Goal: Task Accomplishment & Management: Complete application form

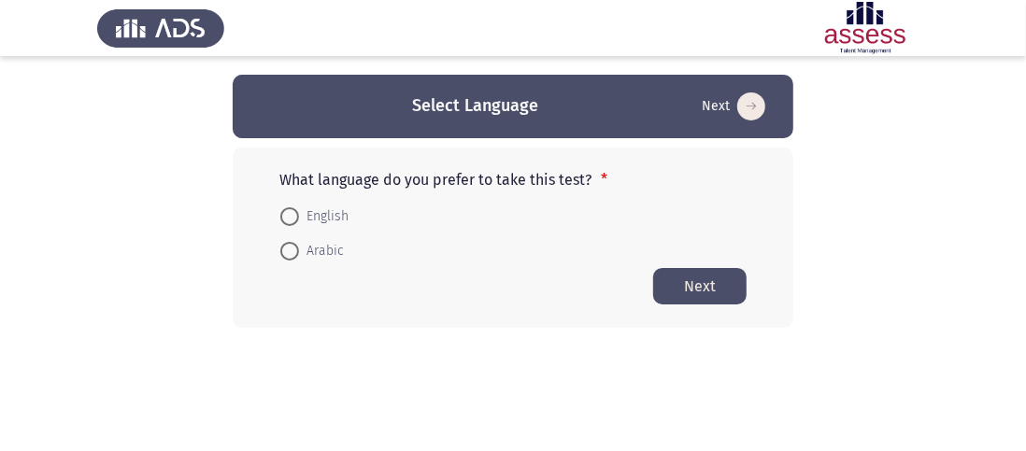
click at [287, 221] on span at bounding box center [289, 216] width 19 height 19
click at [287, 221] on input "English" at bounding box center [289, 216] width 19 height 19
radio input "true"
click at [692, 289] on button "Next" at bounding box center [699, 285] width 93 height 36
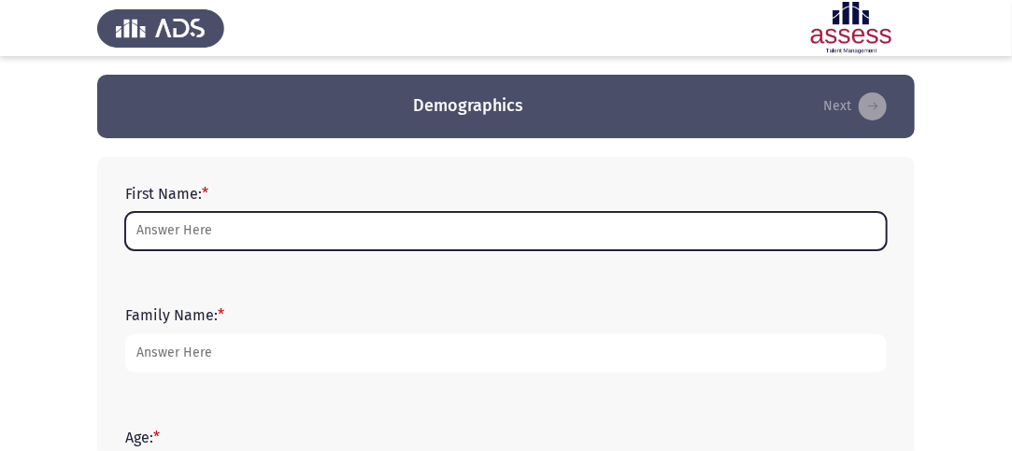
click at [350, 228] on input "First Name: *" at bounding box center [506, 231] width 762 height 38
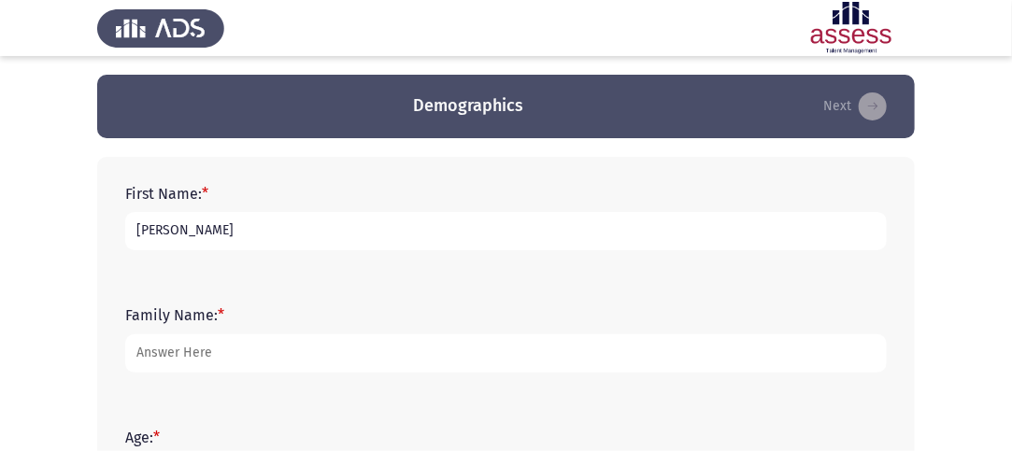
type input "[PERSON_NAME]"
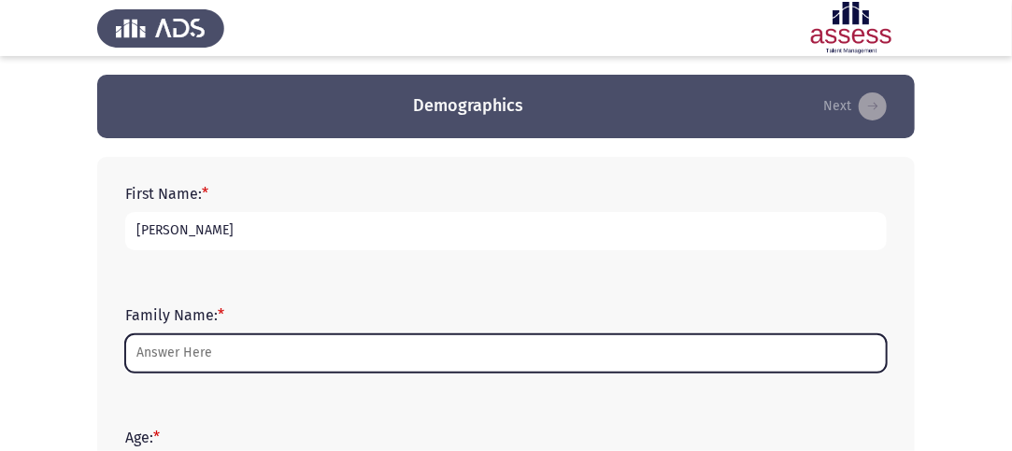
click at [296, 367] on input "Family Name: *" at bounding box center [506, 354] width 762 height 38
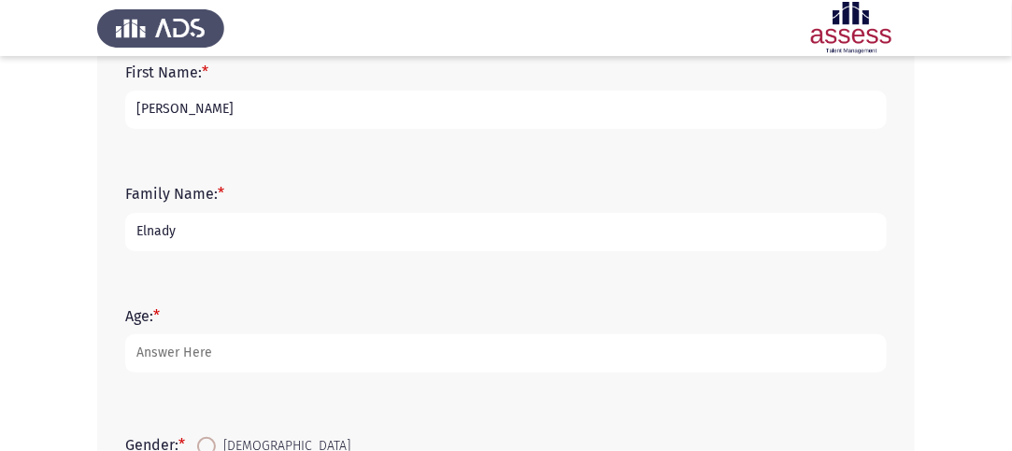
scroll to position [187, 0]
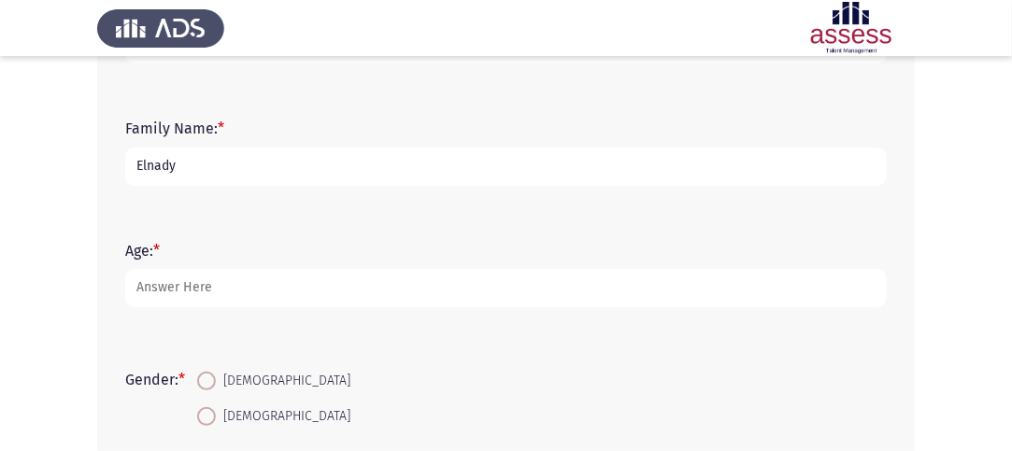
type input "Elnady"
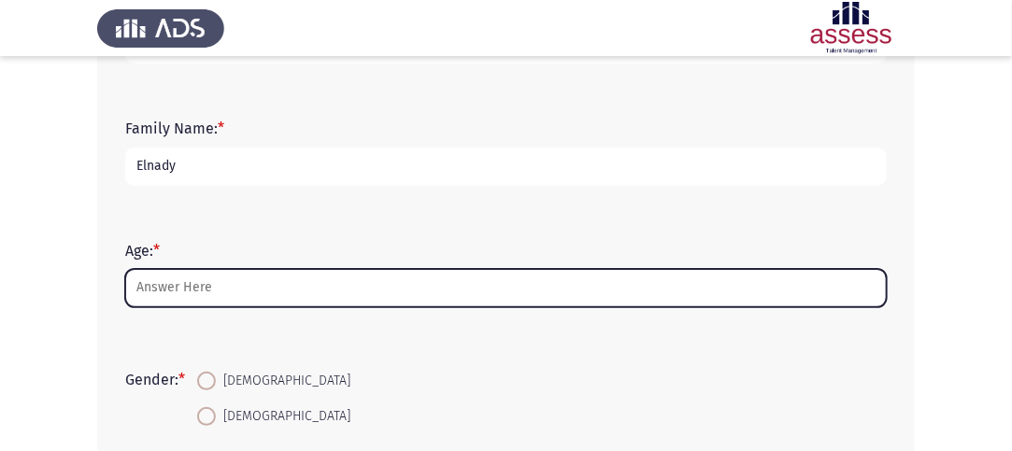
click at [255, 283] on input "Age: *" at bounding box center [506, 288] width 762 height 38
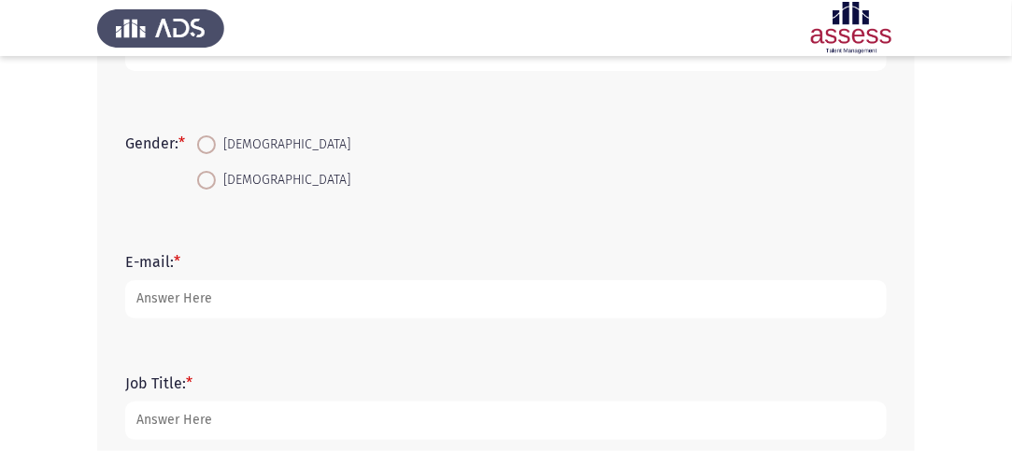
scroll to position [467, 0]
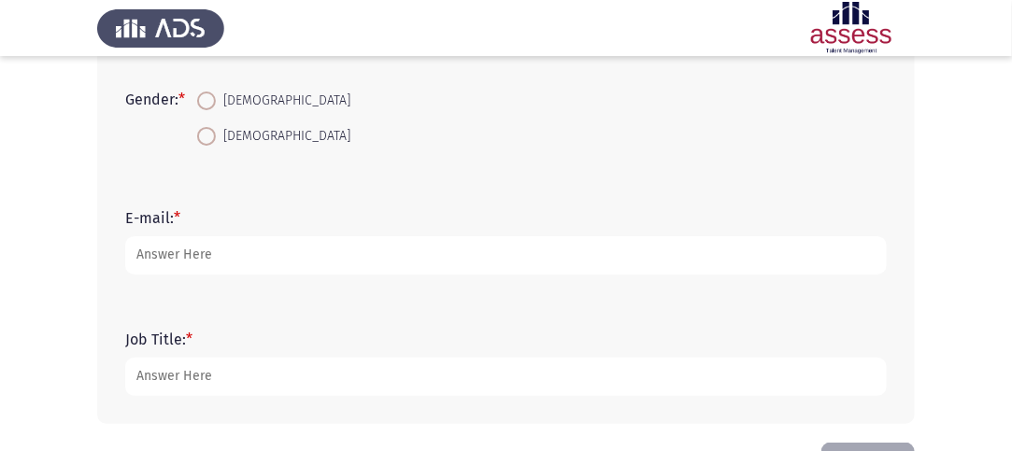
type input "40"
click at [216, 97] on span at bounding box center [206, 101] width 19 height 19
click at [216, 97] on input "[DEMOGRAPHIC_DATA]" at bounding box center [206, 101] width 19 height 19
radio input "true"
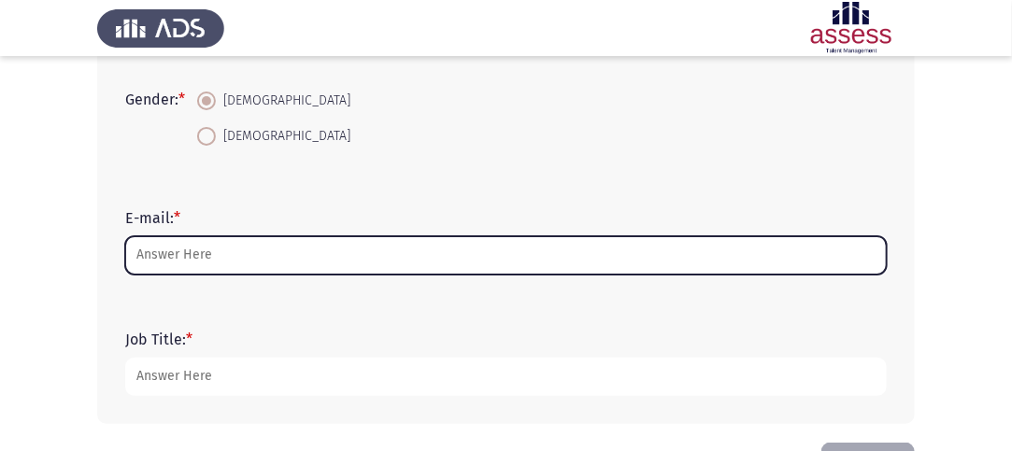
click at [213, 249] on input "E-mail: *" at bounding box center [506, 255] width 762 height 38
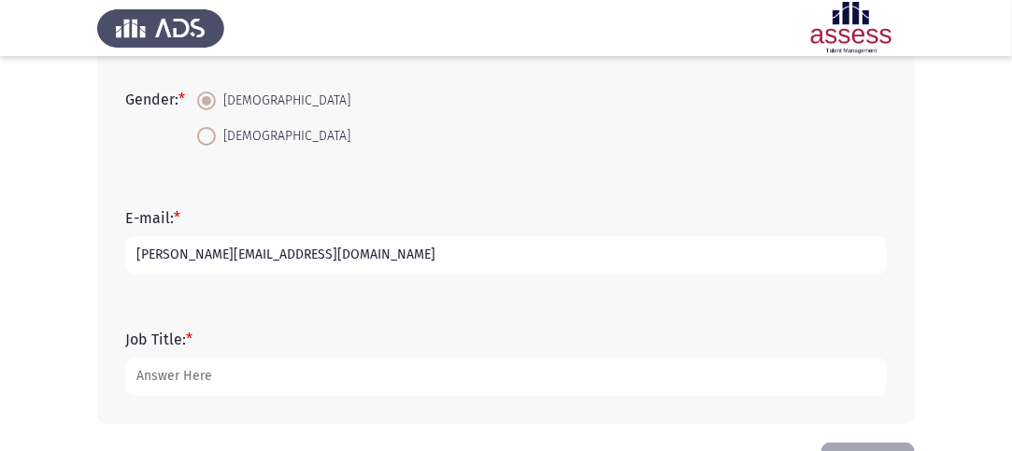
scroll to position [533, 0]
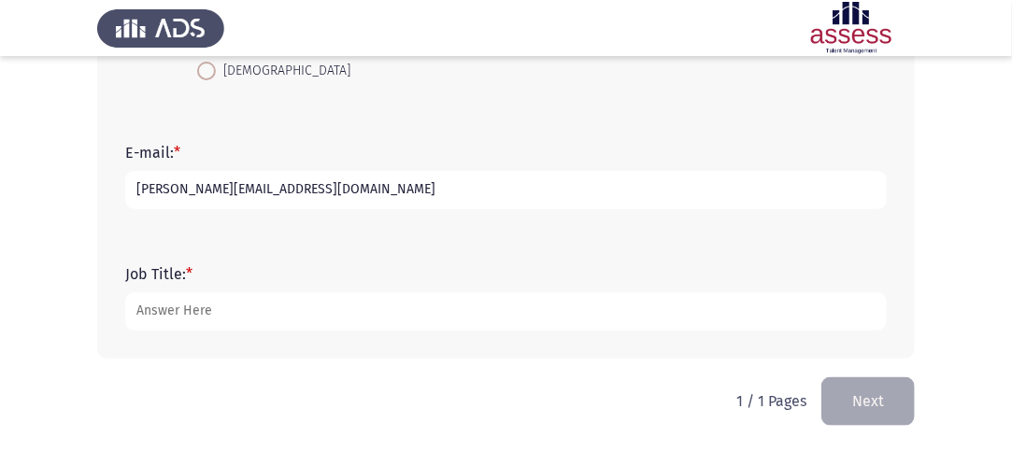
type input "[PERSON_NAME][EMAIL_ADDRESS][DOMAIN_NAME]"
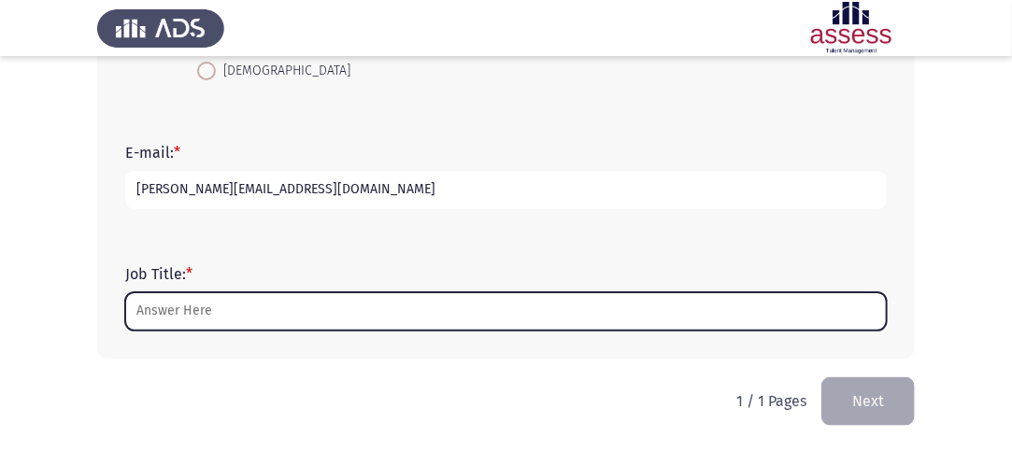
click at [208, 309] on input "Job Title: *" at bounding box center [506, 312] width 762 height 38
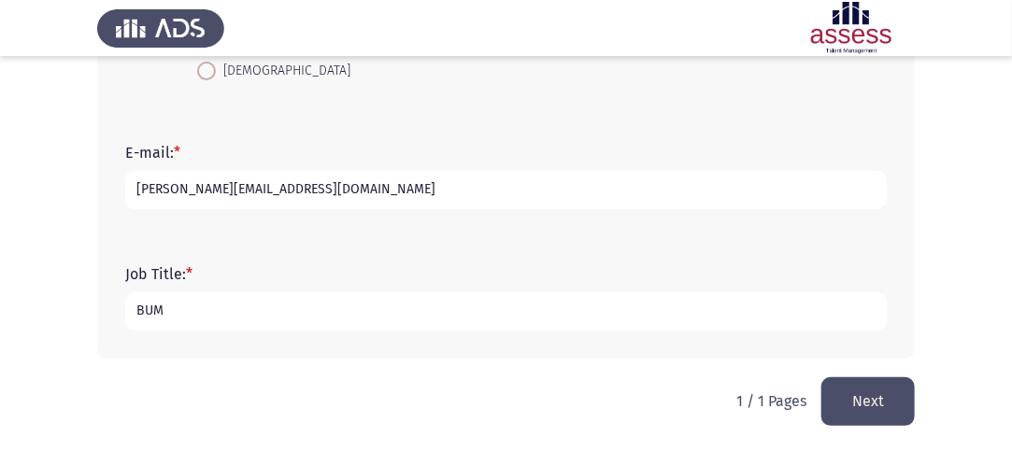
type input "BUM"
click at [881, 399] on button "Next" at bounding box center [867, 402] width 93 height 48
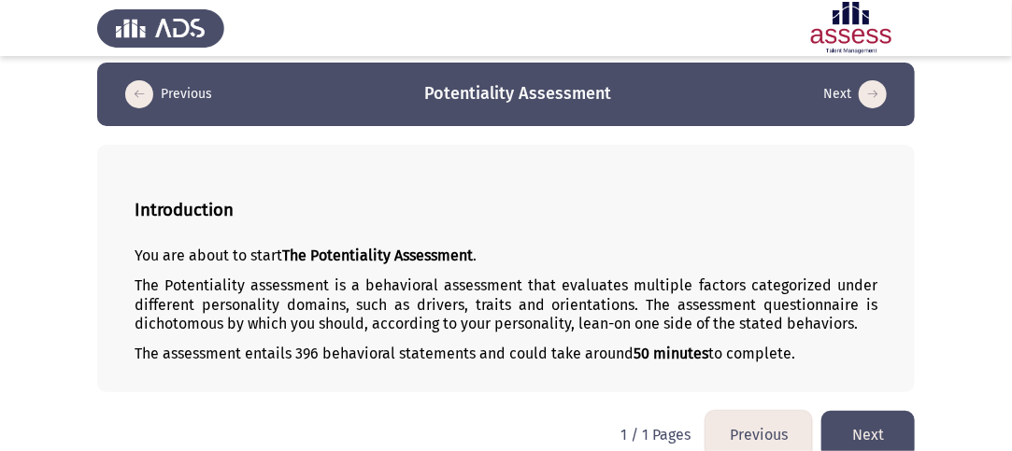
scroll to position [0, 0]
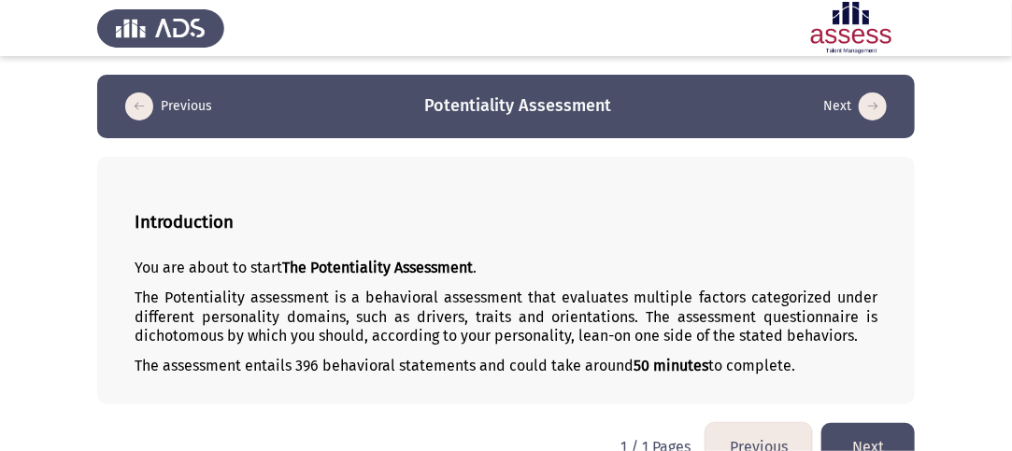
click at [135, 102] on icon "load previous page" at bounding box center [139, 107] width 28 height 28
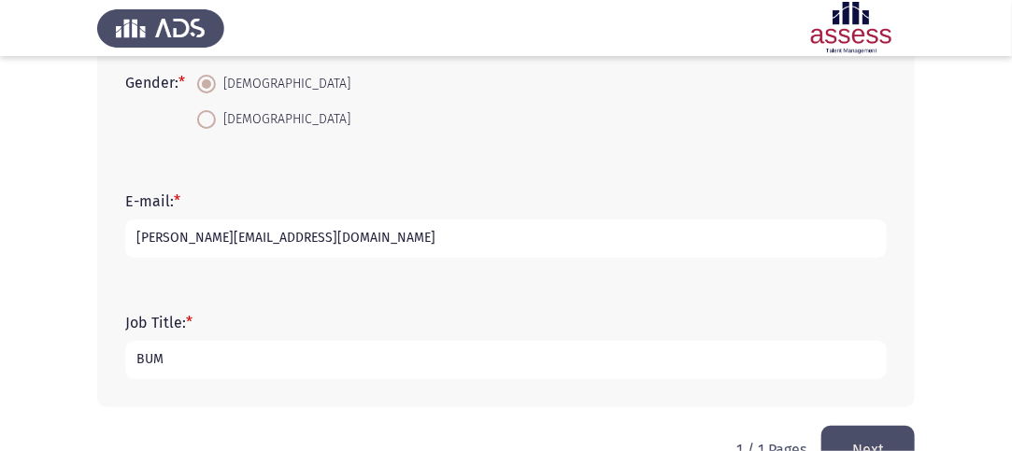
scroll to position [533, 0]
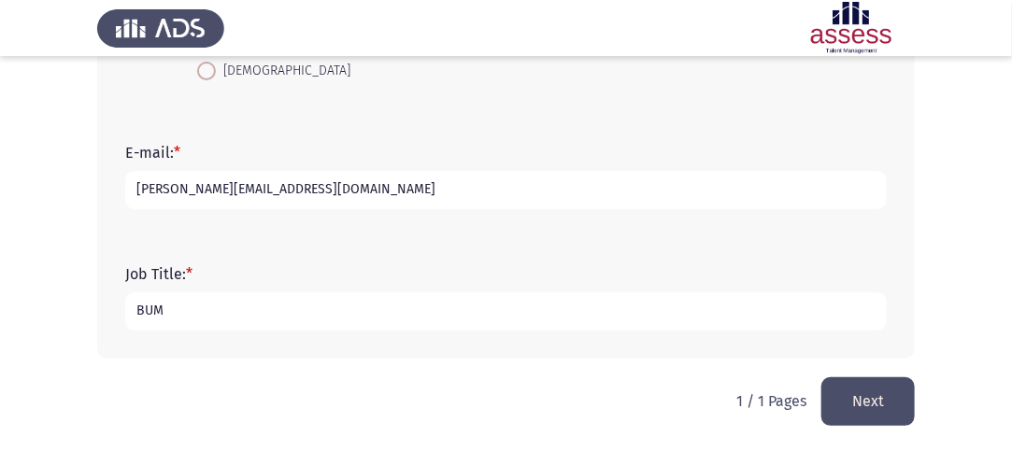
click at [891, 397] on button "Next" at bounding box center [867, 402] width 93 height 48
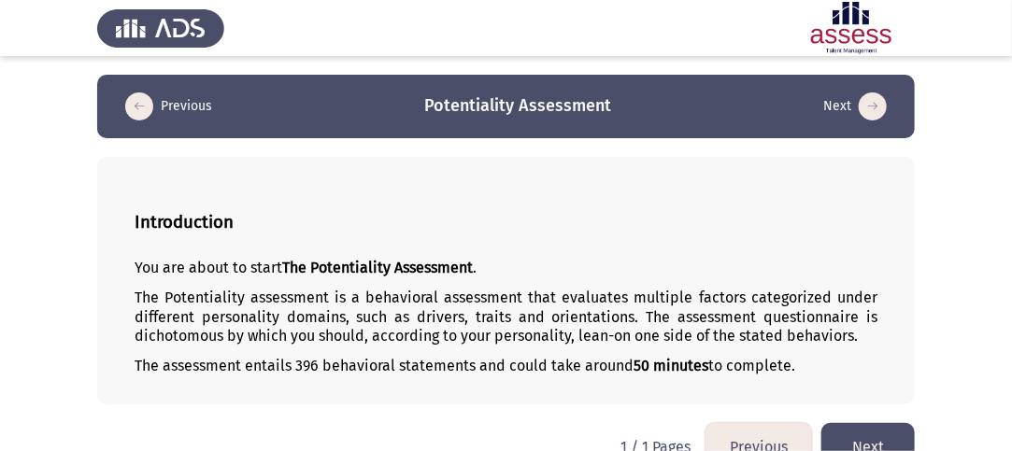
scroll to position [38, 0]
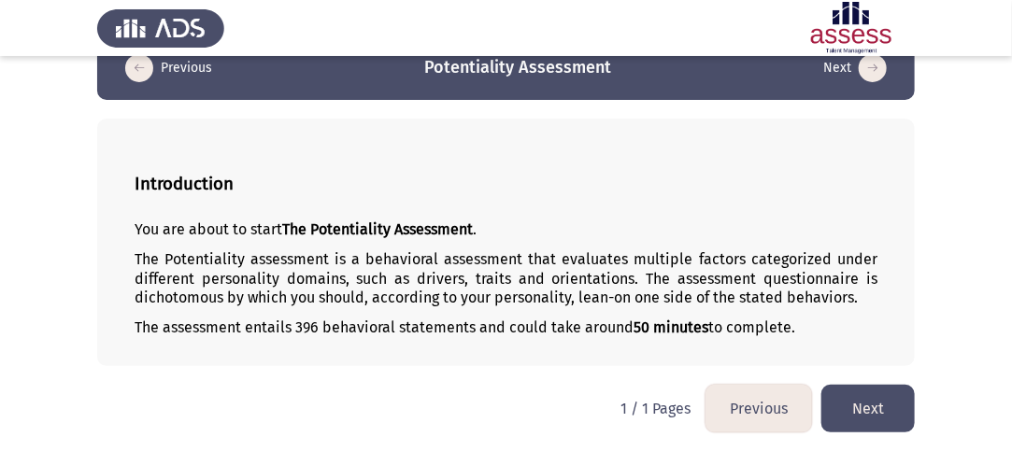
click at [890, 412] on button "Next" at bounding box center [867, 409] width 93 height 48
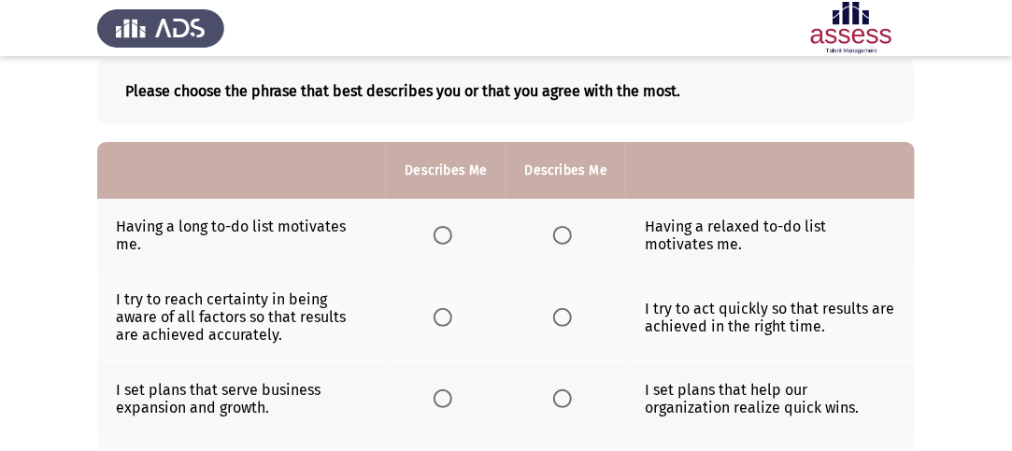
scroll to position [93, 0]
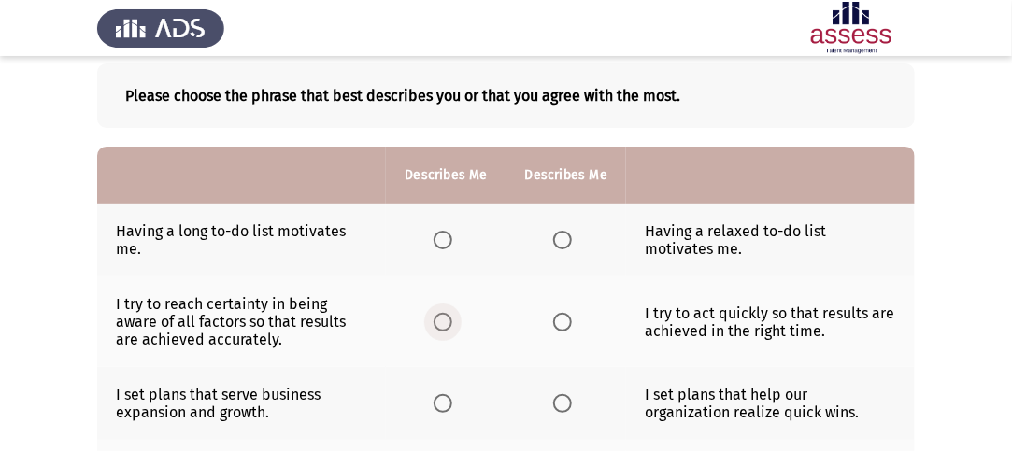
click at [446, 324] on span "Select an option" at bounding box center [443, 322] width 19 height 19
click at [446, 324] on input "Select an option" at bounding box center [443, 322] width 19 height 19
click at [449, 228] on th at bounding box center [446, 240] width 120 height 73
click at [446, 234] on span "Select an option" at bounding box center [443, 240] width 19 height 19
click at [446, 234] on input "Select an option" at bounding box center [443, 240] width 19 height 19
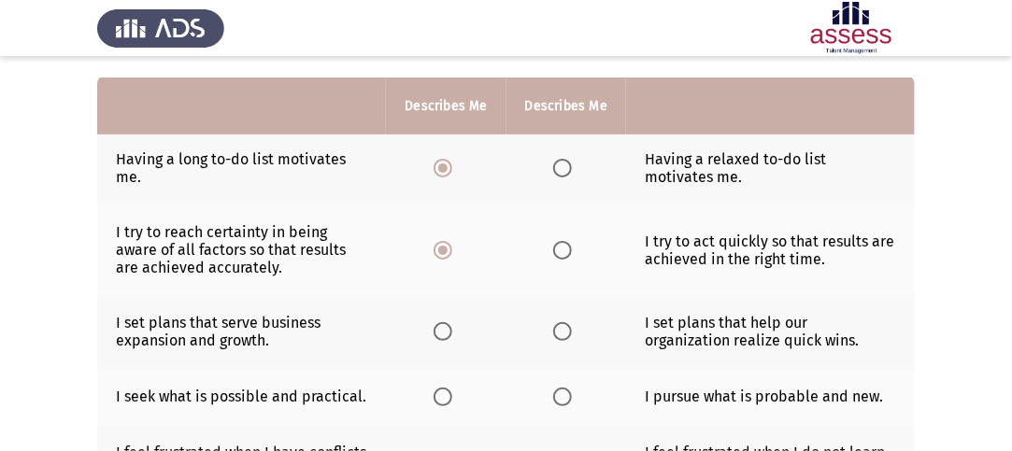
scroll to position [187, 0]
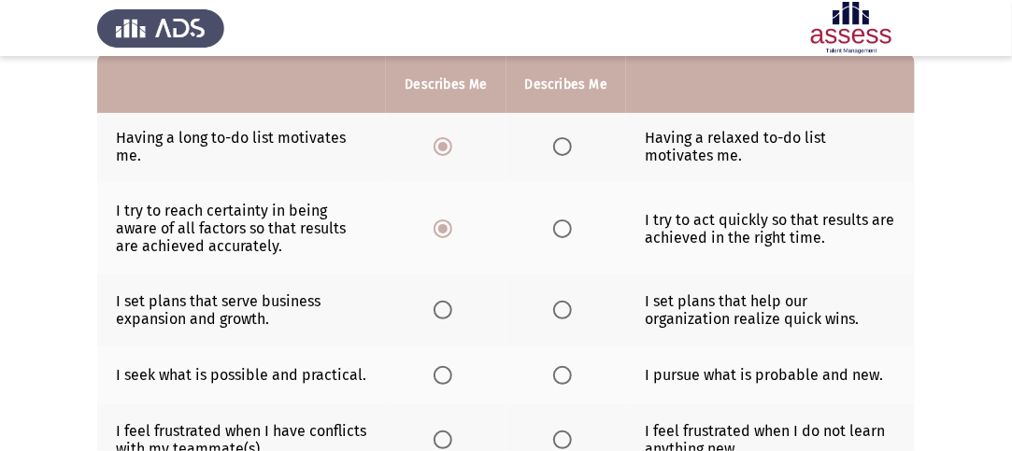
click at [446, 302] on span "Select an option" at bounding box center [443, 310] width 19 height 19
click at [446, 302] on input "Select an option" at bounding box center [443, 310] width 19 height 19
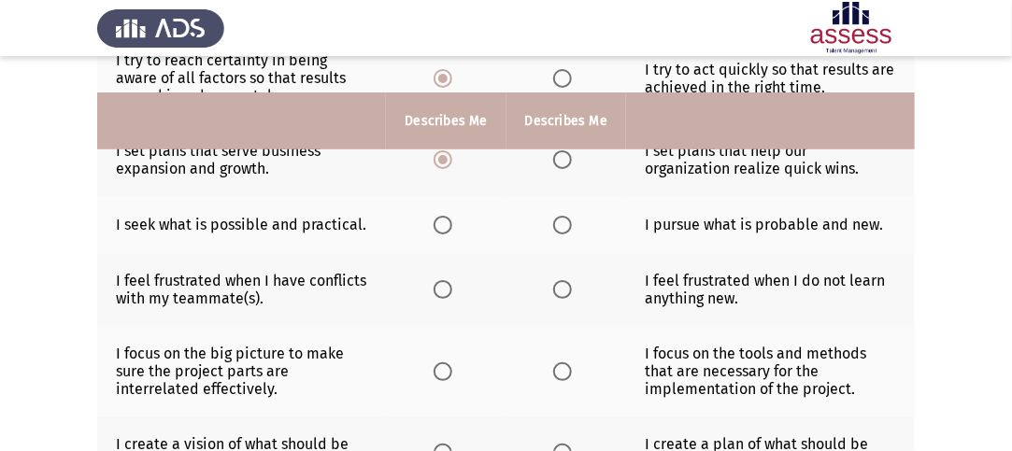
scroll to position [374, 0]
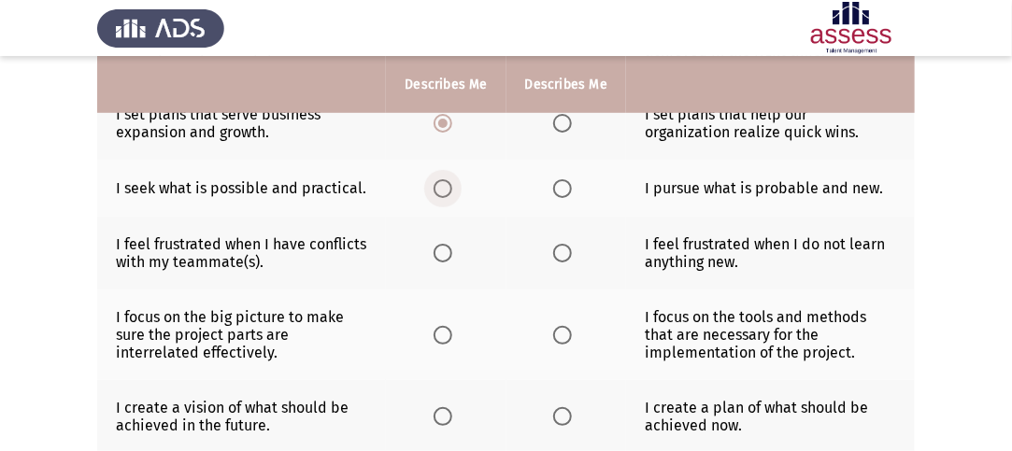
click at [435, 192] on span "Select an option" at bounding box center [443, 188] width 19 height 19
click at [435, 192] on input "Select an option" at bounding box center [443, 188] width 19 height 19
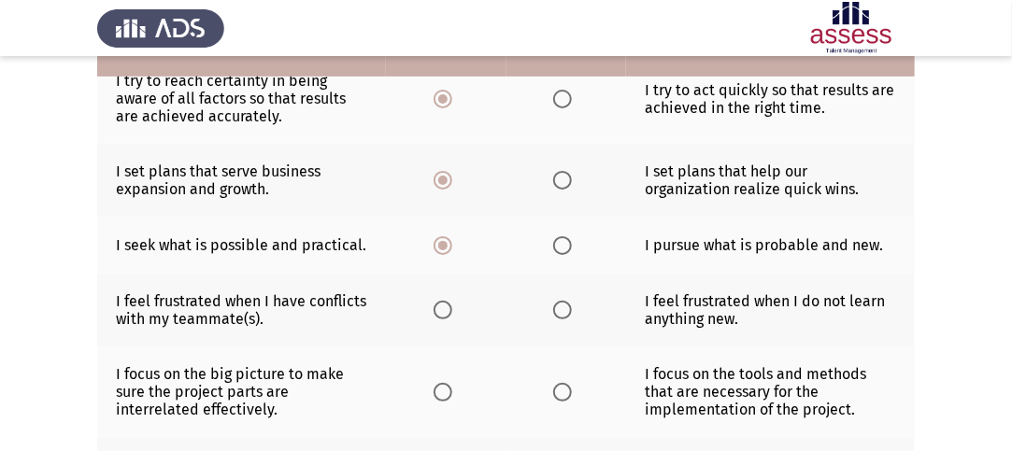
scroll to position [280, 0]
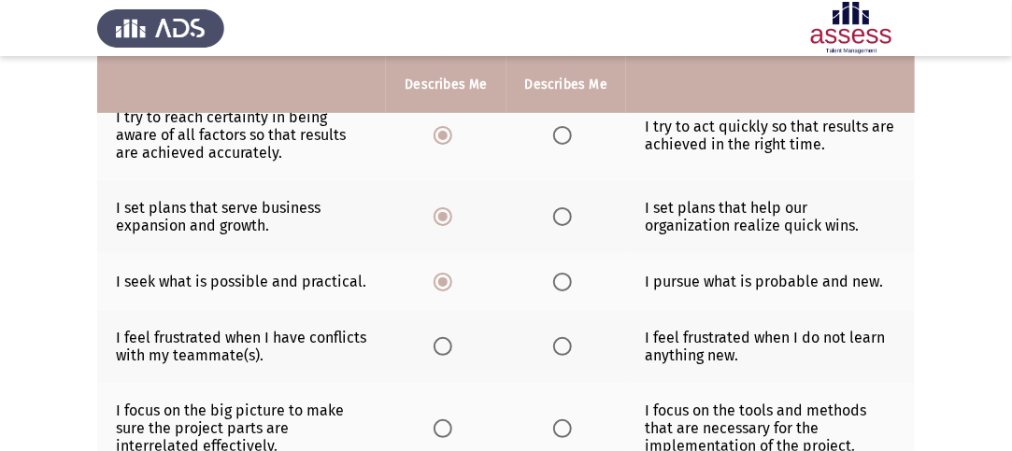
click at [574, 350] on label "Select an option" at bounding box center [566, 346] width 26 height 19
click at [572, 350] on input "Select an option" at bounding box center [562, 346] width 19 height 19
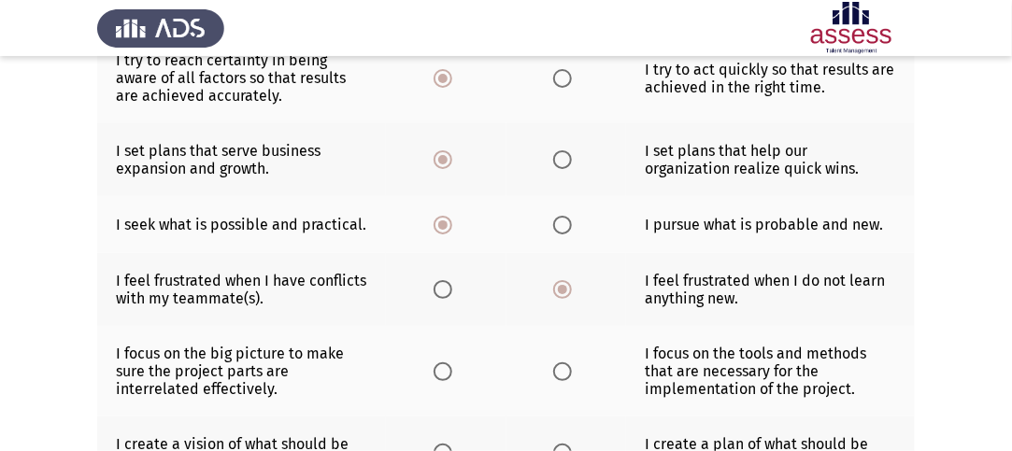
scroll to position [374, 0]
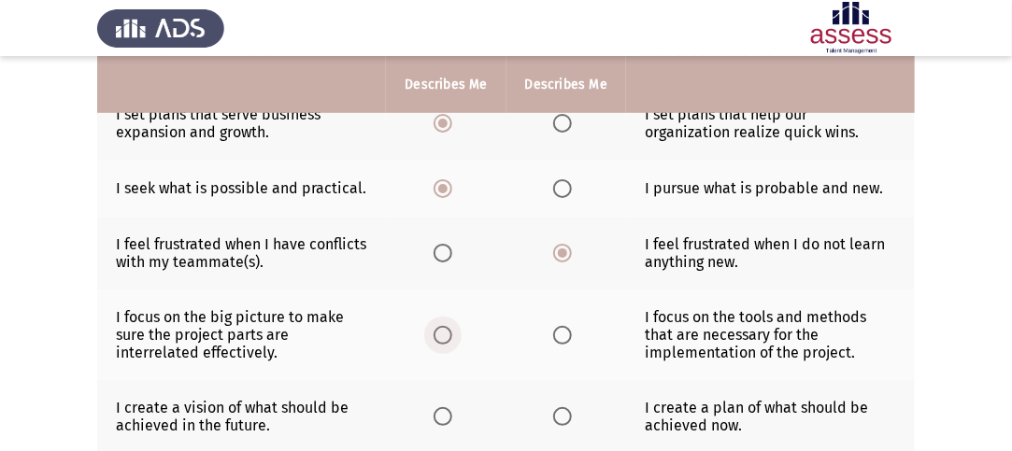
click at [439, 339] on span "Select an option" at bounding box center [443, 335] width 19 height 19
click at [439, 339] on input "Select an option" at bounding box center [443, 335] width 19 height 19
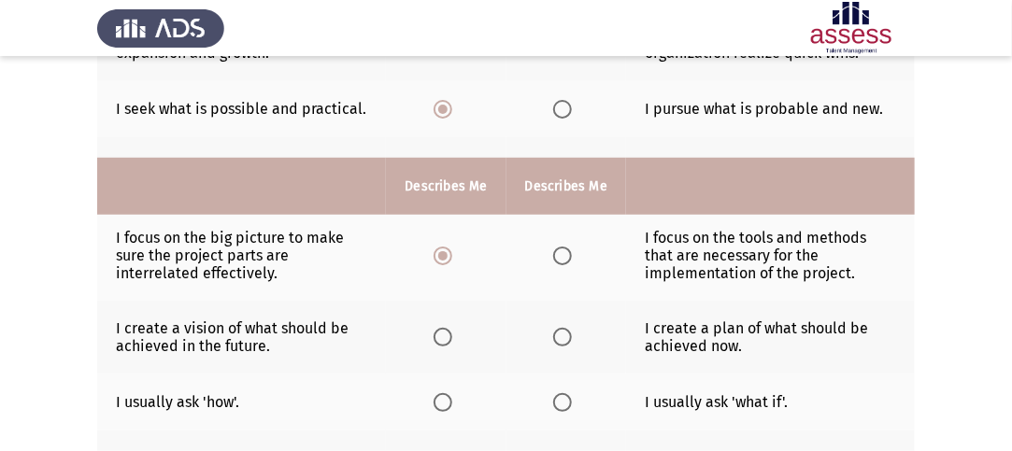
scroll to position [561, 0]
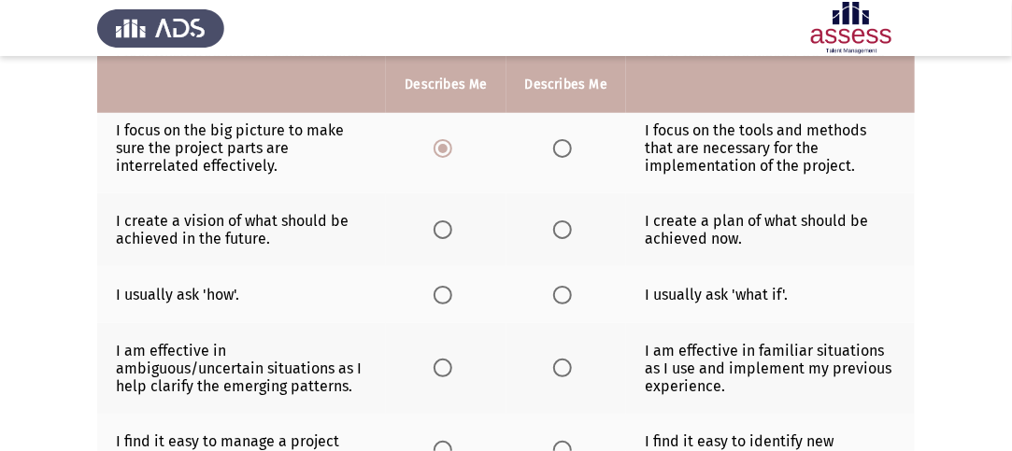
click at [565, 224] on span "Select an option" at bounding box center [562, 230] width 19 height 19
click at [565, 224] on input "Select an option" at bounding box center [562, 230] width 19 height 19
click at [450, 231] on span "Select an option" at bounding box center [443, 230] width 19 height 19
click at [450, 231] on input "Select an option" at bounding box center [443, 230] width 19 height 19
click at [567, 227] on span "Select an option" at bounding box center [562, 230] width 19 height 19
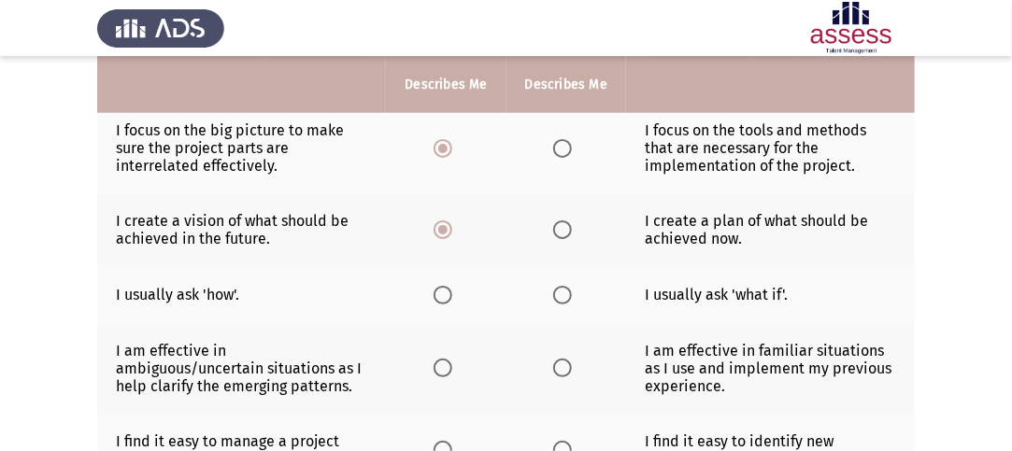
click at [567, 227] on input "Select an option" at bounding box center [562, 230] width 19 height 19
click at [444, 291] on span "Select an option" at bounding box center [443, 295] width 19 height 19
click at [444, 291] on input "Select an option" at bounding box center [443, 295] width 19 height 19
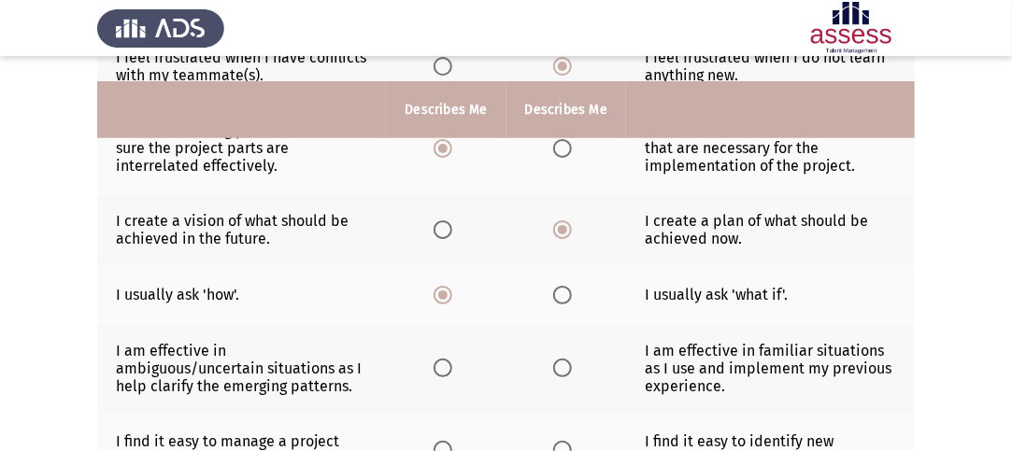
scroll to position [654, 0]
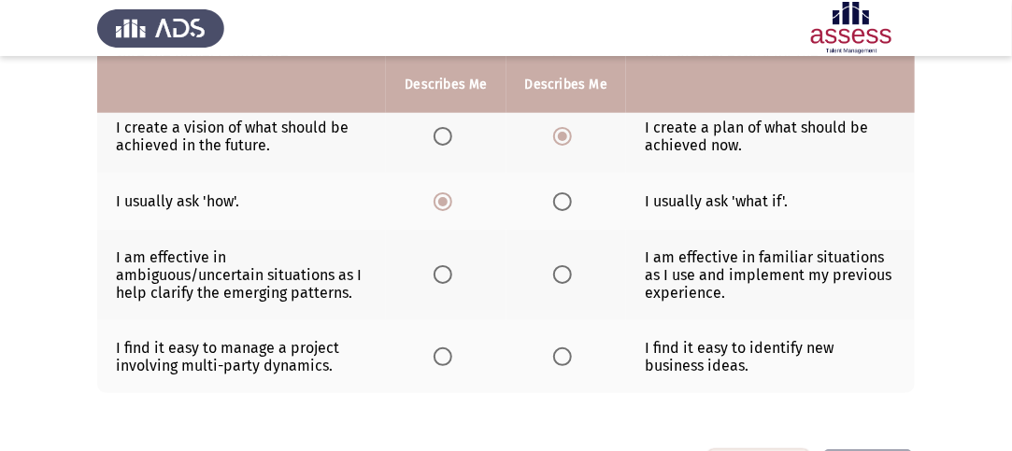
click at [446, 274] on span "Select an option" at bounding box center [443, 274] width 19 height 19
click at [446, 274] on input "Select an option" at bounding box center [443, 274] width 19 height 19
click at [548, 357] on th at bounding box center [567, 357] width 120 height 73
click at [559, 354] on span "Select an option" at bounding box center [562, 357] width 19 height 19
click at [559, 354] on input "Select an option" at bounding box center [562, 357] width 19 height 19
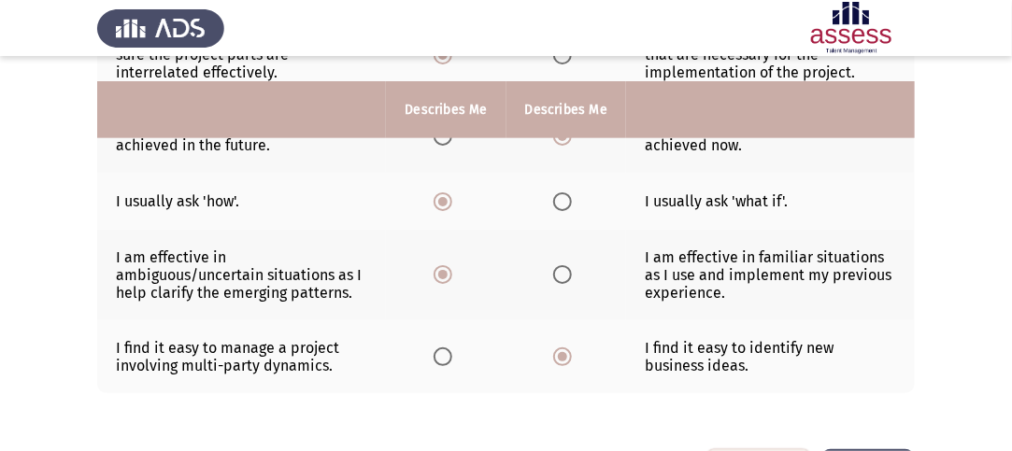
scroll to position [723, 0]
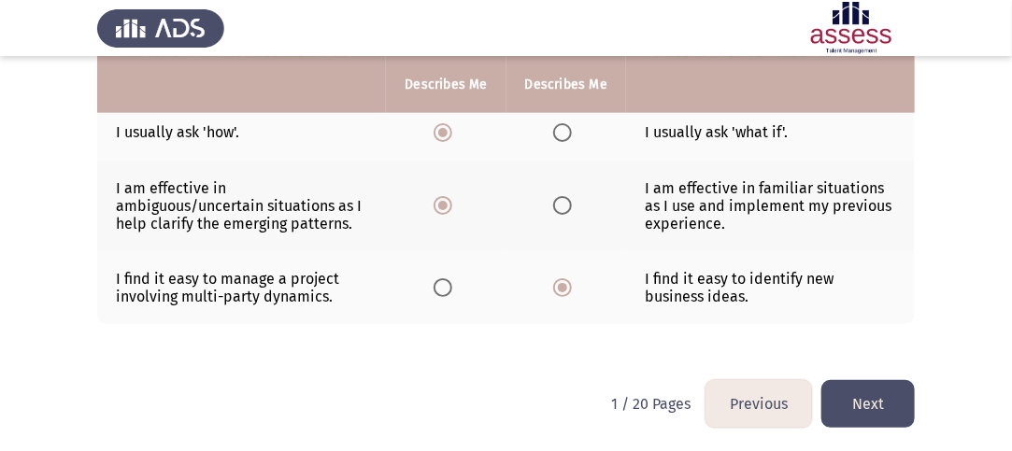
click at [873, 387] on button "Next" at bounding box center [867, 404] width 93 height 48
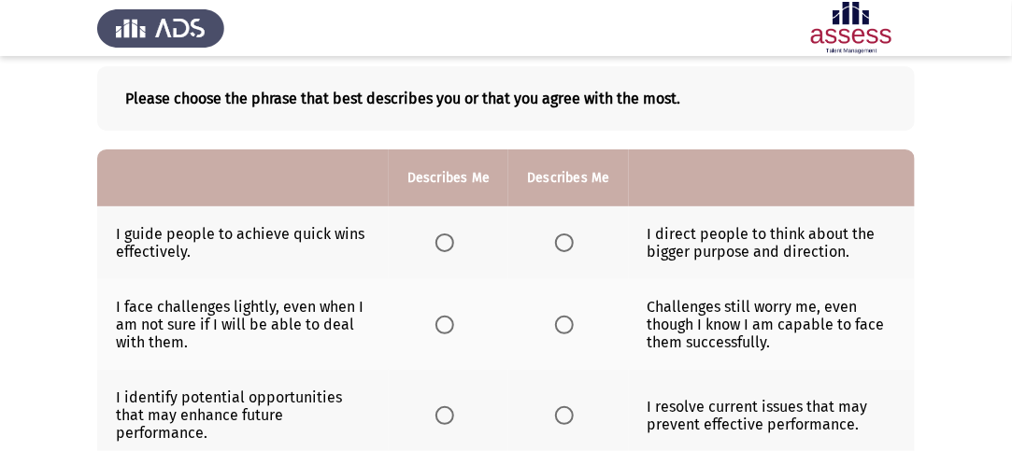
scroll to position [78, 0]
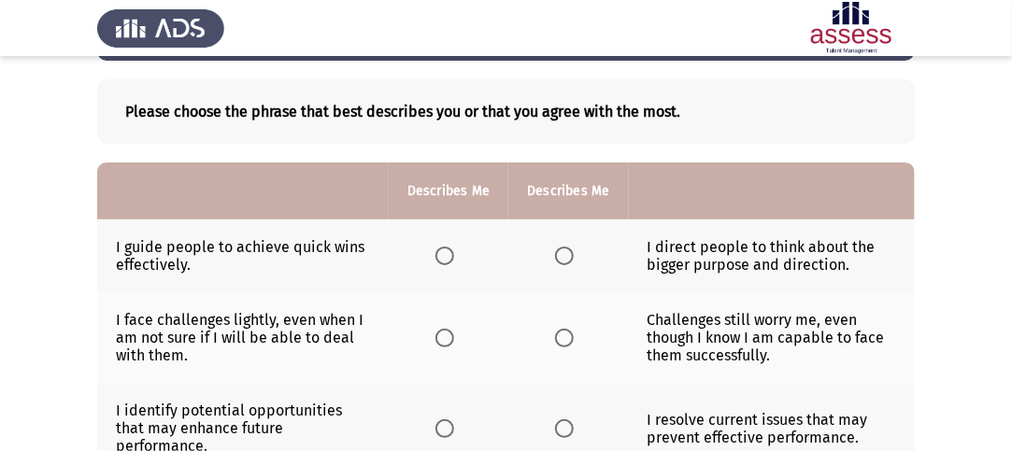
click at [450, 259] on span "Select an option" at bounding box center [444, 256] width 19 height 19
click at [450, 259] on input "Select an option" at bounding box center [444, 256] width 19 height 19
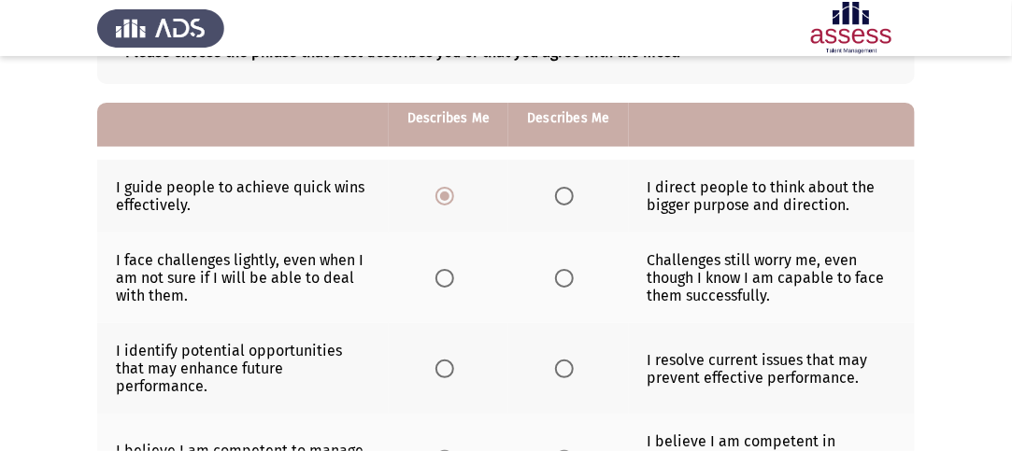
scroll to position [171, 0]
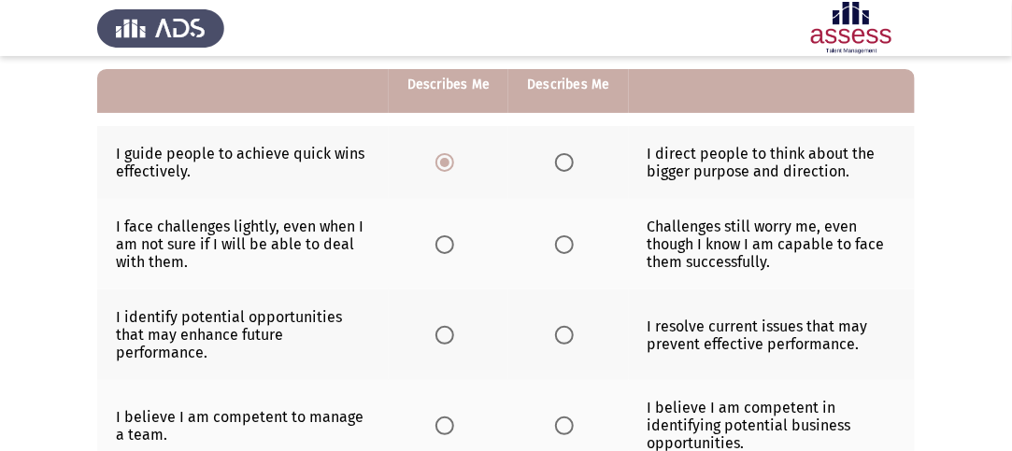
click at [424, 238] on th at bounding box center [449, 244] width 120 height 91
click at [445, 245] on span "Select an option" at bounding box center [444, 244] width 19 height 19
click at [445, 245] on input "Select an option" at bounding box center [444, 244] width 19 height 19
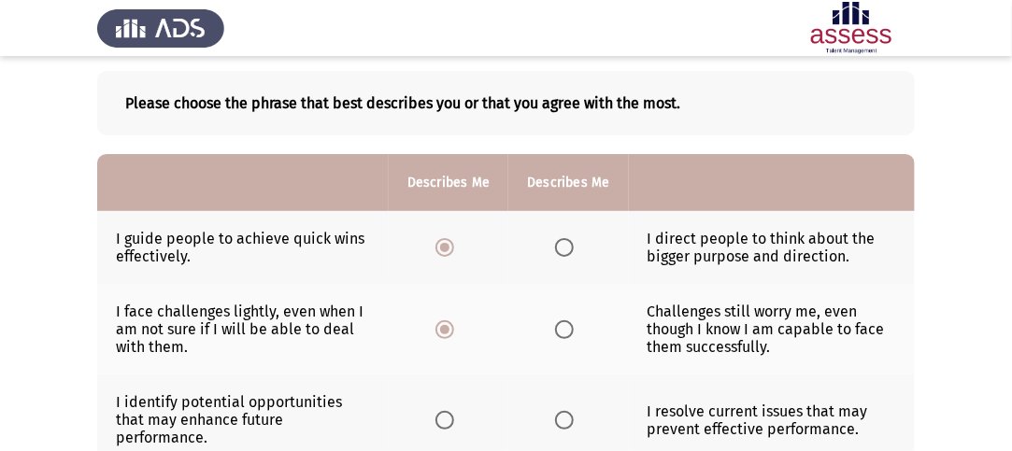
scroll to position [187, 0]
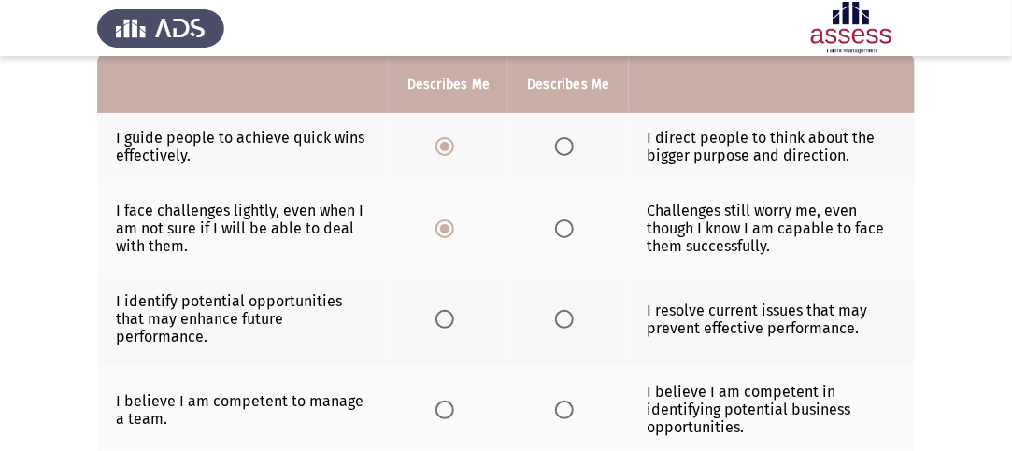
click at [564, 310] on span "Select an option" at bounding box center [564, 319] width 19 height 19
click at [564, 310] on input "Select an option" at bounding box center [564, 319] width 19 height 19
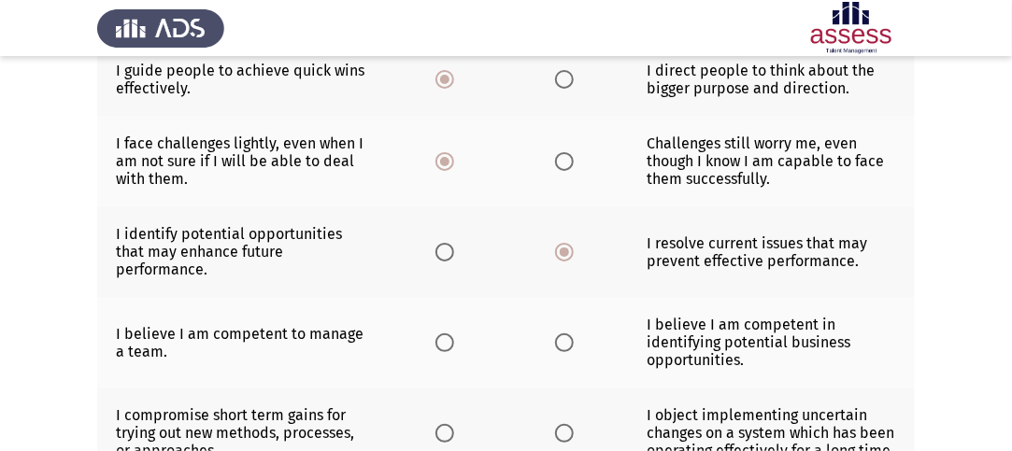
scroll to position [280, 0]
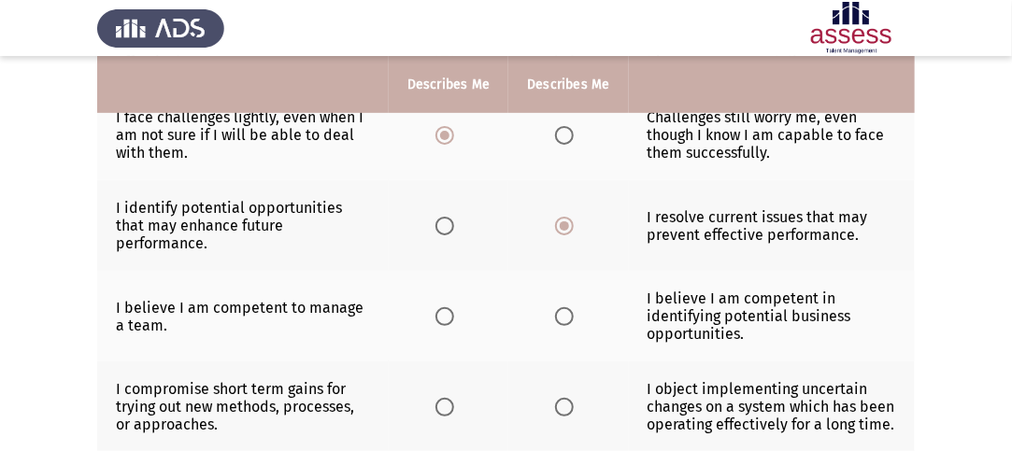
click at [568, 307] on span "Select an option" at bounding box center [564, 316] width 19 height 19
click at [568, 307] on input "Select an option" at bounding box center [564, 316] width 19 height 19
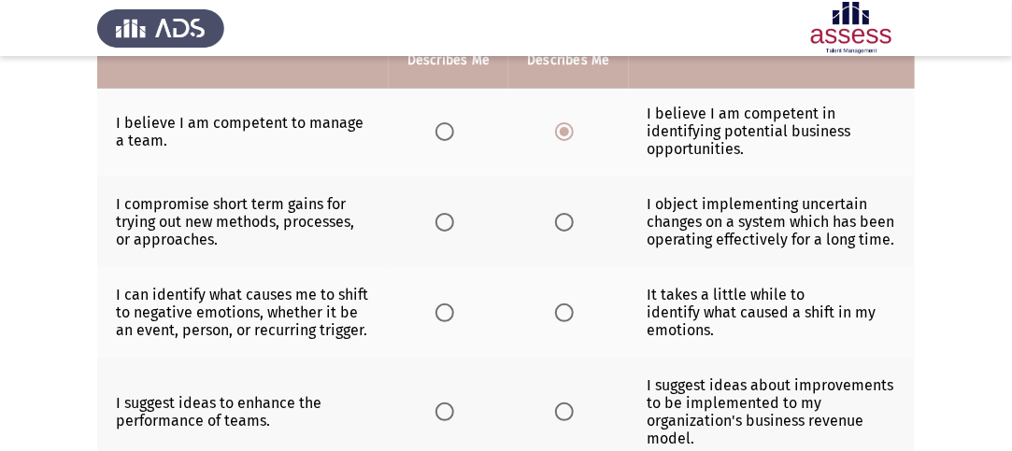
scroll to position [467, 0]
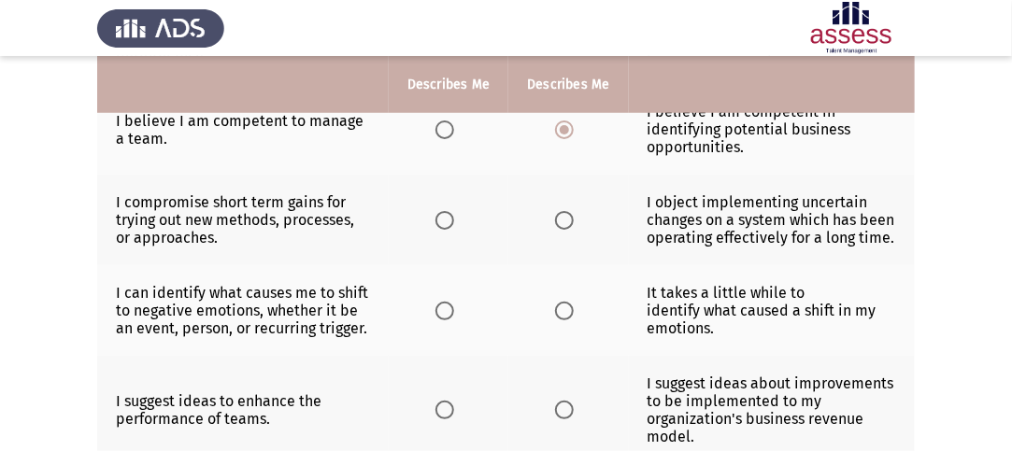
click at [453, 211] on span "Select an option" at bounding box center [444, 220] width 19 height 19
click at [453, 211] on input "Select an option" at bounding box center [444, 220] width 19 height 19
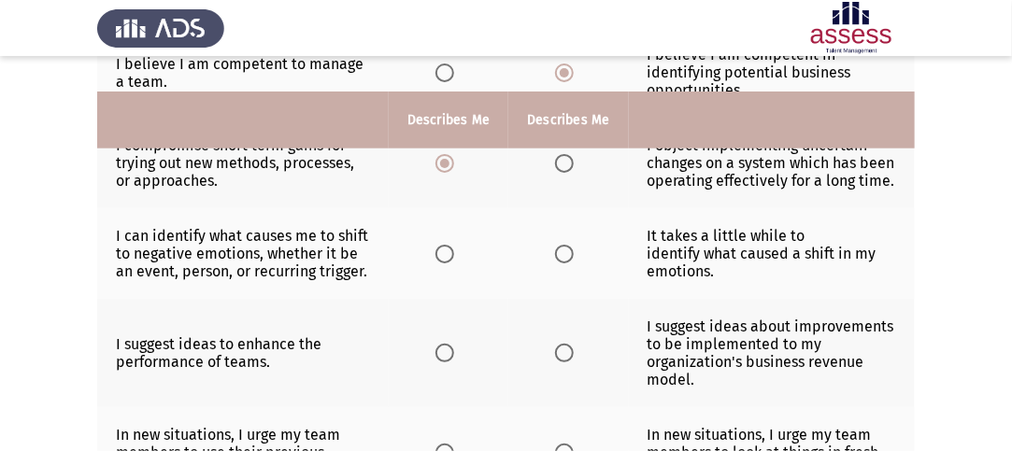
scroll to position [561, 0]
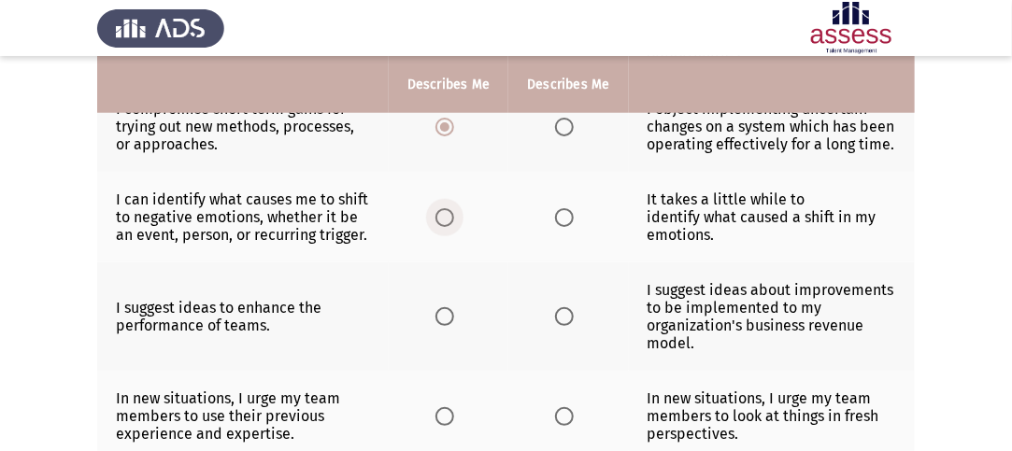
click at [446, 208] on span "Select an option" at bounding box center [444, 217] width 19 height 19
click at [446, 208] on input "Select an option" at bounding box center [444, 217] width 19 height 19
click at [447, 307] on span "Select an option" at bounding box center [444, 316] width 19 height 19
click at [447, 307] on input "Select an option" at bounding box center [444, 316] width 19 height 19
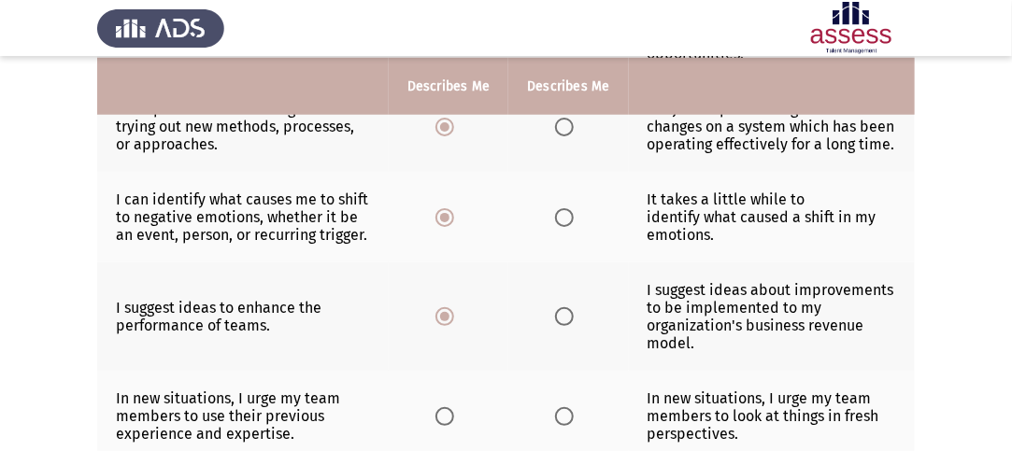
scroll to position [654, 0]
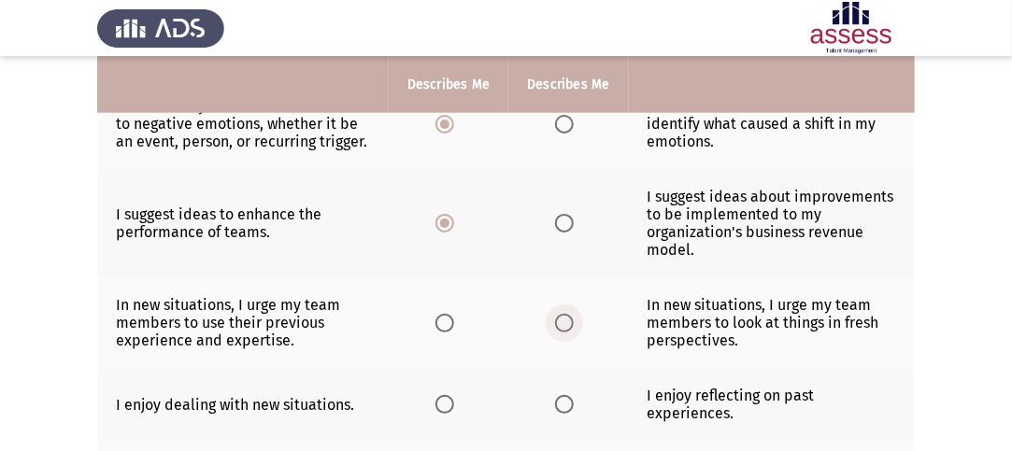
click at [569, 314] on span "Select an option" at bounding box center [564, 323] width 19 height 19
click at [569, 314] on input "Select an option" at bounding box center [564, 323] width 19 height 19
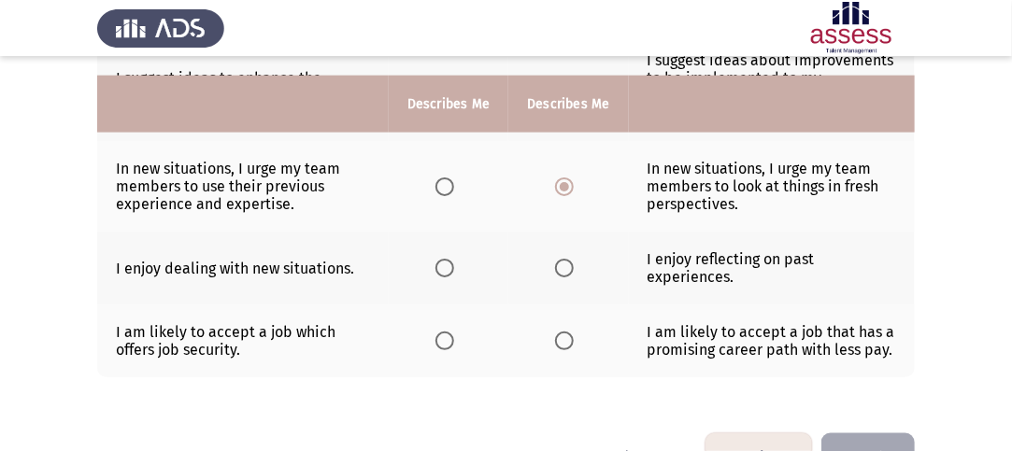
scroll to position [825, 0]
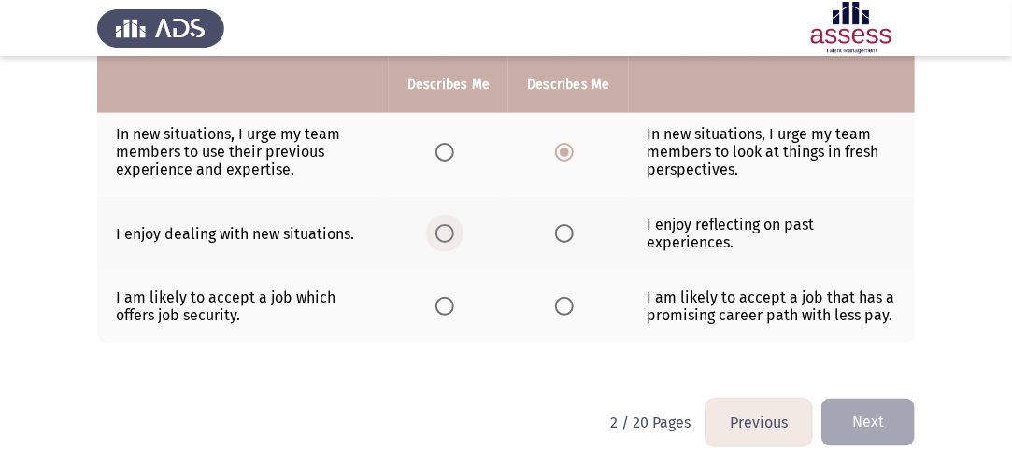
click at [446, 224] on span "Select an option" at bounding box center [444, 233] width 19 height 19
click at [446, 224] on input "Select an option" at bounding box center [444, 233] width 19 height 19
click at [579, 297] on label "Select an option" at bounding box center [568, 306] width 26 height 19
click at [574, 297] on input "Select an option" at bounding box center [564, 306] width 19 height 19
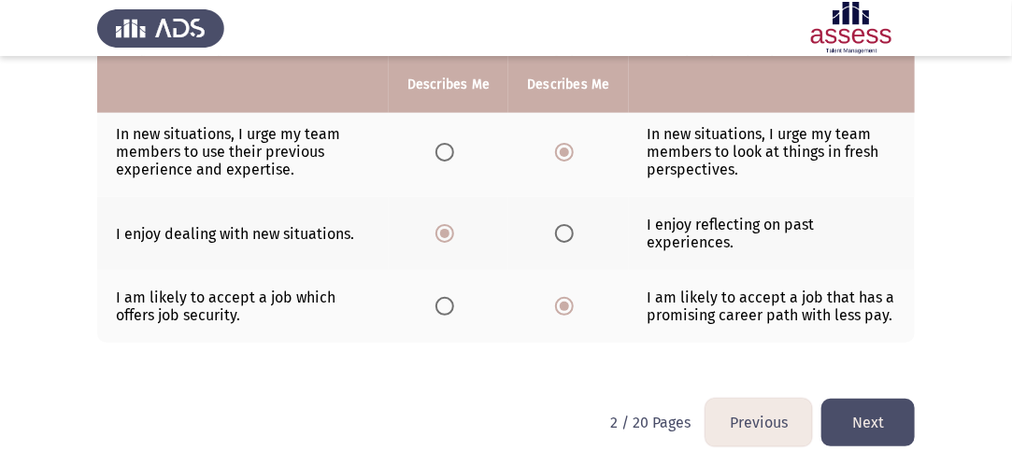
click at [438, 297] on span "Select an option" at bounding box center [444, 306] width 19 height 19
click at [438, 297] on input "Select an option" at bounding box center [444, 306] width 19 height 19
click at [874, 401] on button "Next" at bounding box center [867, 423] width 93 height 48
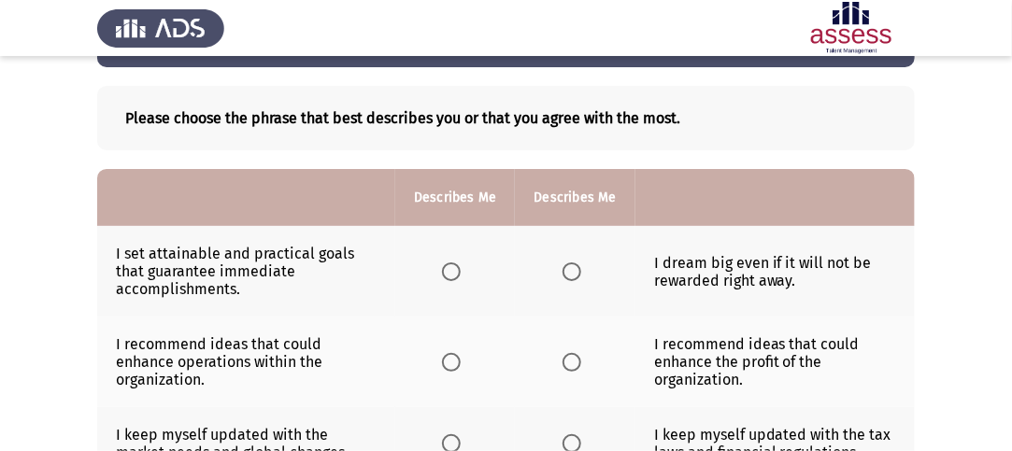
scroll to position [93, 0]
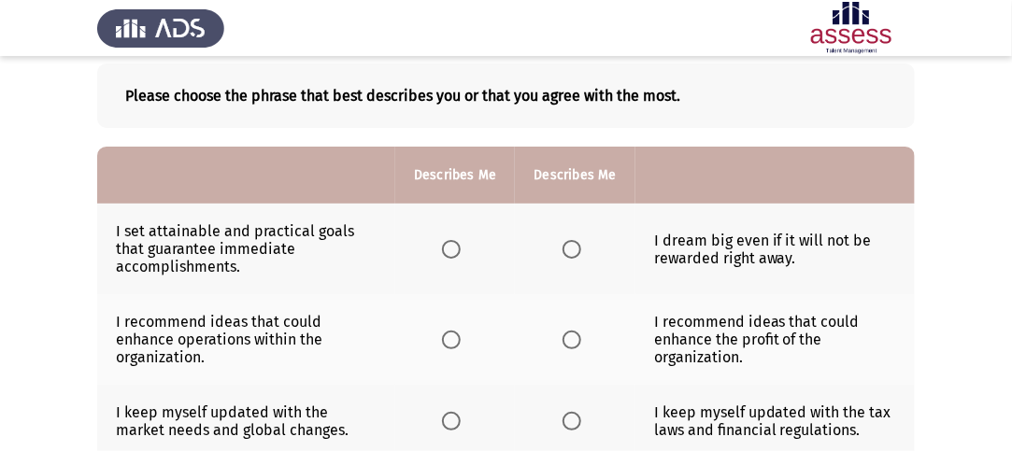
click at [581, 253] on label "Select an option" at bounding box center [576, 249] width 26 height 19
click at [581, 253] on input "Select an option" at bounding box center [572, 249] width 19 height 19
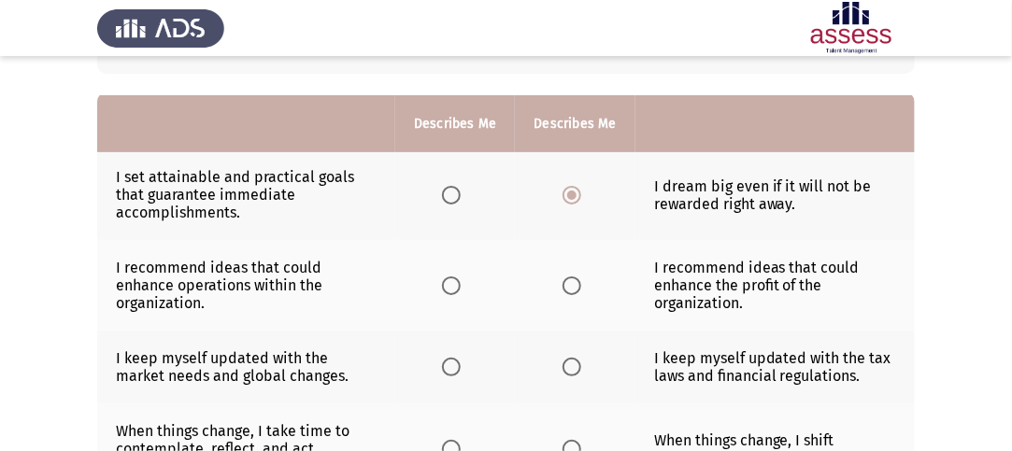
scroll to position [187, 0]
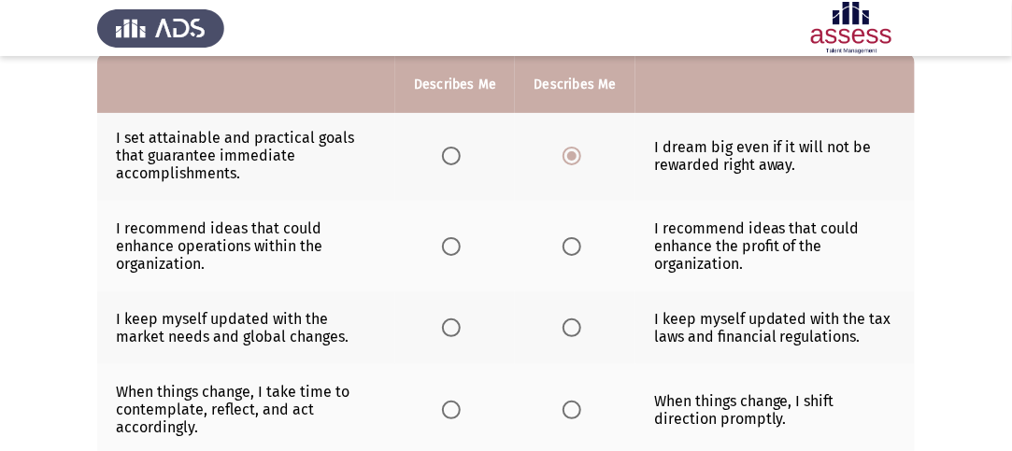
click at [569, 249] on span "Select an option" at bounding box center [572, 246] width 19 height 19
click at [569, 249] on input "Select an option" at bounding box center [572, 246] width 19 height 19
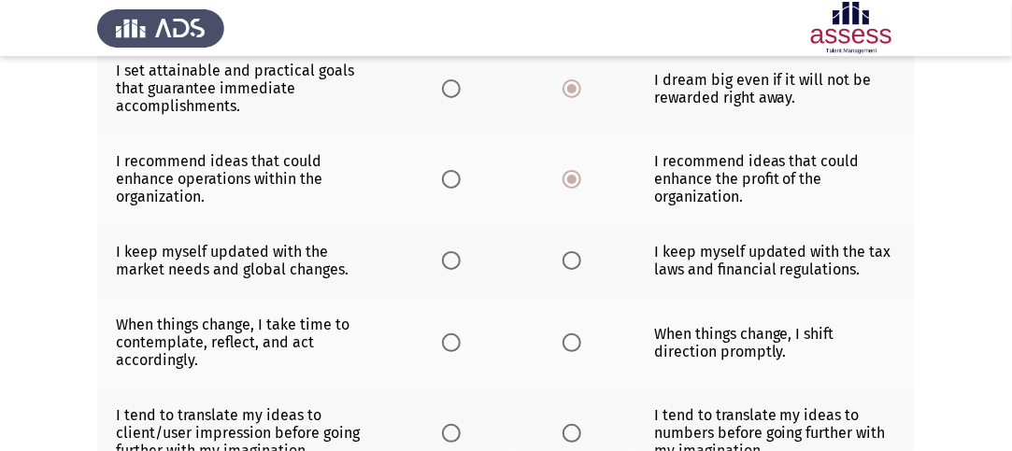
scroll to position [280, 0]
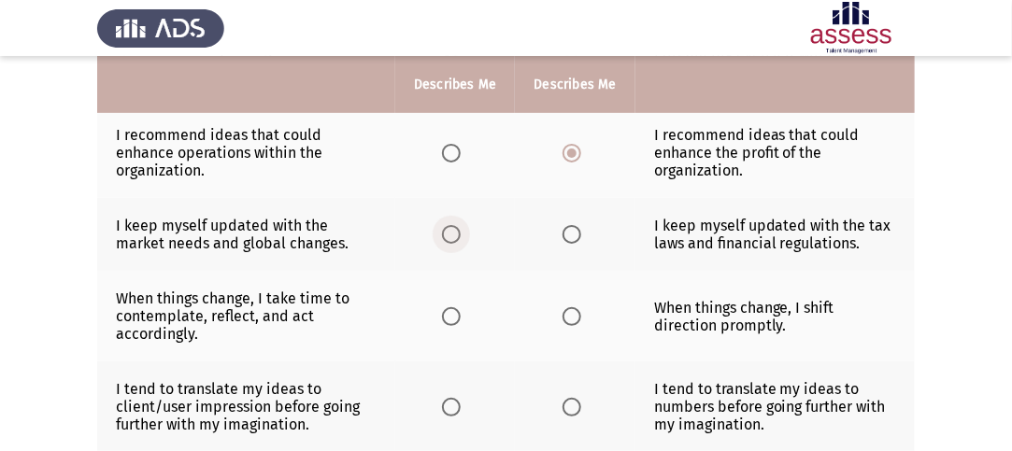
click at [454, 231] on span "Select an option" at bounding box center [451, 234] width 19 height 19
click at [454, 231] on input "Select an option" at bounding box center [451, 234] width 19 height 19
click at [454, 316] on span "Select an option" at bounding box center [451, 316] width 19 height 19
click at [454, 316] on input "Select an option" at bounding box center [451, 316] width 19 height 19
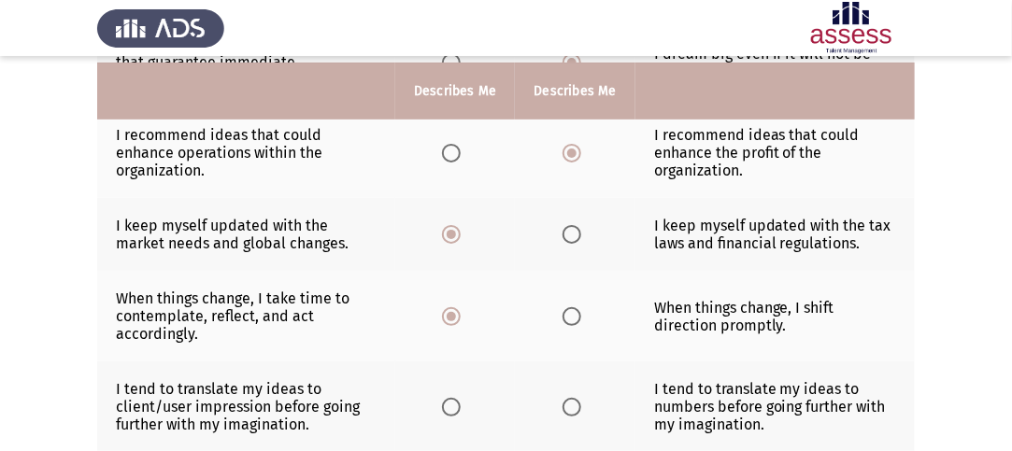
scroll to position [374, 0]
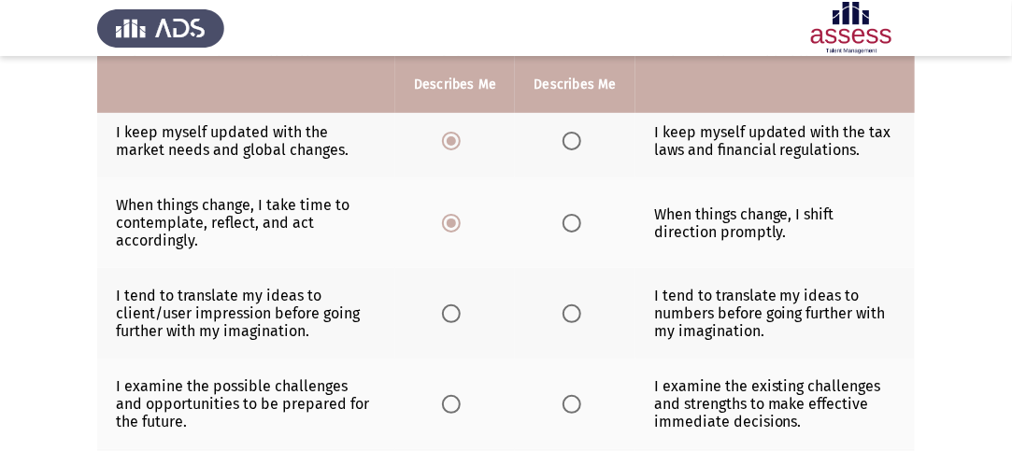
click at [569, 312] on span "Select an option" at bounding box center [572, 314] width 19 height 19
click at [569, 312] on input "Select an option" at bounding box center [572, 314] width 19 height 19
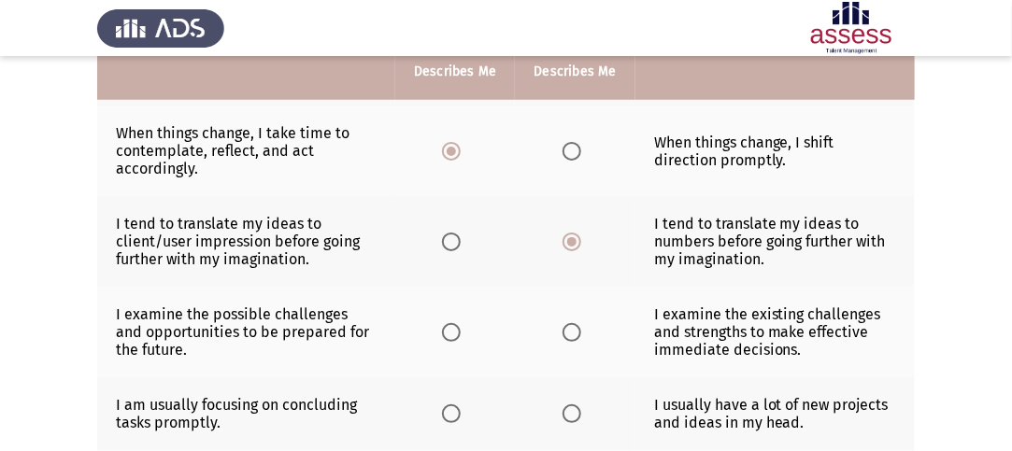
scroll to position [467, 0]
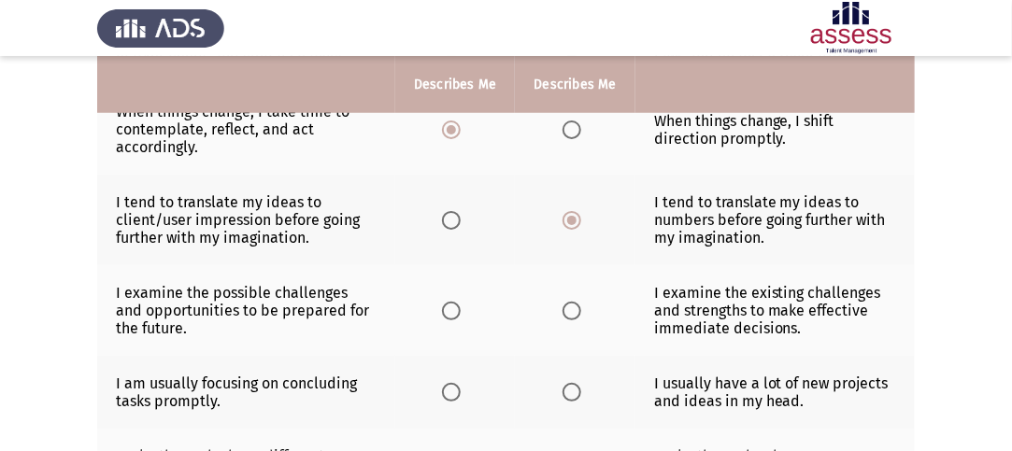
click at [574, 309] on span "Select an option" at bounding box center [572, 311] width 19 height 19
click at [574, 309] on input "Select an option" at bounding box center [572, 311] width 19 height 19
click at [449, 386] on span "Select an option" at bounding box center [451, 392] width 19 height 19
click at [449, 386] on input "Select an option" at bounding box center [451, 392] width 19 height 19
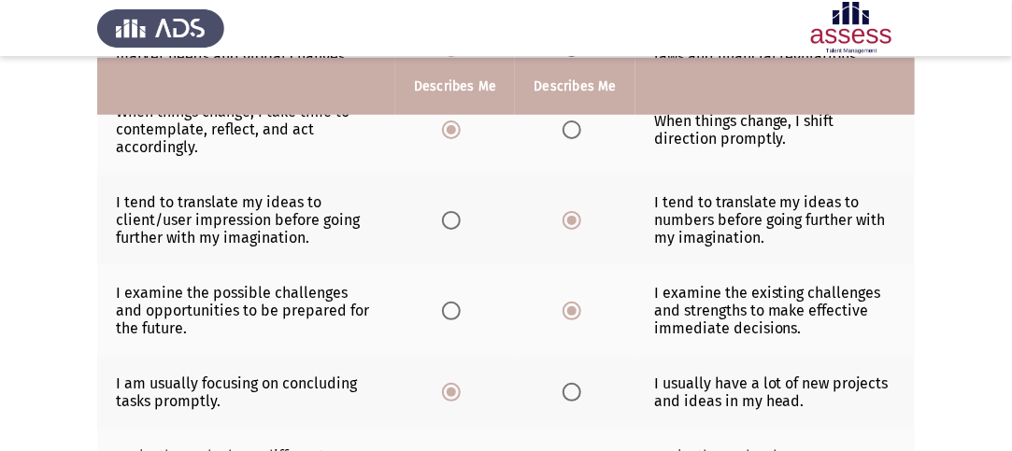
scroll to position [654, 0]
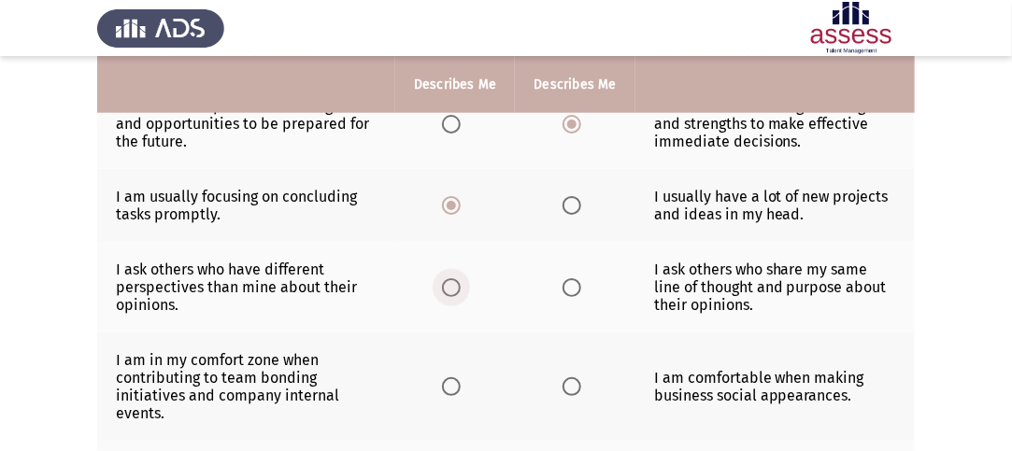
click at [456, 282] on span "Select an option" at bounding box center [451, 287] width 19 height 19
click at [456, 282] on input "Select an option" at bounding box center [451, 287] width 19 height 19
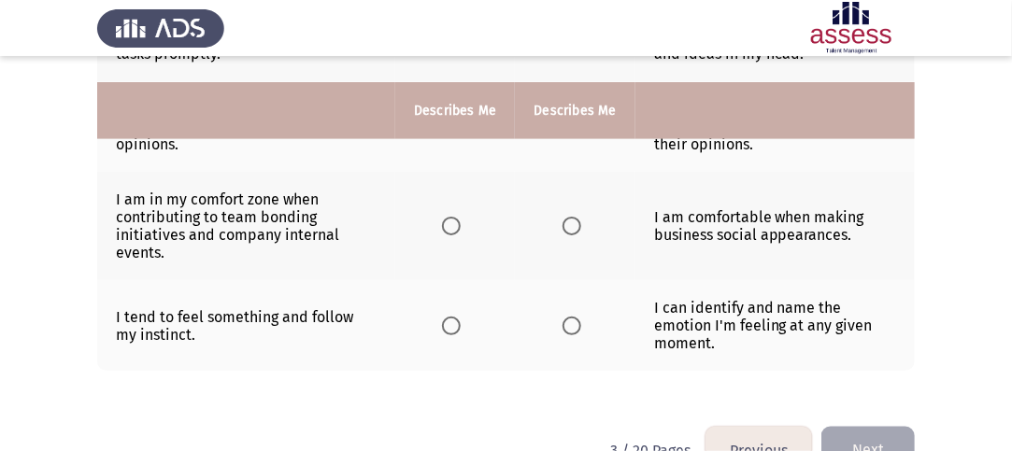
scroll to position [841, 0]
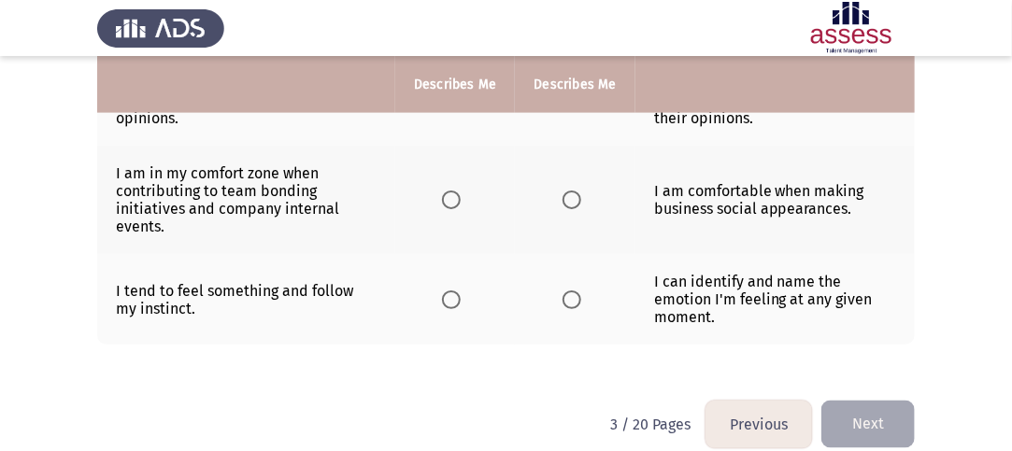
click at [570, 297] on span "Select an option" at bounding box center [572, 300] width 19 height 19
click at [570, 297] on input "Select an option" at bounding box center [572, 300] width 19 height 19
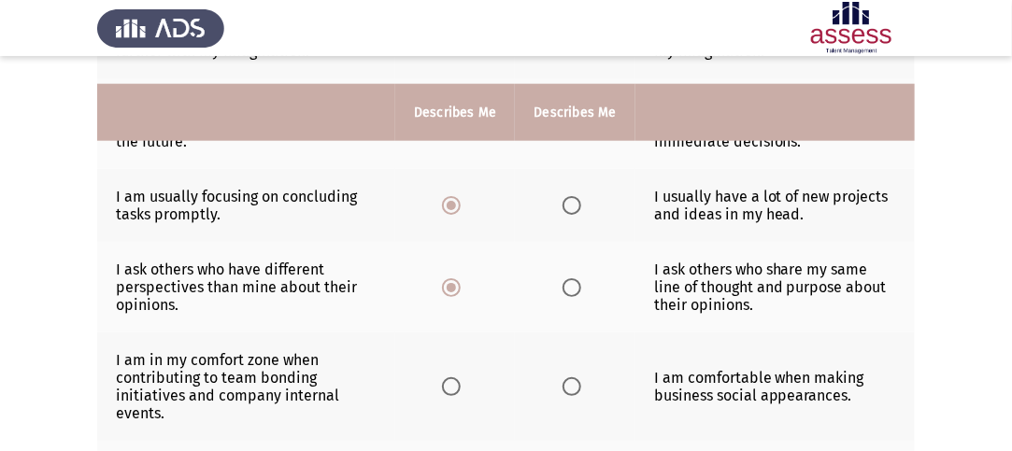
scroll to position [748, 0]
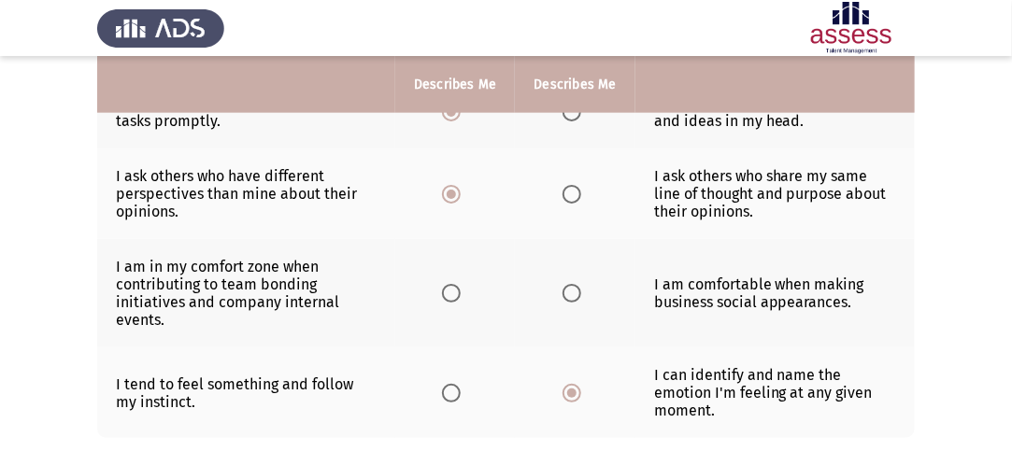
click at [577, 292] on span "Select an option" at bounding box center [572, 293] width 19 height 19
click at [577, 292] on input "Select an option" at bounding box center [572, 293] width 19 height 19
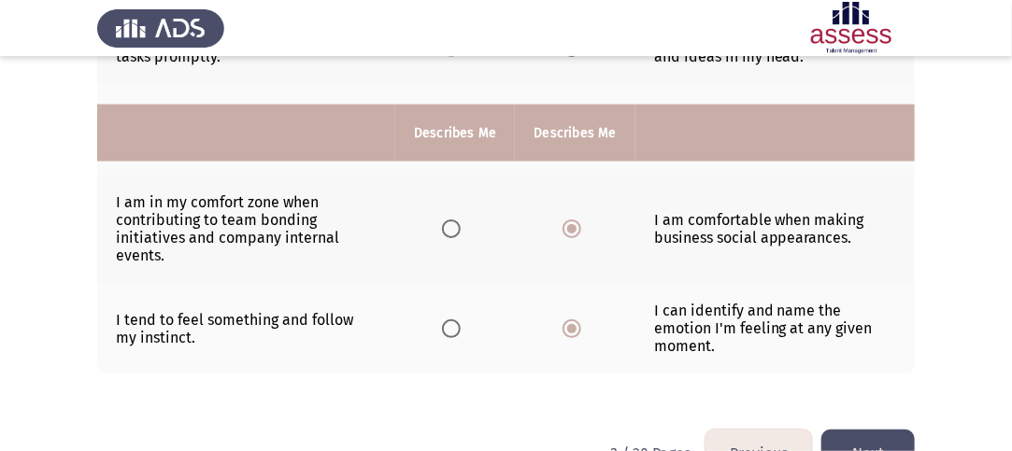
scroll to position [861, 0]
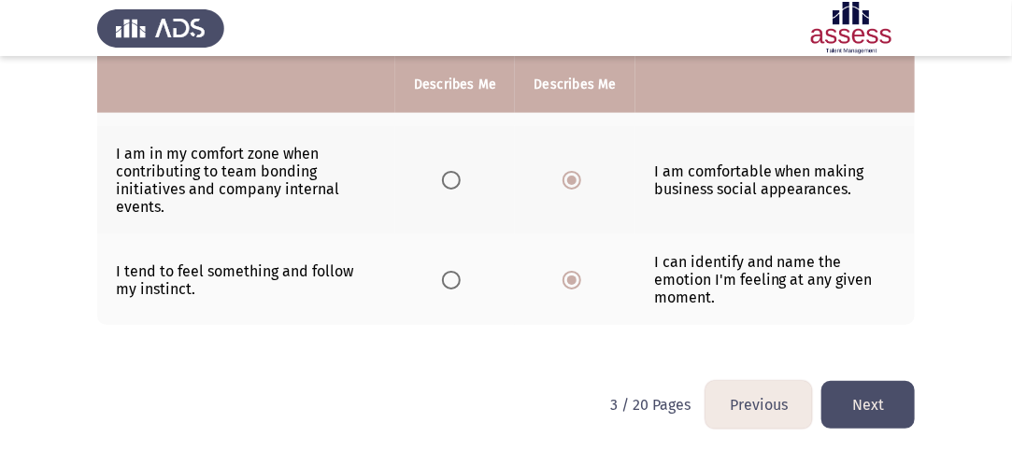
click at [895, 394] on button "Next" at bounding box center [867, 405] width 93 height 48
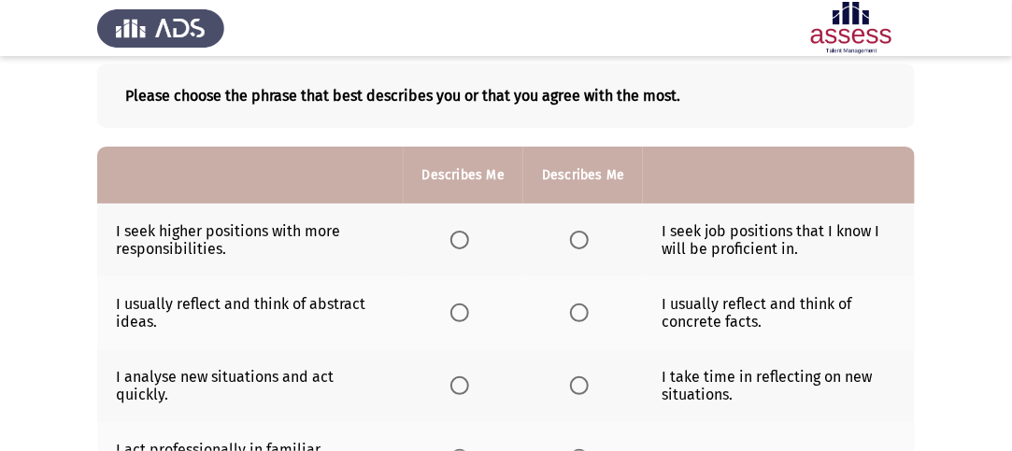
scroll to position [187, 0]
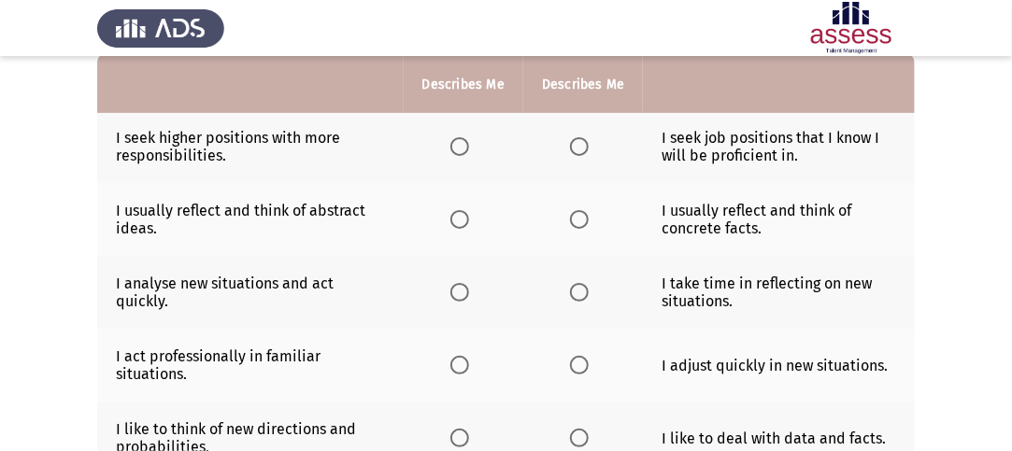
click at [452, 144] on span "Select an option" at bounding box center [459, 146] width 19 height 19
click at [452, 144] on input "Select an option" at bounding box center [459, 146] width 19 height 19
click at [458, 221] on span "Select an option" at bounding box center [459, 219] width 19 height 19
click at [458, 221] on input "Select an option" at bounding box center [459, 219] width 19 height 19
click at [572, 296] on span "Select an option" at bounding box center [579, 292] width 19 height 19
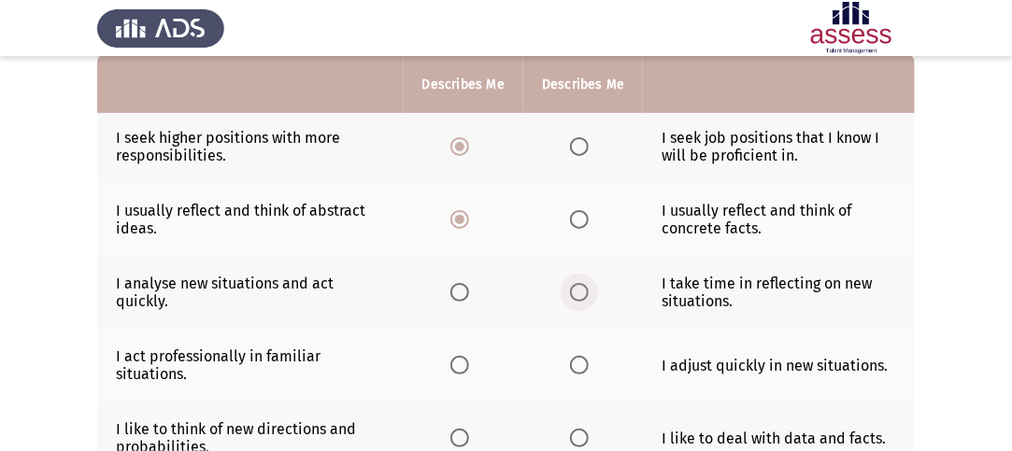
click at [572, 296] on input "Select an option" at bounding box center [579, 292] width 19 height 19
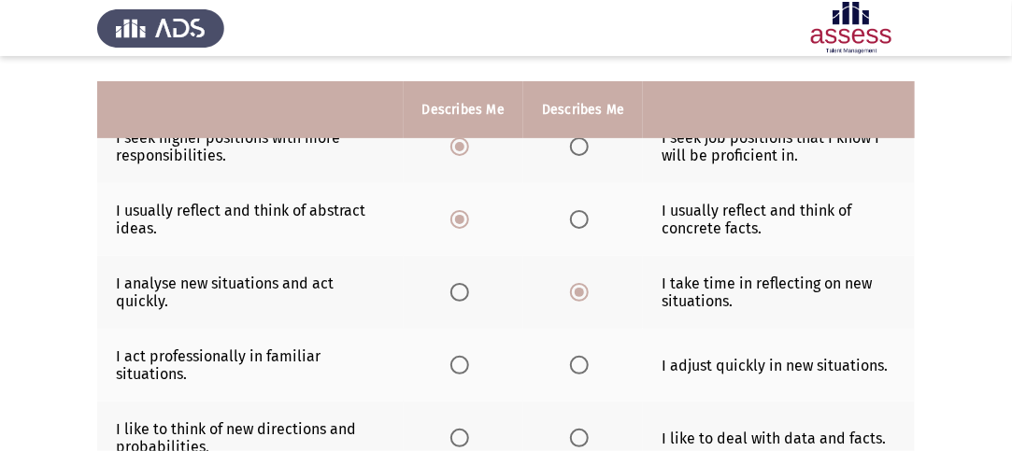
scroll to position [280, 0]
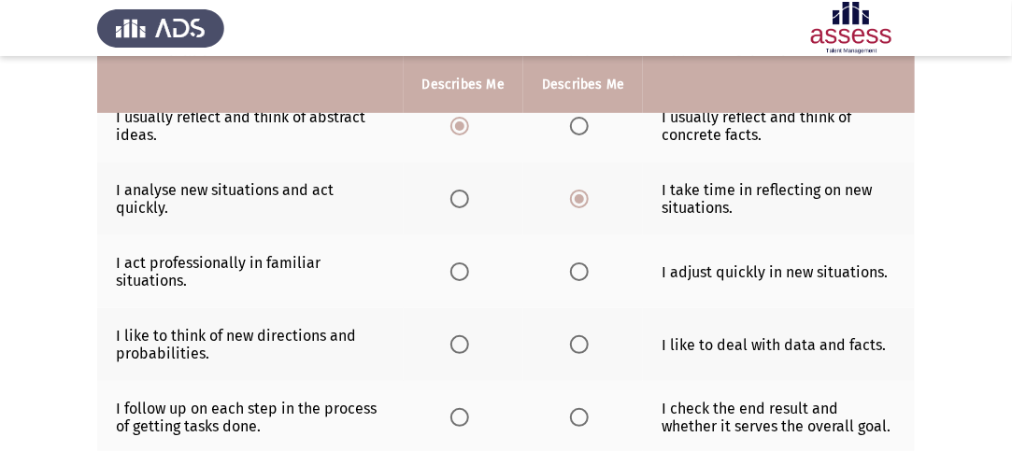
click at [460, 190] on span "Select an option" at bounding box center [459, 199] width 19 height 19
click at [460, 190] on input "Select an option" at bounding box center [459, 199] width 19 height 19
click at [579, 272] on span "Select an option" at bounding box center [579, 272] width 19 height 19
click at [579, 272] on input "Select an option" at bounding box center [579, 272] width 19 height 19
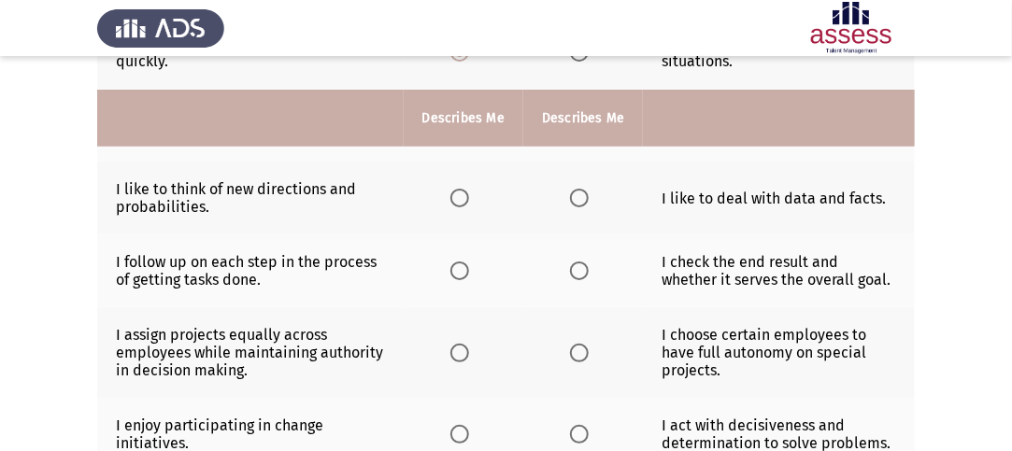
scroll to position [467, 0]
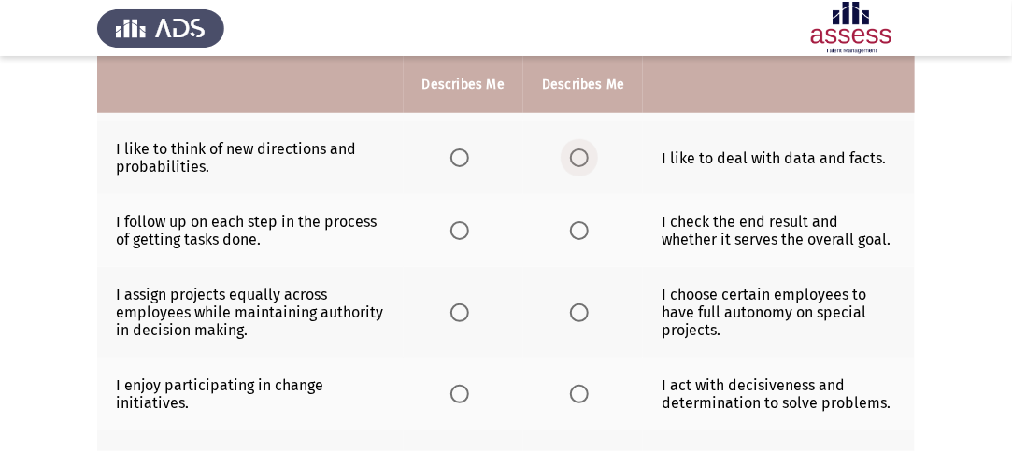
click at [580, 157] on span "Select an option" at bounding box center [579, 158] width 19 height 19
click at [580, 157] on input "Select an option" at bounding box center [579, 158] width 19 height 19
click at [591, 230] on label "Select an option" at bounding box center [583, 230] width 26 height 19
click at [589, 230] on input "Select an option" at bounding box center [579, 230] width 19 height 19
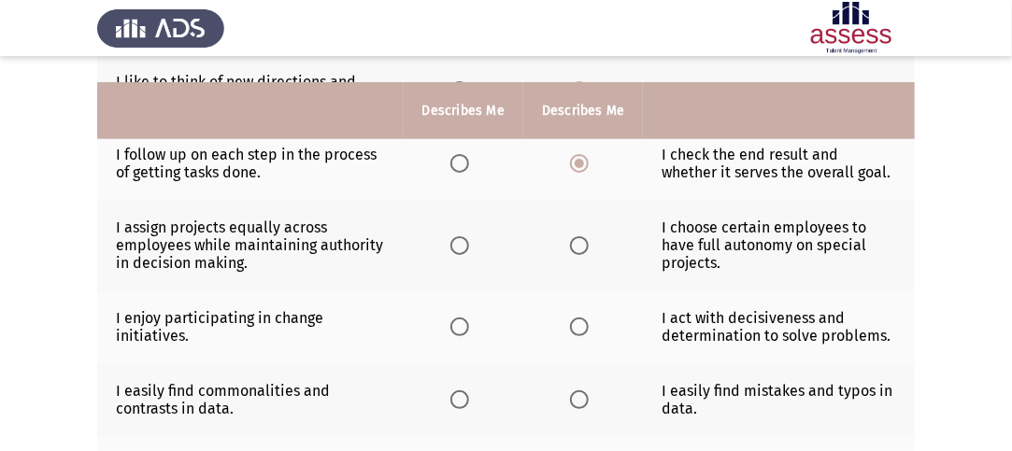
scroll to position [561, 0]
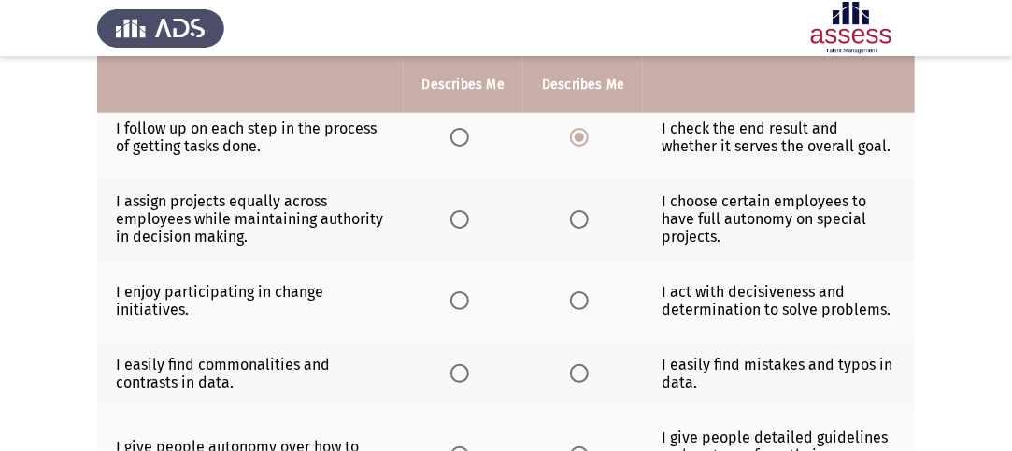
drag, startPoint x: 447, startPoint y: 221, endPoint x: 457, endPoint y: 221, distance: 10.3
click at [449, 221] on th at bounding box center [464, 219] width 120 height 91
click at [463, 223] on span "Select an option" at bounding box center [459, 219] width 19 height 19
click at [463, 223] on input "Select an option" at bounding box center [459, 219] width 19 height 19
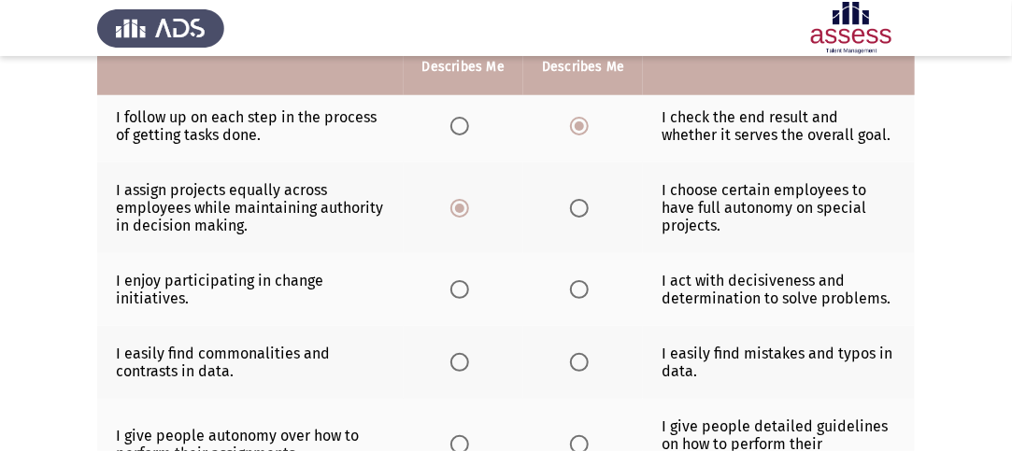
scroll to position [550, 0]
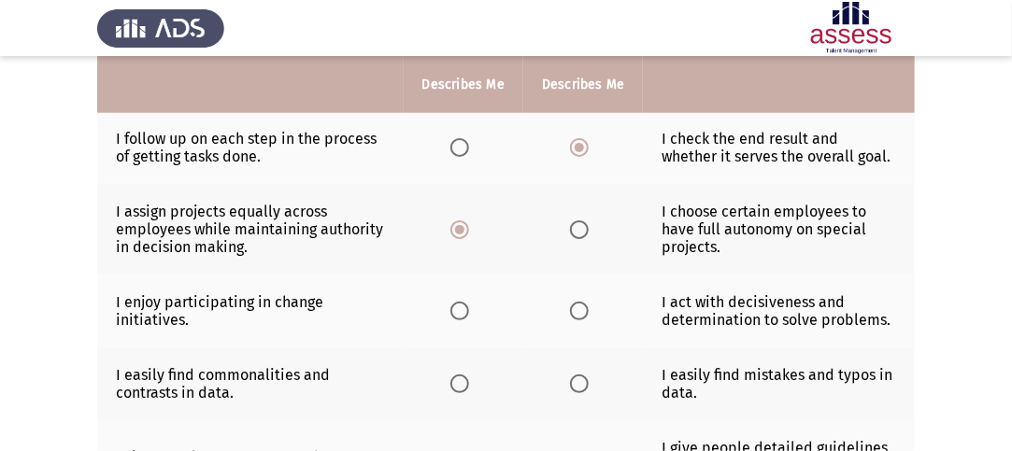
click at [459, 312] on span "Select an option" at bounding box center [459, 311] width 19 height 19
click at [459, 312] on input "Select an option" at bounding box center [459, 311] width 19 height 19
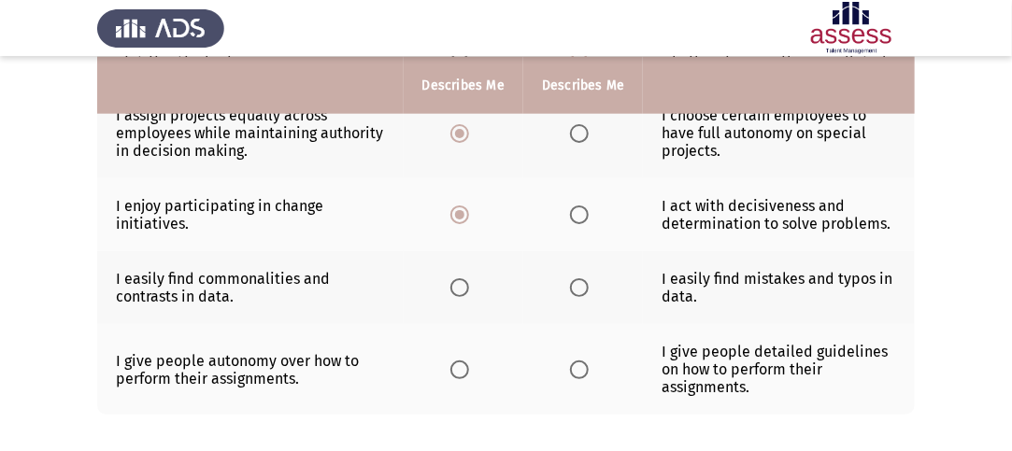
scroll to position [737, 0]
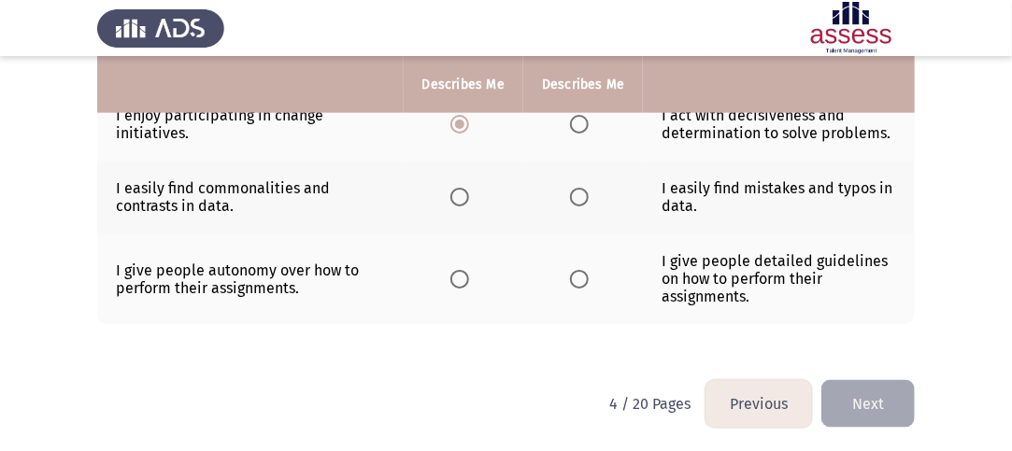
click at [467, 196] on span "Select an option" at bounding box center [459, 197] width 19 height 19
click at [467, 196] on input "Select an option" at bounding box center [459, 197] width 19 height 19
click at [577, 279] on span "Select an option" at bounding box center [579, 279] width 19 height 19
click at [577, 279] on input "Select an option" at bounding box center [579, 279] width 19 height 19
click at [470, 278] on label "Select an option" at bounding box center [463, 279] width 26 height 19
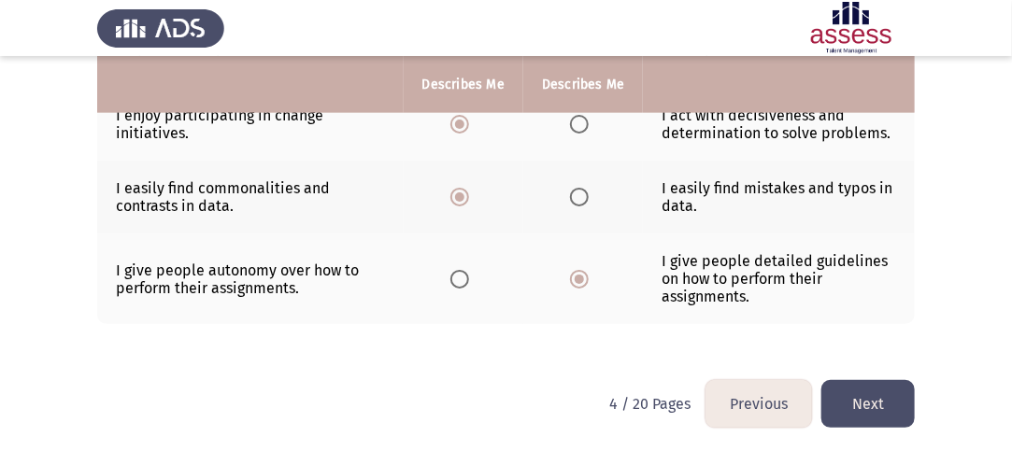
click at [469, 278] on input "Select an option" at bounding box center [459, 279] width 19 height 19
click at [886, 388] on button "Next" at bounding box center [867, 404] width 93 height 48
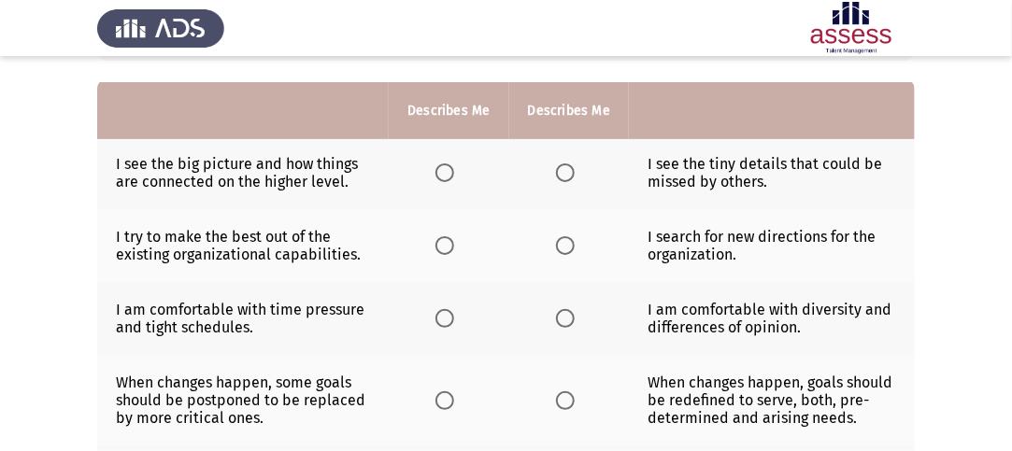
scroll to position [187, 0]
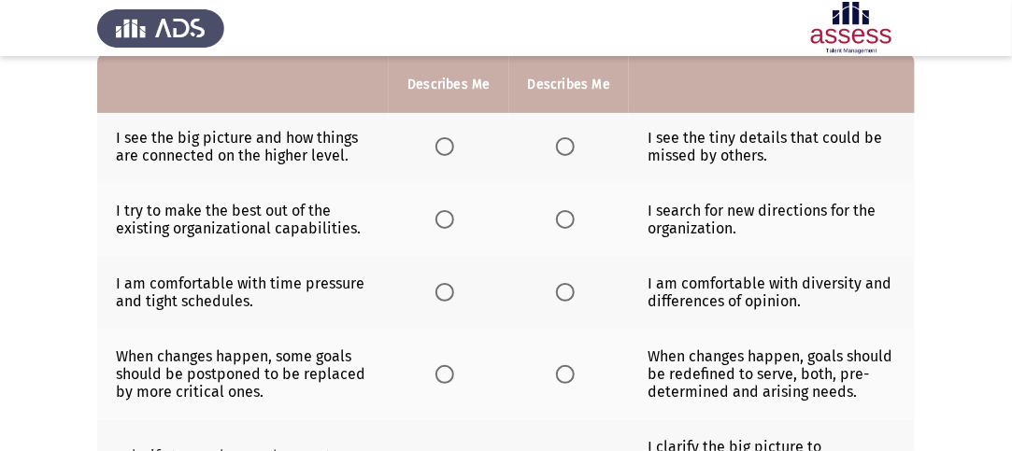
click at [442, 149] on span "Select an option" at bounding box center [444, 146] width 19 height 19
click at [442, 149] on input "Select an option" at bounding box center [444, 146] width 19 height 19
click at [436, 221] on span "Select an option" at bounding box center [444, 219] width 19 height 19
click at [436, 221] on input "Select an option" at bounding box center [444, 219] width 19 height 19
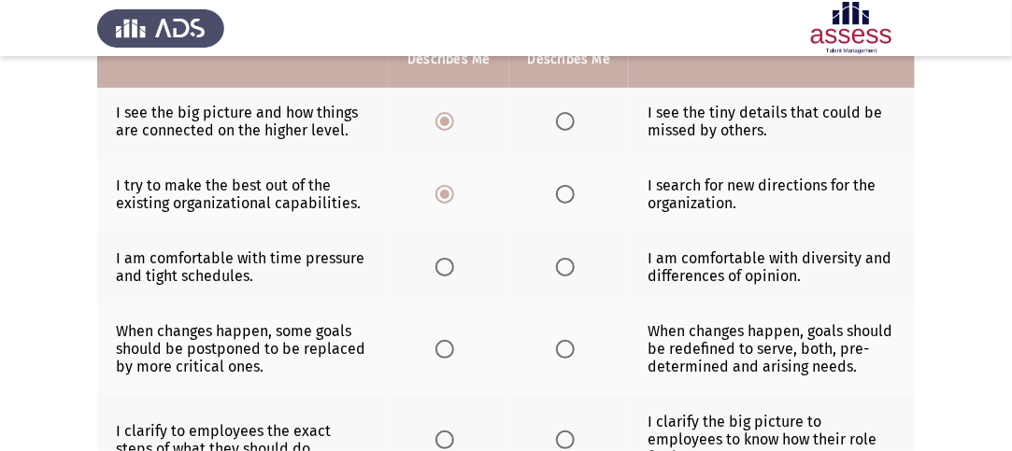
scroll to position [280, 0]
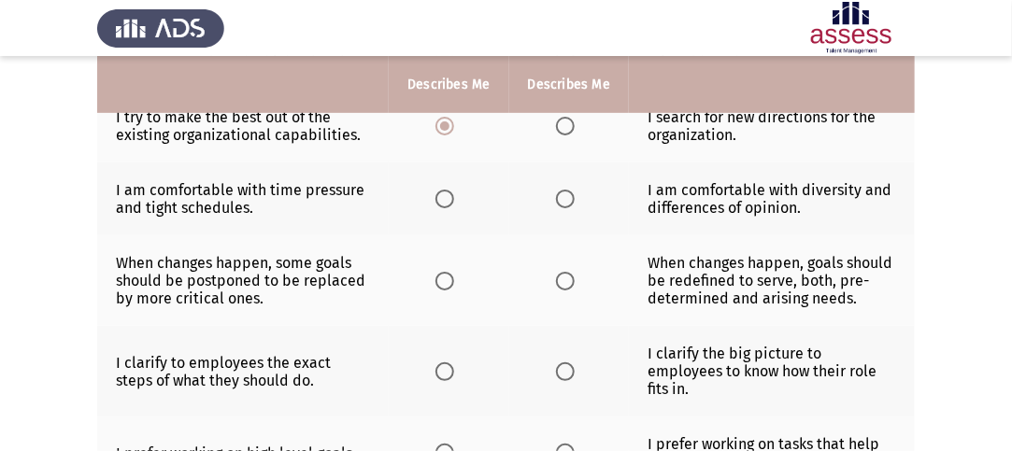
click at [566, 202] on span "Select an option" at bounding box center [565, 199] width 19 height 19
click at [566, 202] on input "Select an option" at bounding box center [565, 199] width 19 height 19
click at [569, 286] on span "Select an option" at bounding box center [565, 281] width 19 height 19
click at [569, 286] on input "Select an option" at bounding box center [565, 281] width 19 height 19
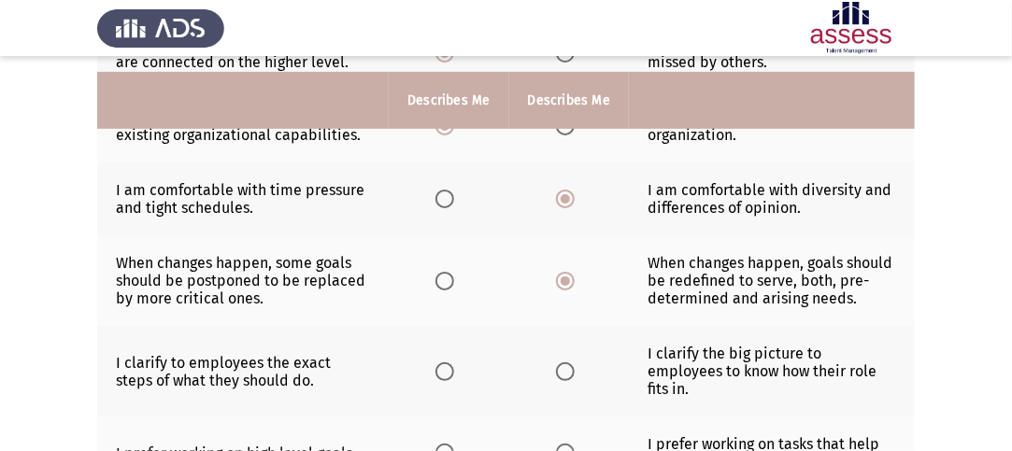
scroll to position [374, 0]
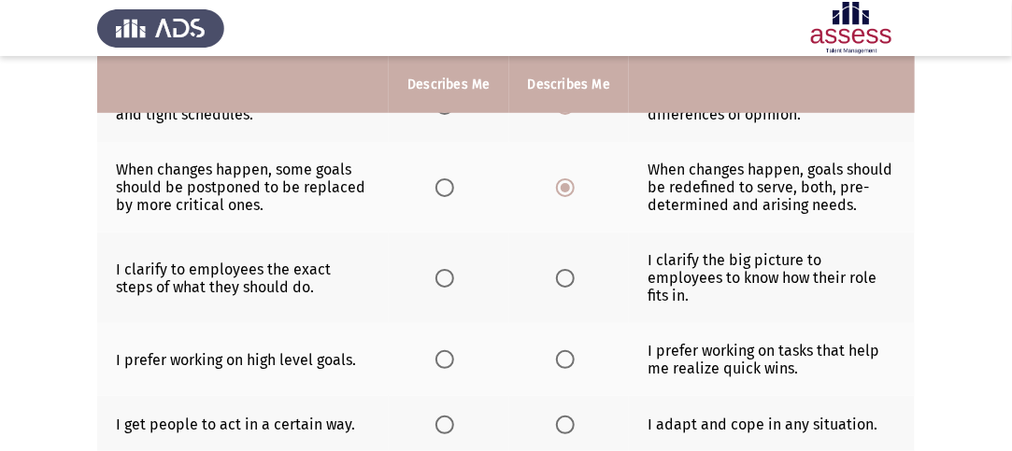
click at [572, 270] on span "Select an option" at bounding box center [565, 278] width 19 height 19
click at [572, 270] on input "Select an option" at bounding box center [565, 278] width 19 height 19
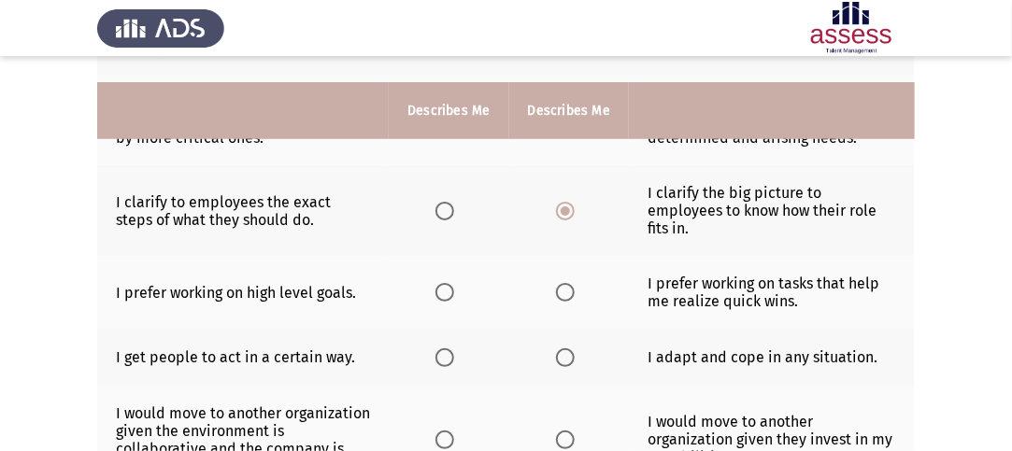
scroll to position [467, 0]
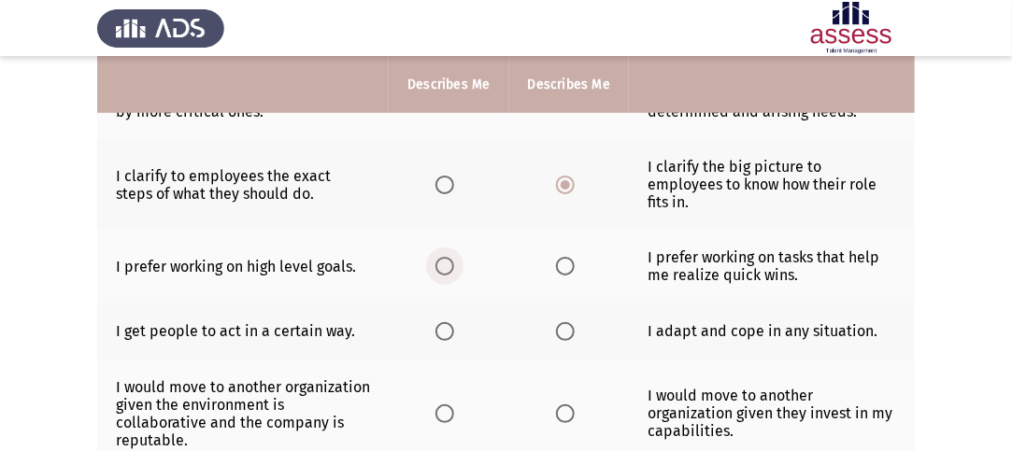
click at [450, 257] on span "Select an option" at bounding box center [444, 266] width 19 height 19
click at [450, 257] on input "Select an option" at bounding box center [444, 266] width 19 height 19
click at [565, 322] on span "Select an option" at bounding box center [565, 331] width 19 height 19
click at [565, 322] on input "Select an option" at bounding box center [565, 331] width 19 height 19
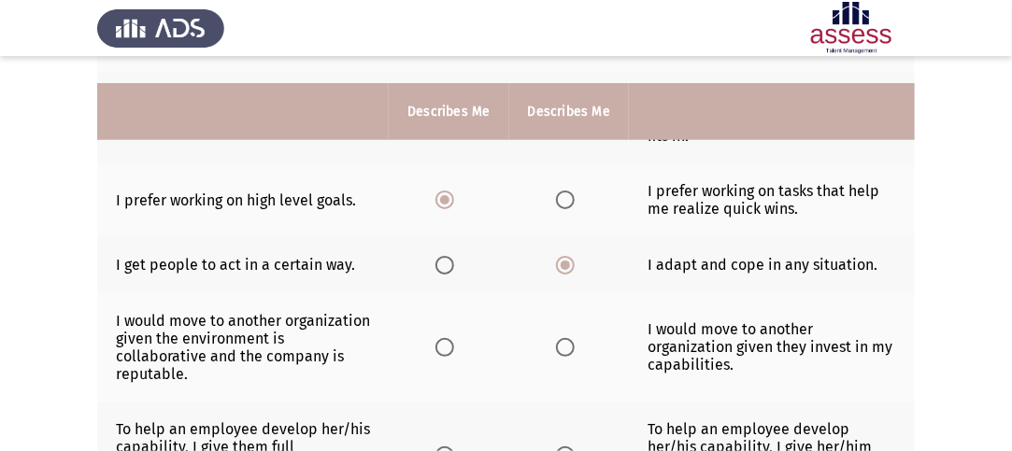
scroll to position [561, 0]
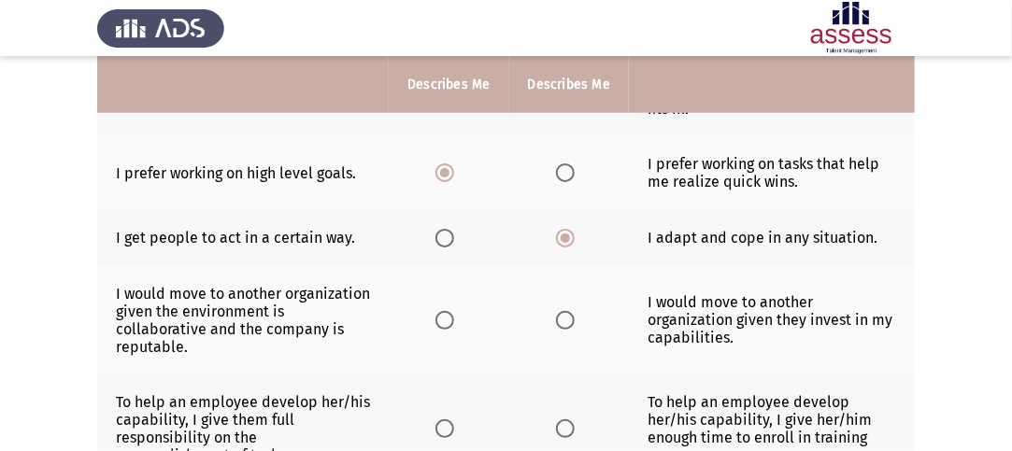
click at [449, 311] on span "Select an option" at bounding box center [444, 320] width 19 height 19
click at [449, 311] on input "Select an option" at bounding box center [444, 320] width 19 height 19
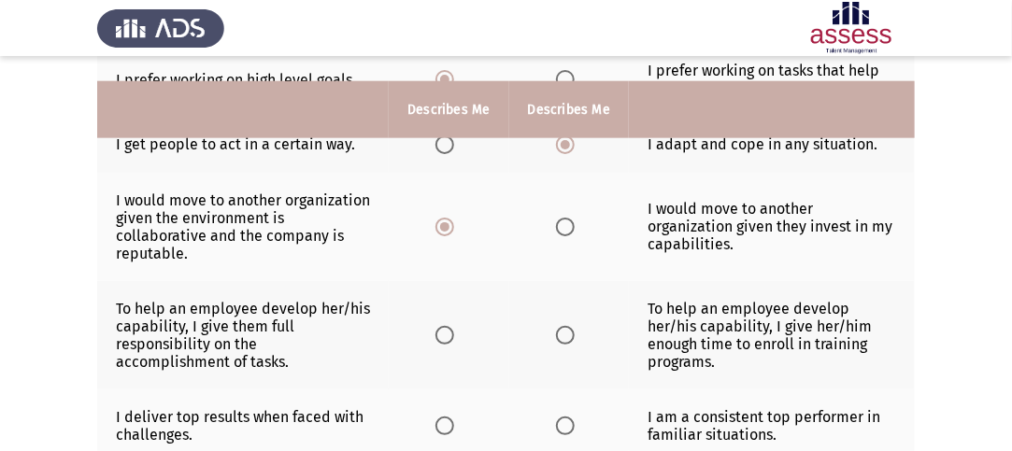
scroll to position [680, 0]
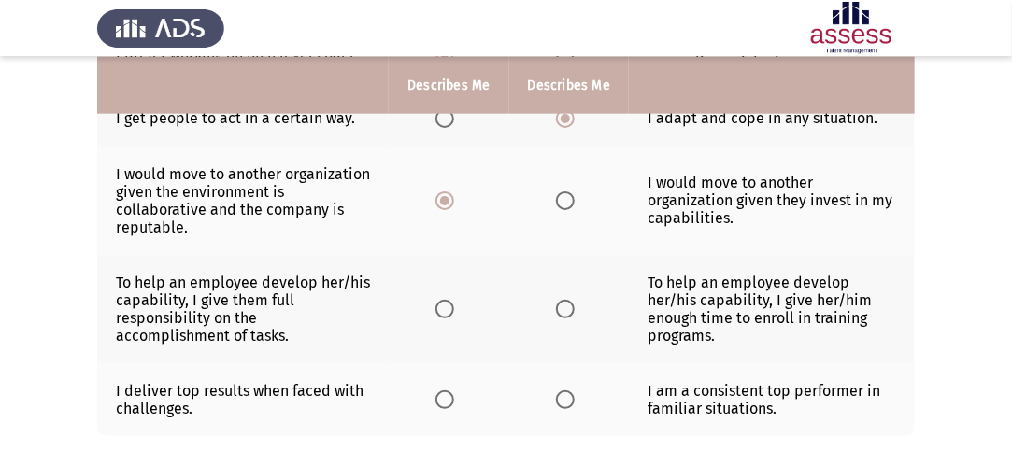
click at [453, 300] on span "Select an option" at bounding box center [444, 309] width 19 height 19
click at [453, 300] on input "Select an option" at bounding box center [444, 309] width 19 height 19
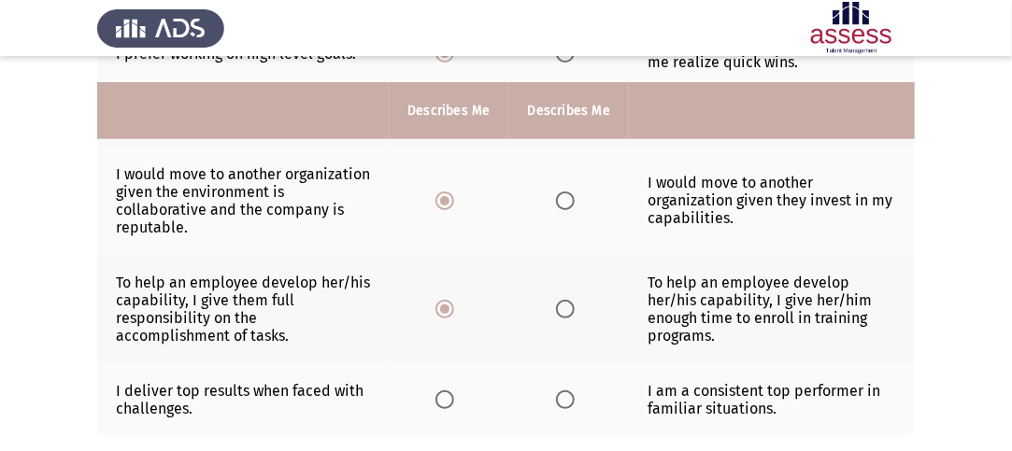
scroll to position [774, 0]
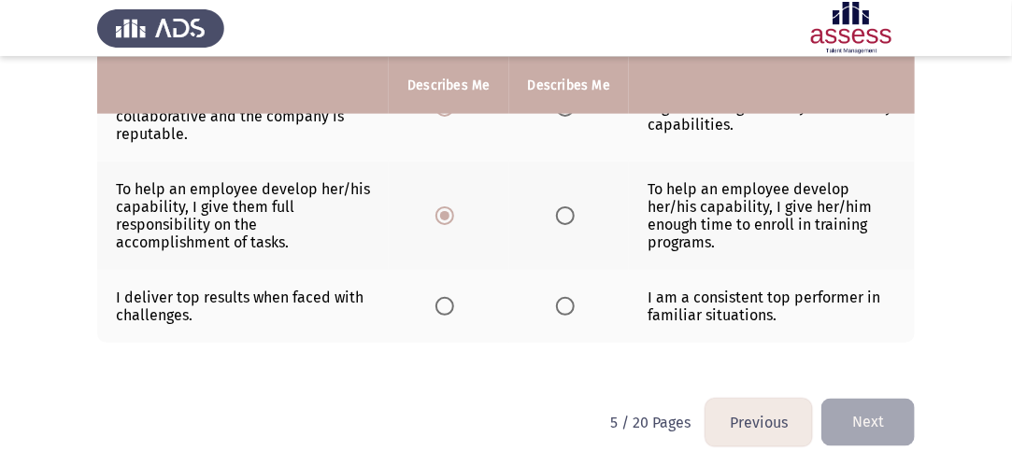
click at [579, 207] on label "Select an option" at bounding box center [569, 216] width 26 height 19
click at [575, 207] on input "Select an option" at bounding box center [565, 216] width 19 height 19
click at [447, 207] on span "Select an option" at bounding box center [444, 216] width 19 height 19
click at [447, 207] on input "Select an option" at bounding box center [444, 216] width 19 height 19
click at [450, 297] on span "Select an option" at bounding box center [444, 306] width 19 height 19
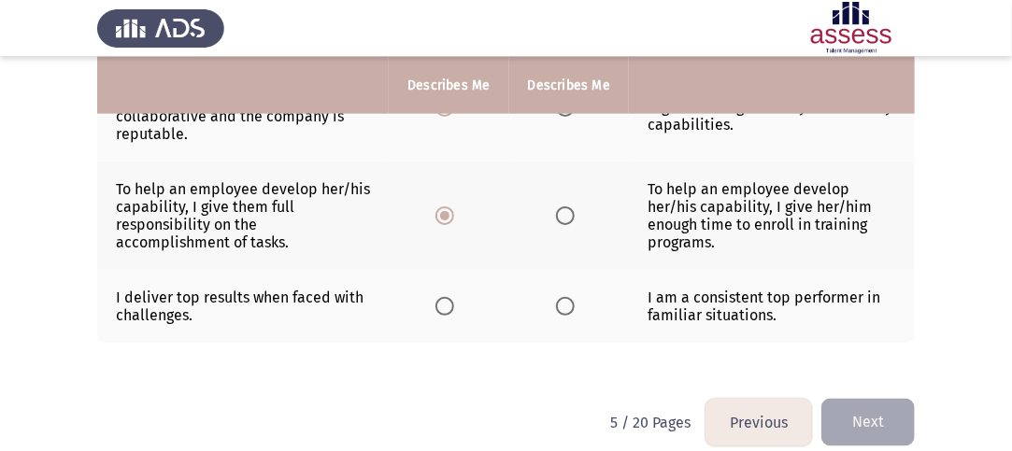
click at [450, 297] on input "Select an option" at bounding box center [444, 306] width 19 height 19
click at [882, 399] on button "Next" at bounding box center [867, 423] width 93 height 48
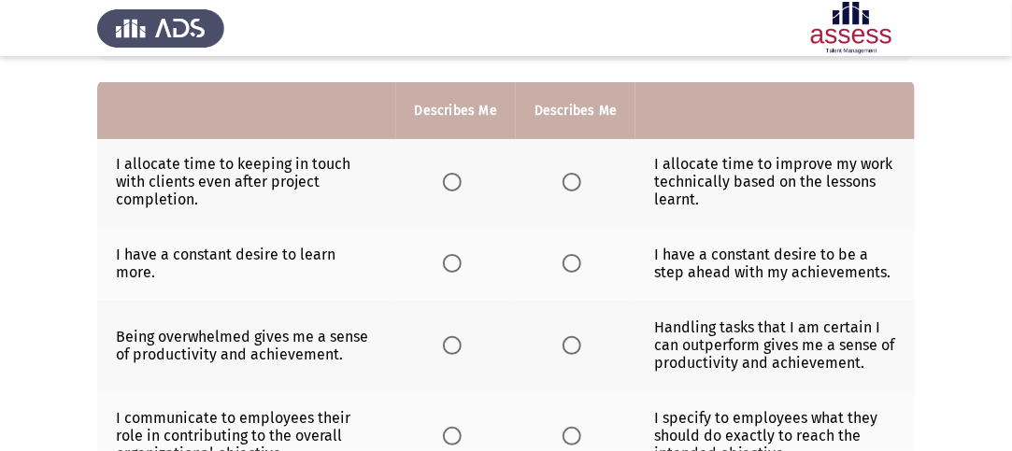
scroll to position [187, 0]
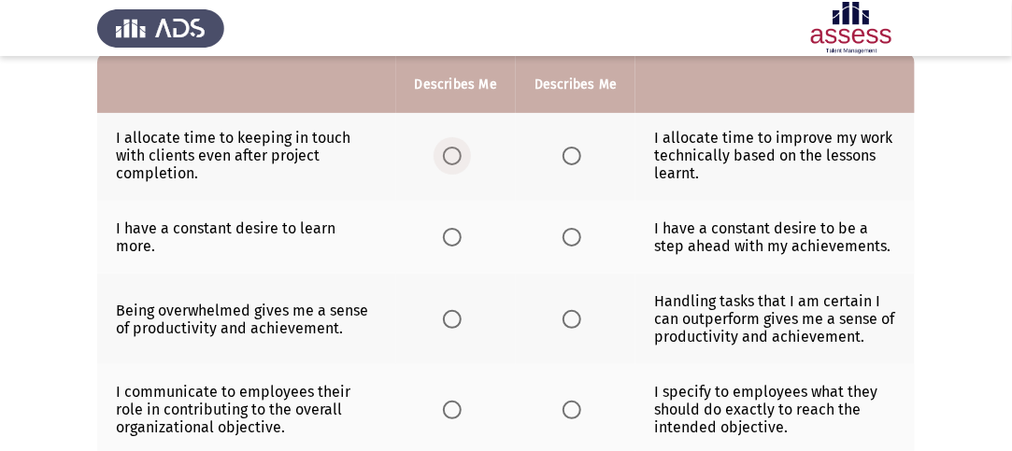
click at [452, 153] on span "Select an option" at bounding box center [452, 156] width 19 height 19
click at [452, 153] on input "Select an option" at bounding box center [452, 156] width 19 height 19
click at [568, 242] on span "Select an option" at bounding box center [572, 237] width 19 height 19
click at [568, 242] on input "Select an option" at bounding box center [572, 237] width 19 height 19
click at [571, 320] on span "Select an option" at bounding box center [572, 319] width 19 height 19
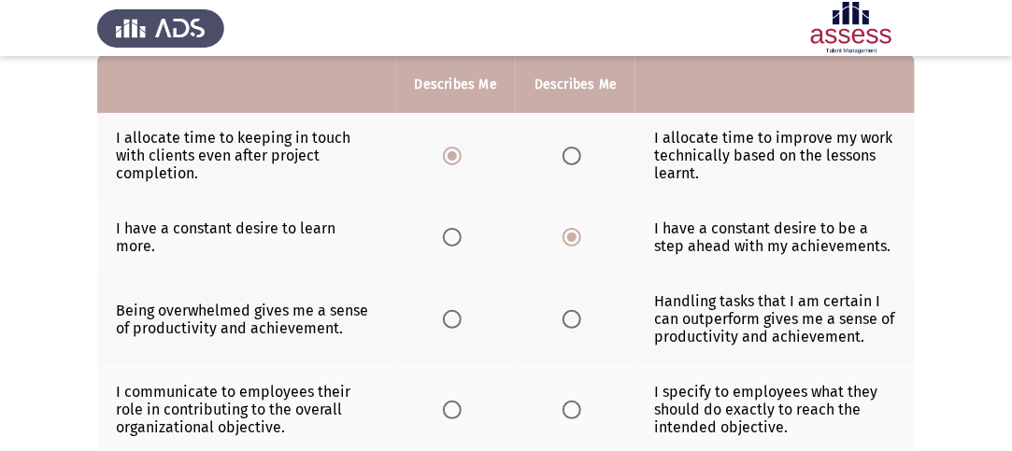
click at [571, 320] on input "Select an option" at bounding box center [572, 319] width 19 height 19
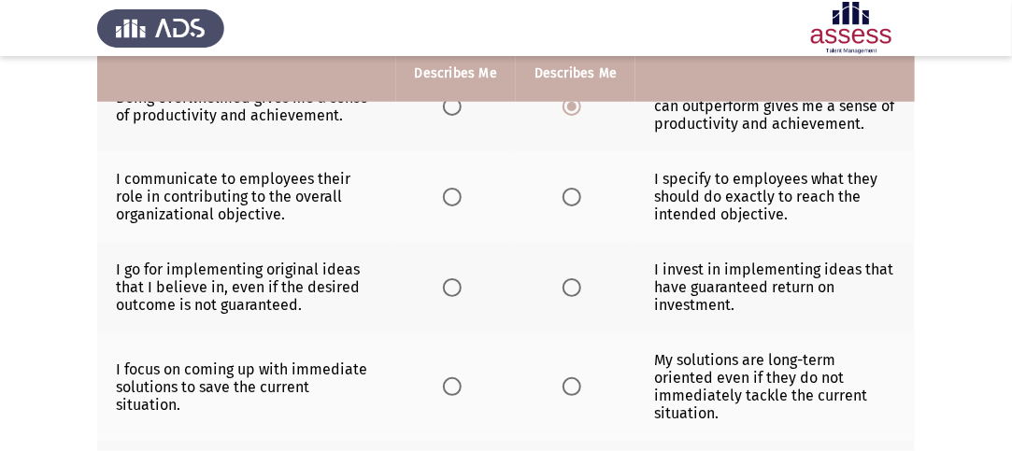
scroll to position [374, 0]
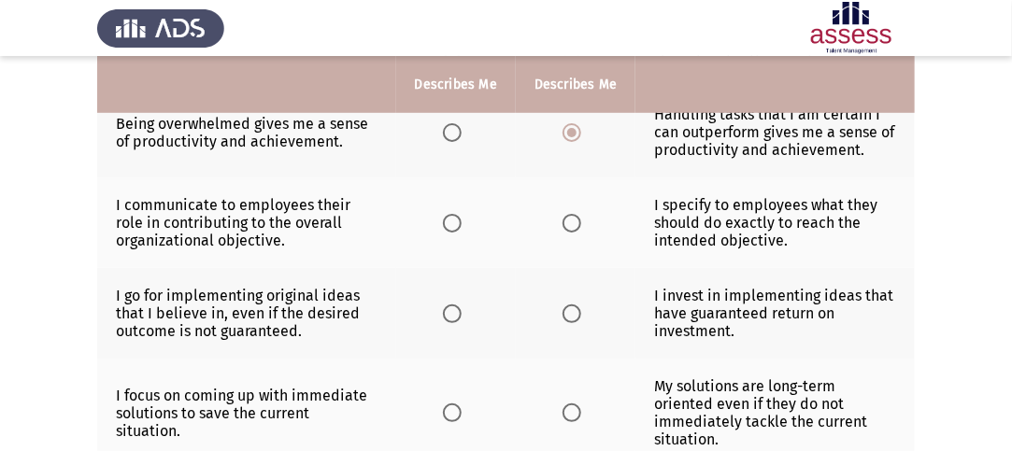
click at [452, 221] on span "Select an option" at bounding box center [452, 223] width 19 height 19
click at [452, 221] on input "Select an option" at bounding box center [452, 223] width 19 height 19
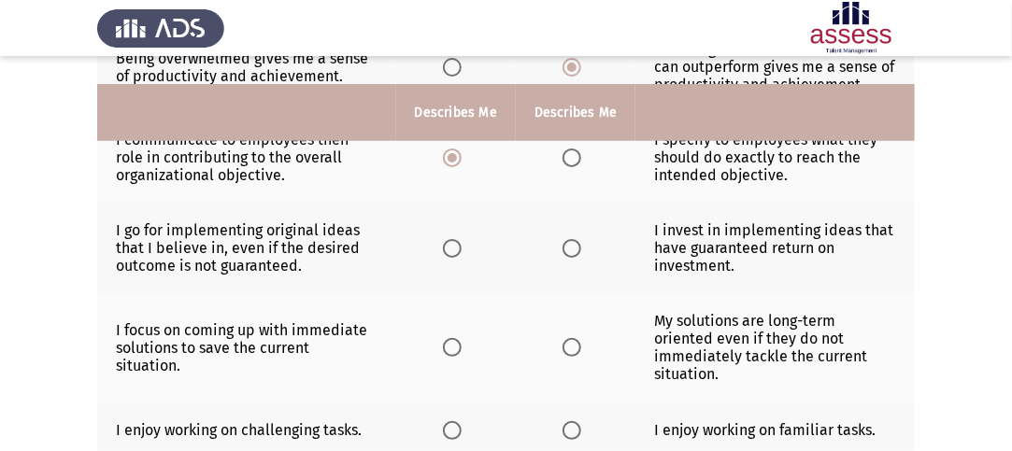
scroll to position [467, 0]
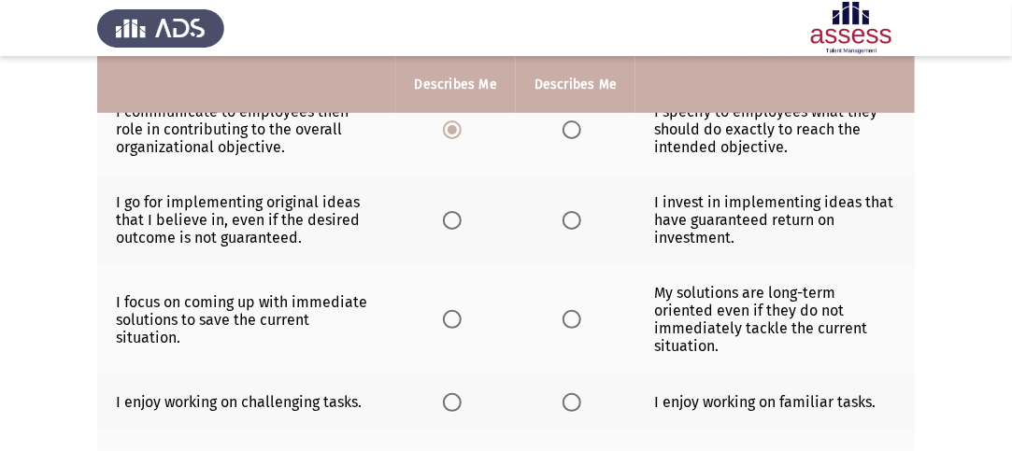
click at [572, 215] on span "Select an option" at bounding box center [572, 220] width 19 height 19
click at [572, 215] on input "Select an option" at bounding box center [572, 220] width 19 height 19
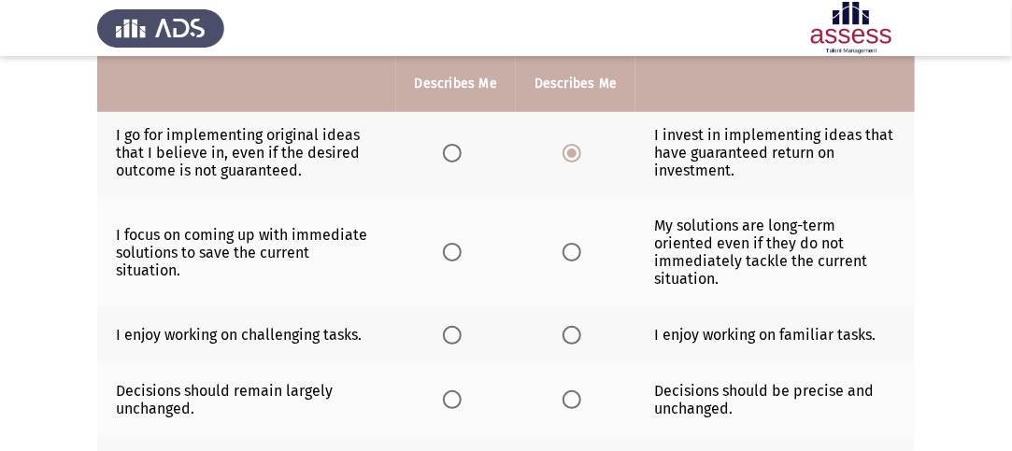
scroll to position [534, 0]
click at [465, 255] on label "Select an option" at bounding box center [456, 253] width 26 height 19
click at [462, 255] on input "Select an option" at bounding box center [452, 253] width 19 height 19
click at [450, 328] on span "Select an option" at bounding box center [452, 336] width 19 height 19
click at [450, 328] on input "Select an option" at bounding box center [452, 336] width 19 height 19
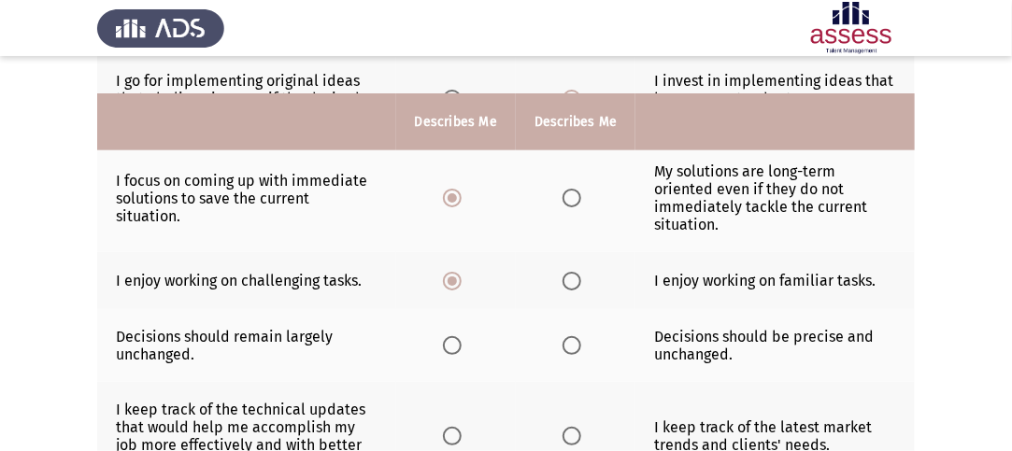
scroll to position [627, 0]
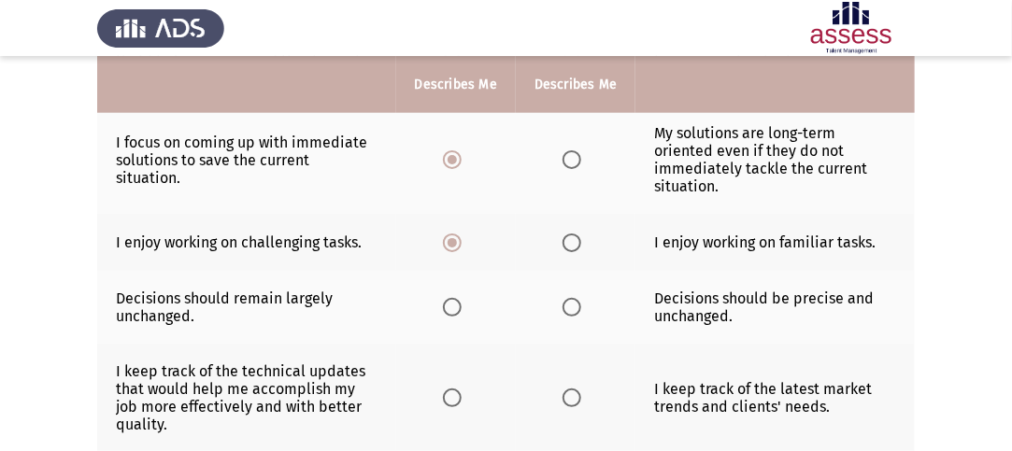
click at [568, 156] on span "Select an option" at bounding box center [572, 159] width 19 height 19
click at [568, 156] on input "Select an option" at bounding box center [572, 159] width 19 height 19
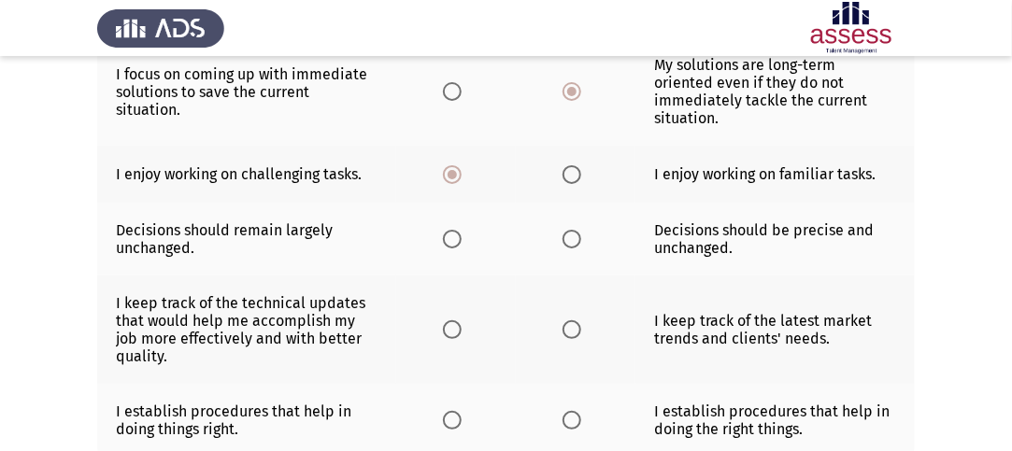
scroll to position [721, 0]
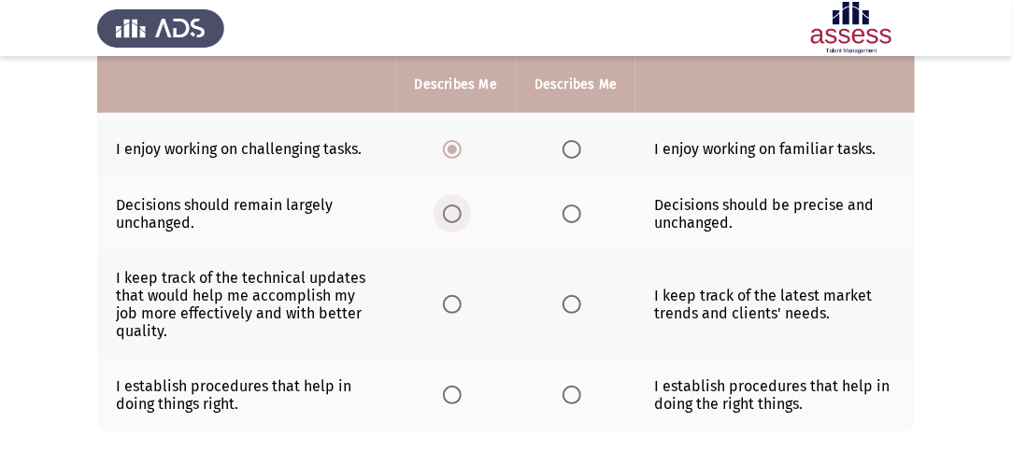
click at [459, 212] on span "Select an option" at bounding box center [452, 214] width 19 height 19
click at [459, 212] on input "Select an option" at bounding box center [452, 214] width 19 height 19
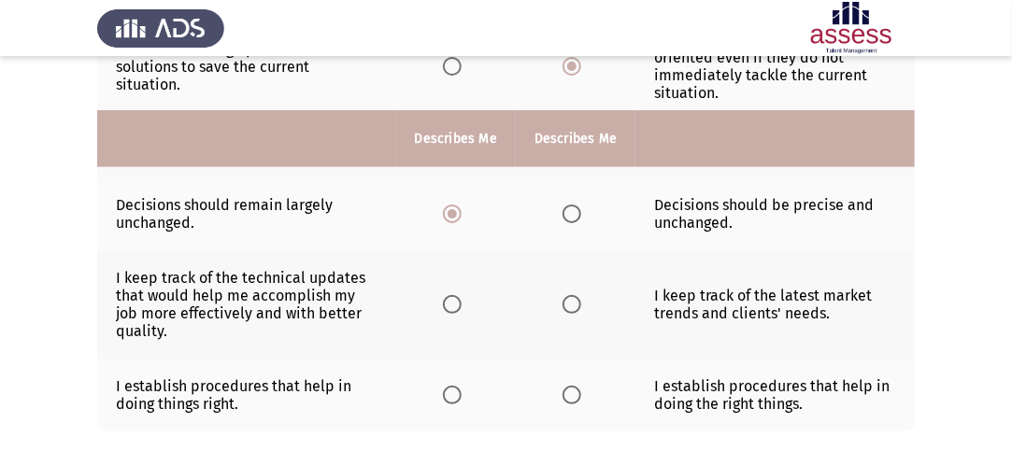
scroll to position [814, 0]
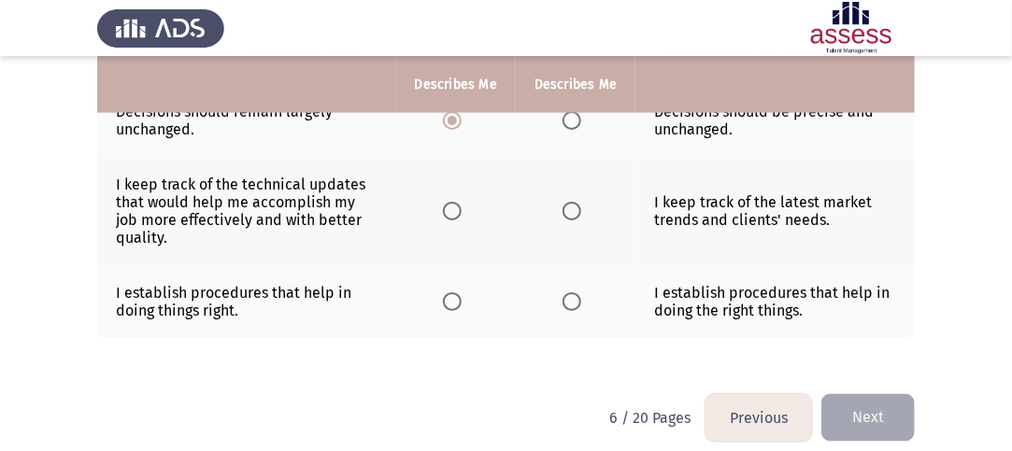
click at [573, 214] on span "Select an option" at bounding box center [572, 211] width 19 height 19
click at [573, 214] on input "Select an option" at bounding box center [572, 211] width 19 height 19
click at [572, 293] on span "Select an option" at bounding box center [572, 302] width 19 height 19
click at [572, 293] on input "Select an option" at bounding box center [572, 302] width 19 height 19
click at [884, 406] on button "Next" at bounding box center [867, 418] width 93 height 48
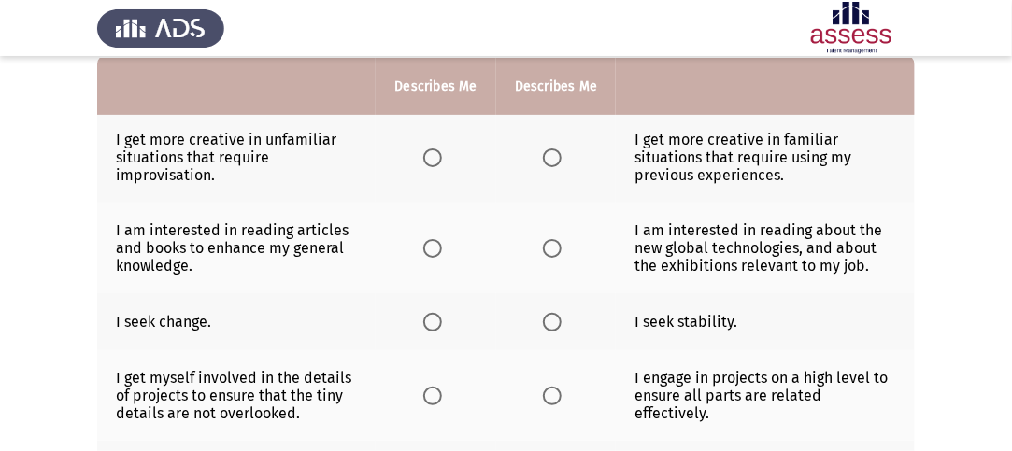
scroll to position [187, 0]
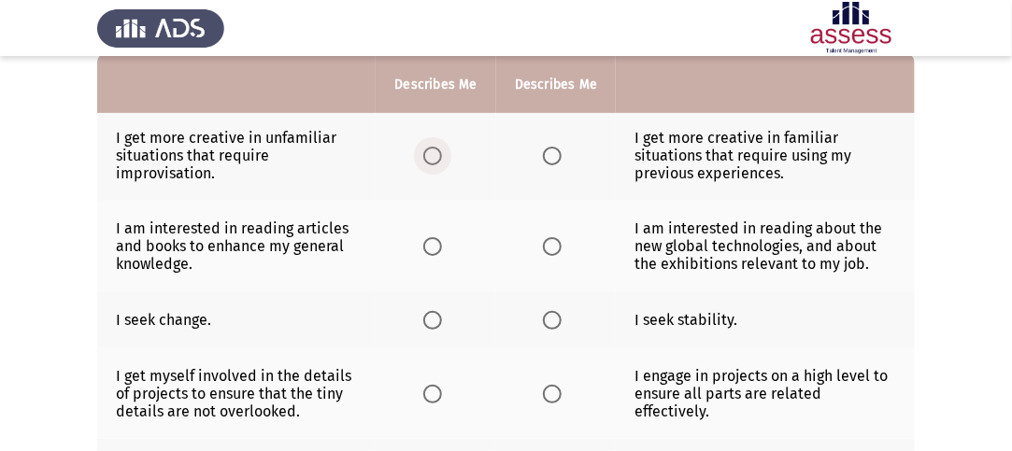
click at [429, 153] on span "Select an option" at bounding box center [432, 156] width 19 height 19
click at [429, 153] on input "Select an option" at bounding box center [432, 156] width 19 height 19
click at [443, 242] on label "Select an option" at bounding box center [436, 246] width 26 height 19
click at [442, 242] on input "Select an option" at bounding box center [432, 246] width 19 height 19
click at [434, 323] on span "Select an option" at bounding box center [432, 320] width 19 height 19
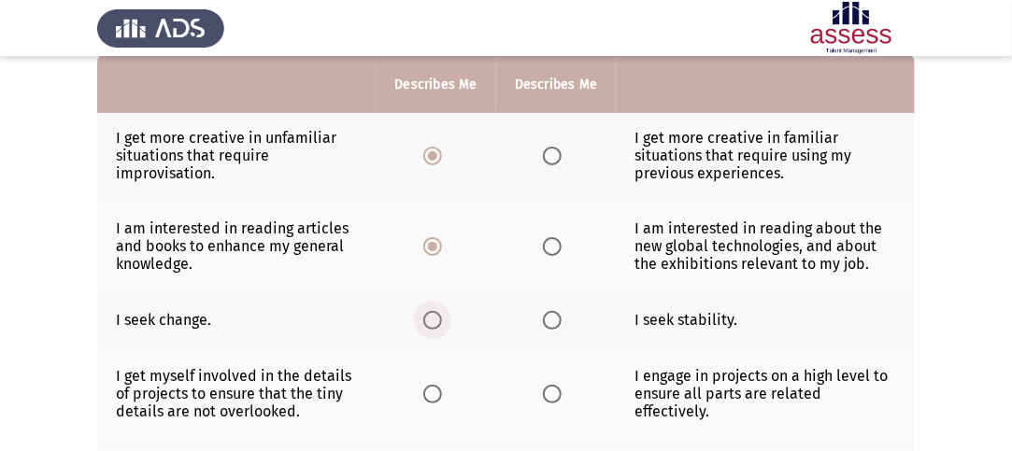
click at [434, 323] on input "Select an option" at bounding box center [432, 320] width 19 height 19
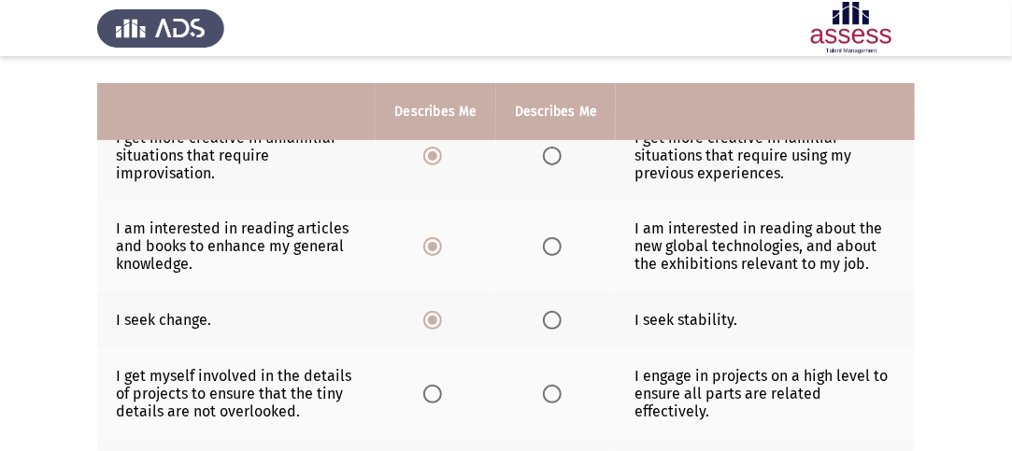
scroll to position [280, 0]
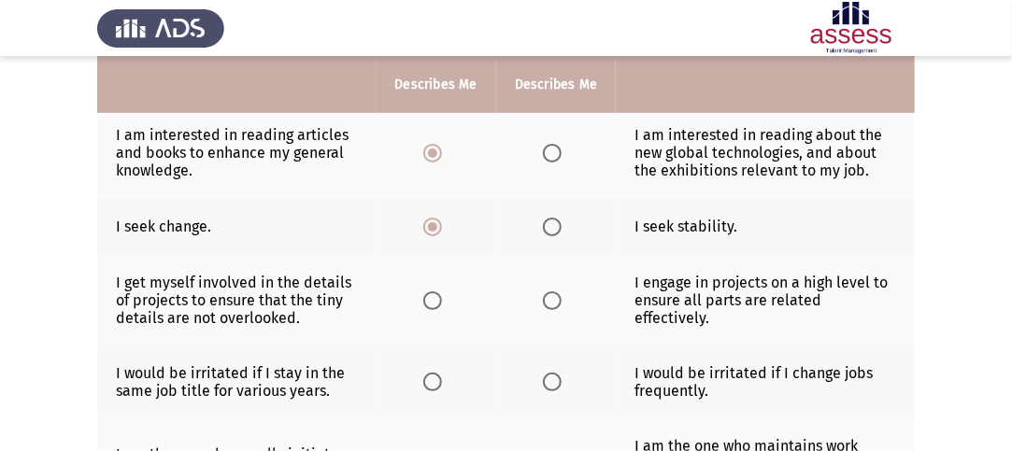
click at [549, 300] on span "Select an option" at bounding box center [552, 301] width 19 height 19
click at [549, 300] on input "Select an option" at bounding box center [552, 301] width 19 height 19
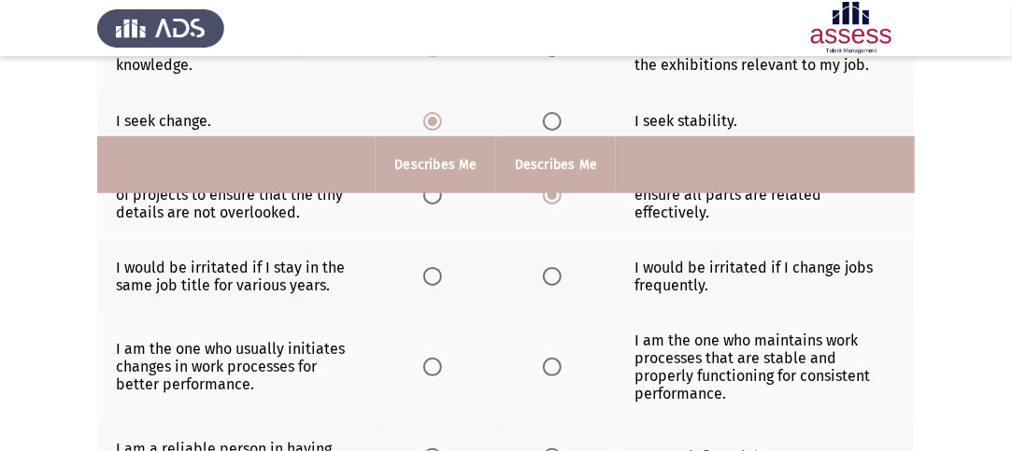
scroll to position [467, 0]
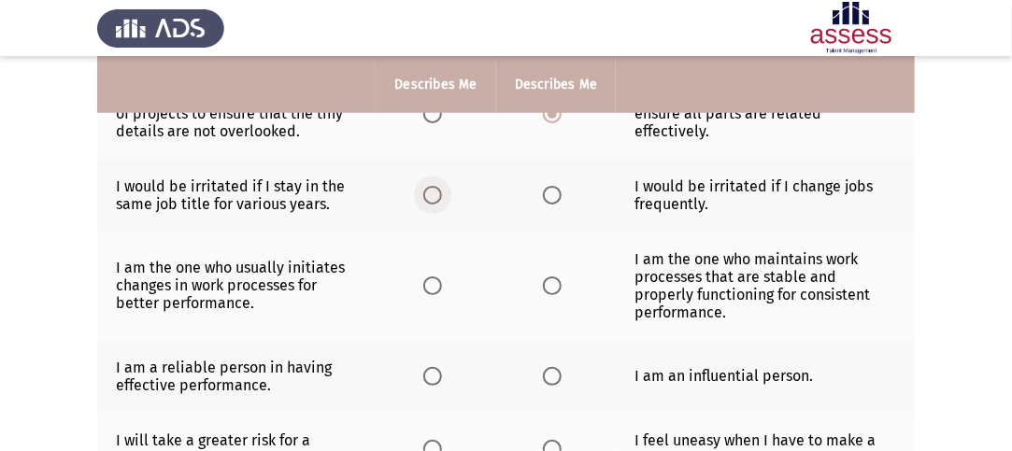
click at [438, 197] on span "Select an option" at bounding box center [432, 195] width 19 height 19
click at [438, 197] on input "Select an option" at bounding box center [432, 195] width 19 height 19
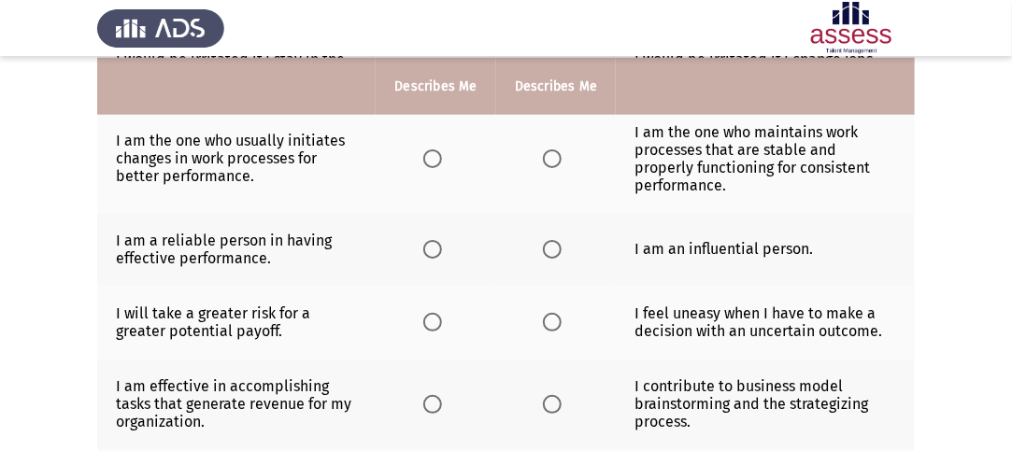
scroll to position [596, 0]
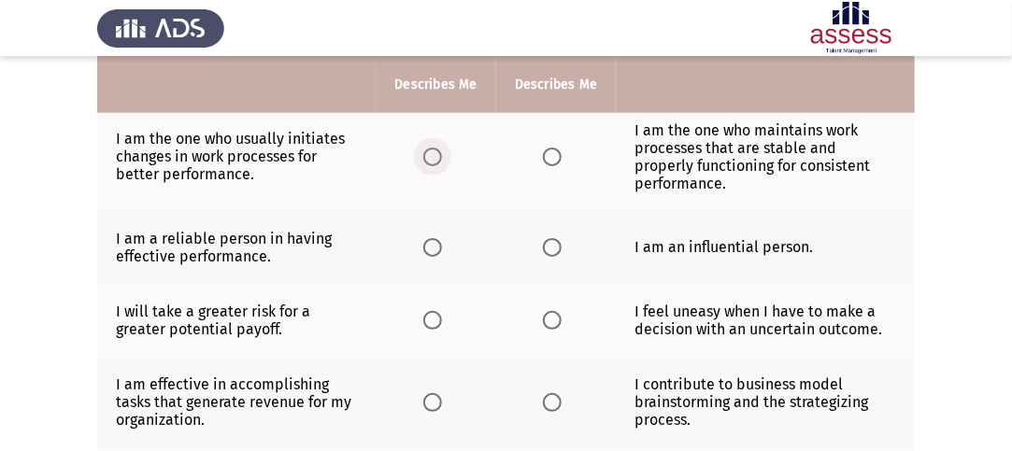
click at [435, 160] on span "Select an option" at bounding box center [432, 157] width 19 height 19
click at [435, 160] on input "Select an option" at bounding box center [432, 157] width 19 height 19
click at [547, 247] on span "Select an option" at bounding box center [552, 247] width 19 height 19
click at [547, 247] on input "Select an option" at bounding box center [552, 247] width 19 height 19
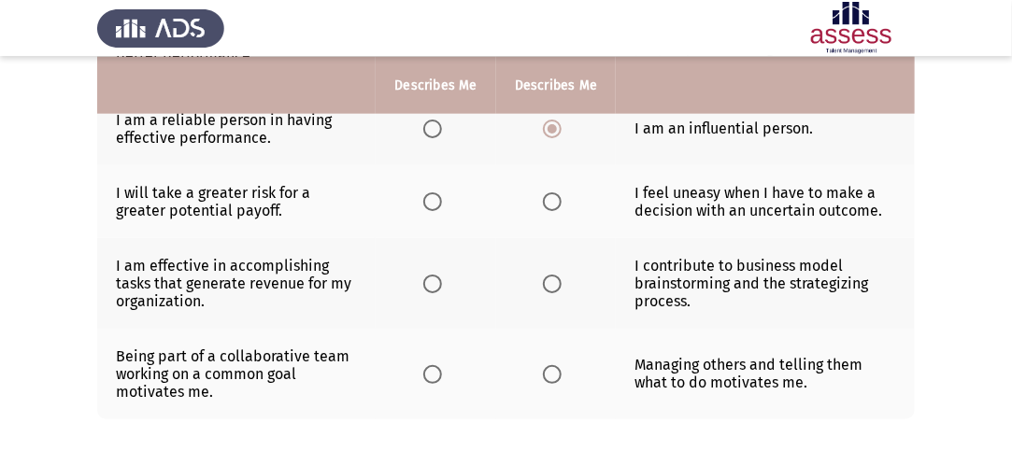
scroll to position [690, 0]
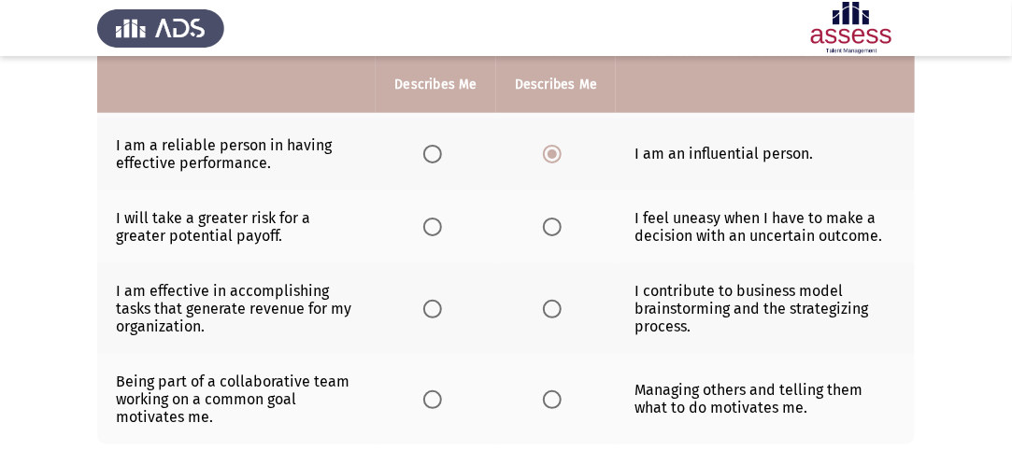
click at [426, 221] on span "Select an option" at bounding box center [432, 227] width 19 height 19
click at [426, 221] on input "Select an option" at bounding box center [432, 227] width 19 height 19
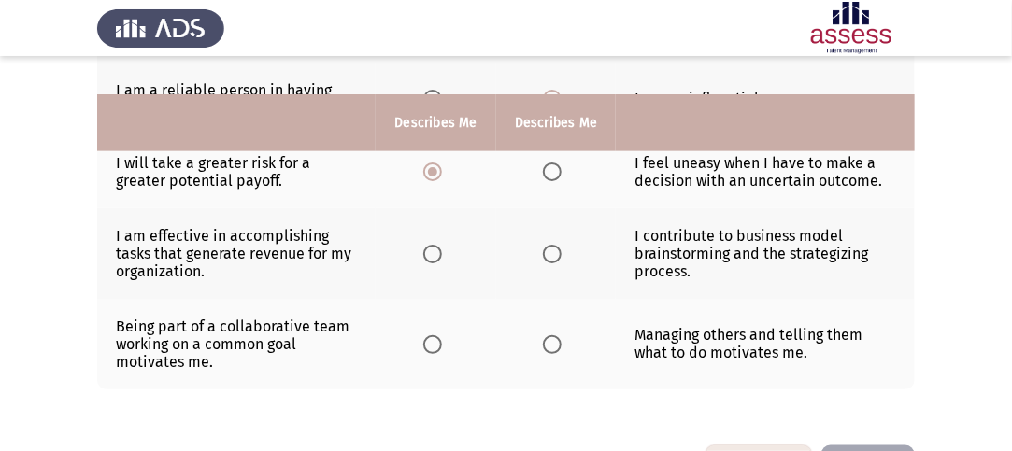
scroll to position [783, 0]
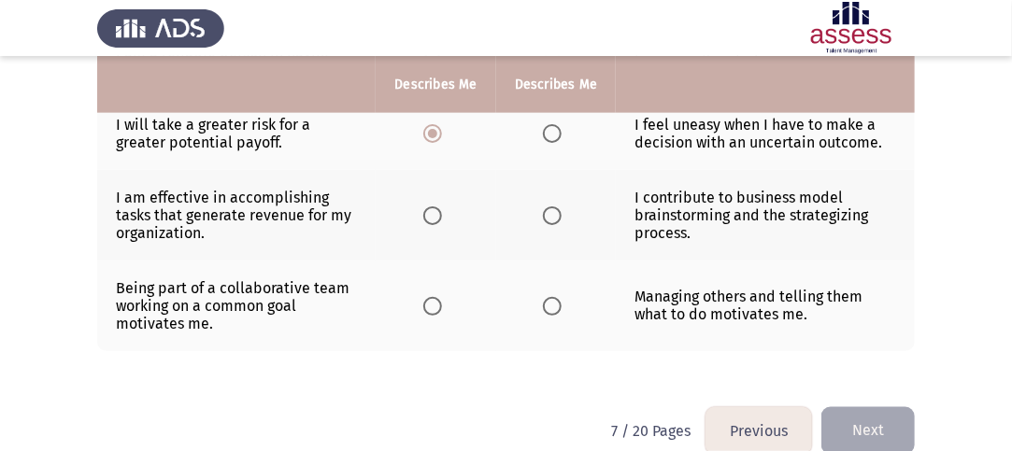
click at [433, 302] on span "Select an option" at bounding box center [432, 306] width 19 height 19
click at [433, 302] on input "Select an option" at bounding box center [432, 306] width 19 height 19
click at [555, 207] on span "Select an option" at bounding box center [552, 216] width 19 height 19
click at [555, 207] on input "Select an option" at bounding box center [552, 216] width 19 height 19
click at [894, 420] on button "Next" at bounding box center [867, 431] width 93 height 48
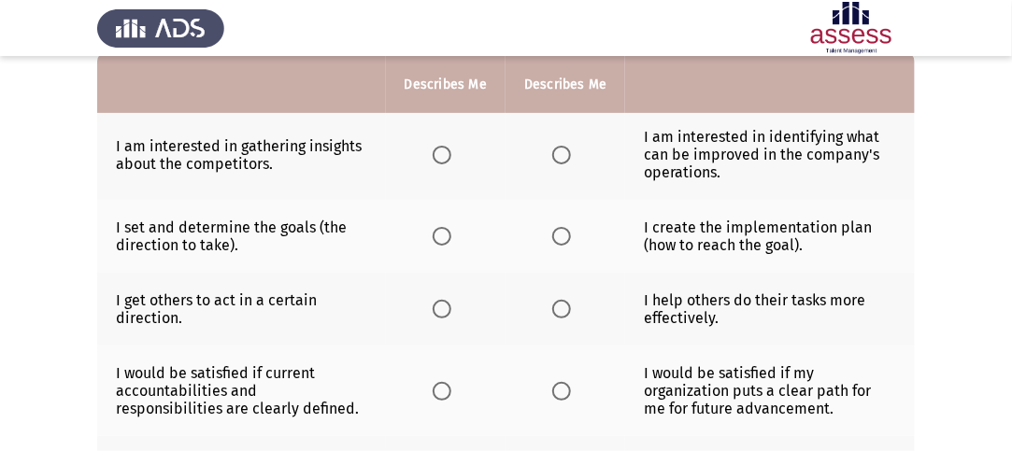
scroll to position [189, 0]
click at [557, 153] on span "Select an option" at bounding box center [561, 154] width 19 height 19
click at [557, 153] on input "Select an option" at bounding box center [561, 154] width 19 height 19
click at [455, 230] on label "Select an option" at bounding box center [446, 235] width 26 height 19
click at [451, 230] on input "Select an option" at bounding box center [442, 235] width 19 height 19
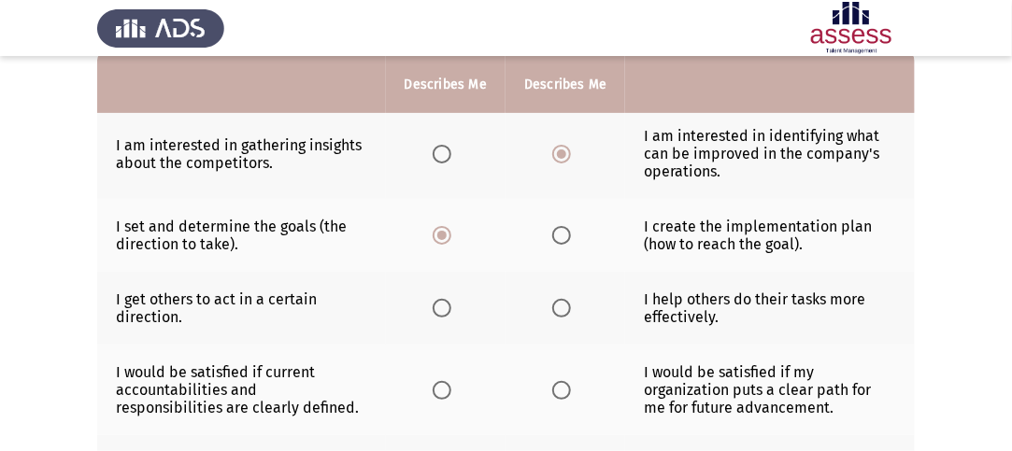
click at [562, 300] on span "Select an option" at bounding box center [561, 308] width 19 height 19
click at [562, 300] on input "Select an option" at bounding box center [561, 308] width 19 height 19
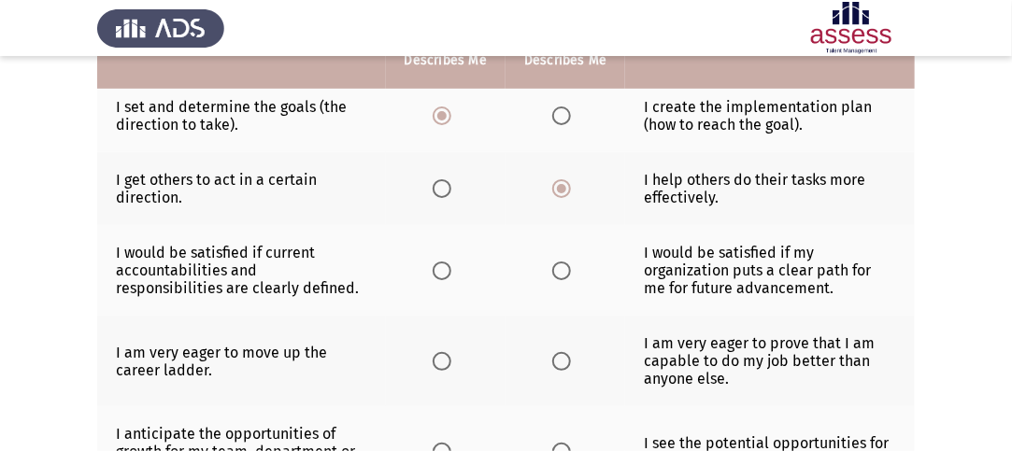
scroll to position [282, 0]
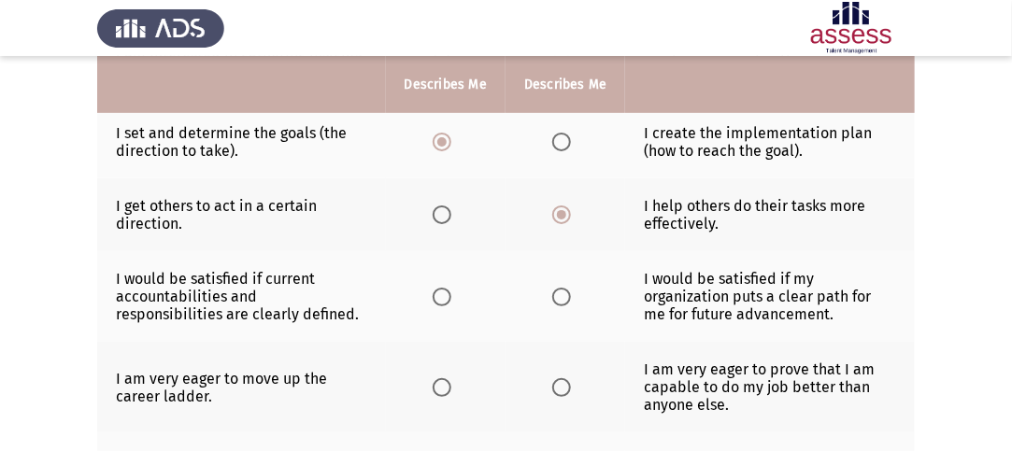
click at [437, 212] on span "Select an option" at bounding box center [442, 215] width 19 height 19
click at [437, 212] on input "Select an option" at bounding box center [442, 215] width 19 height 19
click at [559, 293] on span "Select an option" at bounding box center [561, 297] width 19 height 19
click at [559, 293] on input "Select an option" at bounding box center [561, 297] width 19 height 19
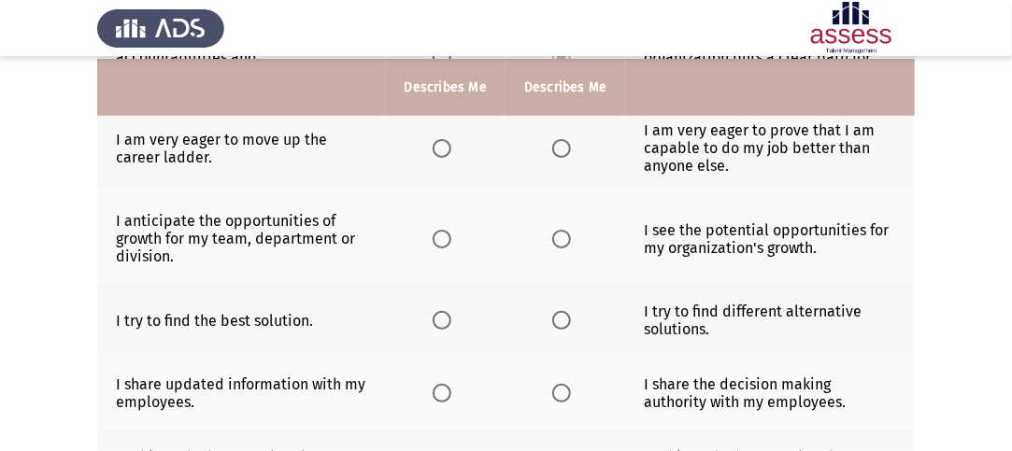
scroll to position [524, 0]
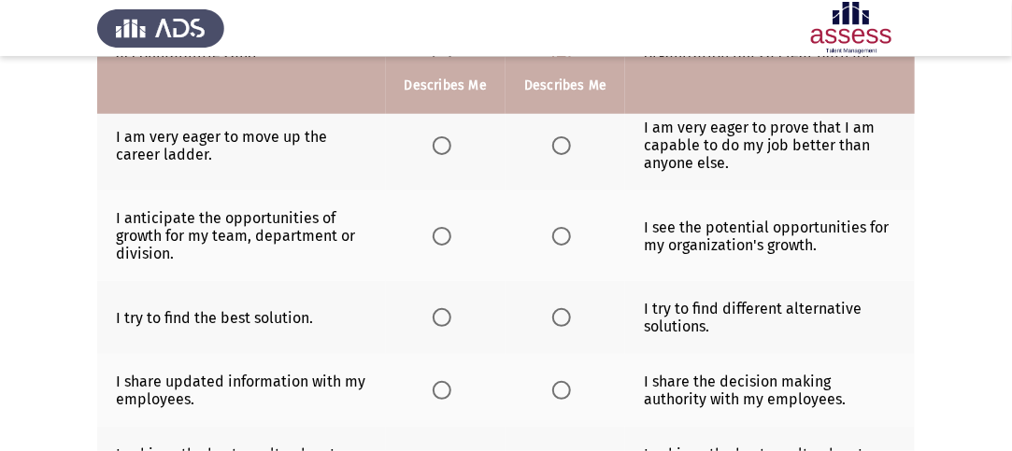
click at [442, 137] on span "Select an option" at bounding box center [442, 145] width 19 height 19
click at [442, 137] on input "Select an option" at bounding box center [442, 145] width 19 height 19
click at [561, 233] on span "Select an option" at bounding box center [561, 236] width 19 height 19
click at [561, 233] on input "Select an option" at bounding box center [561, 236] width 19 height 19
click at [442, 234] on span "Select an option" at bounding box center [442, 236] width 19 height 19
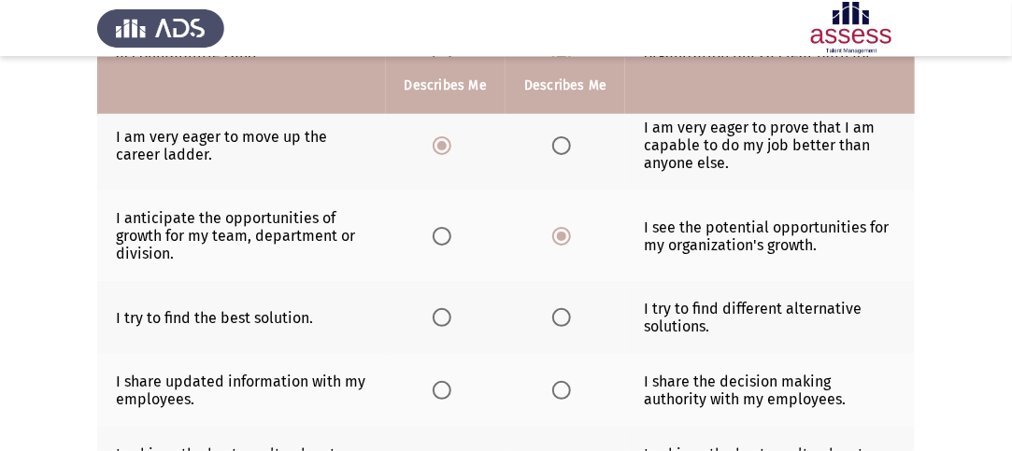
click at [442, 234] on input "Select an option" at bounding box center [442, 236] width 19 height 19
click at [441, 312] on span "Select an option" at bounding box center [442, 317] width 19 height 19
click at [441, 312] on input "Select an option" at bounding box center [442, 317] width 19 height 19
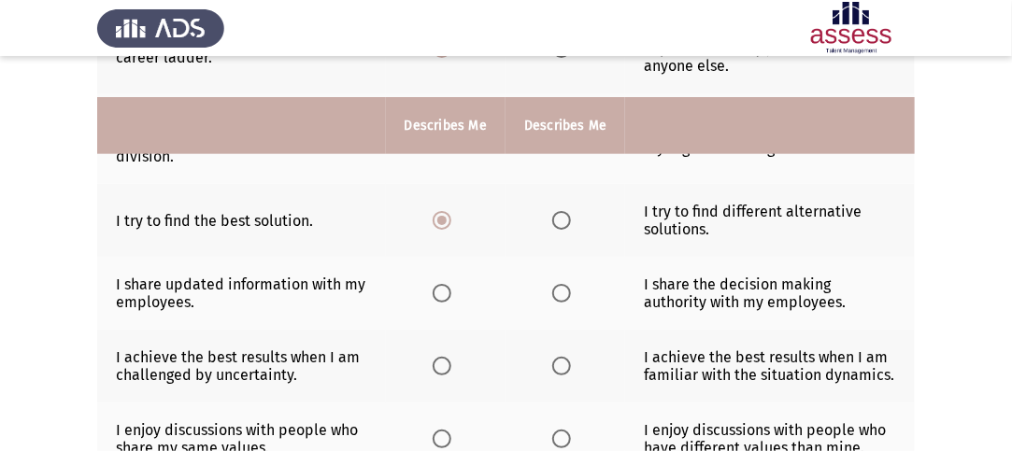
scroll to position [711, 0]
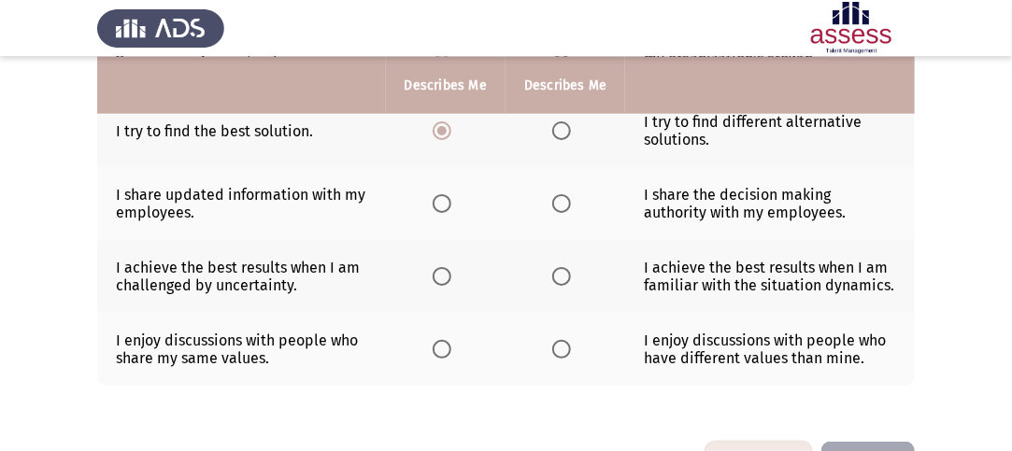
click at [564, 200] on span "Select an option" at bounding box center [561, 203] width 19 height 19
click at [564, 200] on input "Select an option" at bounding box center [561, 203] width 19 height 19
click at [559, 270] on span "Select an option" at bounding box center [561, 276] width 19 height 19
click at [559, 270] on input "Select an option" at bounding box center [561, 276] width 19 height 19
click at [448, 271] on span "Select an option" at bounding box center [442, 276] width 19 height 19
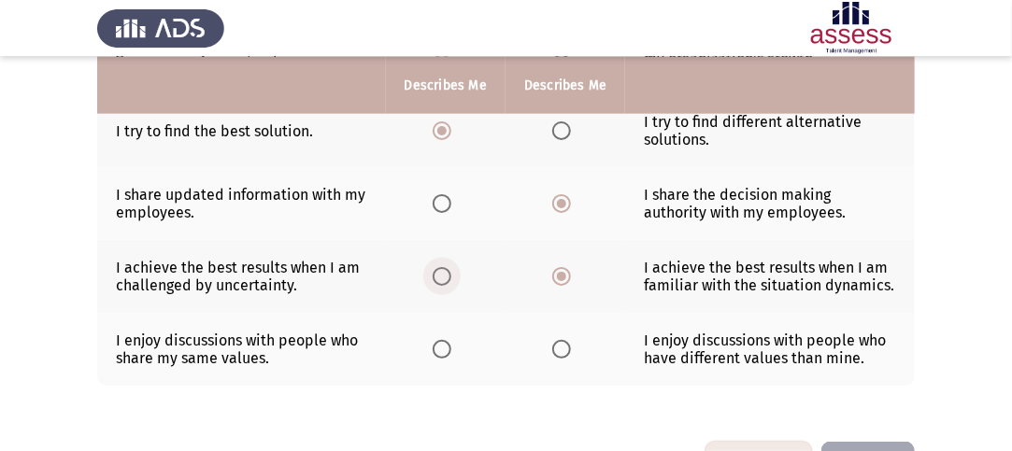
click at [448, 271] on input "Select an option" at bounding box center [442, 276] width 19 height 19
click at [565, 348] on span "Select an option" at bounding box center [561, 349] width 19 height 19
click at [565, 348] on input "Select an option" at bounding box center [561, 349] width 19 height 19
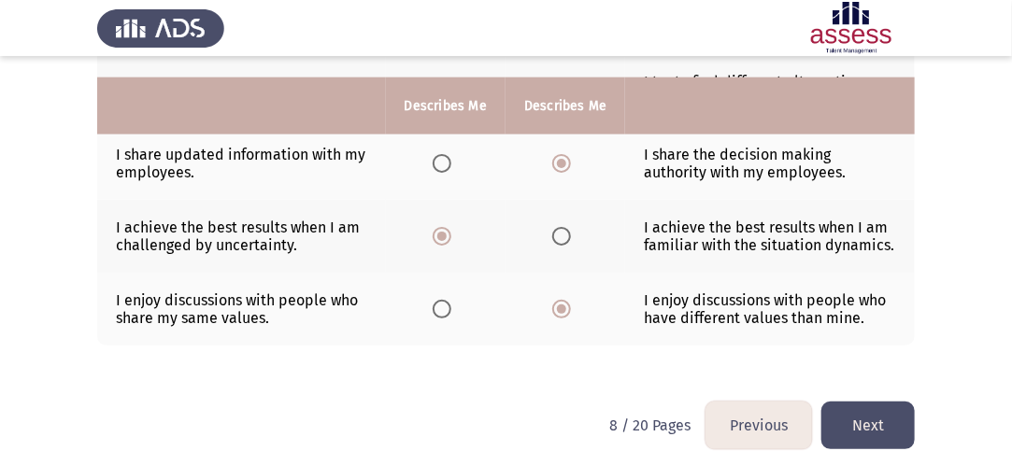
scroll to position [772, 0]
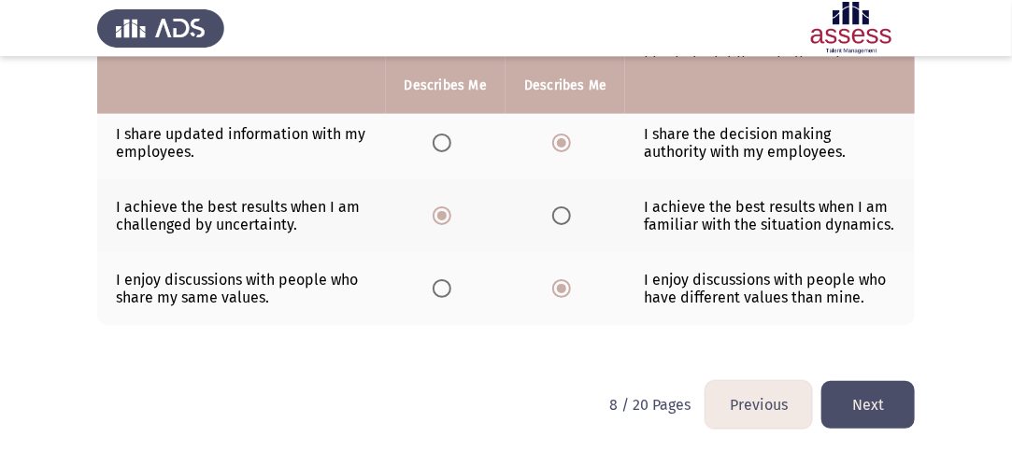
click at [899, 390] on button "Next" at bounding box center [867, 405] width 93 height 48
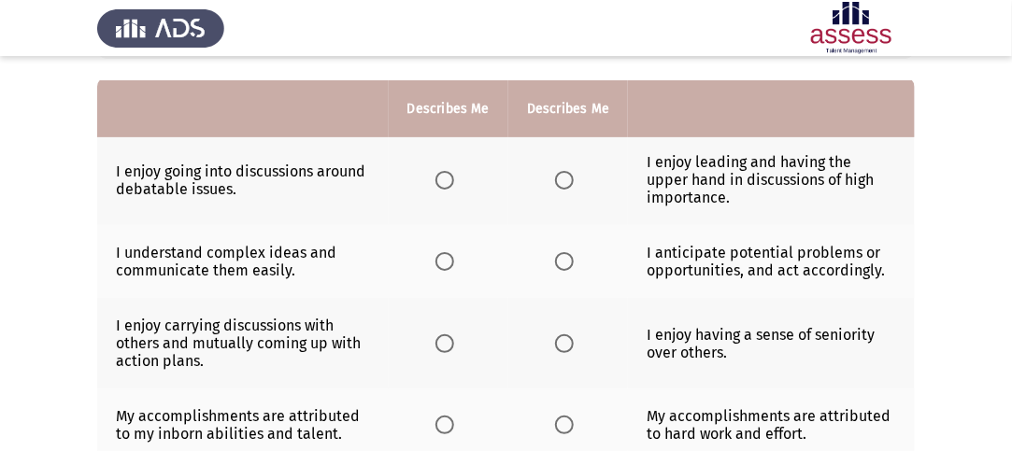
scroll to position [187, 0]
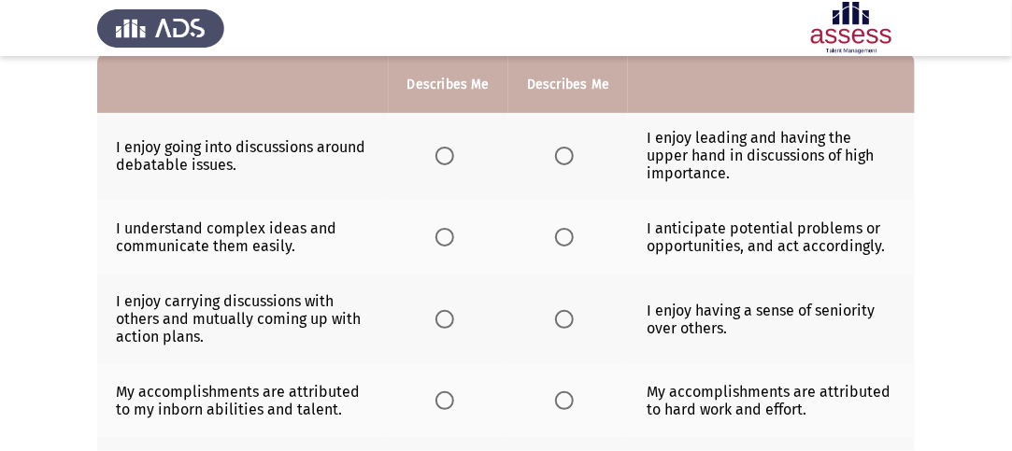
click at [441, 158] on span "Select an option" at bounding box center [444, 156] width 19 height 19
click at [441, 158] on input "Select an option" at bounding box center [444, 156] width 19 height 19
click at [576, 236] on label "Select an option" at bounding box center [568, 237] width 26 height 19
click at [574, 236] on input "Select an option" at bounding box center [564, 237] width 19 height 19
click at [458, 323] on label "Select an option" at bounding box center [448, 319] width 26 height 19
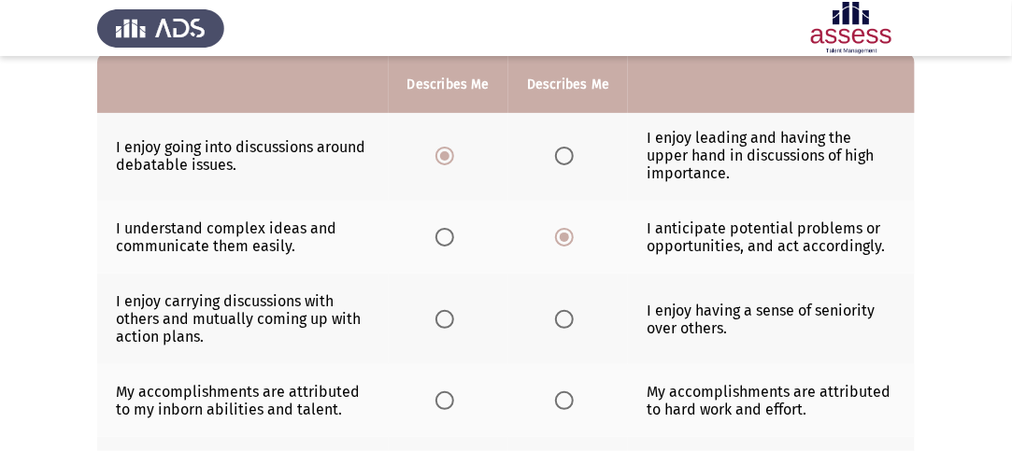
click at [454, 323] on input "Select an option" at bounding box center [444, 319] width 19 height 19
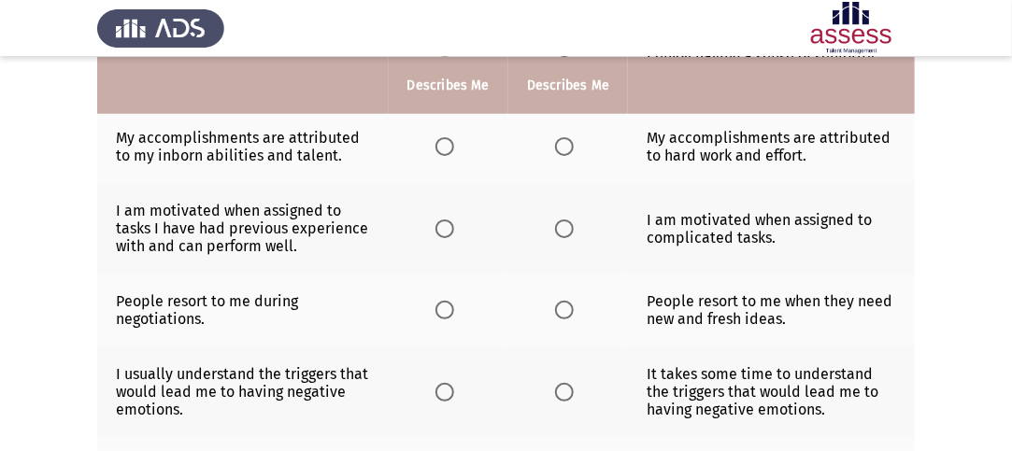
scroll to position [442, 0]
click at [588, 151] on th at bounding box center [568, 145] width 120 height 73
click at [565, 150] on span "Select an option" at bounding box center [564, 145] width 19 height 19
click at [565, 150] on input "Select an option" at bounding box center [564, 145] width 19 height 19
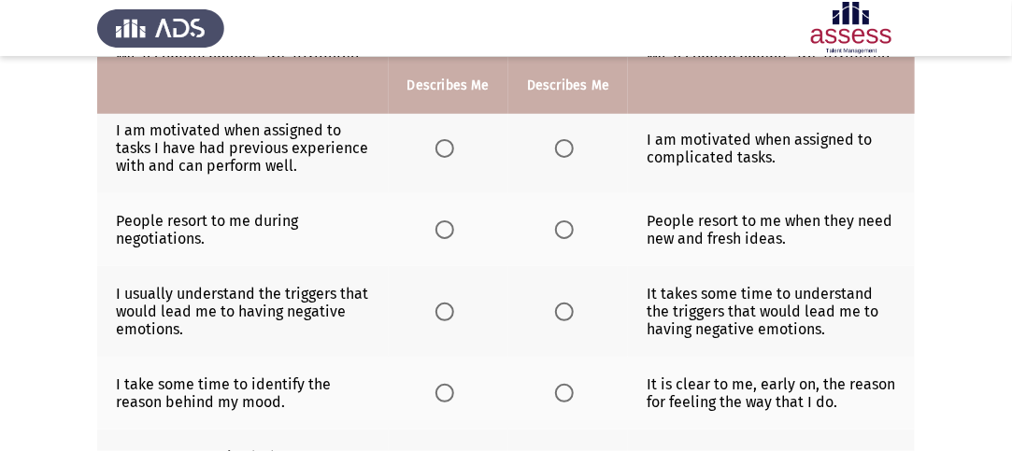
scroll to position [521, 0]
click at [438, 160] on th at bounding box center [449, 148] width 120 height 91
click at [442, 151] on span "Select an option" at bounding box center [444, 148] width 19 height 19
click at [442, 151] on input "Select an option" at bounding box center [444, 148] width 19 height 19
click at [570, 147] on span "Select an option" at bounding box center [564, 148] width 19 height 19
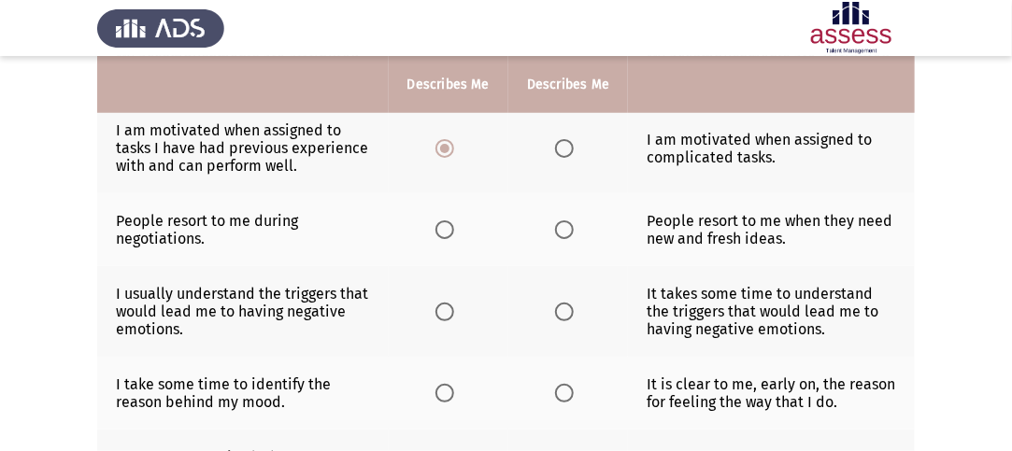
click at [570, 147] on input "Select an option" at bounding box center [564, 148] width 19 height 19
click at [562, 238] on th at bounding box center [568, 229] width 120 height 73
click at [561, 227] on span "Select an option" at bounding box center [564, 230] width 19 height 19
click at [561, 227] on input "Select an option" at bounding box center [564, 230] width 19 height 19
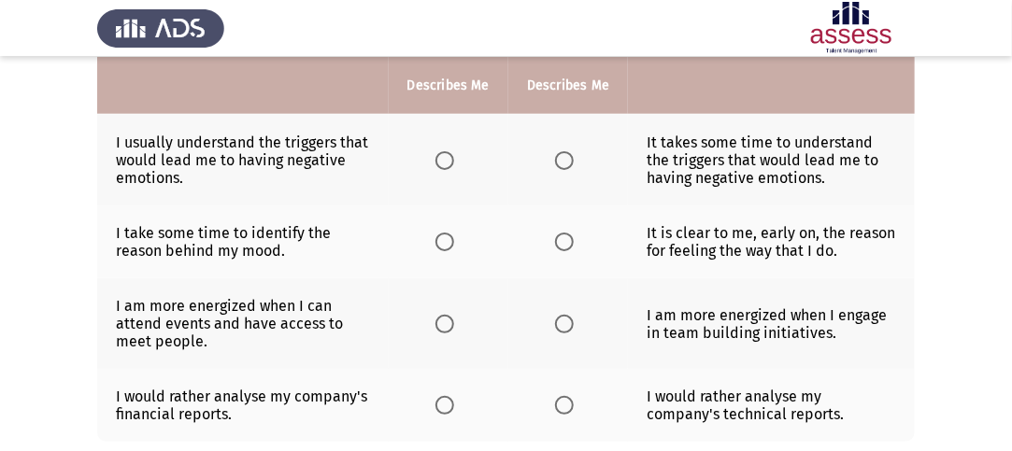
scroll to position [674, 0]
click at [449, 158] on span "Select an option" at bounding box center [444, 159] width 19 height 19
click at [449, 158] on input "Select an option" at bounding box center [444, 159] width 19 height 19
click at [565, 238] on span "Select an option" at bounding box center [564, 241] width 19 height 19
click at [565, 238] on input "Select an option" at bounding box center [564, 241] width 19 height 19
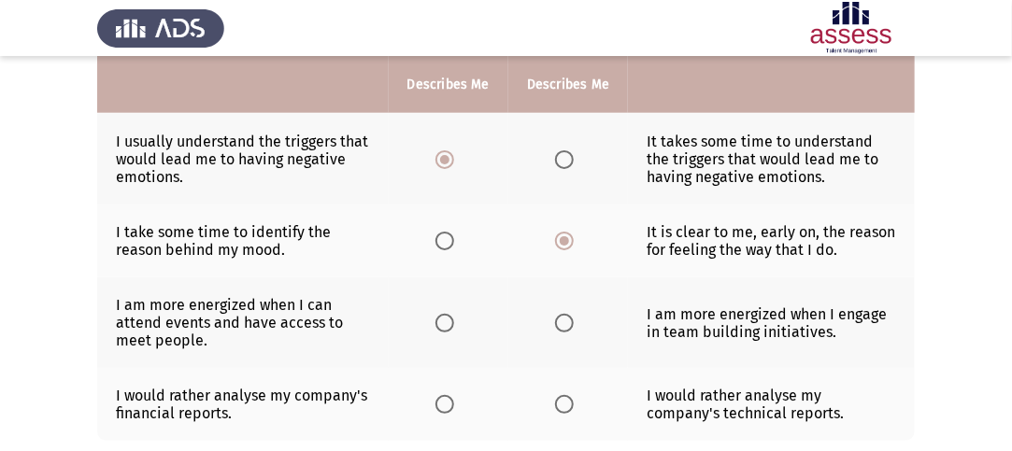
click at [564, 316] on span "Select an option" at bounding box center [564, 323] width 19 height 19
click at [564, 316] on input "Select an option" at bounding box center [564, 323] width 19 height 19
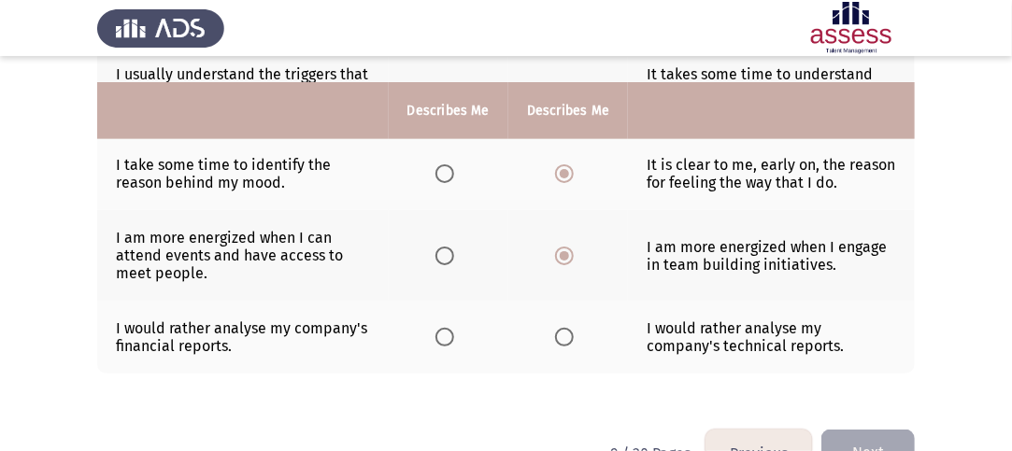
scroll to position [767, 0]
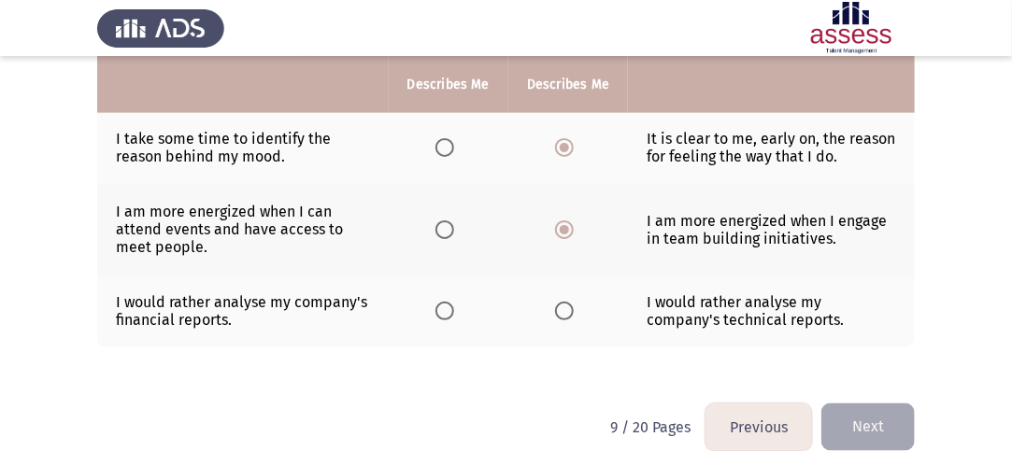
click at [448, 308] on span "Select an option" at bounding box center [444, 311] width 19 height 19
click at [448, 308] on input "Select an option" at bounding box center [444, 311] width 19 height 19
click at [872, 420] on button "Next" at bounding box center [867, 428] width 93 height 48
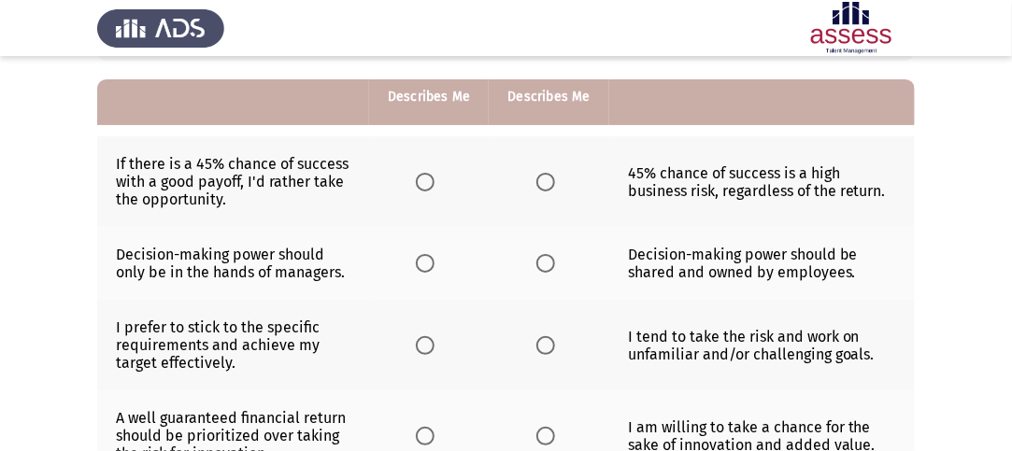
scroll to position [187, 0]
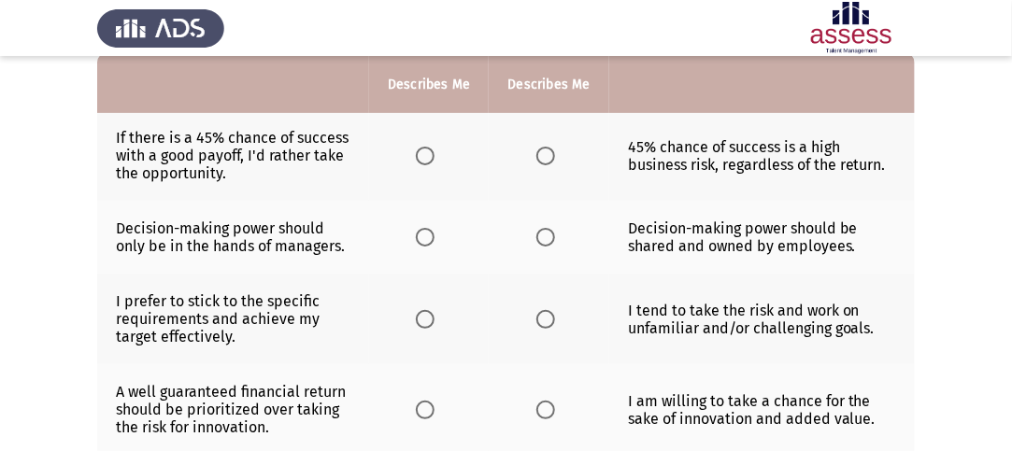
click at [428, 157] on span "Select an option" at bounding box center [425, 156] width 19 height 19
click at [428, 157] on input "Select an option" at bounding box center [425, 156] width 19 height 19
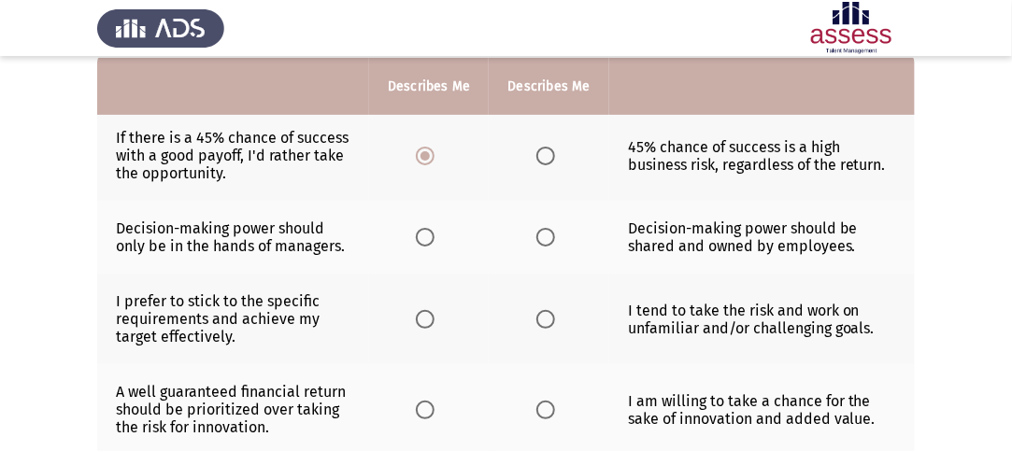
scroll to position [280, 0]
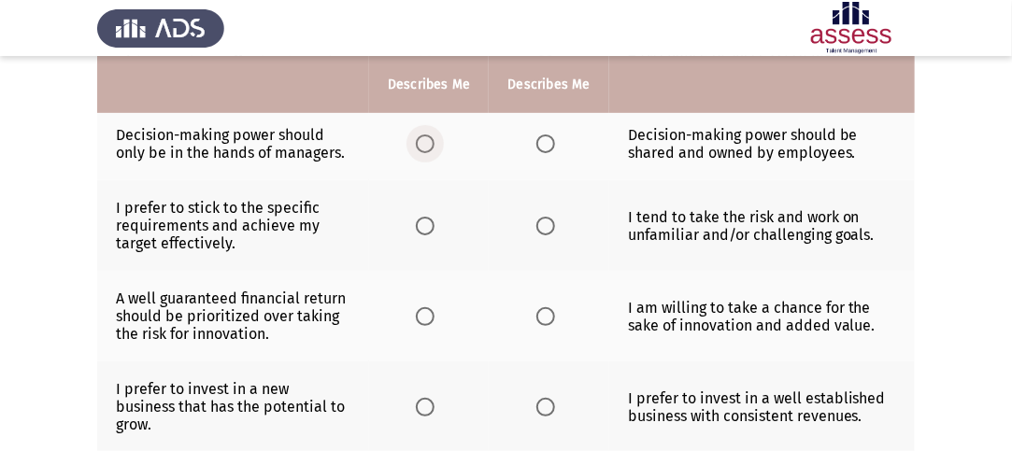
click at [434, 145] on span "Select an option" at bounding box center [425, 144] width 19 height 19
click at [434, 145] on input "Select an option" at bounding box center [425, 144] width 19 height 19
click at [550, 139] on span "Select an option" at bounding box center [545, 144] width 19 height 19
click at [550, 139] on input "Select an option" at bounding box center [545, 144] width 19 height 19
click at [541, 220] on span "Select an option" at bounding box center [545, 226] width 19 height 19
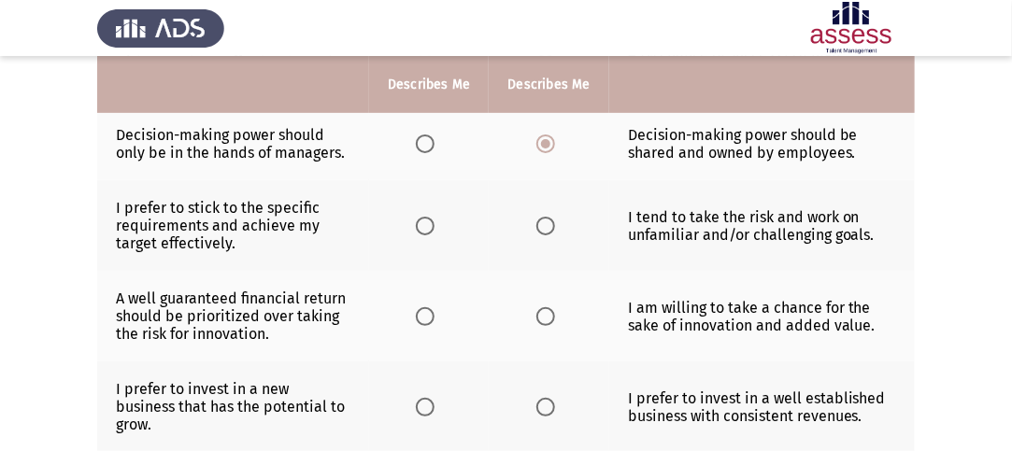
click at [541, 220] on input "Select an option" at bounding box center [545, 226] width 19 height 19
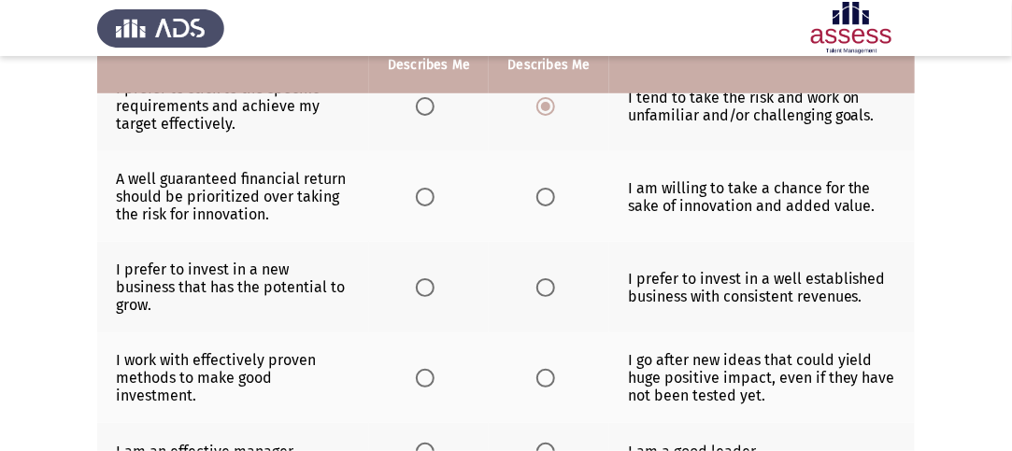
scroll to position [374, 0]
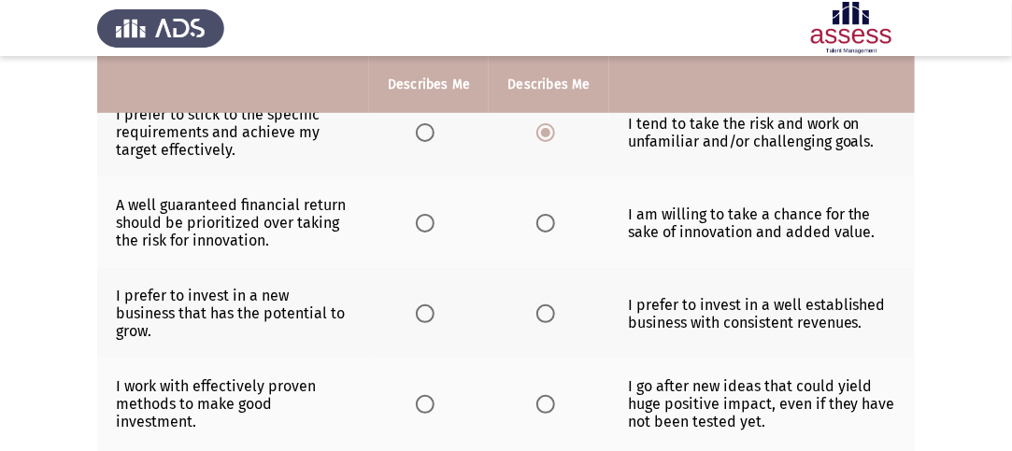
click at [423, 127] on span "Select an option" at bounding box center [425, 132] width 19 height 19
click at [423, 127] on input "Select an option" at bounding box center [425, 132] width 19 height 19
click at [544, 221] on span "Select an option" at bounding box center [545, 223] width 19 height 19
click at [544, 221] on input "Select an option" at bounding box center [545, 223] width 19 height 19
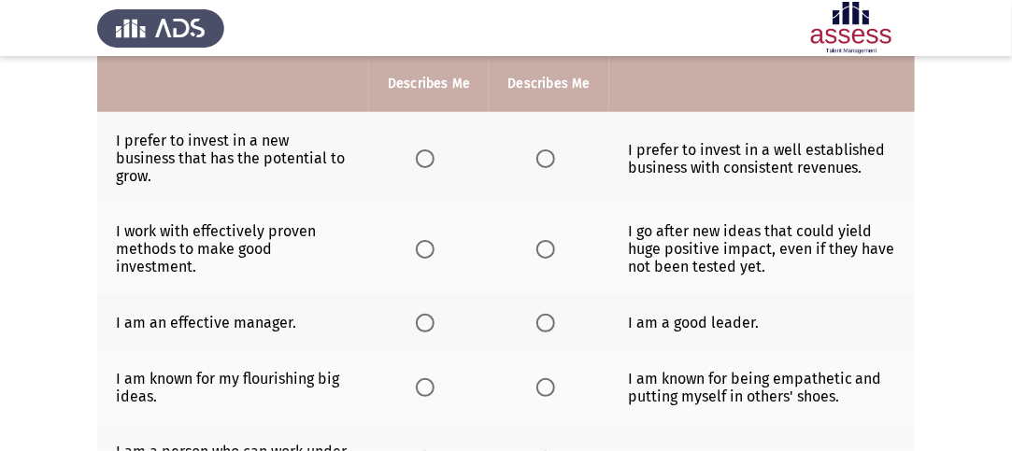
scroll to position [531, 0]
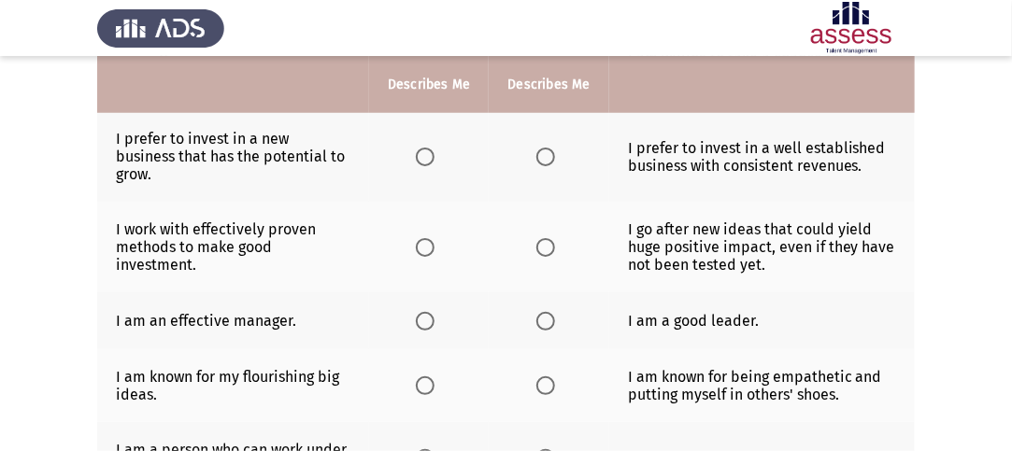
click at [438, 148] on label "Select an option" at bounding box center [429, 157] width 26 height 19
click at [435, 148] on input "Select an option" at bounding box center [425, 157] width 19 height 19
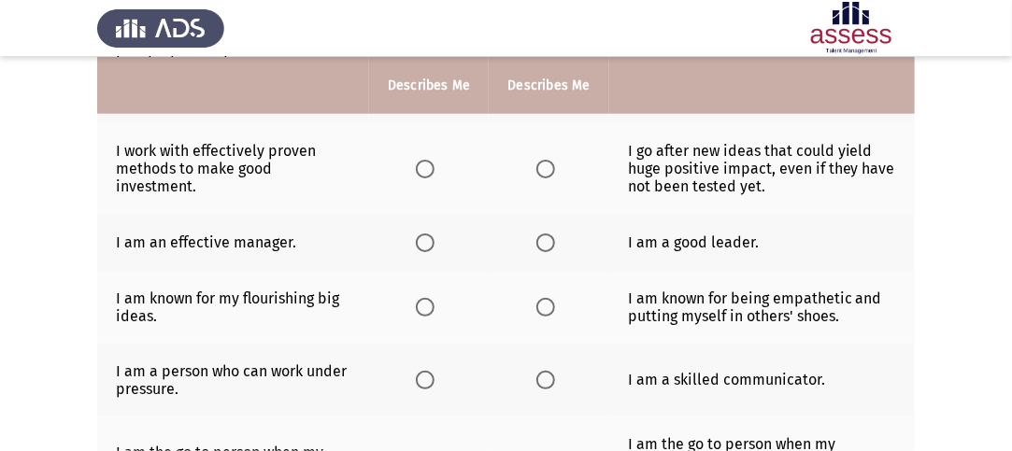
scroll to position [610, 0]
click at [424, 159] on span "Select an option" at bounding box center [425, 168] width 19 height 19
click at [424, 159] on input "Select an option" at bounding box center [425, 168] width 19 height 19
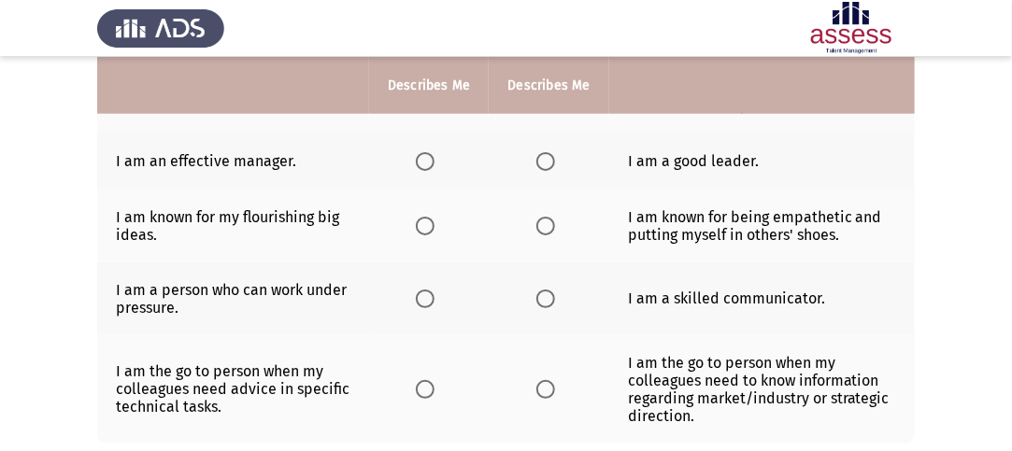
scroll to position [692, 0]
click at [549, 151] on span "Select an option" at bounding box center [545, 160] width 19 height 19
click at [549, 151] on input "Select an option" at bounding box center [545, 160] width 19 height 19
click at [439, 216] on label "Select an option" at bounding box center [429, 225] width 26 height 19
click at [435, 216] on input "Select an option" at bounding box center [425, 225] width 19 height 19
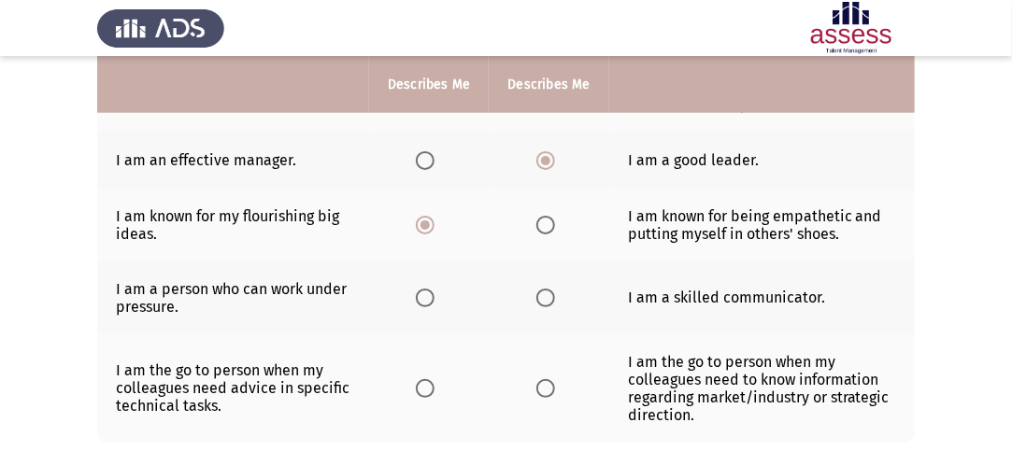
click at [546, 289] on span "Select an option" at bounding box center [545, 298] width 19 height 19
click at [546, 289] on input "Select an option" at bounding box center [545, 298] width 19 height 19
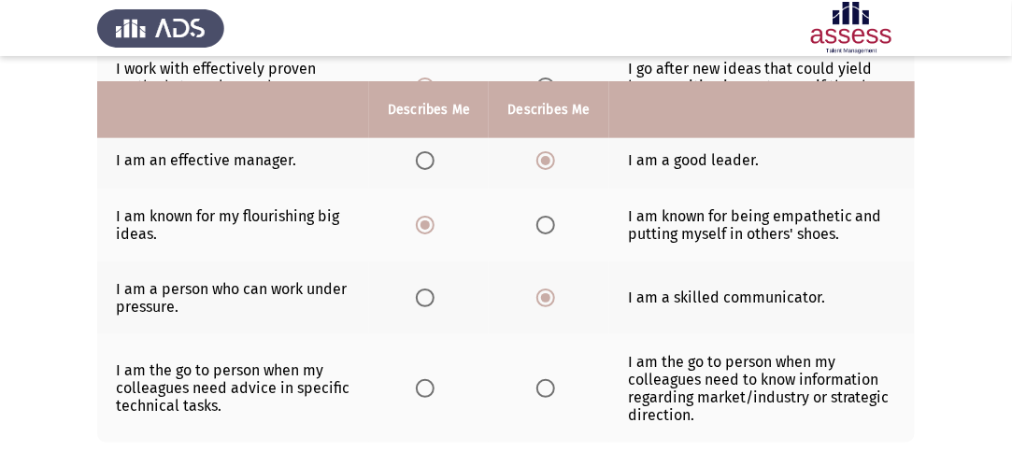
scroll to position [785, 0]
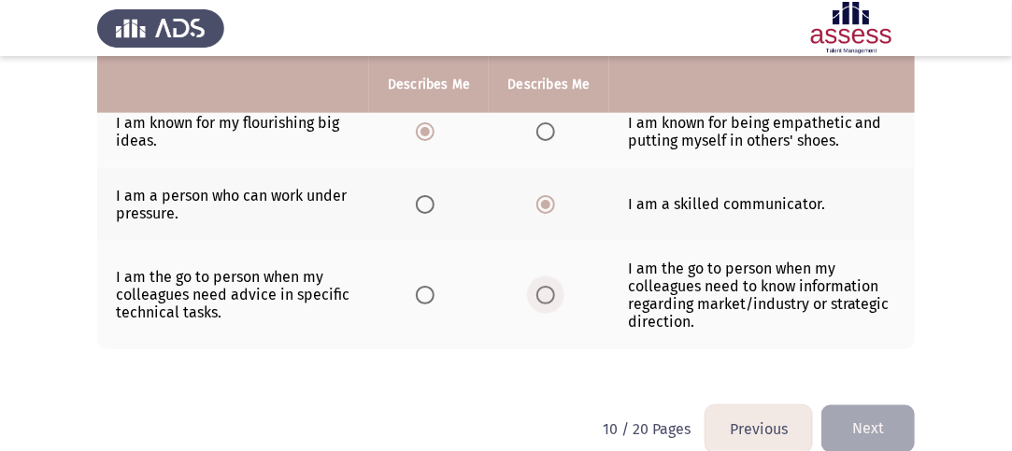
click at [542, 286] on span "Select an option" at bounding box center [545, 295] width 19 height 19
click at [542, 286] on input "Select an option" at bounding box center [545, 295] width 19 height 19
click at [858, 406] on button "Next" at bounding box center [867, 430] width 93 height 48
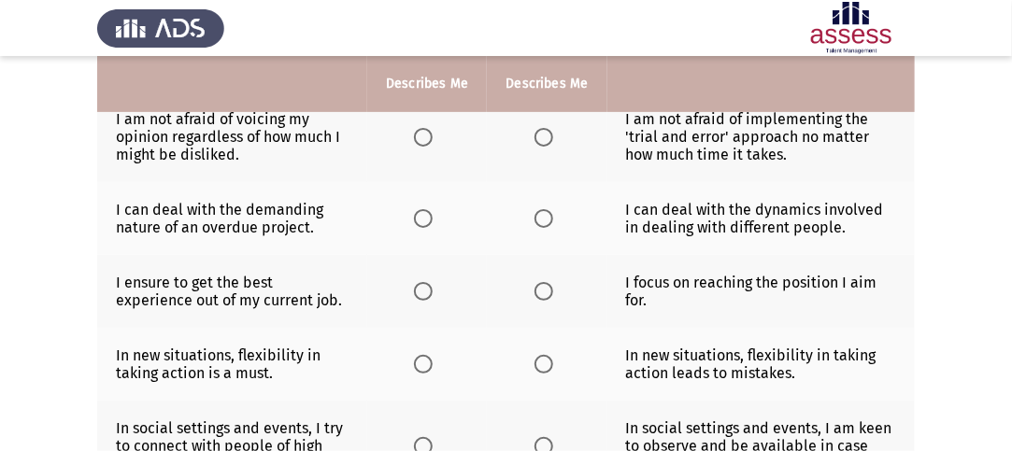
scroll to position [205, 0]
click at [430, 138] on span "Select an option" at bounding box center [423, 138] width 19 height 19
click at [430, 138] on input "Select an option" at bounding box center [423, 138] width 19 height 19
click at [543, 231] on th at bounding box center [547, 219] width 120 height 73
click at [540, 224] on span "Select an option" at bounding box center [544, 219] width 19 height 19
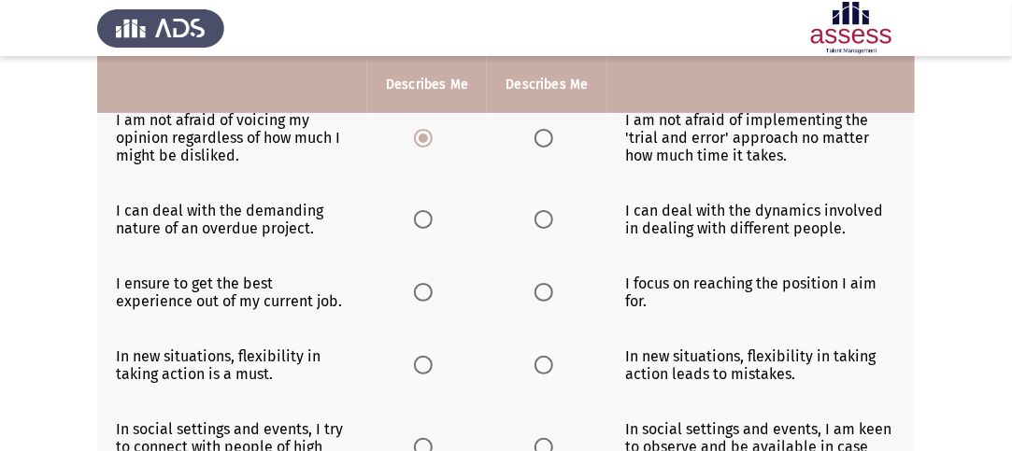
click at [540, 224] on input "Select an option" at bounding box center [544, 219] width 19 height 19
click at [544, 143] on span "Select an option" at bounding box center [544, 138] width 19 height 19
click at [544, 143] on input "Select an option" at bounding box center [544, 138] width 19 height 19
click at [551, 278] on th at bounding box center [547, 292] width 120 height 73
click at [547, 298] on span "Select an option" at bounding box center [544, 292] width 19 height 19
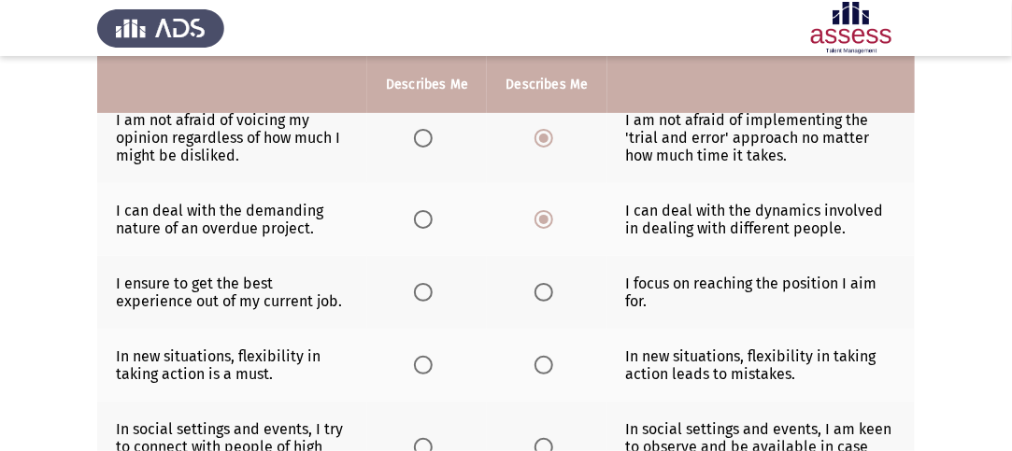
click at [547, 298] on input "Select an option" at bounding box center [544, 292] width 19 height 19
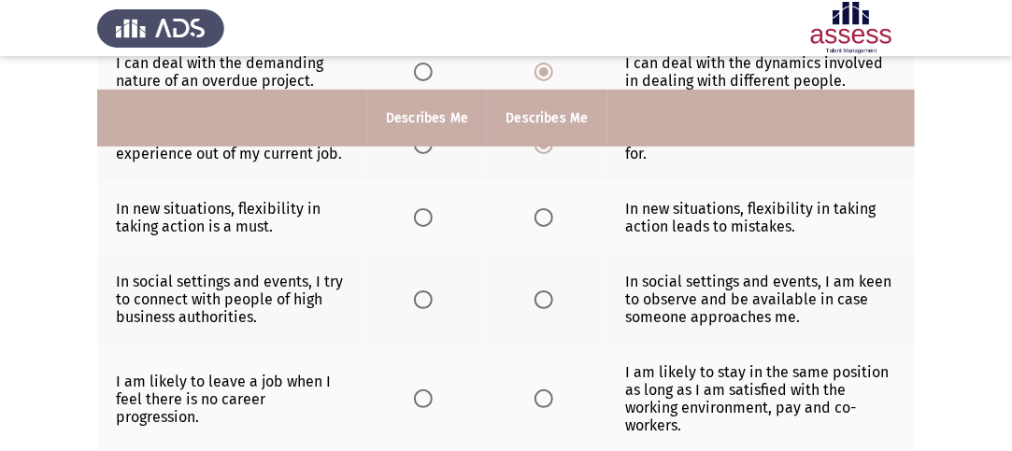
scroll to position [392, 0]
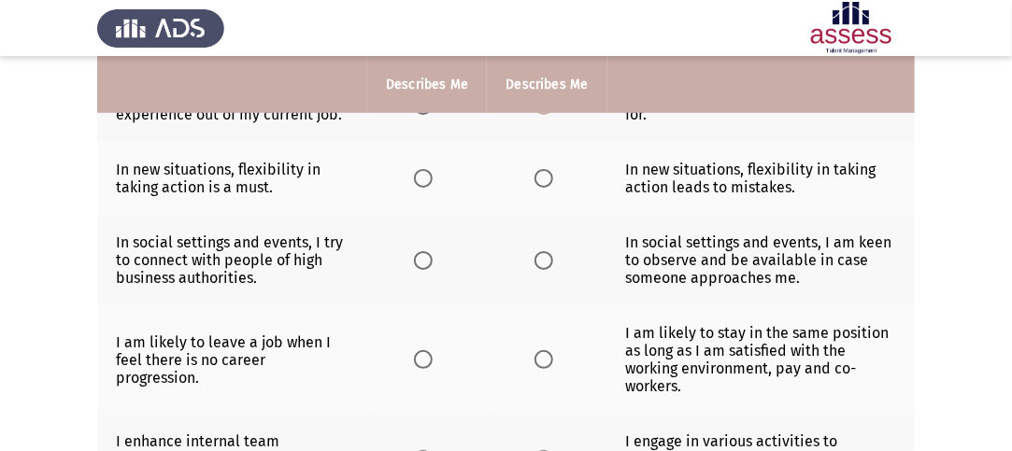
click at [425, 172] on span "Select an option" at bounding box center [423, 178] width 19 height 19
click at [425, 172] on input "Select an option" at bounding box center [423, 178] width 19 height 19
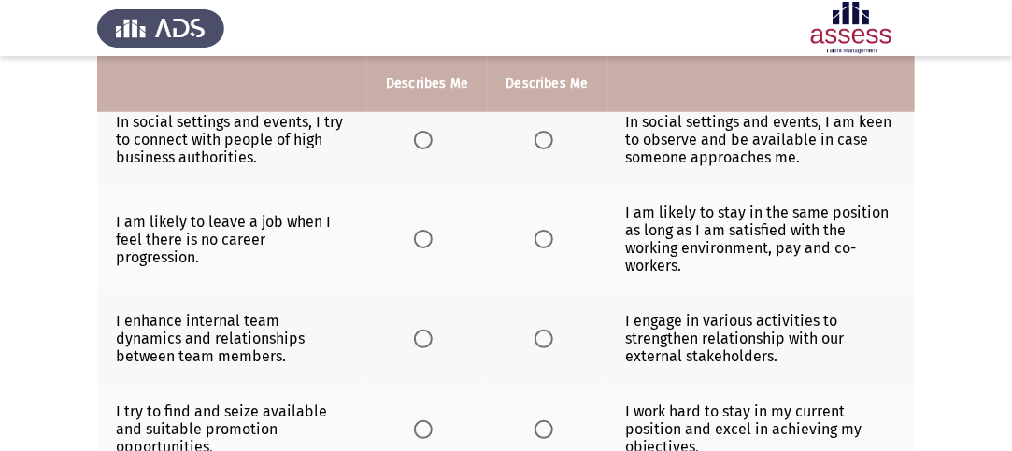
scroll to position [510, 0]
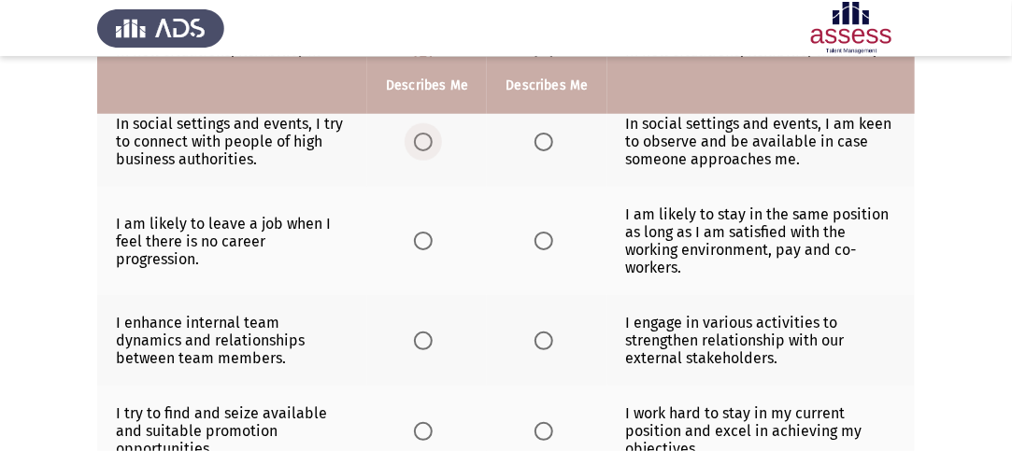
click at [428, 147] on span "Select an option" at bounding box center [423, 142] width 19 height 19
click at [428, 147] on input "Select an option" at bounding box center [423, 142] width 19 height 19
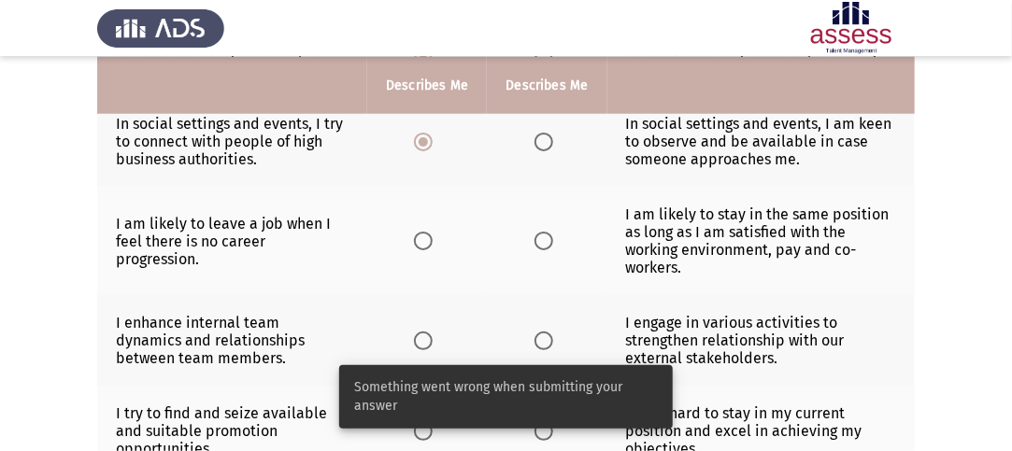
click at [419, 233] on span "Select an option" at bounding box center [423, 241] width 19 height 19
click at [419, 233] on input "Select an option" at bounding box center [423, 241] width 19 height 19
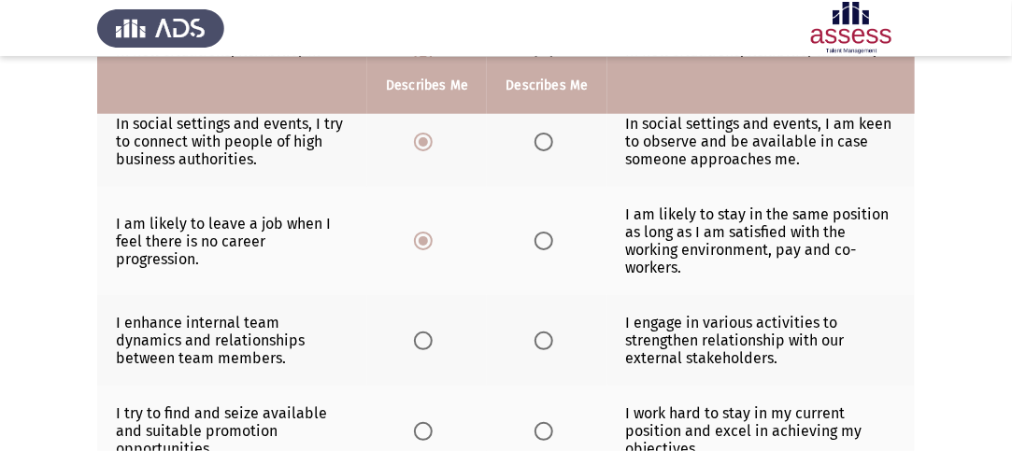
click at [424, 244] on span "Select an option" at bounding box center [423, 241] width 19 height 19
click at [424, 244] on input "Select an option" at bounding box center [423, 241] width 19 height 19
click at [419, 140] on span "Select an option" at bounding box center [423, 142] width 19 height 19
click at [419, 140] on input "Select an option" at bounding box center [423, 142] width 19 height 19
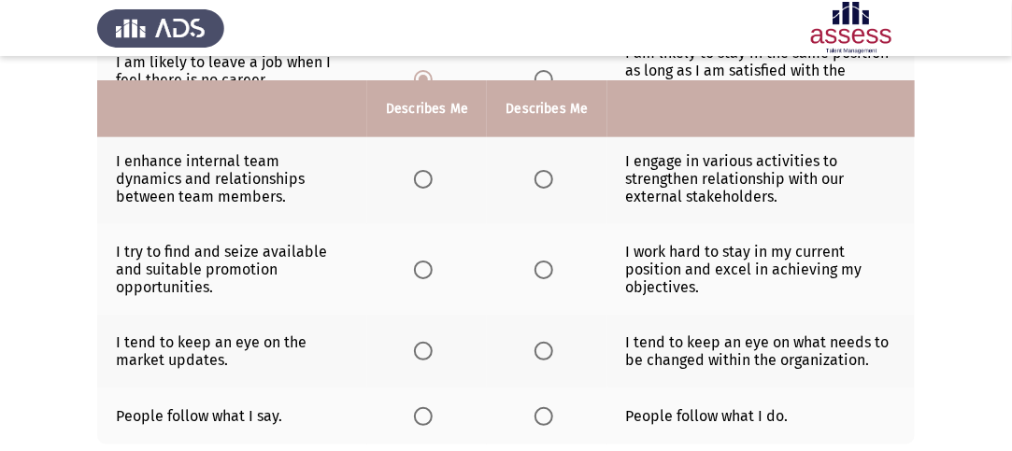
scroll to position [697, 0]
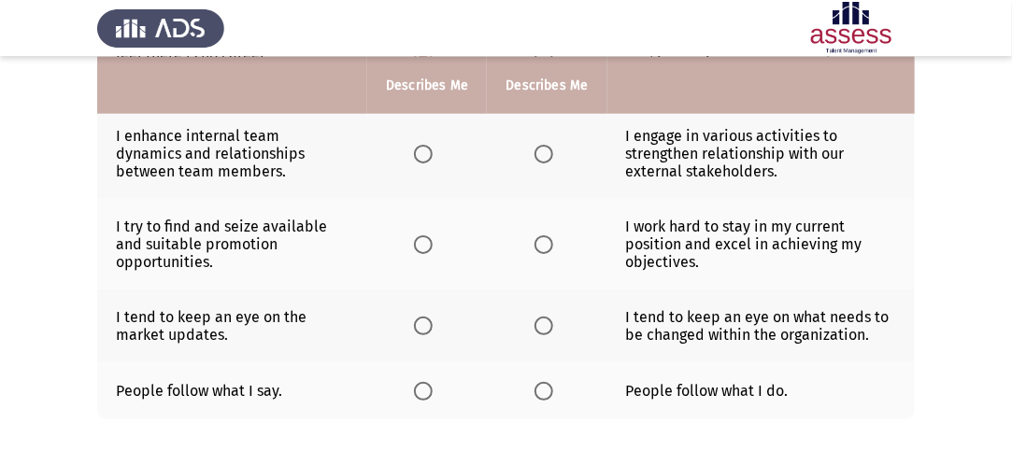
click at [427, 156] on span "Select an option" at bounding box center [423, 154] width 19 height 19
click at [427, 156] on input "Select an option" at bounding box center [423, 154] width 19 height 19
click at [428, 156] on span "Select an option" at bounding box center [423, 154] width 19 height 19
click at [428, 156] on input "Select an option" at bounding box center [423, 154] width 19 height 19
click at [425, 244] on span "Select an option" at bounding box center [423, 244] width 19 height 19
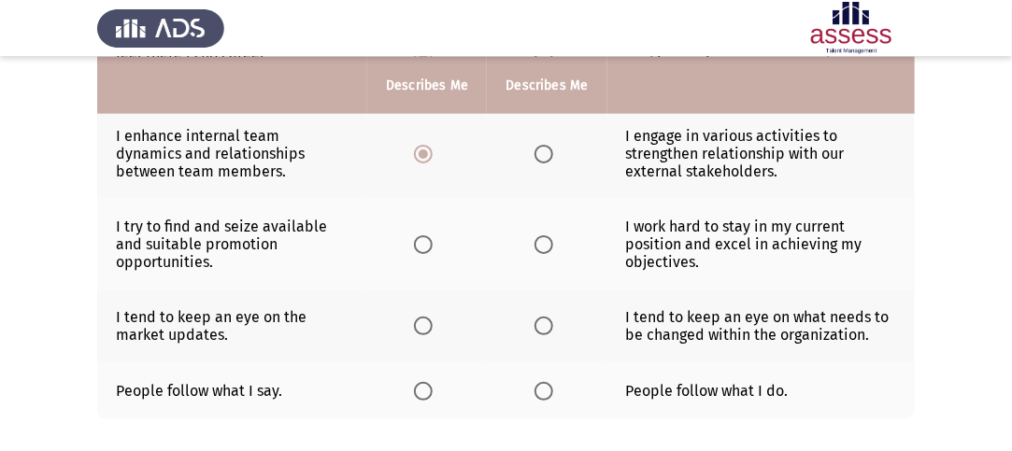
click at [425, 244] on input "Select an option" at bounding box center [423, 244] width 19 height 19
click at [434, 321] on label "Select an option" at bounding box center [427, 326] width 26 height 19
click at [433, 321] on input "Select an option" at bounding box center [423, 326] width 19 height 19
click at [420, 382] on span "Select an option" at bounding box center [423, 391] width 19 height 19
click at [420, 382] on input "Select an option" at bounding box center [423, 391] width 19 height 19
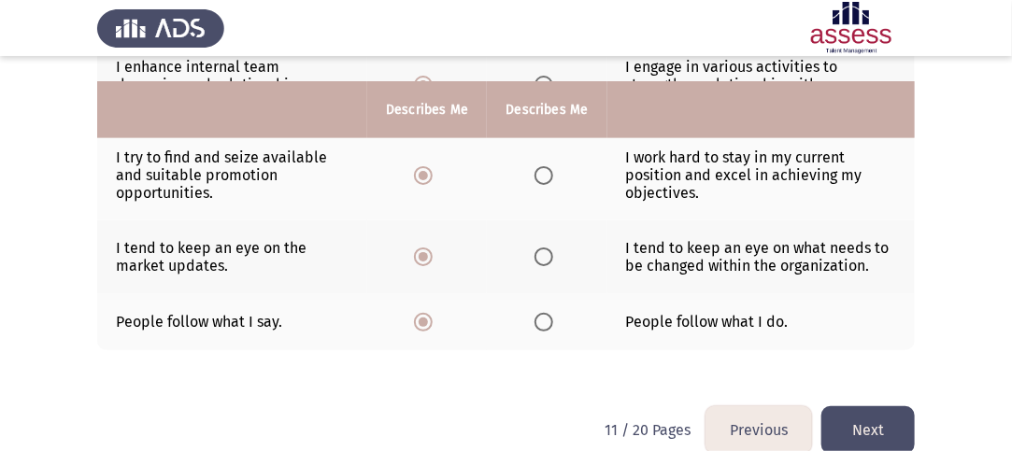
scroll to position [792, 0]
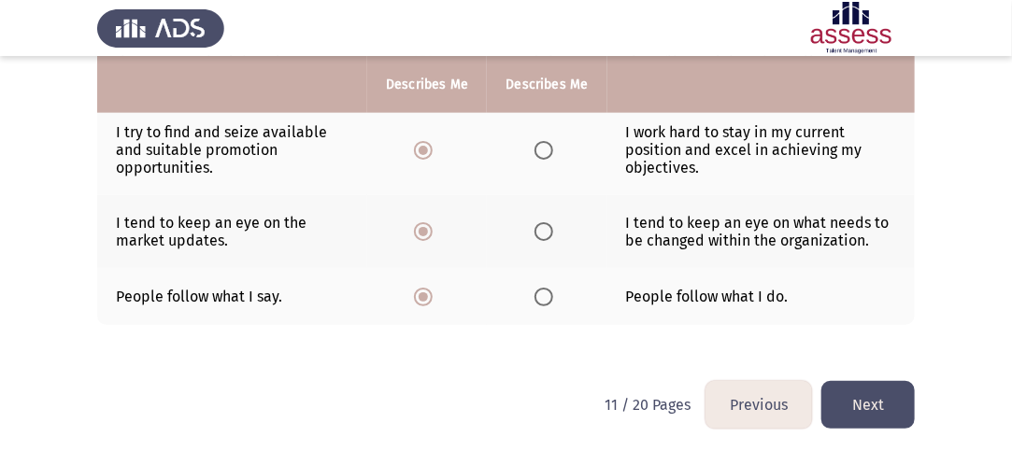
click at [876, 393] on button "Next" at bounding box center [867, 405] width 93 height 48
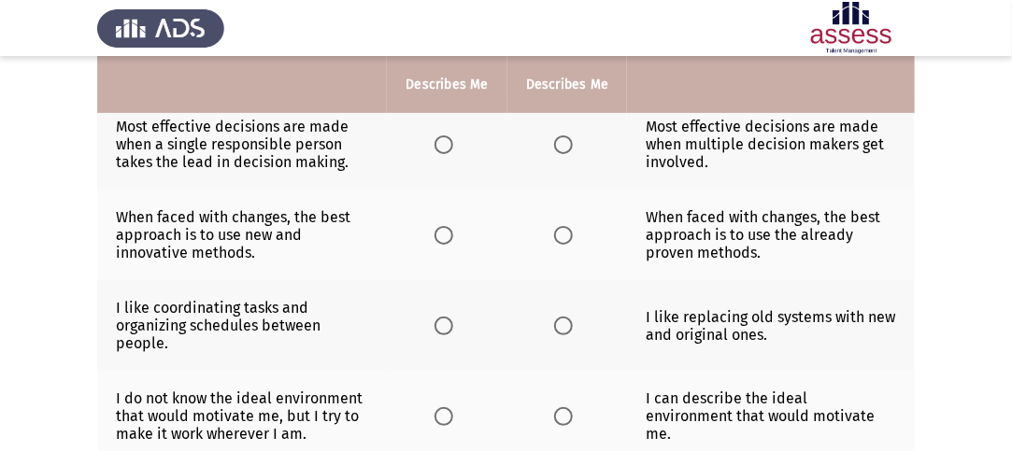
scroll to position [198, 0]
click at [453, 136] on span "Select an option" at bounding box center [444, 145] width 19 height 19
click at [453, 136] on input "Select an option" at bounding box center [444, 145] width 19 height 19
click at [583, 147] on th at bounding box center [567, 144] width 120 height 91
click at [572, 146] on label "Select an option" at bounding box center [567, 145] width 26 height 19
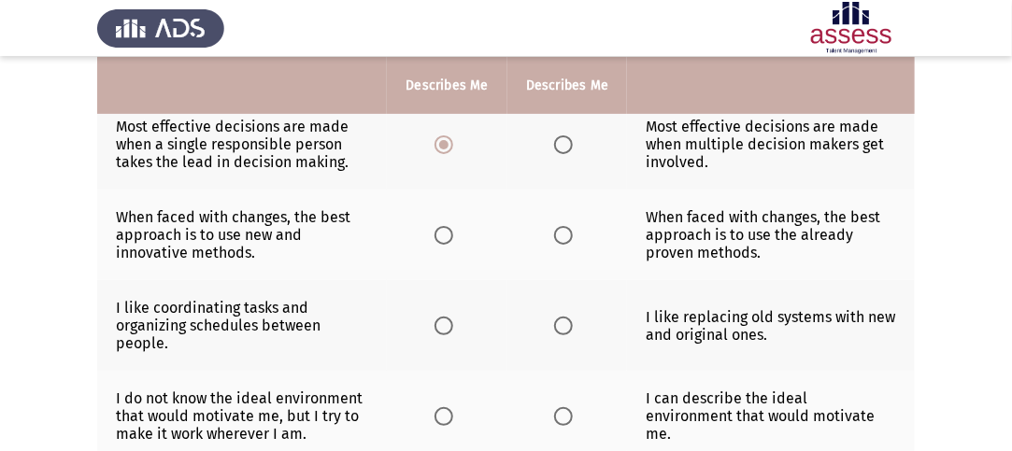
click at [572, 146] on input "Select an option" at bounding box center [563, 145] width 19 height 19
click at [437, 222] on th at bounding box center [447, 235] width 120 height 91
click at [443, 229] on span "Select an option" at bounding box center [444, 235] width 19 height 19
click at [443, 229] on input "Select an option" at bounding box center [444, 235] width 19 height 19
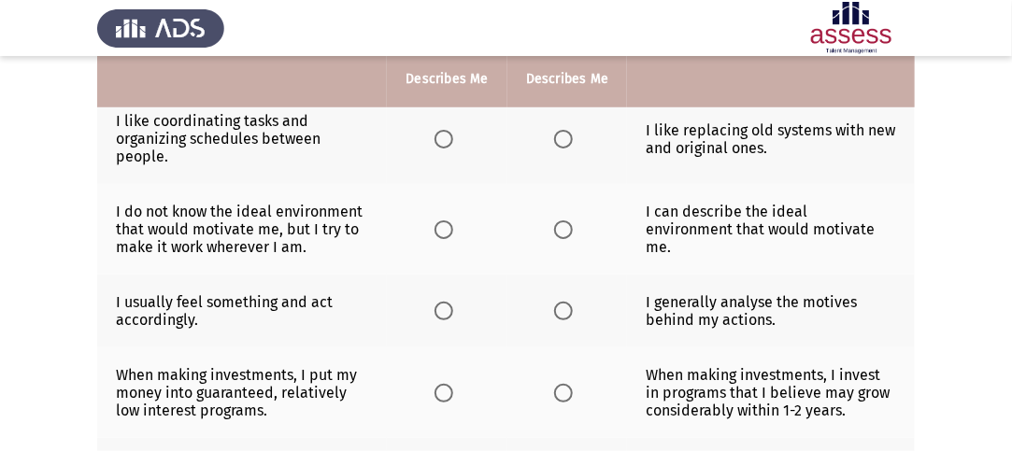
scroll to position [292, 0]
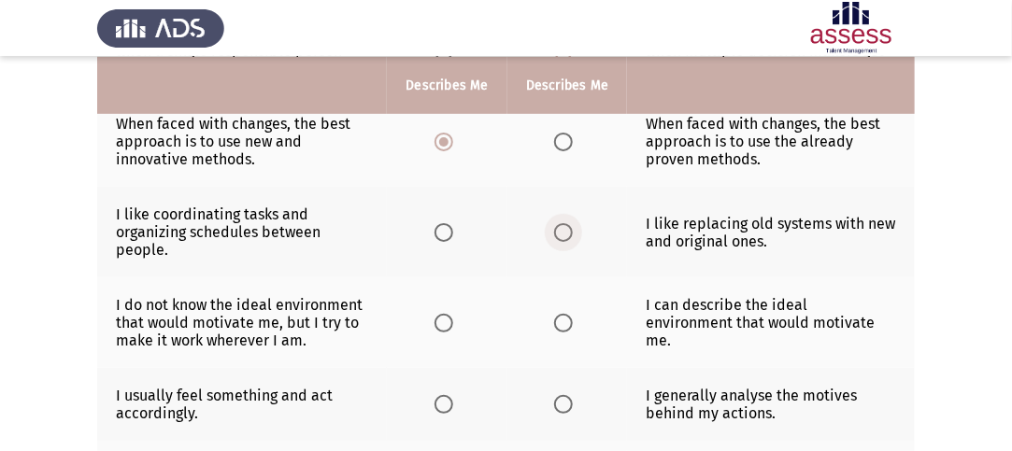
click at [570, 233] on span "Select an option" at bounding box center [563, 232] width 19 height 19
click at [570, 233] on input "Select an option" at bounding box center [563, 232] width 19 height 19
click at [441, 227] on span "Select an option" at bounding box center [444, 232] width 19 height 19
click at [441, 227] on input "Select an option" at bounding box center [444, 232] width 19 height 19
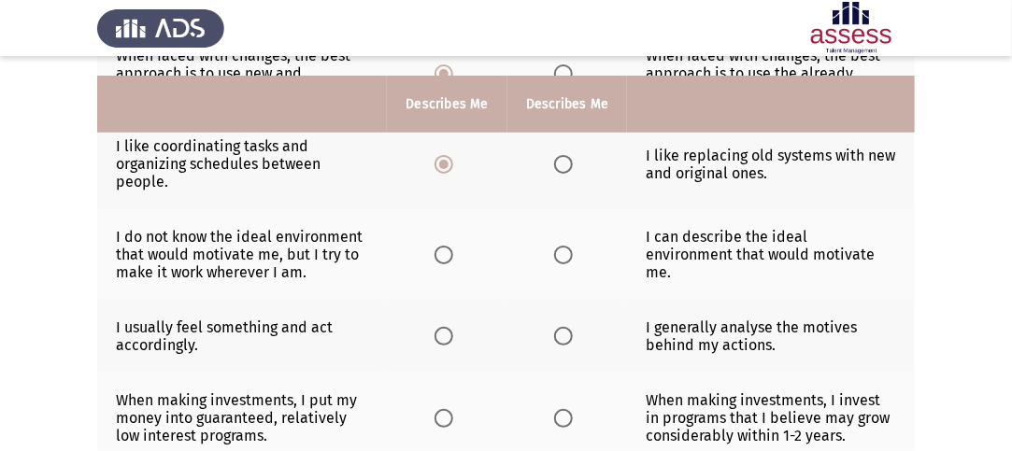
scroll to position [385, 0]
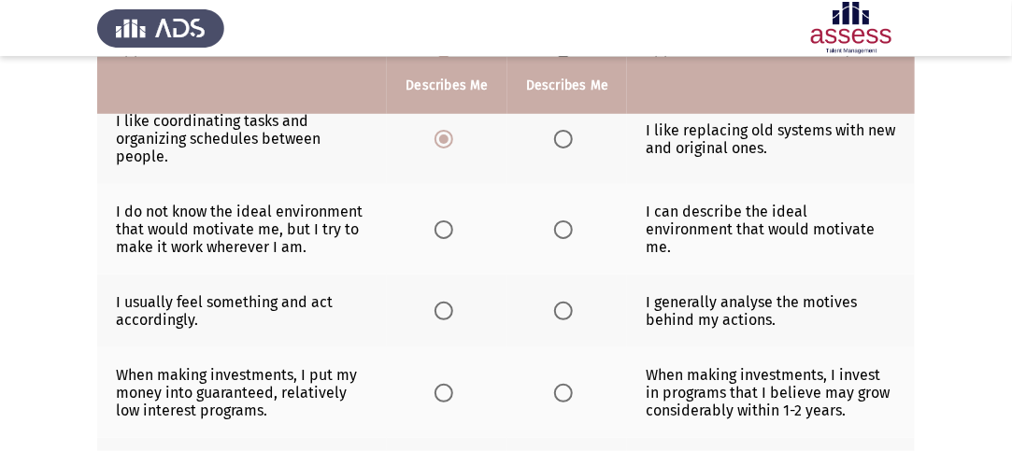
click at [565, 222] on span "Select an option" at bounding box center [563, 230] width 19 height 19
click at [565, 222] on input "Select an option" at bounding box center [563, 230] width 19 height 19
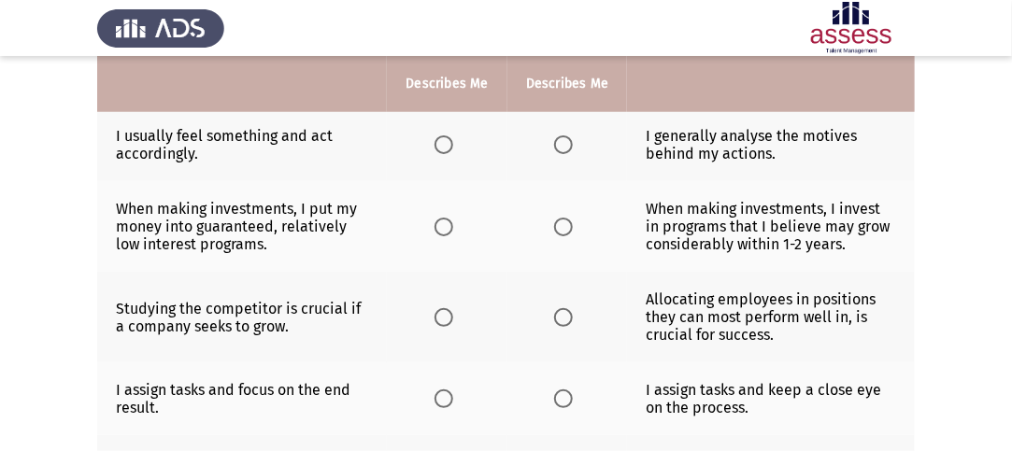
scroll to position [550, 0]
click at [589, 145] on th at bounding box center [567, 145] width 120 height 73
click at [548, 150] on th at bounding box center [567, 145] width 120 height 73
click at [565, 145] on span "Select an option" at bounding box center [563, 145] width 19 height 19
click at [565, 145] on input "Select an option" at bounding box center [563, 145] width 19 height 19
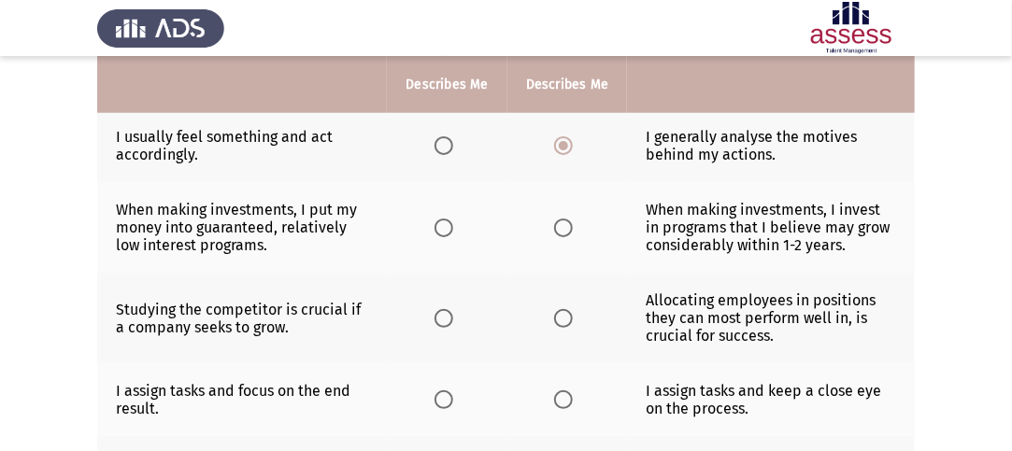
click at [554, 224] on span "Select an option" at bounding box center [563, 228] width 19 height 19
click at [554, 224] on input "Select an option" at bounding box center [563, 228] width 19 height 19
click at [563, 311] on span "Select an option" at bounding box center [563, 318] width 19 height 19
click at [563, 311] on input "Select an option" at bounding box center [563, 318] width 19 height 19
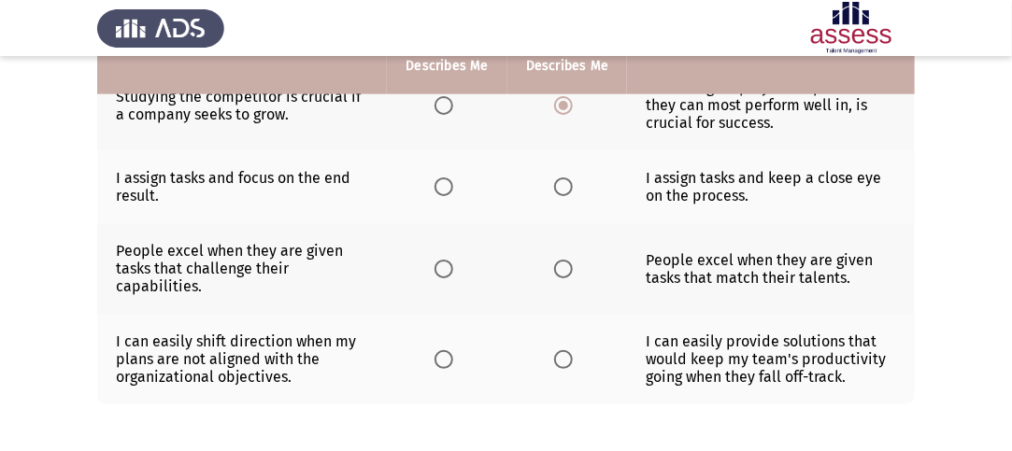
scroll to position [737, 0]
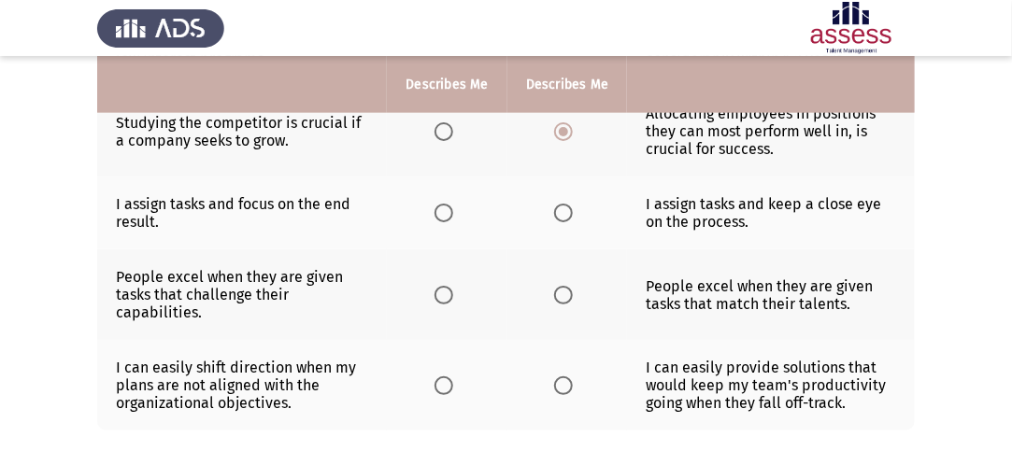
click at [564, 214] on span "Select an option" at bounding box center [563, 213] width 19 height 19
click at [564, 214] on input "Select an option" at bounding box center [563, 213] width 19 height 19
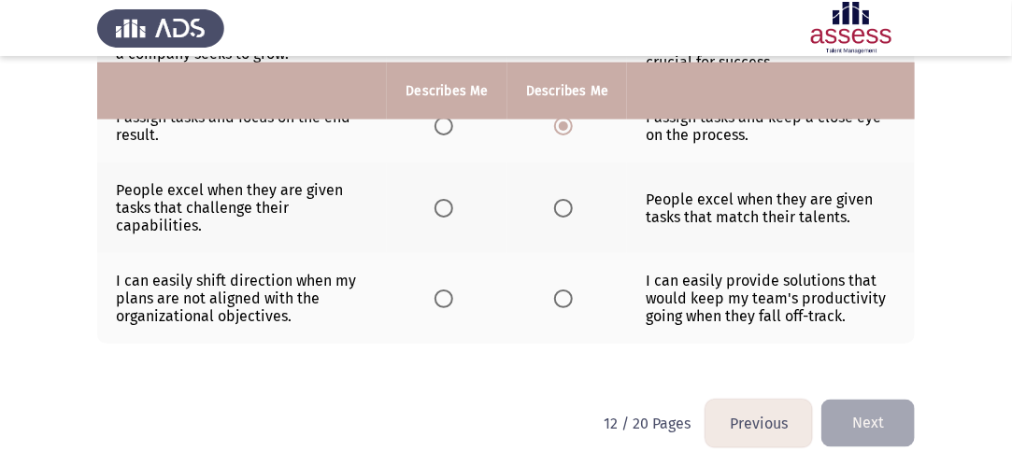
scroll to position [843, 0]
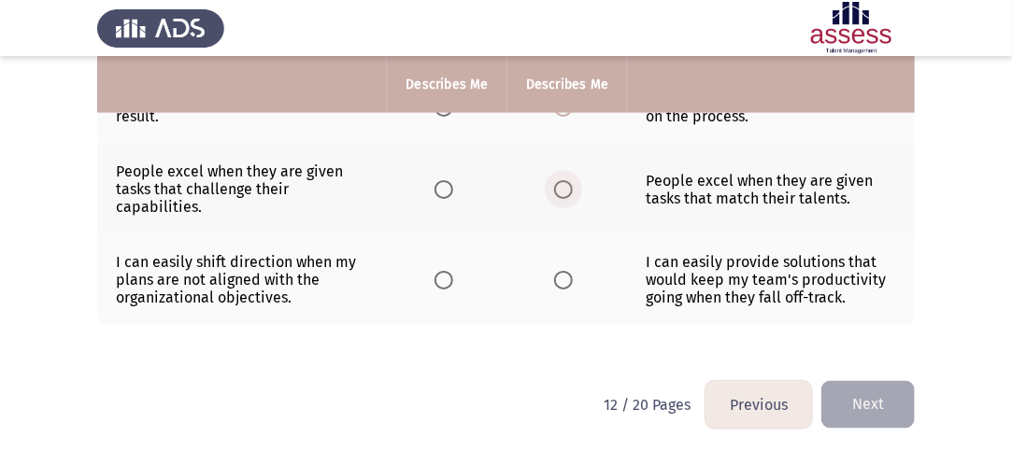
click at [578, 180] on label "Select an option" at bounding box center [567, 189] width 26 height 19
click at [573, 180] on input "Select an option" at bounding box center [563, 189] width 19 height 19
click at [567, 290] on th at bounding box center [567, 280] width 120 height 91
click at [566, 287] on th at bounding box center [567, 280] width 120 height 91
click at [561, 281] on span "Select an option" at bounding box center [563, 280] width 19 height 19
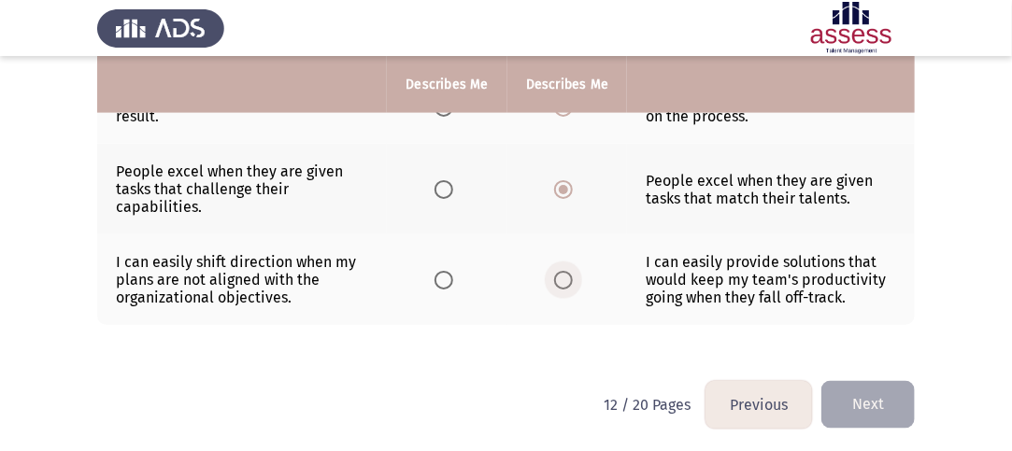
click at [561, 281] on input "Select an option" at bounding box center [563, 280] width 19 height 19
click at [874, 400] on button "Next" at bounding box center [867, 405] width 93 height 48
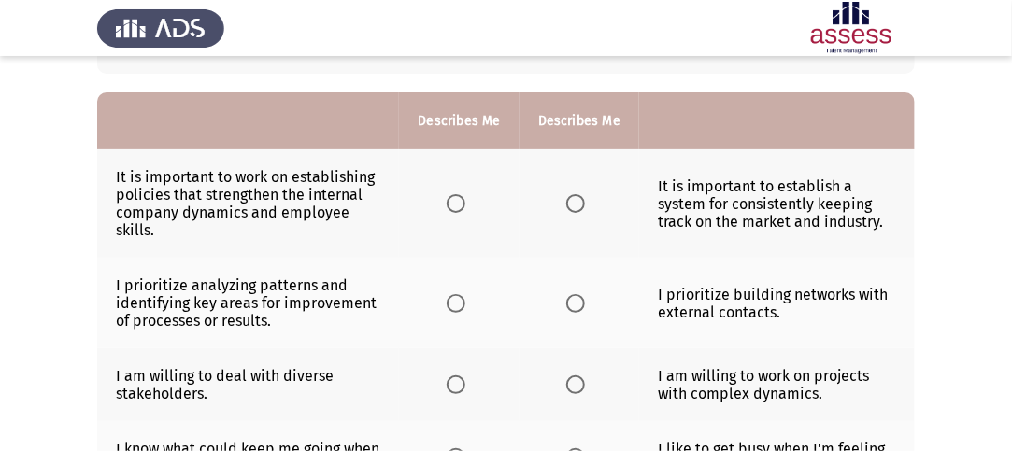
scroll to position [187, 0]
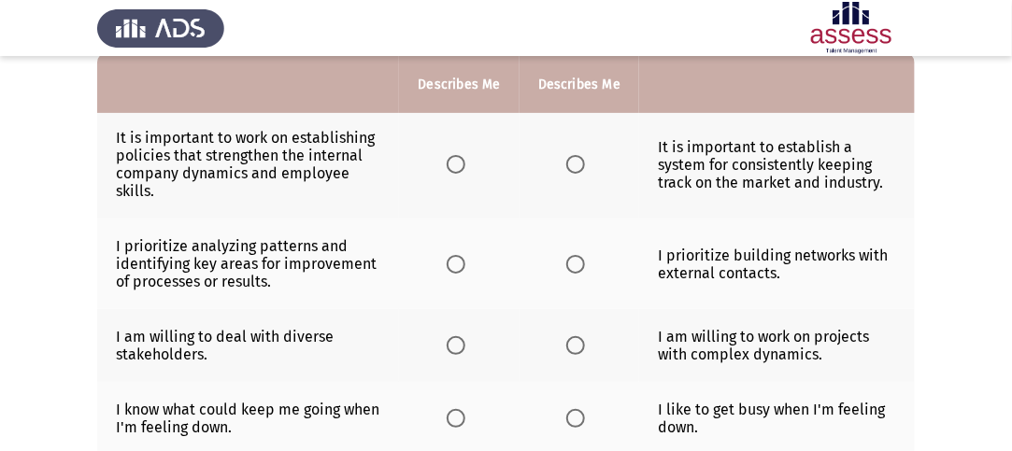
click at [472, 167] on label "Select an option" at bounding box center [460, 164] width 26 height 19
click at [465, 167] on input "Select an option" at bounding box center [456, 164] width 19 height 19
click at [458, 163] on span "Select an option" at bounding box center [455, 164] width 9 height 9
click at [575, 159] on span "Select an option" at bounding box center [575, 164] width 19 height 19
click at [575, 159] on input "Select an option" at bounding box center [575, 164] width 19 height 19
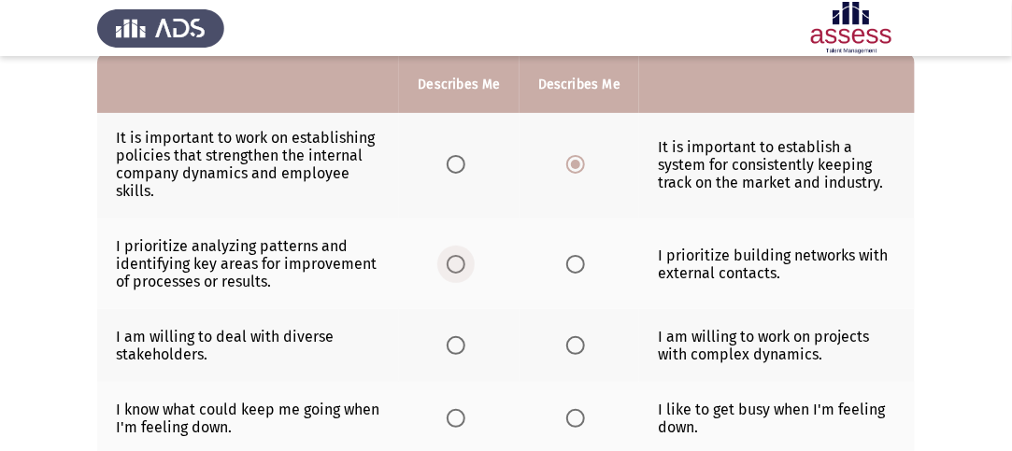
click at [465, 261] on span "Select an option" at bounding box center [456, 264] width 19 height 19
click at [465, 261] on input "Select an option" at bounding box center [456, 264] width 19 height 19
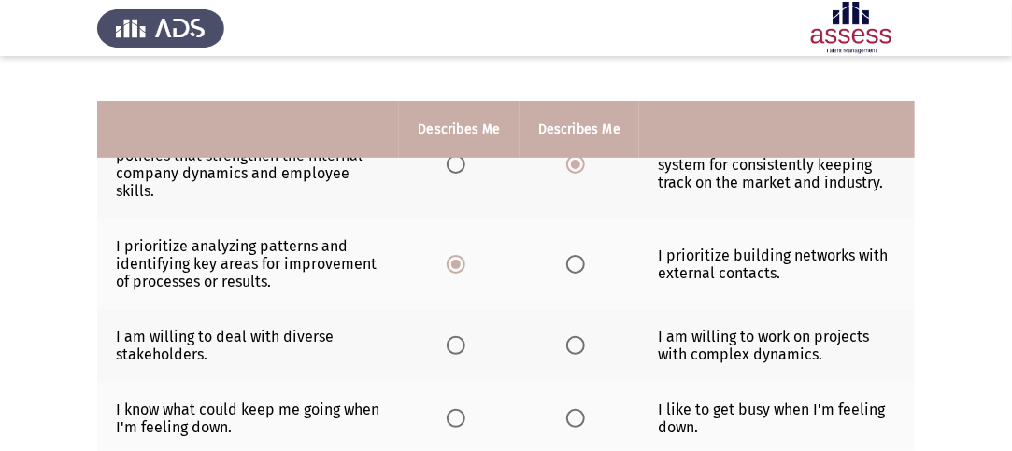
scroll to position [280, 0]
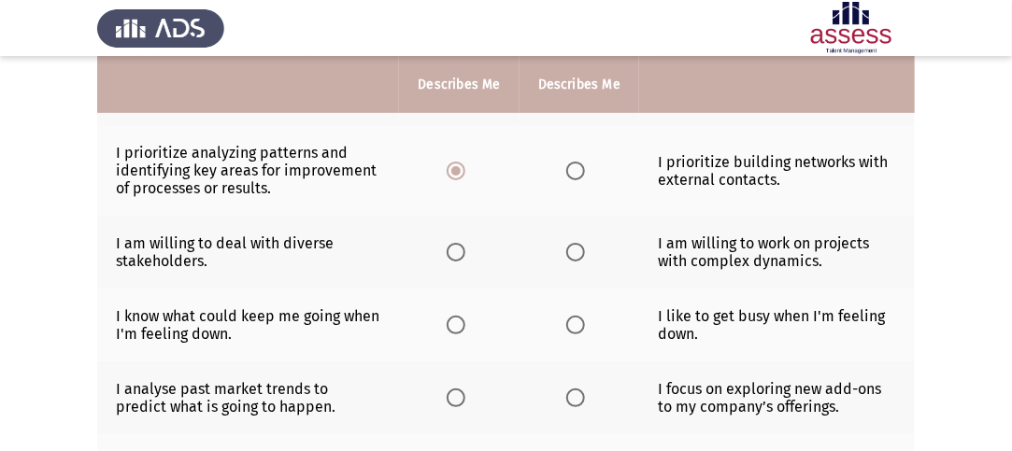
click at [465, 261] on th at bounding box center [459, 252] width 120 height 73
click at [453, 249] on span "Select an option" at bounding box center [456, 252] width 19 height 19
click at [453, 249] on input "Select an option" at bounding box center [456, 252] width 19 height 19
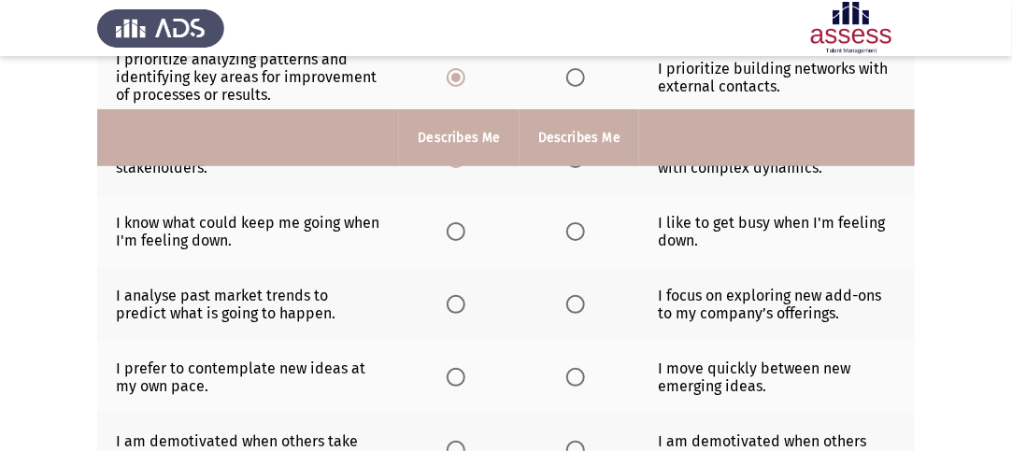
scroll to position [467, 0]
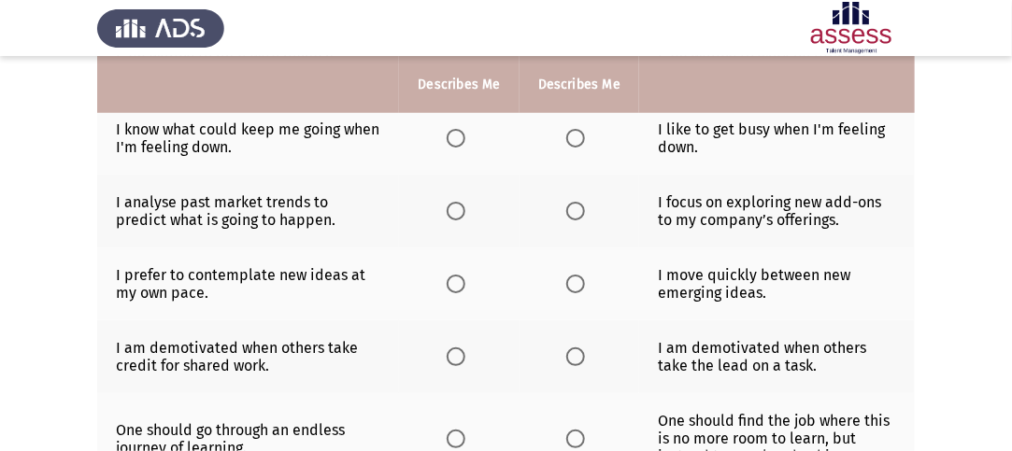
click at [583, 132] on span "Select an option" at bounding box center [575, 138] width 19 height 19
click at [583, 132] on input "Select an option" at bounding box center [575, 138] width 19 height 19
click at [457, 136] on span "Select an option" at bounding box center [456, 138] width 19 height 19
click at [457, 136] on input "Select an option" at bounding box center [456, 138] width 19 height 19
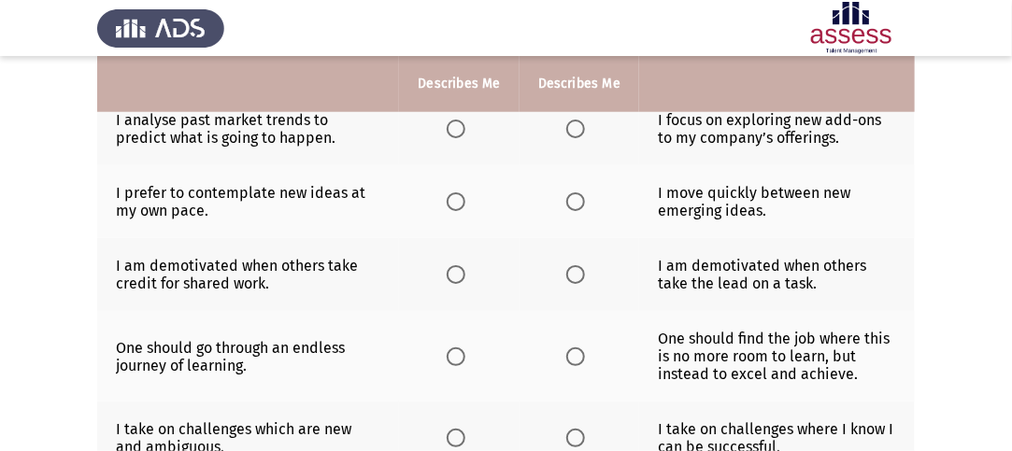
scroll to position [548, 0]
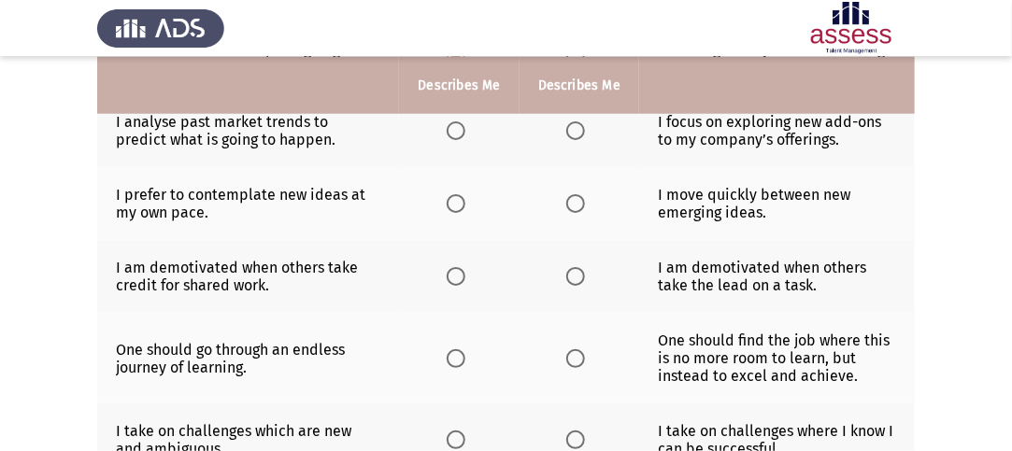
click at [461, 125] on span "Select an option" at bounding box center [456, 130] width 19 height 19
click at [461, 125] on input "Select an option" at bounding box center [456, 130] width 19 height 19
click at [586, 196] on label "Select an option" at bounding box center [579, 203] width 26 height 19
click at [585, 196] on input "Select an option" at bounding box center [575, 203] width 19 height 19
click at [462, 271] on span "Select an option" at bounding box center [456, 276] width 19 height 19
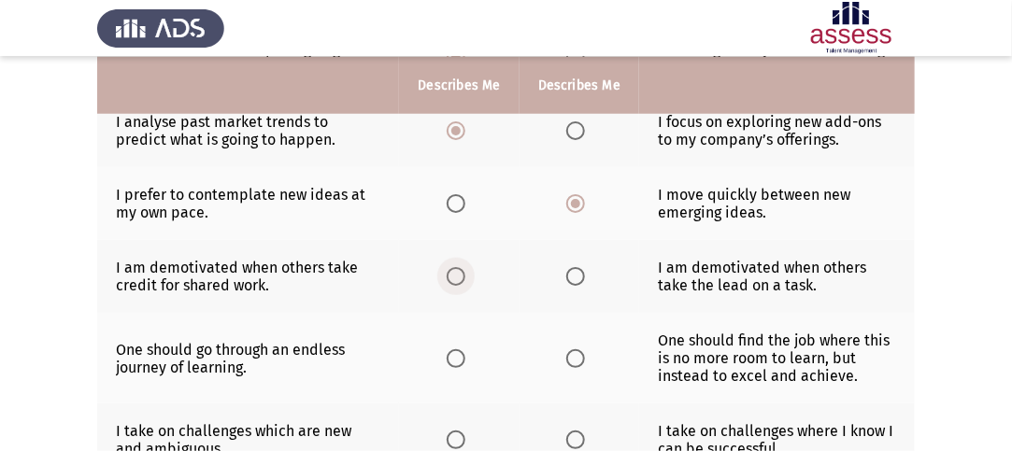
click at [462, 271] on input "Select an option" at bounding box center [456, 276] width 19 height 19
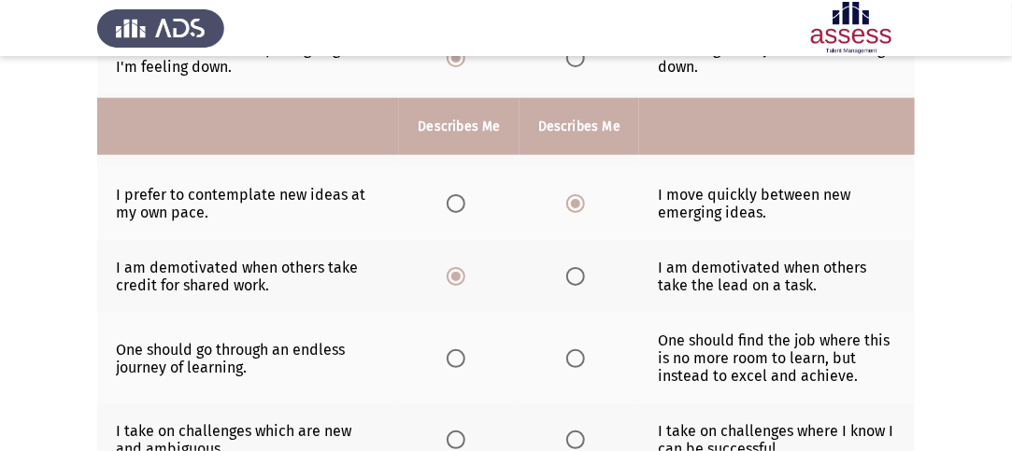
scroll to position [735, 0]
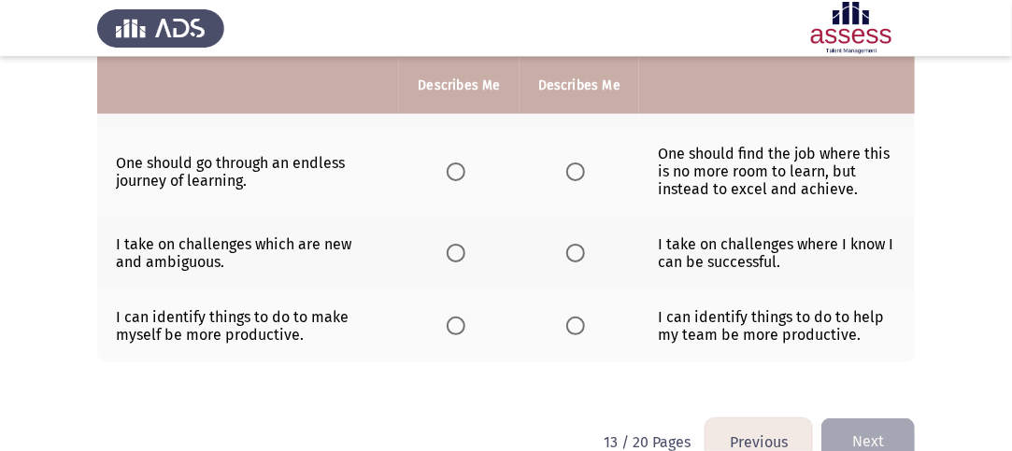
click at [459, 173] on span "Select an option" at bounding box center [456, 172] width 19 height 19
click at [459, 173] on input "Select an option" at bounding box center [456, 172] width 19 height 19
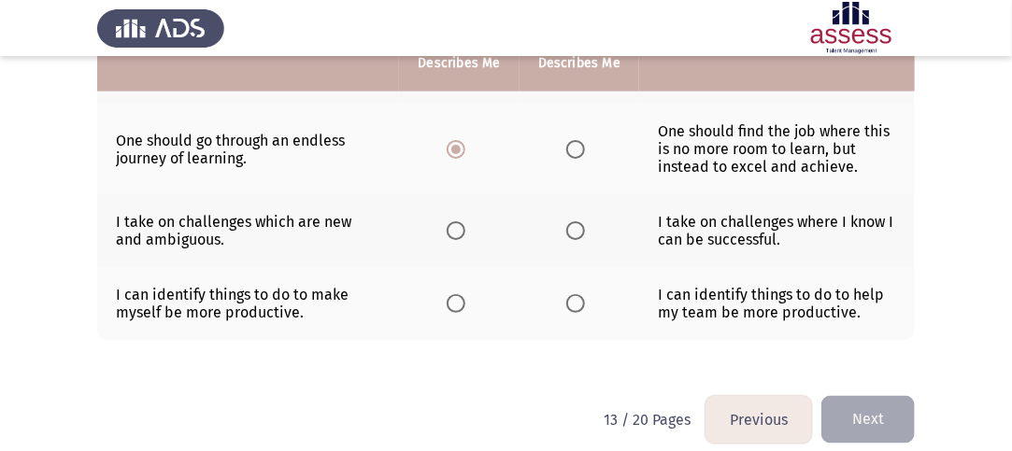
scroll to position [772, 0]
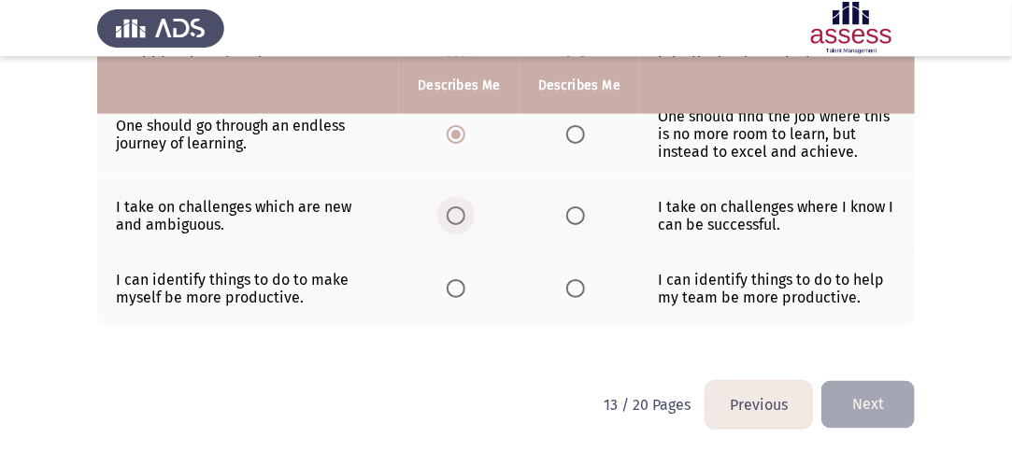
click at [464, 208] on span "Select an option" at bounding box center [456, 216] width 19 height 19
click at [464, 208] on input "Select an option" at bounding box center [456, 216] width 19 height 19
click at [574, 282] on span "Select an option" at bounding box center [575, 288] width 19 height 19
click at [574, 282] on input "Select an option" at bounding box center [575, 288] width 19 height 19
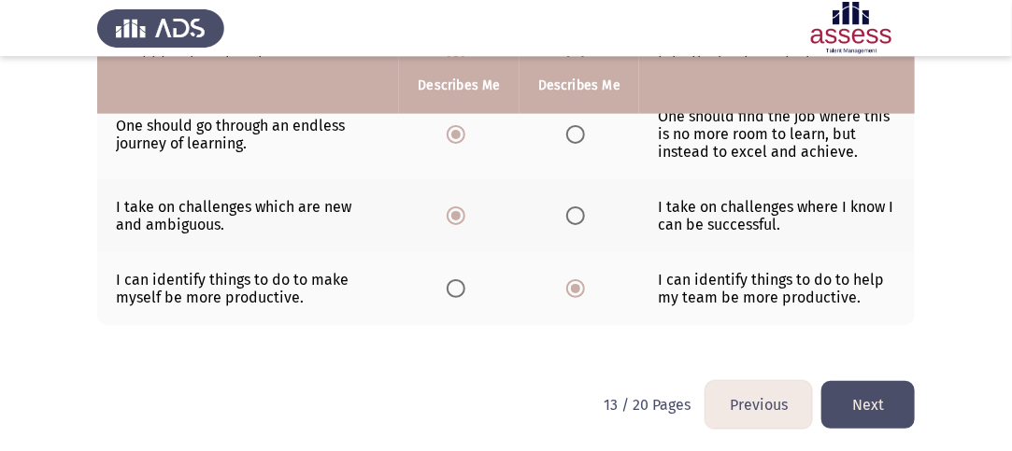
click at [906, 402] on button "Next" at bounding box center [867, 405] width 93 height 48
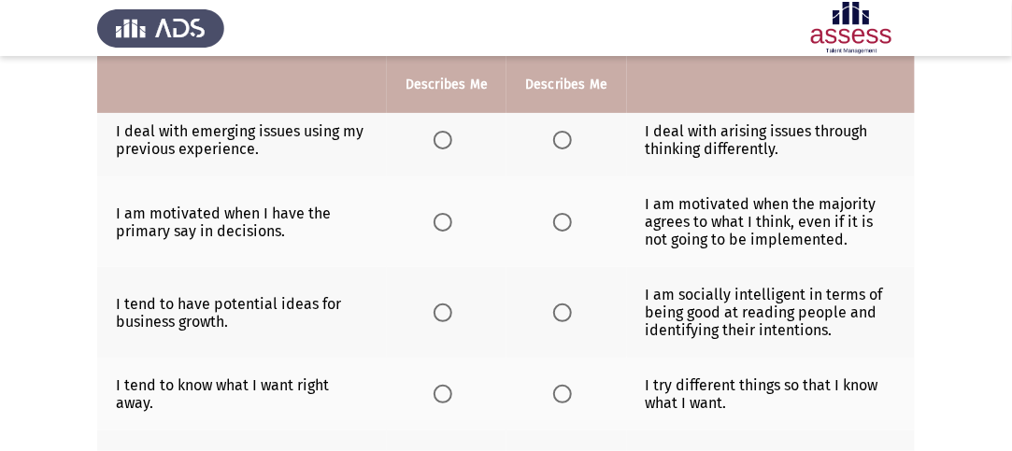
scroll to position [193, 0]
click at [566, 133] on span "Select an option" at bounding box center [562, 141] width 19 height 19
click at [566, 133] on input "Select an option" at bounding box center [562, 141] width 19 height 19
click at [455, 221] on label "Select an option" at bounding box center [447, 223] width 26 height 19
click at [452, 221] on input "Select an option" at bounding box center [443, 223] width 19 height 19
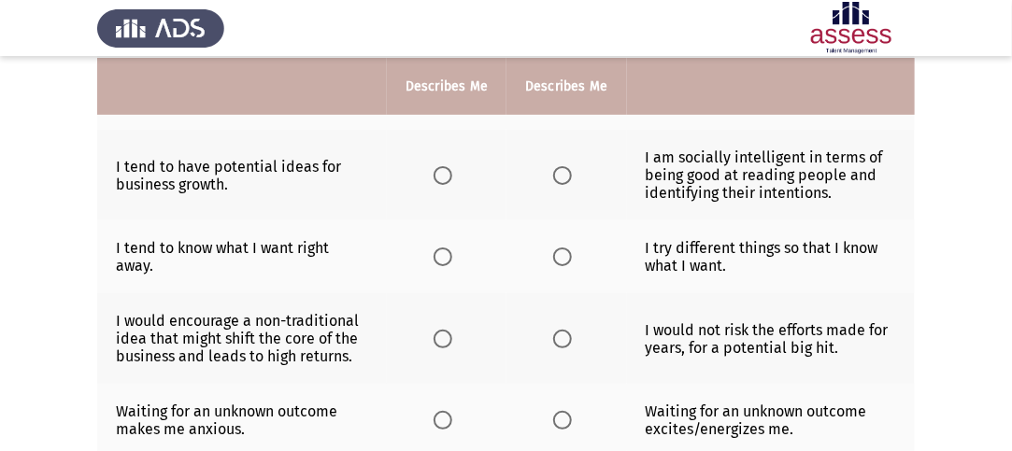
scroll to position [337, 0]
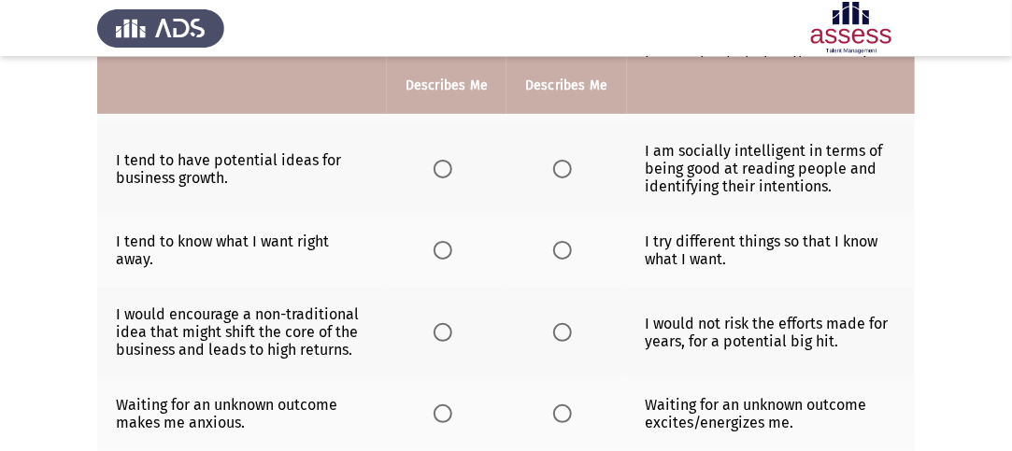
click at [435, 174] on span "Select an option" at bounding box center [443, 169] width 19 height 19
click at [435, 174] on input "Select an option" at bounding box center [443, 169] width 19 height 19
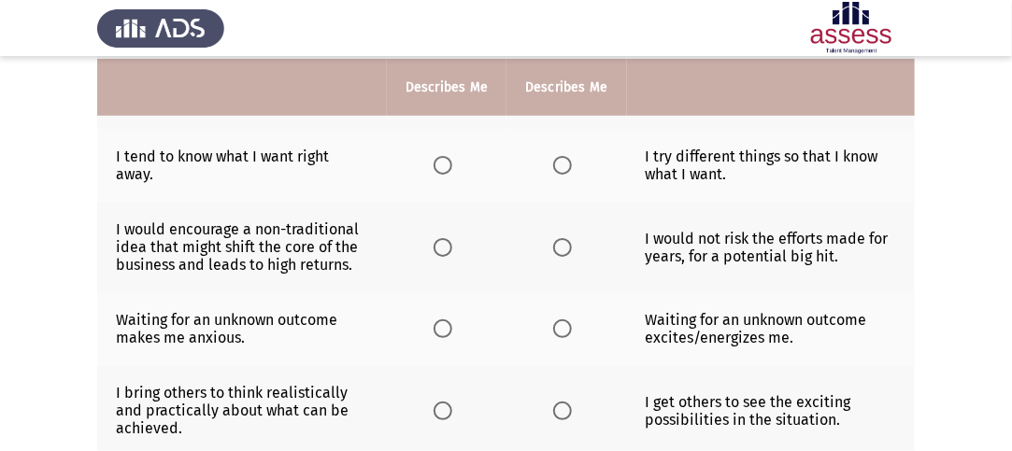
scroll to position [427, 0]
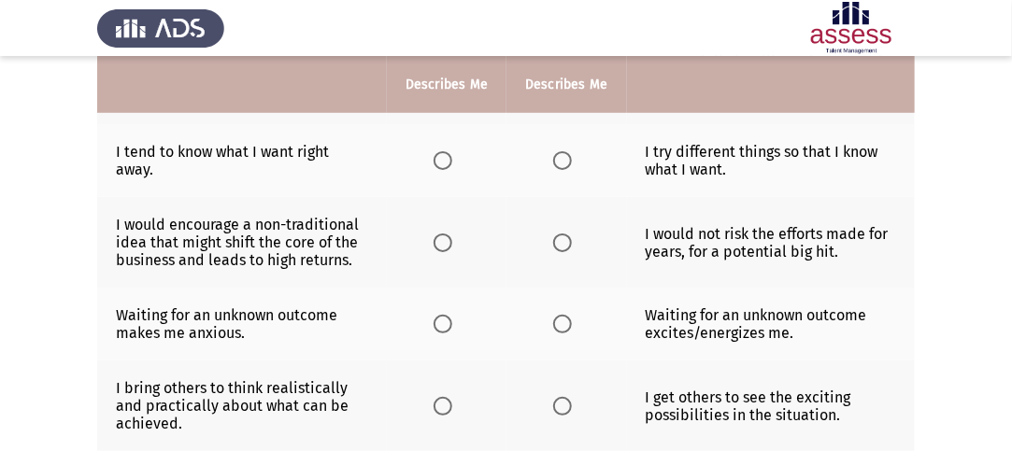
click at [447, 155] on span "Select an option" at bounding box center [443, 160] width 19 height 19
click at [447, 155] on input "Select an option" at bounding box center [443, 160] width 19 height 19
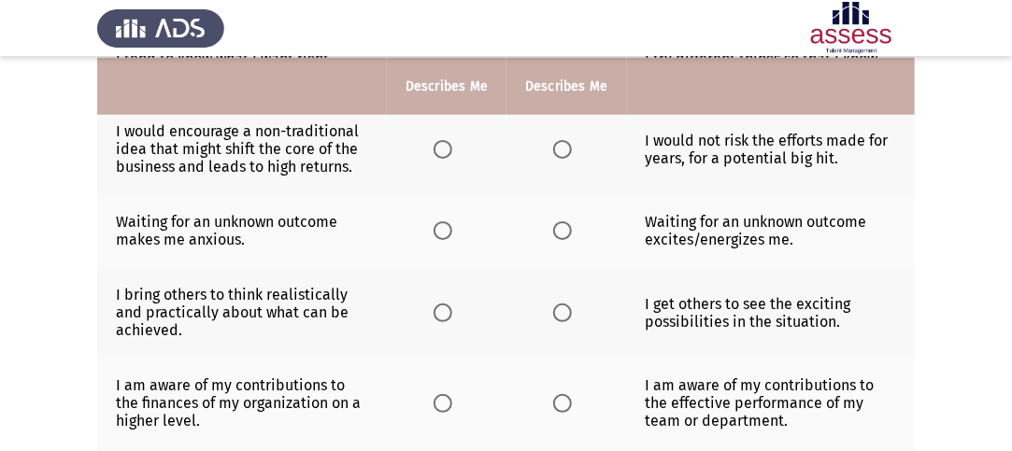
scroll to position [521, 0]
click at [445, 144] on span "Select an option" at bounding box center [443, 148] width 19 height 19
click at [445, 144] on input "Select an option" at bounding box center [443, 148] width 19 height 19
click at [551, 228] on th at bounding box center [567, 229] width 120 height 73
click at [558, 226] on span "Select an option" at bounding box center [562, 230] width 19 height 19
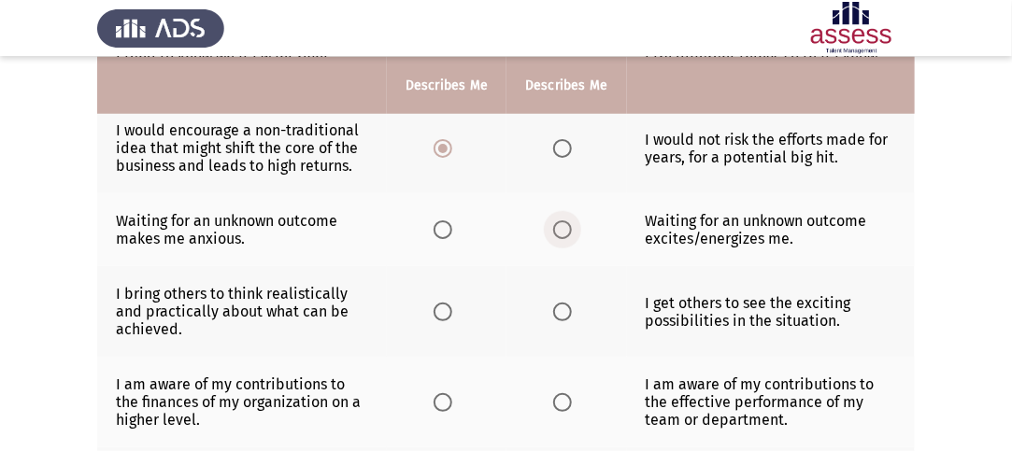
click at [558, 226] on input "Select an option" at bounding box center [562, 230] width 19 height 19
click at [439, 309] on span "Select an option" at bounding box center [443, 312] width 19 height 19
click at [439, 309] on input "Select an option" at bounding box center [443, 312] width 19 height 19
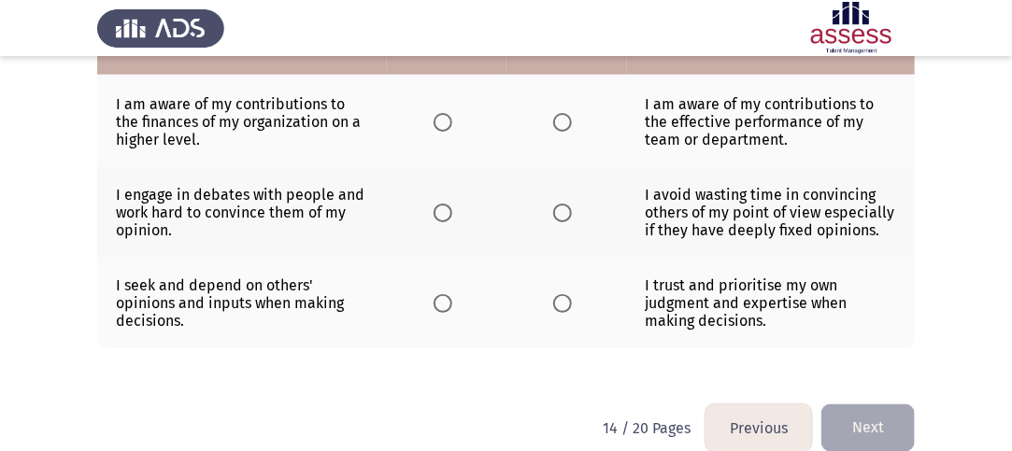
scroll to position [708, 0]
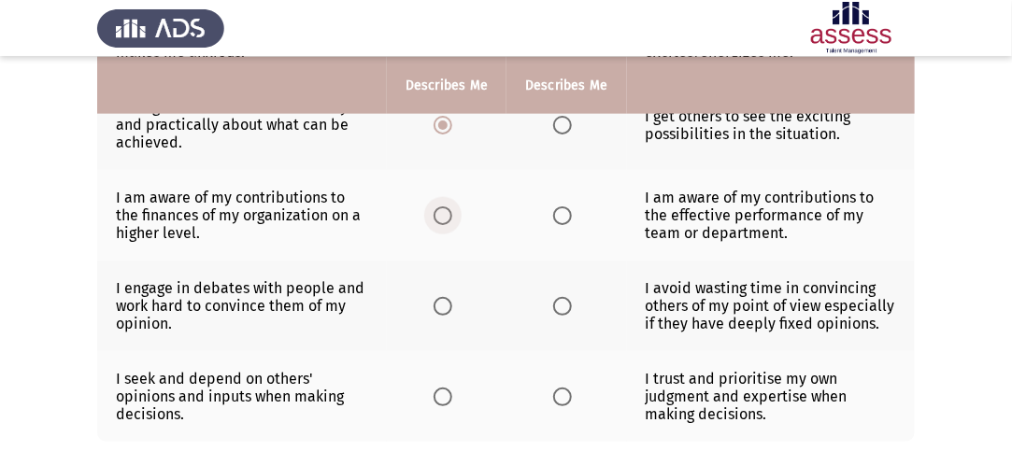
click at [448, 217] on span "Select an option" at bounding box center [443, 216] width 19 height 19
click at [448, 217] on input "Select an option" at bounding box center [443, 216] width 19 height 19
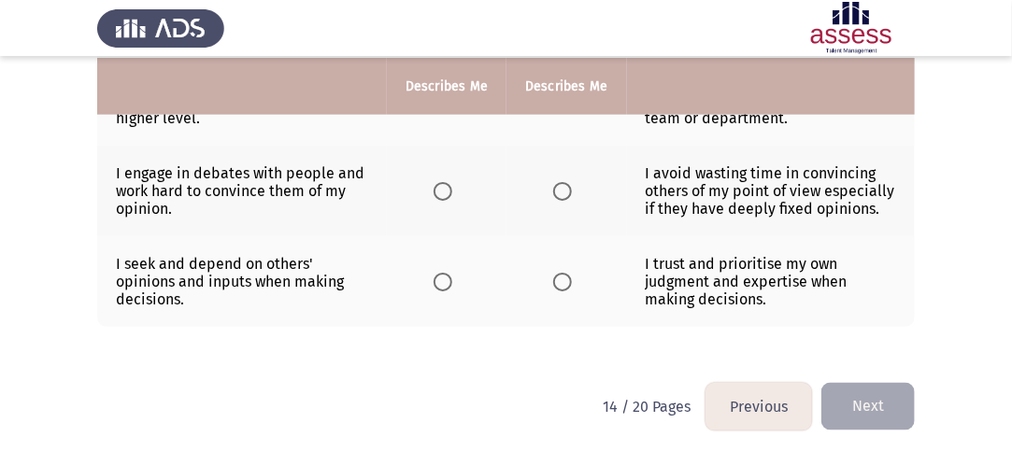
scroll to position [825, 0]
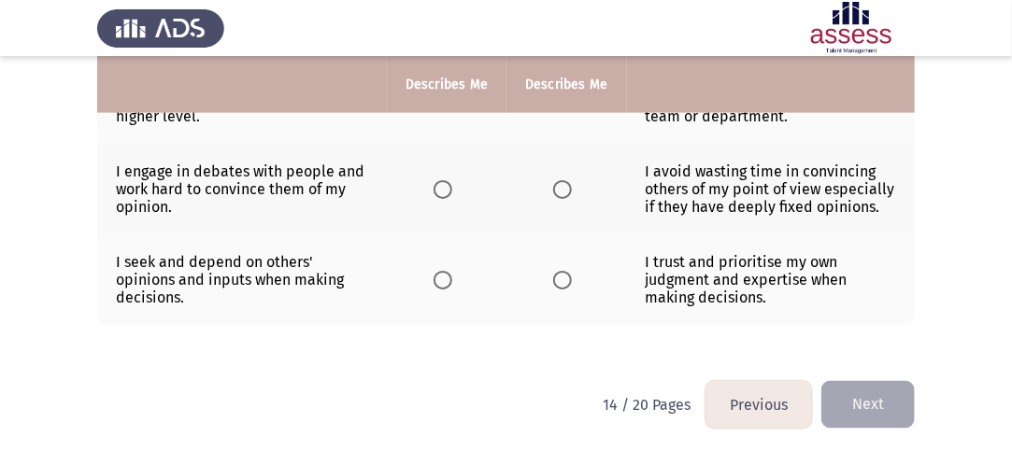
click at [561, 185] on span "Select an option" at bounding box center [562, 189] width 19 height 19
click at [561, 185] on input "Select an option" at bounding box center [562, 189] width 19 height 19
click at [444, 279] on span "Select an option" at bounding box center [443, 280] width 19 height 19
click at [444, 279] on input "Select an option" at bounding box center [443, 280] width 19 height 19
click at [573, 271] on label "Select an option" at bounding box center [566, 280] width 26 height 19
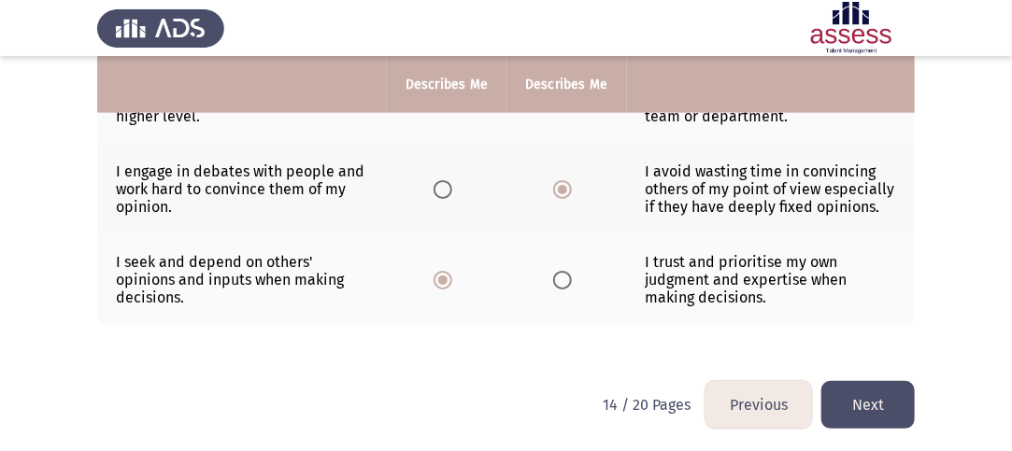
click at [572, 271] on input "Select an option" at bounding box center [562, 280] width 19 height 19
click at [879, 406] on button "Next" at bounding box center [867, 405] width 93 height 48
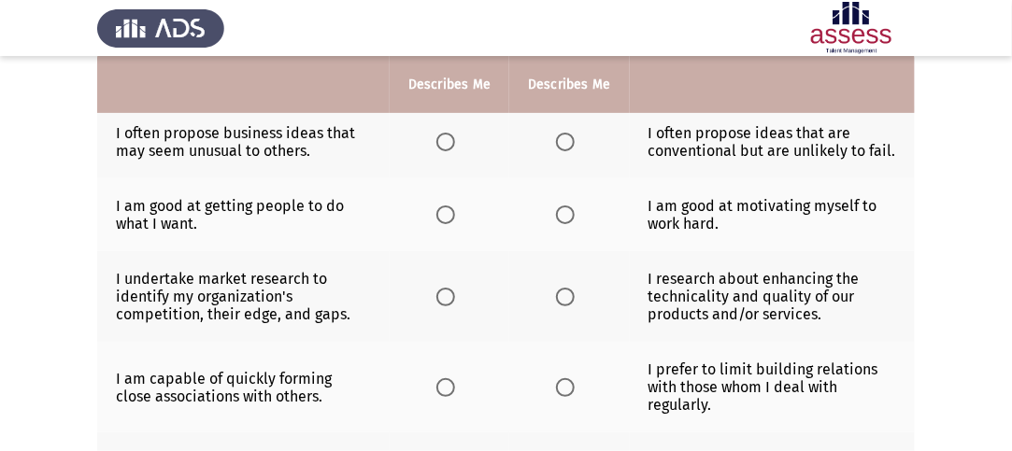
scroll to position [191, 0]
click at [562, 144] on span "Select an option" at bounding box center [565, 143] width 19 height 19
click at [562, 144] on input "Select an option" at bounding box center [565, 143] width 19 height 19
click at [431, 221] on th at bounding box center [450, 215] width 120 height 73
click at [446, 216] on span "Select an option" at bounding box center [445, 216] width 19 height 19
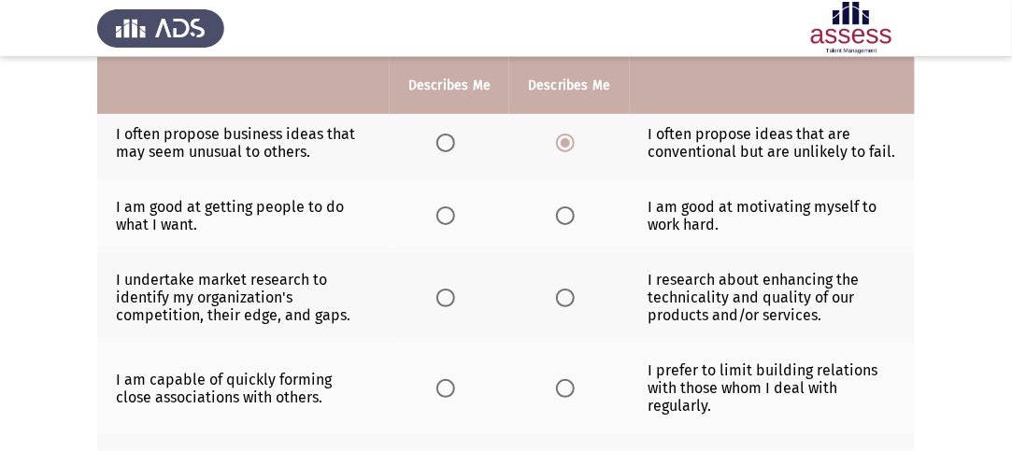
click at [446, 216] on input "Select an option" at bounding box center [445, 216] width 19 height 19
click at [438, 297] on th at bounding box center [450, 297] width 120 height 91
click at [443, 299] on span "Select an option" at bounding box center [445, 298] width 19 height 19
click at [443, 299] on input "Select an option" at bounding box center [445, 298] width 19 height 19
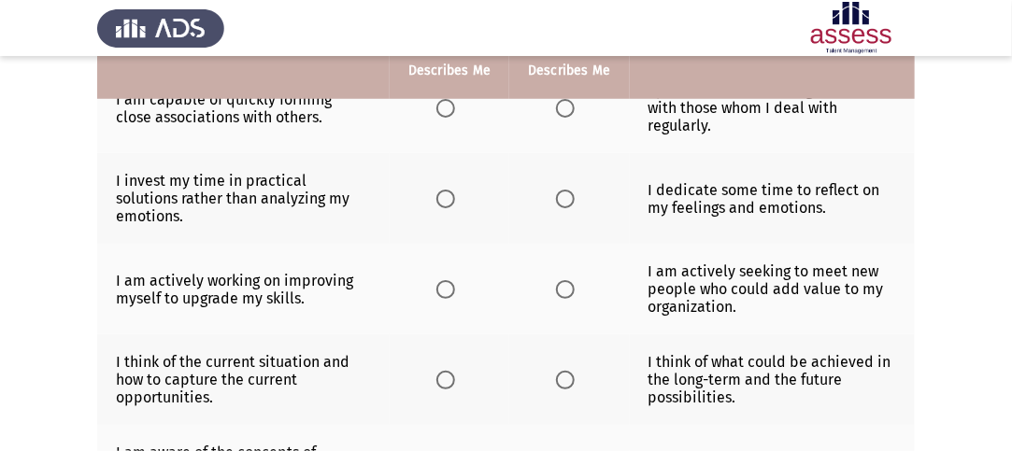
scroll to position [378, 0]
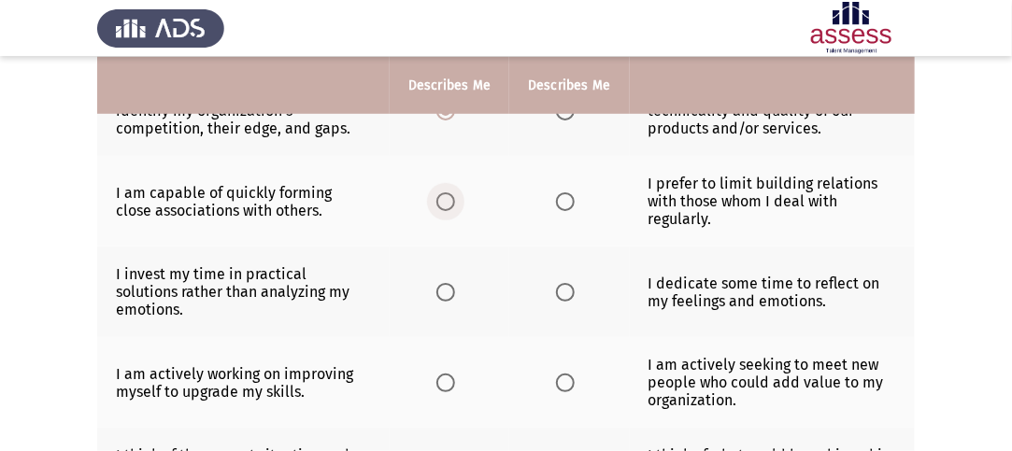
click at [450, 206] on span "Select an option" at bounding box center [445, 202] width 19 height 19
click at [450, 206] on input "Select an option" at bounding box center [445, 202] width 19 height 19
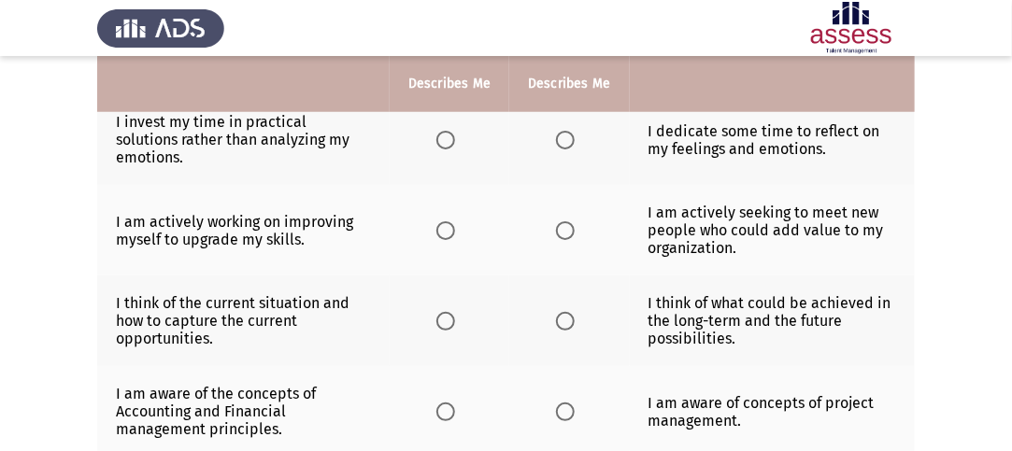
scroll to position [526, 0]
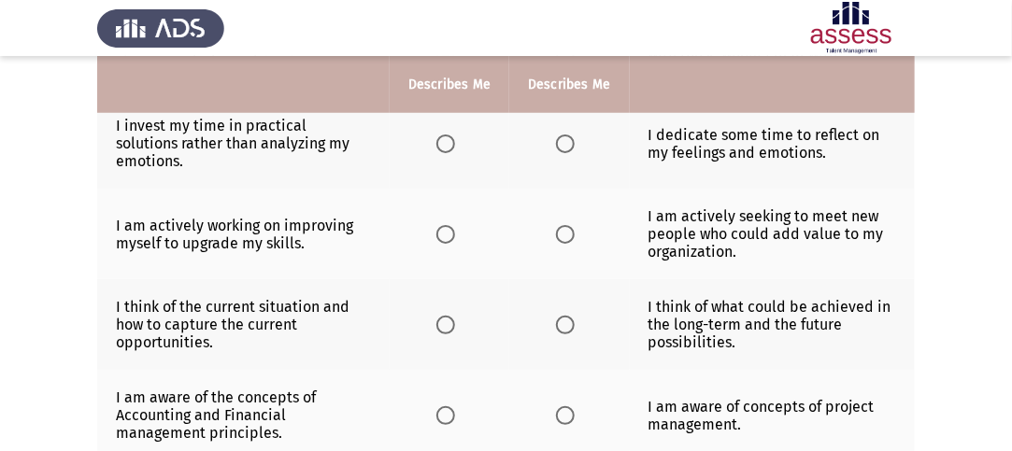
click at [442, 147] on th at bounding box center [450, 143] width 120 height 91
click at [443, 140] on span "Select an option" at bounding box center [445, 144] width 19 height 19
click at [443, 140] on input "Select an option" at bounding box center [445, 144] width 19 height 19
click at [444, 225] on span "Select an option" at bounding box center [445, 234] width 19 height 19
click at [444, 225] on input "Select an option" at bounding box center [445, 234] width 19 height 19
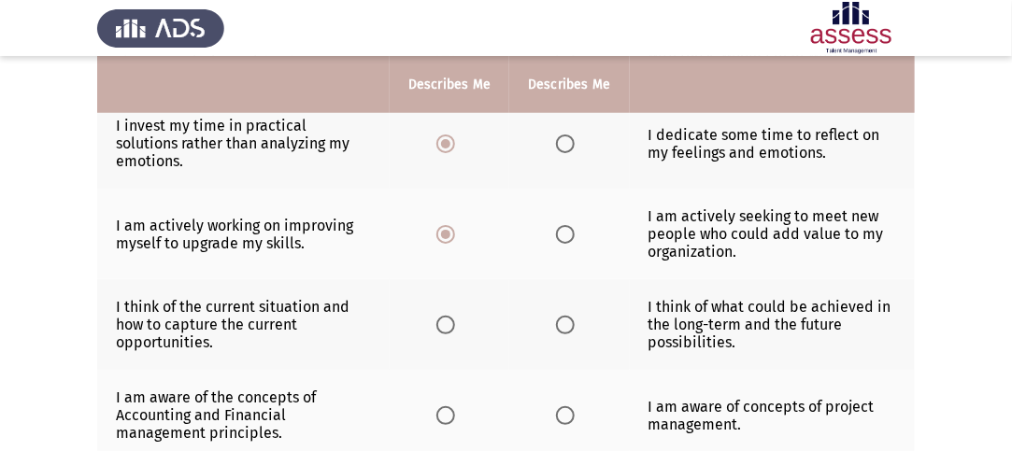
click at [563, 316] on span "Select an option" at bounding box center [565, 325] width 19 height 19
click at [563, 316] on input "Select an option" at bounding box center [565, 325] width 19 height 19
click at [453, 407] on span "Select an option" at bounding box center [445, 416] width 19 height 19
click at [453, 407] on input "Select an option" at bounding box center [445, 416] width 19 height 19
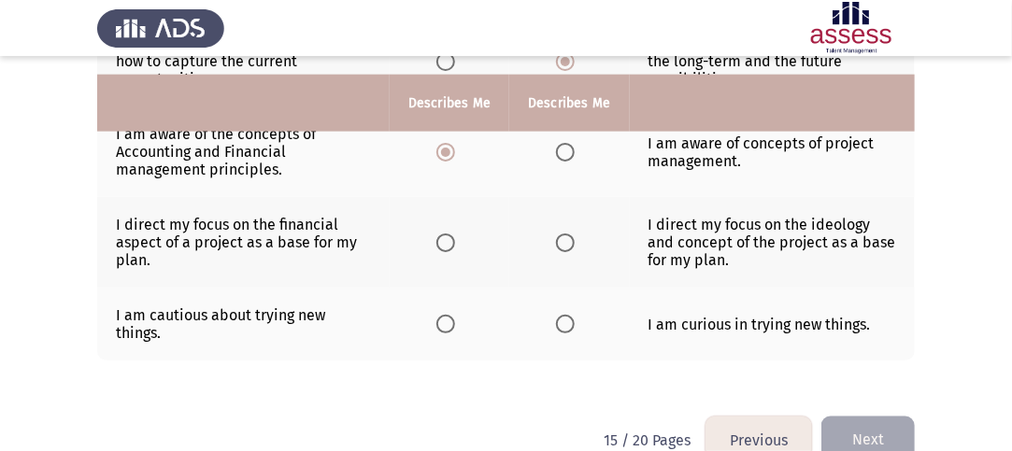
scroll to position [807, 0]
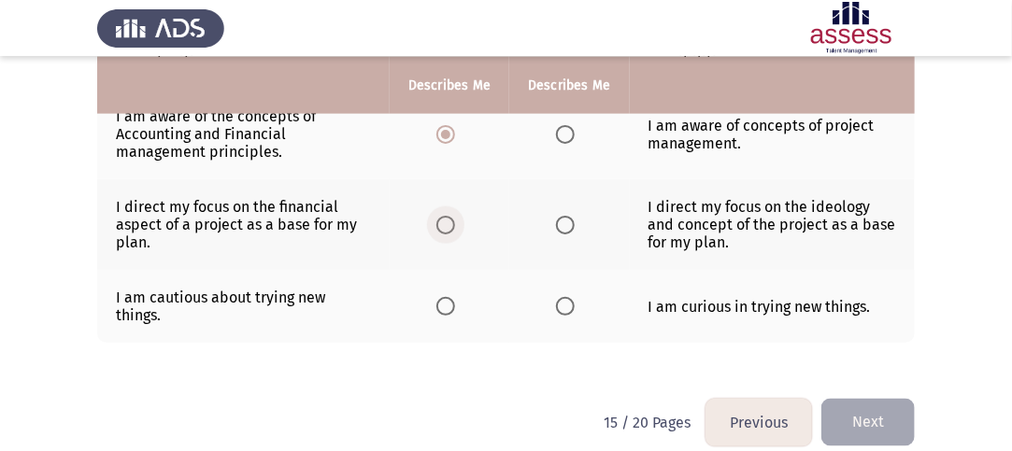
click at [445, 216] on span "Select an option" at bounding box center [445, 225] width 19 height 19
click at [445, 216] on input "Select an option" at bounding box center [445, 225] width 19 height 19
click at [434, 289] on th at bounding box center [450, 306] width 120 height 73
click at [460, 297] on label "Select an option" at bounding box center [449, 306] width 26 height 19
click at [455, 297] on input "Select an option" at bounding box center [445, 306] width 19 height 19
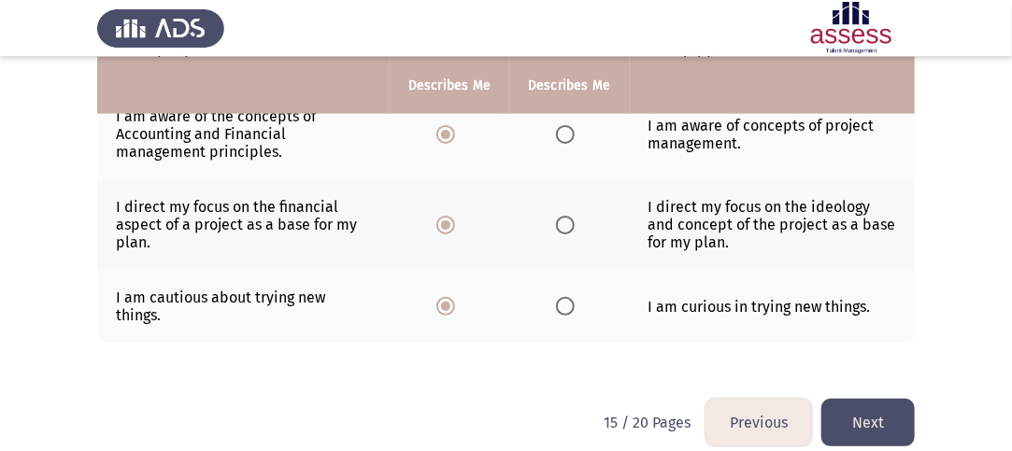
click at [865, 413] on button "Next" at bounding box center [867, 423] width 93 height 48
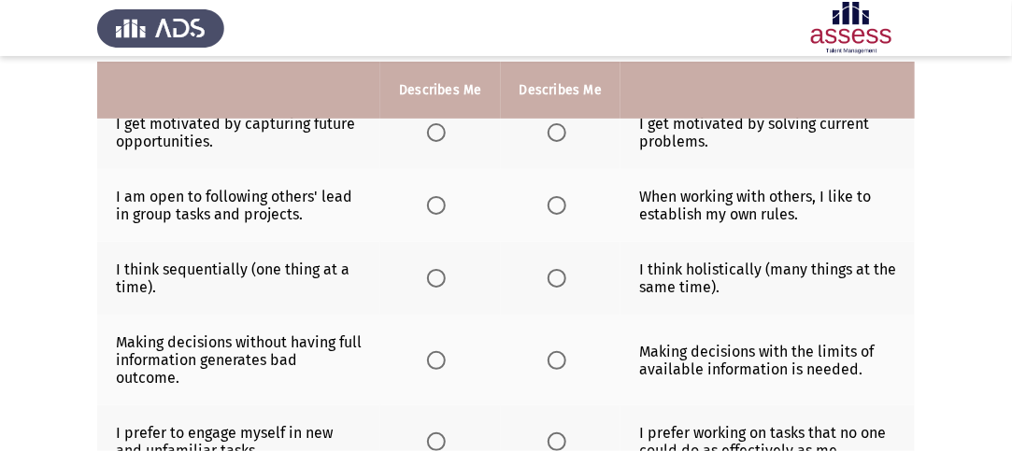
scroll to position [199, 0]
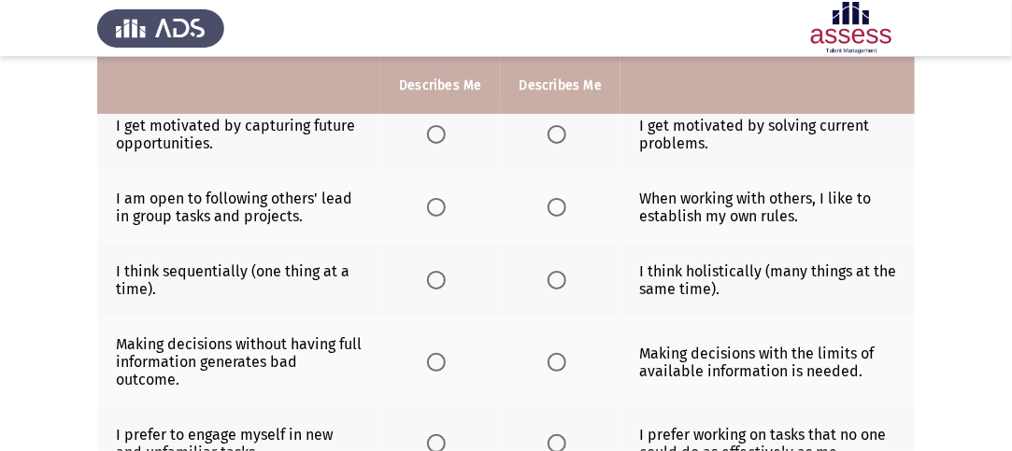
click at [438, 136] on span "Select an option" at bounding box center [436, 134] width 19 height 19
click at [438, 136] on input "Select an option" at bounding box center [436, 134] width 19 height 19
click at [565, 133] on label "Select an option" at bounding box center [561, 134] width 26 height 19
click at [565, 133] on input "Select an option" at bounding box center [557, 134] width 19 height 19
click at [437, 204] on span "Select an option" at bounding box center [436, 207] width 19 height 19
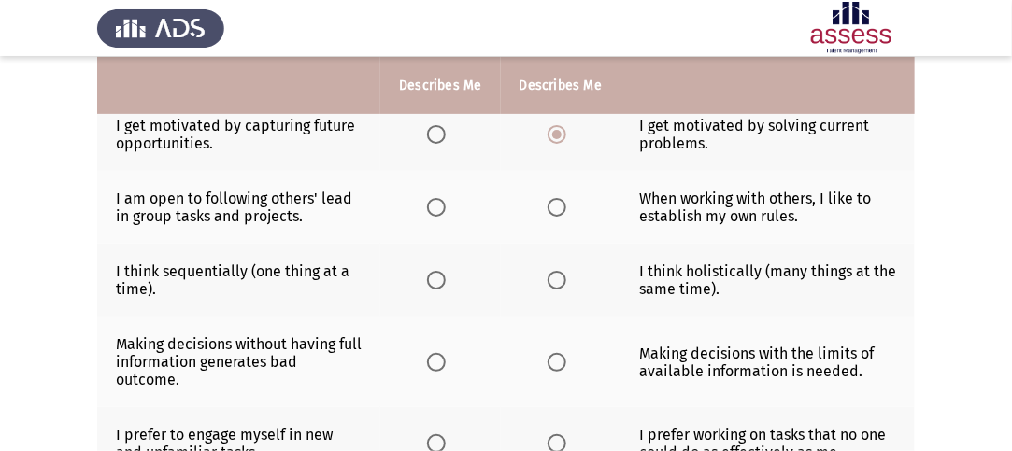
click at [437, 204] on input "Select an option" at bounding box center [436, 207] width 19 height 19
click at [577, 274] on th at bounding box center [561, 280] width 120 height 73
click at [551, 281] on span "Select an option" at bounding box center [557, 280] width 19 height 19
click at [551, 281] on input "Select an option" at bounding box center [557, 280] width 19 height 19
click at [438, 127] on span "Select an option" at bounding box center [436, 134] width 19 height 19
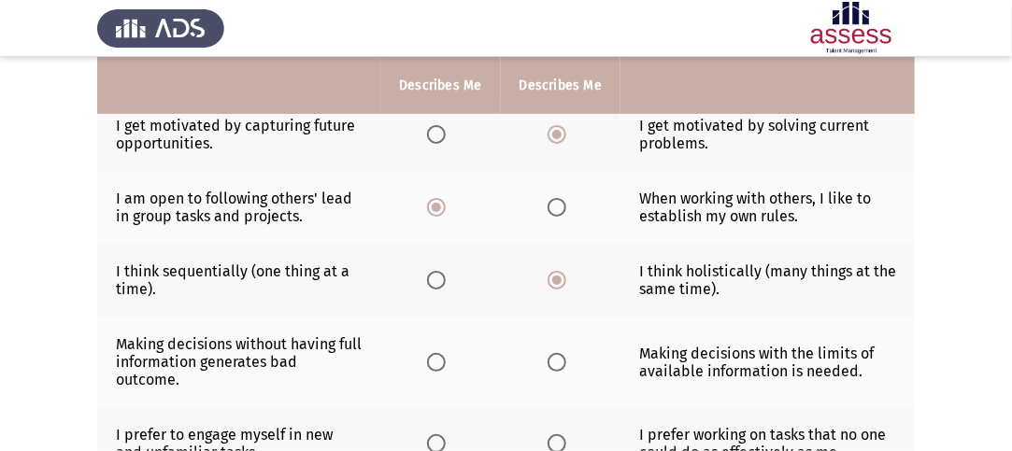
click at [438, 127] on input "Select an option" at bounding box center [436, 134] width 19 height 19
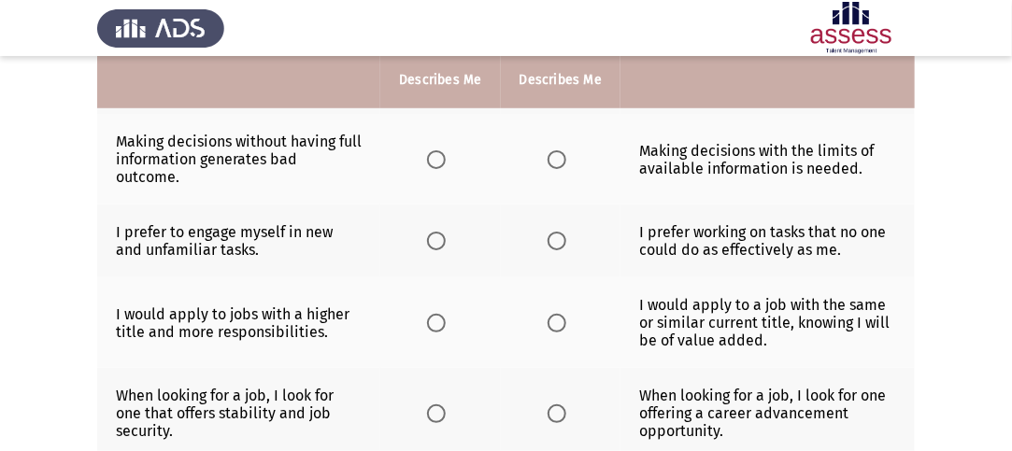
scroll to position [404, 0]
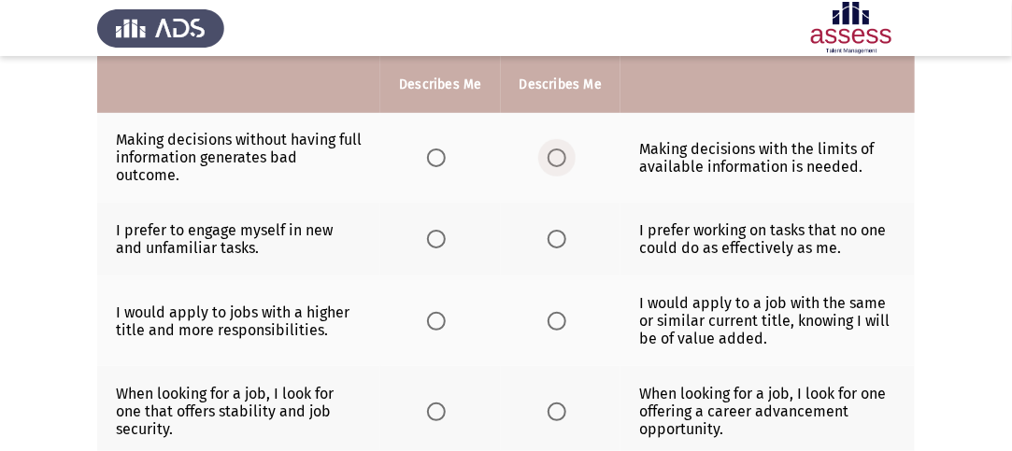
click at [557, 149] on span "Select an option" at bounding box center [557, 158] width 19 height 19
click at [557, 149] on input "Select an option" at bounding box center [557, 158] width 19 height 19
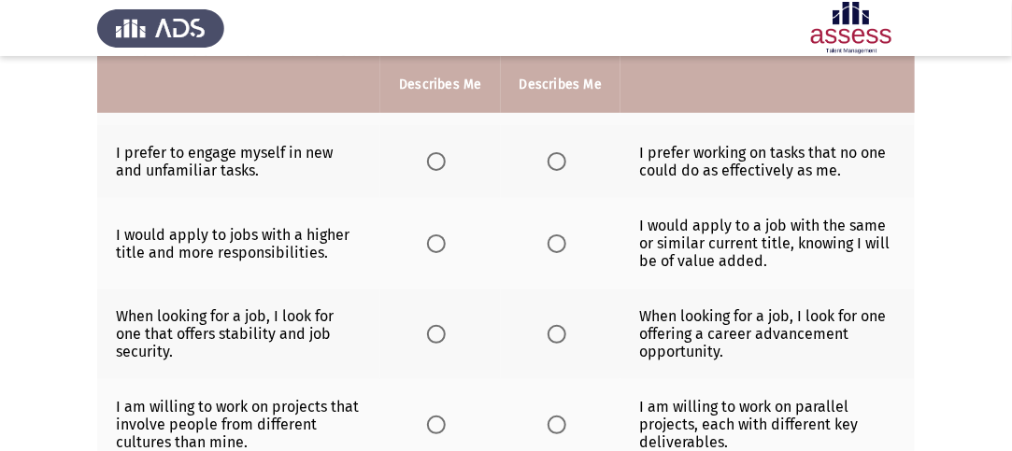
scroll to position [482, 0]
click at [436, 151] on span "Select an option" at bounding box center [436, 160] width 19 height 19
click at [436, 151] on input "Select an option" at bounding box center [436, 160] width 19 height 19
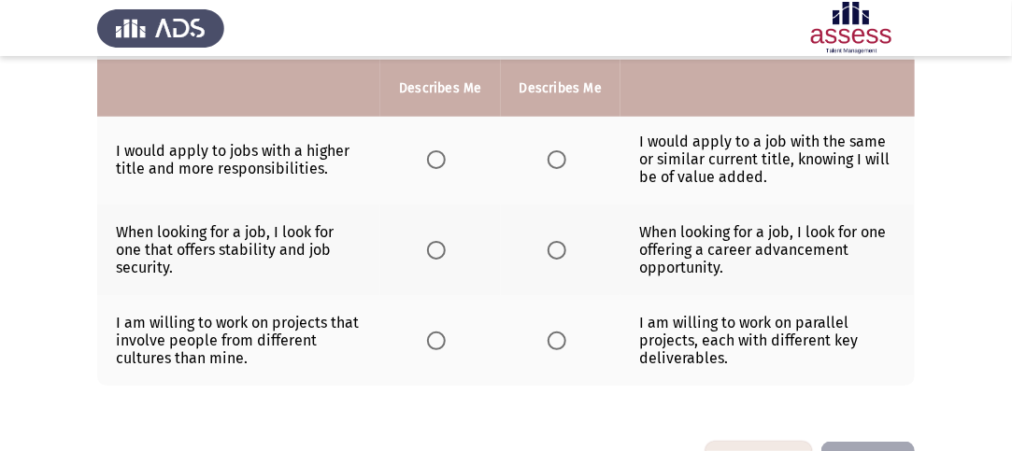
scroll to position [564, 0]
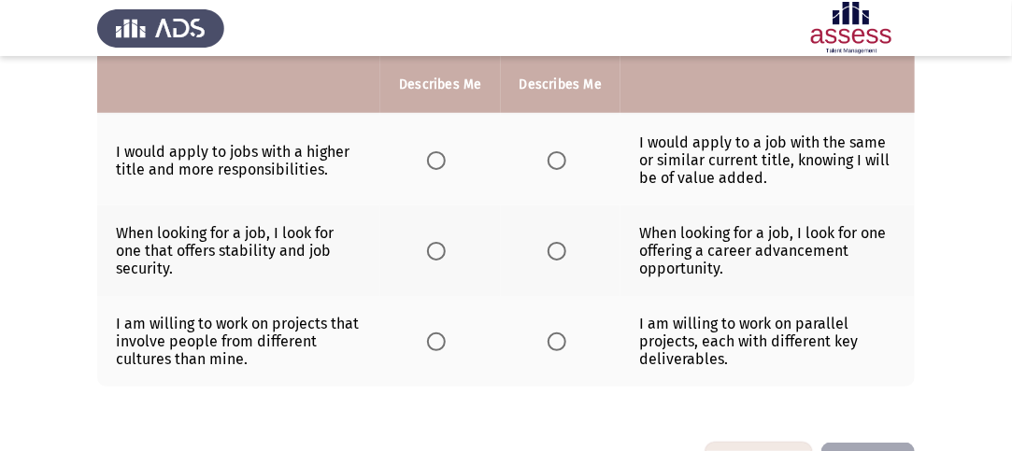
click at [444, 151] on span "Select an option" at bounding box center [436, 160] width 19 height 19
click at [444, 151] on input "Select an option" at bounding box center [436, 160] width 19 height 19
click at [557, 151] on span "Select an option" at bounding box center [557, 160] width 19 height 19
click at [557, 151] on input "Select an option" at bounding box center [557, 160] width 19 height 19
click at [557, 242] on span "Select an option" at bounding box center [557, 251] width 19 height 19
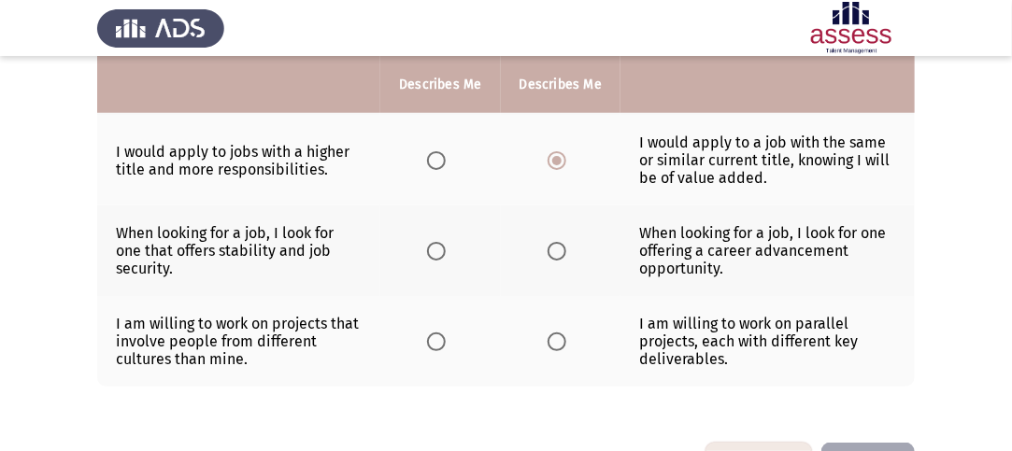
click at [557, 242] on input "Select an option" at bounding box center [557, 251] width 19 height 19
click at [432, 151] on span "Select an option" at bounding box center [436, 160] width 19 height 19
click at [432, 151] on input "Select an option" at bounding box center [436, 160] width 19 height 19
click at [579, 321] on th at bounding box center [561, 341] width 120 height 91
click at [550, 333] on span "Select an option" at bounding box center [557, 342] width 19 height 19
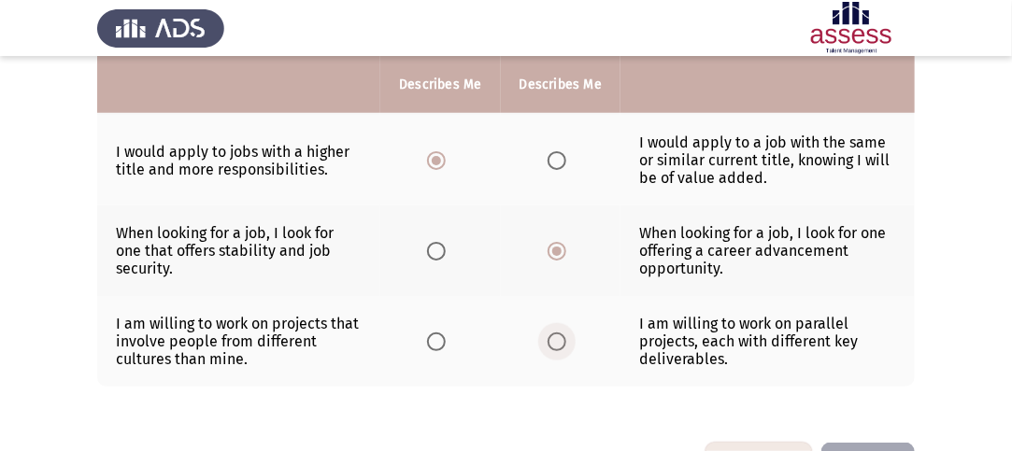
click at [550, 333] on input "Select an option" at bounding box center [557, 342] width 19 height 19
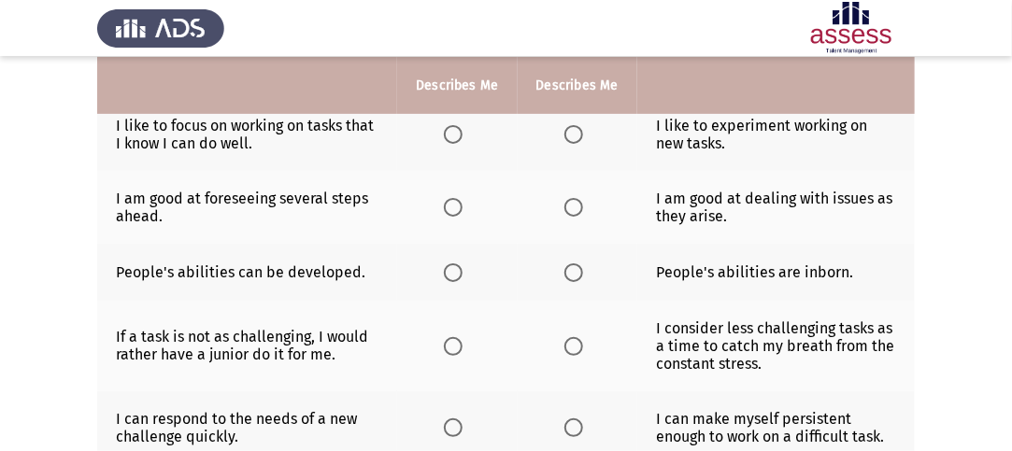
scroll to position [199, 0]
click at [572, 132] on span "Select an option" at bounding box center [573, 134] width 19 height 19
click at [572, 132] on input "Select an option" at bounding box center [573, 134] width 19 height 19
click at [567, 209] on span "Select an option" at bounding box center [573, 207] width 19 height 19
click at [567, 209] on input "Select an option" at bounding box center [573, 207] width 19 height 19
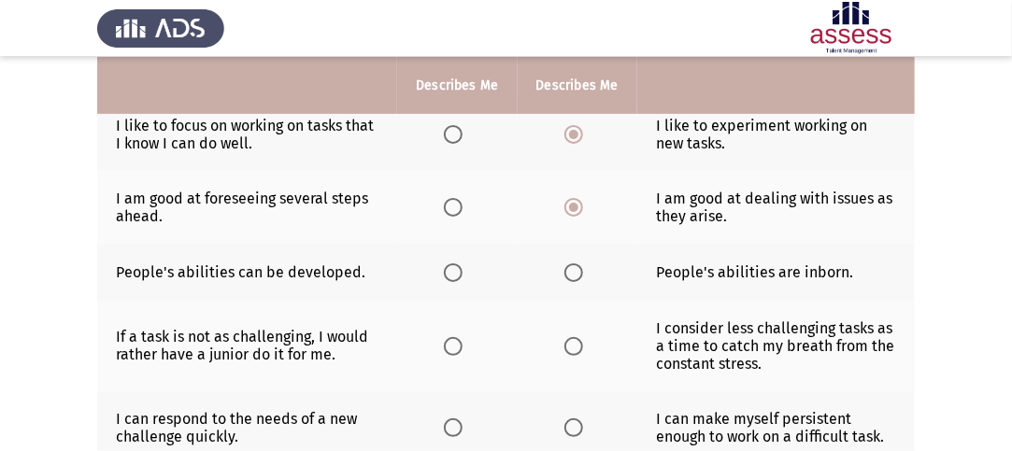
click at [448, 207] on span "Select an option" at bounding box center [453, 207] width 19 height 19
click at [448, 207] on input "Select an option" at bounding box center [453, 207] width 19 height 19
click at [452, 268] on span "Select an option" at bounding box center [453, 273] width 19 height 19
click at [452, 268] on input "Select an option" at bounding box center [453, 273] width 19 height 19
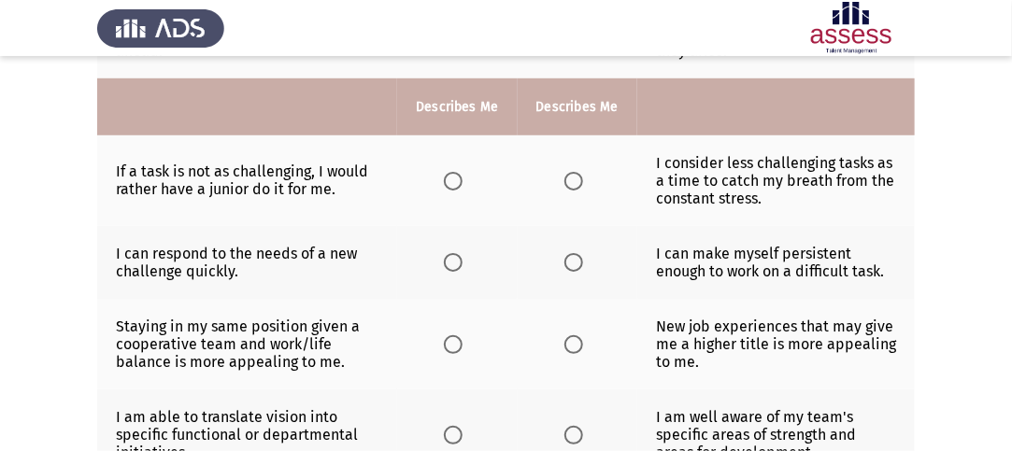
scroll to position [386, 0]
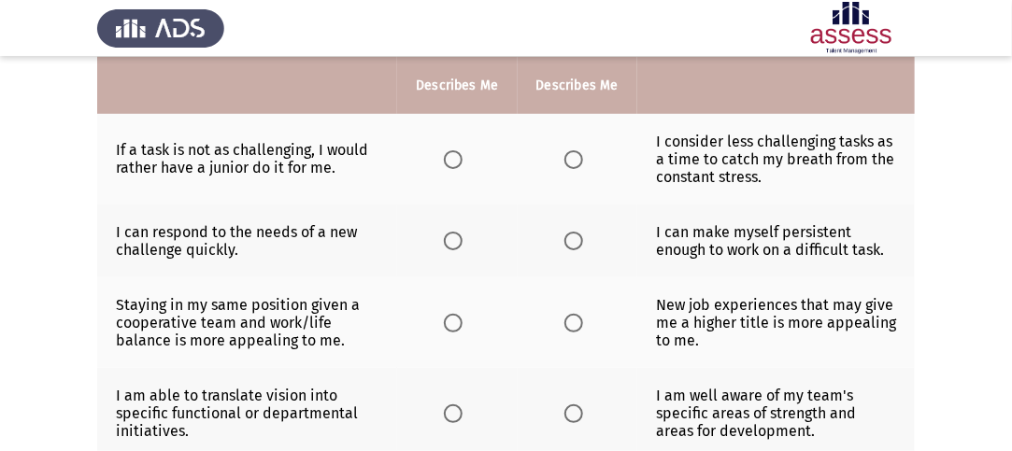
click at [565, 152] on span "Select an option" at bounding box center [573, 159] width 19 height 19
click at [565, 152] on input "Select an option" at bounding box center [573, 159] width 19 height 19
click at [453, 241] on span "Select an option" at bounding box center [453, 241] width 0 height 0
click at [453, 238] on input "Select an option" at bounding box center [453, 241] width 19 height 19
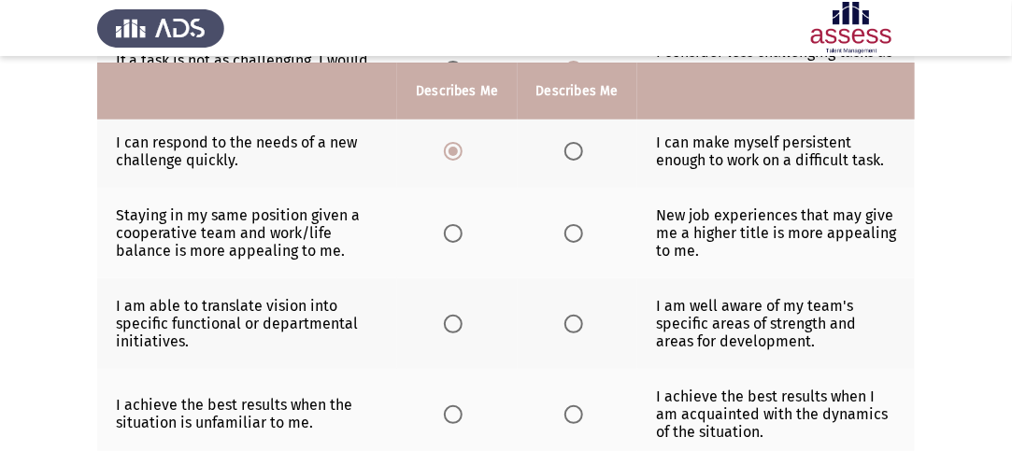
scroll to position [569, 0]
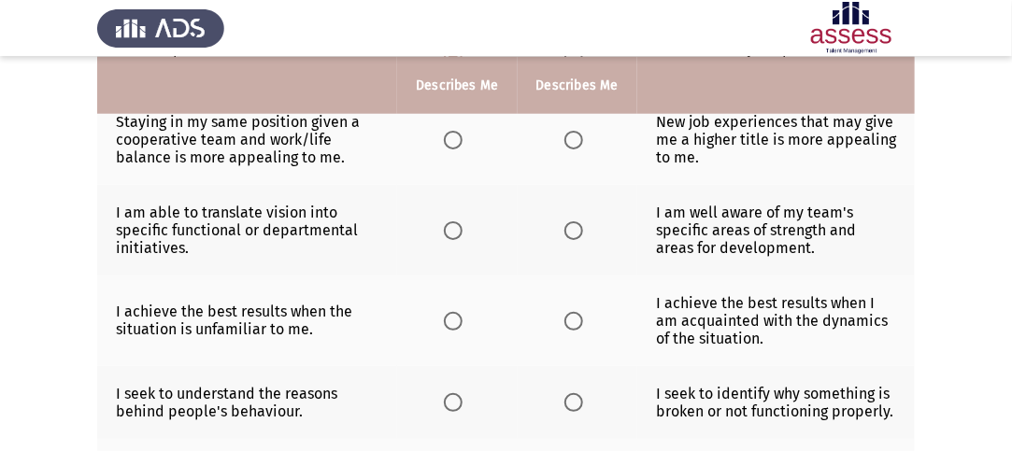
click at [583, 135] on label "Select an option" at bounding box center [577, 140] width 26 height 19
click at [583, 135] on input "Select an option" at bounding box center [573, 140] width 19 height 19
click at [452, 226] on span "Select an option" at bounding box center [453, 230] width 19 height 19
click at [452, 226] on input "Select an option" at bounding box center [453, 230] width 19 height 19
click at [578, 312] on span "Select an option" at bounding box center [573, 321] width 19 height 19
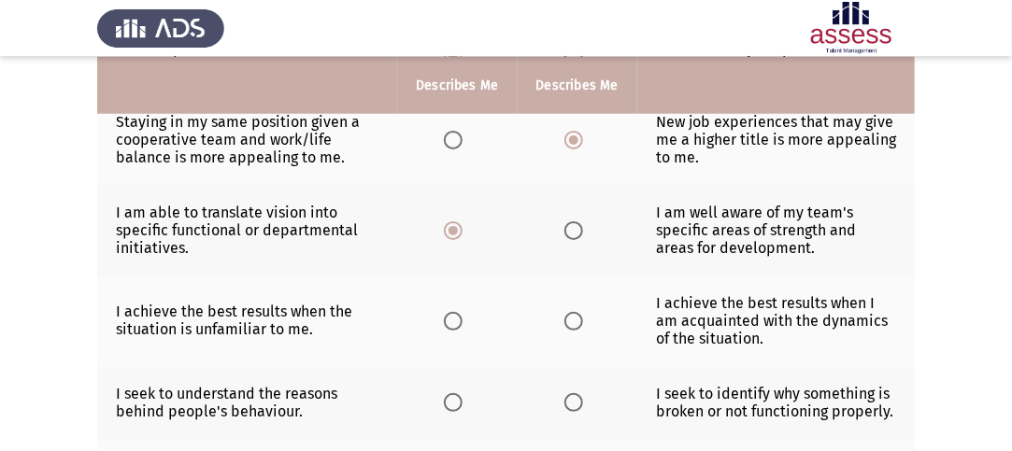
click at [578, 312] on input "Select an option" at bounding box center [573, 321] width 19 height 19
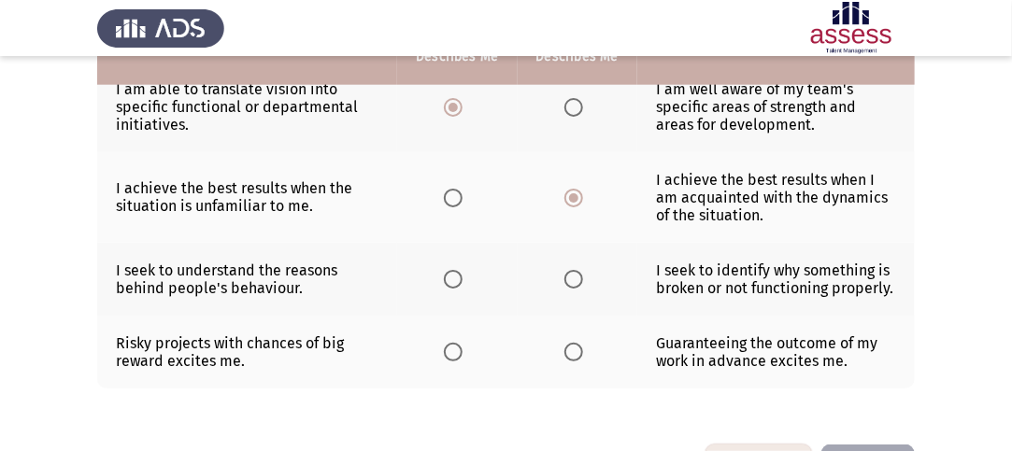
scroll to position [756, 0]
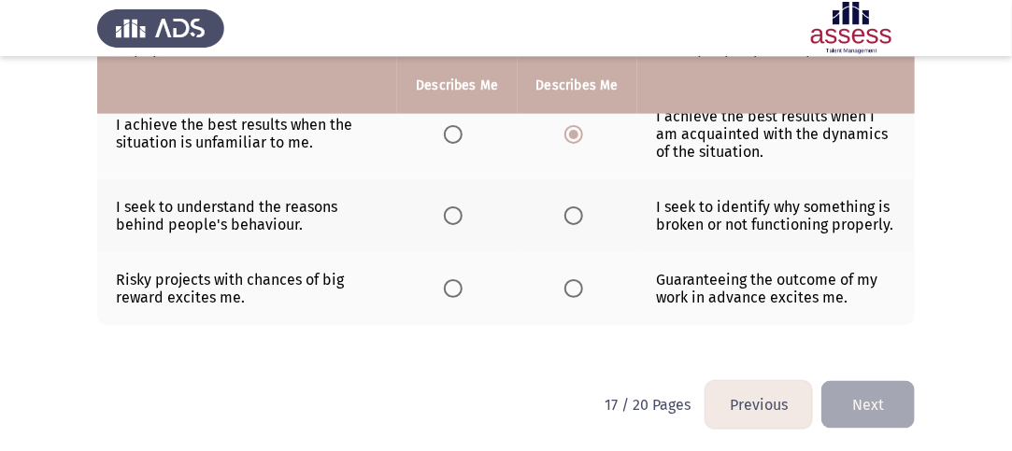
click at [572, 210] on span "Select an option" at bounding box center [573, 216] width 19 height 19
click at [572, 210] on input "Select an option" at bounding box center [573, 216] width 19 height 19
click at [458, 286] on span "Select an option" at bounding box center [453, 288] width 19 height 19
click at [458, 286] on input "Select an option" at bounding box center [453, 288] width 19 height 19
click at [876, 400] on button "Next" at bounding box center [867, 405] width 93 height 48
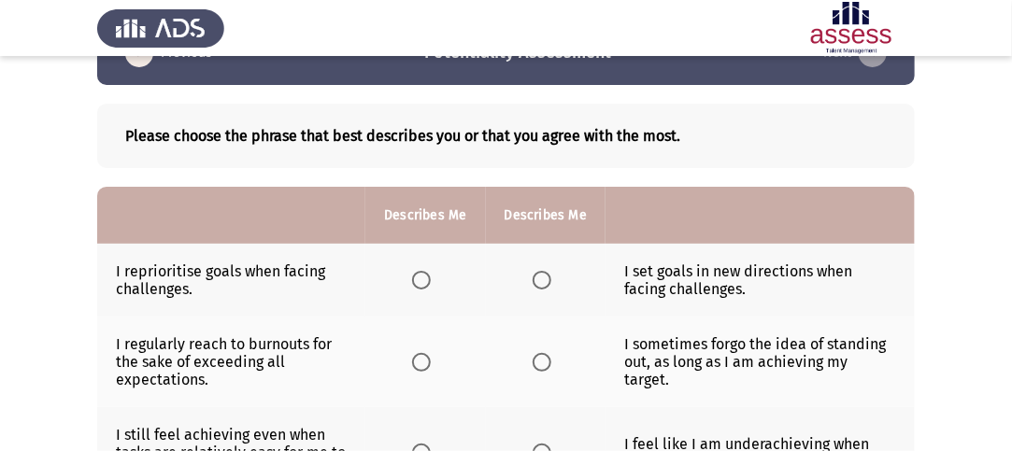
scroll to position [187, 0]
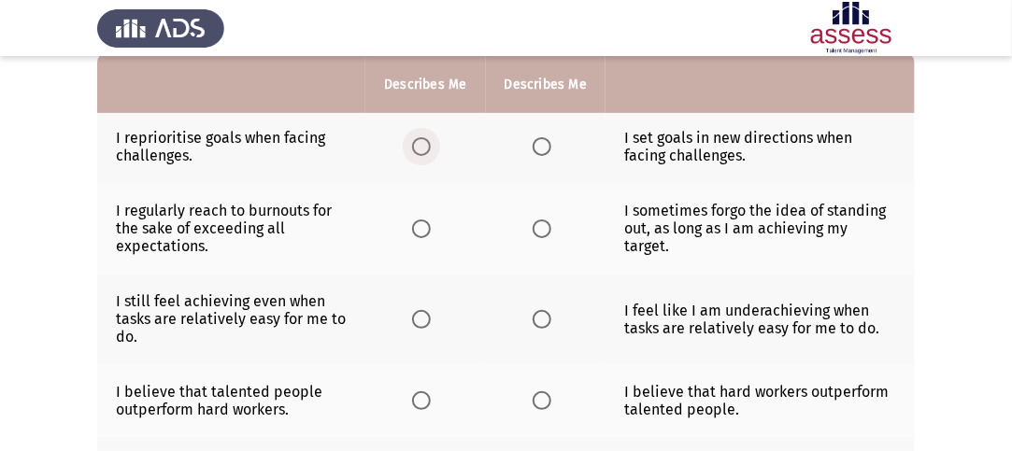
click at [422, 149] on span "Select an option" at bounding box center [421, 146] width 19 height 19
click at [422, 149] on input "Select an option" at bounding box center [421, 146] width 19 height 19
click at [538, 229] on span "Select an option" at bounding box center [542, 229] width 19 height 19
click at [538, 229] on input "Select an option" at bounding box center [542, 229] width 19 height 19
click at [419, 320] on span "Select an option" at bounding box center [421, 319] width 19 height 19
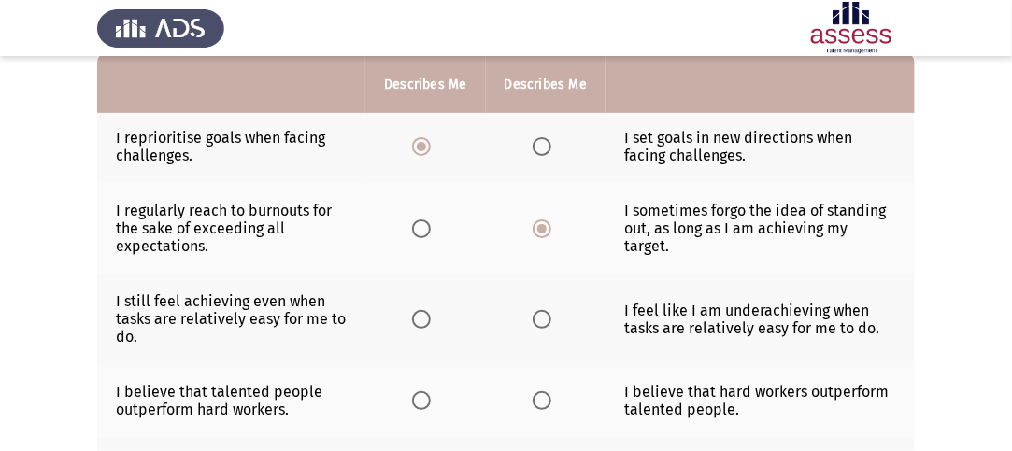
click at [419, 320] on input "Select an option" at bounding box center [421, 319] width 19 height 19
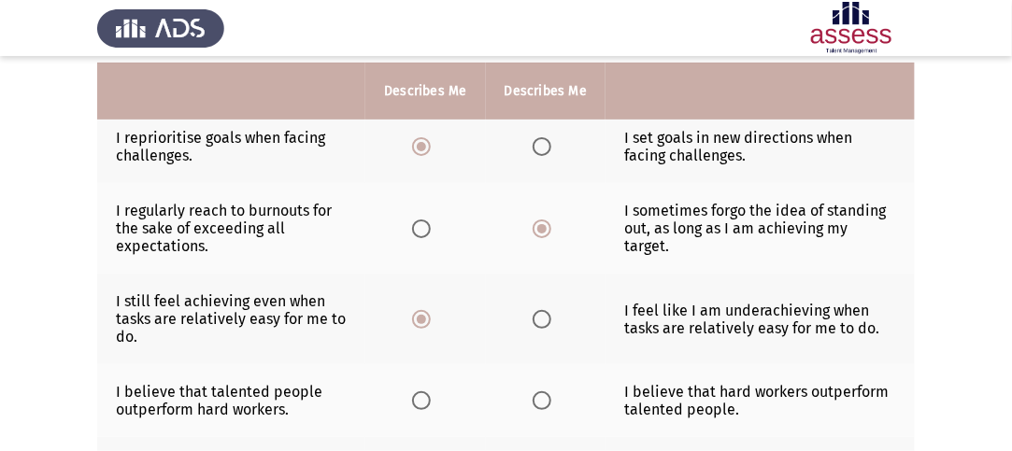
scroll to position [280, 0]
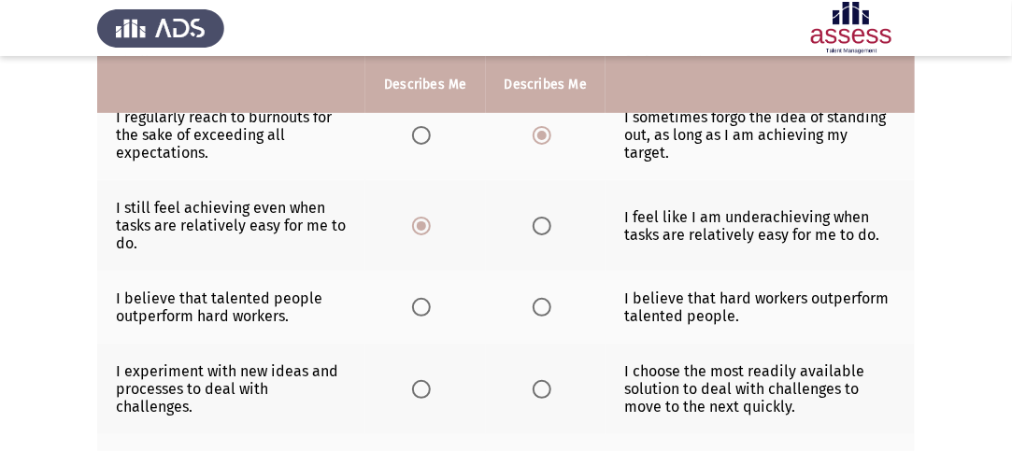
click at [420, 308] on span "Select an option" at bounding box center [421, 307] width 19 height 19
click at [420, 308] on input "Select an option" at bounding box center [421, 307] width 19 height 19
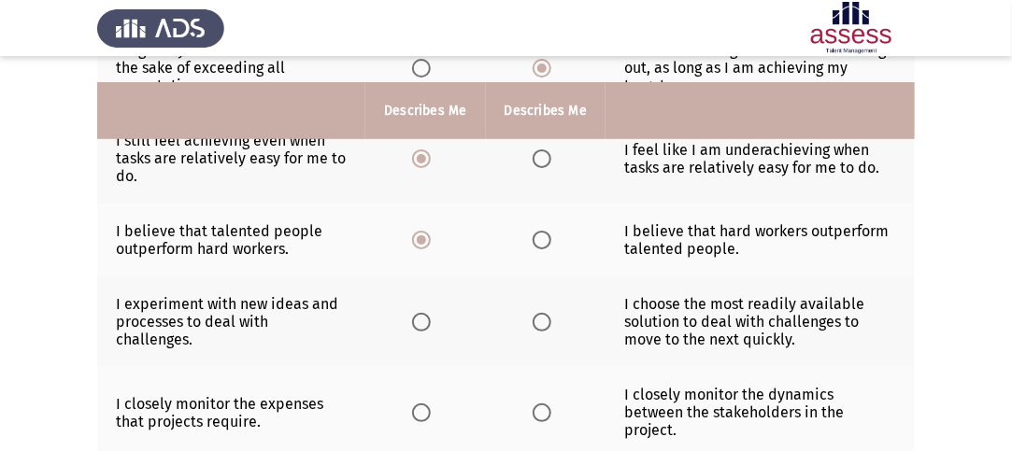
scroll to position [374, 0]
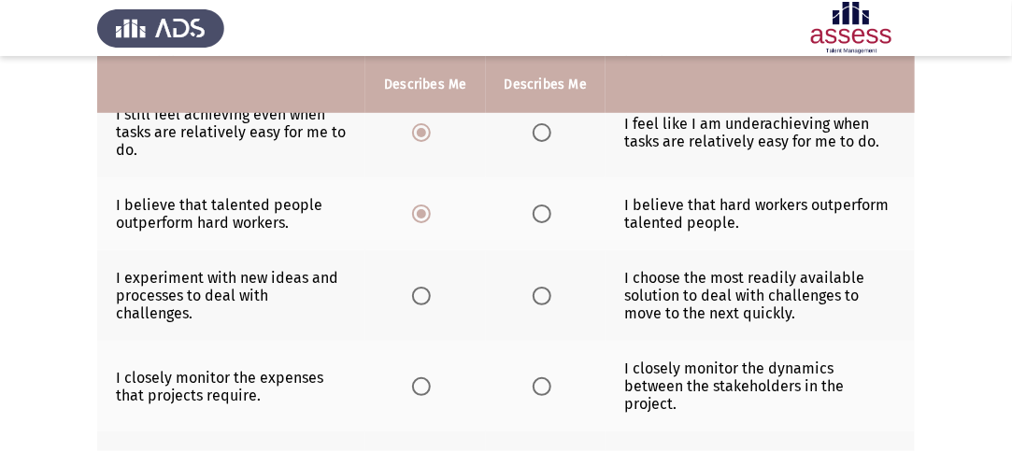
click at [544, 208] on span "Select an option" at bounding box center [542, 214] width 19 height 19
click at [544, 208] on input "Select an option" at bounding box center [542, 214] width 19 height 19
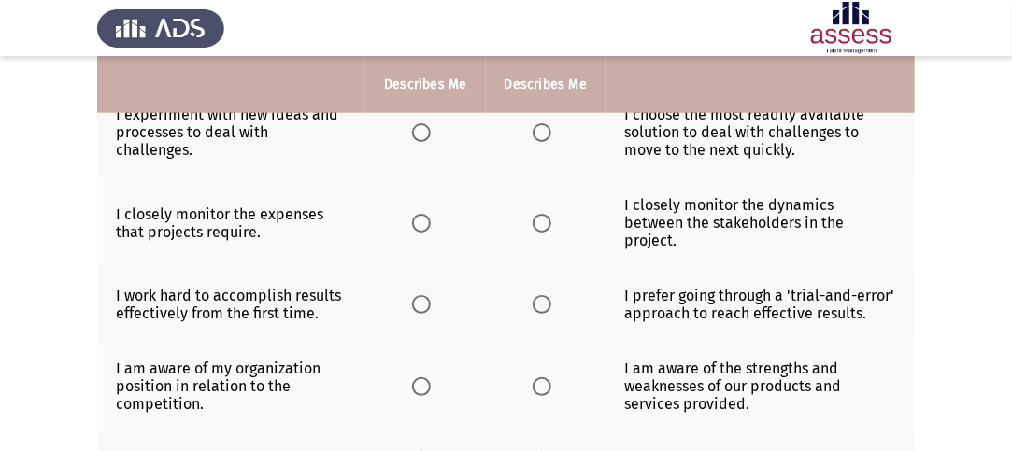
scroll to position [538, 0]
click at [414, 124] on span "Select an option" at bounding box center [421, 131] width 19 height 19
click at [414, 124] on input "Select an option" at bounding box center [421, 131] width 19 height 19
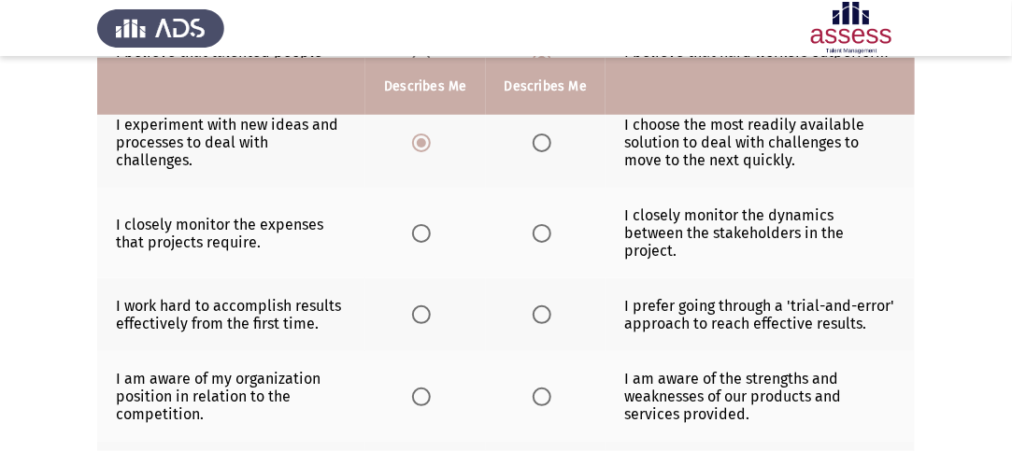
scroll to position [529, 0]
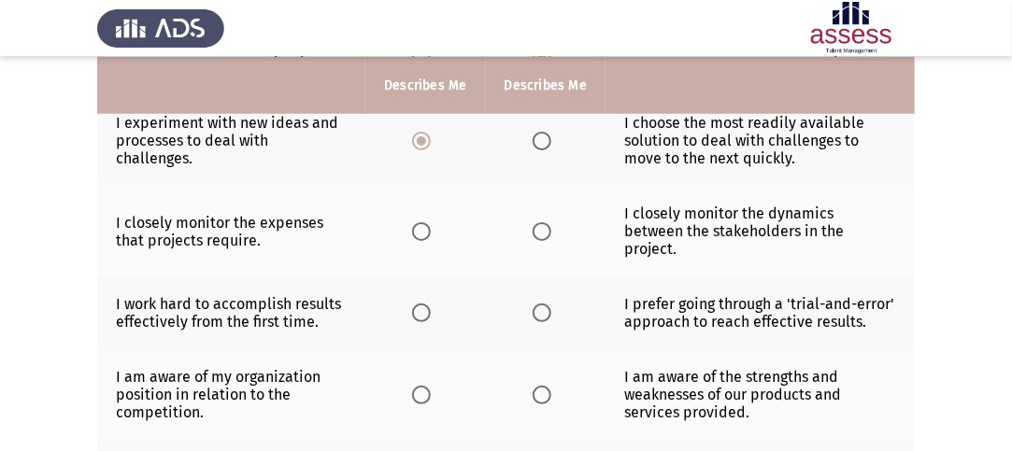
click at [546, 208] on th at bounding box center [546, 231] width 120 height 91
click at [543, 222] on span "Select an option" at bounding box center [542, 231] width 19 height 19
click at [543, 222] on input "Select an option" at bounding box center [542, 231] width 19 height 19
click at [416, 304] on span "Select an option" at bounding box center [421, 313] width 19 height 19
click at [416, 304] on input "Select an option" at bounding box center [421, 313] width 19 height 19
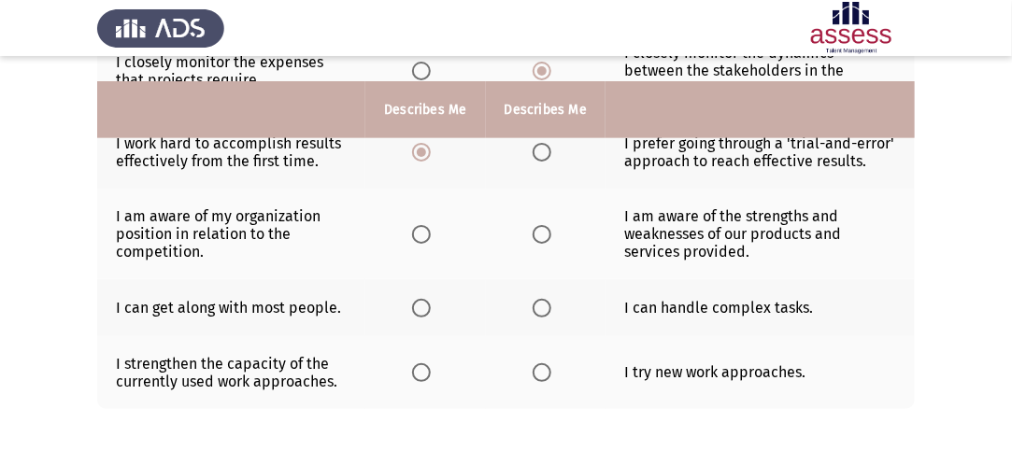
scroll to position [716, 0]
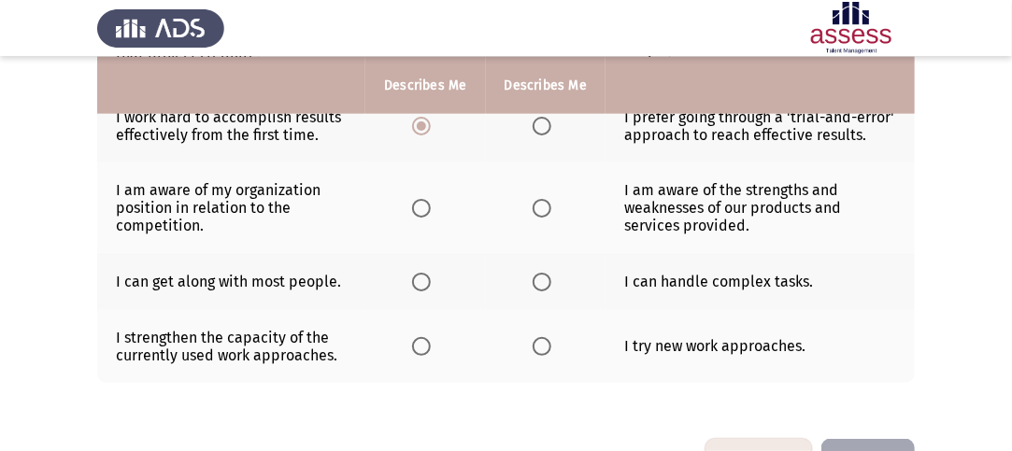
click at [419, 199] on span "Select an option" at bounding box center [421, 208] width 19 height 19
click at [419, 199] on input "Select an option" at bounding box center [421, 208] width 19 height 19
click at [564, 264] on th at bounding box center [546, 281] width 120 height 57
click at [535, 273] on span "Select an option" at bounding box center [542, 282] width 19 height 19
click at [535, 273] on input "Select an option" at bounding box center [542, 282] width 19 height 19
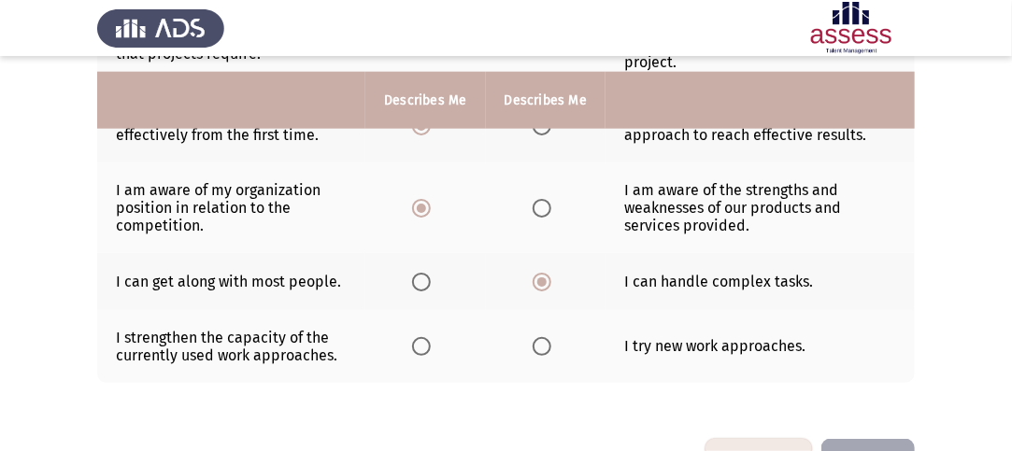
scroll to position [756, 0]
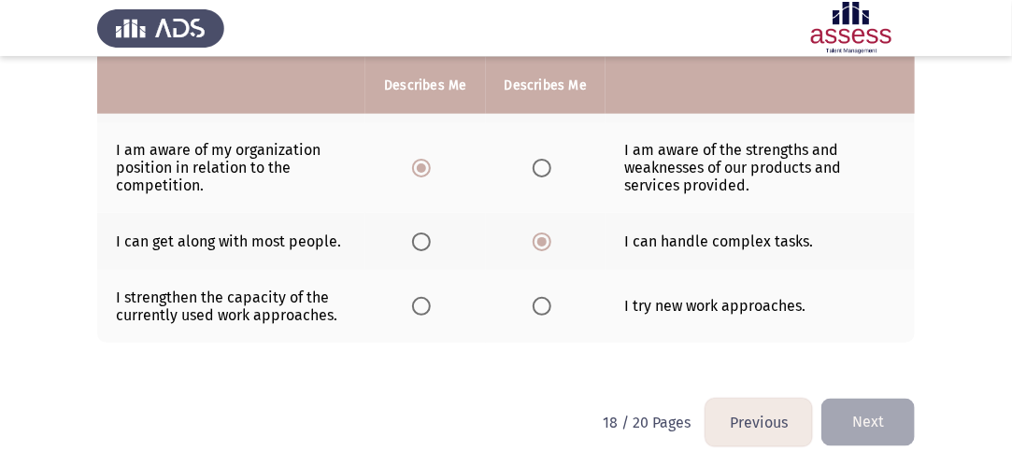
click at [514, 282] on th at bounding box center [546, 306] width 120 height 73
click at [546, 297] on span "Select an option" at bounding box center [542, 306] width 19 height 19
click at [546, 297] on input "Select an option" at bounding box center [542, 306] width 19 height 19
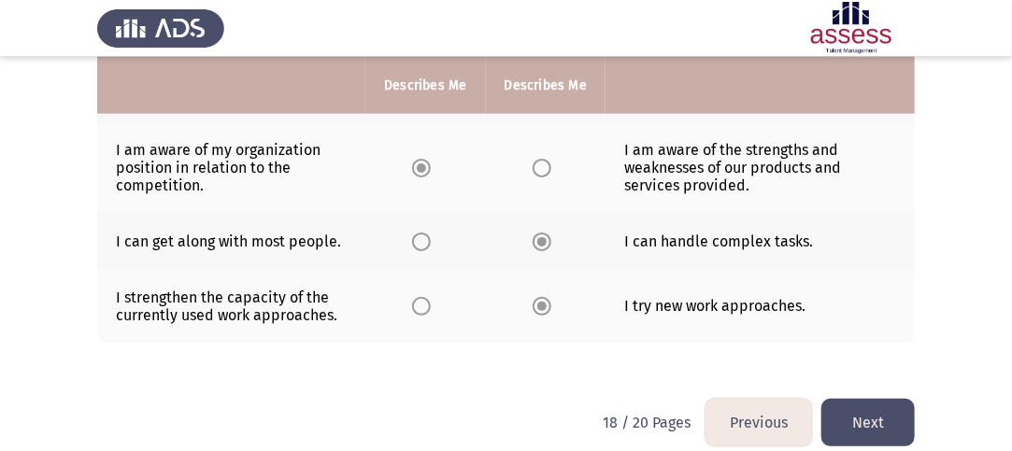
click at [845, 399] on button "Next" at bounding box center [867, 423] width 93 height 48
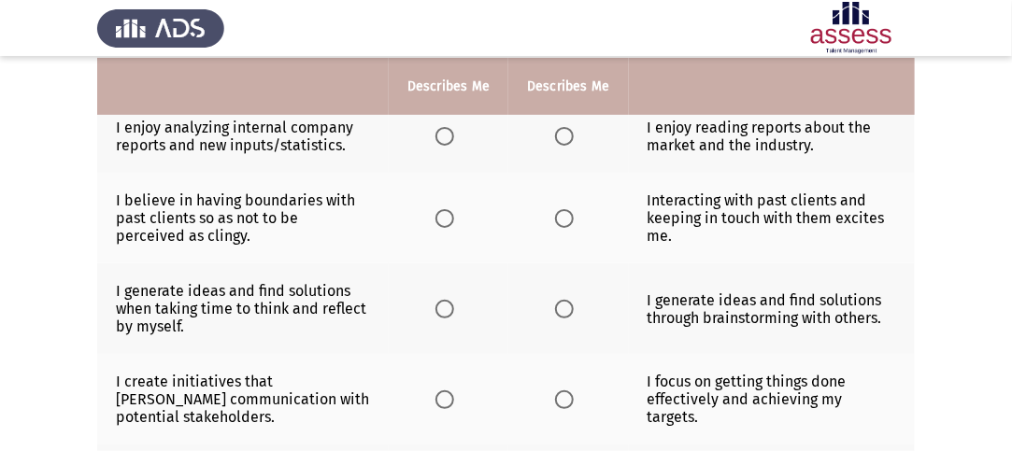
scroll to position [198, 0]
click at [435, 136] on span "Select an option" at bounding box center [444, 135] width 19 height 19
click at [435, 136] on input "Select an option" at bounding box center [444, 135] width 19 height 19
click at [555, 138] on span "Select an option" at bounding box center [564, 135] width 19 height 19
click at [555, 138] on input "Select an option" at bounding box center [564, 135] width 19 height 19
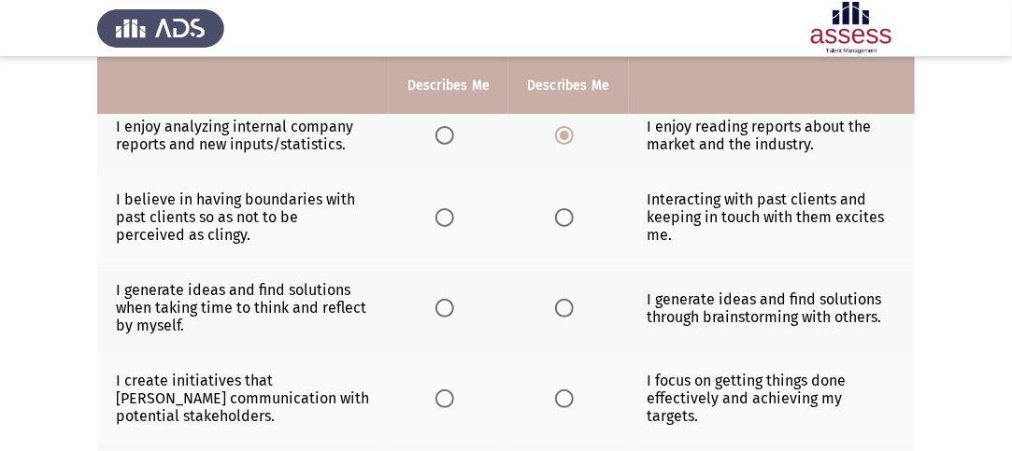
click at [443, 136] on span "Select an option" at bounding box center [444, 135] width 19 height 19
click at [443, 136] on input "Select an option" at bounding box center [444, 135] width 19 height 19
click at [568, 221] on span "Select an option" at bounding box center [564, 217] width 19 height 19
click at [568, 221] on input "Select an option" at bounding box center [564, 217] width 19 height 19
click at [446, 293] on th at bounding box center [449, 308] width 120 height 91
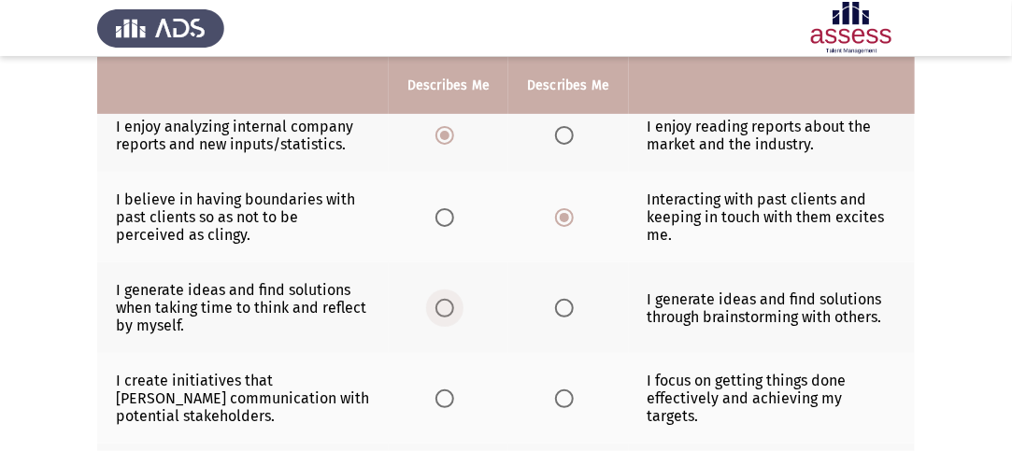
click at [439, 307] on span "Select an option" at bounding box center [444, 308] width 19 height 19
click at [439, 307] on input "Select an option" at bounding box center [444, 308] width 19 height 19
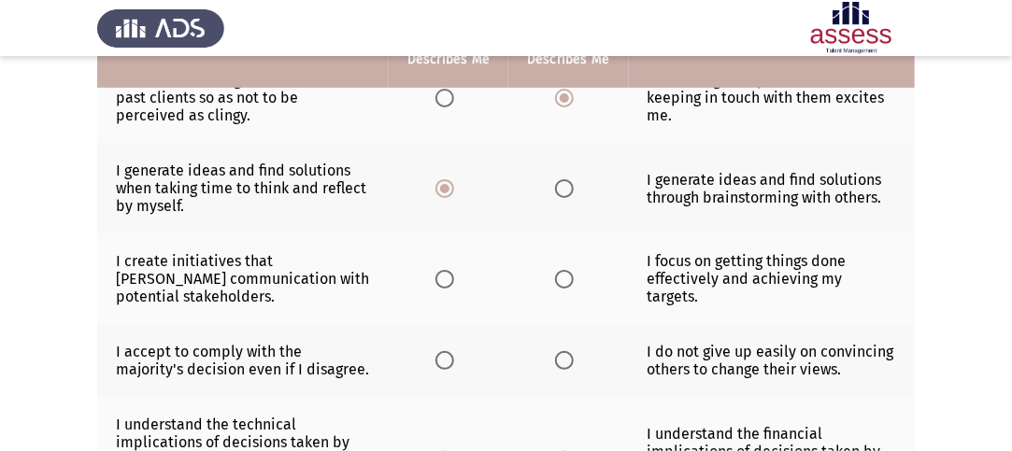
scroll to position [292, 0]
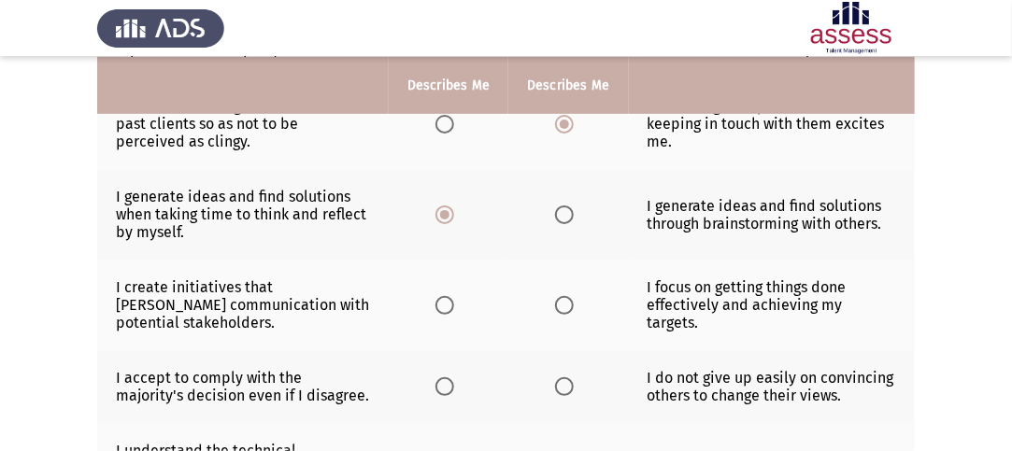
click at [565, 218] on span "Select an option" at bounding box center [564, 215] width 19 height 19
click at [565, 218] on input "Select an option" at bounding box center [564, 215] width 19 height 19
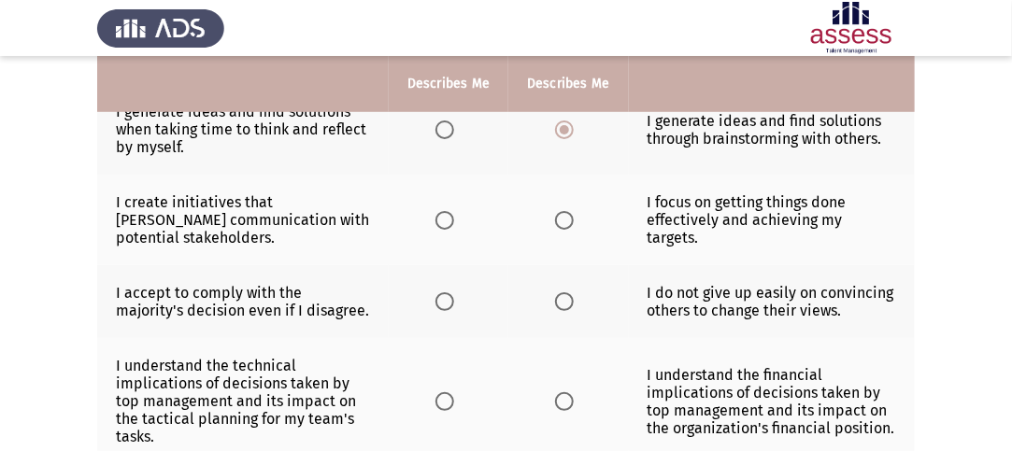
scroll to position [381, 0]
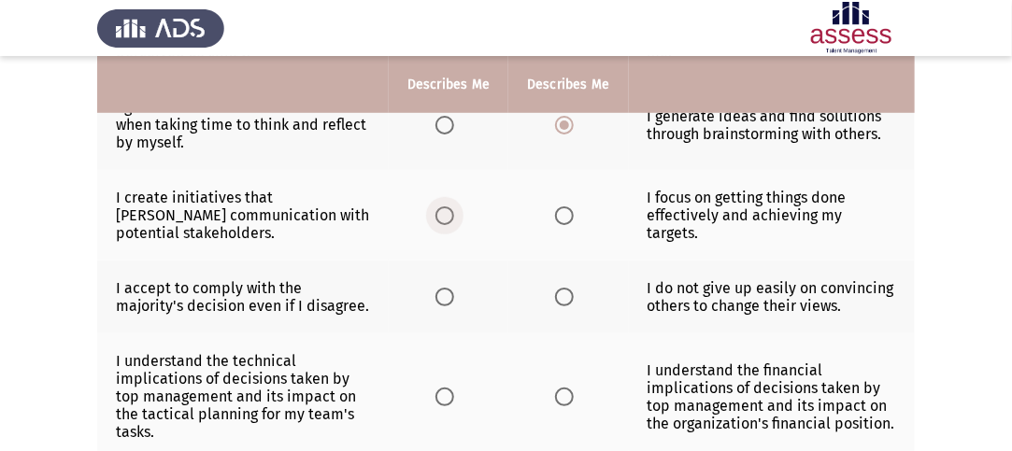
click at [449, 208] on span "Select an option" at bounding box center [444, 216] width 19 height 19
click at [449, 208] on input "Select an option" at bounding box center [444, 216] width 19 height 19
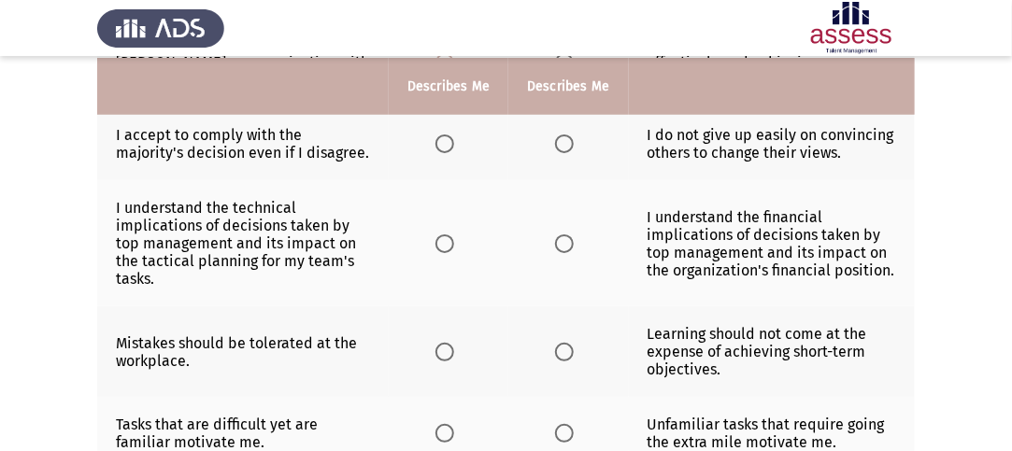
scroll to position [538, 0]
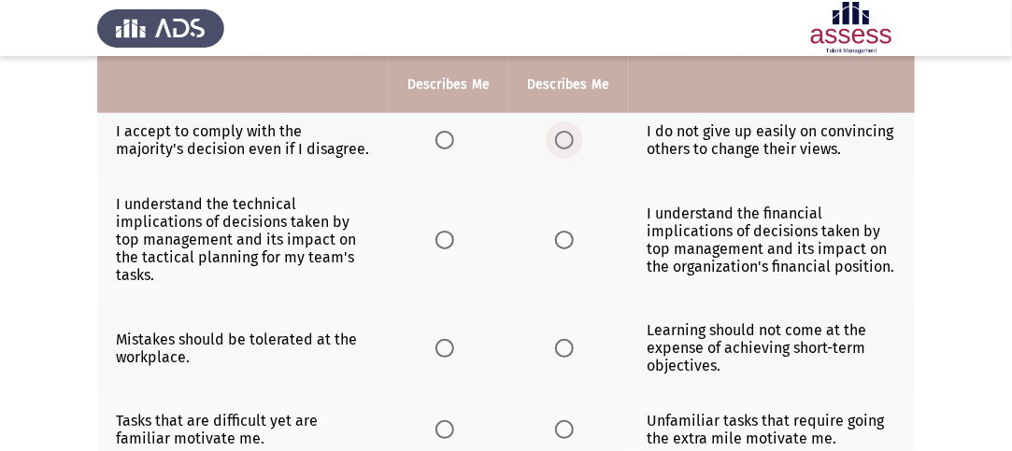
click at [562, 134] on span "Select an option" at bounding box center [564, 140] width 19 height 19
click at [562, 134] on input "Select an option" at bounding box center [564, 140] width 19 height 19
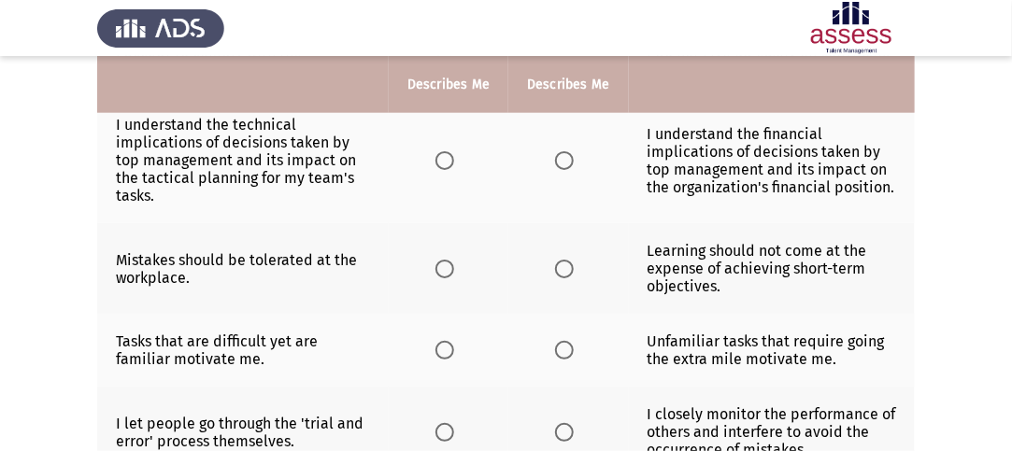
scroll to position [618, 0]
click at [571, 159] on span "Select an option" at bounding box center [564, 160] width 19 height 19
click at [571, 159] on input "Select an option" at bounding box center [564, 160] width 19 height 19
click at [438, 269] on span "Select an option" at bounding box center [444, 269] width 19 height 19
click at [438, 269] on input "Select an option" at bounding box center [444, 269] width 19 height 19
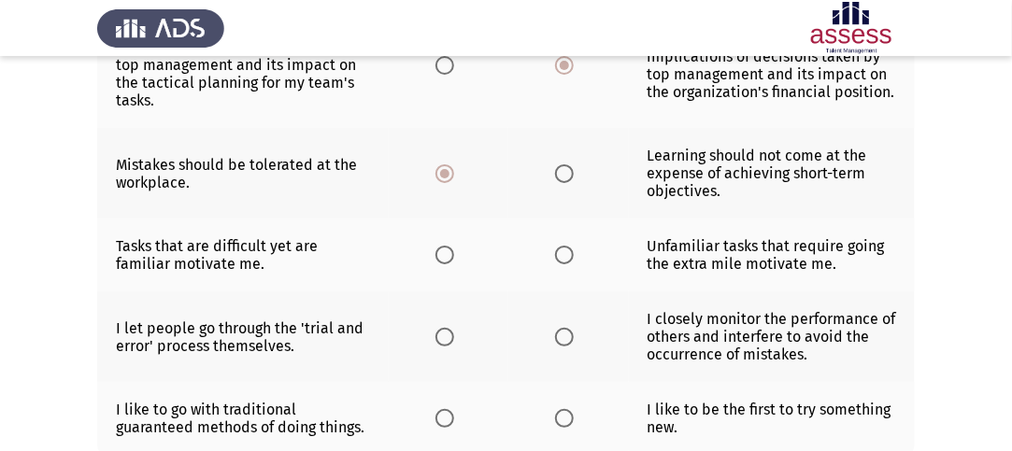
scroll to position [749, 0]
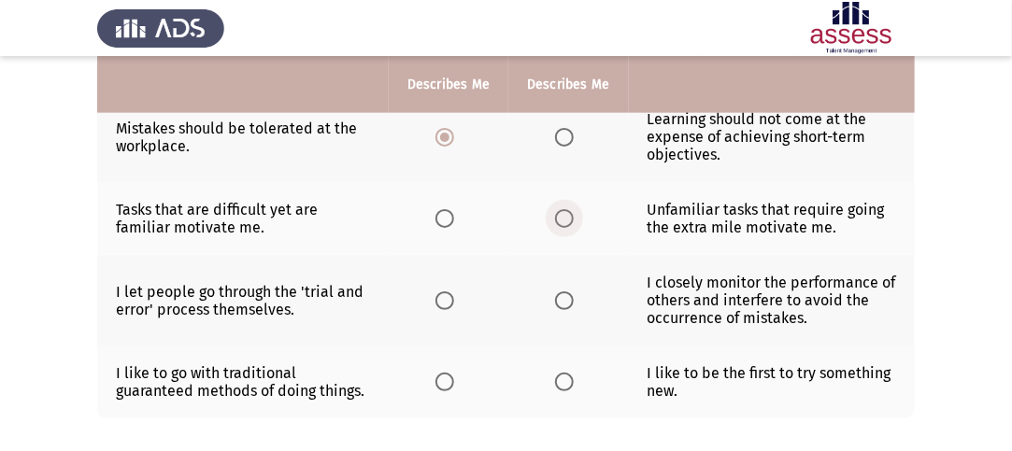
click at [555, 218] on span "Select an option" at bounding box center [564, 218] width 19 height 19
click at [555, 218] on input "Select an option" at bounding box center [564, 218] width 19 height 19
click at [562, 293] on span "Select an option" at bounding box center [564, 301] width 19 height 19
click at [562, 293] on input "Select an option" at bounding box center [564, 301] width 19 height 19
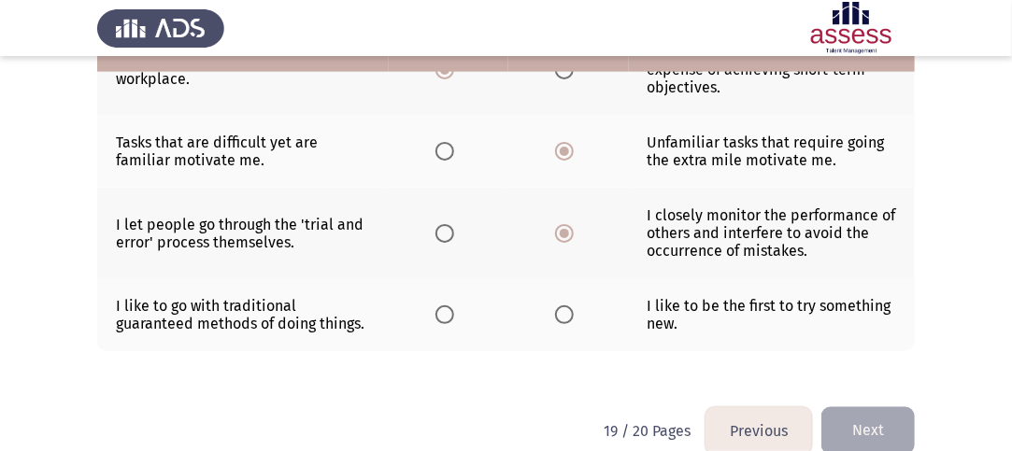
scroll to position [843, 0]
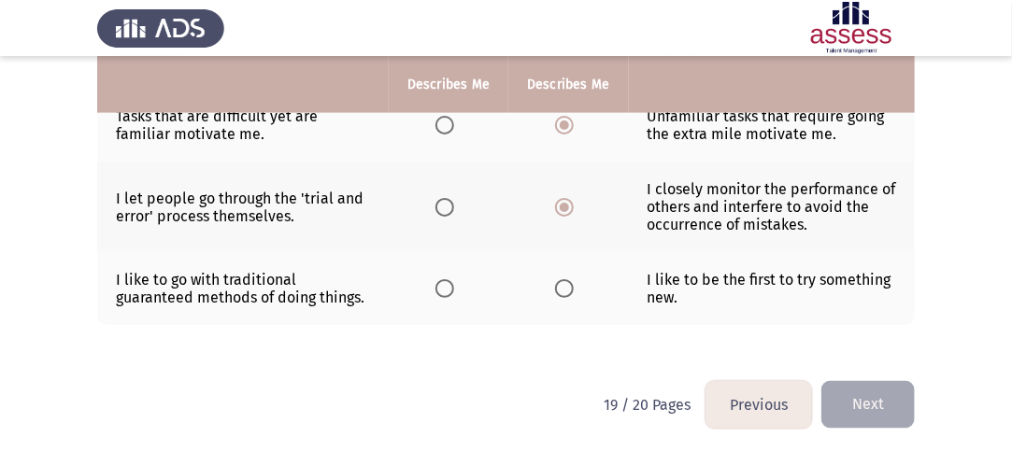
click at [561, 286] on span "Select an option" at bounding box center [564, 288] width 19 height 19
click at [561, 286] on input "Select an option" at bounding box center [564, 288] width 19 height 19
click at [867, 388] on button "Next" at bounding box center [867, 405] width 93 height 48
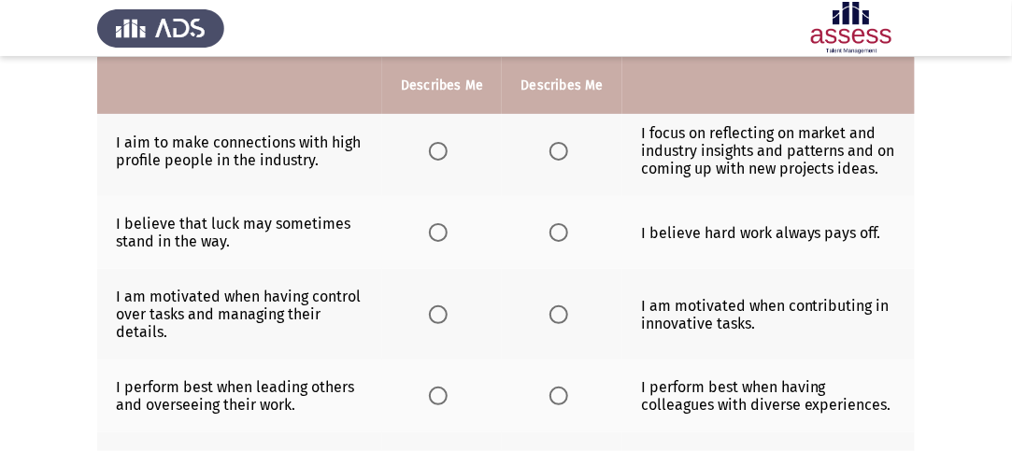
scroll to position [192, 0]
click at [546, 141] on th at bounding box center [562, 151] width 120 height 91
click at [558, 149] on span "Select an option" at bounding box center [558, 151] width 19 height 19
click at [558, 149] on input "Select an option" at bounding box center [558, 151] width 19 height 19
click at [557, 234] on span "Select an option" at bounding box center [558, 232] width 19 height 19
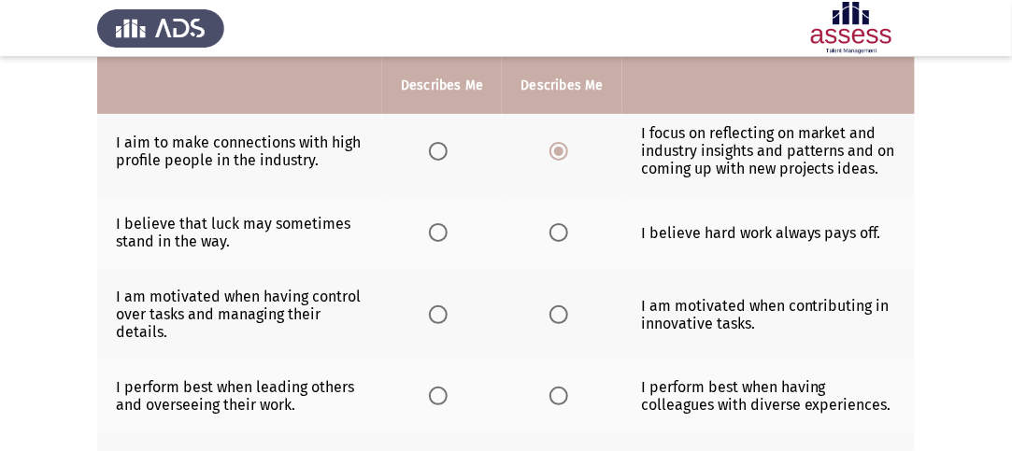
click at [557, 234] on input "Select an option" at bounding box center [558, 232] width 19 height 19
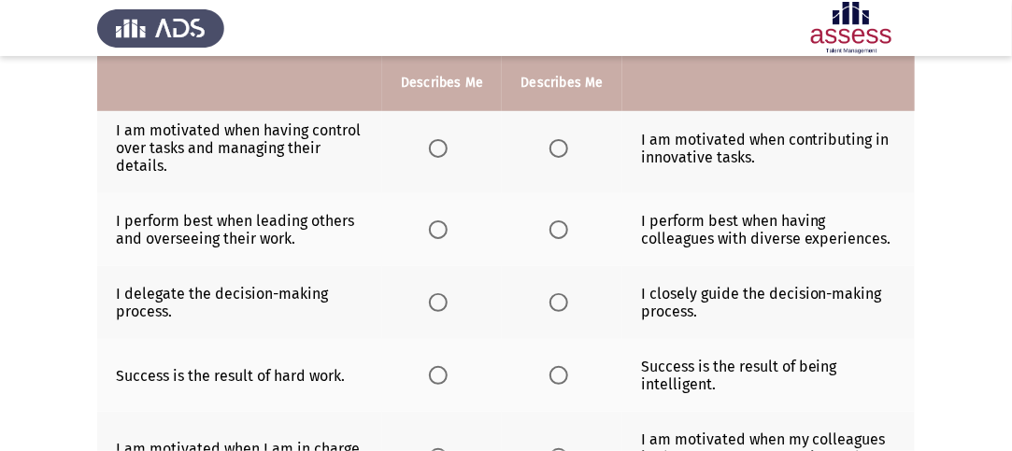
scroll to position [362, 0]
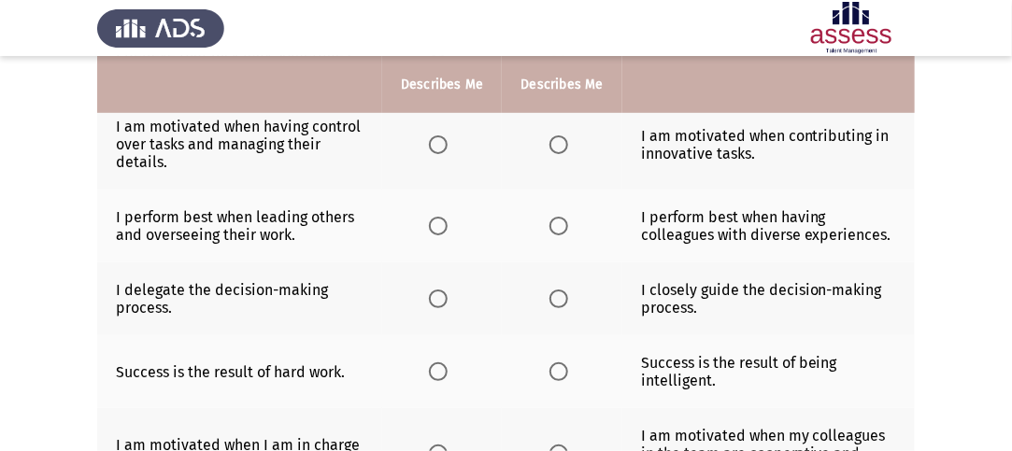
click at [562, 141] on span "Select an option" at bounding box center [558, 145] width 19 height 19
click at [562, 141] on input "Select an option" at bounding box center [558, 145] width 19 height 19
click at [442, 223] on span "Select an option" at bounding box center [438, 226] width 19 height 19
click at [442, 223] on input "Select an option" at bounding box center [438, 226] width 19 height 19
click at [564, 292] on span "Select an option" at bounding box center [558, 299] width 19 height 19
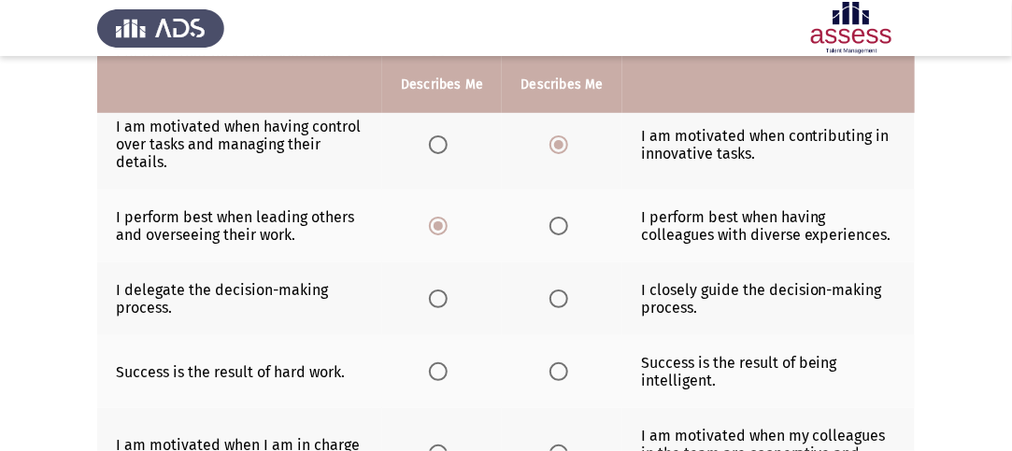
click at [564, 292] on input "Select an option" at bounding box center [558, 299] width 19 height 19
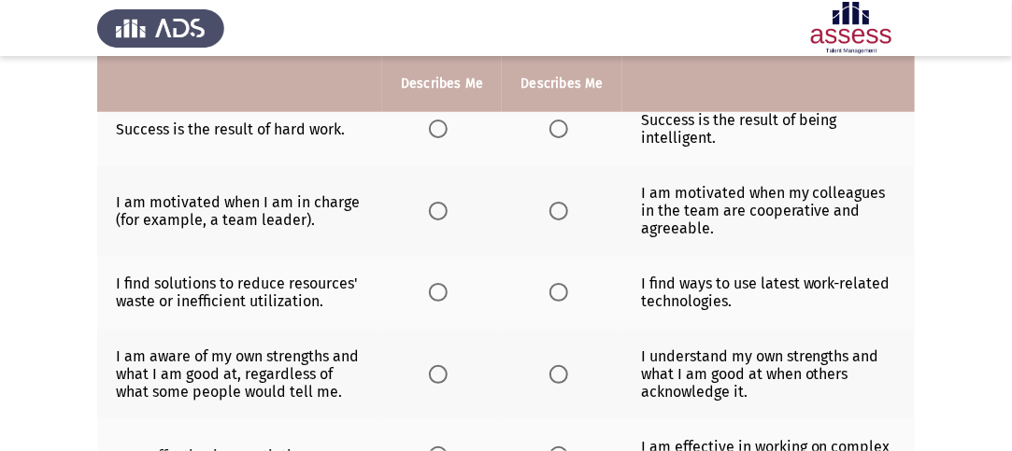
scroll to position [592, 0]
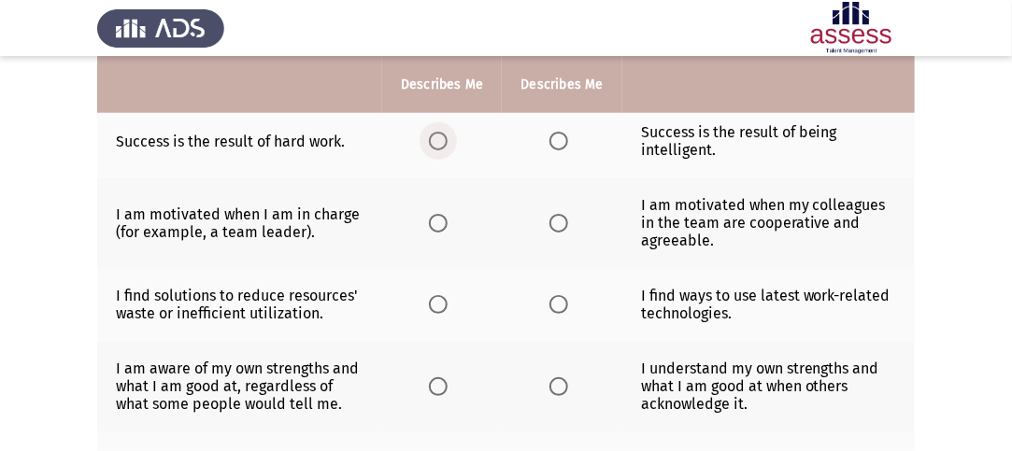
click at [438, 136] on span "Select an option" at bounding box center [438, 141] width 19 height 19
click at [438, 136] on input "Select an option" at bounding box center [438, 141] width 19 height 19
click at [560, 218] on span "Select an option" at bounding box center [558, 223] width 19 height 19
click at [560, 218] on input "Select an option" at bounding box center [558, 223] width 19 height 19
click at [448, 295] on span "Select an option" at bounding box center [438, 304] width 19 height 19
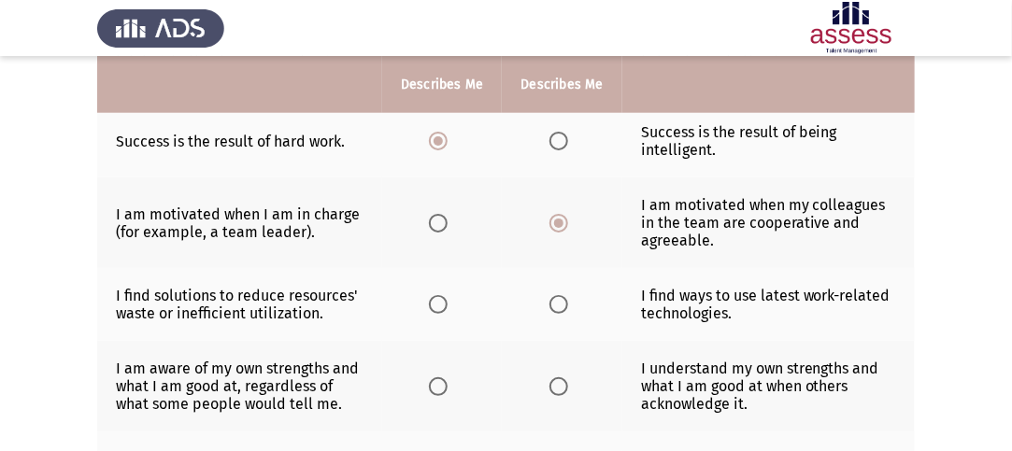
click at [448, 295] on input "Select an option" at bounding box center [438, 304] width 19 height 19
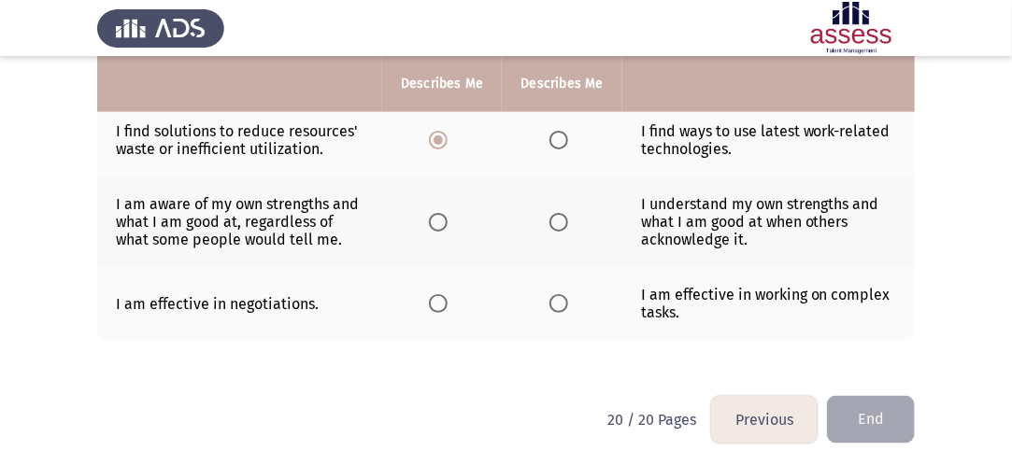
scroll to position [756, 0]
click at [442, 220] on span "Select an option" at bounding box center [438, 223] width 19 height 19
click at [442, 220] on input "Select an option" at bounding box center [438, 223] width 19 height 19
click at [565, 298] on span "Select an option" at bounding box center [558, 304] width 19 height 19
click at [565, 298] on input "Select an option" at bounding box center [558, 304] width 19 height 19
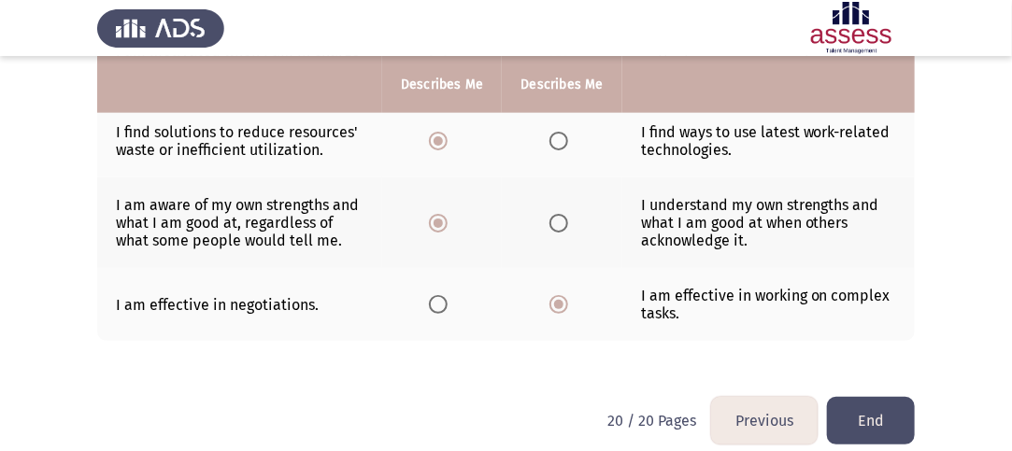
click at [438, 311] on th at bounding box center [442, 304] width 120 height 73
click at [438, 304] on span "Select an option" at bounding box center [438, 304] width 19 height 19
click at [438, 304] on input "Select an option" at bounding box center [438, 304] width 19 height 19
click at [900, 415] on button "End" at bounding box center [871, 421] width 88 height 48
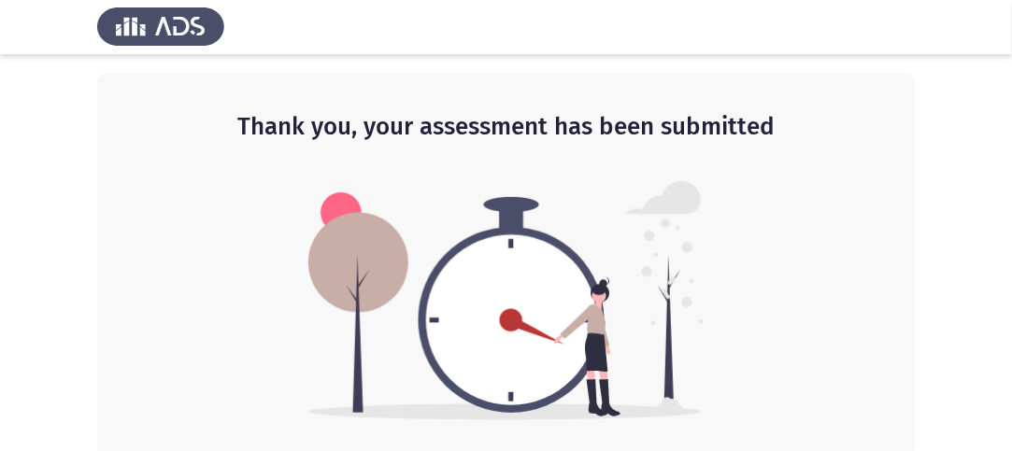
scroll to position [7, 0]
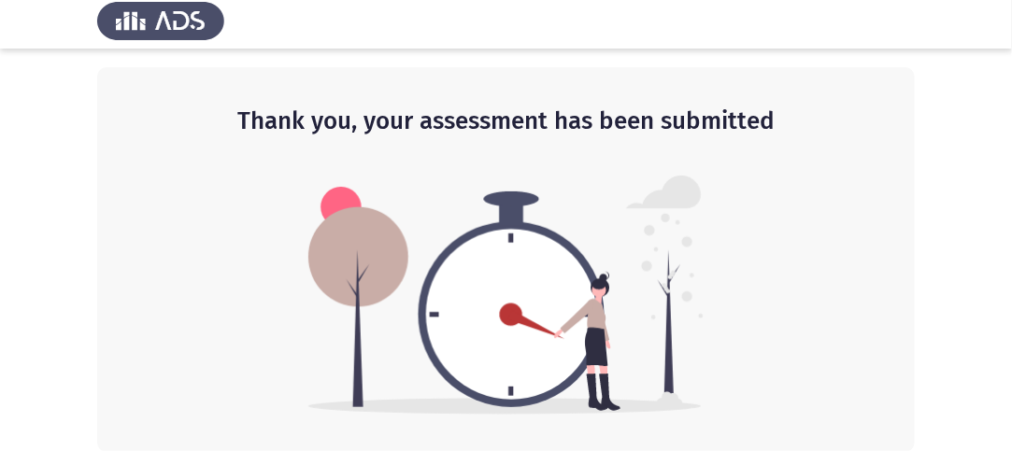
click at [553, 278] on img at bounding box center [505, 295] width 395 height 239
click at [207, 19] on img at bounding box center [160, 20] width 127 height 52
click at [527, 240] on img at bounding box center [505, 295] width 395 height 239
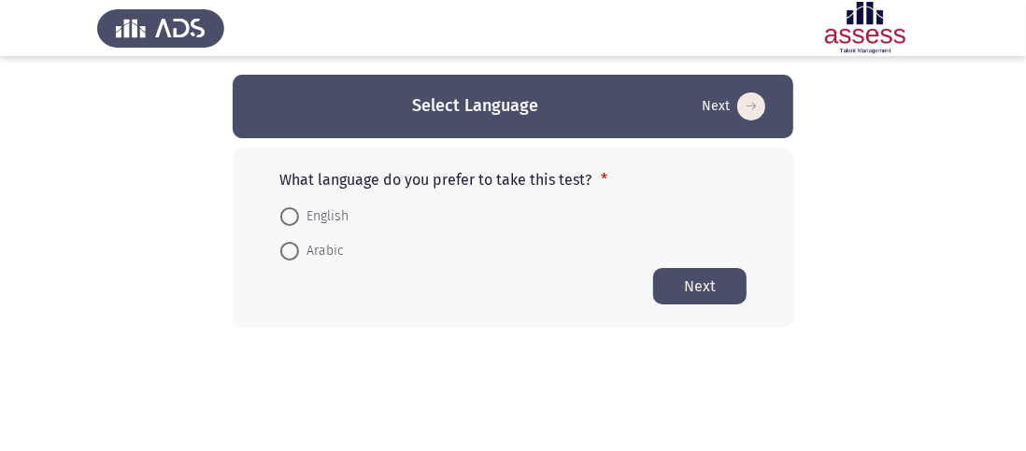
click at [289, 249] on span at bounding box center [289, 251] width 19 height 19
click at [289, 249] on input "Arabic" at bounding box center [289, 251] width 19 height 19
radio input "true"
click at [678, 283] on button "Next" at bounding box center [699, 285] width 93 height 36
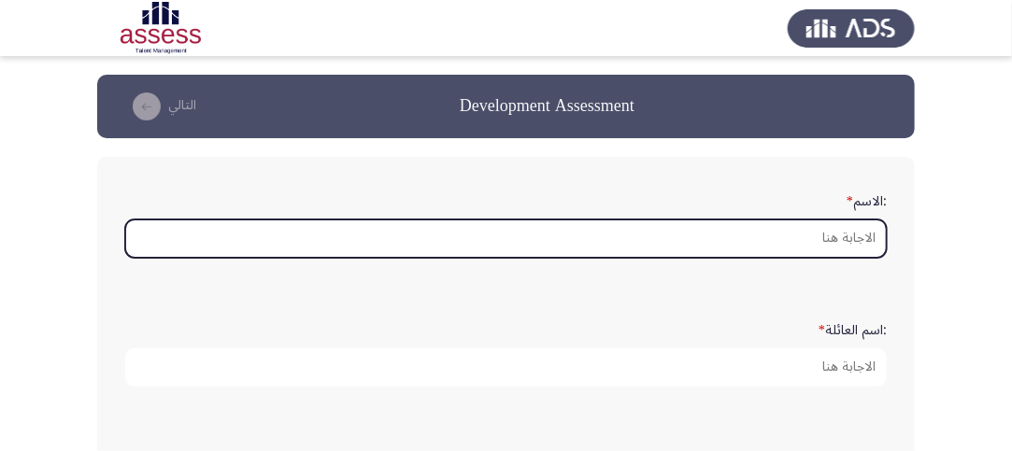
click at [721, 233] on input ":الاسم *" at bounding box center [506, 239] width 762 height 38
type input "l"
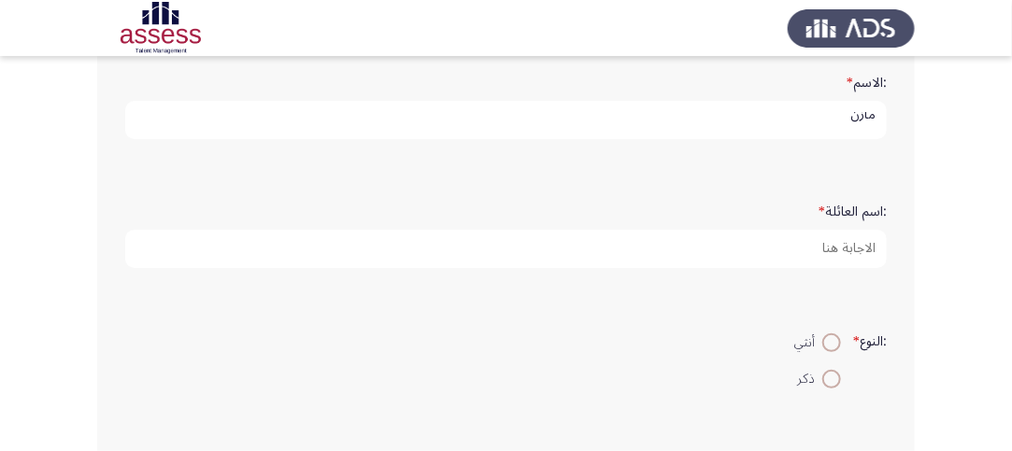
scroll to position [187, 0]
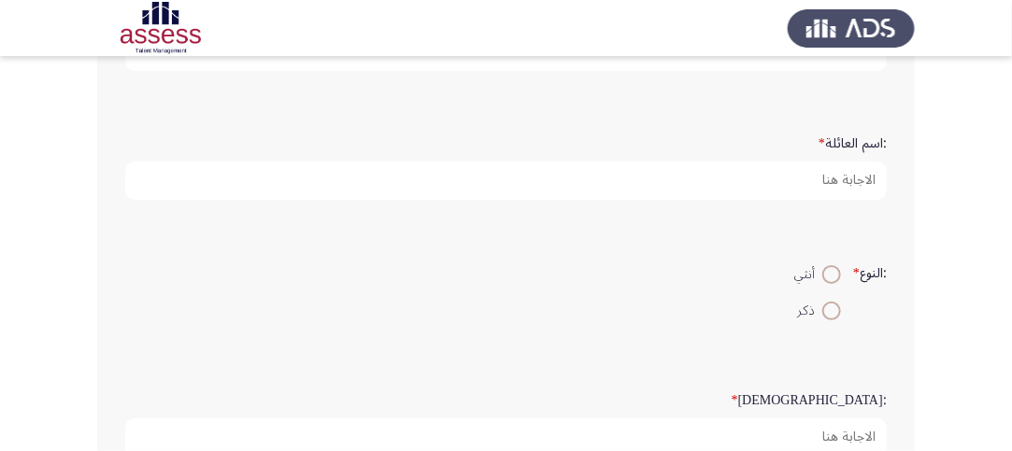
type input "مازن"
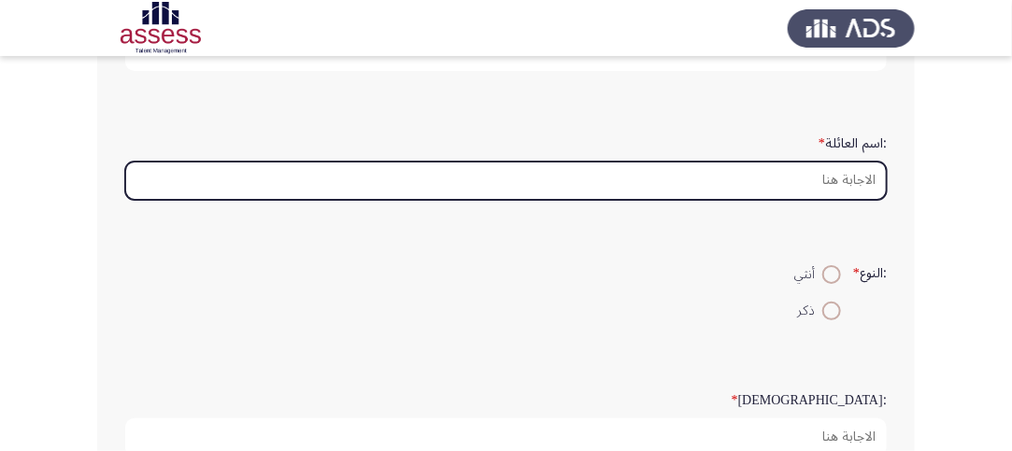
click at [863, 192] on input ":اسم العائلة *" at bounding box center [506, 181] width 762 height 38
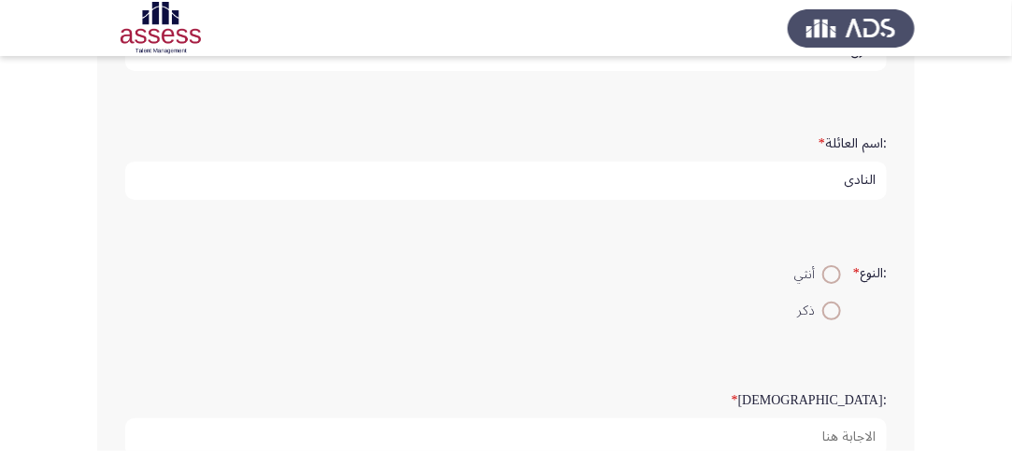
type input "النادي"
click at [833, 302] on span at bounding box center [831, 311] width 19 height 19
click at [833, 302] on input "ذكر" at bounding box center [831, 311] width 19 height 19
radio input "true"
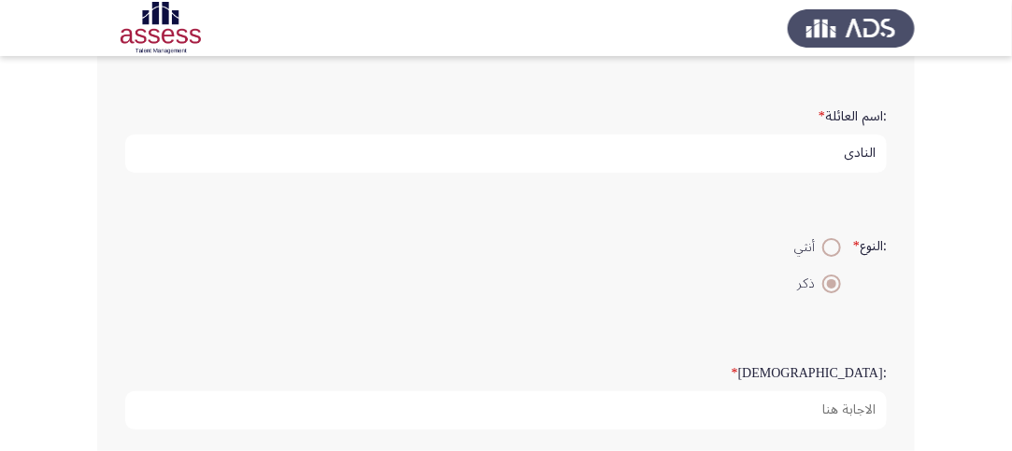
scroll to position [280, 0]
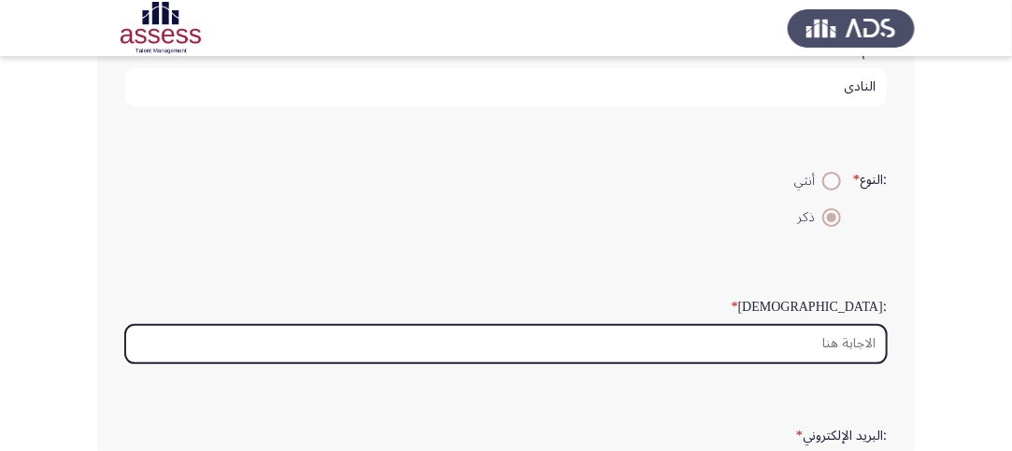
click at [856, 346] on input ":السن *" at bounding box center [506, 344] width 762 height 38
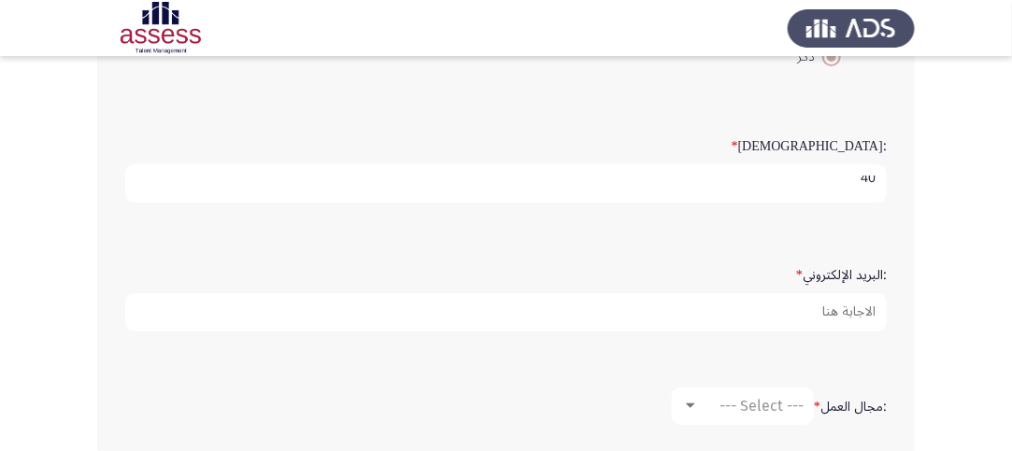
scroll to position [467, 0]
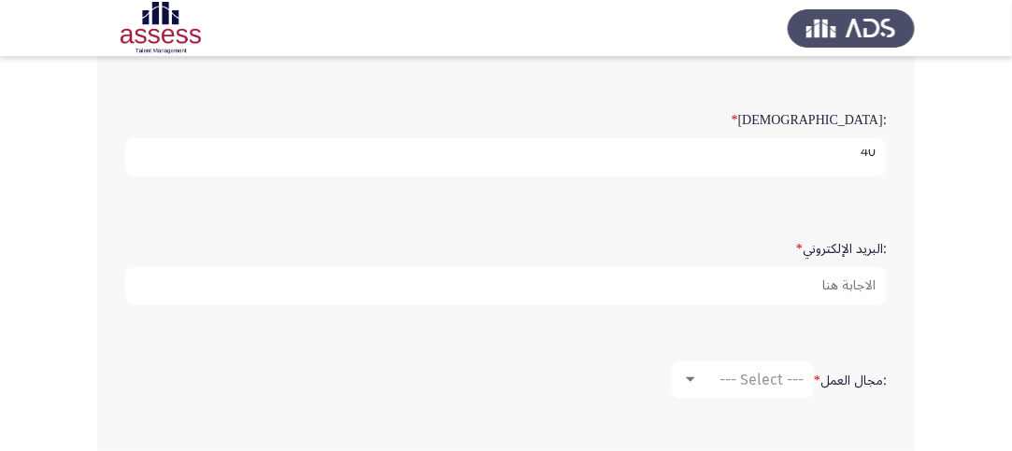
type input "40"
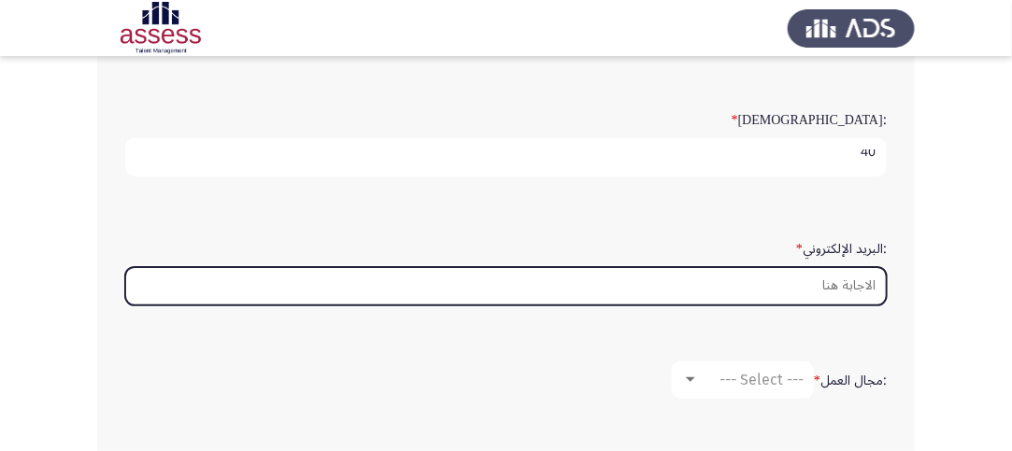
click at [845, 291] on input ":البريد الإلكتروني *" at bounding box center [506, 286] width 762 height 38
type input "ي"
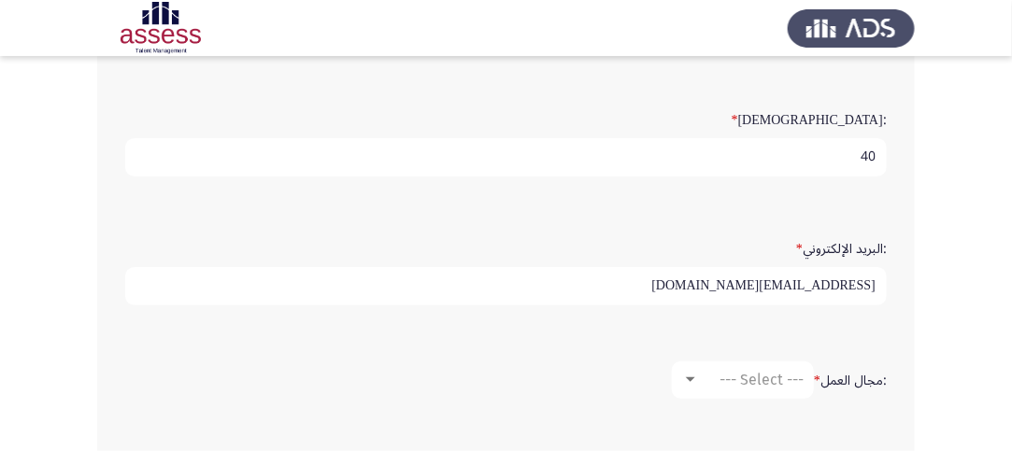
scroll to position [654, 0]
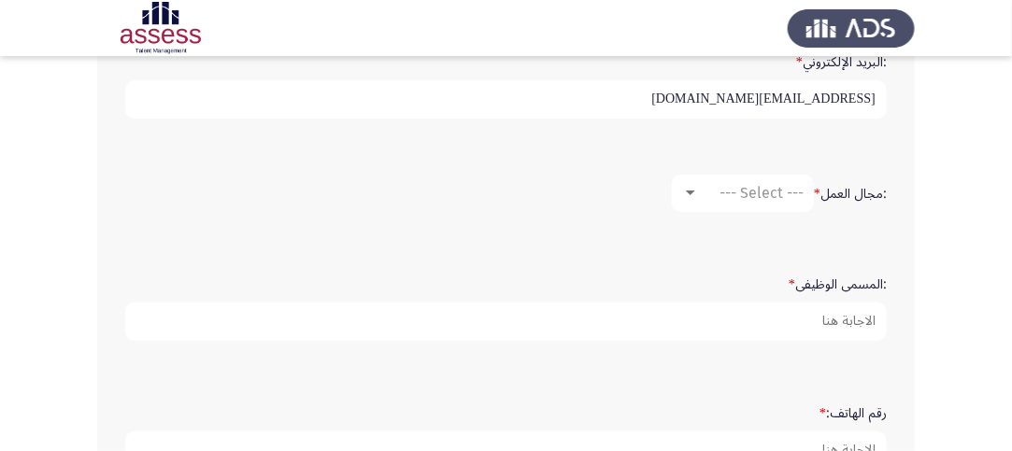
type input "[PERSON_NAME][EMAIL_ADDRESS][DOMAIN_NAME]"
click at [745, 190] on span "--- Select ---" at bounding box center [762, 193] width 84 height 18
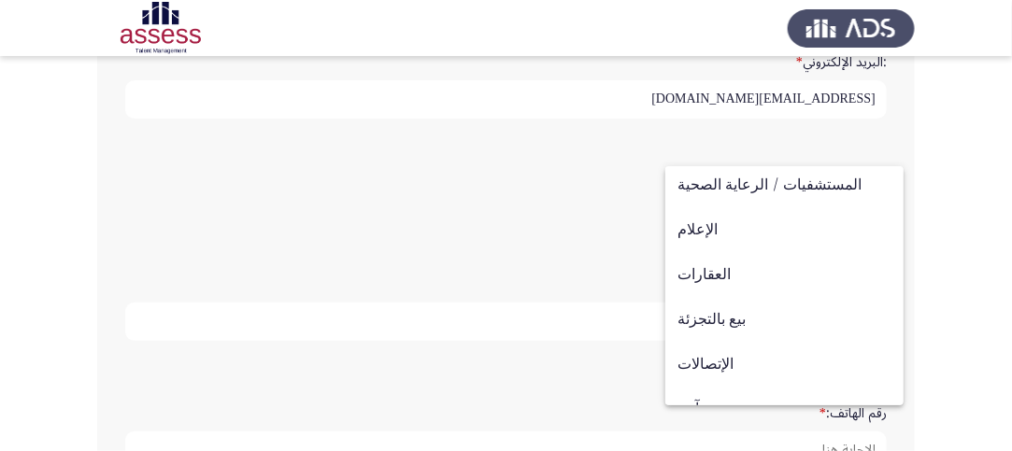
scroll to position [613, 0]
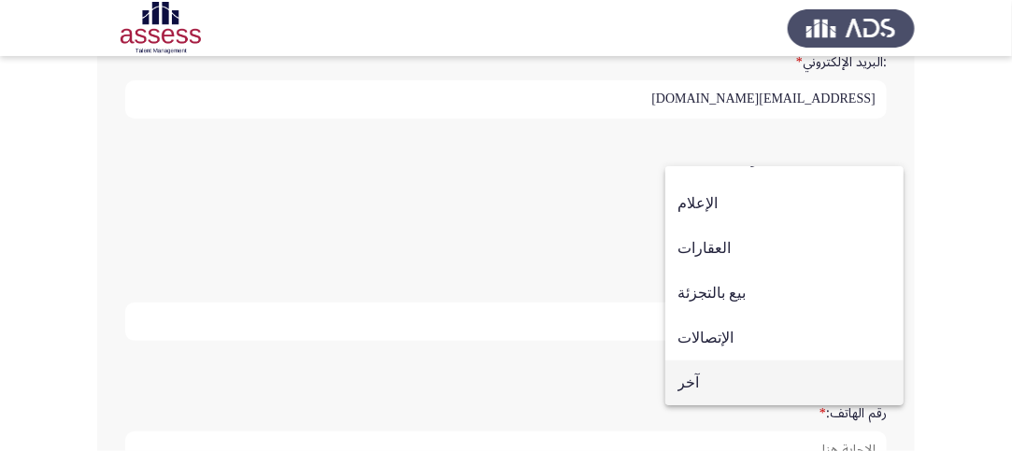
click at [811, 375] on span "آخر" at bounding box center [785, 383] width 214 height 45
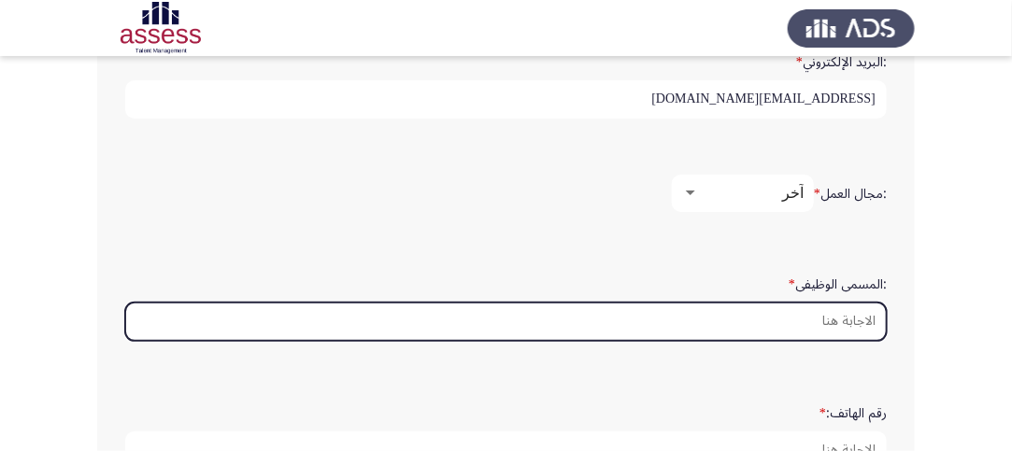
click at [850, 322] on input ":المسمى الوظيفى *" at bounding box center [506, 322] width 762 height 38
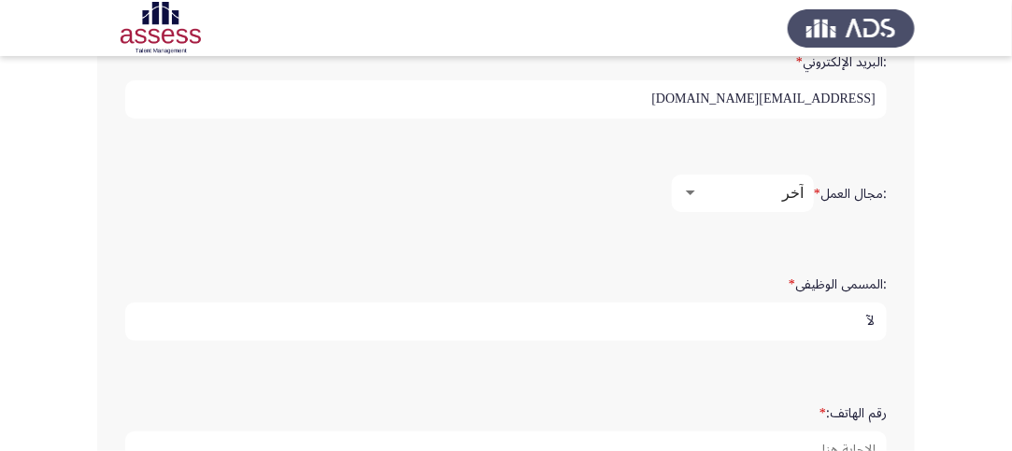
type input "ل"
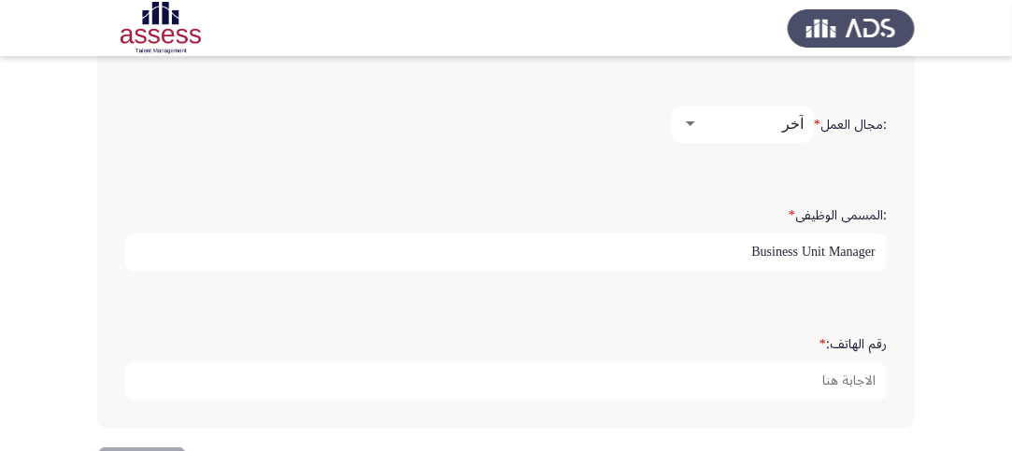
scroll to position [787, 0]
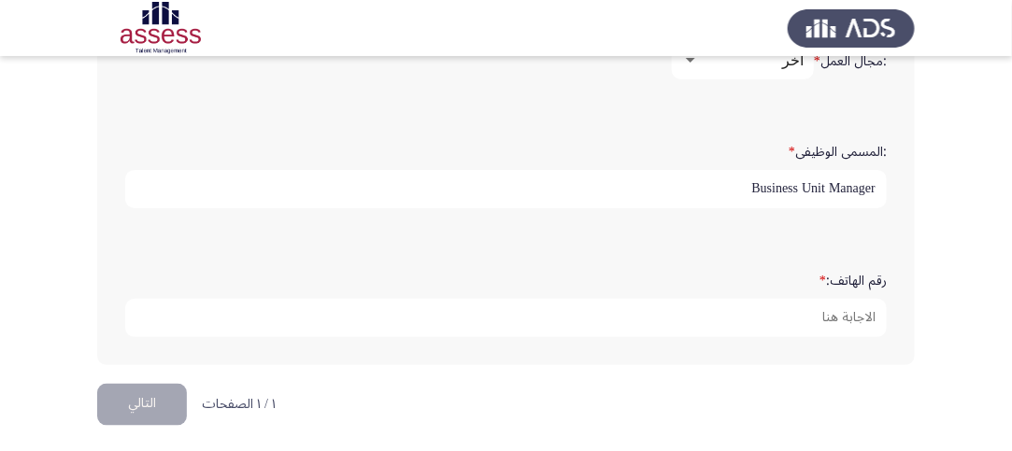
type input "Business Unit Manager"
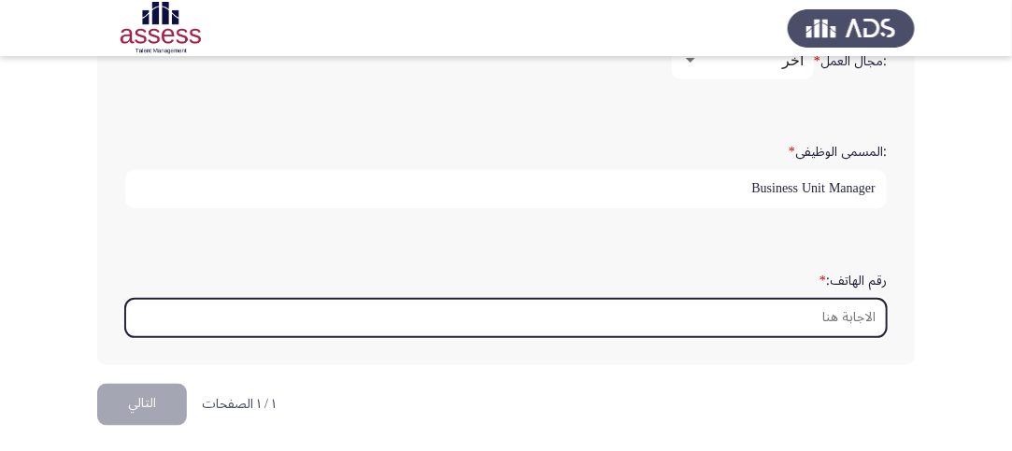
click at [861, 309] on input "رقم الهاتف: *" at bounding box center [506, 318] width 762 height 38
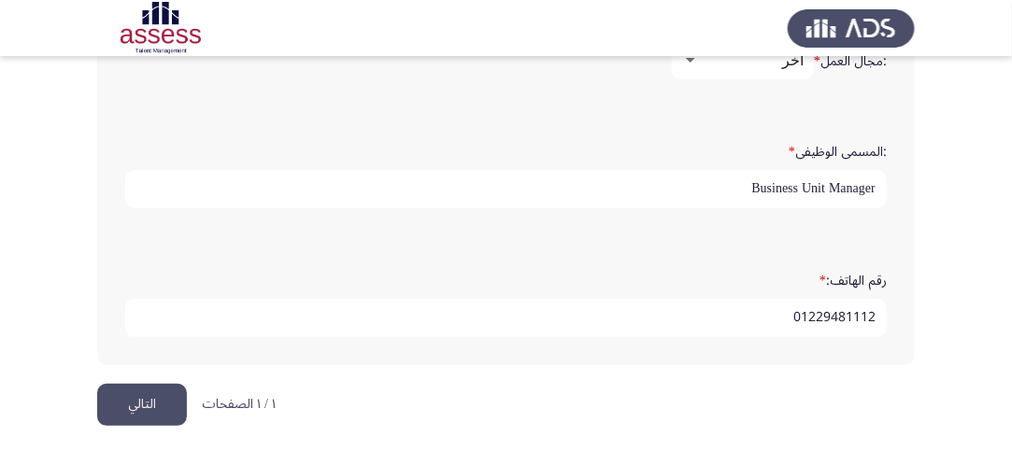
type input "01229481112"
click at [165, 388] on button "التالي" at bounding box center [142, 405] width 90 height 42
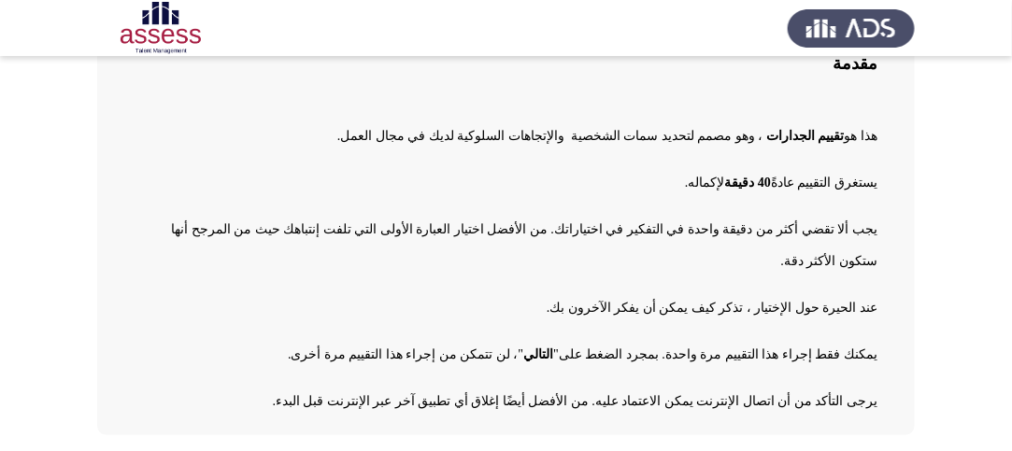
scroll to position [190, 0]
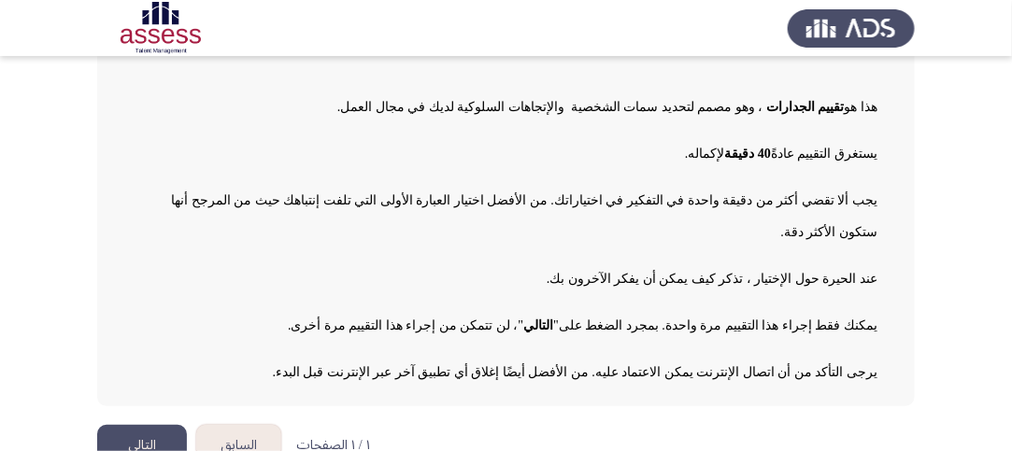
click at [159, 425] on button "التالي" at bounding box center [142, 446] width 90 height 42
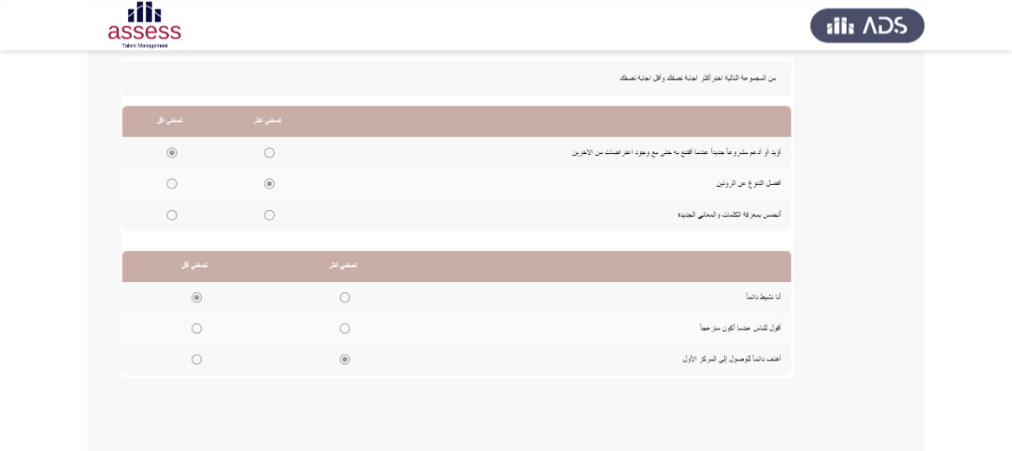
scroll to position [374, 0]
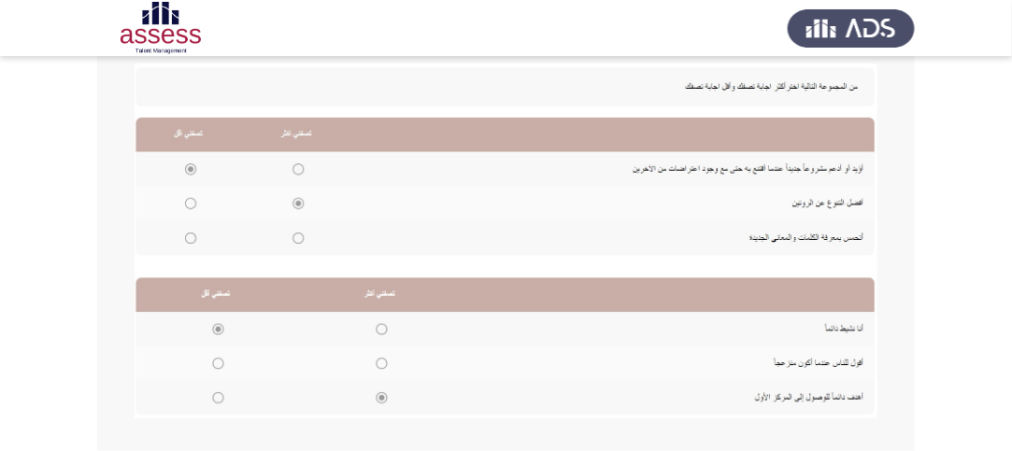
drag, startPoint x: 1007, startPoint y: 13, endPoint x: 86, endPoint y: 166, distance: 934.1
click at [86, 166] on app-assessment-container "السابق Development Assessment التالي إرشادات الهدف من هذا التقييم هو تحديد سمات…" at bounding box center [506, 105] width 1012 height 809
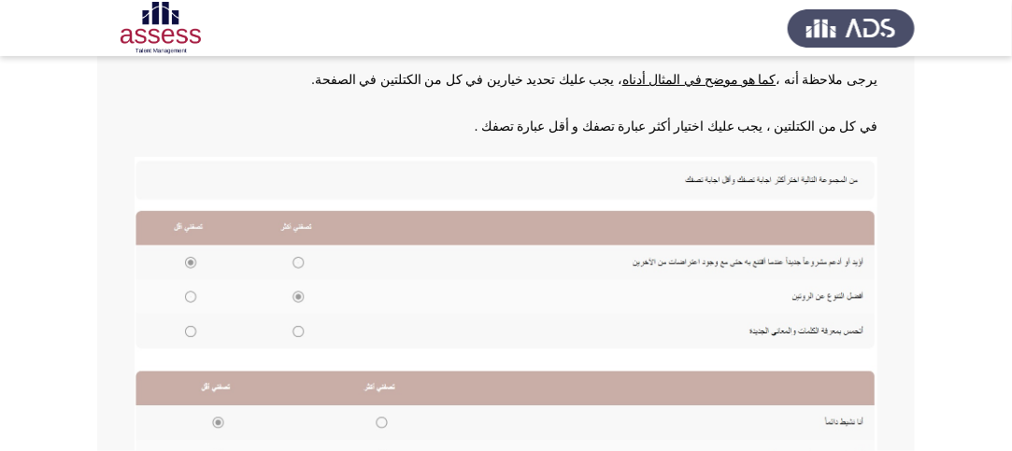
click at [301, 256] on img at bounding box center [506, 334] width 743 height 355
click at [302, 260] on img at bounding box center [506, 334] width 743 height 355
click at [296, 266] on img at bounding box center [506, 334] width 743 height 355
click at [297, 262] on img at bounding box center [506, 334] width 743 height 355
click at [297, 261] on img at bounding box center [506, 334] width 743 height 355
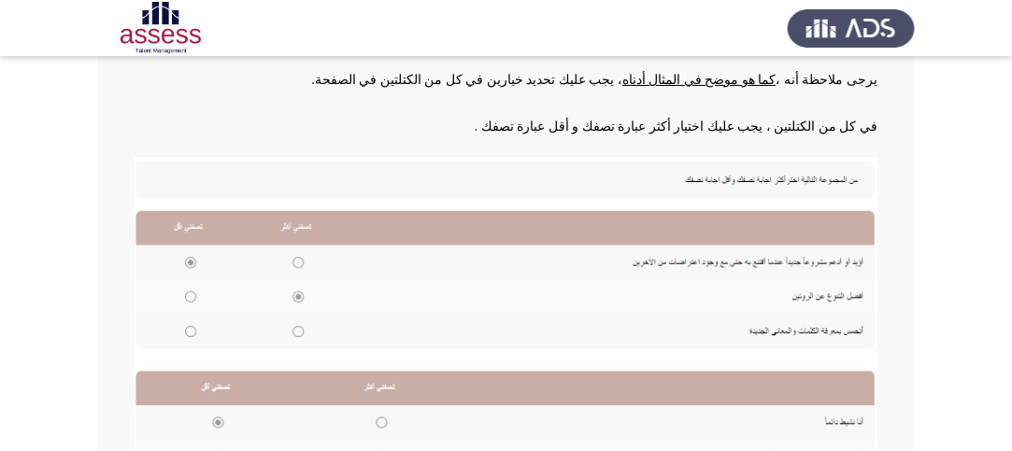
click at [187, 261] on img at bounding box center [506, 334] width 743 height 355
click at [299, 261] on img at bounding box center [506, 334] width 743 height 355
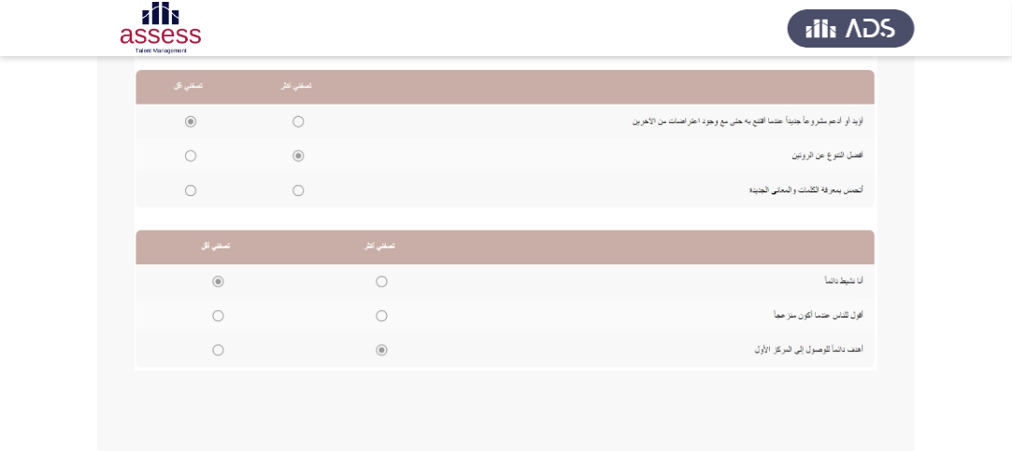
scroll to position [322, 0]
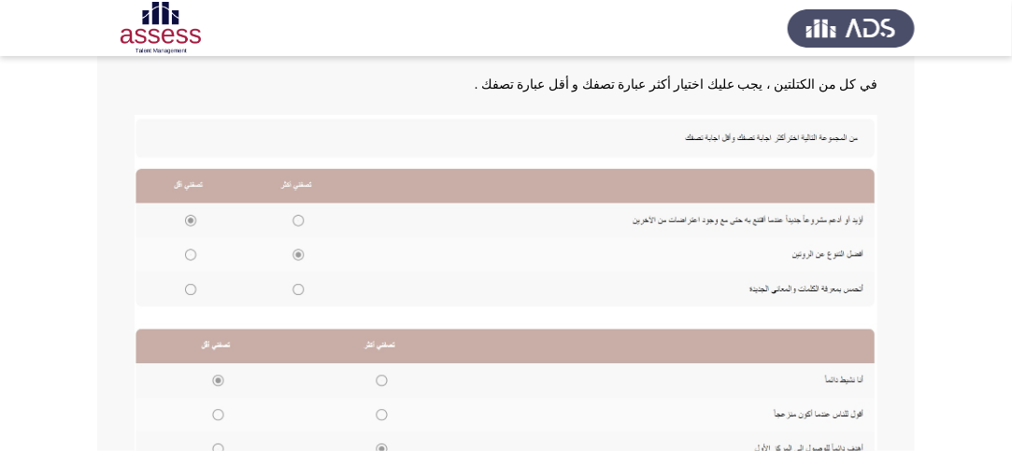
click at [293, 214] on img at bounding box center [506, 292] width 743 height 355
click at [297, 216] on img at bounding box center [506, 292] width 743 height 355
click at [301, 286] on img at bounding box center [506, 292] width 743 height 355
click at [299, 286] on img at bounding box center [506, 292] width 743 height 355
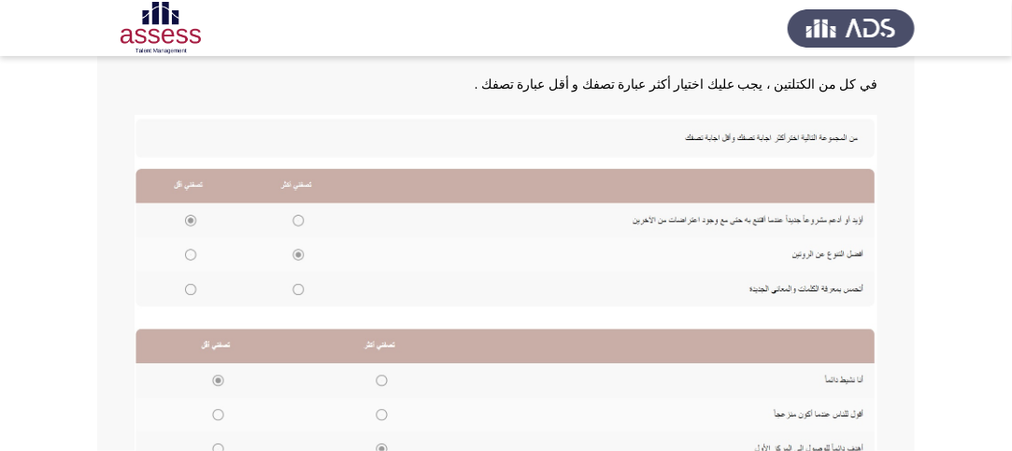
click at [192, 293] on img at bounding box center [506, 292] width 743 height 355
click at [183, 285] on img at bounding box center [506, 292] width 743 height 355
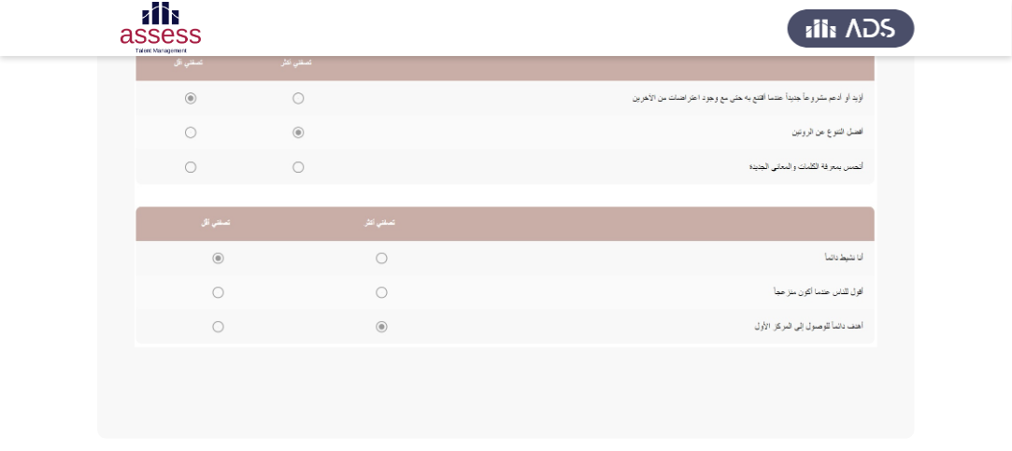
scroll to position [509, 0]
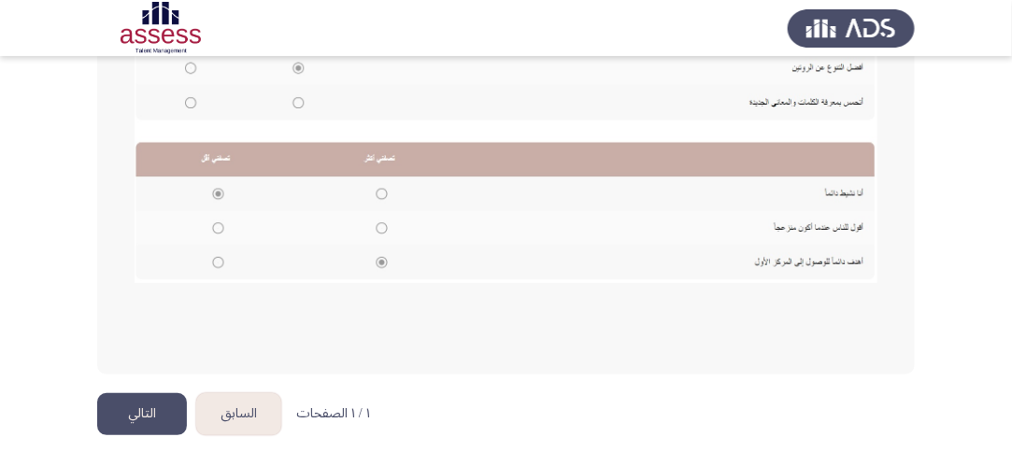
click at [166, 400] on button "التالي" at bounding box center [142, 414] width 90 height 42
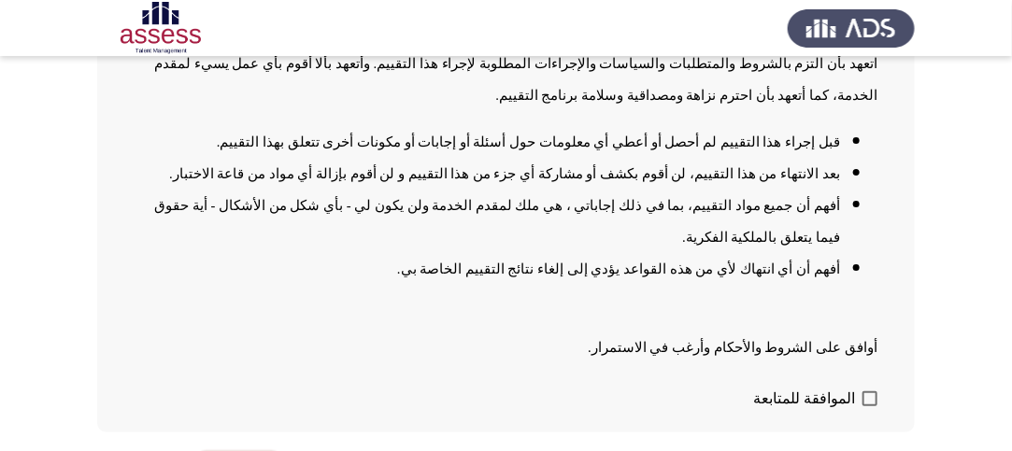
scroll to position [269, 0]
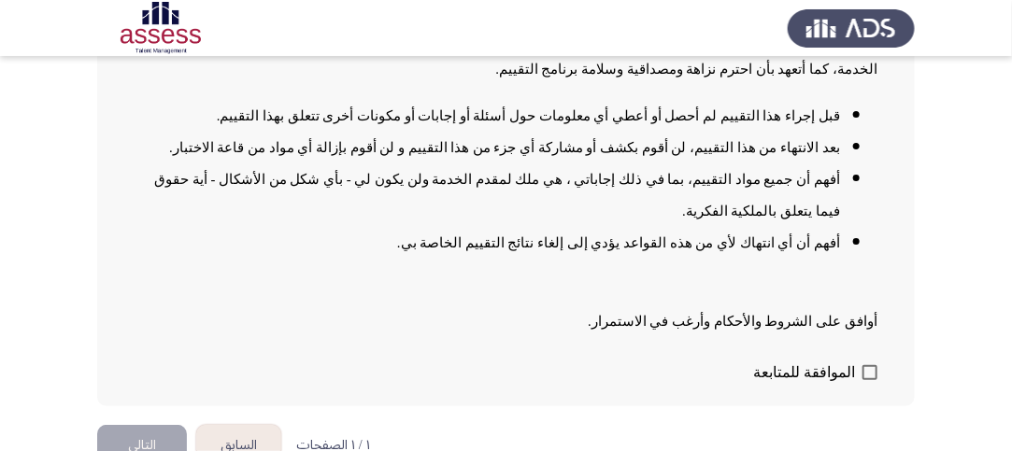
click at [878, 347] on div "تعهد اتعهد بأن التزم بالشروط والمتطلبات والسياسات والإجراءات المطلوبة لإجراء هذ…" at bounding box center [506, 147] width 818 height 519
click at [868, 365] on span at bounding box center [870, 372] width 15 height 15
click at [869, 380] on input "الموافقة للمتابعة" at bounding box center [869, 380] width 1 height 1
checkbox input "true"
click at [146, 425] on button "التالي" at bounding box center [142, 446] width 90 height 42
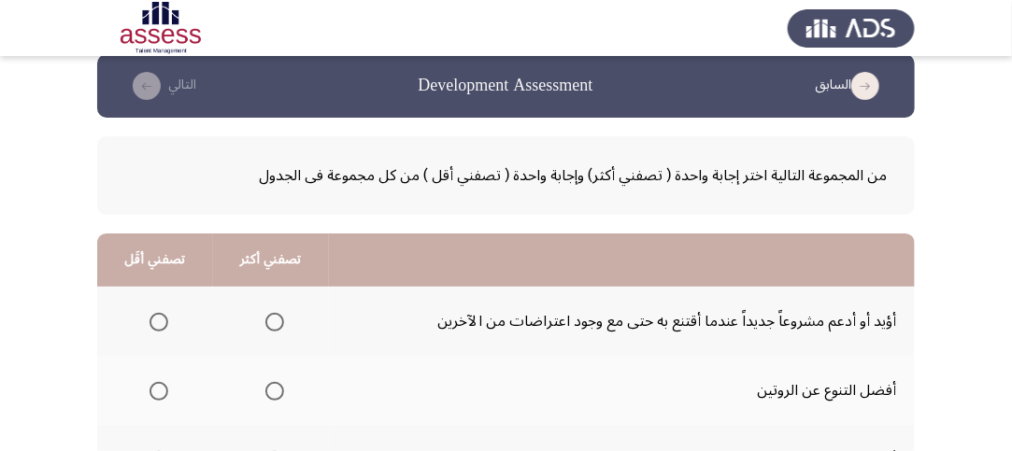
scroll to position [0, 0]
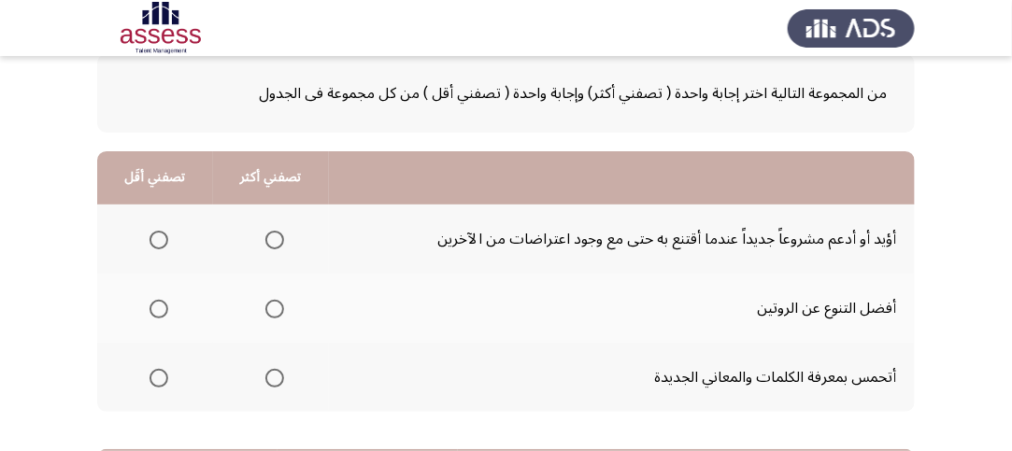
scroll to position [104, 0]
click at [286, 231] on th at bounding box center [271, 238] width 116 height 69
click at [278, 237] on span "Select an option" at bounding box center [274, 239] width 19 height 19
click at [278, 237] on input "Select an option" at bounding box center [274, 239] width 19 height 19
click at [267, 309] on span "Select an option" at bounding box center [274, 308] width 19 height 19
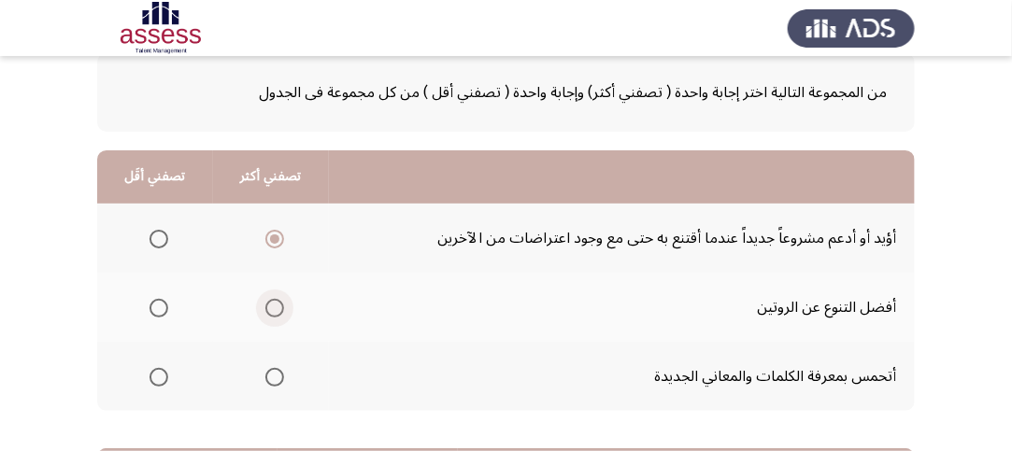
click at [267, 309] on input "Select an option" at bounding box center [274, 308] width 19 height 19
click at [272, 234] on span "Select an option" at bounding box center [274, 239] width 19 height 19
click at [272, 234] on input "Select an option" at bounding box center [274, 239] width 19 height 19
click at [159, 309] on span "Select an option" at bounding box center [159, 308] width 19 height 19
click at [159, 309] on input "Select an option" at bounding box center [159, 308] width 19 height 19
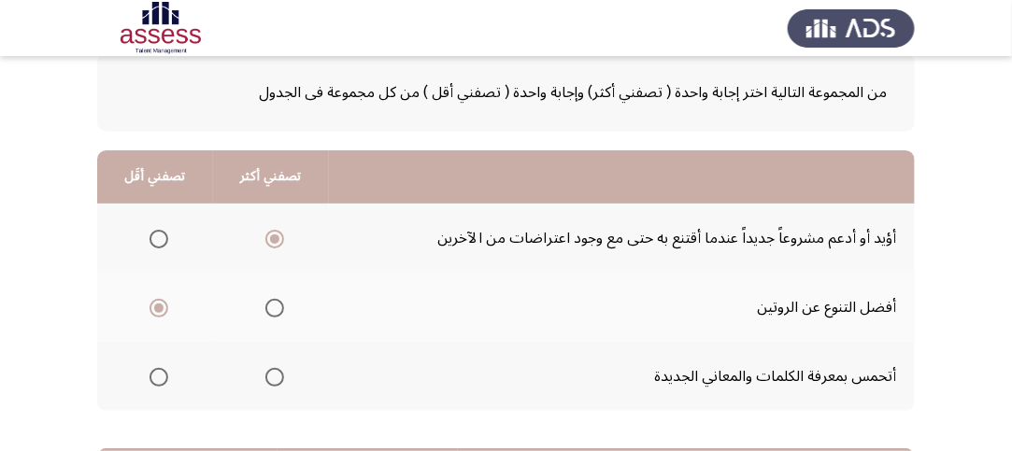
click at [158, 371] on span "Select an option" at bounding box center [159, 377] width 19 height 19
click at [158, 371] on input "Select an option" at bounding box center [159, 377] width 19 height 19
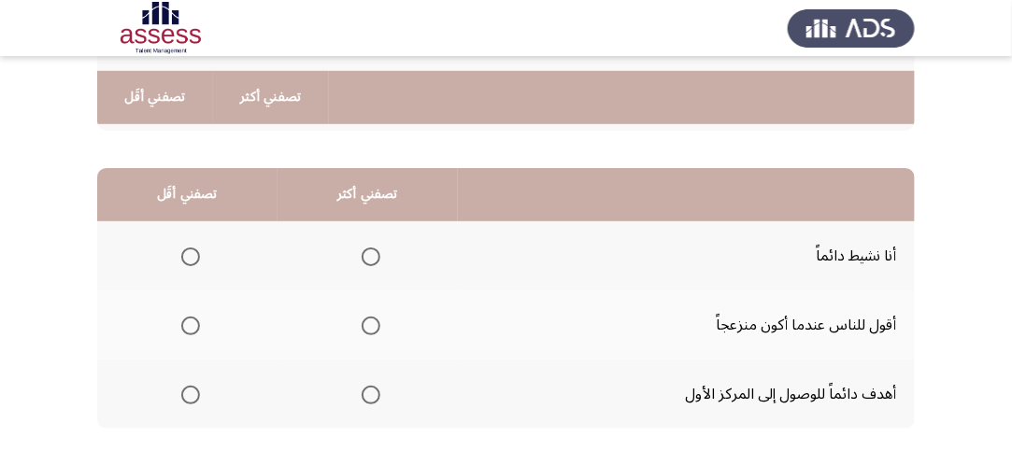
scroll to position [478, 0]
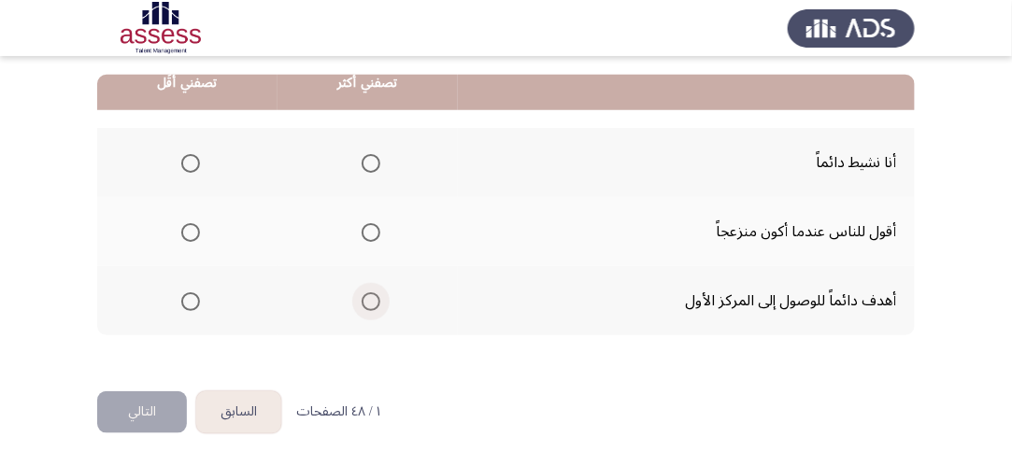
click at [373, 293] on span "Select an option" at bounding box center [371, 302] width 19 height 19
click at [373, 293] on input "Select an option" at bounding box center [371, 302] width 19 height 19
click at [193, 224] on span "Select an option" at bounding box center [190, 232] width 19 height 19
click at [193, 224] on input "Select an option" at bounding box center [190, 232] width 19 height 19
click at [161, 398] on button "التالي" at bounding box center [142, 413] width 90 height 42
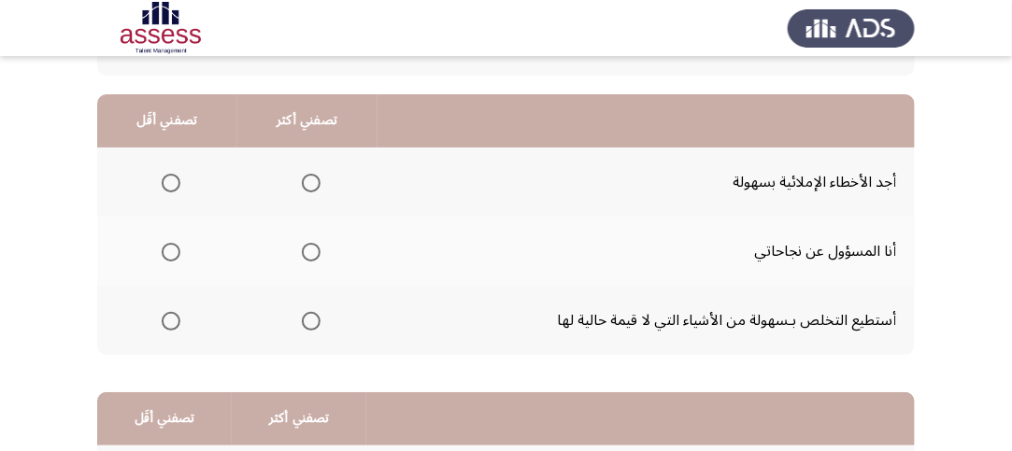
scroll to position [161, 0]
click at [315, 251] on span "Select an option" at bounding box center [311, 251] width 19 height 19
click at [315, 251] on input "Select an option" at bounding box center [311, 251] width 19 height 19
click at [175, 180] on span "Select an option" at bounding box center [171, 182] width 19 height 19
click at [175, 180] on input "Select an option" at bounding box center [171, 182] width 19 height 19
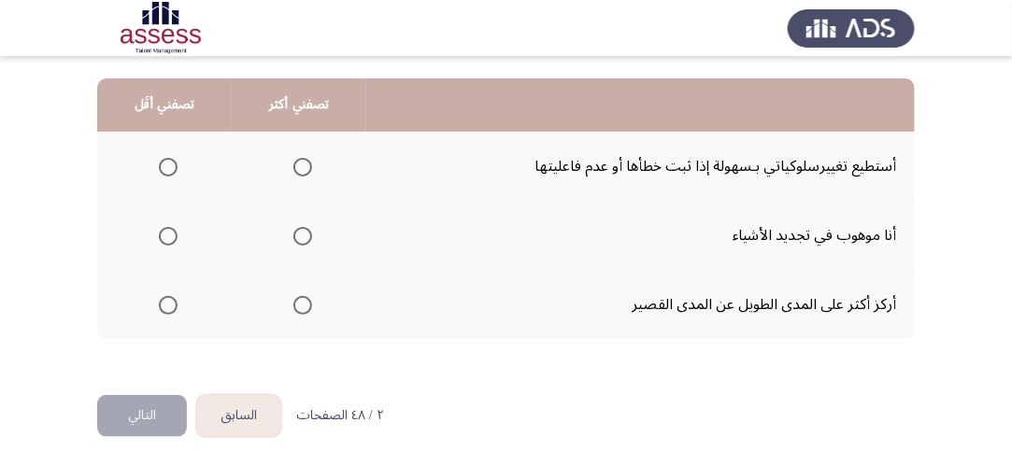
scroll to position [490, 0]
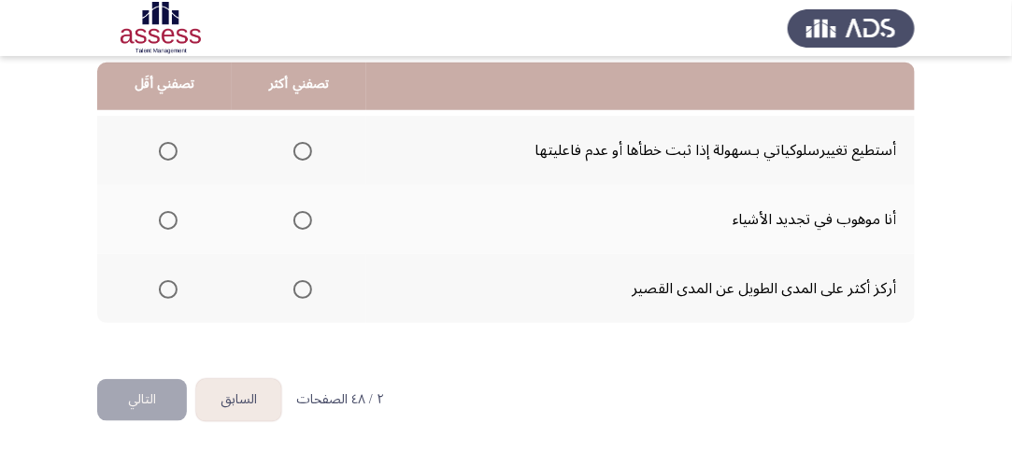
click at [307, 284] on span "Select an option" at bounding box center [302, 289] width 19 height 19
click at [307, 284] on input "Select an option" at bounding box center [302, 289] width 19 height 19
click at [162, 214] on span "Select an option" at bounding box center [168, 220] width 19 height 19
click at [162, 214] on input "Select an option" at bounding box center [168, 220] width 19 height 19
click at [162, 387] on button "التالي" at bounding box center [142, 400] width 90 height 42
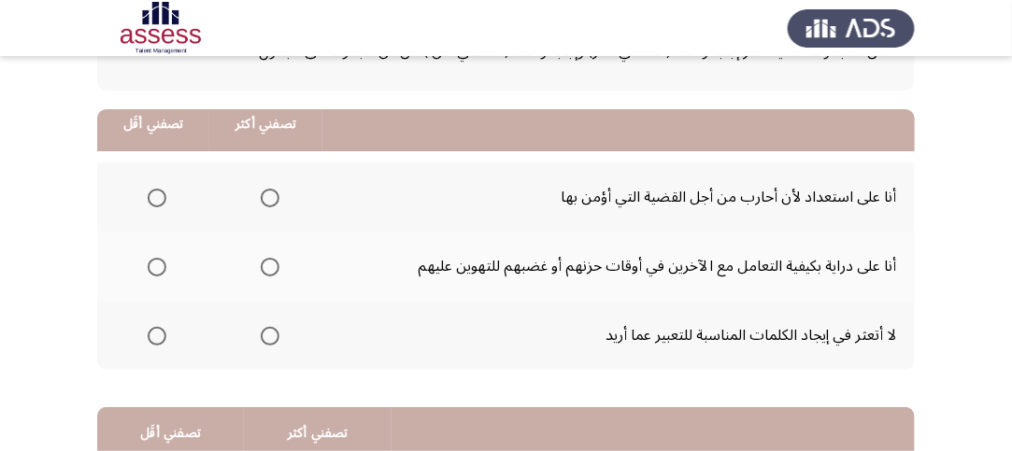
scroll to position [187, 0]
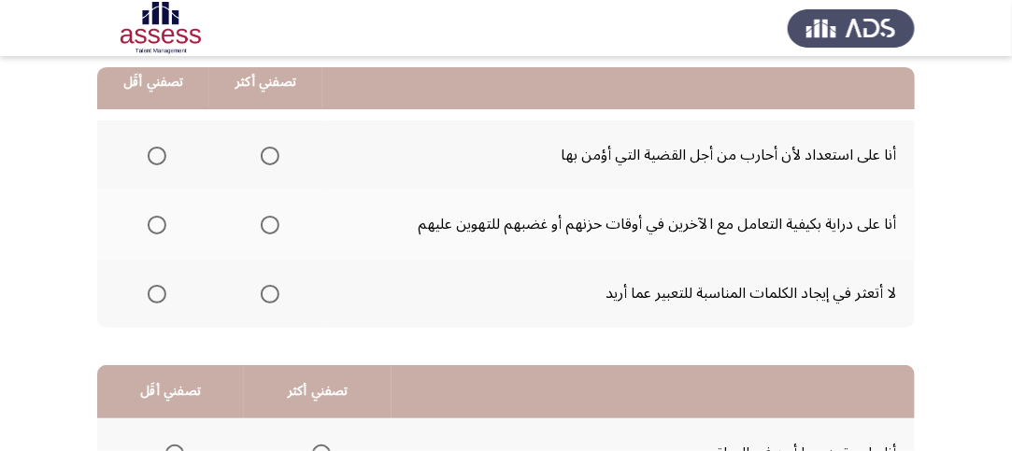
click at [265, 229] on span "Select an option" at bounding box center [270, 225] width 19 height 19
click at [265, 229] on input "Select an option" at bounding box center [270, 225] width 19 height 19
click at [162, 293] on span "Select an option" at bounding box center [157, 294] width 19 height 19
click at [162, 293] on input "Select an option" at bounding box center [157, 294] width 19 height 19
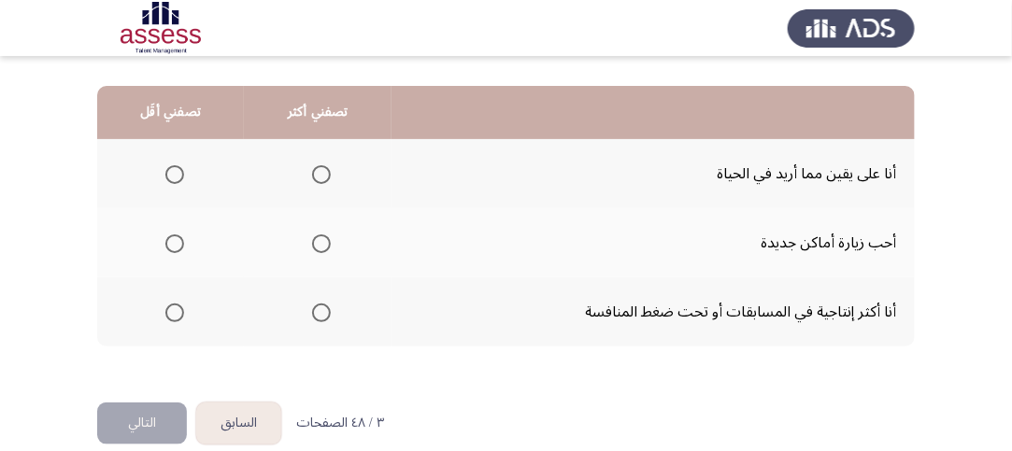
scroll to position [467, 0]
click at [178, 177] on span "Select an option" at bounding box center [174, 173] width 19 height 19
click at [178, 177] on input "Select an option" at bounding box center [174, 173] width 19 height 19
drag, startPoint x: 319, startPoint y: 305, endPoint x: 348, endPoint y: 324, distance: 35.0
click at [318, 303] on span "Select an option" at bounding box center [321, 312] width 19 height 19
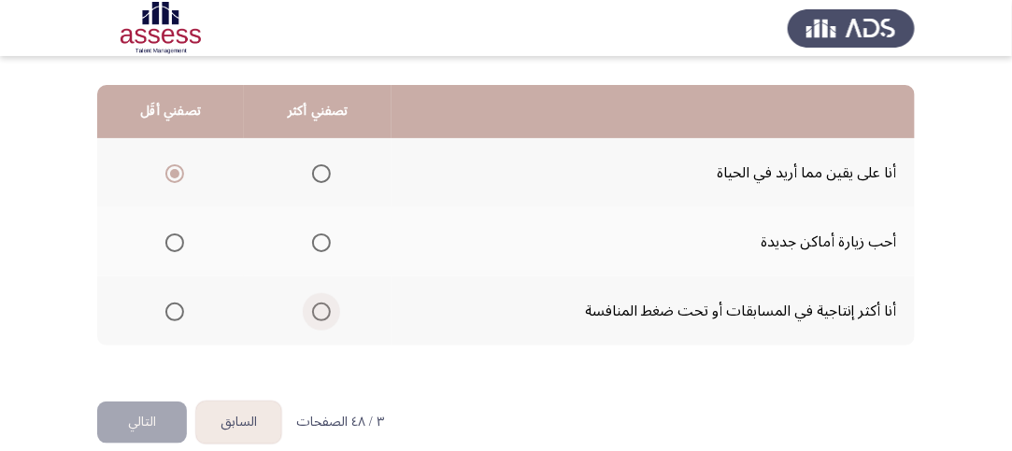
click at [318, 303] on input "Select an option" at bounding box center [321, 312] width 19 height 19
click at [161, 408] on button "التالي" at bounding box center [142, 423] width 90 height 42
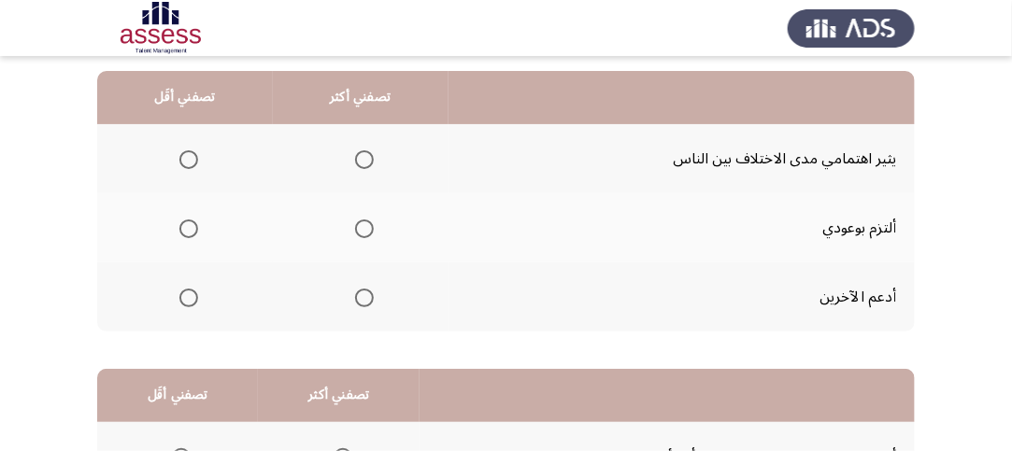
scroll to position [187, 0]
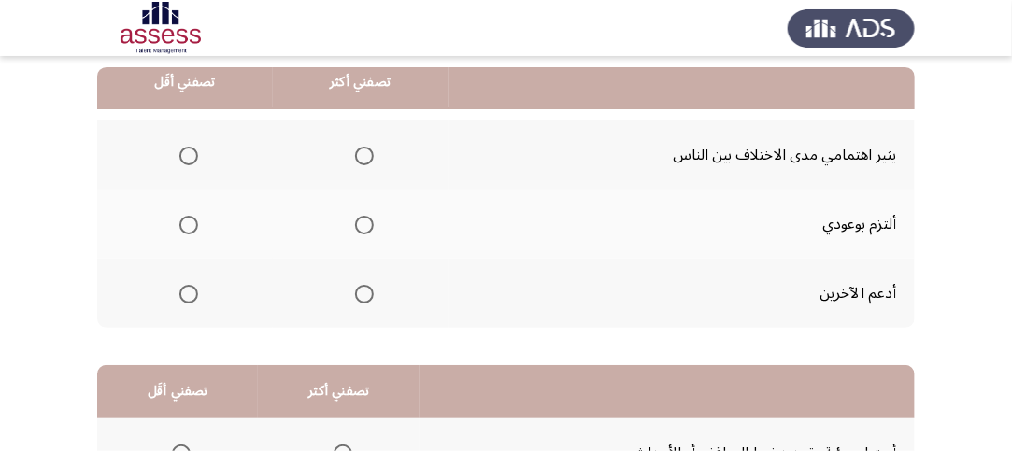
click at [362, 219] on span "Select an option" at bounding box center [364, 225] width 19 height 19
click at [362, 219] on input "Select an option" at bounding box center [364, 225] width 19 height 19
click at [196, 152] on span "Select an option" at bounding box center [188, 156] width 19 height 19
click at [196, 152] on input "Select an option" at bounding box center [188, 156] width 19 height 19
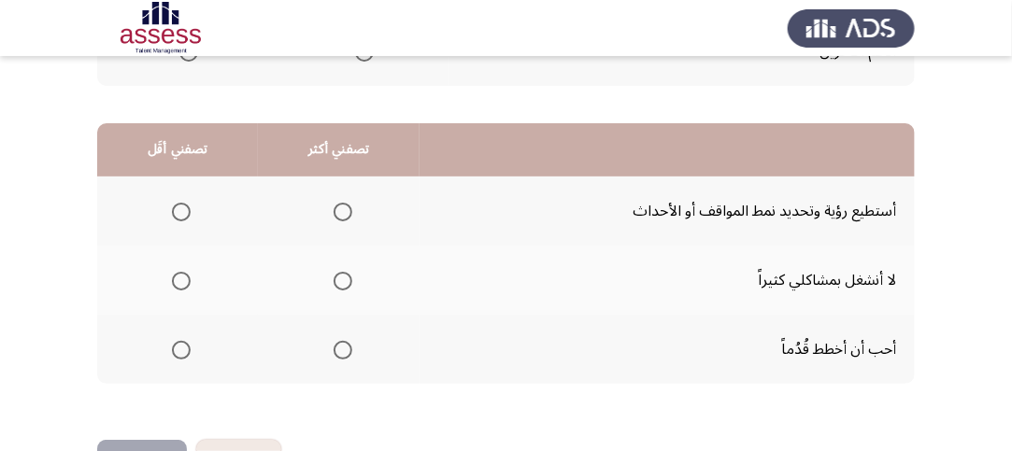
scroll to position [467, 0]
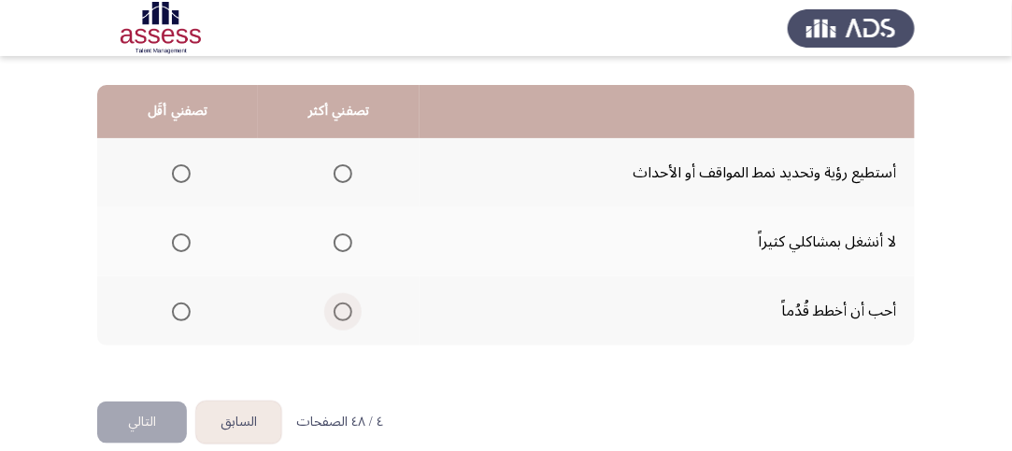
click at [335, 312] on span "Select an option" at bounding box center [343, 312] width 19 height 19
click at [335, 312] on input "Select an option" at bounding box center [343, 312] width 19 height 19
click at [174, 239] on span "Select an option" at bounding box center [181, 243] width 19 height 19
click at [174, 239] on input "Select an option" at bounding box center [181, 243] width 19 height 19
click at [149, 405] on button "التالي" at bounding box center [142, 423] width 90 height 42
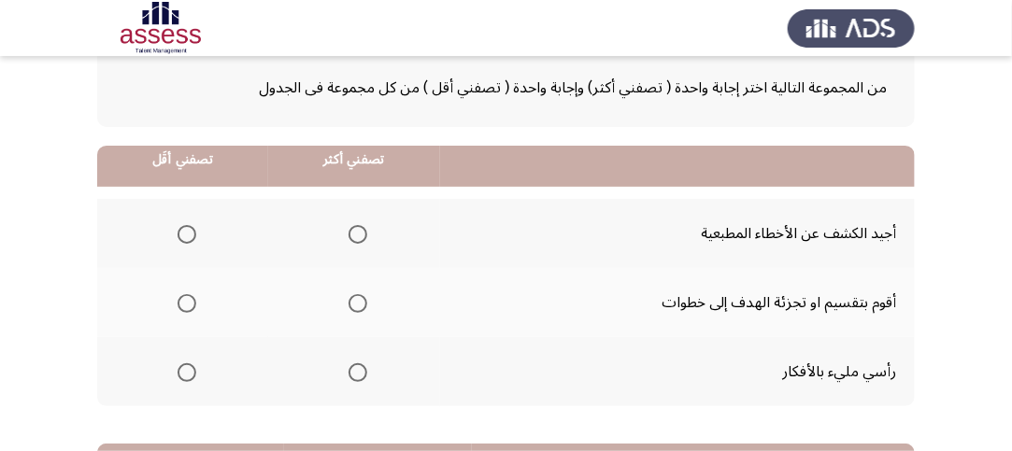
scroll to position [187, 0]
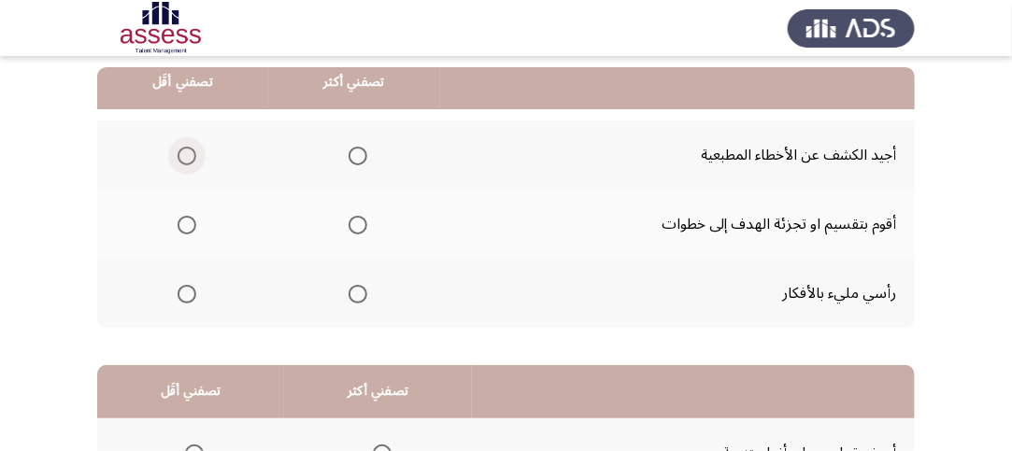
click at [182, 156] on span "Select an option" at bounding box center [187, 156] width 19 height 19
click at [182, 156] on input "Select an option" at bounding box center [187, 156] width 19 height 19
click at [355, 219] on span "Select an option" at bounding box center [358, 225] width 19 height 19
click at [355, 219] on input "Select an option" at bounding box center [358, 225] width 19 height 19
click at [190, 295] on span "Select an option" at bounding box center [187, 294] width 19 height 19
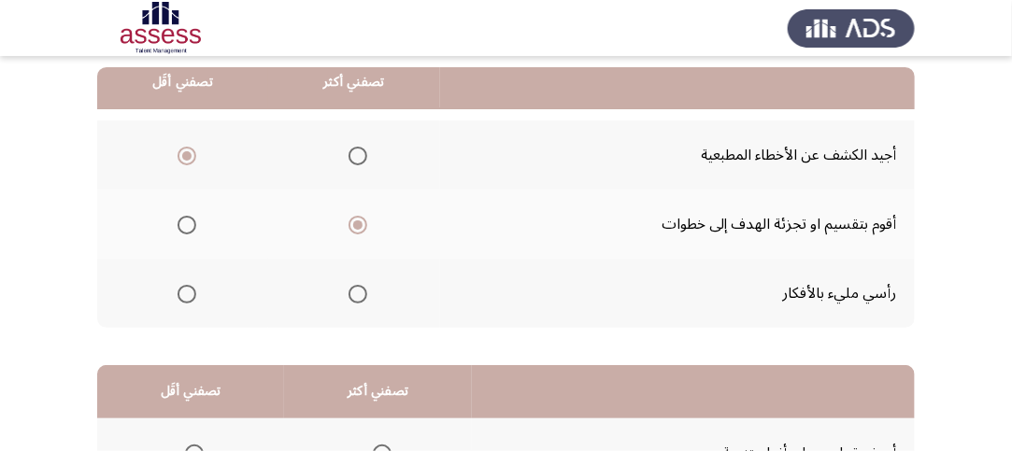
click at [190, 295] on input "Select an option" at bounding box center [187, 294] width 19 height 19
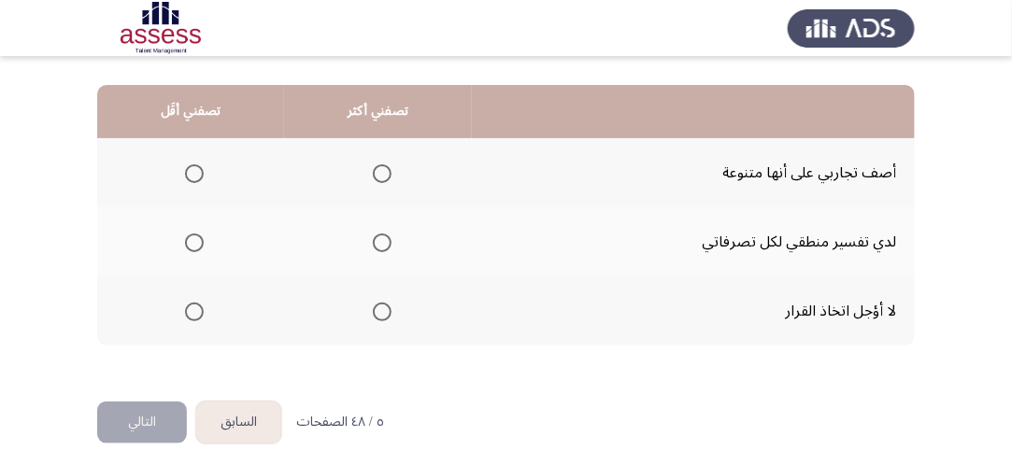
click at [378, 318] on span "Select an option" at bounding box center [382, 312] width 19 height 19
click at [378, 318] on input "Select an option" at bounding box center [382, 312] width 19 height 19
click at [189, 166] on span "Select an option" at bounding box center [194, 173] width 19 height 19
click at [189, 166] on input "Select an option" at bounding box center [194, 173] width 19 height 19
click at [138, 412] on button "التالي" at bounding box center [142, 423] width 90 height 42
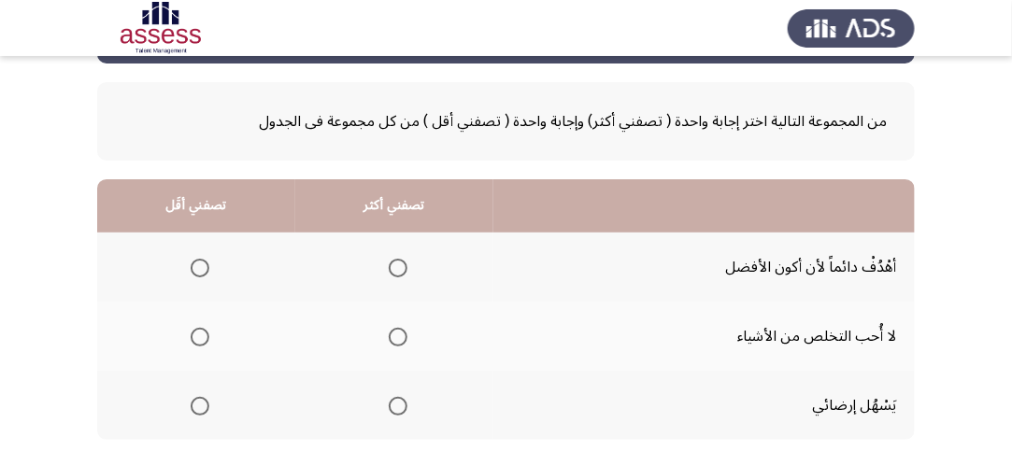
scroll to position [187, 0]
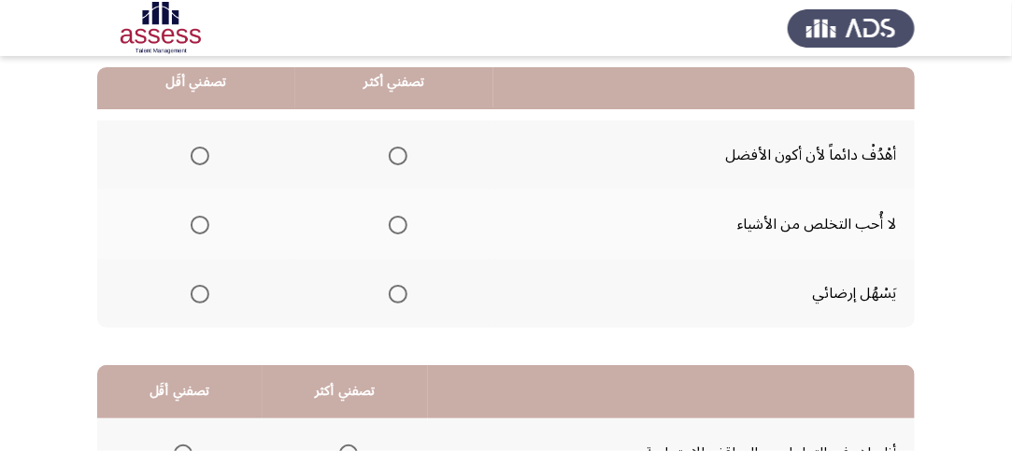
click at [396, 151] on span "Select an option" at bounding box center [398, 156] width 19 height 19
click at [396, 151] on input "Select an option" at bounding box center [398, 156] width 19 height 19
click at [203, 298] on span "Select an option" at bounding box center [200, 294] width 19 height 19
click at [203, 298] on input "Select an option" at bounding box center [200, 294] width 19 height 19
click at [199, 228] on span "Select an option" at bounding box center [200, 225] width 19 height 19
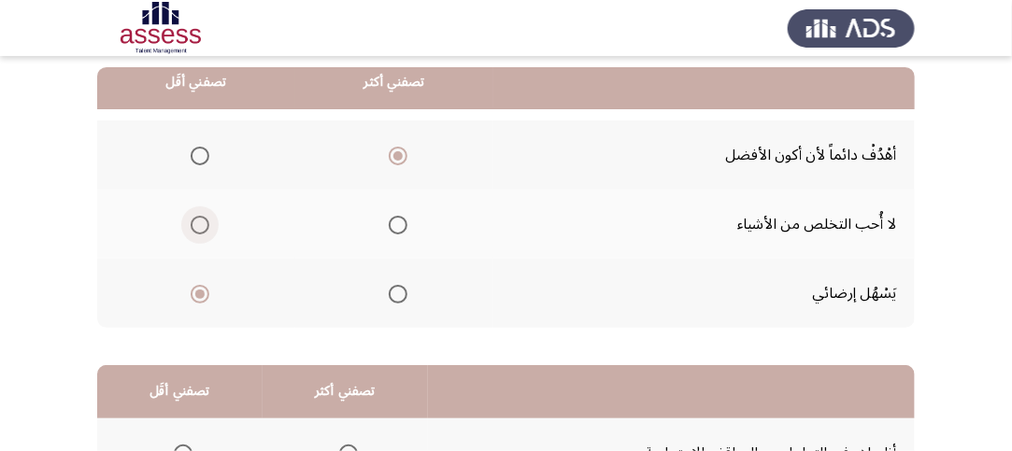
click at [199, 228] on input "Select an option" at bounding box center [200, 225] width 19 height 19
click at [198, 285] on span "Select an option" at bounding box center [200, 294] width 19 height 19
click at [198, 285] on input "Select an option" at bounding box center [200, 294] width 19 height 19
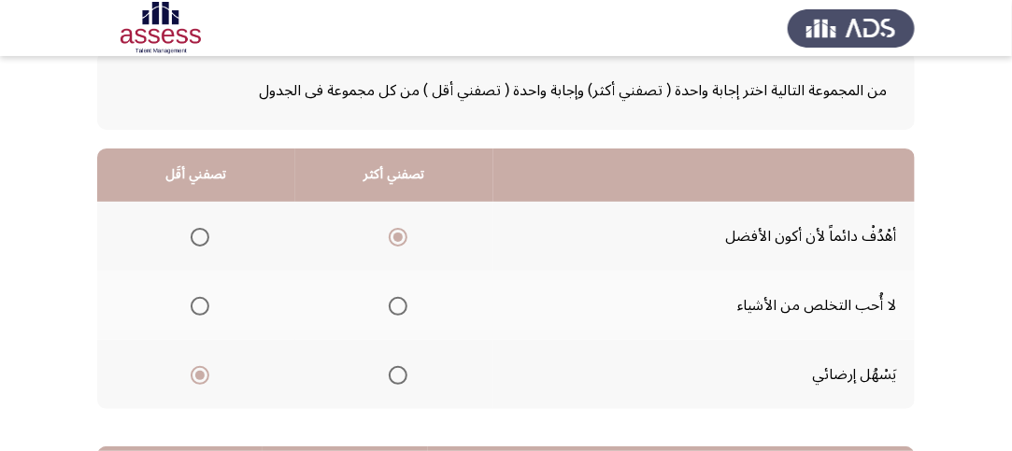
scroll to position [93, 0]
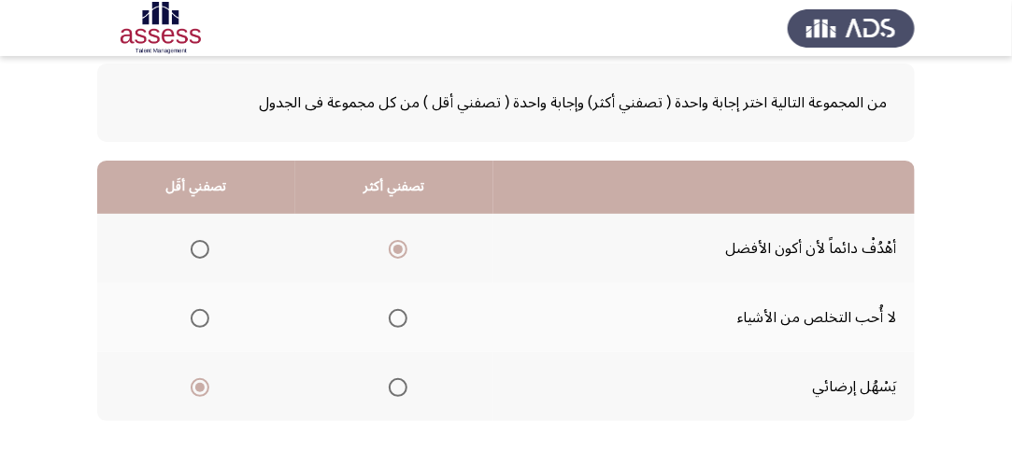
click at [192, 308] on mat-radio-button "Select an option" at bounding box center [196, 318] width 26 height 20
click at [196, 311] on span "Select an option" at bounding box center [200, 318] width 19 height 19
click at [196, 311] on input "Select an option" at bounding box center [200, 318] width 19 height 19
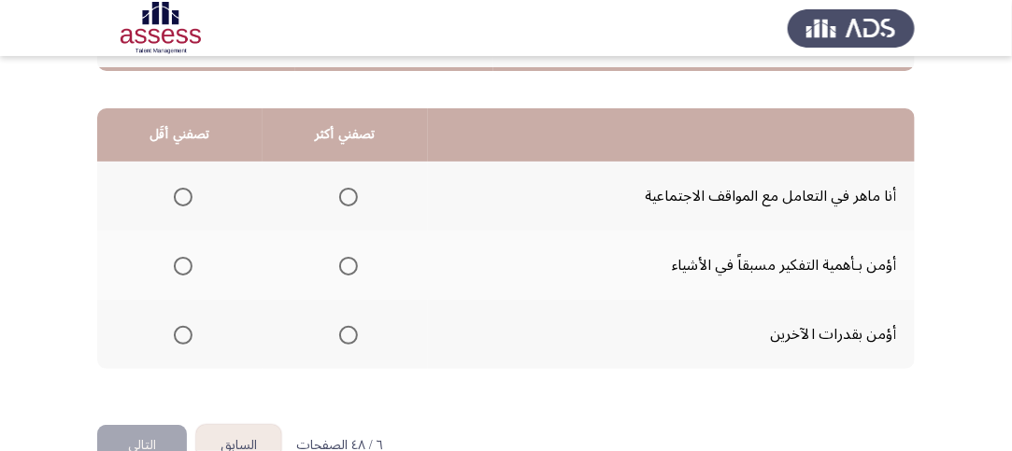
scroll to position [467, 0]
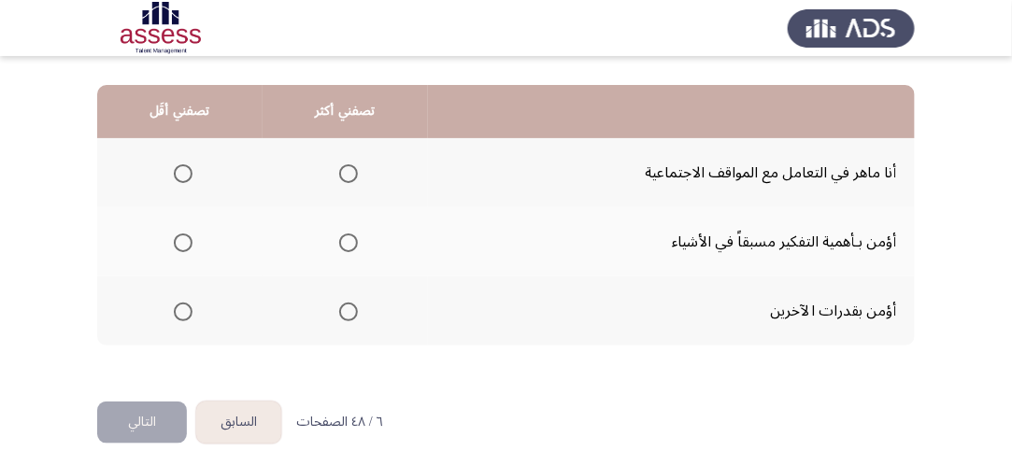
click at [351, 237] on span "Select an option" at bounding box center [348, 243] width 19 height 19
click at [351, 237] on input "Select an option" at bounding box center [348, 243] width 19 height 19
click at [181, 307] on span "Select an option" at bounding box center [183, 312] width 19 height 19
click at [181, 307] on input "Select an option" at bounding box center [183, 312] width 19 height 19
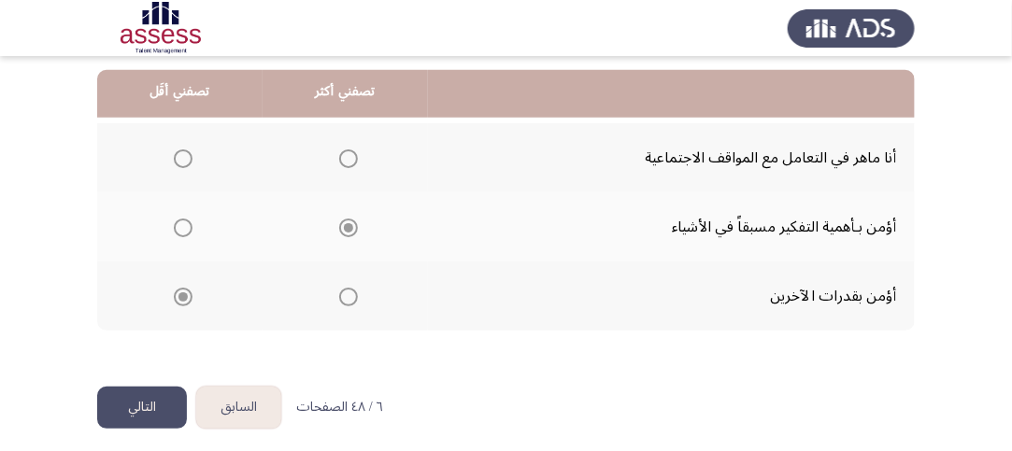
scroll to position [490, 0]
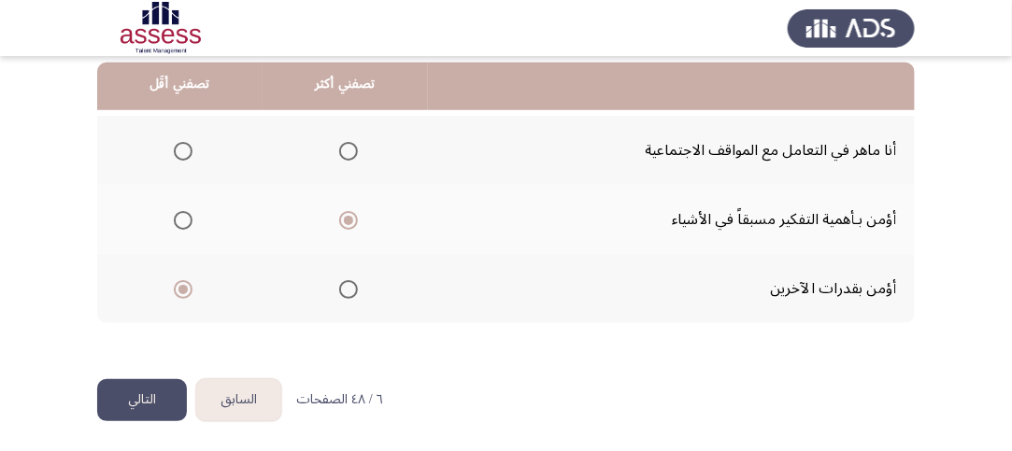
click at [156, 398] on button "التالي" at bounding box center [142, 400] width 90 height 42
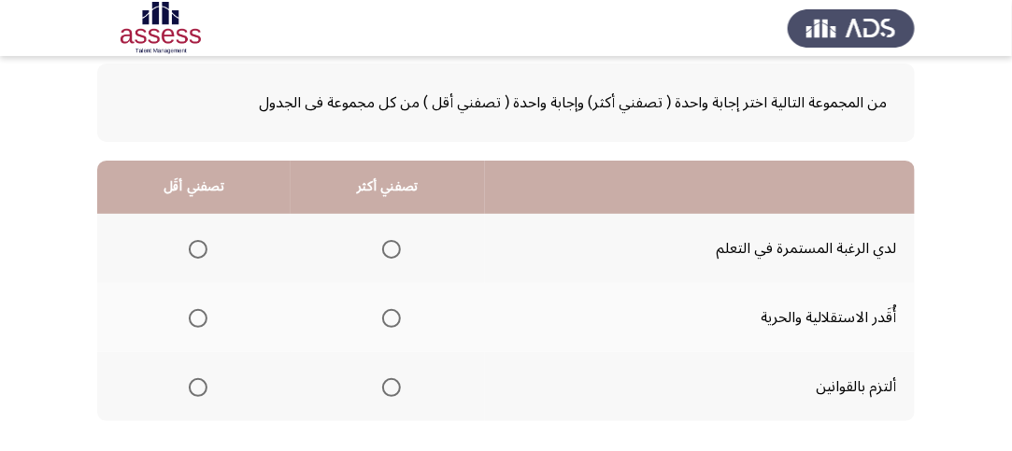
scroll to position [187, 0]
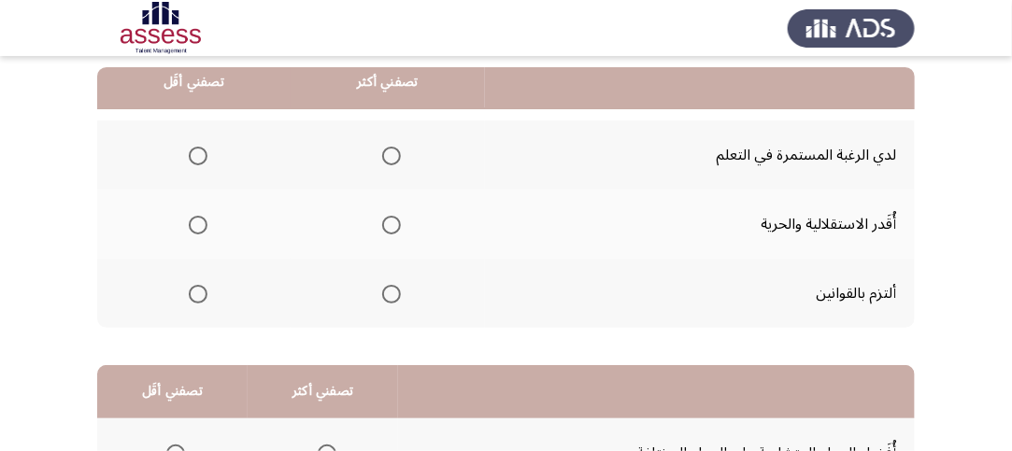
click at [392, 147] on span "Select an option" at bounding box center [391, 156] width 19 height 19
click at [392, 147] on input "Select an option" at bounding box center [391, 156] width 19 height 19
click at [199, 230] on span "Select an option" at bounding box center [198, 225] width 19 height 19
click at [199, 230] on input "Select an option" at bounding box center [198, 225] width 19 height 19
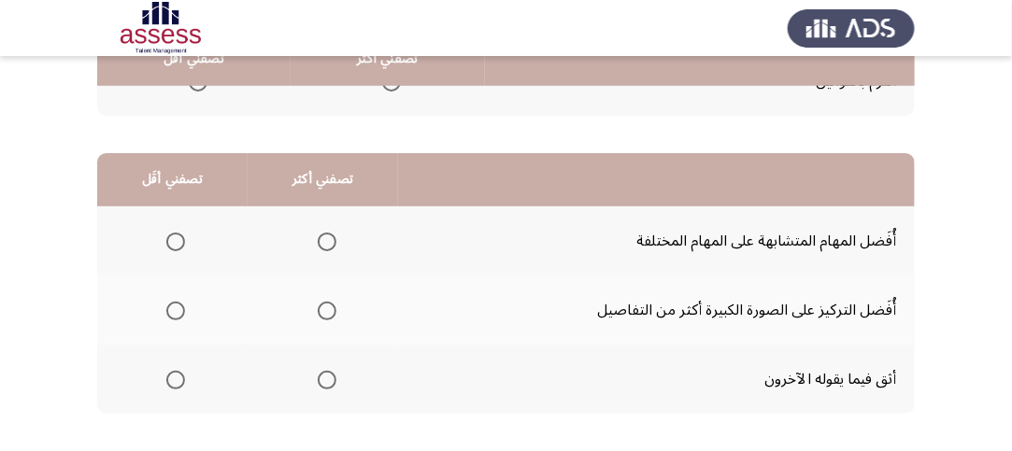
scroll to position [467, 0]
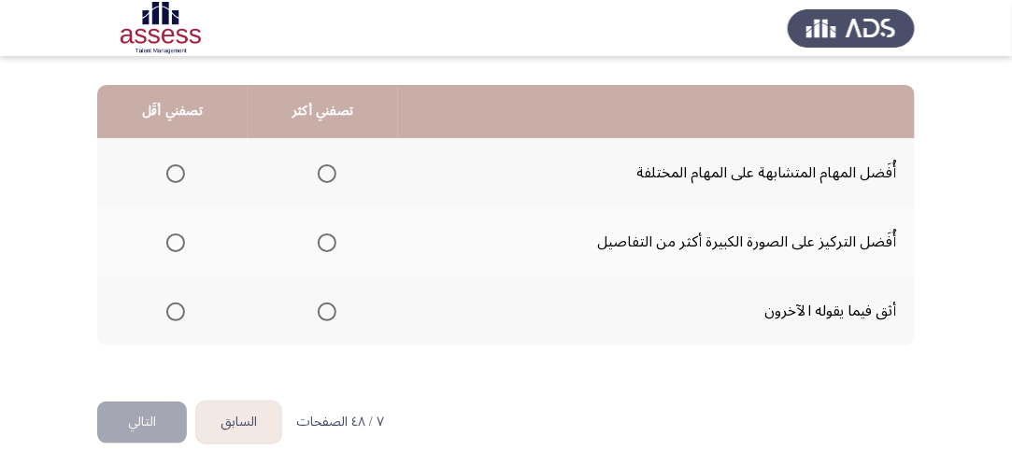
click at [324, 236] on span "Select an option" at bounding box center [327, 243] width 19 height 19
click at [324, 236] on input "Select an option" at bounding box center [327, 243] width 19 height 19
click at [168, 309] on span "Select an option" at bounding box center [175, 312] width 19 height 19
click at [168, 309] on input "Select an option" at bounding box center [175, 312] width 19 height 19
click at [176, 174] on span "Select an option" at bounding box center [176, 174] width 0 height 0
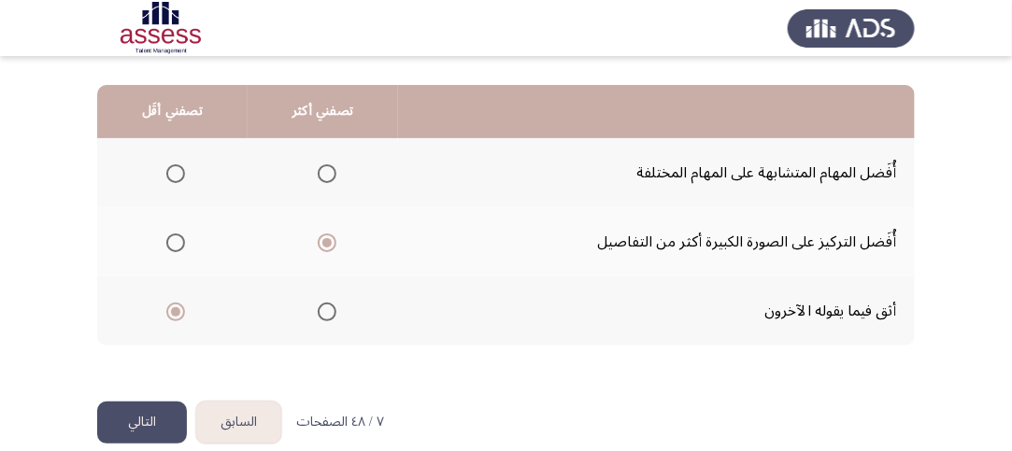
click at [176, 171] on input "Select an option" at bounding box center [175, 173] width 19 height 19
click at [170, 309] on span "Select an option" at bounding box center [175, 312] width 19 height 19
click at [170, 309] on input "Select an option" at bounding box center [175, 312] width 19 height 19
click at [146, 418] on button "التالي" at bounding box center [142, 423] width 90 height 42
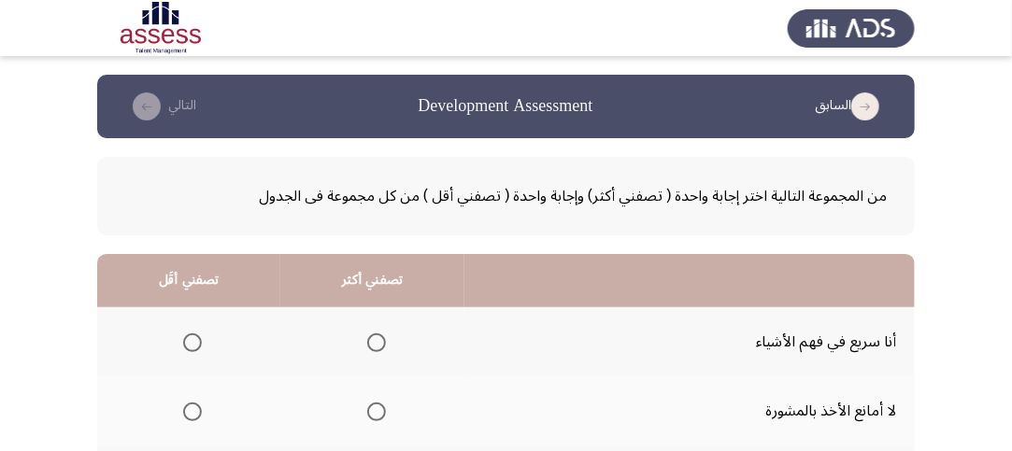
scroll to position [187, 0]
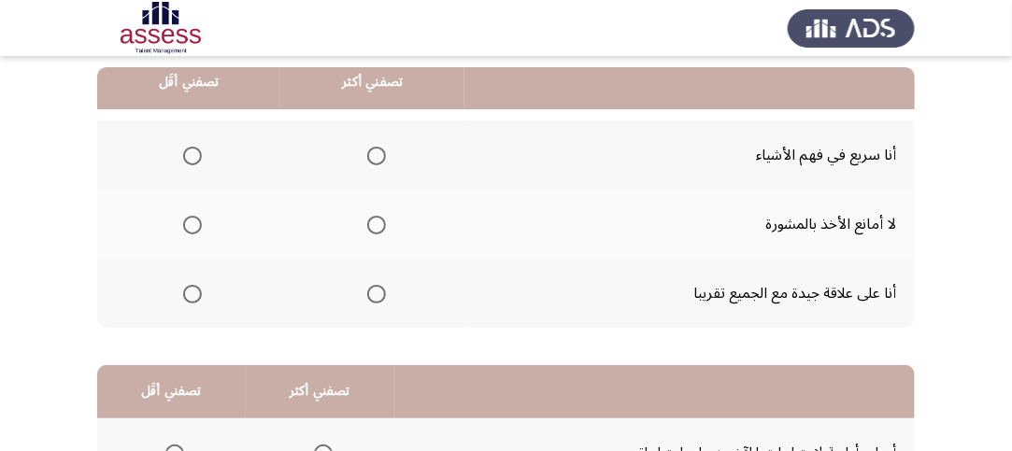
click at [374, 291] on span "Select an option" at bounding box center [376, 294] width 19 height 19
click at [374, 291] on input "Select an option" at bounding box center [376, 294] width 19 height 19
click at [380, 230] on span "Select an option" at bounding box center [376, 225] width 19 height 19
click at [380, 230] on input "Select an option" at bounding box center [376, 225] width 19 height 19
click at [188, 293] on span "Select an option" at bounding box center [192, 294] width 19 height 19
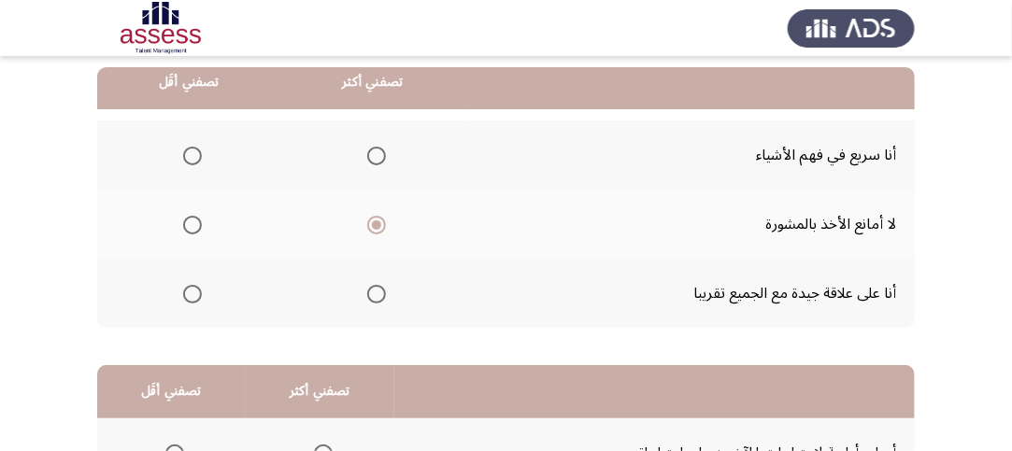
click at [188, 293] on input "Select an option" at bounding box center [192, 294] width 19 height 19
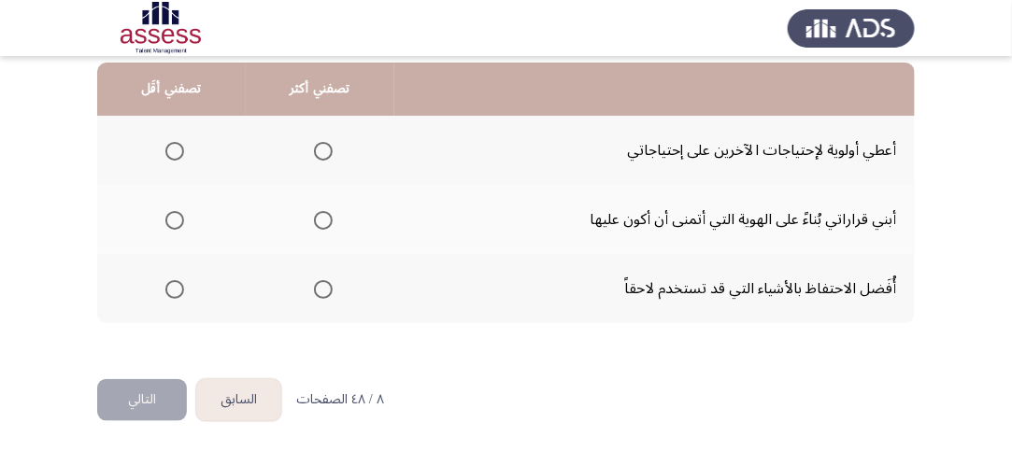
scroll to position [490, 0]
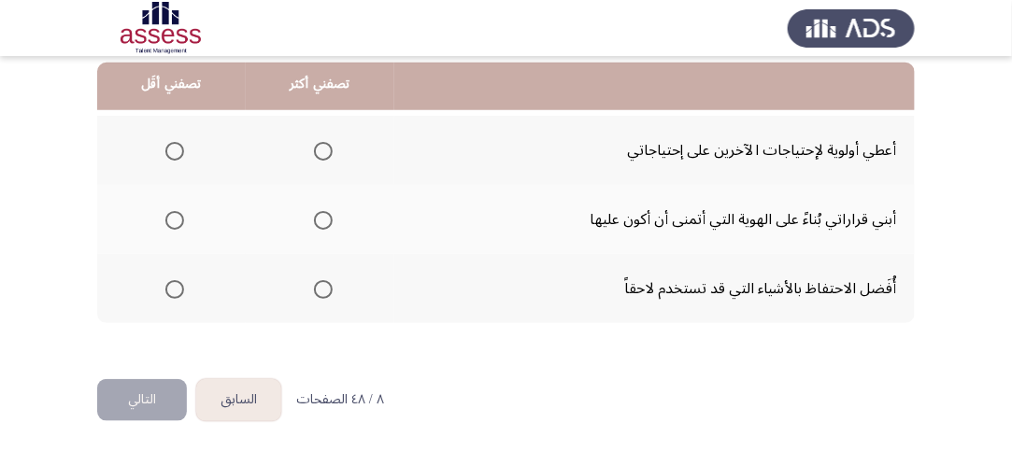
click at [329, 220] on span "Select an option" at bounding box center [323, 220] width 19 height 19
click at [329, 220] on input "Select an option" at bounding box center [323, 220] width 19 height 19
click at [173, 144] on span "Select an option" at bounding box center [174, 151] width 19 height 19
click at [173, 144] on input "Select an option" at bounding box center [174, 151] width 19 height 19
click at [156, 391] on button "التالي" at bounding box center [142, 400] width 90 height 42
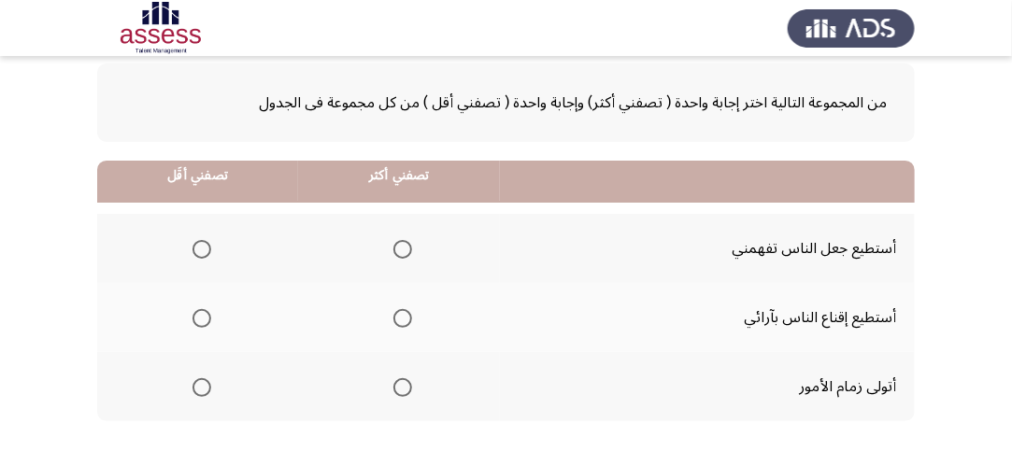
scroll to position [187, 0]
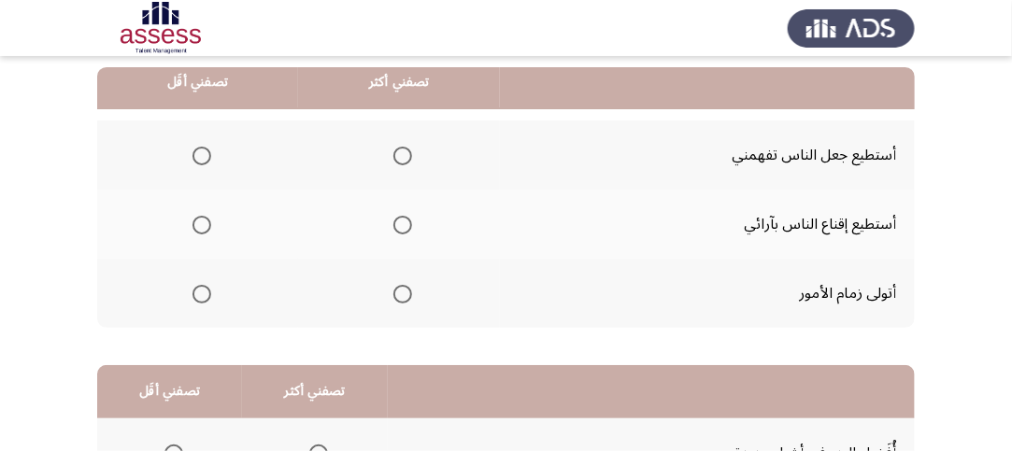
click at [409, 292] on span "Select an option" at bounding box center [402, 294] width 19 height 19
click at [409, 292] on input "Select an option" at bounding box center [402, 294] width 19 height 19
click at [210, 155] on th at bounding box center [197, 155] width 201 height 69
click at [203, 155] on span "Select an option" at bounding box center [202, 156] width 19 height 19
click at [203, 155] on input "Select an option" at bounding box center [202, 156] width 19 height 19
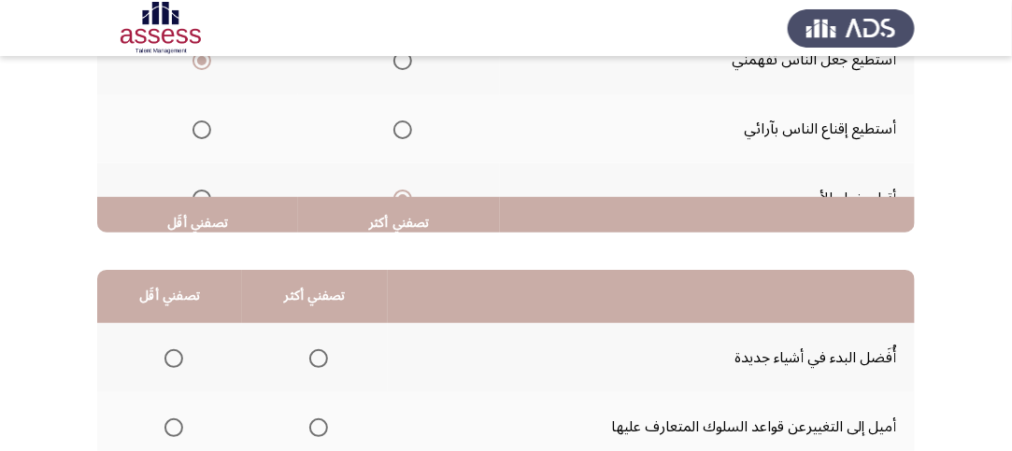
scroll to position [490, 0]
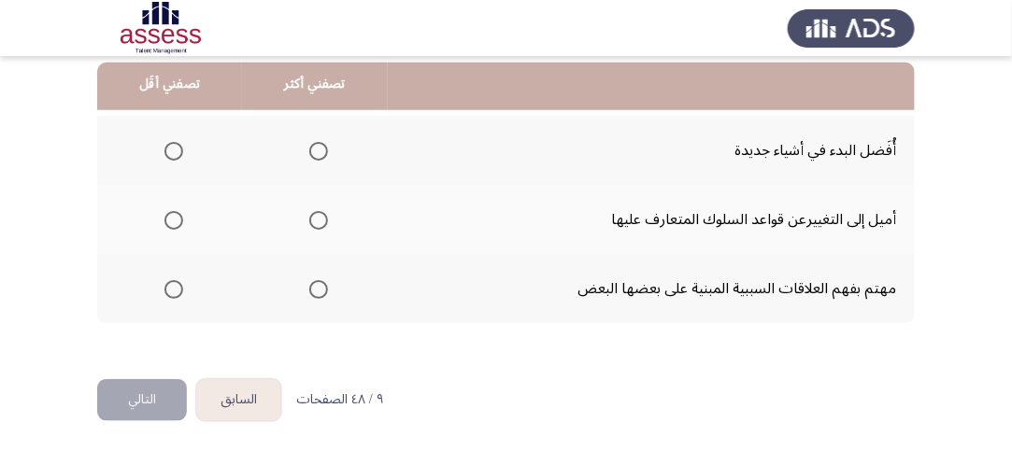
click at [316, 150] on span "Select an option" at bounding box center [318, 151] width 19 height 19
click at [316, 150] on input "Select an option" at bounding box center [318, 151] width 19 height 19
click at [176, 219] on span "Select an option" at bounding box center [173, 220] width 19 height 19
click at [176, 219] on input "Select an option" at bounding box center [173, 220] width 19 height 19
click at [179, 286] on span "Select an option" at bounding box center [173, 289] width 19 height 19
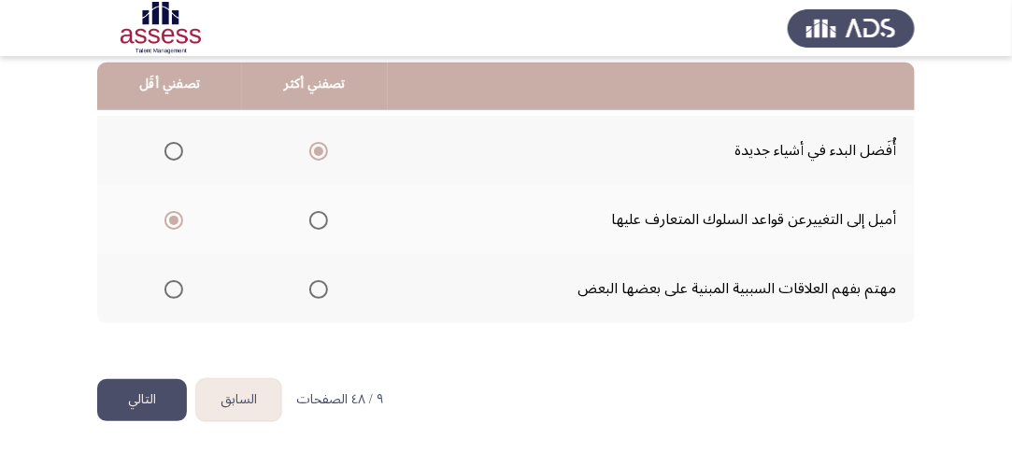
click at [179, 286] on input "Select an option" at bounding box center [173, 289] width 19 height 19
click at [146, 383] on button "التالي" at bounding box center [142, 400] width 90 height 42
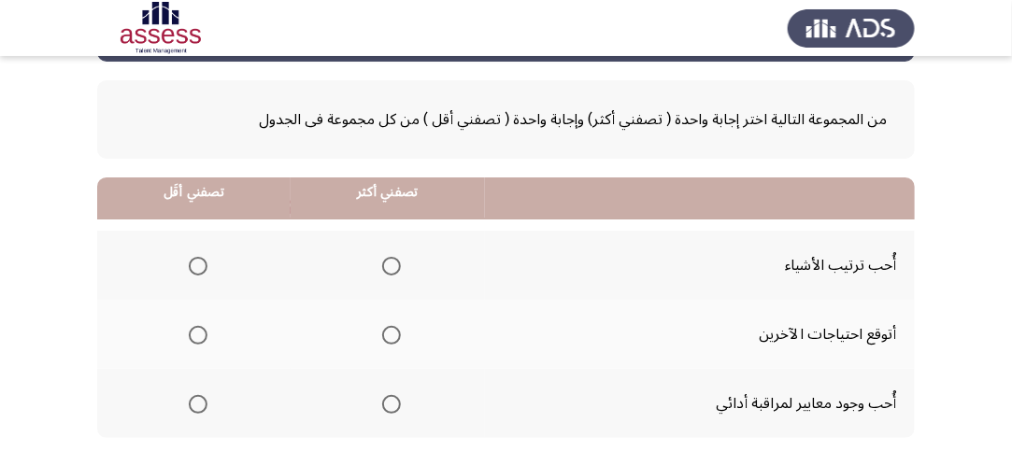
scroll to position [187, 0]
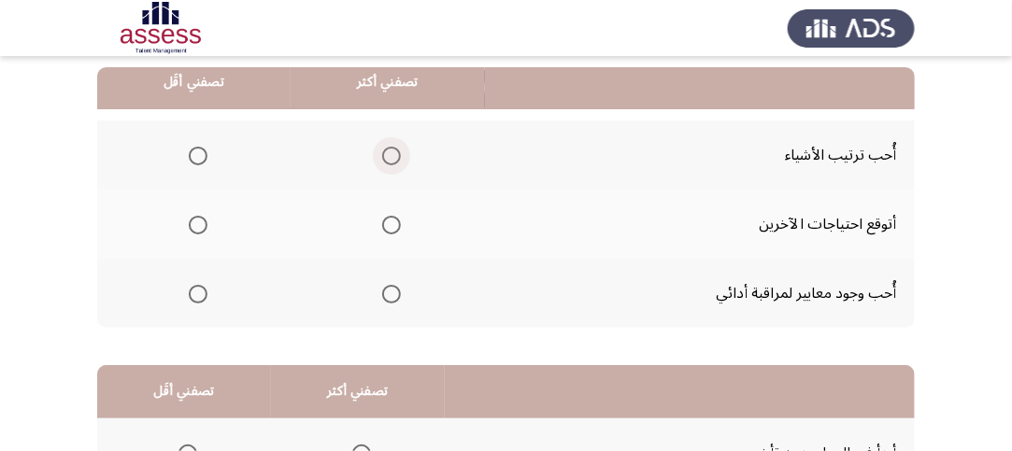
click at [389, 151] on span "Select an option" at bounding box center [391, 156] width 19 height 19
click at [389, 151] on input "Select an option" at bounding box center [391, 156] width 19 height 19
click at [198, 150] on span "Select an option" at bounding box center [198, 156] width 19 height 19
click at [198, 150] on input "Select an option" at bounding box center [198, 156] width 19 height 19
click at [393, 293] on span "Select an option" at bounding box center [391, 294] width 19 height 19
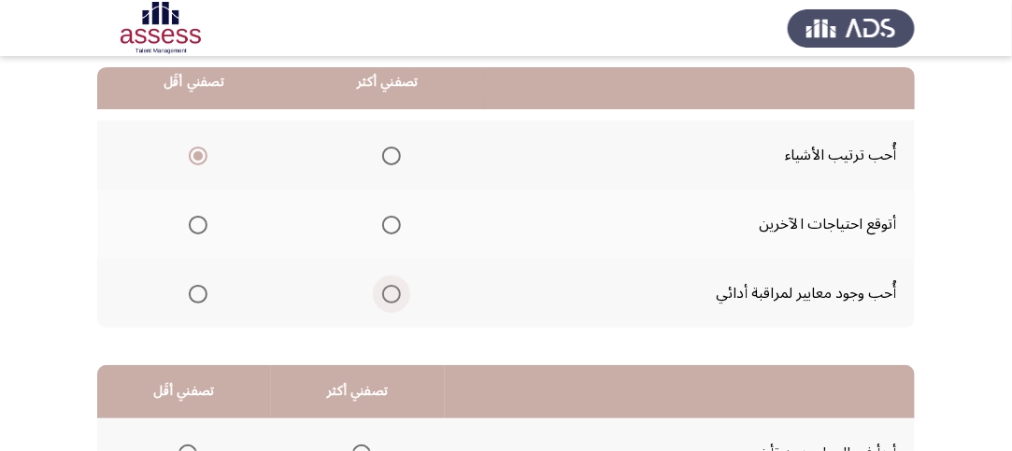
click at [393, 293] on input "Select an option" at bounding box center [391, 294] width 19 height 19
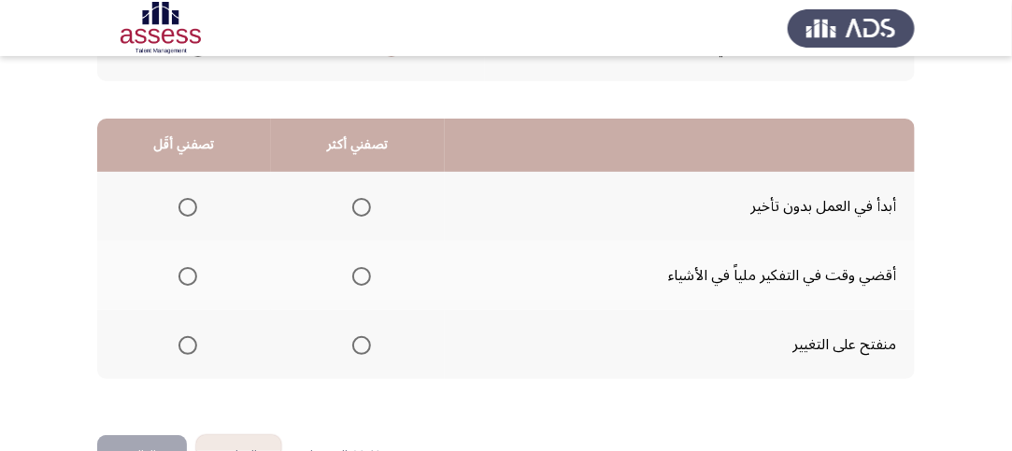
scroll to position [467, 0]
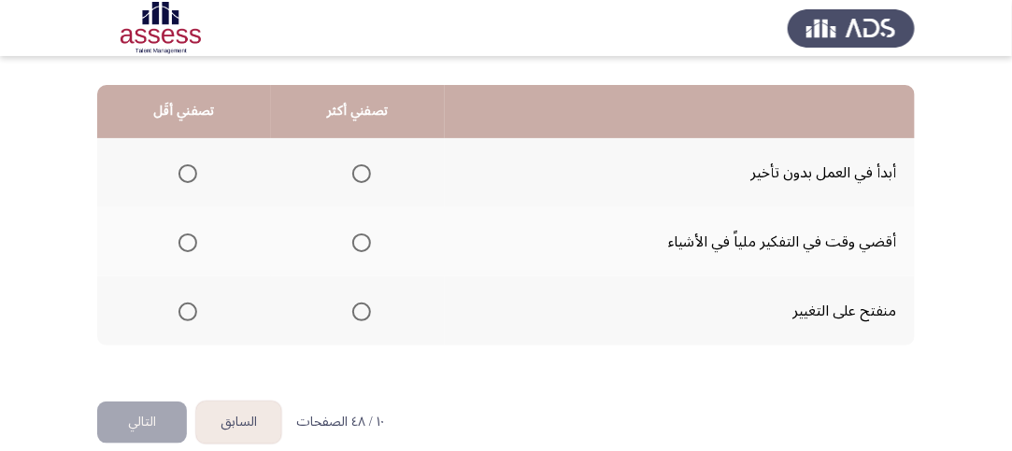
click at [363, 167] on span "Select an option" at bounding box center [361, 173] width 19 height 19
click at [363, 167] on input "Select an option" at bounding box center [361, 173] width 19 height 19
click at [191, 235] on span "Select an option" at bounding box center [187, 243] width 19 height 19
click at [191, 235] on input "Select an option" at bounding box center [187, 243] width 19 height 19
click at [144, 426] on button "التالي" at bounding box center [142, 423] width 90 height 42
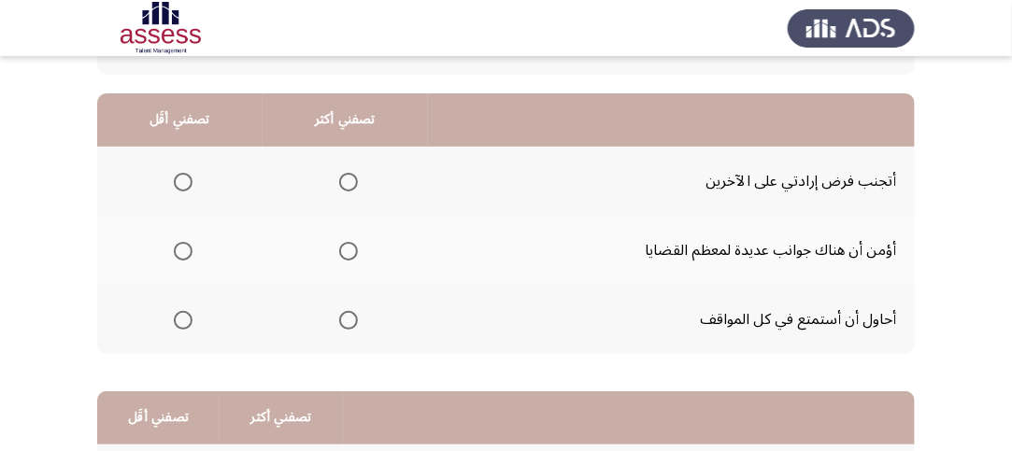
scroll to position [187, 0]
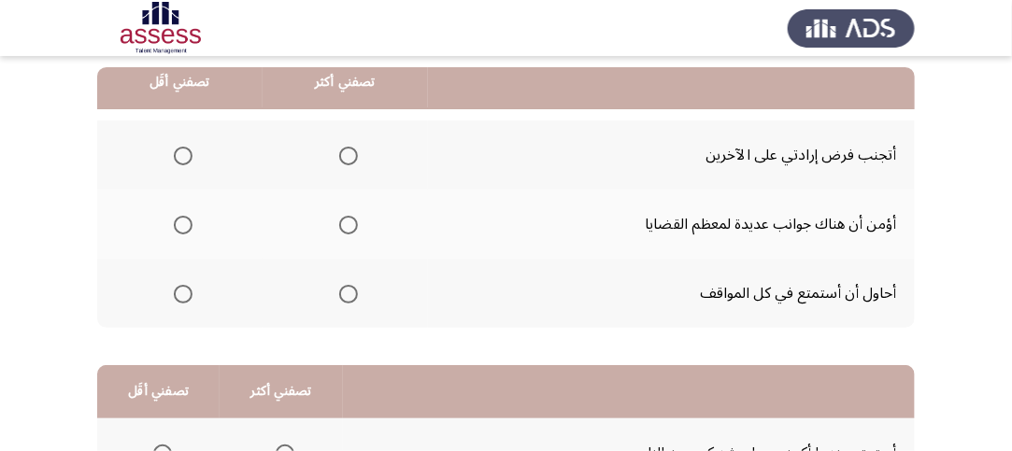
click at [333, 224] on label "Select an option" at bounding box center [345, 225] width 26 height 19
click at [339, 224] on input "Select an option" at bounding box center [348, 225] width 19 height 19
click at [185, 158] on span "Select an option" at bounding box center [183, 156] width 19 height 19
click at [185, 158] on input "Select an option" at bounding box center [183, 156] width 19 height 19
click at [192, 302] on th at bounding box center [179, 293] width 165 height 69
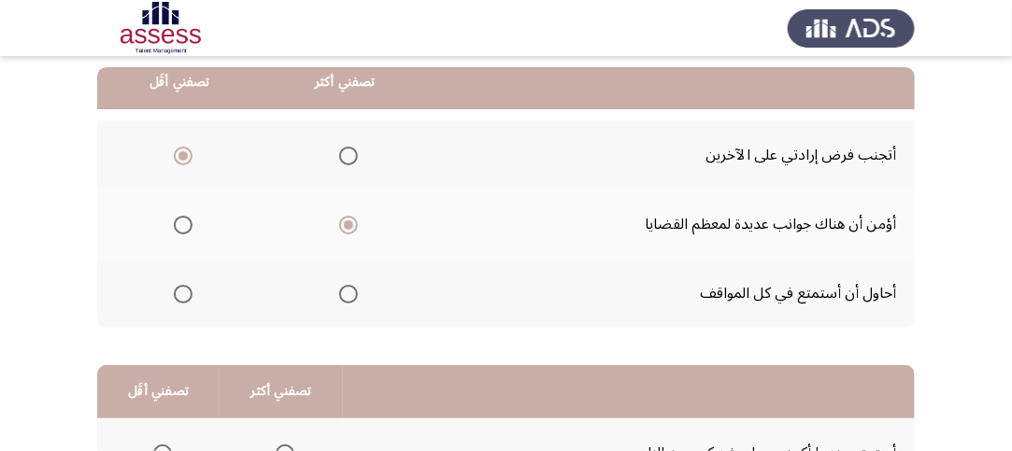
click at [187, 293] on span "Select an option" at bounding box center [183, 294] width 19 height 19
click at [187, 293] on input "Select an option" at bounding box center [183, 294] width 19 height 19
click at [187, 150] on span "Select an option" at bounding box center [183, 156] width 19 height 19
click at [187, 150] on input "Select an option" at bounding box center [183, 156] width 19 height 19
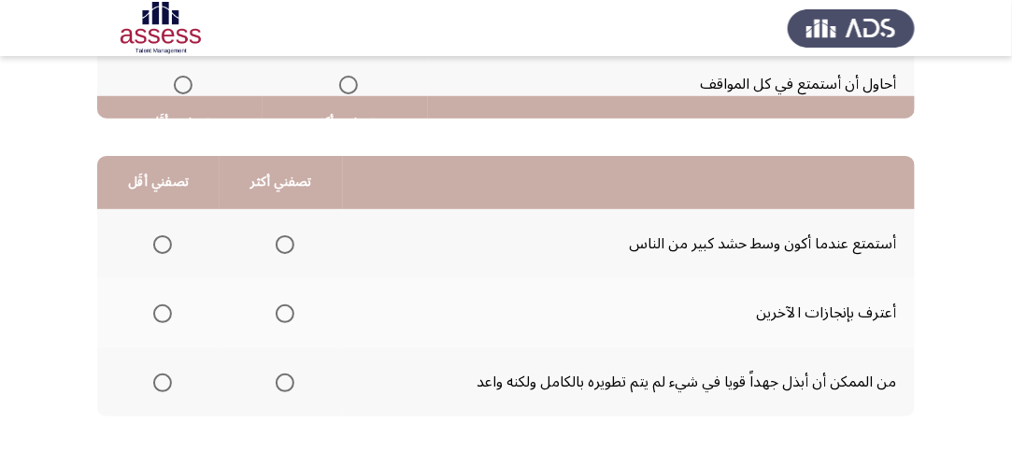
scroll to position [490, 0]
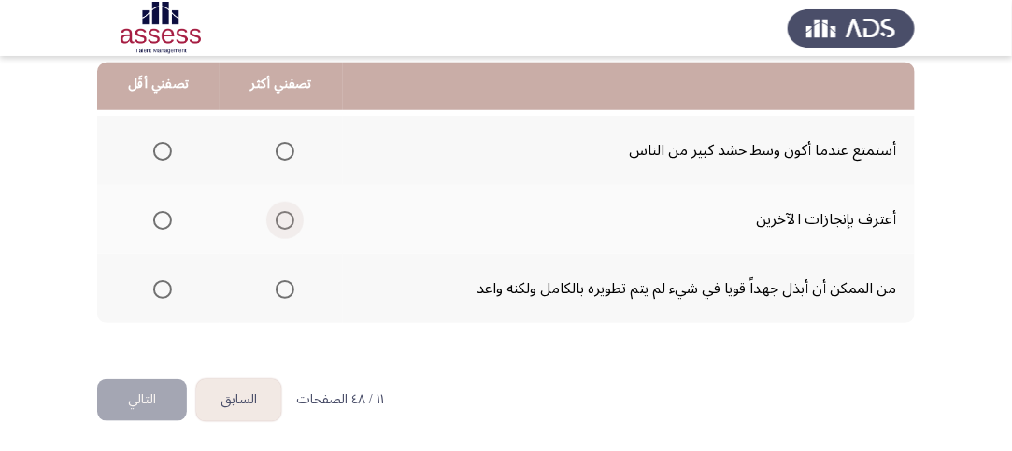
click at [277, 219] on span "Select an option" at bounding box center [285, 220] width 19 height 19
click at [277, 219] on input "Select an option" at bounding box center [285, 220] width 19 height 19
click at [166, 157] on span "Select an option" at bounding box center [162, 151] width 19 height 19
click at [166, 157] on input "Select an option" at bounding box center [162, 151] width 19 height 19
click at [139, 384] on button "التالي" at bounding box center [142, 400] width 90 height 42
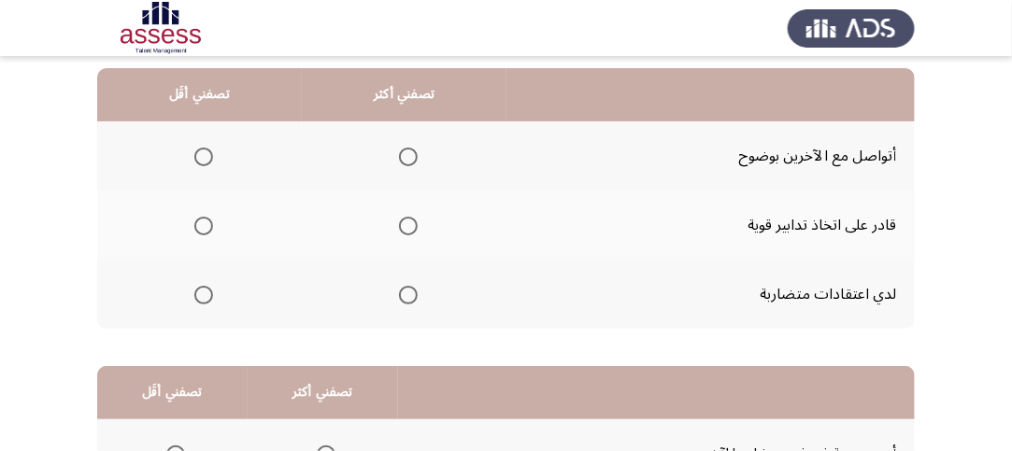
scroll to position [187, 0]
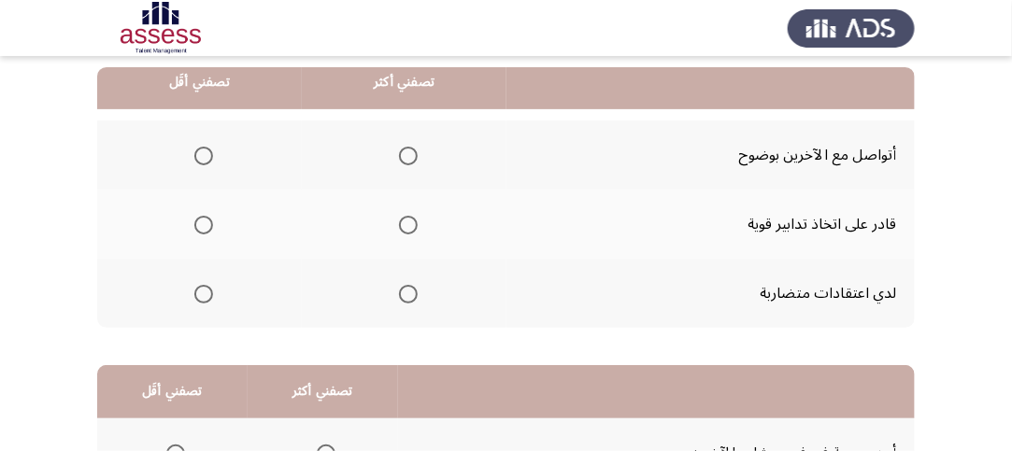
click at [407, 220] on span "Select an option" at bounding box center [408, 225] width 19 height 19
click at [407, 220] on input "Select an option" at bounding box center [408, 225] width 19 height 19
click at [207, 295] on span "Select an option" at bounding box center [203, 294] width 19 height 19
click at [207, 295] on input "Select an option" at bounding box center [203, 294] width 19 height 19
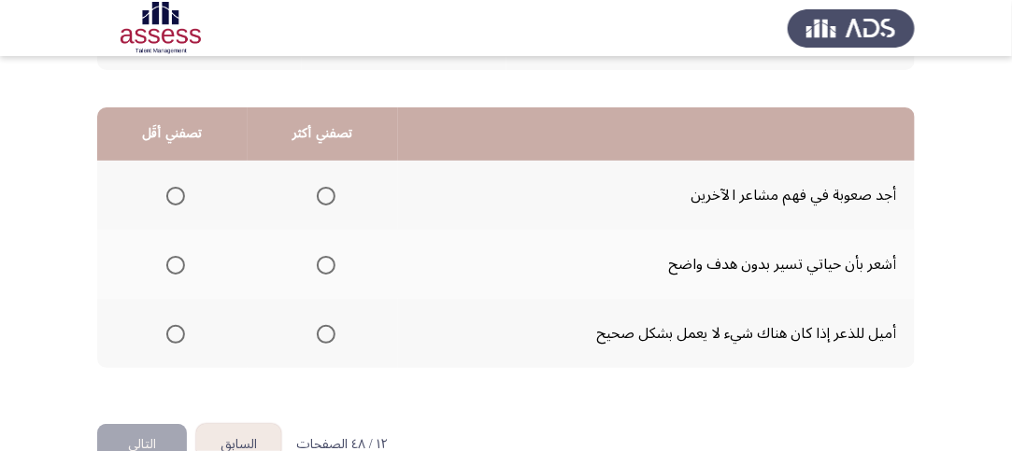
scroll to position [467, 0]
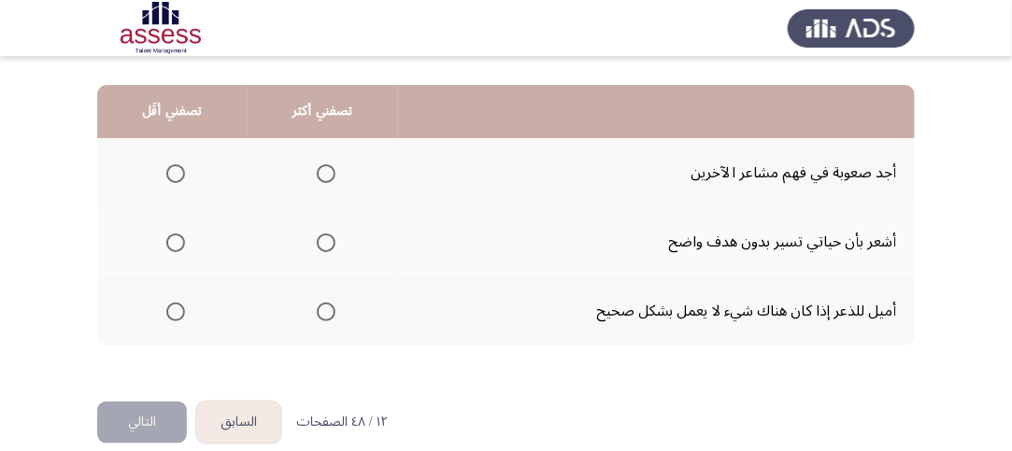
click at [304, 316] on th at bounding box center [323, 311] width 150 height 69
click at [318, 308] on span "Select an option" at bounding box center [326, 312] width 19 height 19
click at [318, 308] on input "Select an option" at bounding box center [326, 312] width 19 height 19
click at [172, 245] on span "Select an option" at bounding box center [175, 243] width 19 height 19
click at [172, 245] on input "Select an option" at bounding box center [175, 243] width 19 height 19
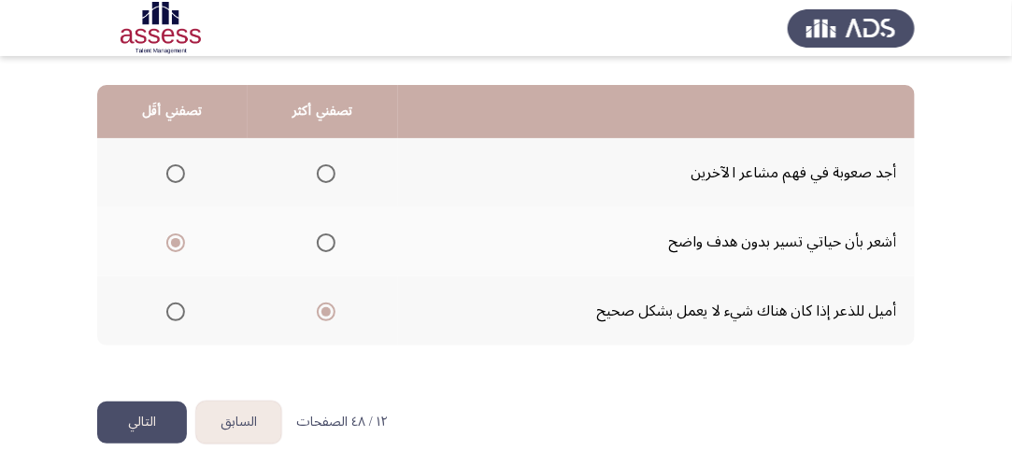
click at [156, 421] on button "التالي" at bounding box center [142, 423] width 90 height 42
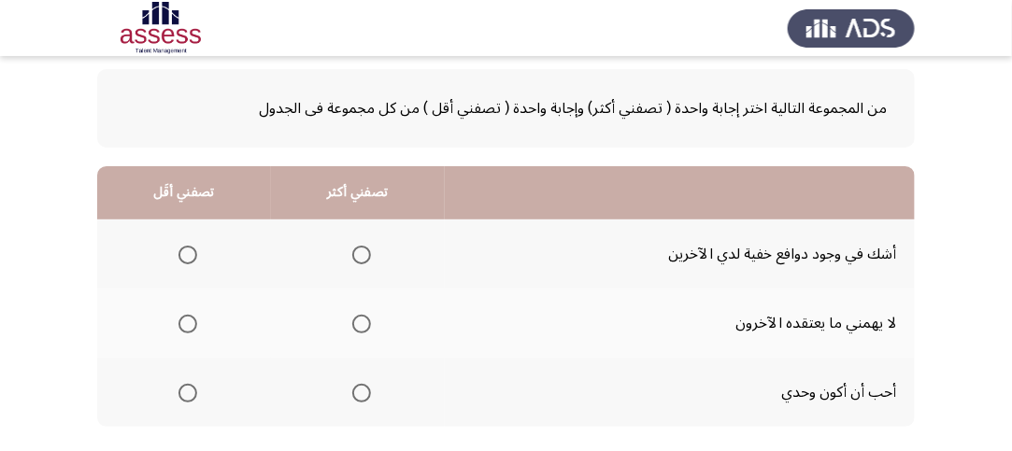
scroll to position [187, 0]
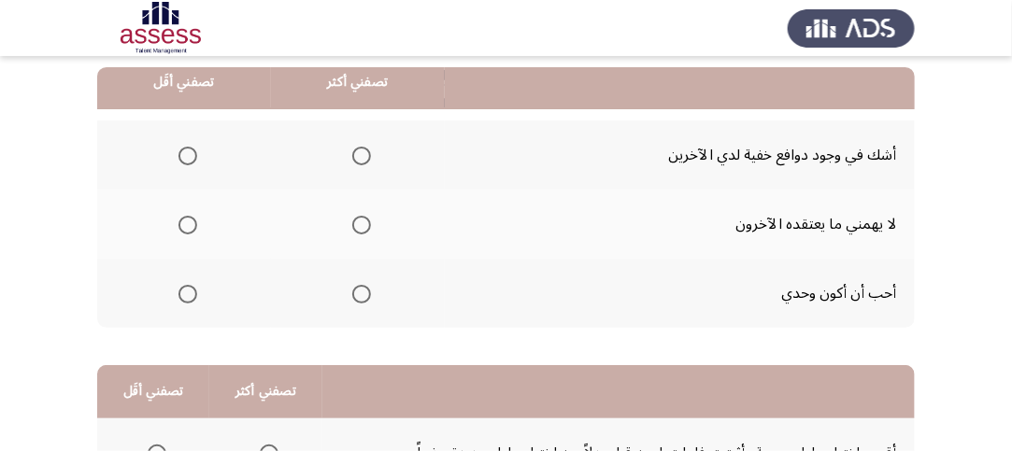
click at [355, 219] on span "Select an option" at bounding box center [361, 225] width 19 height 19
click at [355, 219] on input "Select an option" at bounding box center [361, 225] width 19 height 19
click at [184, 286] on span "Select an option" at bounding box center [187, 294] width 19 height 19
click at [184, 286] on input "Select an option" at bounding box center [187, 294] width 19 height 19
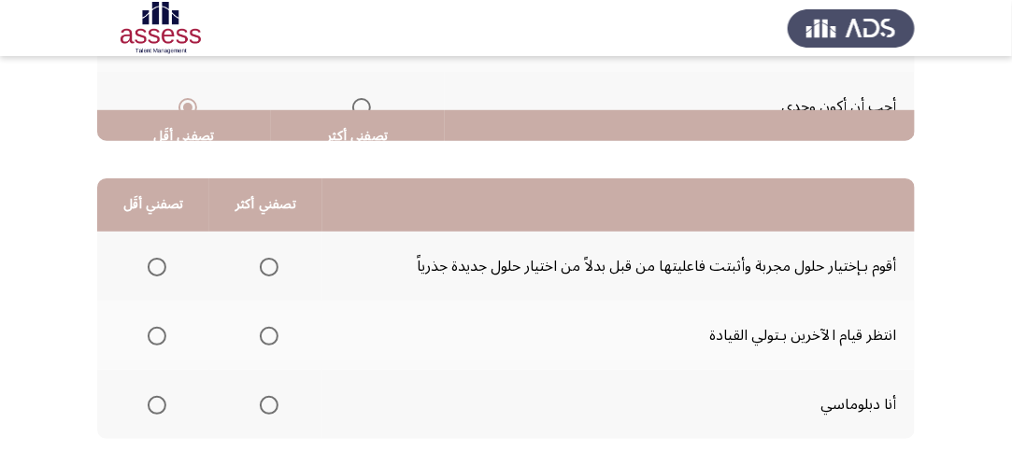
scroll to position [467, 0]
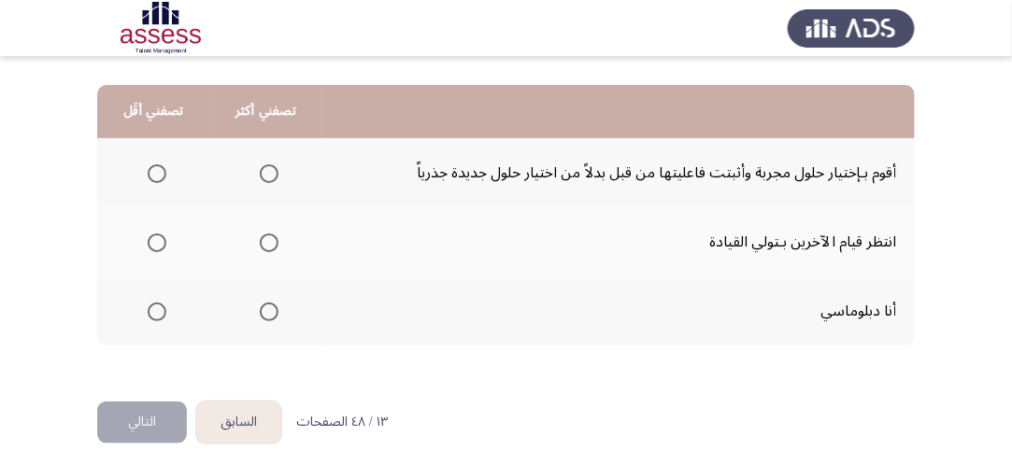
click at [263, 313] on span "Select an option" at bounding box center [269, 312] width 19 height 19
click at [263, 313] on input "Select an option" at bounding box center [269, 312] width 19 height 19
click at [148, 243] on span "Select an option" at bounding box center [157, 243] width 19 height 19
click at [148, 243] on input "Select an option" at bounding box center [157, 243] width 19 height 19
click at [164, 410] on button "التالي" at bounding box center [142, 423] width 90 height 42
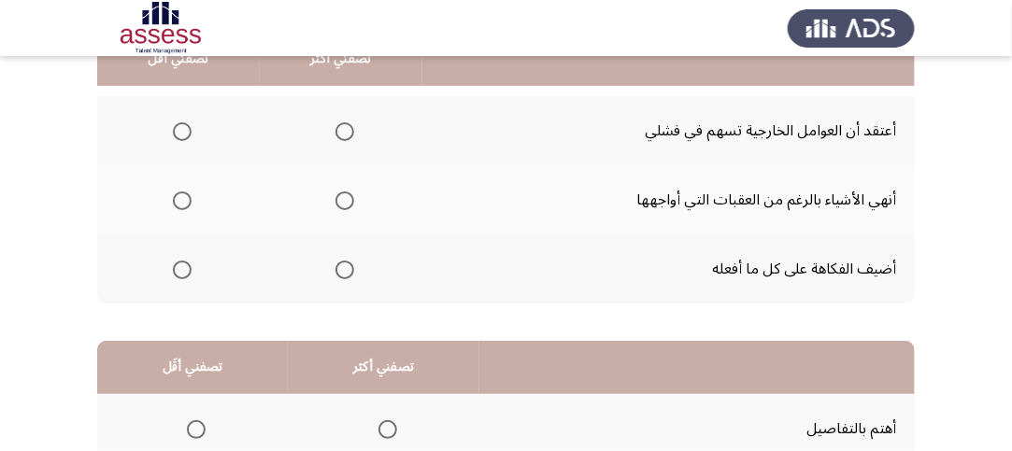
scroll to position [187, 0]
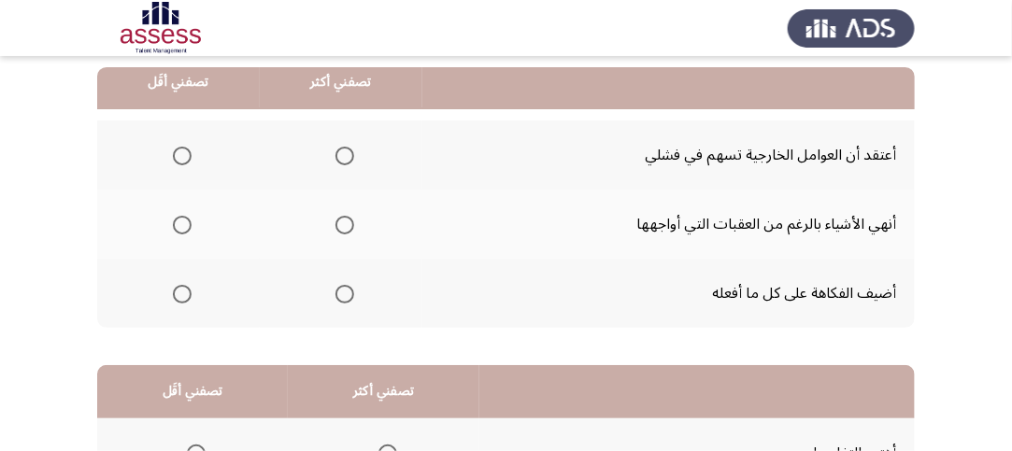
click at [341, 223] on span "Select an option" at bounding box center [344, 225] width 19 height 19
click at [341, 223] on input "Select an option" at bounding box center [344, 225] width 19 height 19
click at [188, 151] on span "Select an option" at bounding box center [182, 156] width 19 height 19
click at [188, 151] on input "Select an option" at bounding box center [182, 156] width 19 height 19
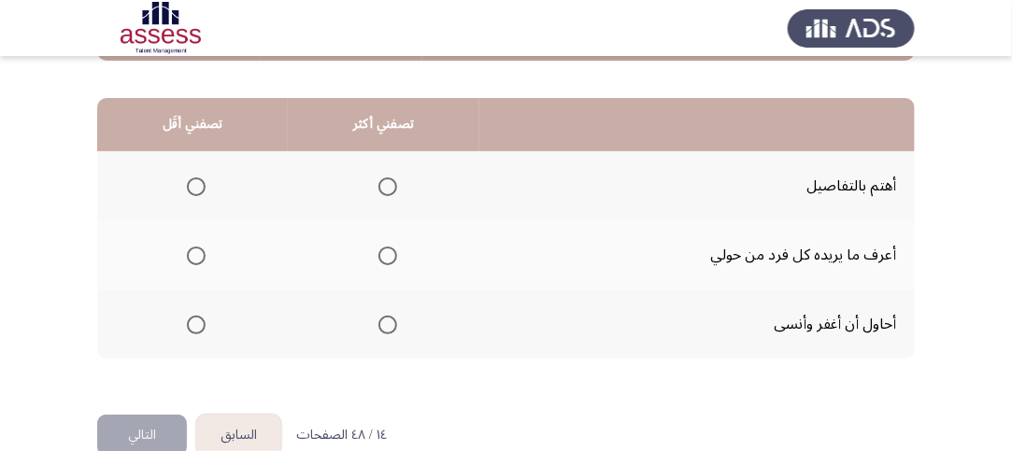
scroll to position [467, 0]
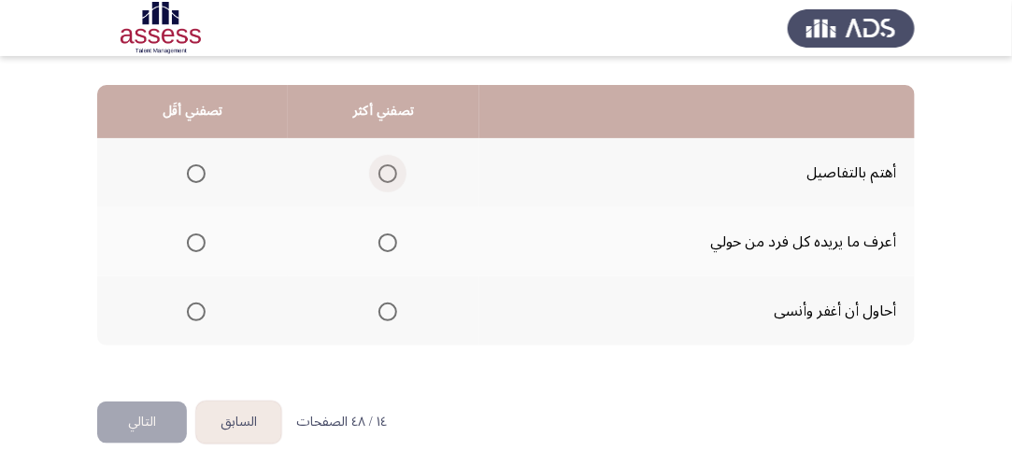
click at [371, 165] on label "Select an option" at bounding box center [384, 173] width 26 height 19
click at [378, 165] on input "Select an option" at bounding box center [387, 173] width 19 height 19
click at [390, 235] on span "Select an option" at bounding box center [387, 243] width 19 height 19
click at [390, 235] on input "Select an option" at bounding box center [387, 243] width 19 height 19
click at [211, 313] on th at bounding box center [192, 311] width 191 height 69
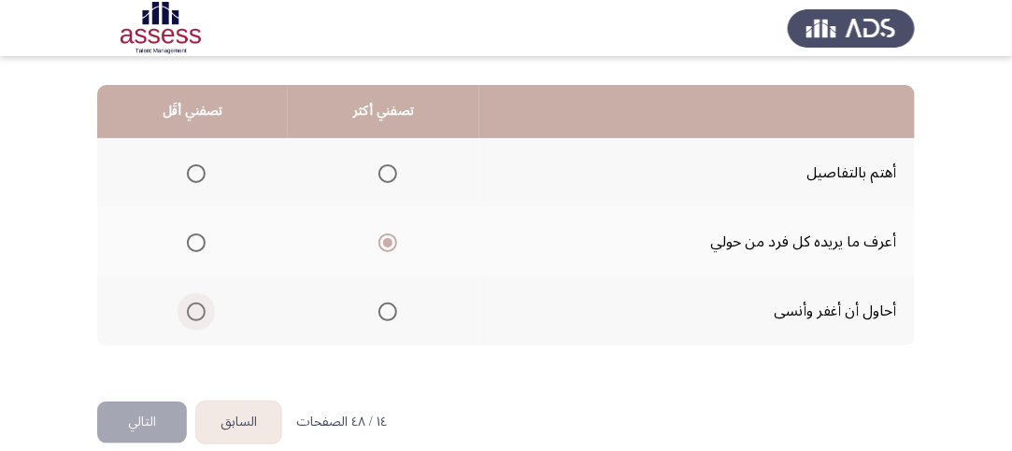
click at [193, 313] on span "Select an option" at bounding box center [196, 312] width 19 height 19
click at [193, 313] on input "Select an option" at bounding box center [196, 312] width 19 height 19
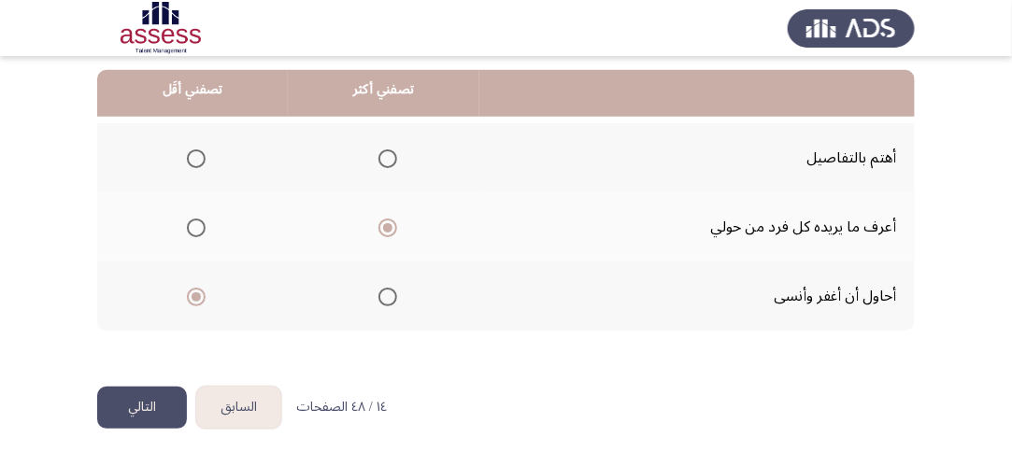
scroll to position [490, 0]
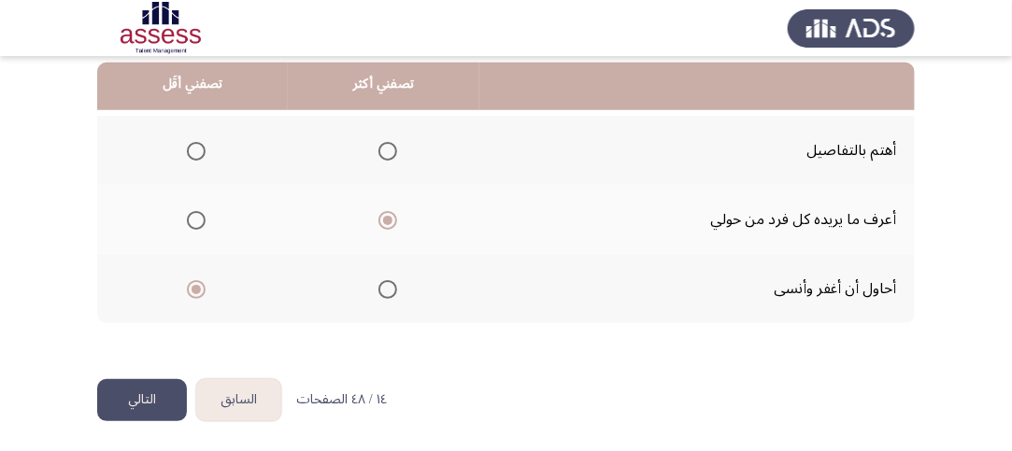
click at [146, 389] on button "التالي" at bounding box center [142, 400] width 90 height 42
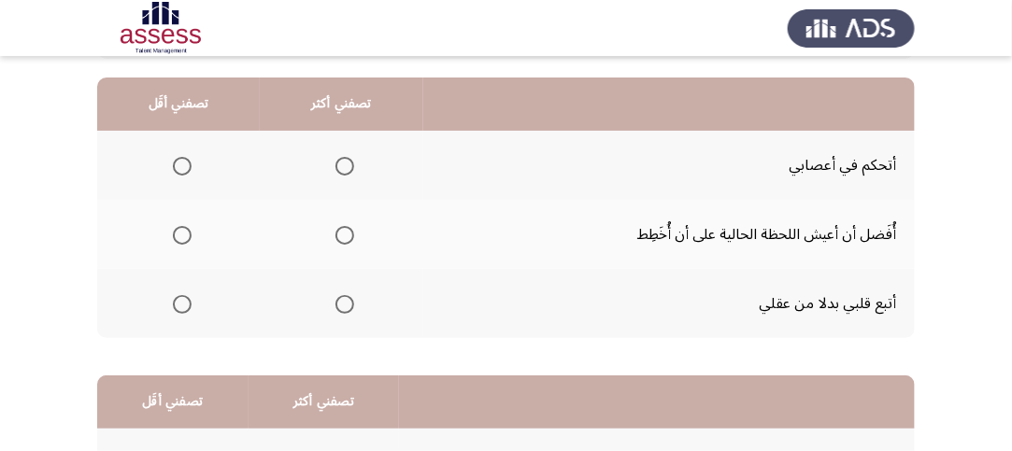
scroll to position [187, 0]
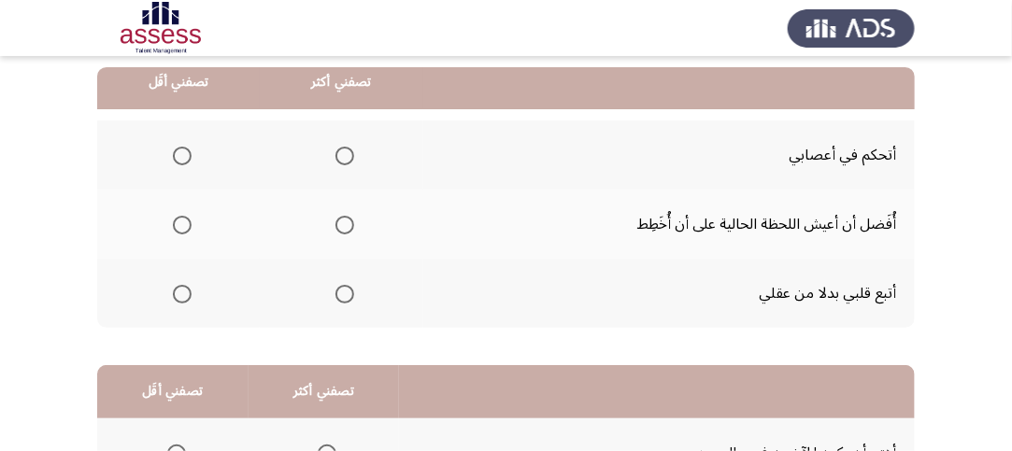
click at [350, 150] on span "Select an option" at bounding box center [344, 156] width 19 height 19
click at [350, 150] on input "Select an option" at bounding box center [344, 156] width 19 height 19
click at [181, 232] on span "Select an option" at bounding box center [182, 225] width 19 height 19
click at [181, 232] on input "Select an option" at bounding box center [182, 225] width 19 height 19
click at [179, 298] on span "Select an option" at bounding box center [182, 294] width 19 height 19
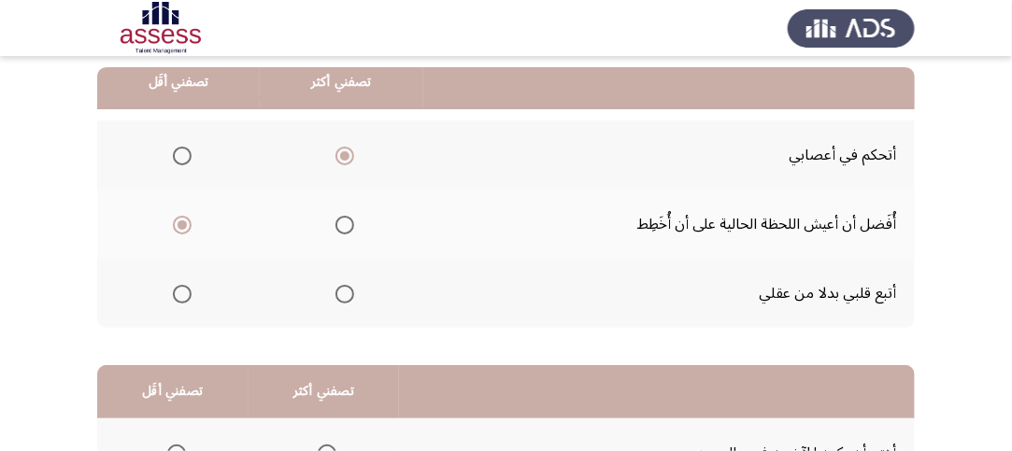
click at [179, 298] on input "Select an option" at bounding box center [182, 294] width 19 height 19
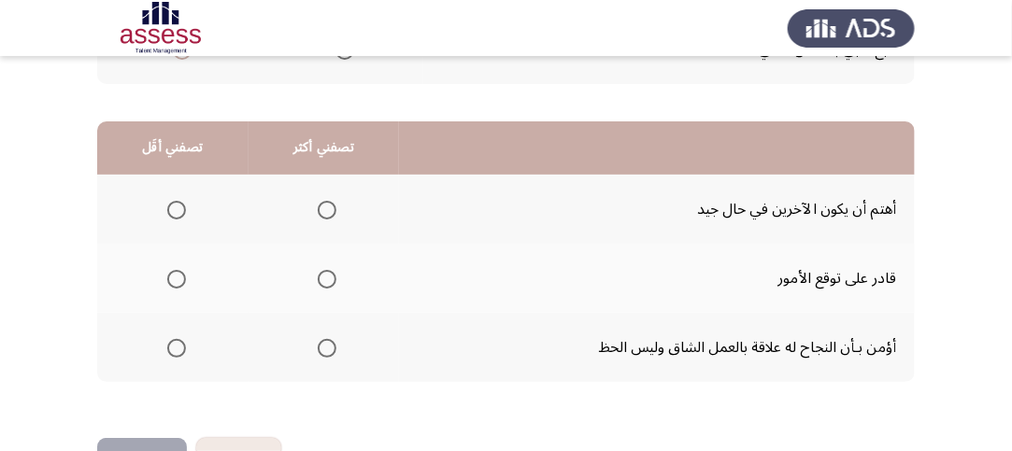
scroll to position [467, 0]
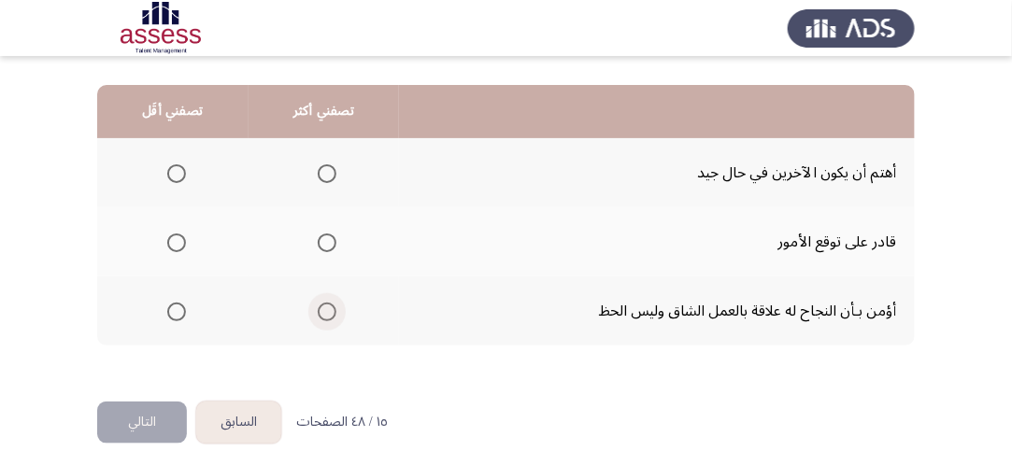
click at [328, 312] on span "Select an option" at bounding box center [327, 312] width 19 height 19
click at [328, 312] on input "Select an option" at bounding box center [327, 312] width 19 height 19
click at [178, 174] on span "Select an option" at bounding box center [176, 173] width 19 height 19
click at [178, 174] on input "Select an option" at bounding box center [176, 173] width 19 height 19
click at [143, 423] on button "التالي" at bounding box center [142, 423] width 90 height 42
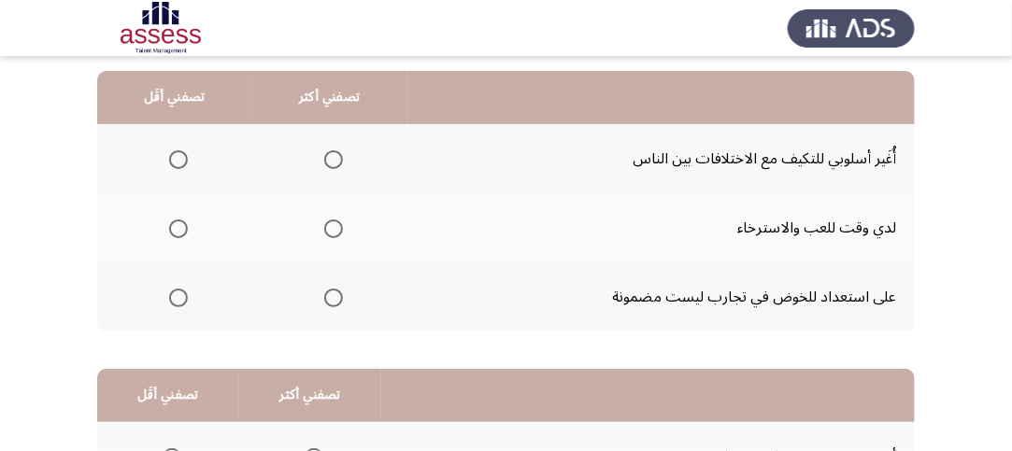
scroll to position [187, 0]
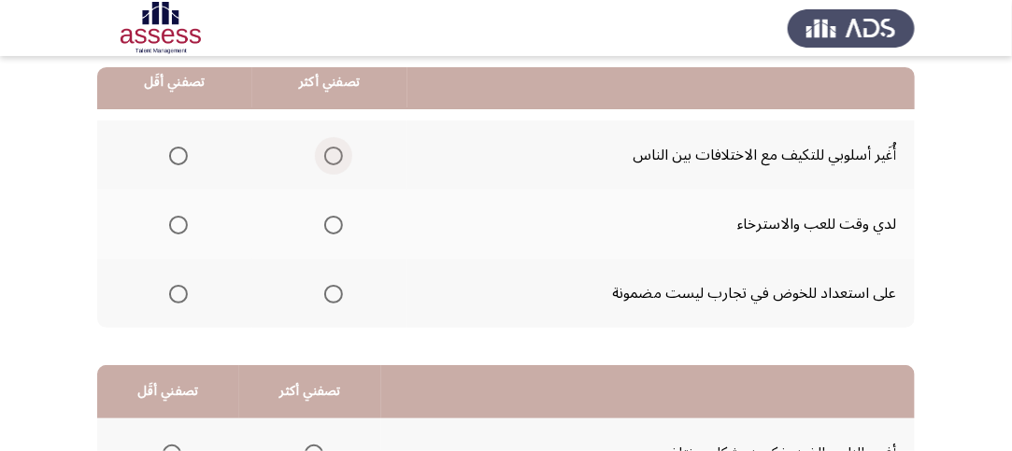
click at [335, 158] on span "Select an option" at bounding box center [333, 156] width 19 height 19
click at [335, 158] on input "Select an option" at bounding box center [333, 156] width 19 height 19
click at [186, 215] on th at bounding box center [174, 224] width 155 height 69
click at [176, 228] on span "Select an option" at bounding box center [178, 225] width 19 height 19
click at [176, 228] on input "Select an option" at bounding box center [178, 225] width 19 height 19
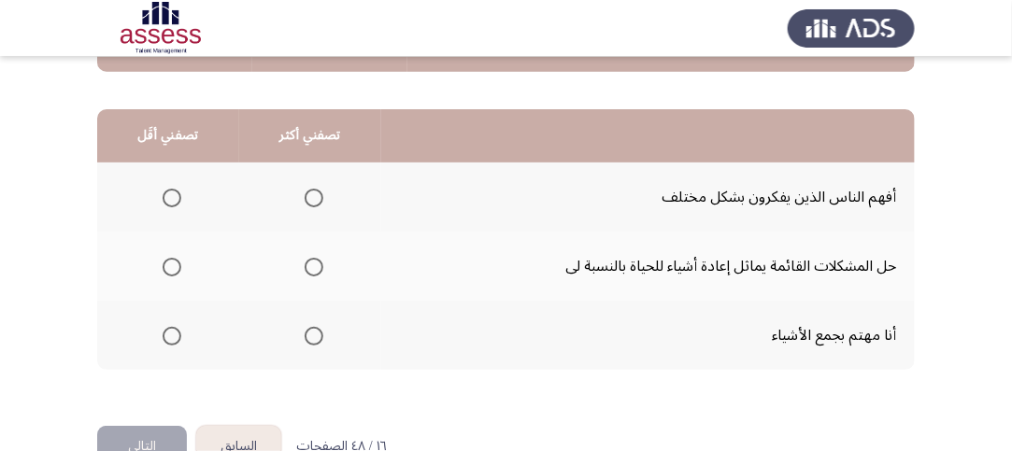
scroll to position [467, 0]
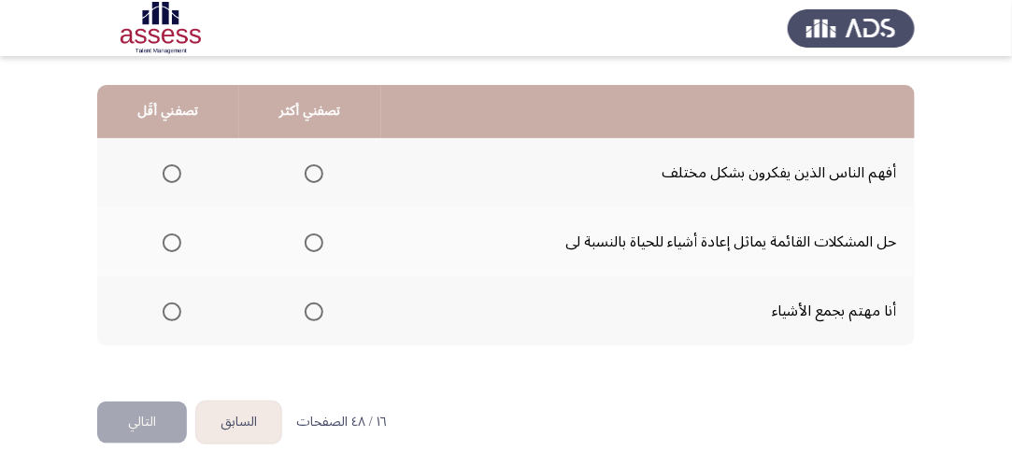
click at [308, 242] on span "Select an option" at bounding box center [314, 243] width 19 height 19
click at [308, 242] on input "Select an option" at bounding box center [314, 243] width 19 height 19
click at [163, 309] on span "Select an option" at bounding box center [172, 312] width 19 height 19
click at [163, 309] on input "Select an option" at bounding box center [172, 312] width 19 height 19
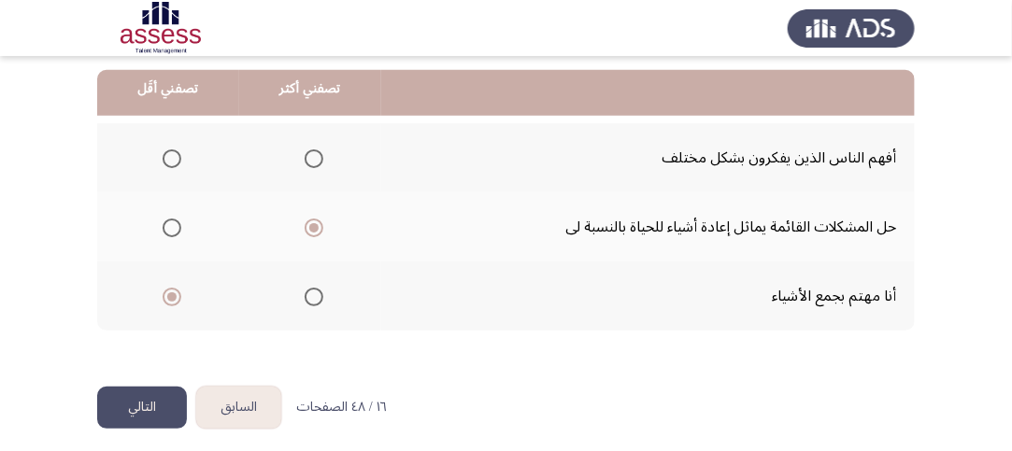
scroll to position [490, 0]
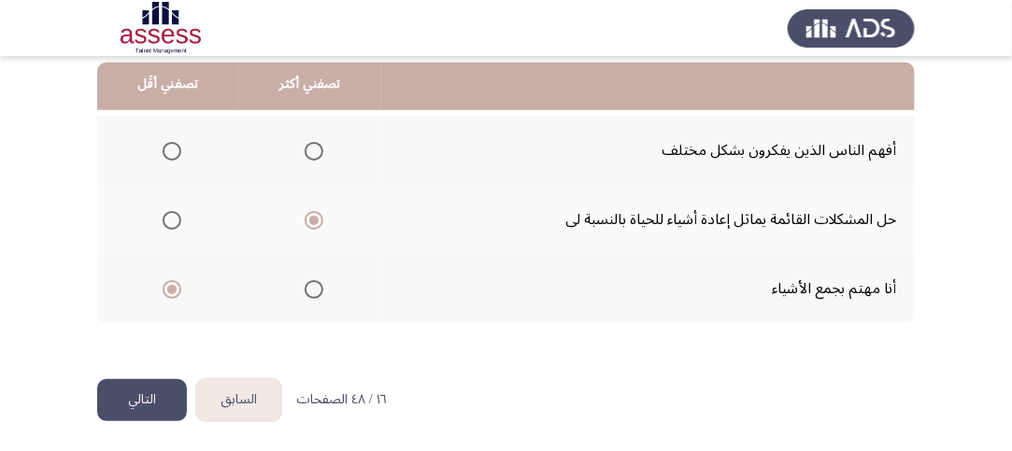
click at [157, 393] on button "التالي" at bounding box center [142, 400] width 90 height 42
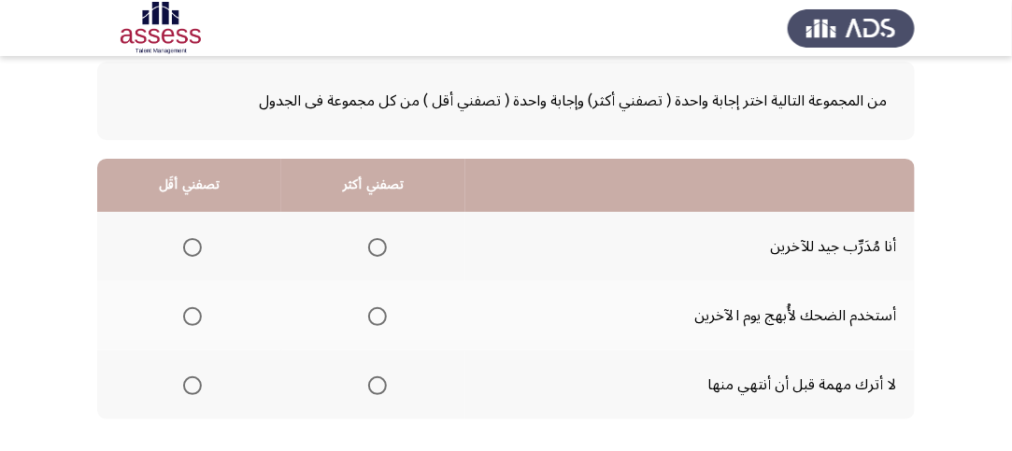
scroll to position [93, 0]
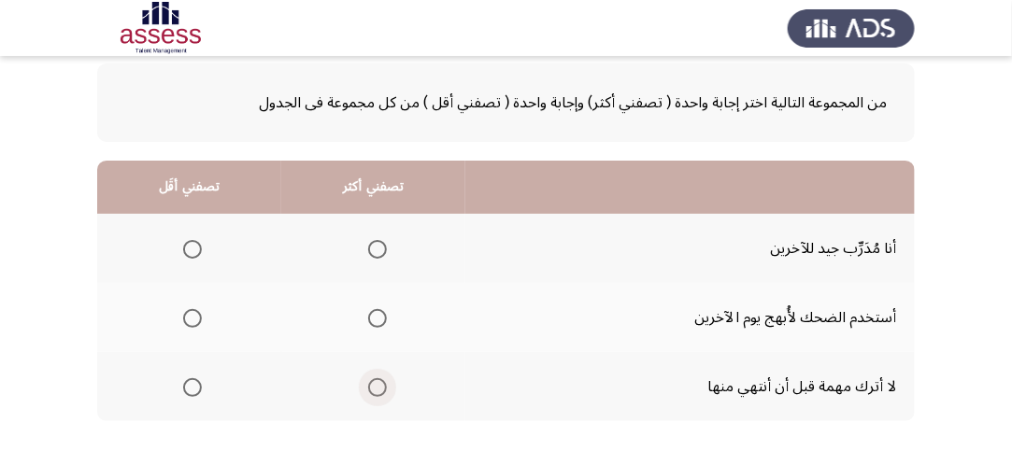
click at [377, 386] on span "Select an option" at bounding box center [377, 387] width 19 height 19
click at [377, 386] on input "Select an option" at bounding box center [377, 387] width 19 height 19
click at [189, 321] on span "Select an option" at bounding box center [192, 318] width 19 height 19
click at [189, 321] on input "Select an option" at bounding box center [192, 318] width 19 height 19
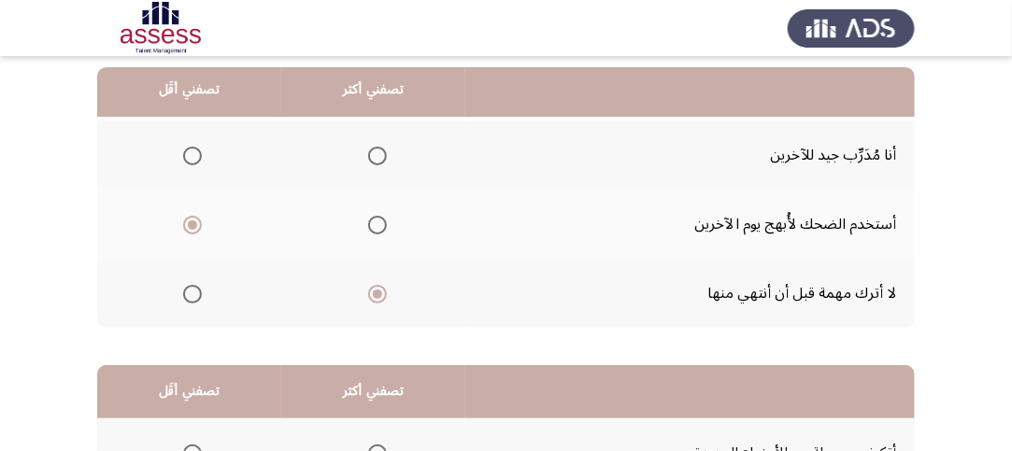
scroll to position [467, 0]
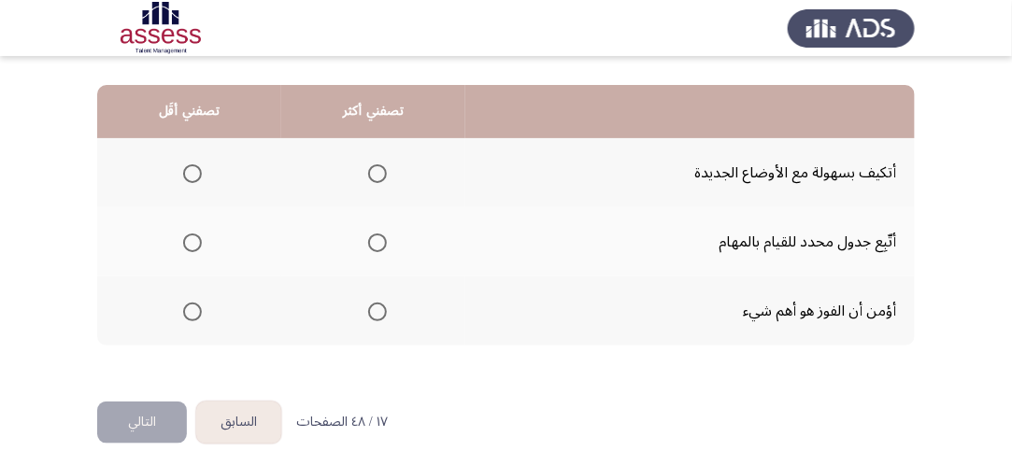
click at [376, 166] on span "Select an option" at bounding box center [377, 173] width 19 height 19
click at [376, 166] on input "Select an option" at bounding box center [377, 173] width 19 height 19
click at [187, 303] on span "Select an option" at bounding box center [192, 312] width 19 height 19
click at [187, 303] on input "Select an option" at bounding box center [192, 312] width 19 height 19
click at [164, 417] on button "التالي" at bounding box center [142, 423] width 90 height 42
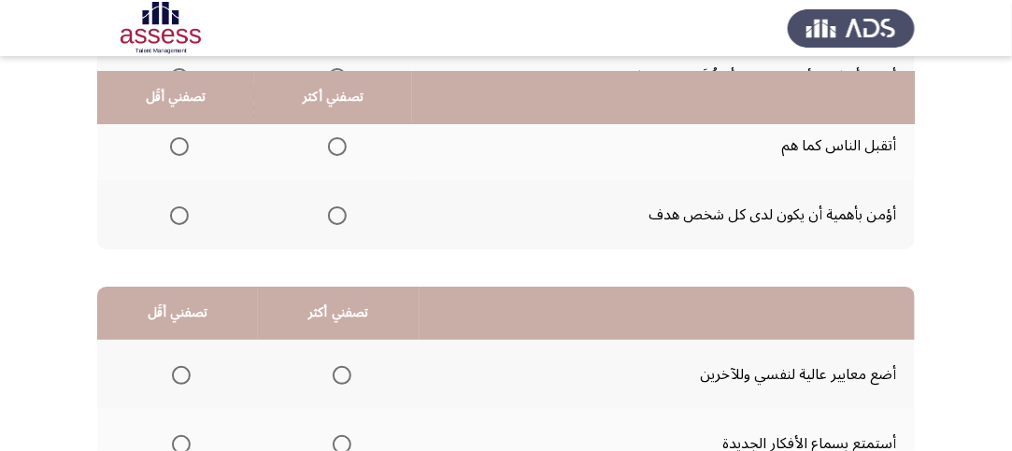
scroll to position [93, 0]
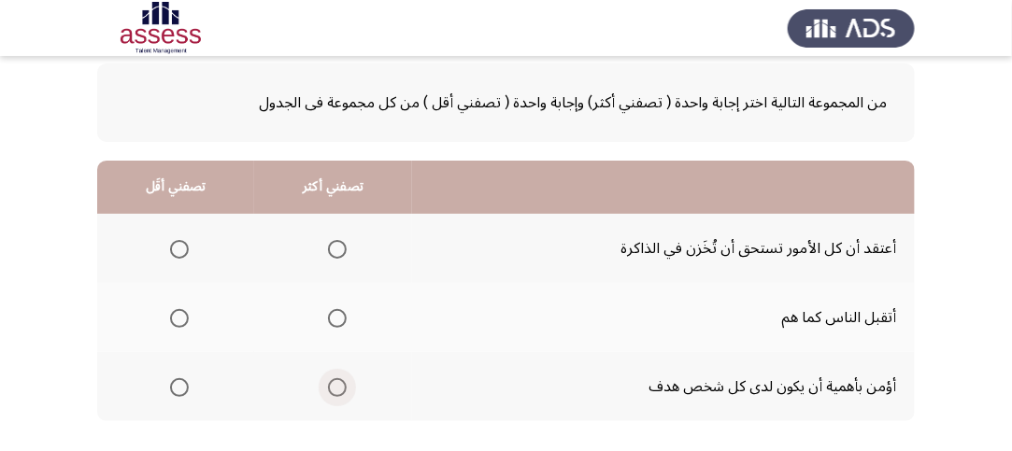
click at [331, 383] on span "Select an option" at bounding box center [337, 387] width 19 height 19
click at [331, 383] on input "Select an option" at bounding box center [337, 387] width 19 height 19
click at [173, 244] on span "Select an option" at bounding box center [179, 249] width 19 height 19
click at [173, 244] on input "Select an option" at bounding box center [179, 249] width 19 height 19
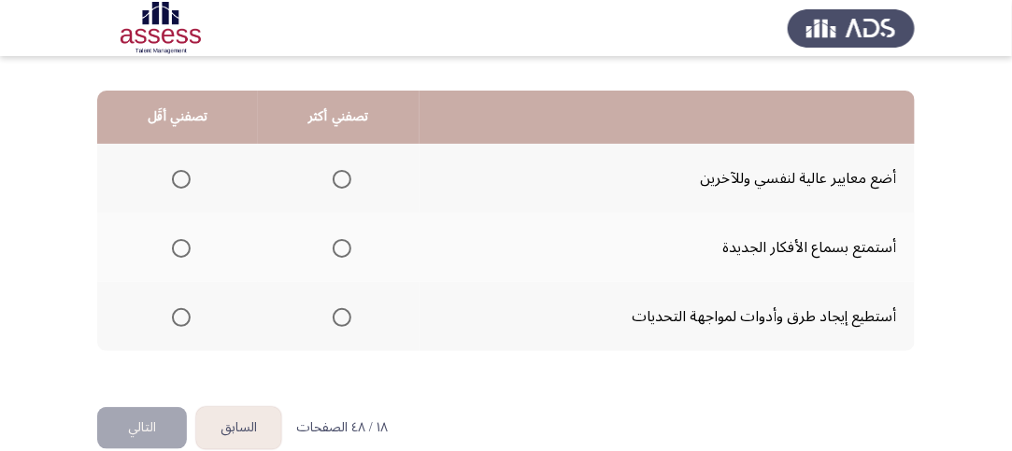
scroll to position [467, 0]
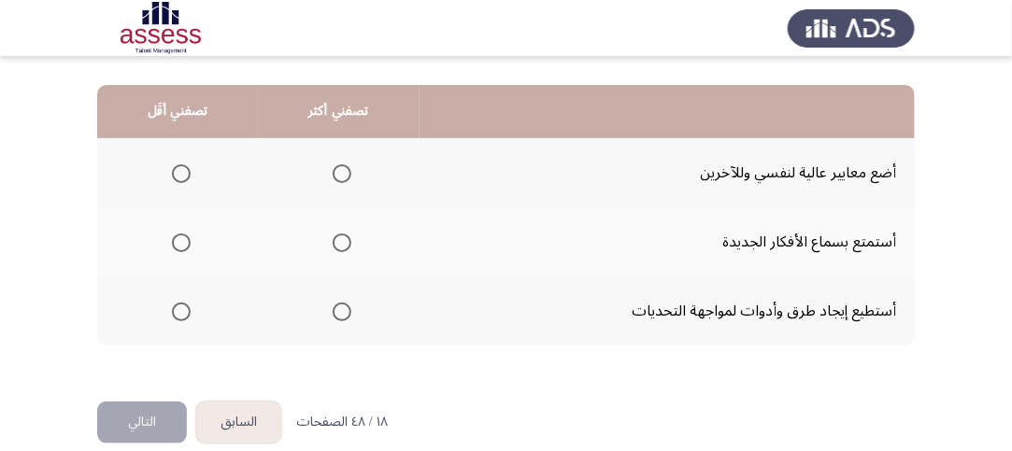
click at [340, 307] on span "Select an option" at bounding box center [342, 312] width 19 height 19
click at [340, 307] on input "Select an option" at bounding box center [342, 312] width 19 height 19
click at [178, 167] on span "Select an option" at bounding box center [181, 173] width 19 height 19
click at [178, 167] on input "Select an option" at bounding box center [181, 173] width 19 height 19
click at [136, 419] on button "التالي" at bounding box center [142, 423] width 90 height 42
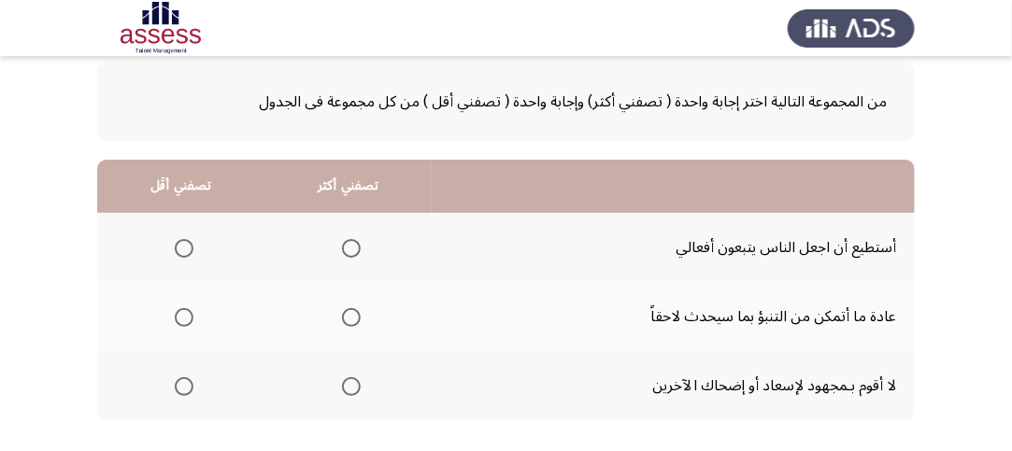
scroll to position [187, 0]
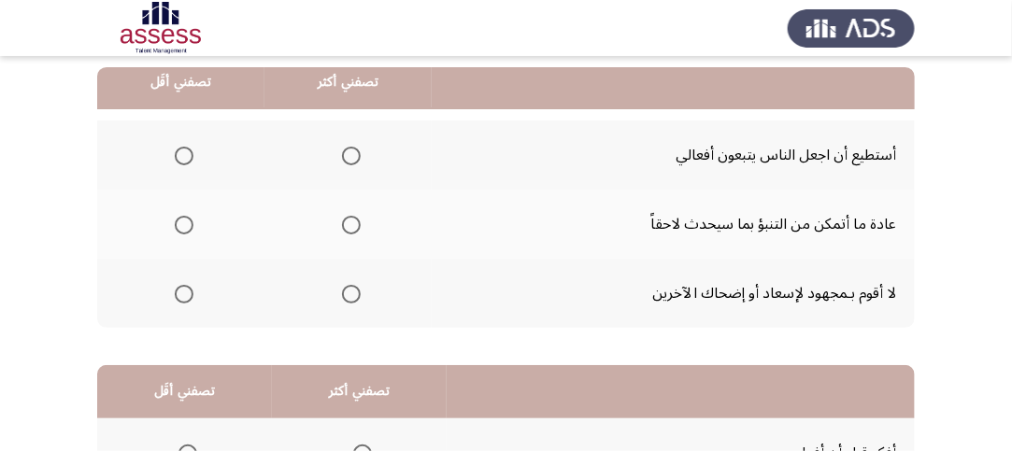
click at [352, 144] on mat-radio-group "Select an option" at bounding box center [348, 155] width 26 height 32
click at [344, 156] on span "Select an option" at bounding box center [351, 156] width 19 height 19
click at [344, 156] on input "Select an option" at bounding box center [351, 156] width 19 height 19
click at [192, 289] on span "Select an option" at bounding box center [184, 294] width 19 height 19
click at [192, 289] on input "Select an option" at bounding box center [184, 294] width 19 height 19
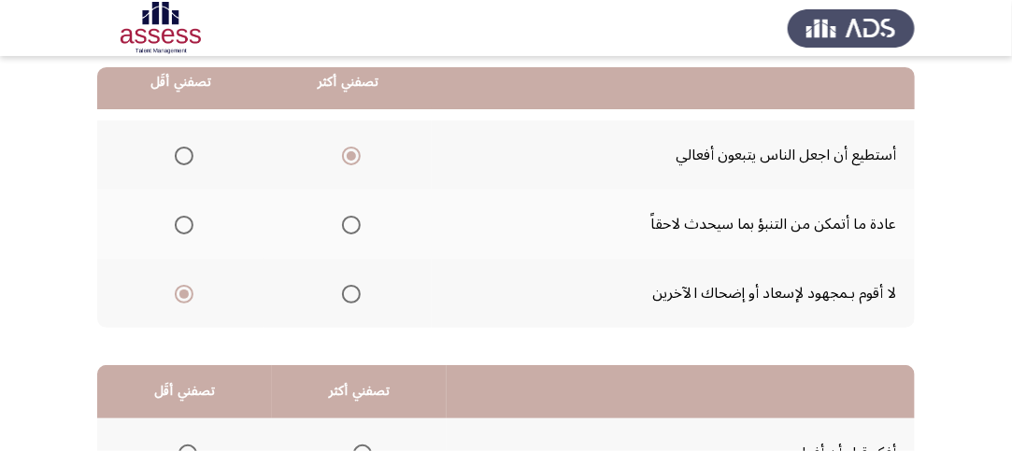
click at [189, 217] on span "Select an option" at bounding box center [184, 225] width 19 height 19
click at [189, 217] on input "Select an option" at bounding box center [184, 225] width 19 height 19
click at [356, 228] on span "Select an option" at bounding box center [351, 225] width 19 height 19
click at [356, 228] on input "Select an option" at bounding box center [351, 225] width 19 height 19
click at [188, 157] on span "Select an option" at bounding box center [184, 156] width 19 height 19
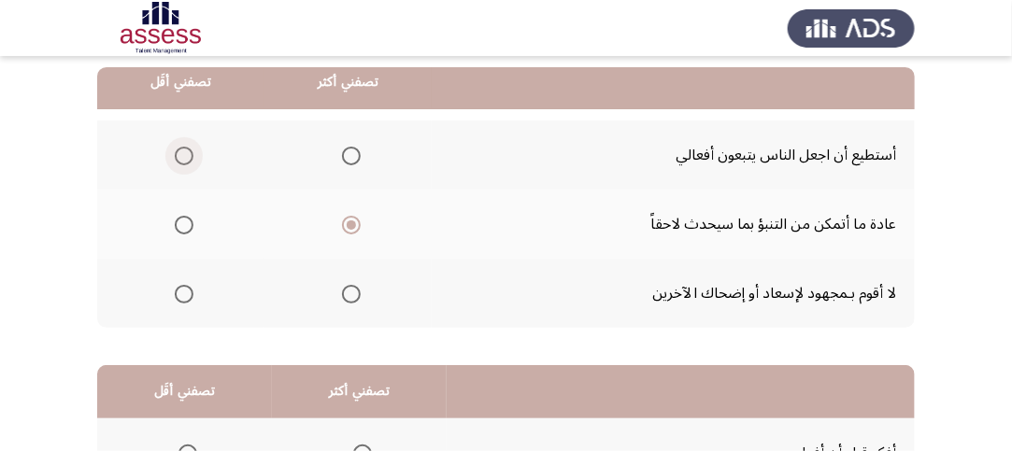
click at [188, 157] on input "Select an option" at bounding box center [184, 156] width 19 height 19
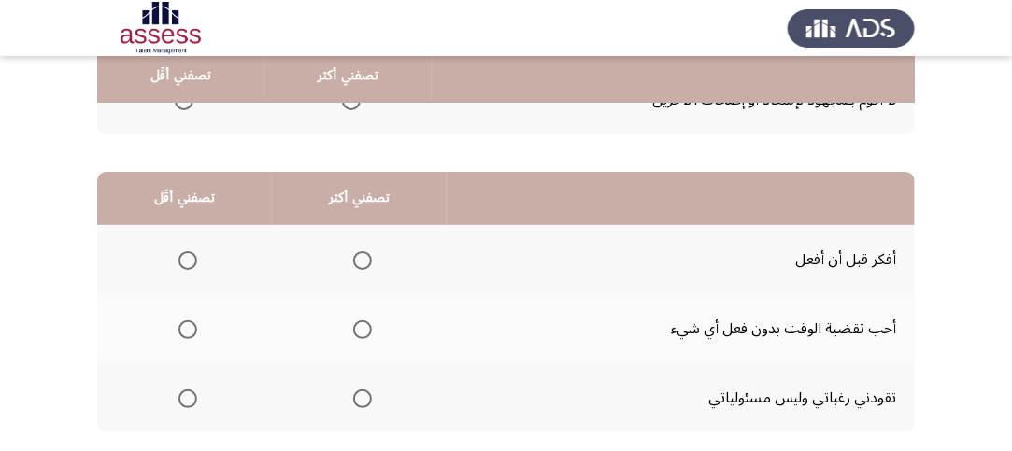
scroll to position [467, 0]
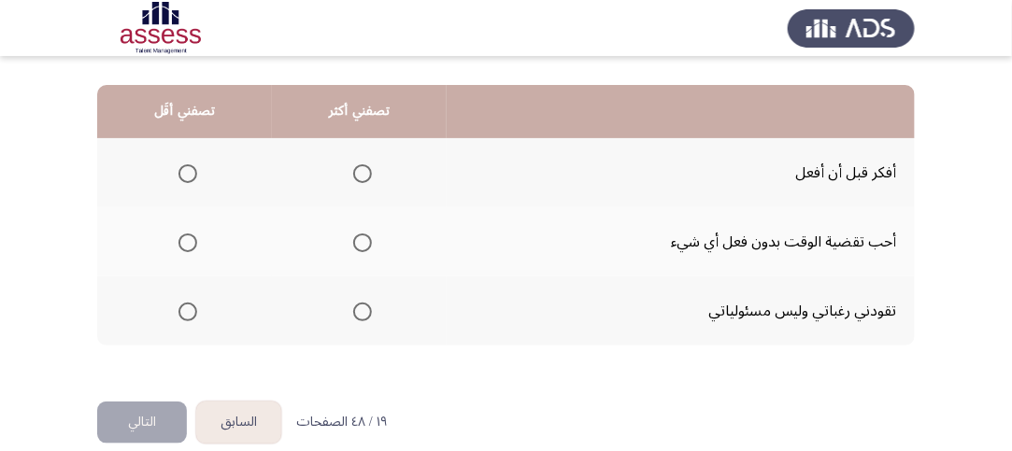
click at [353, 173] on span "Select an option" at bounding box center [362, 173] width 19 height 19
click at [353, 173] on input "Select an option" at bounding box center [362, 173] width 19 height 19
click at [185, 314] on span "Select an option" at bounding box center [187, 312] width 19 height 19
click at [185, 314] on input "Select an option" at bounding box center [187, 312] width 19 height 19
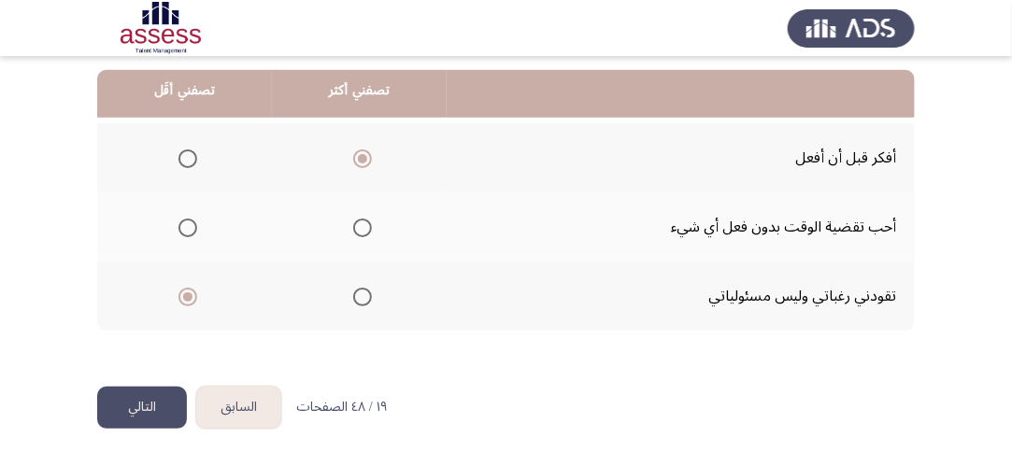
scroll to position [490, 0]
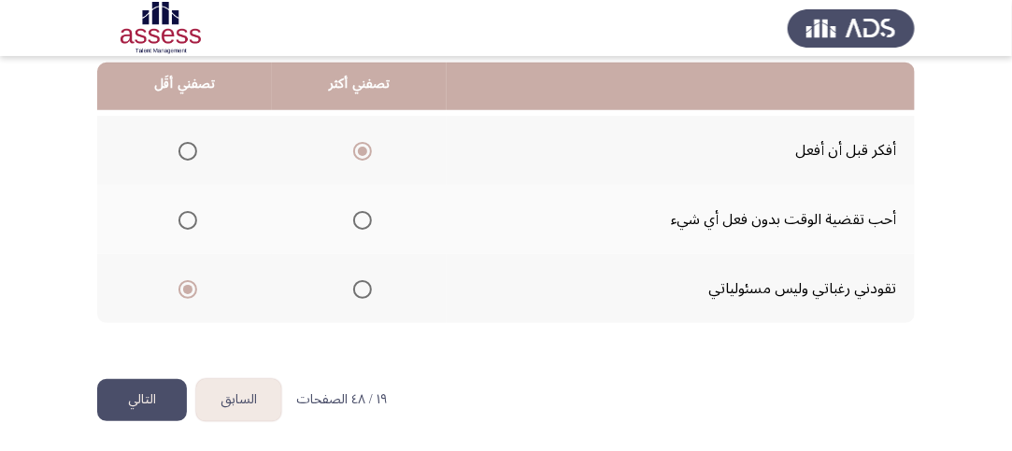
click at [149, 399] on button "التالي" at bounding box center [142, 400] width 90 height 42
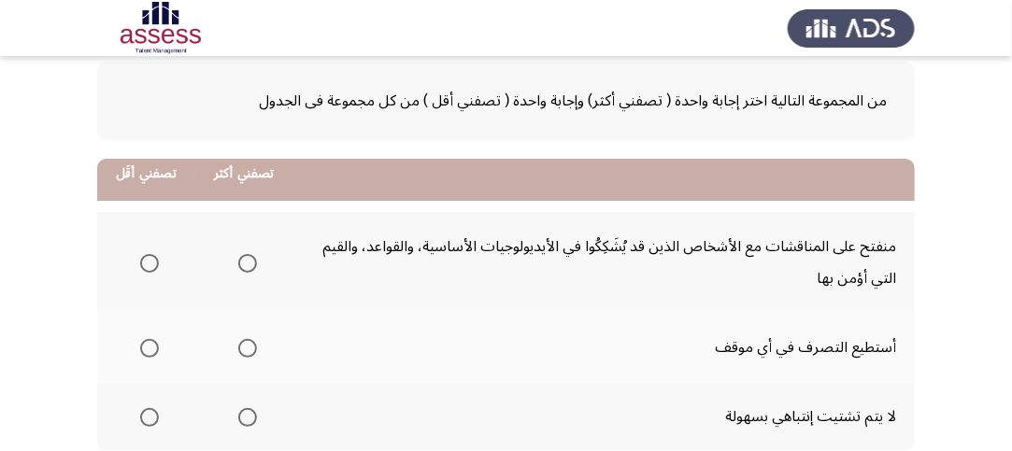
scroll to position [187, 0]
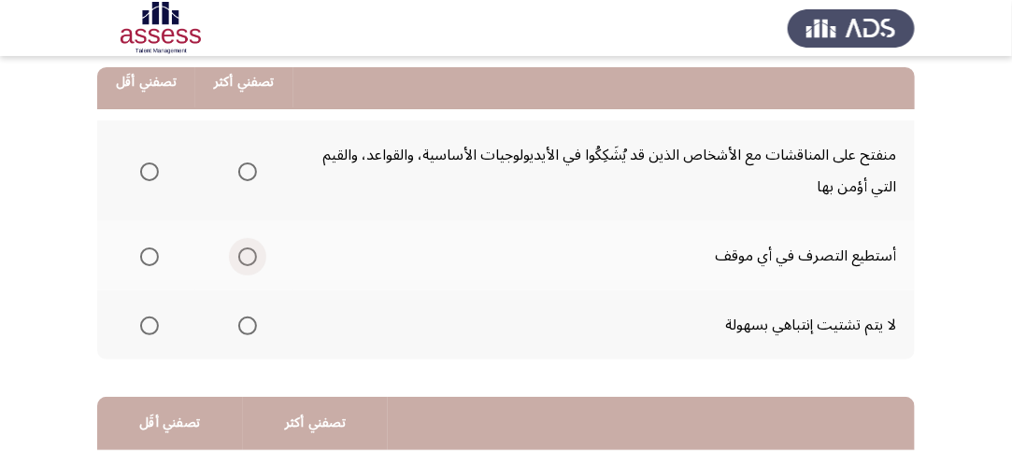
click at [248, 253] on span "Select an option" at bounding box center [247, 257] width 19 height 19
click at [248, 253] on input "Select an option" at bounding box center [247, 257] width 19 height 19
click at [154, 175] on span "Select an option" at bounding box center [149, 172] width 19 height 19
click at [154, 175] on input "Select an option" at bounding box center [149, 172] width 19 height 19
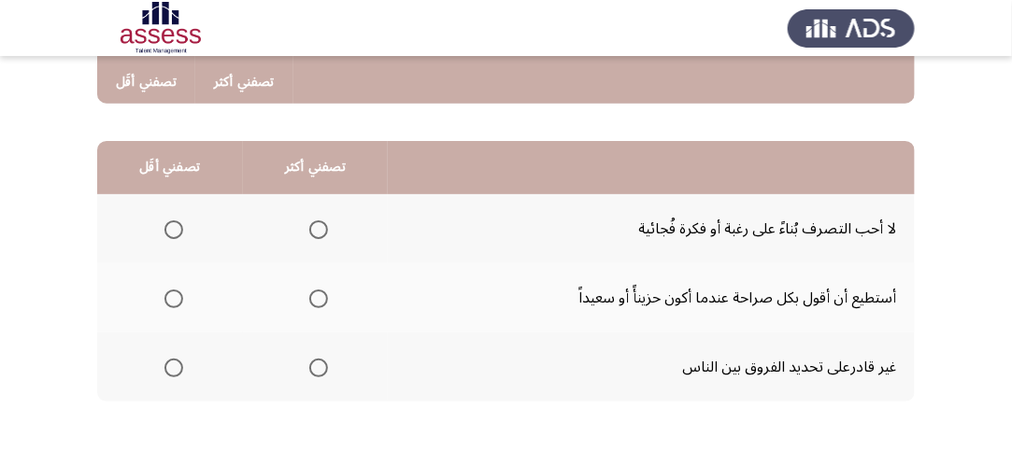
scroll to position [521, 0]
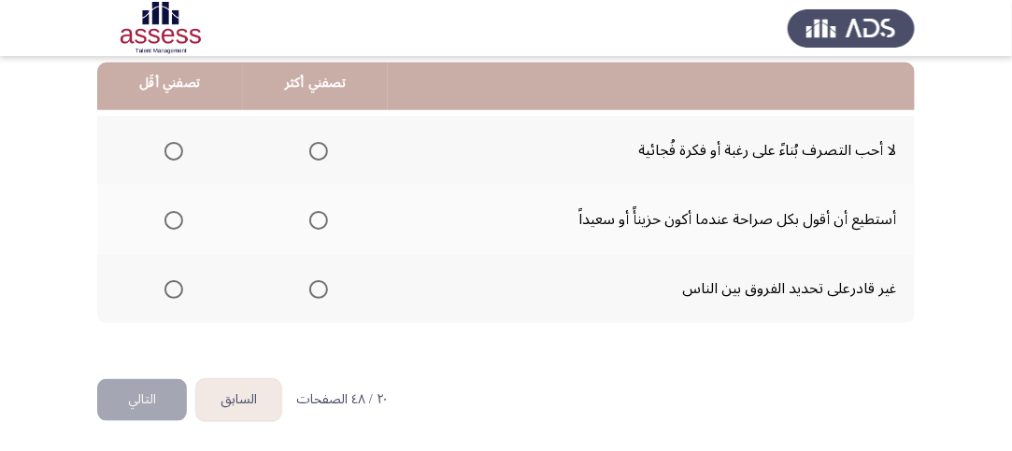
click at [319, 220] on span "Select an option" at bounding box center [318, 220] width 19 height 19
click at [319, 220] on input "Select an option" at bounding box center [318, 220] width 19 height 19
click at [171, 286] on span "Select an option" at bounding box center [173, 289] width 19 height 19
click at [171, 286] on input "Select an option" at bounding box center [173, 289] width 19 height 19
click at [169, 397] on button "التالي" at bounding box center [142, 400] width 90 height 42
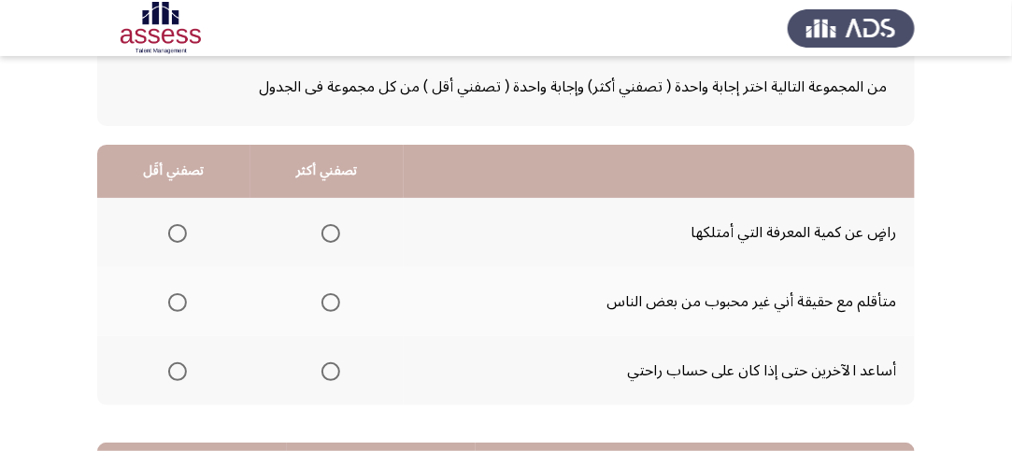
scroll to position [187, 0]
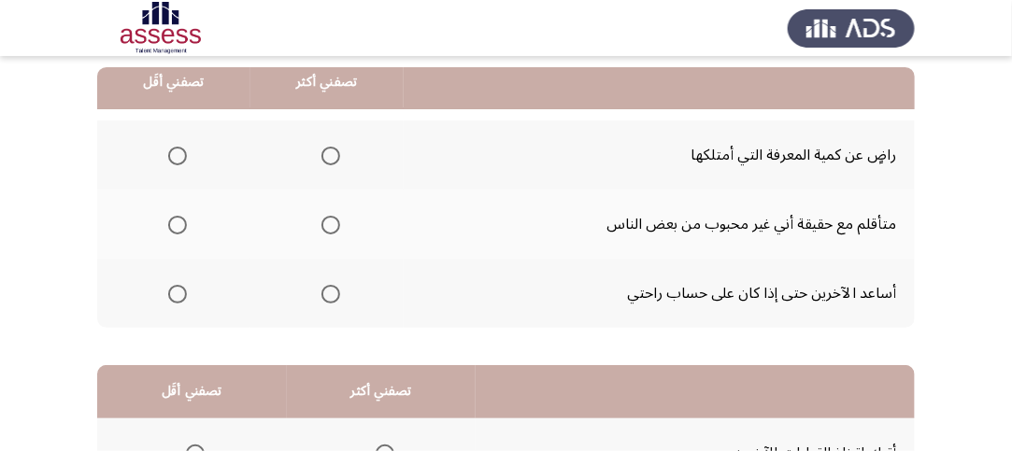
click at [321, 295] on span "Select an option" at bounding box center [330, 294] width 19 height 19
click at [321, 295] on input "Select an option" at bounding box center [330, 294] width 19 height 19
click at [174, 137] on th at bounding box center [173, 155] width 153 height 69
click at [173, 150] on span "Select an option" at bounding box center [177, 156] width 19 height 19
click at [173, 150] on input "Select an option" at bounding box center [177, 156] width 19 height 19
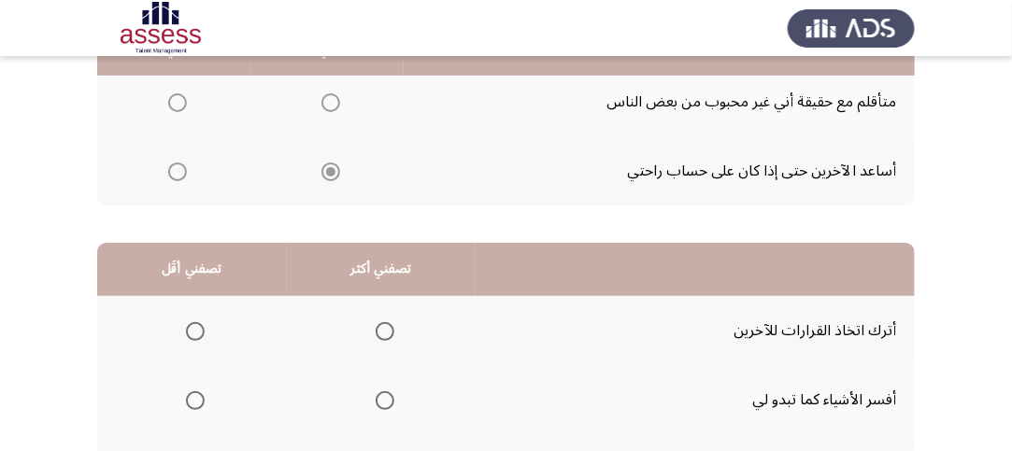
scroll to position [467, 0]
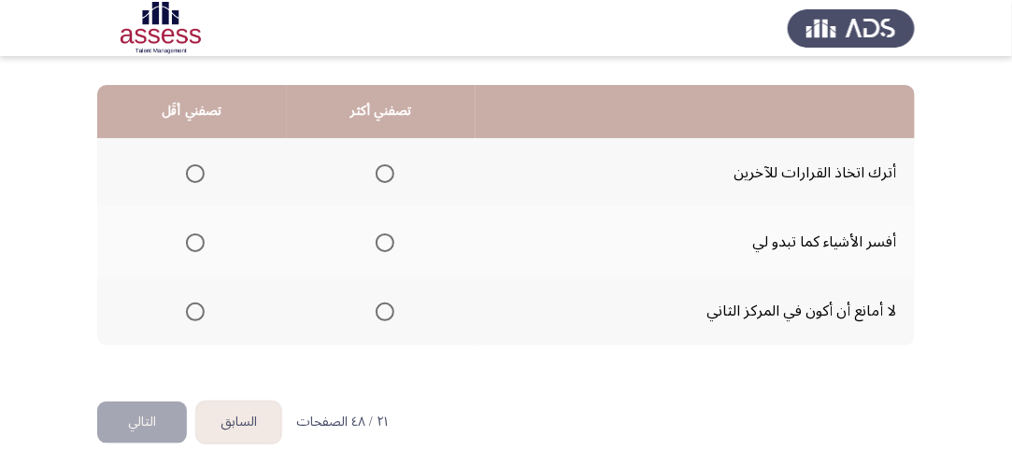
click at [382, 244] on span "Select an option" at bounding box center [385, 243] width 19 height 19
click at [382, 244] on input "Select an option" at bounding box center [385, 243] width 19 height 19
click at [204, 319] on span "Select an option" at bounding box center [195, 312] width 19 height 19
click at [204, 319] on input "Select an option" at bounding box center [195, 312] width 19 height 19
click at [150, 428] on button "التالي" at bounding box center [142, 423] width 90 height 42
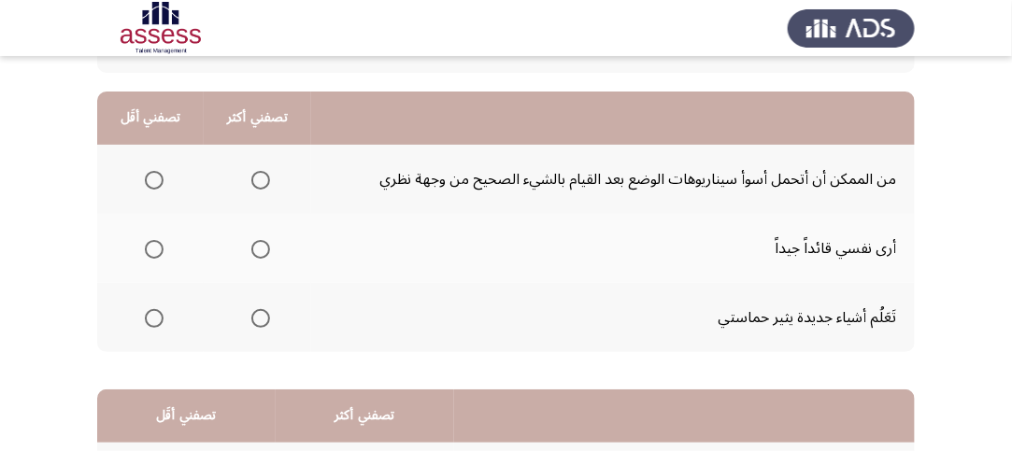
scroll to position [187, 0]
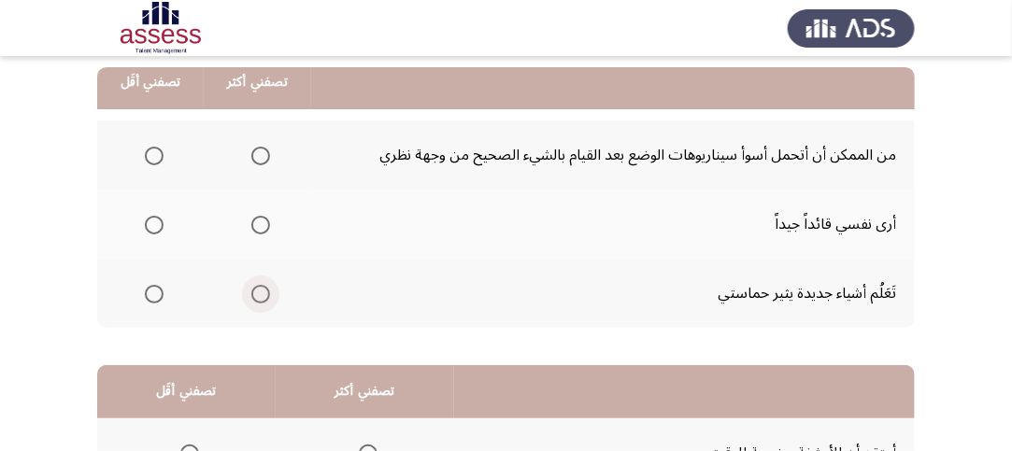
click at [246, 293] on label "Select an option" at bounding box center [257, 294] width 26 height 19
click at [251, 293] on input "Select an option" at bounding box center [260, 294] width 19 height 19
click at [153, 148] on span "Select an option" at bounding box center [154, 156] width 19 height 19
click at [153, 148] on input "Select an option" at bounding box center [154, 156] width 19 height 19
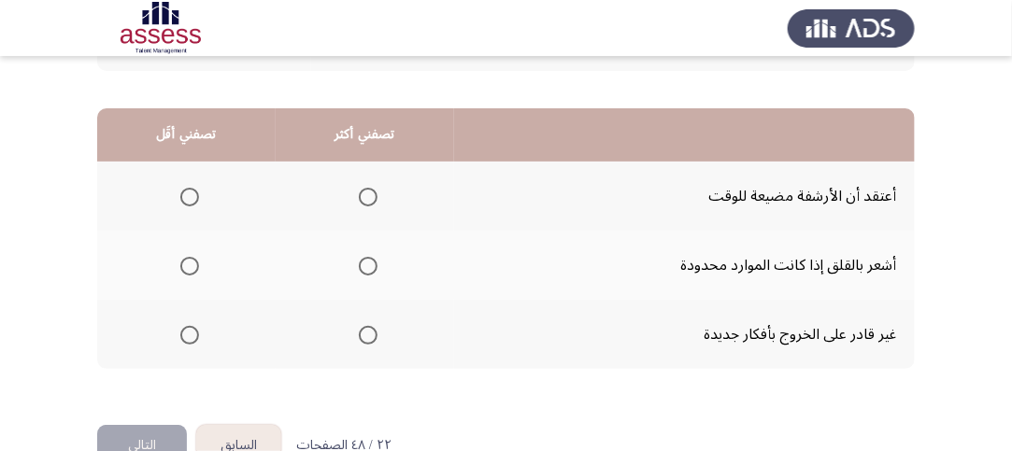
scroll to position [467, 0]
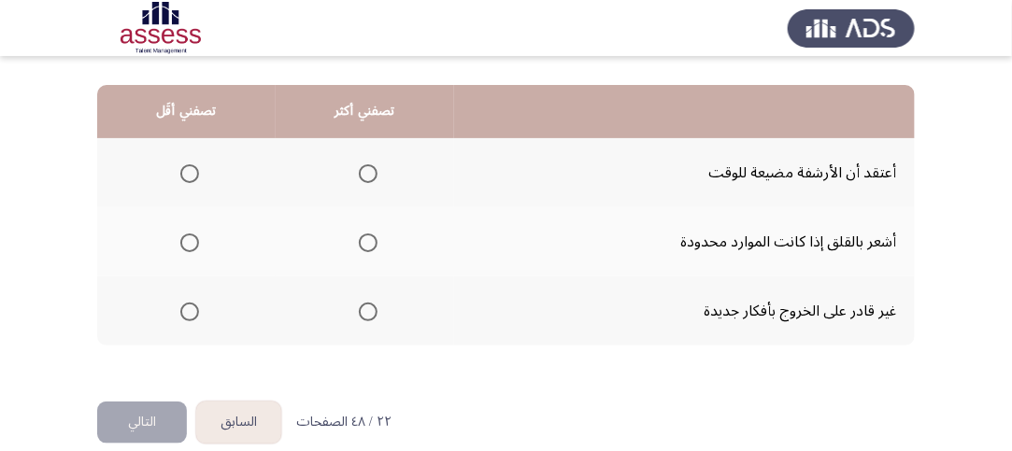
click at [359, 238] on span "Select an option" at bounding box center [368, 243] width 19 height 19
click at [359, 238] on input "Select an option" at bounding box center [368, 243] width 19 height 19
click at [188, 309] on span "Select an option" at bounding box center [189, 312] width 19 height 19
click at [188, 309] on input "Select an option" at bounding box center [189, 312] width 19 height 19
click at [150, 423] on button "التالي" at bounding box center [142, 423] width 90 height 42
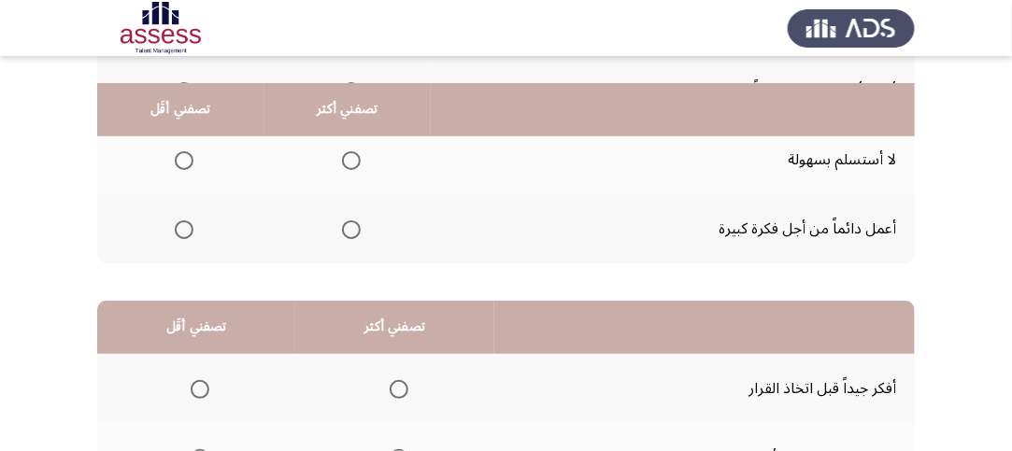
scroll to position [187, 0]
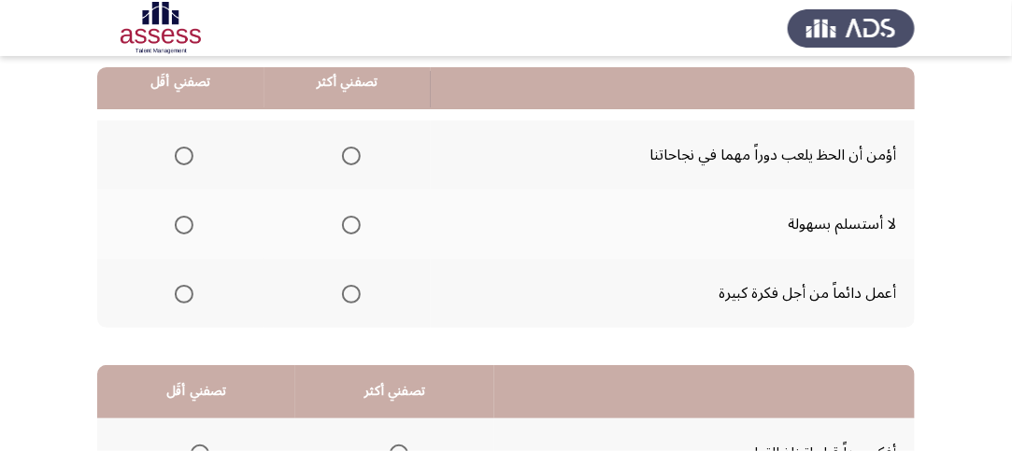
click at [353, 289] on span "Select an option" at bounding box center [351, 294] width 19 height 19
click at [353, 289] on input "Select an option" at bounding box center [351, 294] width 19 height 19
click at [180, 151] on span "Select an option" at bounding box center [184, 156] width 19 height 19
click at [180, 151] on input "Select an option" at bounding box center [184, 156] width 19 height 19
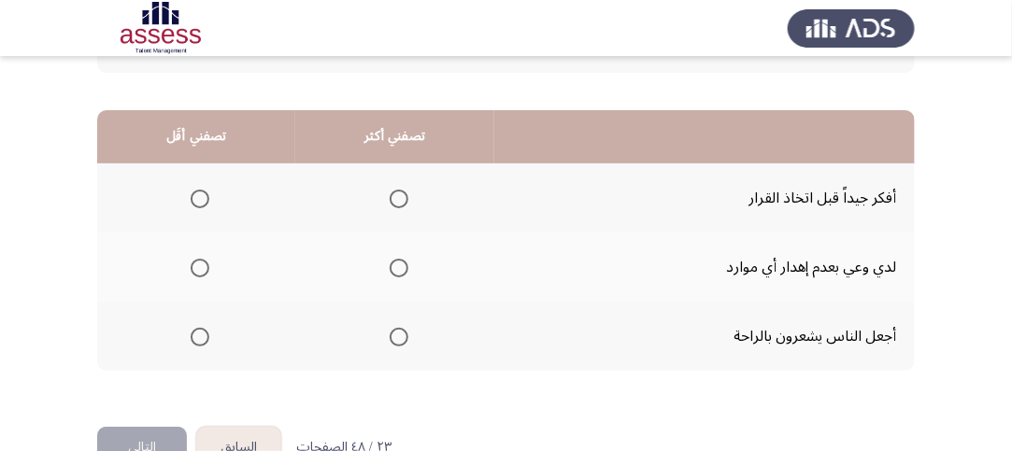
scroll to position [467, 0]
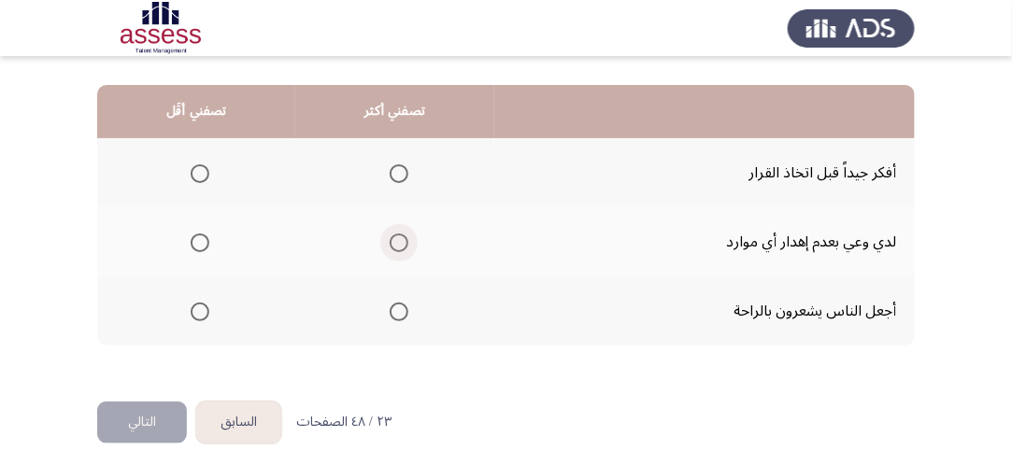
click at [392, 245] on span "Select an option" at bounding box center [399, 243] width 19 height 19
click at [392, 245] on input "Select an option" at bounding box center [399, 243] width 19 height 19
click at [393, 165] on span "Select an option" at bounding box center [399, 173] width 19 height 19
click at [393, 165] on input "Select an option" at bounding box center [399, 173] width 19 height 19
click at [206, 304] on span "Select an option" at bounding box center [200, 312] width 19 height 19
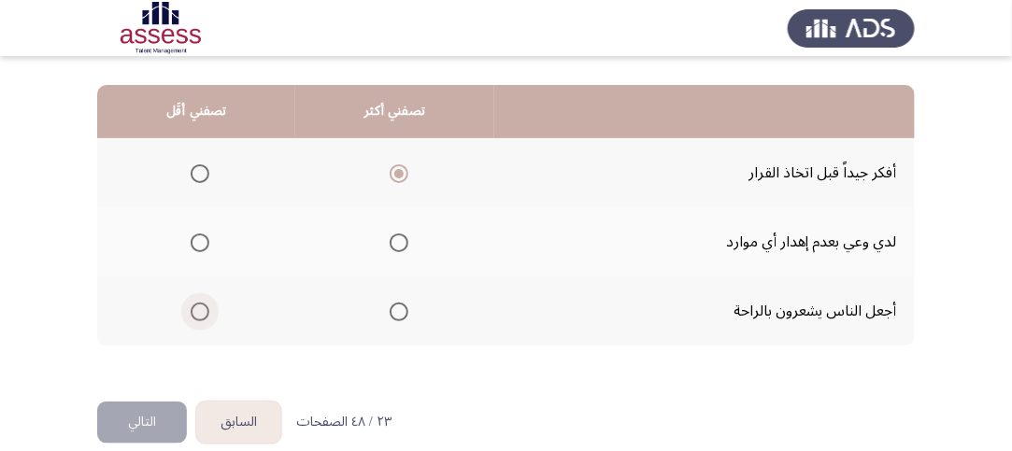
click at [206, 304] on input "Select an option" at bounding box center [200, 312] width 19 height 19
click at [152, 424] on button "التالي" at bounding box center [142, 423] width 90 height 42
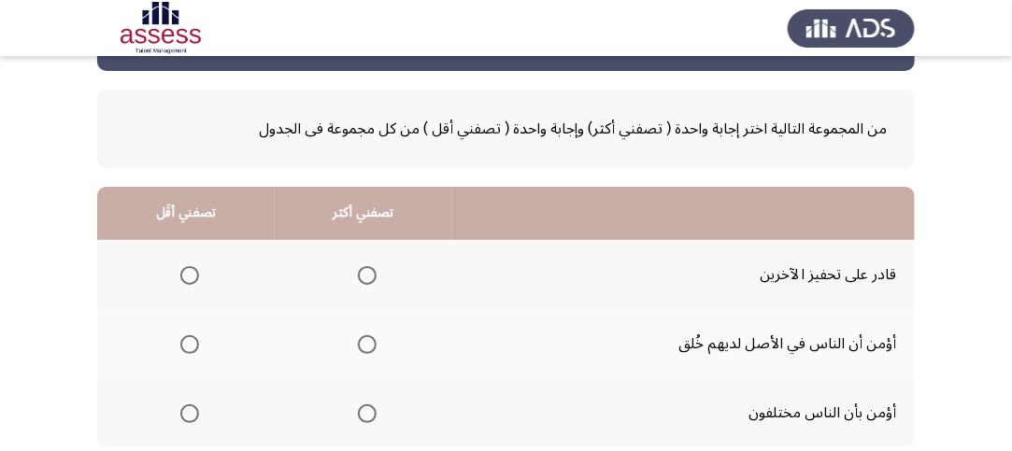
scroll to position [93, 0]
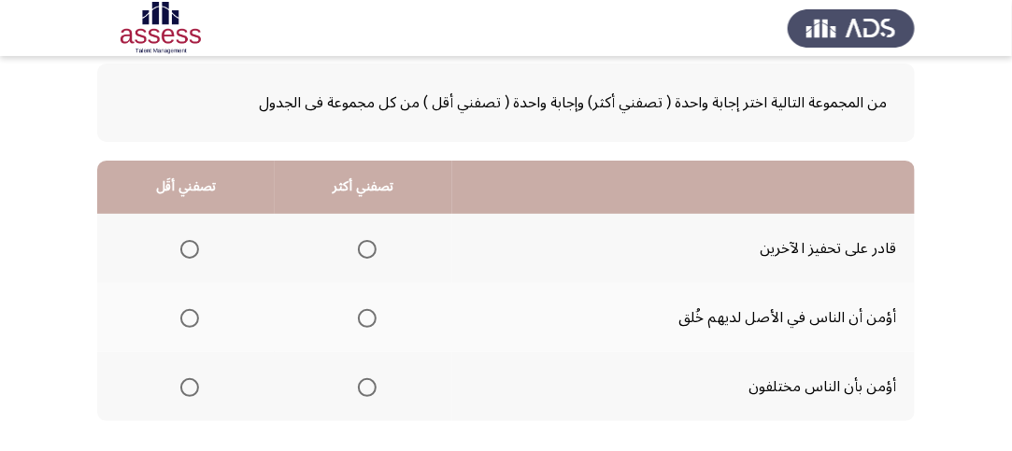
click at [352, 241] on label "Select an option" at bounding box center [363, 249] width 26 height 19
click at [358, 241] on input "Select an option" at bounding box center [367, 249] width 19 height 19
click at [189, 325] on span "Select an option" at bounding box center [189, 318] width 19 height 19
click at [189, 325] on input "Select an option" at bounding box center [189, 318] width 19 height 19
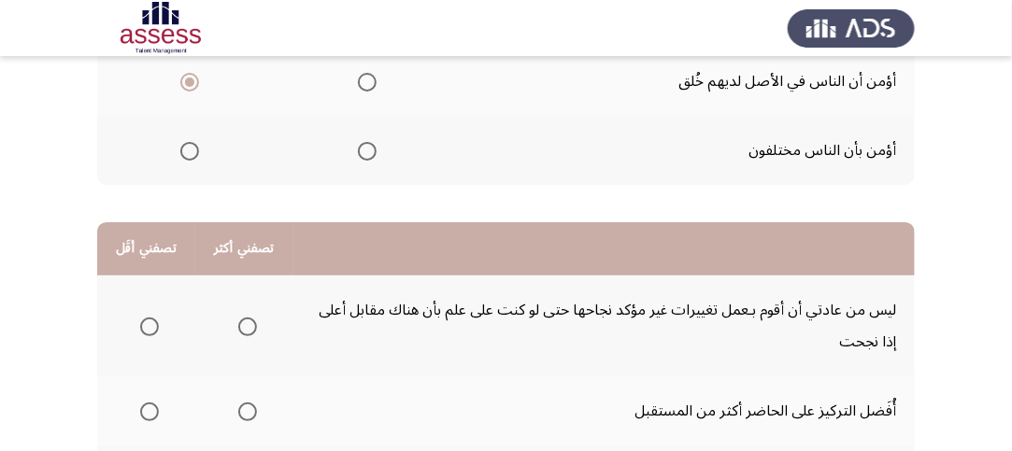
scroll to position [187, 0]
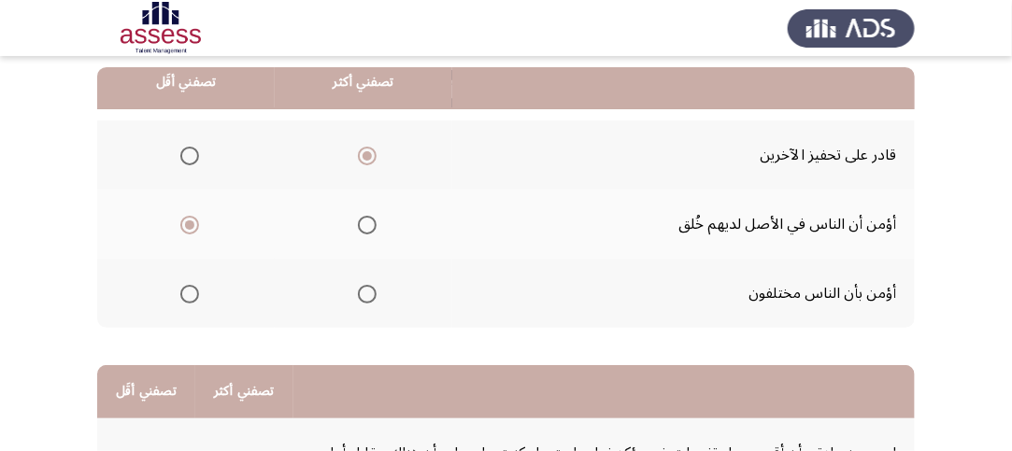
click at [375, 289] on span "Select an option" at bounding box center [367, 294] width 19 height 19
click at [375, 289] on input "Select an option" at bounding box center [367, 294] width 19 height 19
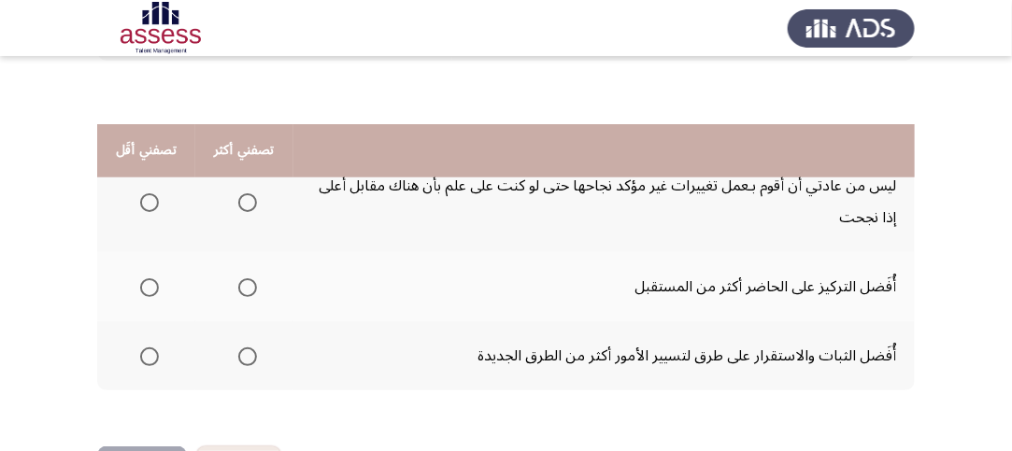
scroll to position [428, 0]
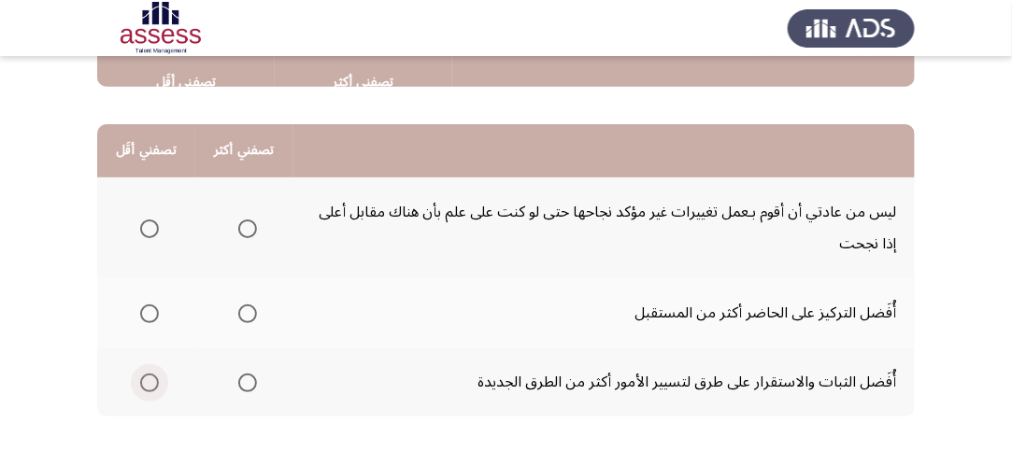
click at [138, 387] on label "Select an option" at bounding box center [146, 383] width 26 height 19
click at [140, 387] on input "Select an option" at bounding box center [149, 383] width 19 height 19
click at [253, 312] on span "Select an option" at bounding box center [247, 314] width 19 height 19
click at [253, 312] on input "Select an option" at bounding box center [247, 314] width 19 height 19
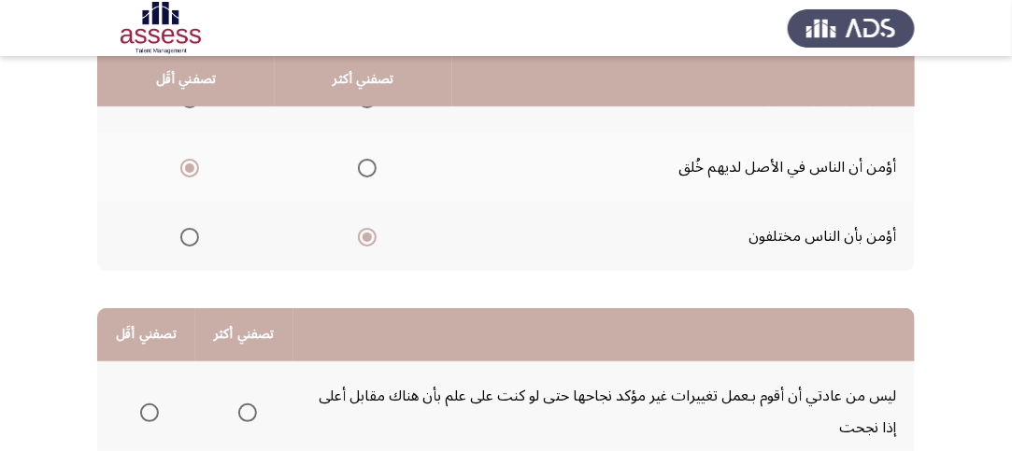
scroll to position [241, 0]
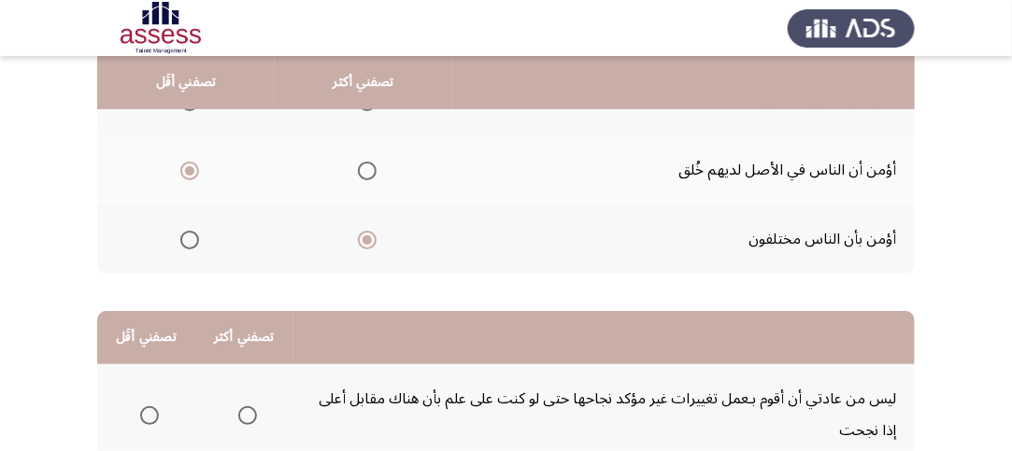
click at [150, 414] on span "Select an option" at bounding box center [149, 416] width 19 height 19
click at [150, 414] on input "Select an option" at bounding box center [149, 416] width 19 height 19
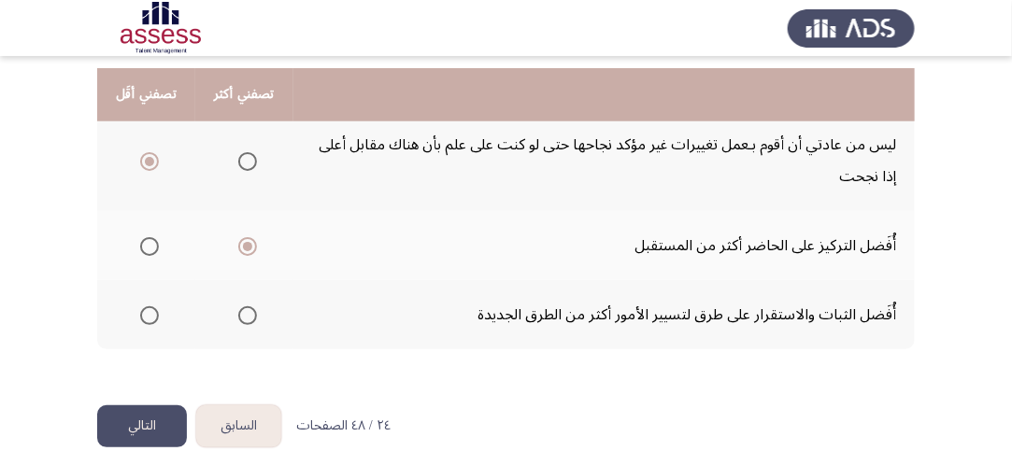
scroll to position [521, 0]
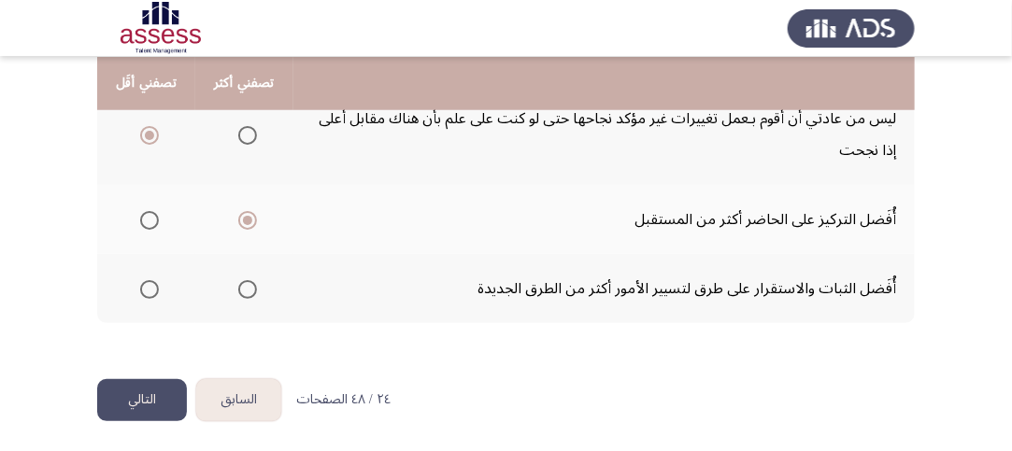
click at [143, 398] on button "التالي" at bounding box center [142, 400] width 90 height 42
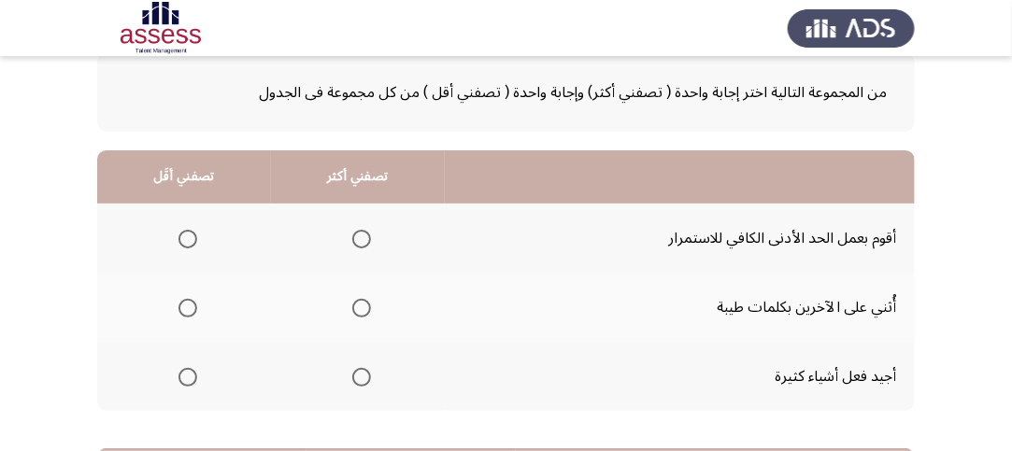
scroll to position [93, 0]
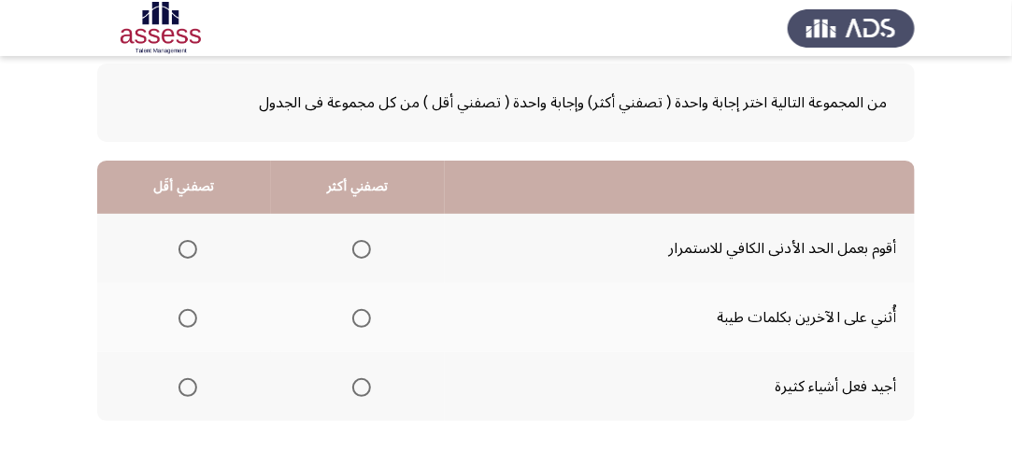
click at [186, 245] on span "Select an option" at bounding box center [187, 249] width 19 height 19
click at [186, 245] on input "Select an option" at bounding box center [187, 249] width 19 height 19
click at [349, 385] on label "Select an option" at bounding box center [358, 387] width 26 height 19
click at [352, 385] on input "Select an option" at bounding box center [361, 387] width 19 height 19
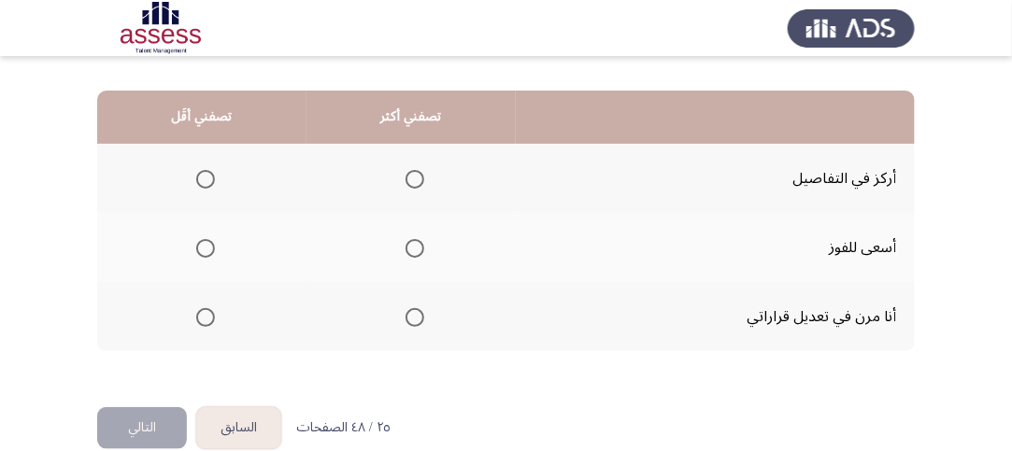
scroll to position [467, 0]
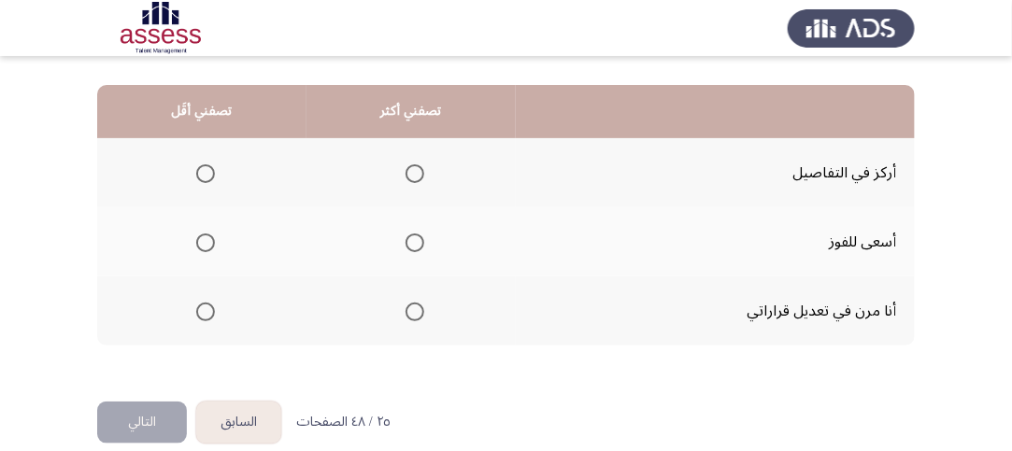
click at [412, 235] on span "Select an option" at bounding box center [415, 243] width 19 height 19
click at [412, 235] on input "Select an option" at bounding box center [415, 243] width 19 height 19
click at [212, 171] on span "Select an option" at bounding box center [205, 173] width 19 height 19
click at [212, 171] on input "Select an option" at bounding box center [205, 173] width 19 height 19
click at [158, 407] on button "التالي" at bounding box center [142, 423] width 90 height 42
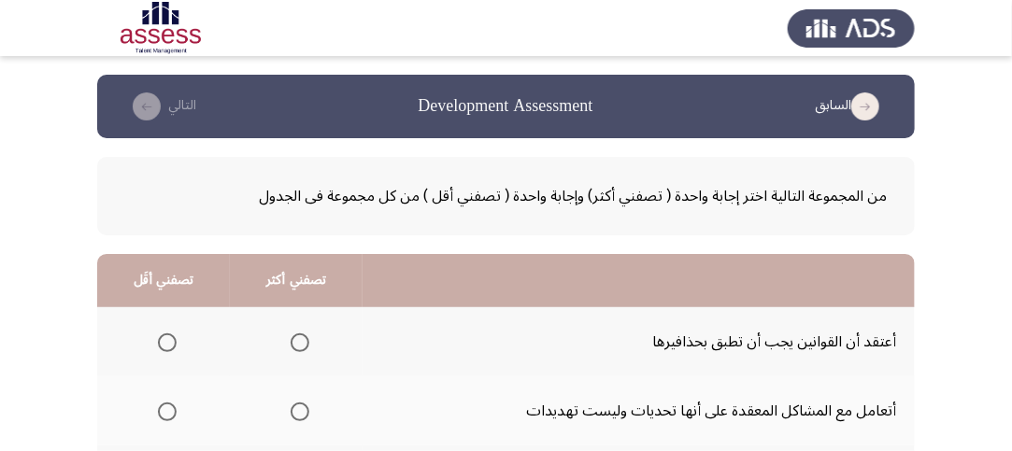
scroll to position [187, 0]
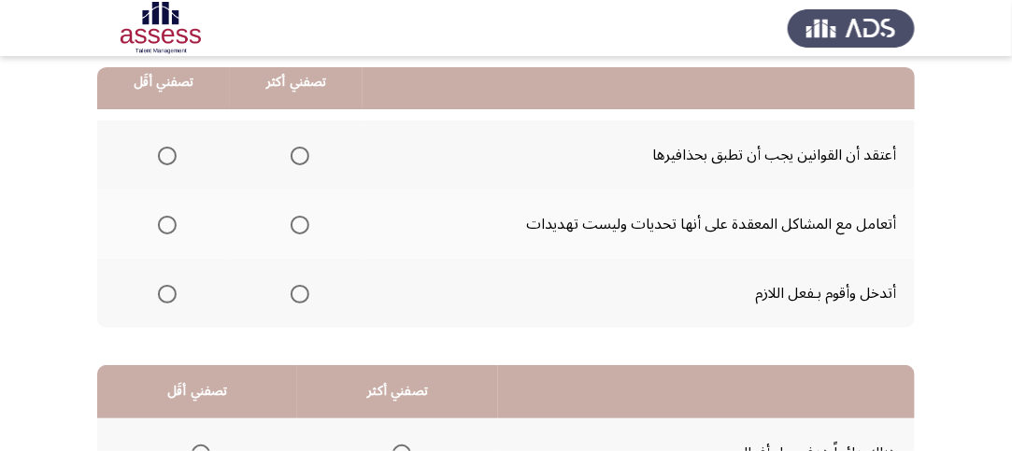
click at [297, 220] on span "Select an option" at bounding box center [300, 225] width 19 height 19
click at [297, 220] on input "Select an option" at bounding box center [300, 225] width 19 height 19
click at [171, 155] on span "Select an option" at bounding box center [167, 156] width 19 height 19
click at [171, 155] on input "Select an option" at bounding box center [167, 156] width 19 height 19
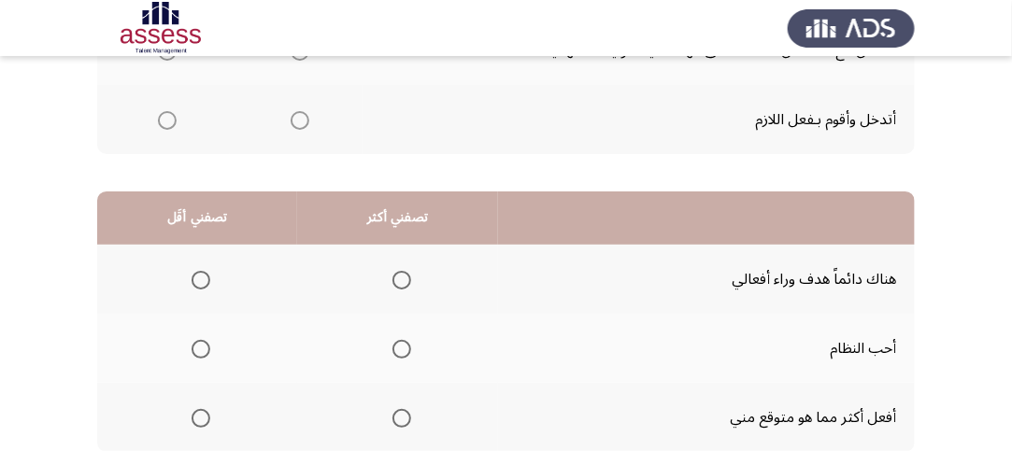
scroll to position [467, 0]
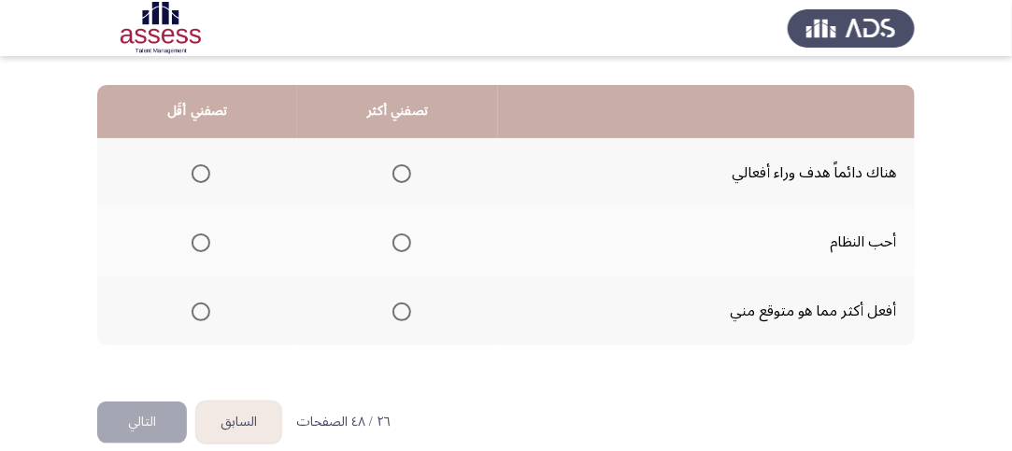
click at [401, 164] on span "Select an option" at bounding box center [401, 173] width 19 height 19
click at [401, 164] on input "Select an option" at bounding box center [401, 173] width 19 height 19
click at [200, 311] on span "Select an option" at bounding box center [201, 312] width 19 height 19
click at [200, 311] on input "Select an option" at bounding box center [201, 312] width 19 height 19
click at [138, 417] on button "التالي" at bounding box center [142, 423] width 90 height 42
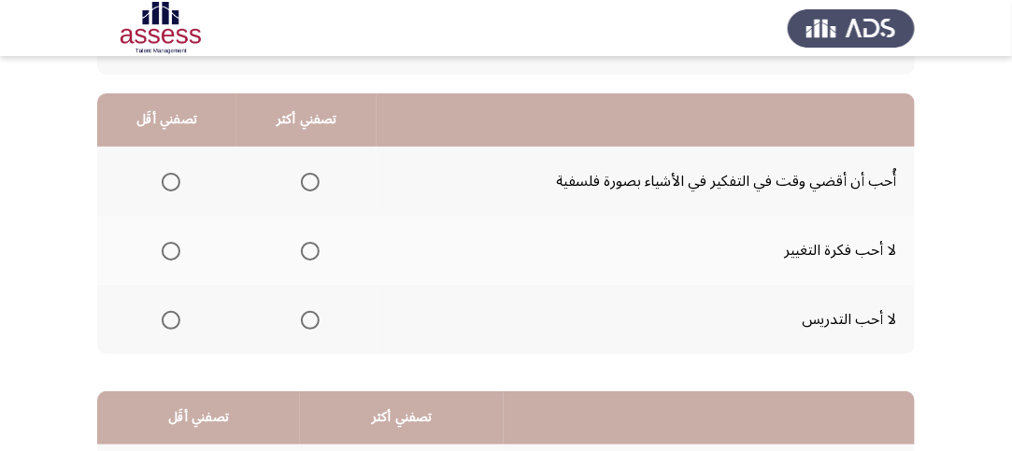
scroll to position [187, 0]
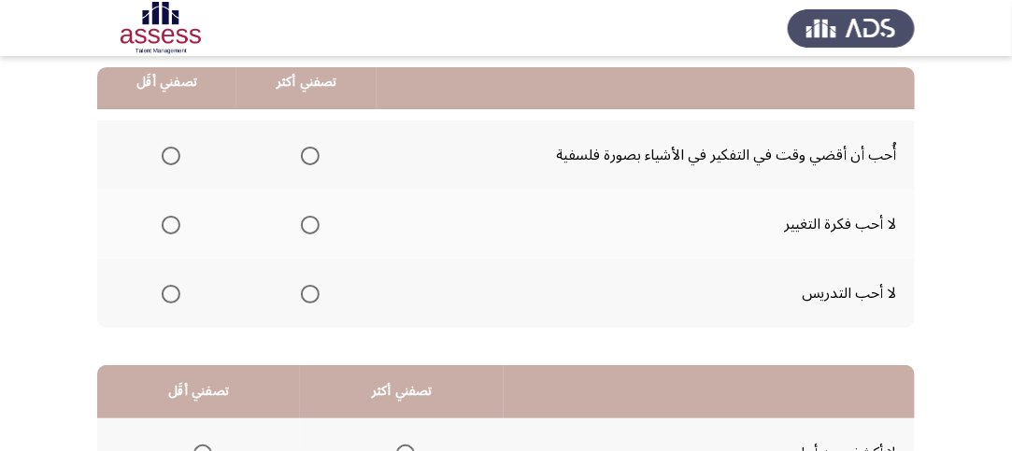
click at [310, 155] on span "Select an option" at bounding box center [310, 156] width 19 height 19
click at [310, 155] on input "Select an option" at bounding box center [310, 156] width 19 height 19
click at [174, 221] on span "Select an option" at bounding box center [171, 225] width 19 height 19
click at [174, 221] on input "Select an option" at bounding box center [171, 225] width 19 height 19
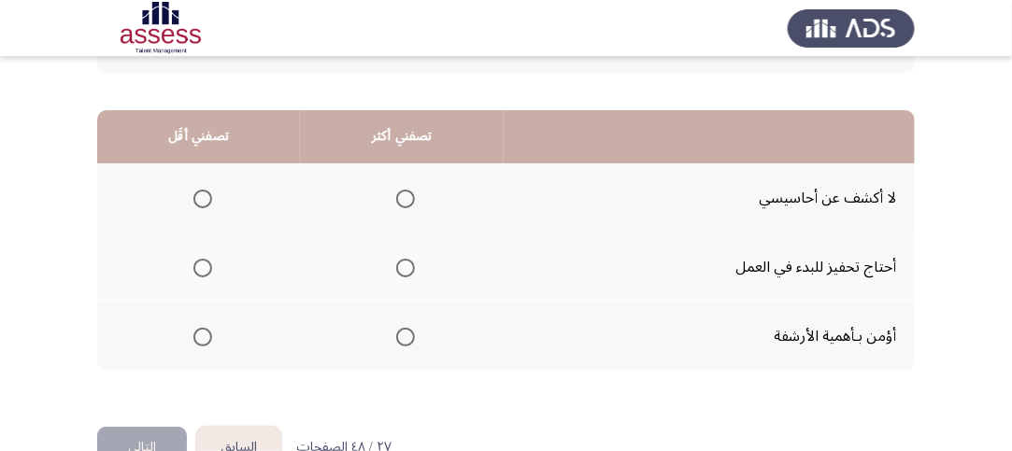
scroll to position [467, 0]
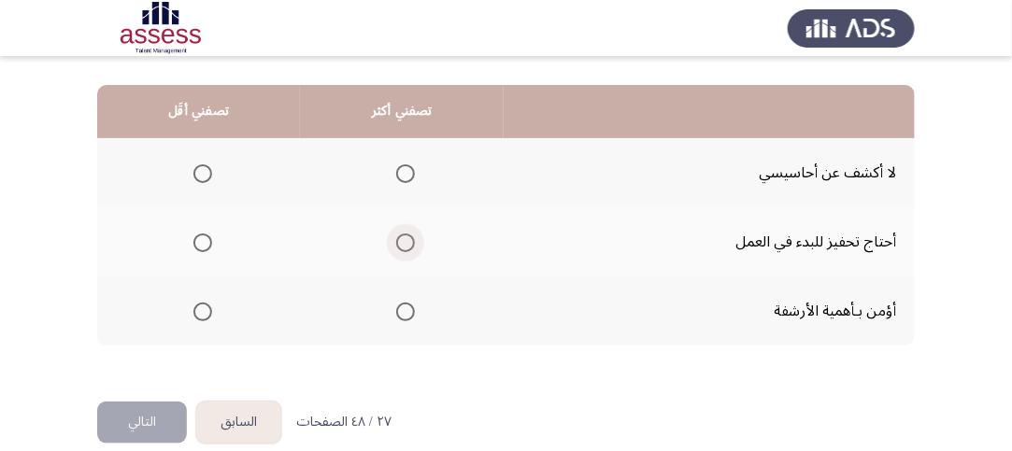
click at [403, 241] on span "Select an option" at bounding box center [405, 243] width 19 height 19
click at [403, 241] on input "Select an option" at bounding box center [405, 243] width 19 height 19
click at [193, 171] on span "Select an option" at bounding box center [202, 173] width 19 height 19
click at [193, 171] on input "Select an option" at bounding box center [202, 173] width 19 height 19
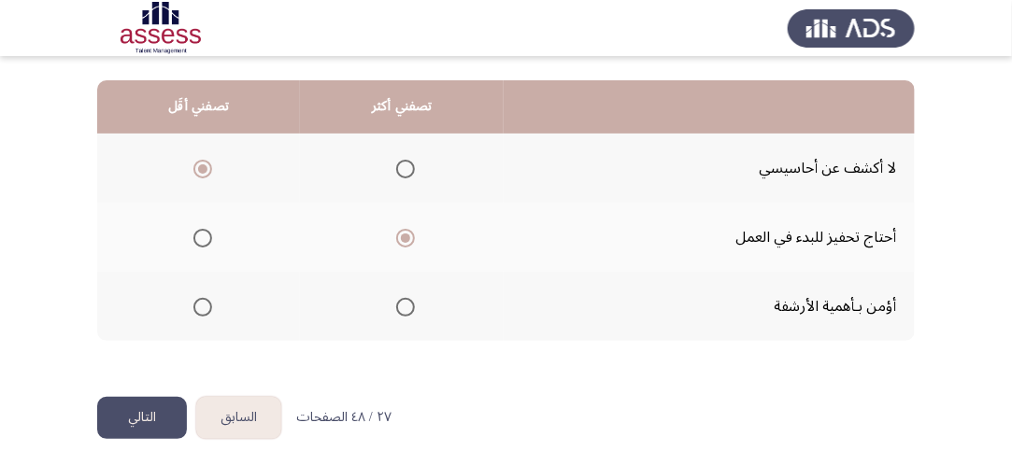
scroll to position [490, 0]
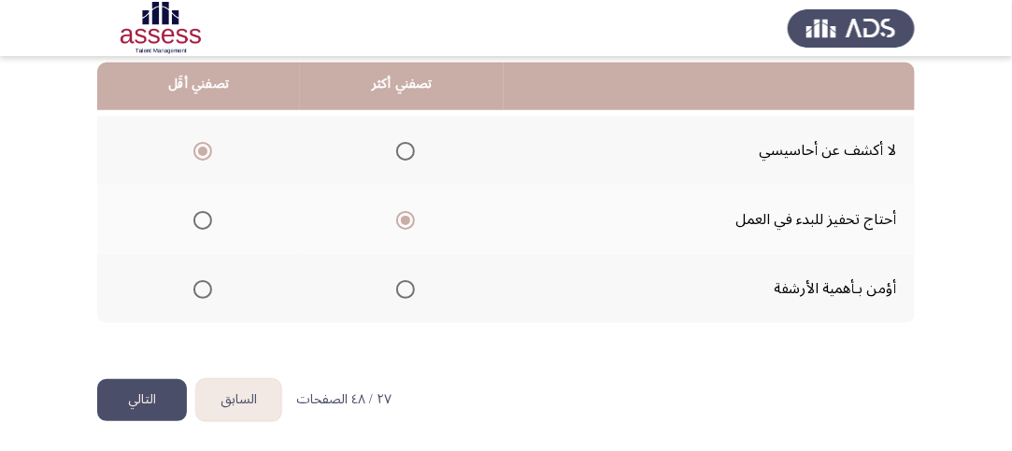
click at [151, 392] on button "التالي" at bounding box center [142, 400] width 90 height 42
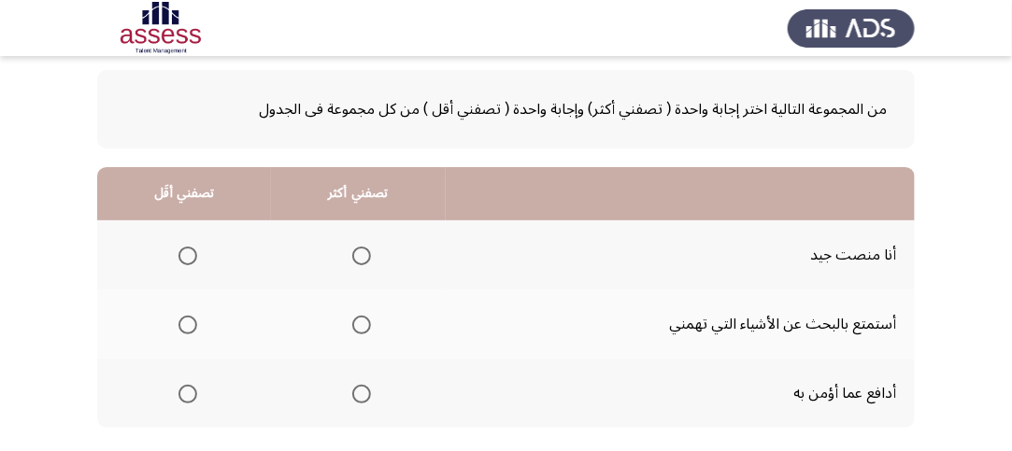
scroll to position [187, 0]
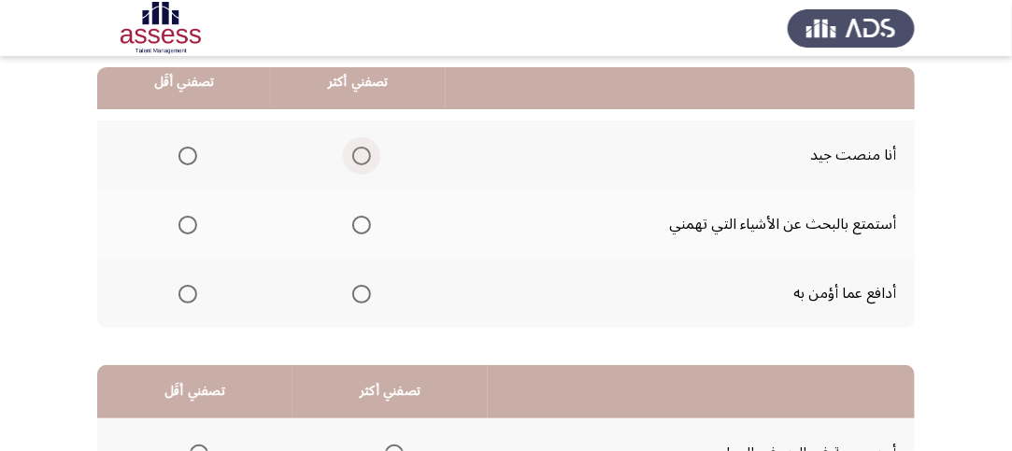
click at [365, 151] on span "Select an option" at bounding box center [361, 156] width 19 height 19
click at [365, 151] on input "Select an option" at bounding box center [361, 156] width 19 height 19
click at [191, 216] on span "Select an option" at bounding box center [187, 225] width 19 height 19
click at [191, 216] on input "Select an option" at bounding box center [187, 225] width 19 height 19
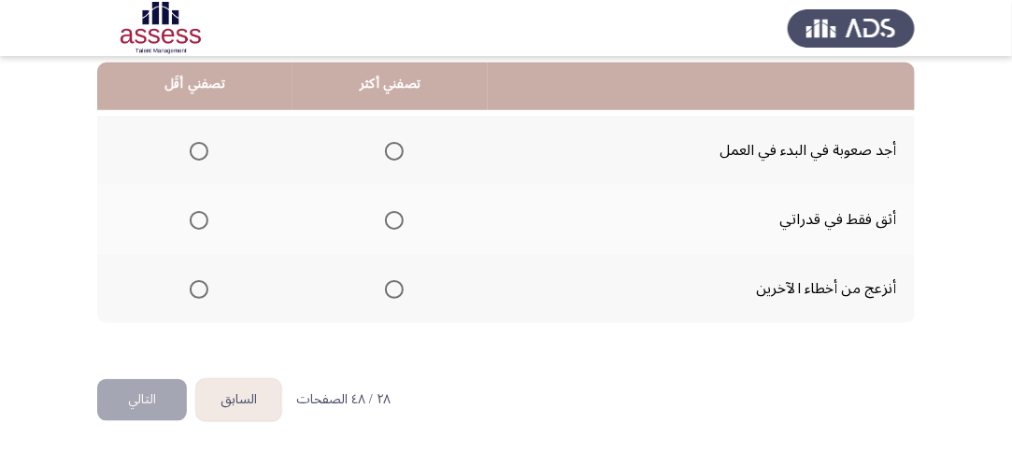
scroll to position [490, 0]
click at [385, 214] on span "Select an option" at bounding box center [394, 220] width 19 height 19
click at [385, 214] on input "Select an option" at bounding box center [394, 220] width 19 height 19
click at [199, 288] on span "Select an option" at bounding box center [199, 289] width 19 height 19
click at [199, 288] on input "Select an option" at bounding box center [199, 289] width 19 height 19
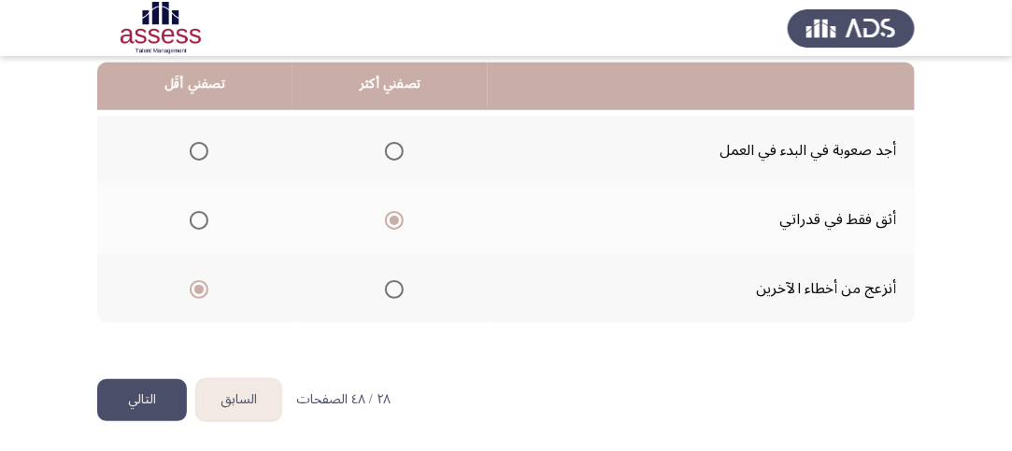
click at [131, 406] on button "التالي" at bounding box center [142, 400] width 90 height 42
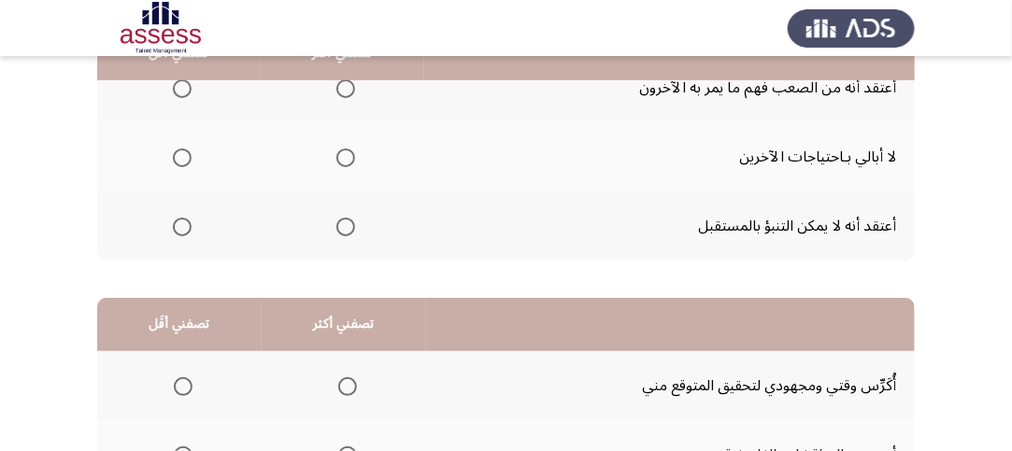
scroll to position [187, 0]
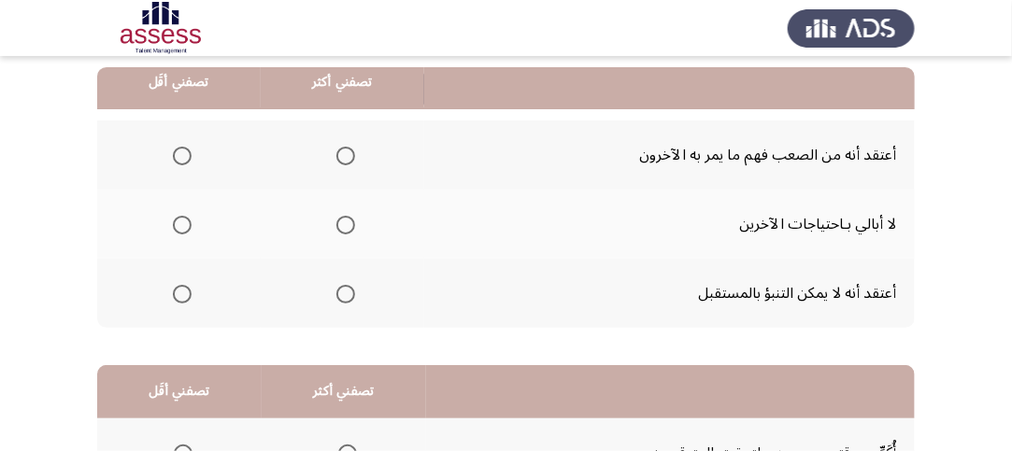
click at [339, 285] on span "Select an option" at bounding box center [345, 294] width 19 height 19
click at [339, 285] on input "Select an option" at bounding box center [345, 294] width 19 height 19
click at [173, 297] on span "Select an option" at bounding box center [182, 294] width 19 height 19
click at [173, 297] on input "Select an option" at bounding box center [182, 294] width 19 height 19
click at [338, 151] on span "Select an option" at bounding box center [345, 156] width 19 height 19
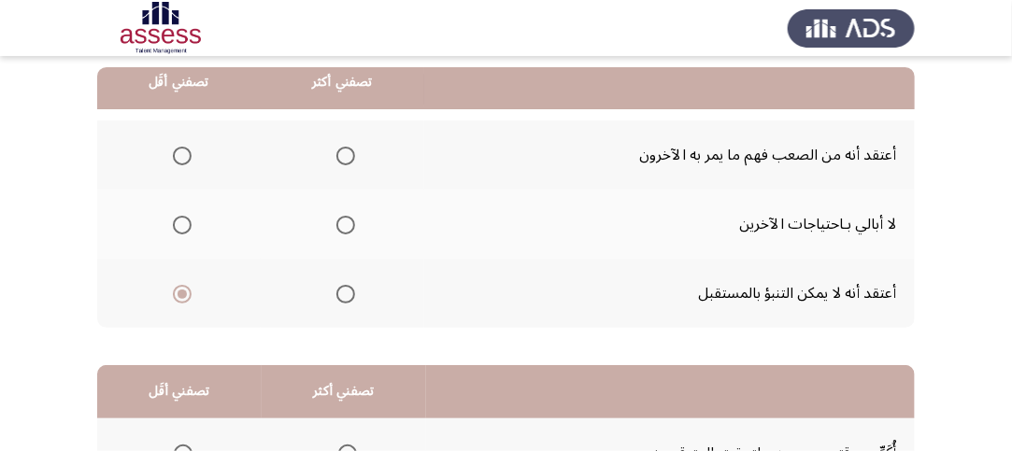
click at [338, 151] on input "Select an option" at bounding box center [345, 156] width 19 height 19
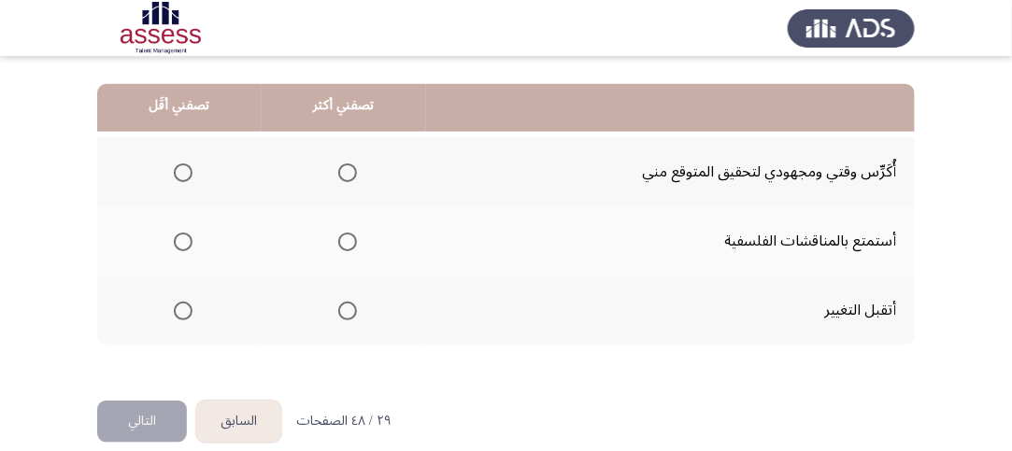
scroll to position [490, 0]
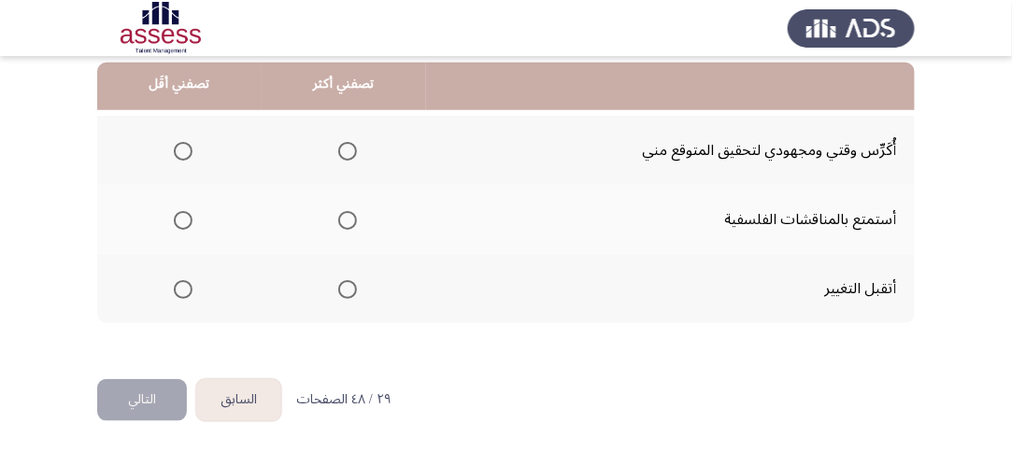
click at [348, 143] on span "Select an option" at bounding box center [347, 151] width 19 height 19
click at [348, 143] on input "Select an option" at bounding box center [347, 151] width 19 height 19
click at [176, 221] on span "Select an option" at bounding box center [183, 220] width 19 height 19
click at [176, 221] on input "Select an option" at bounding box center [183, 220] width 19 height 19
click at [130, 392] on button "التالي" at bounding box center [142, 400] width 90 height 42
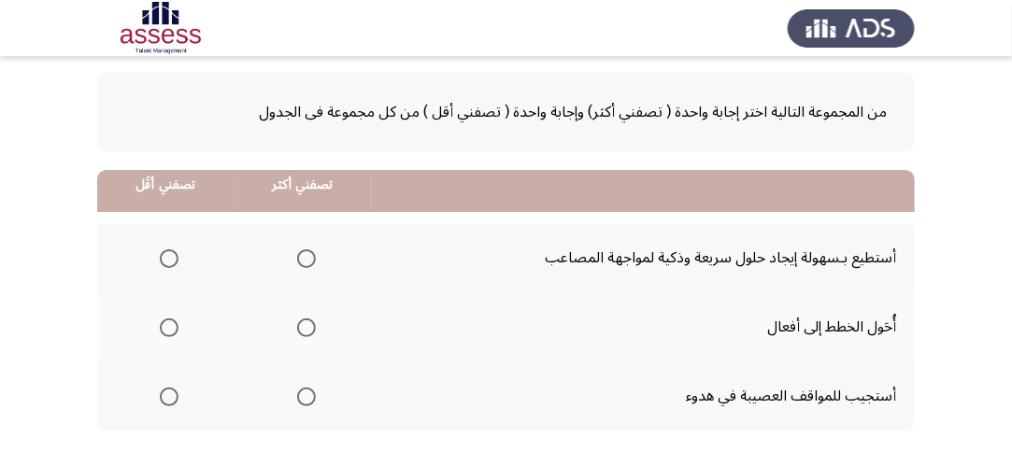
scroll to position [187, 0]
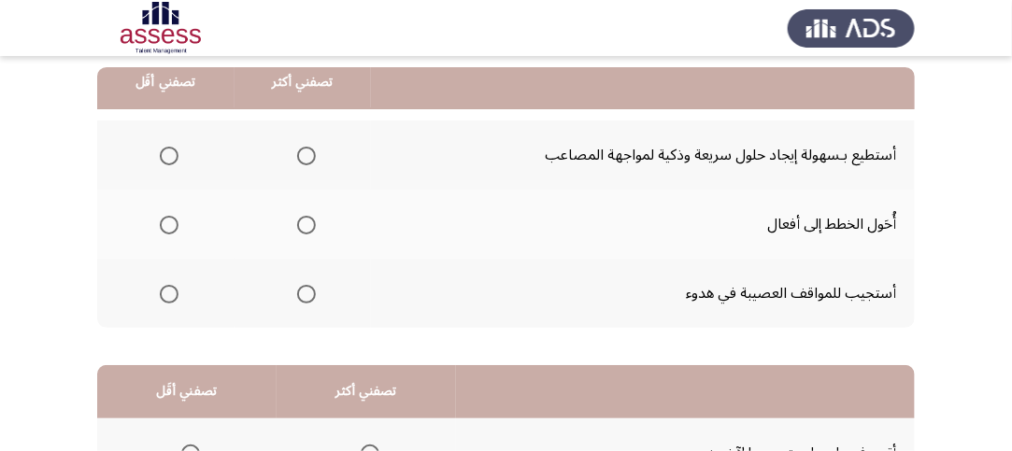
click at [297, 152] on span "Select an option" at bounding box center [306, 156] width 19 height 19
click at [297, 152] on input "Select an option" at bounding box center [306, 156] width 19 height 19
click at [166, 213] on mat-radio-group "Select an option" at bounding box center [165, 224] width 26 height 32
click at [167, 222] on span "Select an option" at bounding box center [169, 225] width 19 height 19
click at [167, 222] on input "Select an option" at bounding box center [169, 225] width 19 height 19
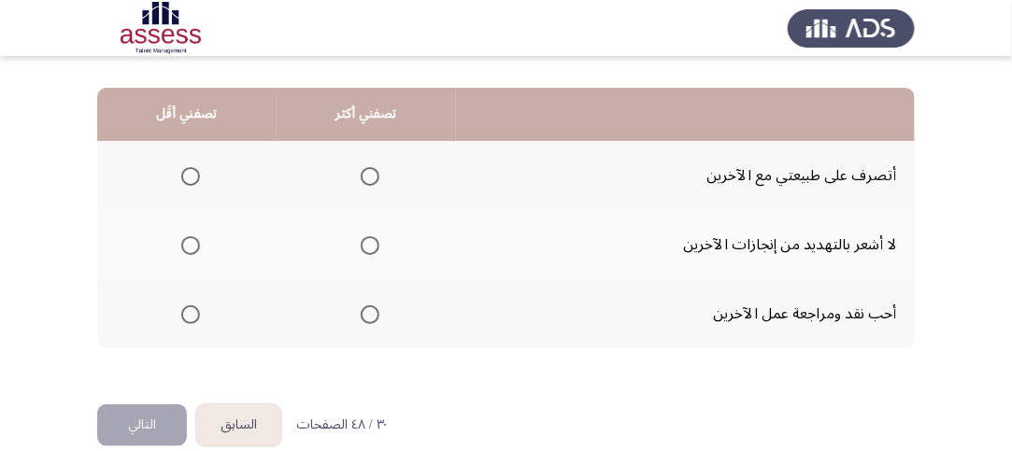
scroll to position [467, 0]
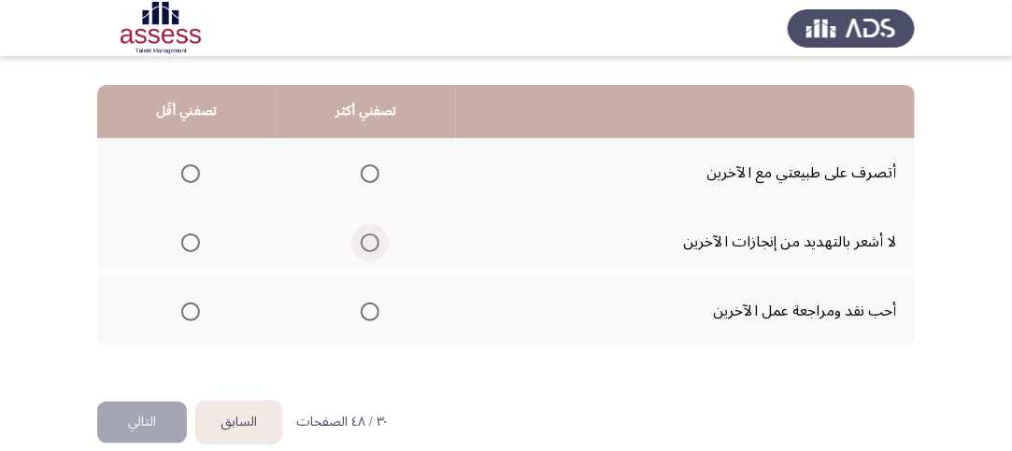
click at [369, 237] on span "Select an option" at bounding box center [370, 243] width 19 height 19
click at [369, 237] on input "Select an option" at bounding box center [370, 243] width 19 height 19
click at [200, 309] on th at bounding box center [186, 311] width 179 height 69
click at [192, 309] on span "Select an option" at bounding box center [190, 312] width 19 height 19
click at [192, 309] on input "Select an option" at bounding box center [190, 312] width 19 height 19
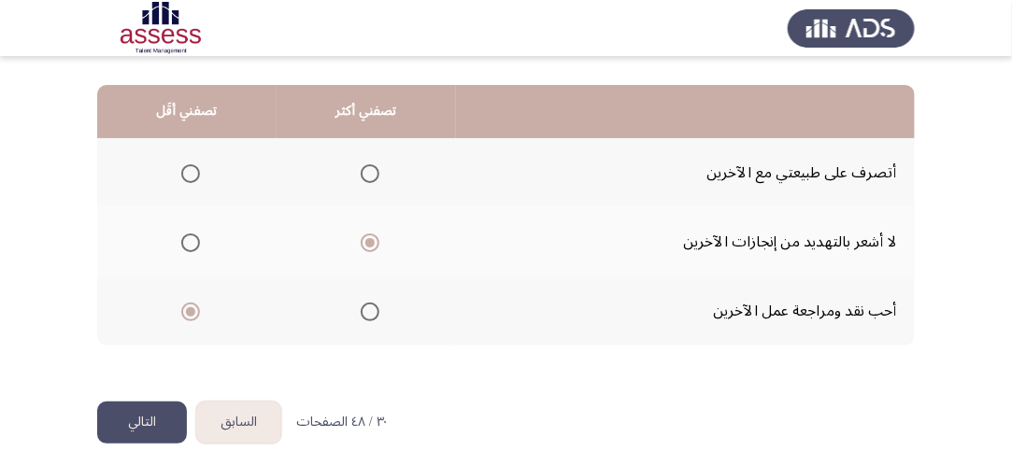
click at [152, 424] on button "التالي" at bounding box center [142, 423] width 90 height 42
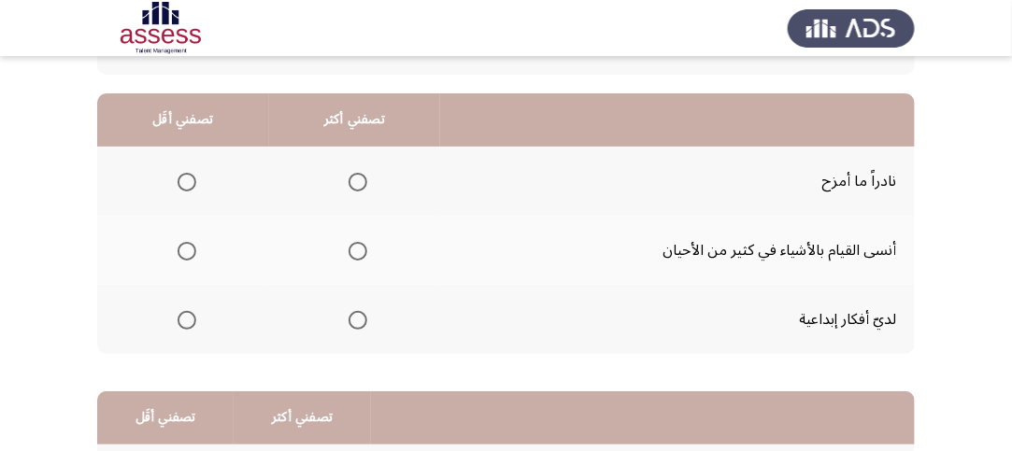
scroll to position [187, 0]
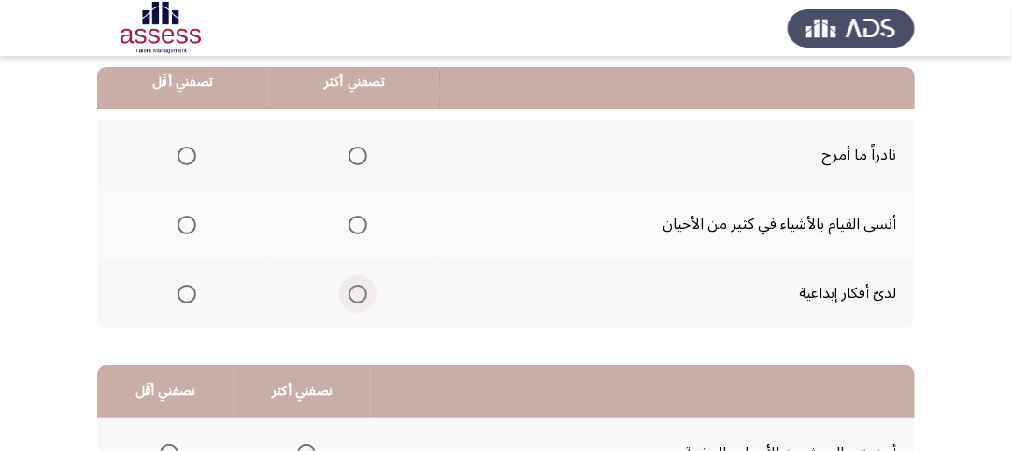
click at [357, 285] on span "Select an option" at bounding box center [358, 294] width 19 height 19
click at [357, 285] on input "Select an option" at bounding box center [358, 294] width 19 height 19
click at [356, 293] on span "Select an option" at bounding box center [357, 294] width 9 height 9
click at [182, 149] on span "Select an option" at bounding box center [187, 156] width 19 height 19
click at [182, 149] on input "Select an option" at bounding box center [187, 156] width 19 height 19
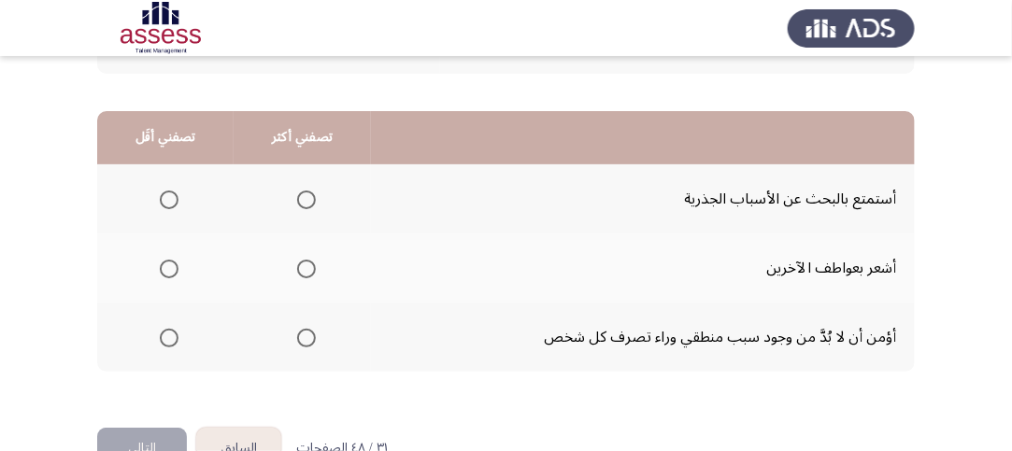
scroll to position [467, 0]
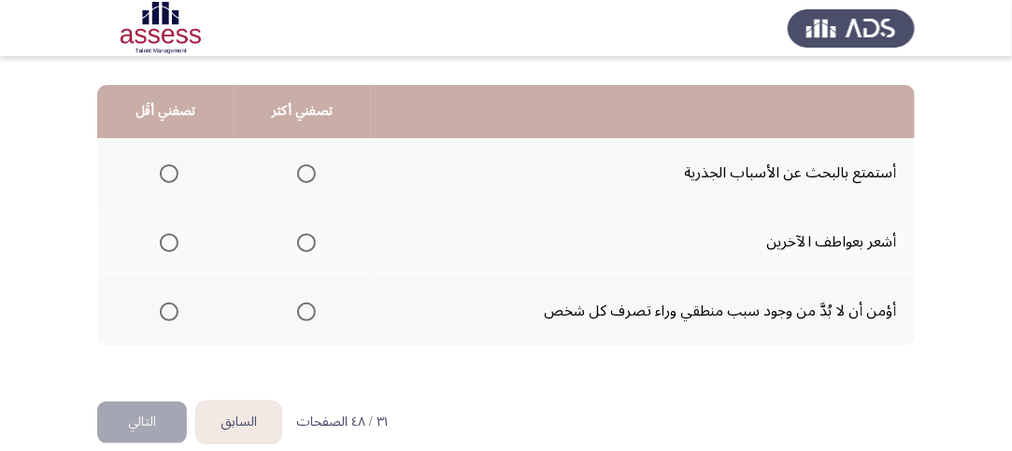
click at [304, 308] on span "Select an option" at bounding box center [306, 312] width 19 height 19
click at [304, 308] on input "Select an option" at bounding box center [306, 312] width 19 height 19
click at [171, 241] on span "Select an option" at bounding box center [169, 243] width 19 height 19
click at [171, 241] on input "Select an option" at bounding box center [169, 243] width 19 height 19
click at [156, 414] on button "التالي" at bounding box center [142, 423] width 90 height 42
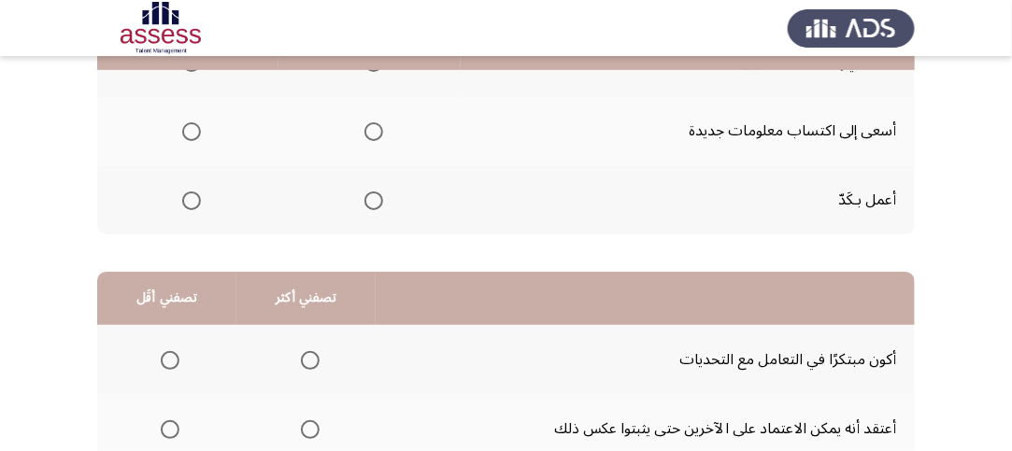
scroll to position [187, 0]
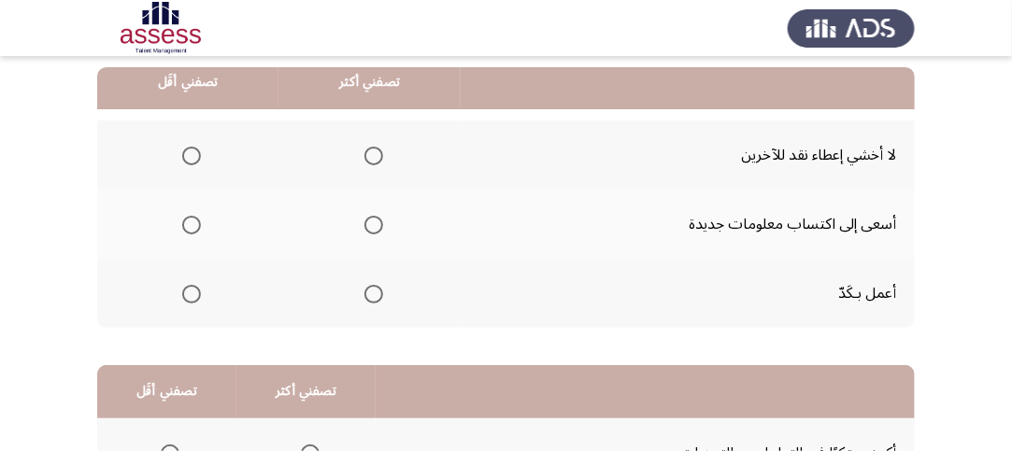
click at [366, 290] on span "Select an option" at bounding box center [373, 294] width 19 height 19
click at [366, 290] on input "Select an option" at bounding box center [373, 294] width 19 height 19
click at [197, 155] on span "Select an option" at bounding box center [191, 156] width 19 height 19
click at [197, 155] on input "Select an option" at bounding box center [191, 156] width 19 height 19
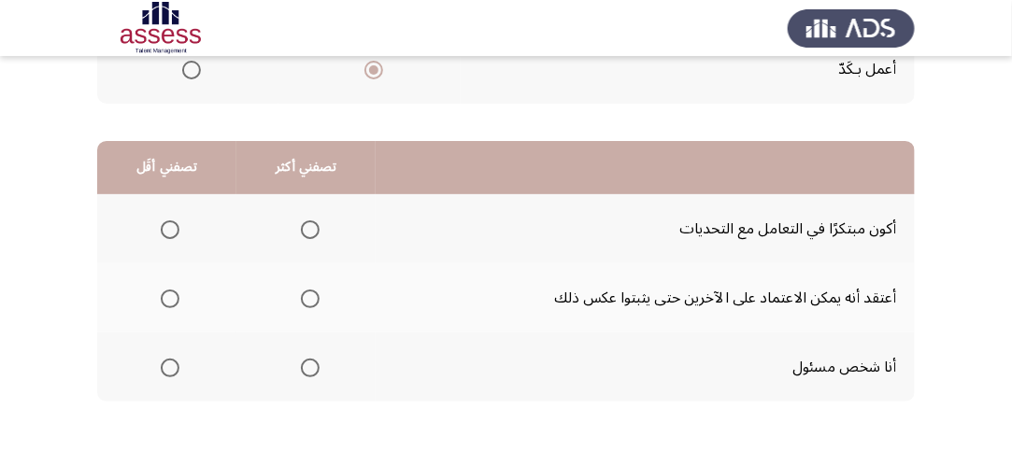
scroll to position [467, 0]
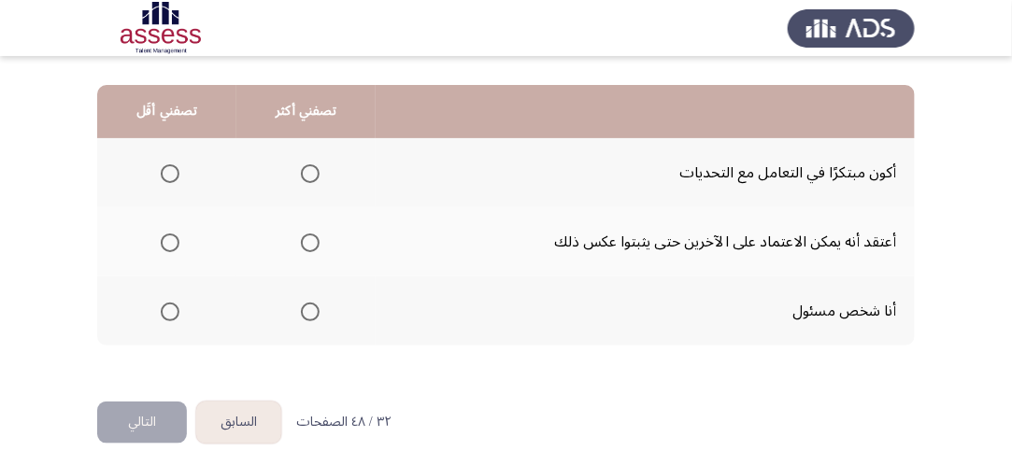
click at [307, 173] on span "Select an option" at bounding box center [310, 173] width 19 height 19
click at [307, 173] on input "Select an option" at bounding box center [310, 173] width 19 height 19
click at [153, 246] on label "Select an option" at bounding box center [166, 243] width 26 height 19
click at [161, 246] on input "Select an option" at bounding box center [170, 243] width 19 height 19
click at [162, 411] on button "التالي" at bounding box center [142, 423] width 90 height 42
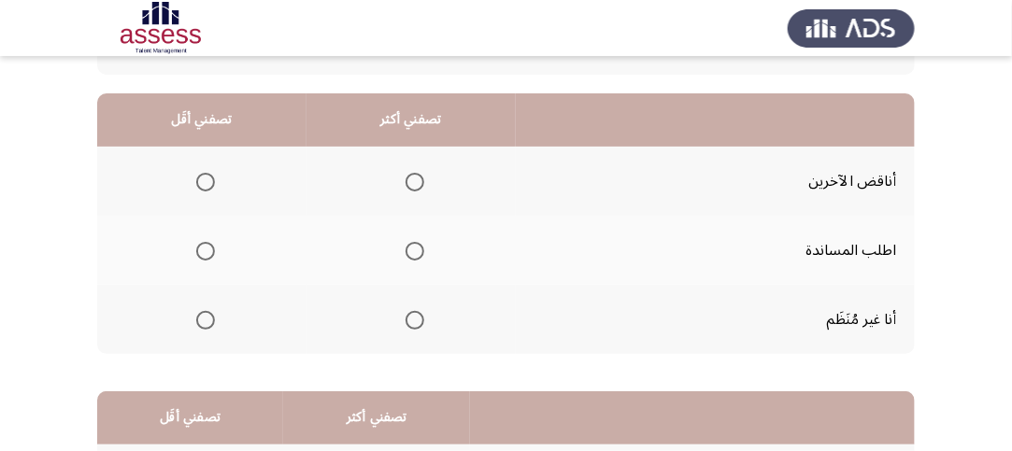
scroll to position [187, 0]
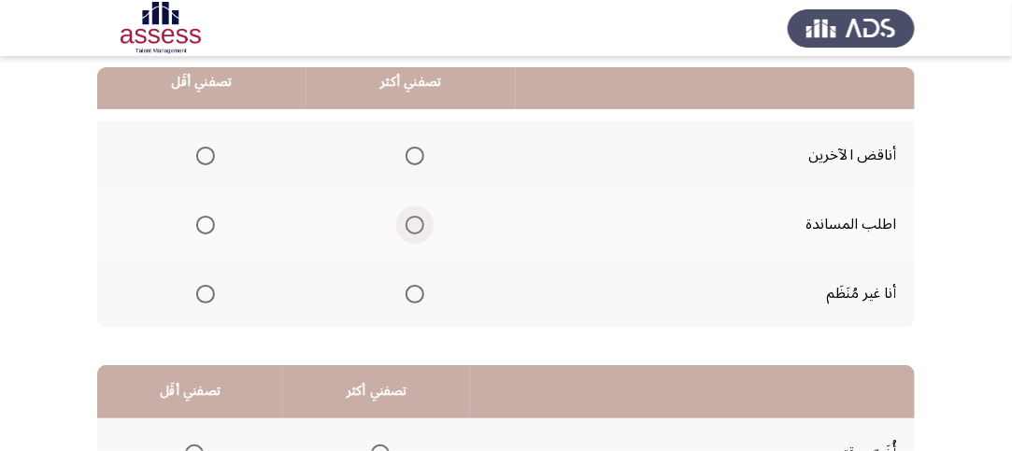
click at [415, 221] on span "Select an option" at bounding box center [415, 225] width 19 height 19
click at [415, 221] on input "Select an option" at bounding box center [415, 225] width 19 height 19
click at [200, 290] on span "Select an option" at bounding box center [205, 294] width 19 height 19
click at [200, 290] on input "Select an option" at bounding box center [205, 294] width 19 height 19
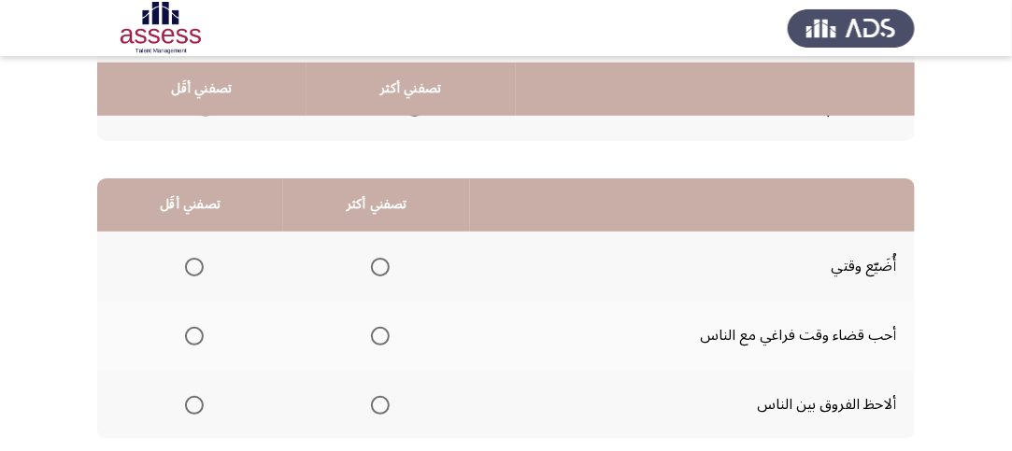
scroll to position [467, 0]
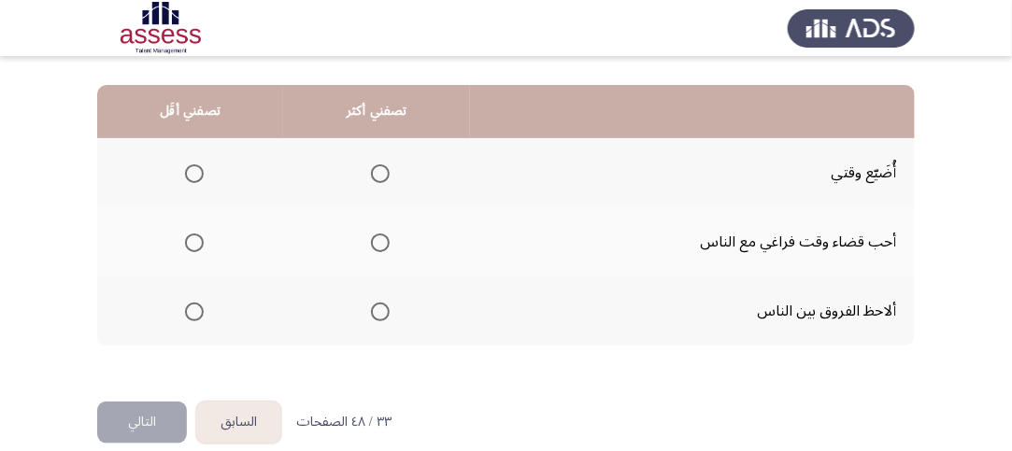
click at [382, 310] on span "Select an option" at bounding box center [380, 312] width 19 height 19
click at [382, 310] on input "Select an option" at bounding box center [380, 312] width 19 height 19
click at [197, 167] on span "Select an option" at bounding box center [194, 173] width 19 height 19
click at [197, 167] on input "Select an option" at bounding box center [194, 173] width 19 height 19
click at [151, 432] on button "التالي" at bounding box center [142, 423] width 90 height 42
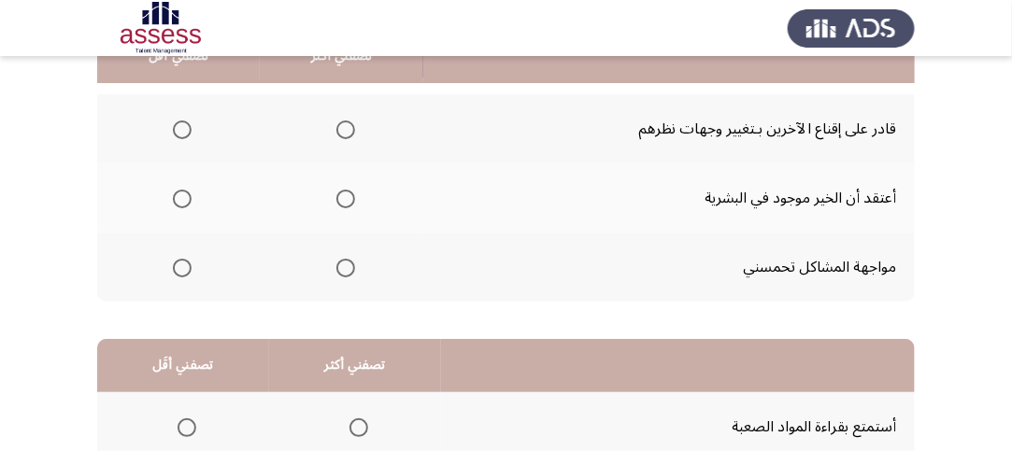
scroll to position [187, 0]
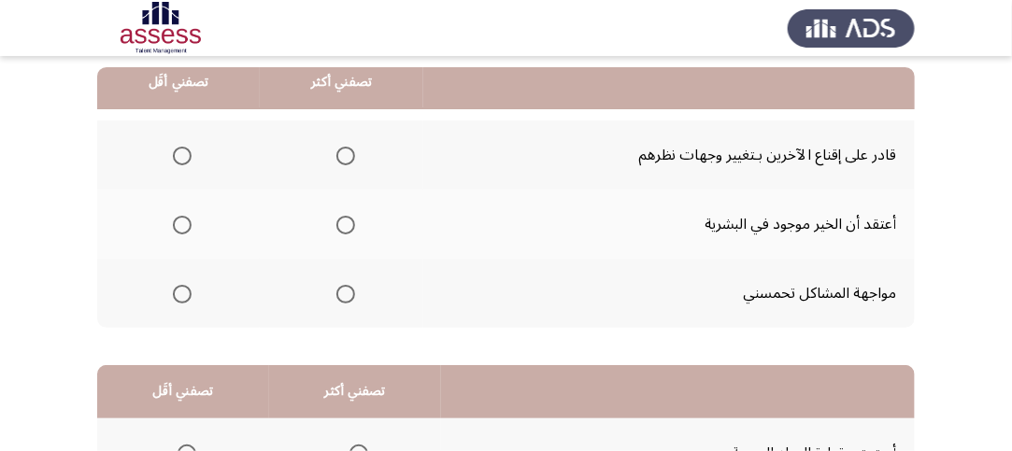
click at [336, 151] on span "Select an option" at bounding box center [345, 156] width 19 height 19
click at [336, 151] on input "Select an option" at bounding box center [345, 156] width 19 height 19
click at [187, 224] on span "Select an option" at bounding box center [182, 225] width 19 height 19
click at [187, 224] on input "Select an option" at bounding box center [182, 225] width 19 height 19
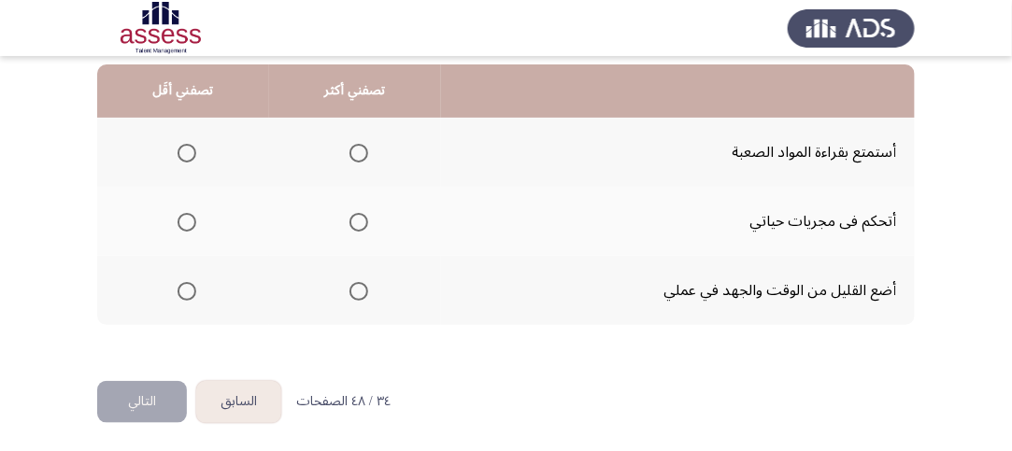
scroll to position [490, 0]
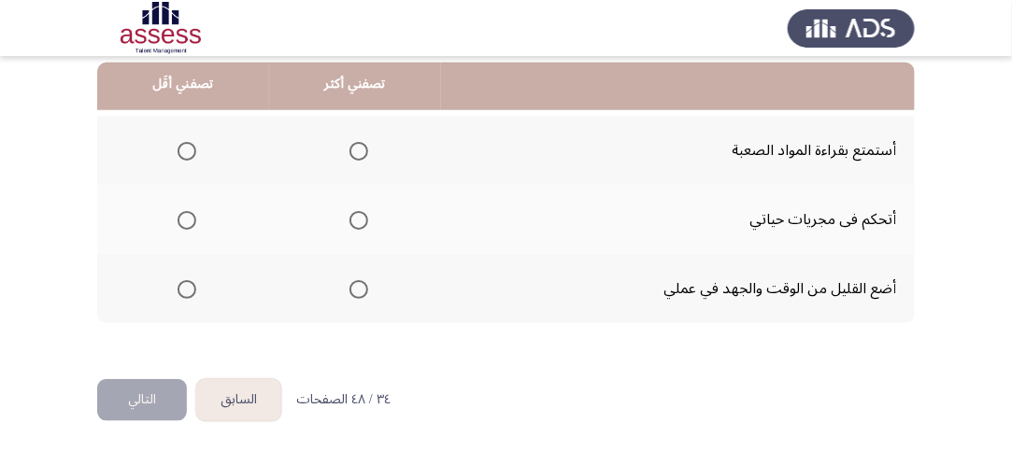
click at [178, 280] on span "Select an option" at bounding box center [187, 289] width 19 height 19
click at [178, 280] on input "Select an option" at bounding box center [187, 289] width 19 height 19
click at [360, 211] on span "Select an option" at bounding box center [359, 220] width 19 height 19
click at [360, 211] on input "Select an option" at bounding box center [359, 220] width 19 height 19
click at [138, 394] on button "التالي" at bounding box center [142, 400] width 90 height 42
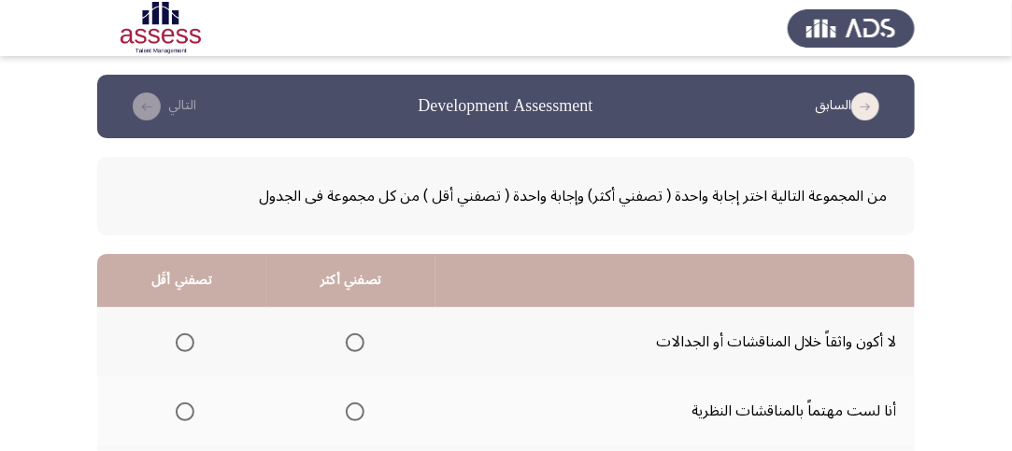
scroll to position [93, 0]
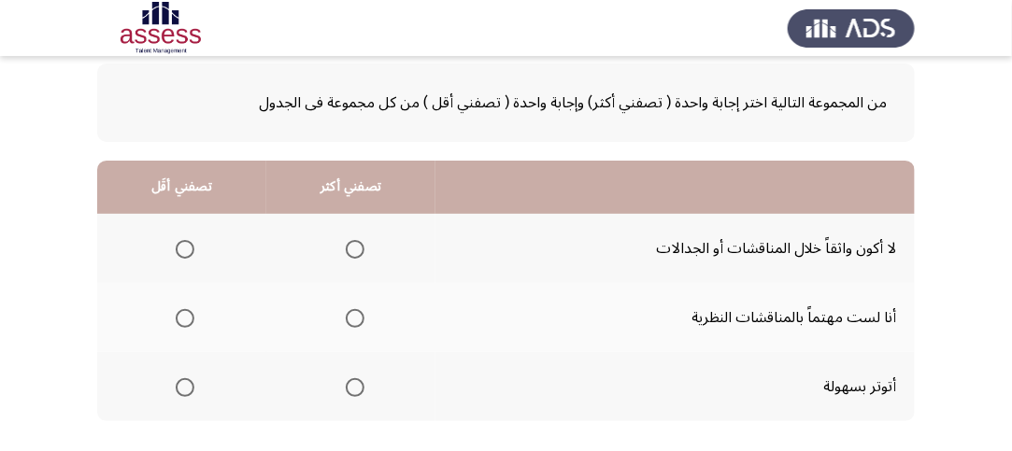
click at [356, 316] on span "Select an option" at bounding box center [355, 318] width 19 height 19
click at [356, 316] on input "Select an option" at bounding box center [355, 318] width 19 height 19
click at [192, 384] on span "Select an option" at bounding box center [185, 387] width 19 height 19
click at [192, 384] on input "Select an option" at bounding box center [185, 387] width 19 height 19
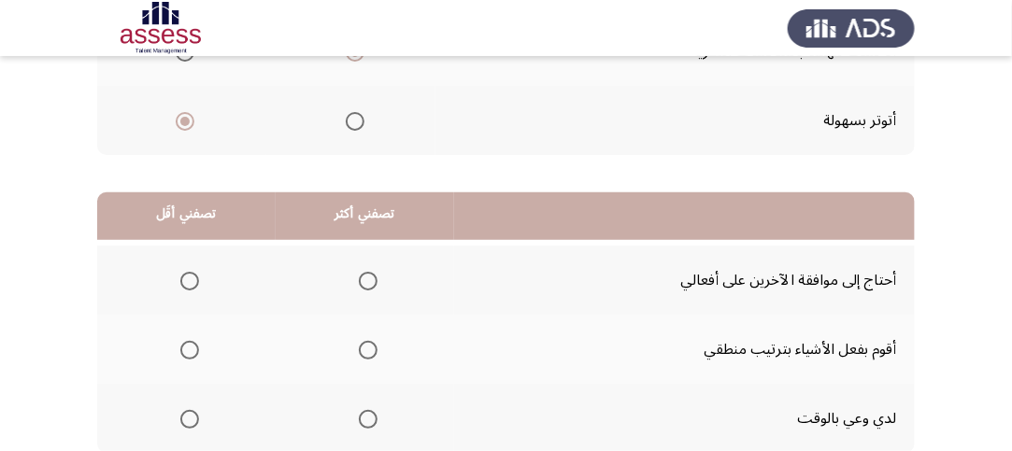
scroll to position [490, 0]
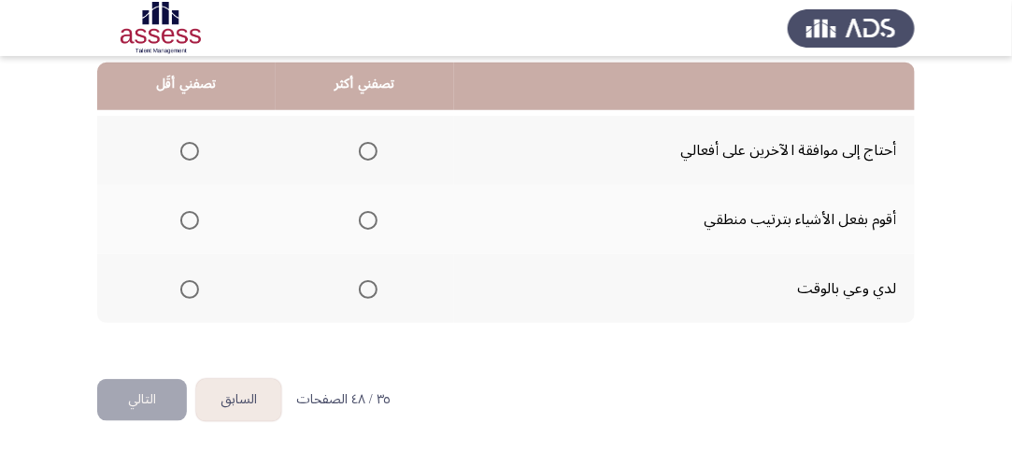
click at [366, 218] on span "Select an option" at bounding box center [368, 220] width 19 height 19
click at [366, 218] on input "Select an option" at bounding box center [368, 220] width 19 height 19
click at [189, 147] on span "Select an option" at bounding box center [189, 151] width 19 height 19
click at [189, 147] on input "Select an option" at bounding box center [189, 151] width 19 height 19
click at [129, 408] on button "التالي" at bounding box center [142, 400] width 90 height 42
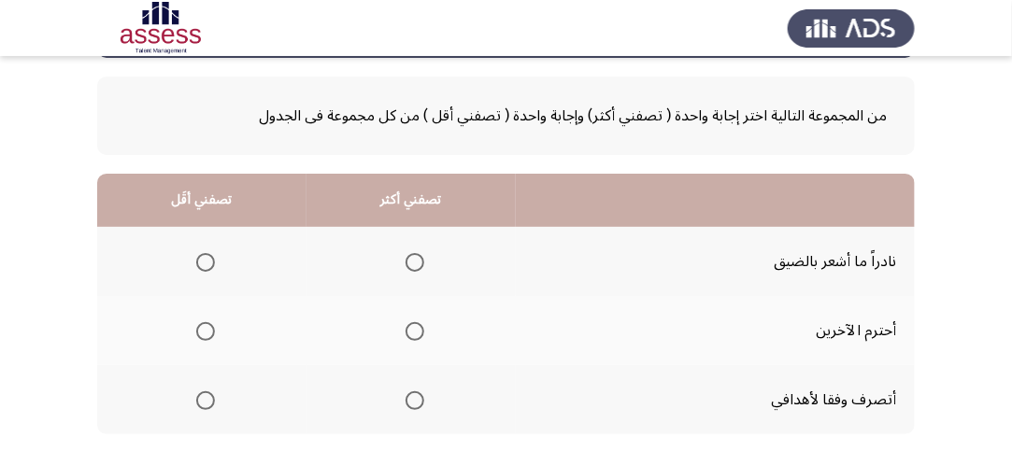
scroll to position [187, 0]
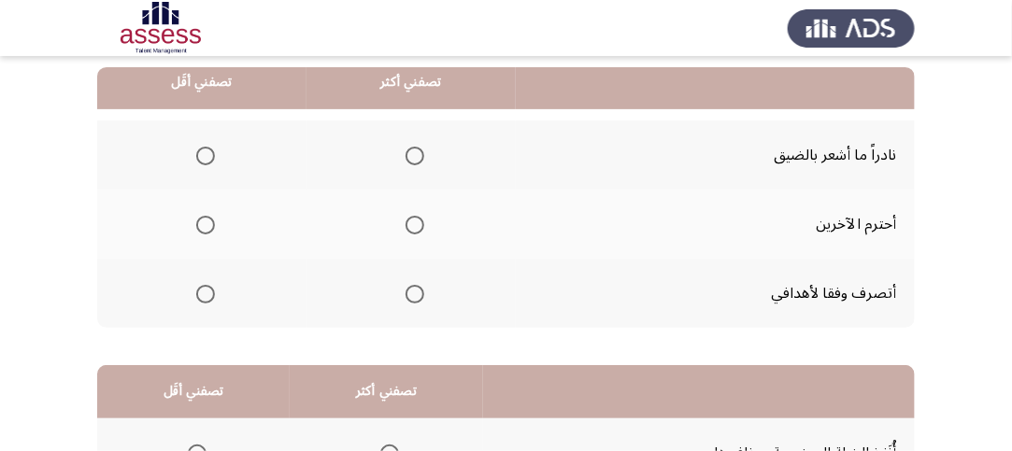
click at [411, 291] on span "Select an option" at bounding box center [415, 294] width 19 height 19
click at [411, 291] on input "Select an option" at bounding box center [415, 294] width 19 height 19
click at [202, 216] on span "Select an option" at bounding box center [205, 225] width 19 height 19
click at [202, 216] on input "Select an option" at bounding box center [205, 225] width 19 height 19
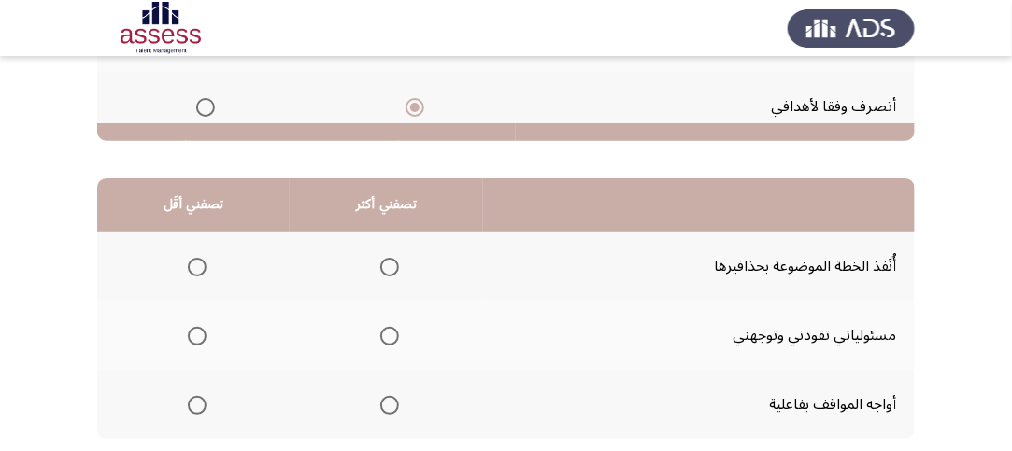
scroll to position [467, 0]
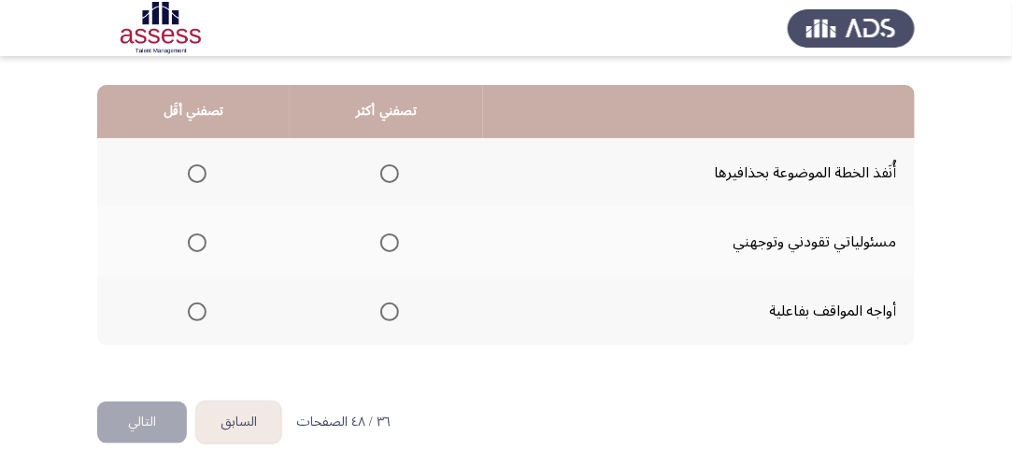
click at [388, 307] on span "Select an option" at bounding box center [389, 312] width 19 height 19
click at [388, 307] on input "Select an option" at bounding box center [389, 312] width 19 height 19
click at [202, 178] on span "Select an option" at bounding box center [197, 173] width 19 height 19
click at [202, 178] on input "Select an option" at bounding box center [197, 173] width 19 height 19
click at [161, 404] on button "التالي" at bounding box center [142, 423] width 90 height 42
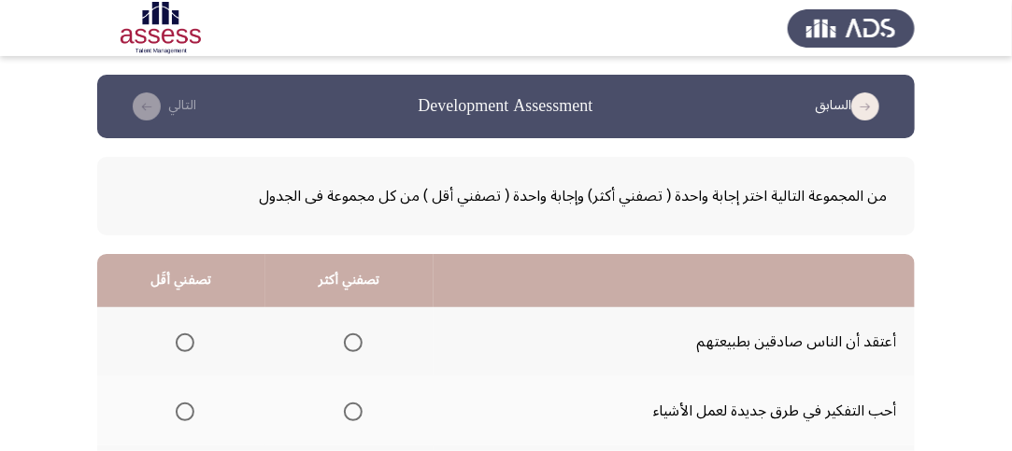
scroll to position [187, 0]
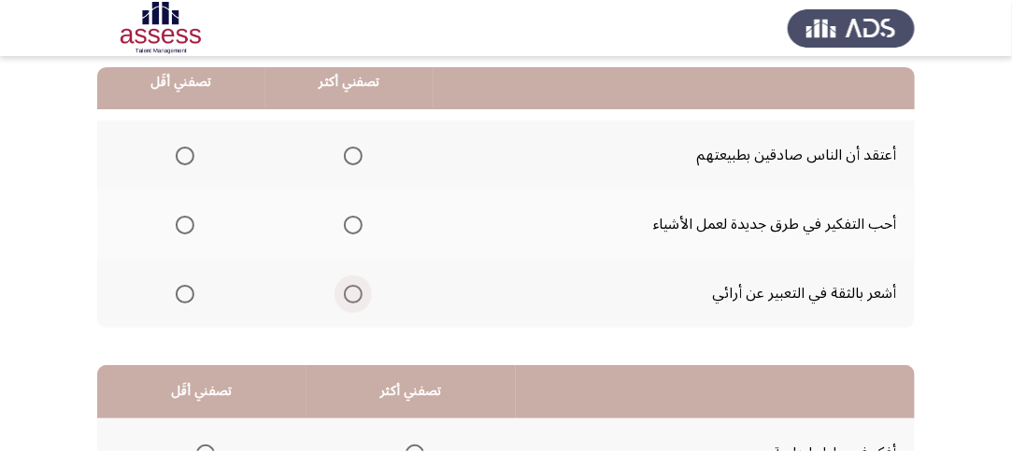
click at [348, 286] on span "Select an option" at bounding box center [353, 294] width 19 height 19
click at [348, 286] on input "Select an option" at bounding box center [353, 294] width 19 height 19
click at [181, 150] on span "Select an option" at bounding box center [185, 156] width 19 height 19
click at [181, 150] on input "Select an option" at bounding box center [185, 156] width 19 height 19
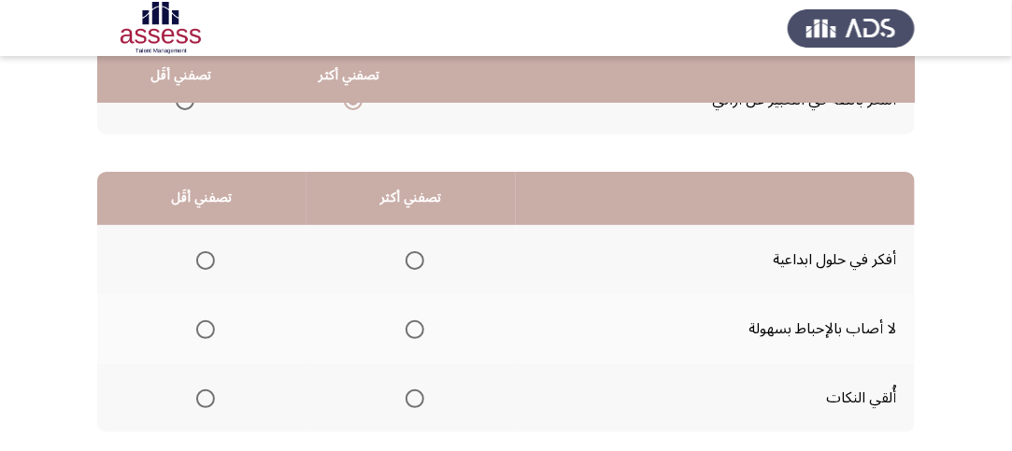
scroll to position [467, 0]
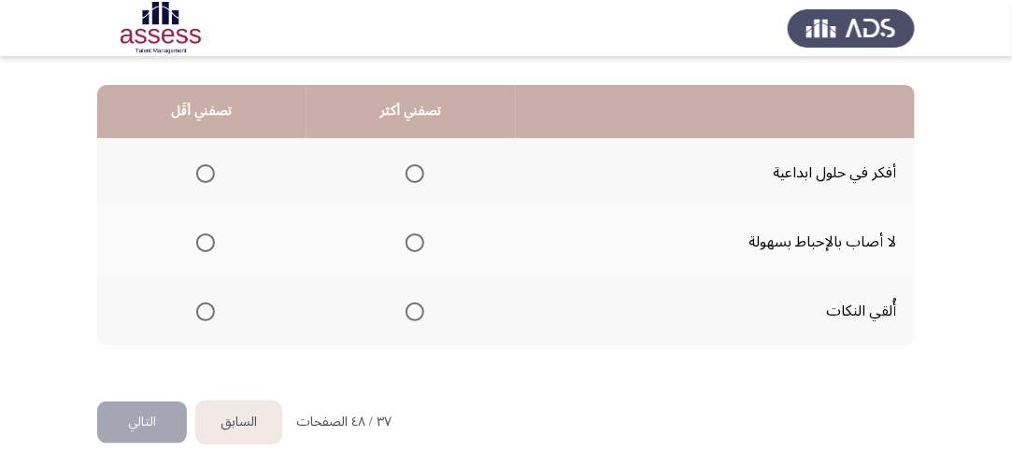
click at [392, 161] on th at bounding box center [411, 172] width 209 height 69
click at [414, 169] on span "Select an option" at bounding box center [415, 173] width 19 height 19
click at [414, 169] on input "Select an option" at bounding box center [415, 173] width 19 height 19
click at [204, 303] on span "Select an option" at bounding box center [205, 312] width 19 height 19
click at [204, 303] on input "Select an option" at bounding box center [205, 312] width 19 height 19
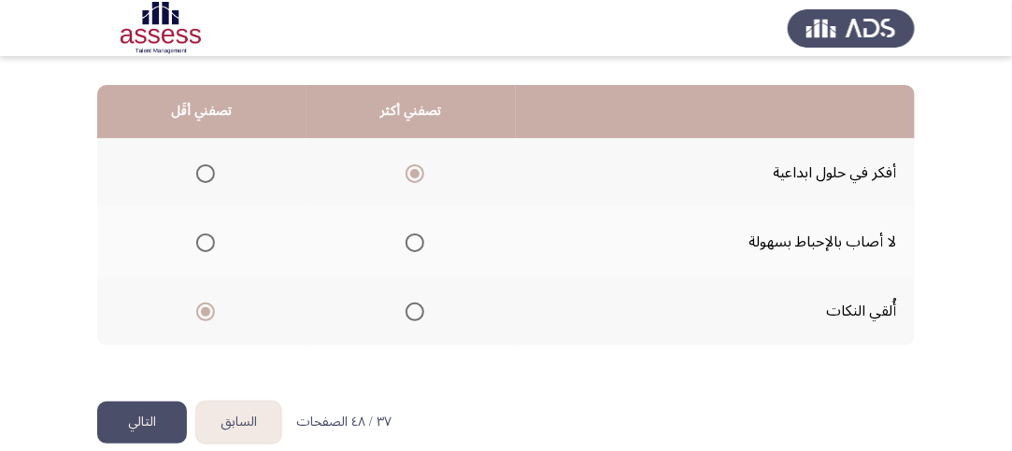
click at [141, 421] on button "التالي" at bounding box center [142, 423] width 90 height 42
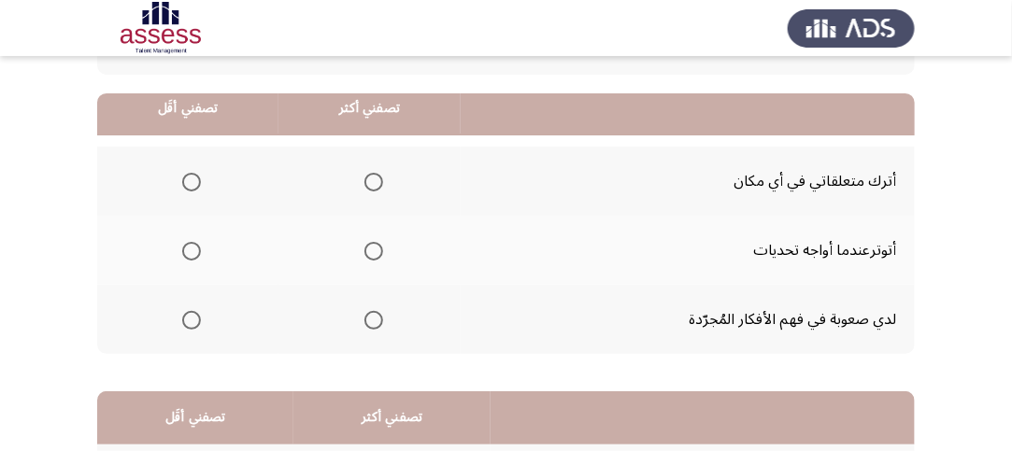
scroll to position [187, 0]
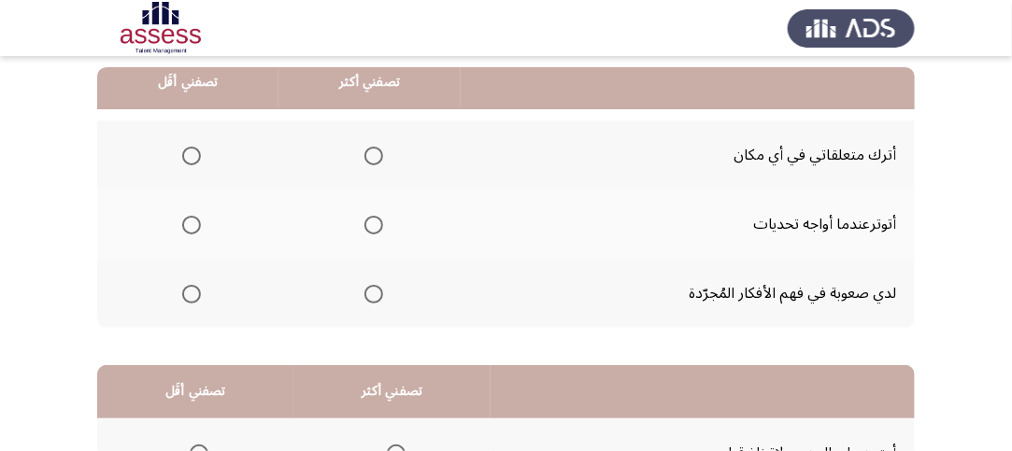
click at [185, 224] on span "Select an option" at bounding box center [191, 225] width 19 height 19
click at [185, 224] on input "Select an option" at bounding box center [191, 225] width 19 height 19
click at [373, 291] on span "Select an option" at bounding box center [373, 294] width 19 height 19
click at [373, 291] on input "Select an option" at bounding box center [373, 294] width 19 height 19
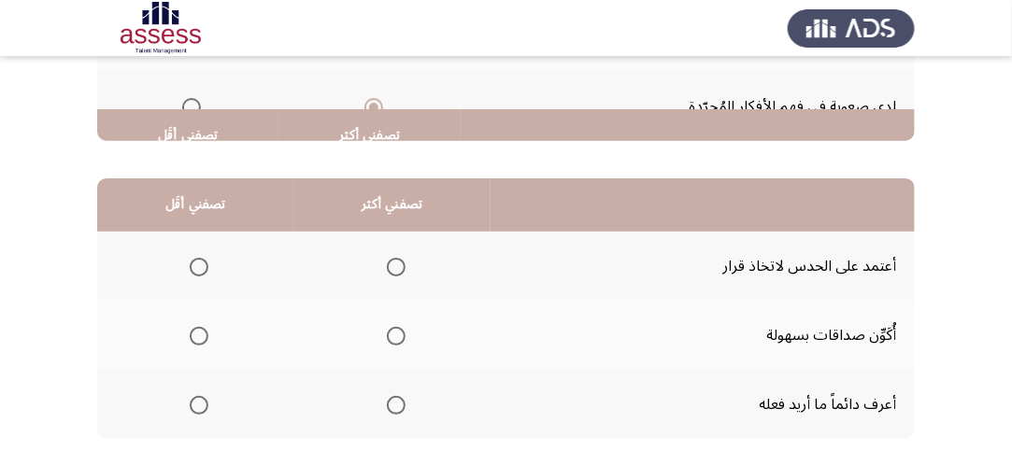
scroll to position [467, 0]
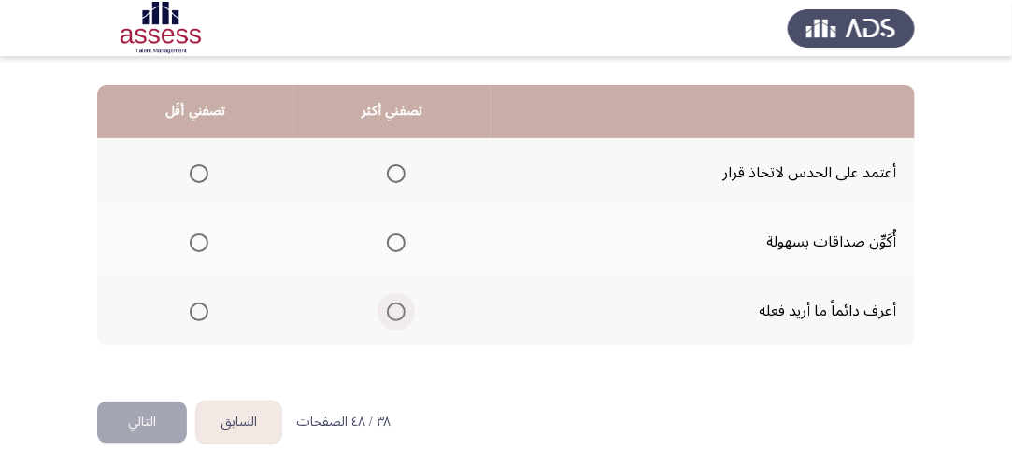
click at [402, 303] on span "Select an option" at bounding box center [396, 312] width 19 height 19
click at [402, 303] on input "Select an option" at bounding box center [396, 312] width 19 height 19
click at [200, 166] on span "Select an option" at bounding box center [199, 173] width 19 height 19
click at [200, 166] on input "Select an option" at bounding box center [199, 173] width 19 height 19
click at [199, 240] on span "Select an option" at bounding box center [199, 243] width 19 height 19
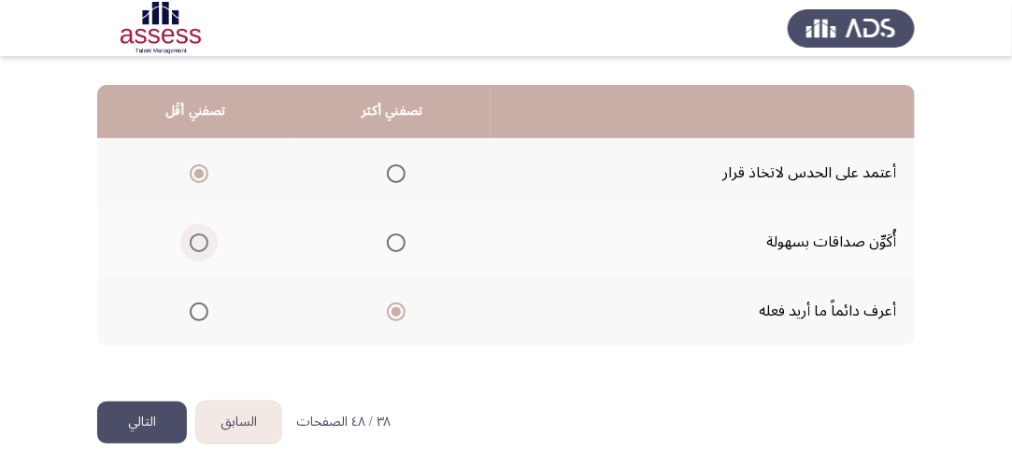
click at [199, 240] on input "Select an option" at bounding box center [199, 243] width 19 height 19
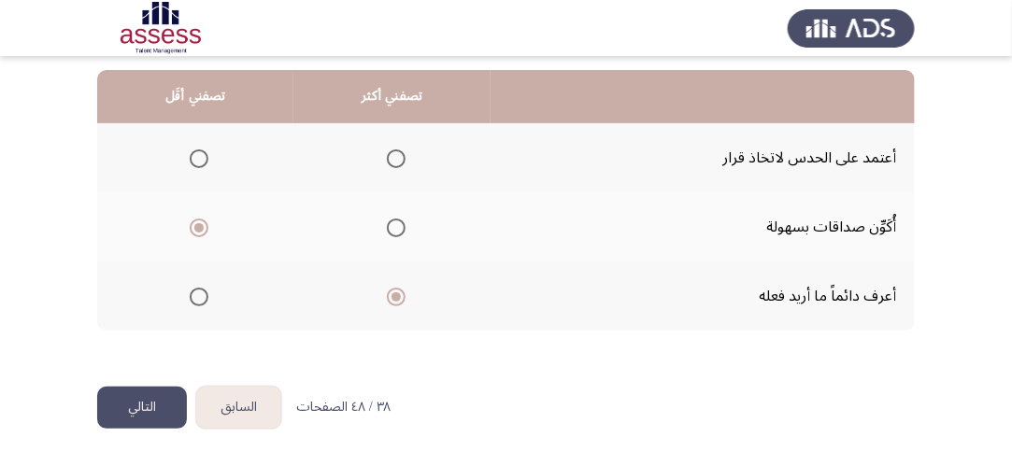
scroll to position [490, 0]
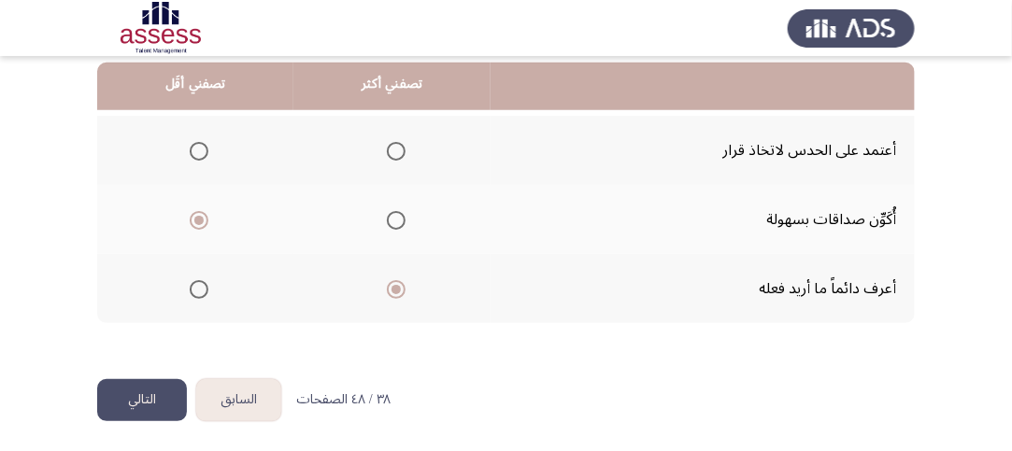
click at [217, 143] on th at bounding box center [195, 150] width 196 height 69
click at [203, 144] on span "Select an option" at bounding box center [199, 151] width 19 height 19
click at [203, 144] on input "Select an option" at bounding box center [199, 151] width 19 height 19
click at [396, 150] on span "Select an option" at bounding box center [396, 151] width 19 height 19
click at [396, 150] on input "Select an option" at bounding box center [396, 151] width 19 height 19
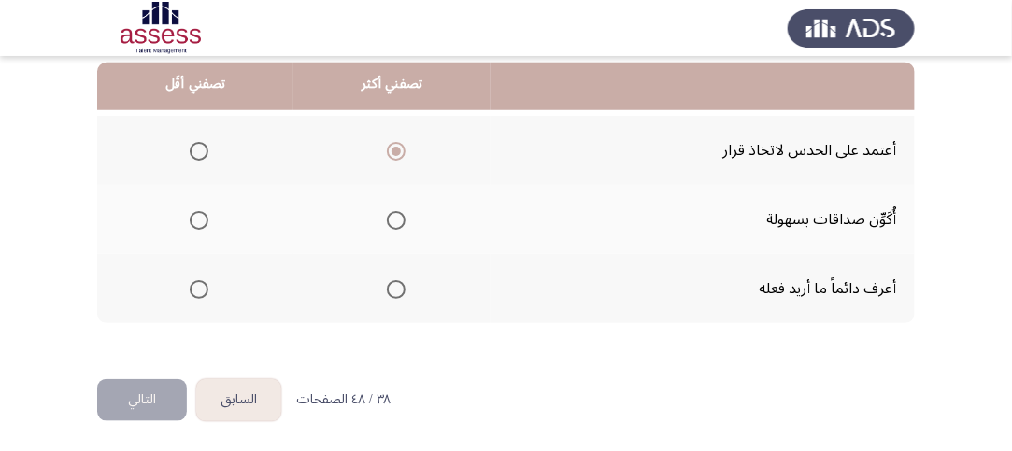
click at [201, 219] on span "Select an option" at bounding box center [199, 220] width 19 height 19
click at [201, 219] on input "Select an option" at bounding box center [199, 220] width 19 height 19
click at [147, 406] on button "التالي" at bounding box center [142, 400] width 90 height 42
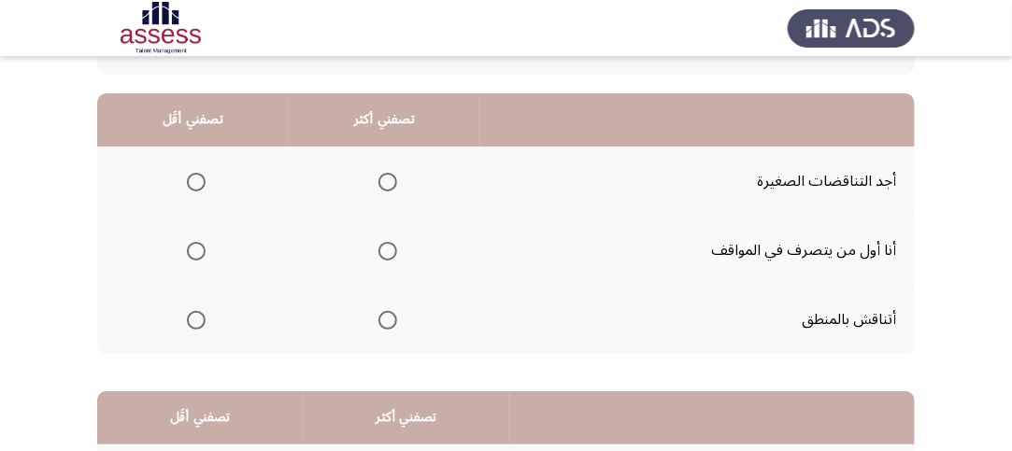
scroll to position [187, 0]
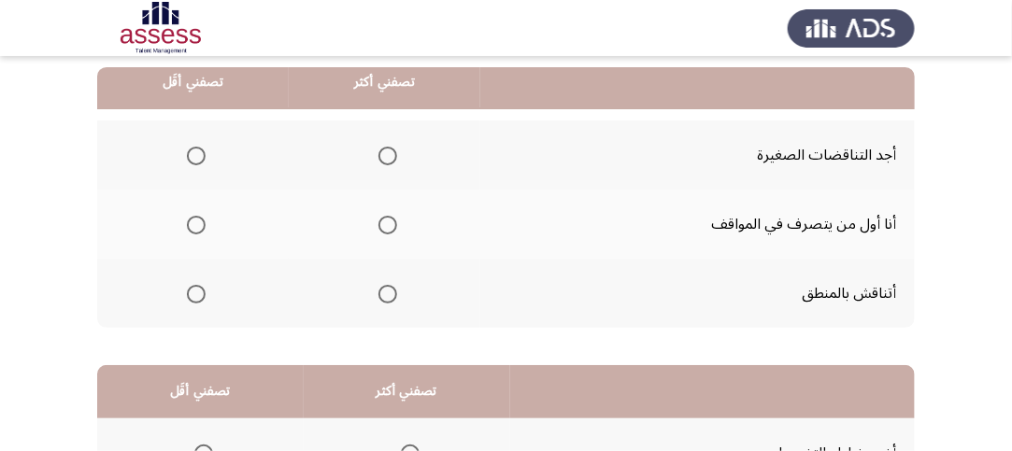
click at [391, 226] on span "Select an option" at bounding box center [387, 225] width 19 height 19
click at [391, 226] on input "Select an option" at bounding box center [387, 225] width 19 height 19
click at [175, 163] on th at bounding box center [193, 155] width 192 height 69
click at [200, 155] on span "Select an option" at bounding box center [196, 156] width 19 height 19
click at [200, 155] on input "Select an option" at bounding box center [196, 156] width 19 height 19
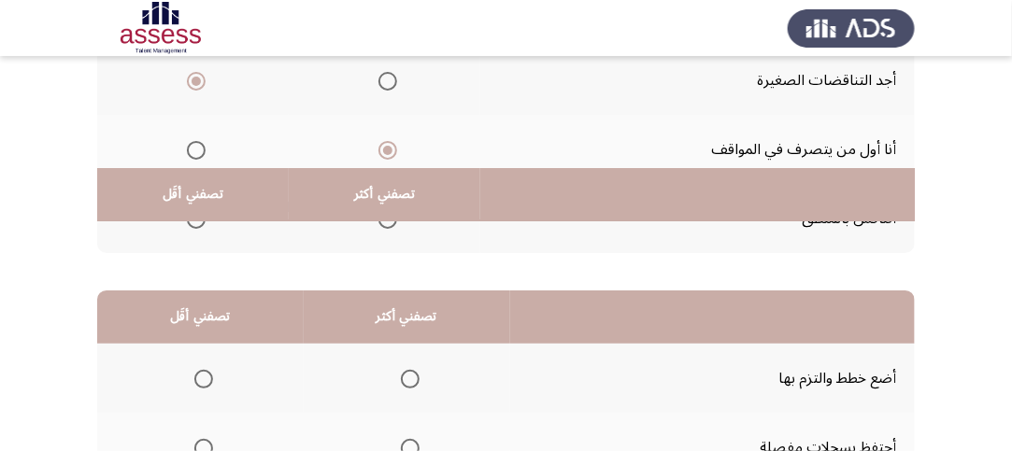
scroll to position [374, 0]
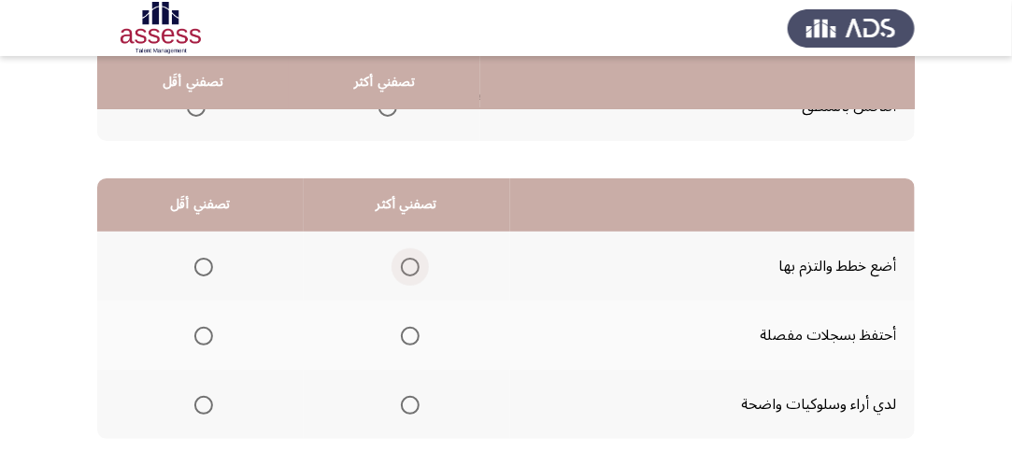
click at [401, 258] on span "Select an option" at bounding box center [410, 267] width 19 height 19
click at [401, 258] on input "Select an option" at bounding box center [410, 267] width 19 height 19
click at [204, 328] on span "Select an option" at bounding box center [203, 336] width 19 height 19
click at [204, 328] on input "Select an option" at bounding box center [203, 336] width 19 height 19
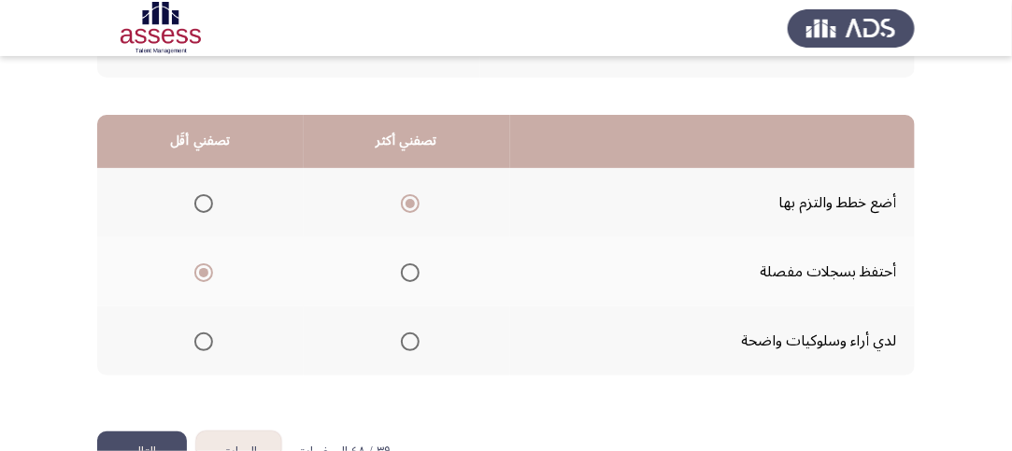
scroll to position [490, 0]
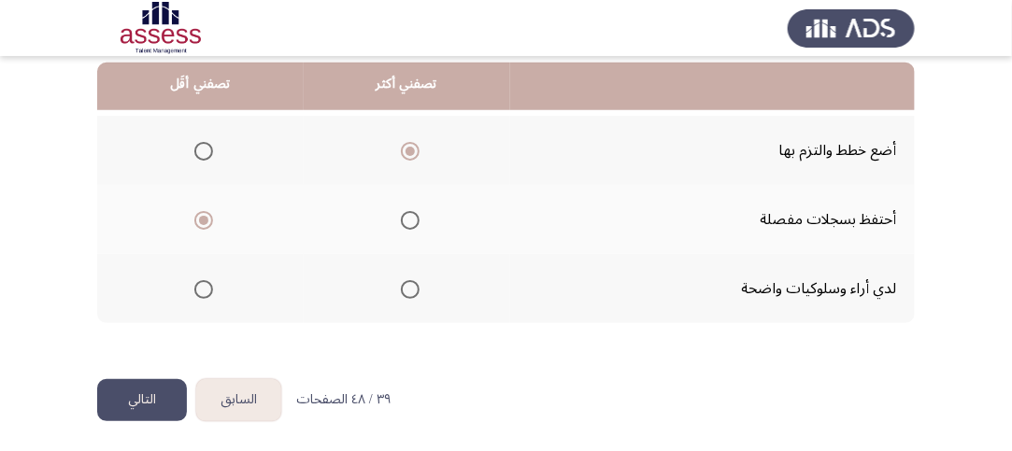
click at [129, 397] on button "التالي" at bounding box center [142, 400] width 90 height 42
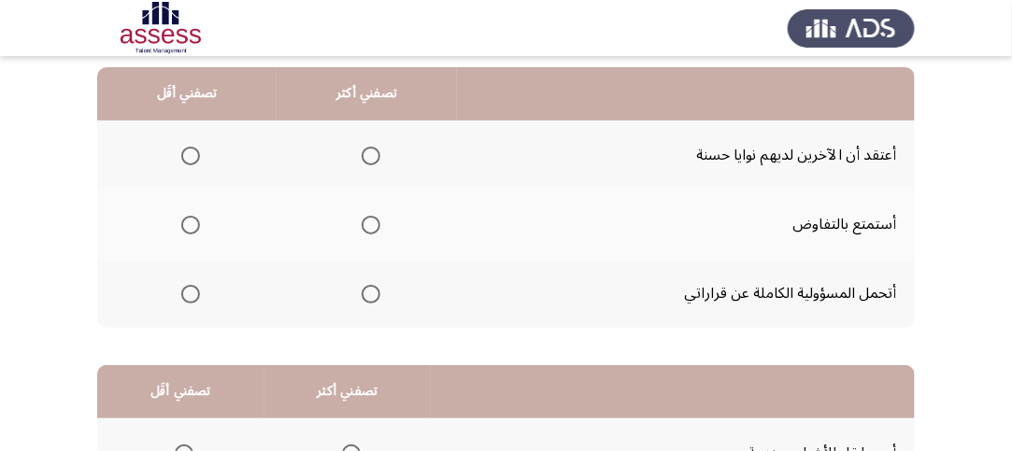
scroll to position [93, 0]
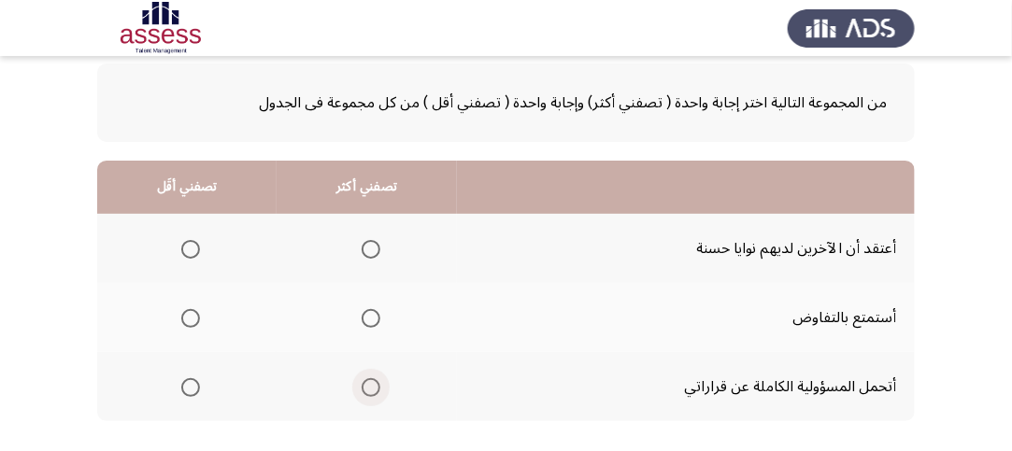
click at [364, 388] on span "Select an option" at bounding box center [371, 387] width 19 height 19
click at [364, 388] on input "Select an option" at bounding box center [371, 387] width 19 height 19
click at [190, 242] on span "Select an option" at bounding box center [190, 249] width 19 height 19
click at [190, 242] on input "Select an option" at bounding box center [190, 249] width 19 height 19
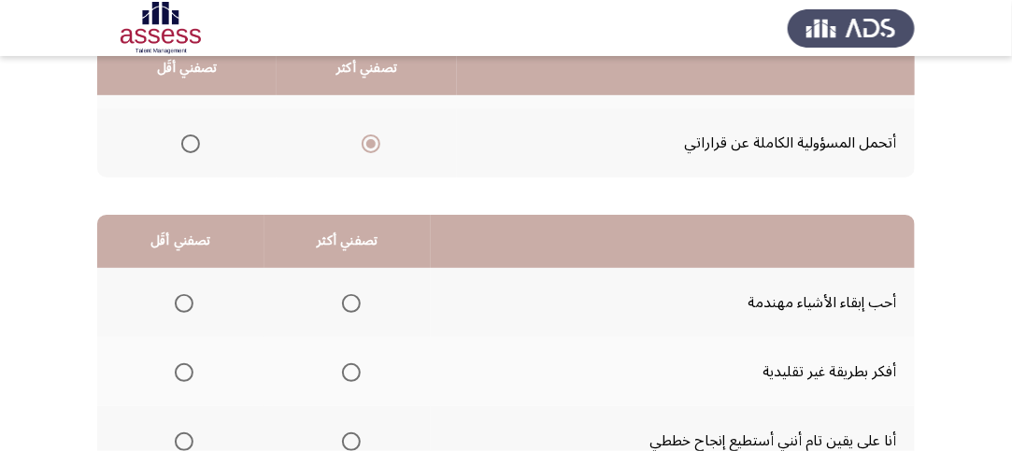
scroll to position [374, 0]
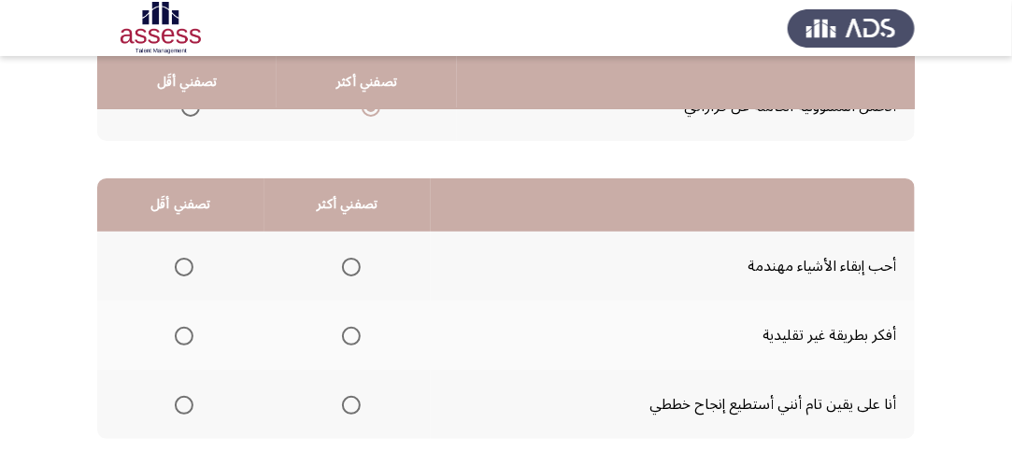
click at [355, 401] on span "Select an option" at bounding box center [351, 405] width 19 height 19
click at [355, 401] on input "Select an option" at bounding box center [351, 405] width 19 height 19
click at [182, 263] on span "Select an option" at bounding box center [184, 267] width 19 height 19
click at [182, 263] on input "Select an option" at bounding box center [184, 267] width 19 height 19
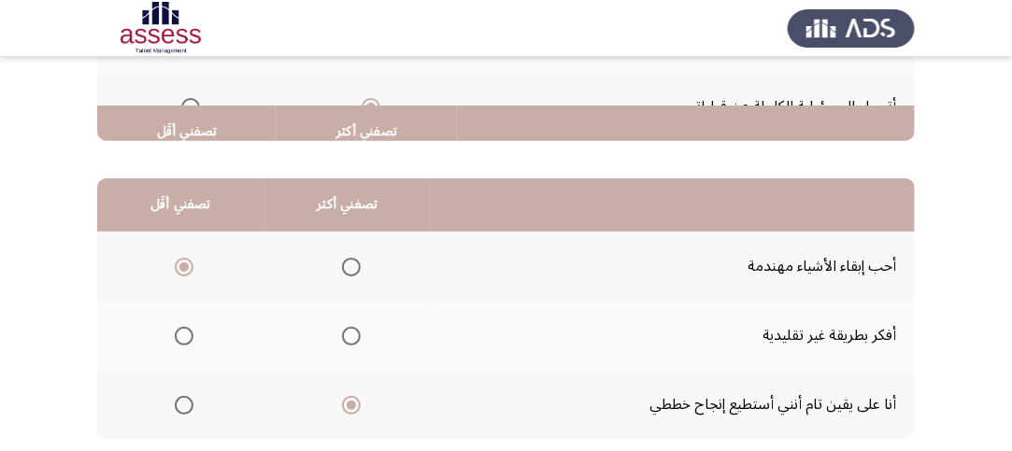
scroll to position [490, 0]
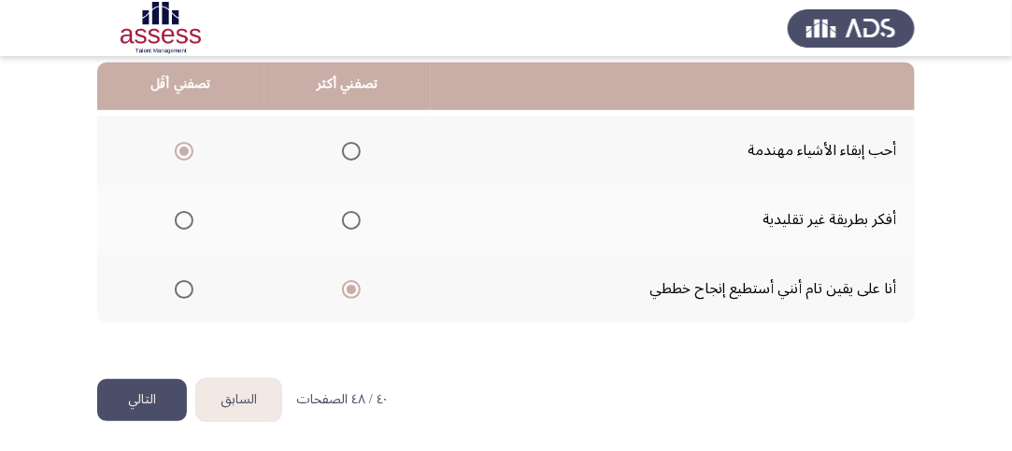
click at [155, 415] on button "التالي" at bounding box center [142, 400] width 90 height 42
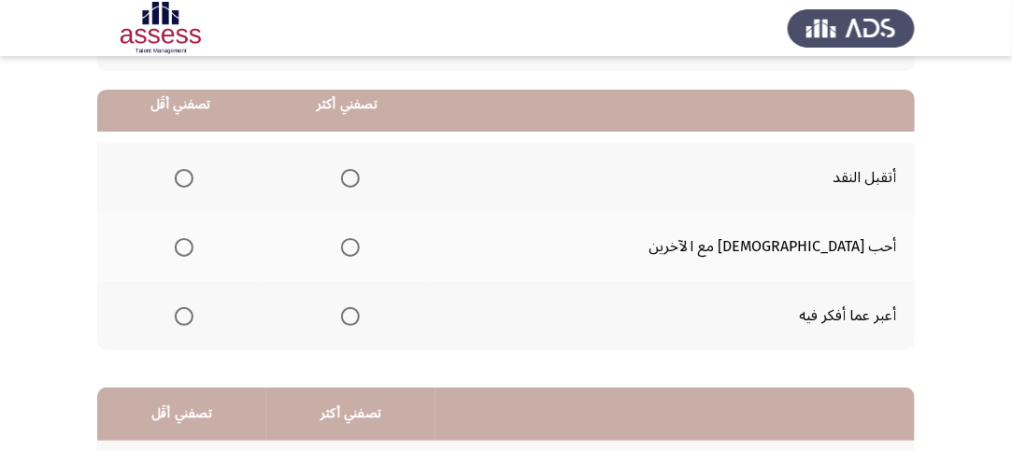
scroll to position [187, 0]
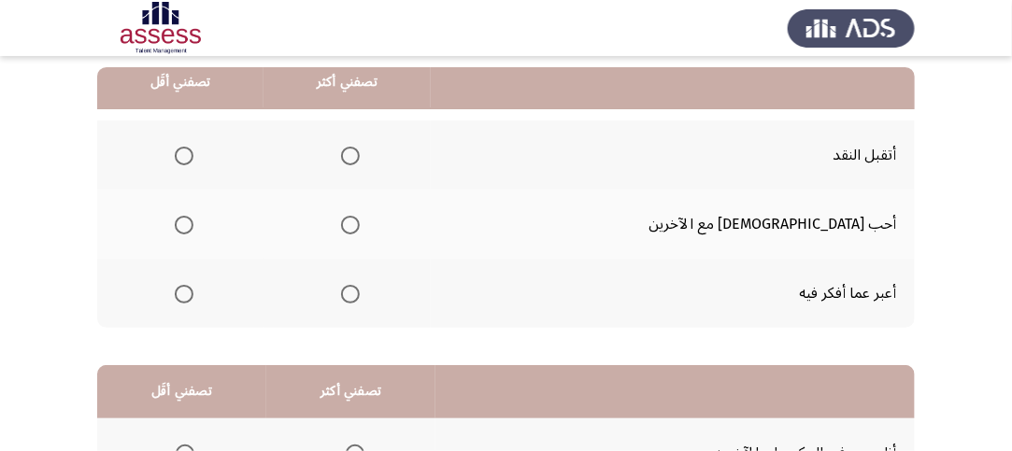
click at [360, 291] on span "Select an option" at bounding box center [350, 294] width 19 height 19
click at [360, 291] on input "Select an option" at bounding box center [350, 294] width 19 height 19
click at [360, 221] on span "Select an option" at bounding box center [350, 225] width 19 height 19
click at [360, 221] on input "Select an option" at bounding box center [350, 225] width 19 height 19
click at [193, 289] on span "Select an option" at bounding box center [184, 294] width 19 height 19
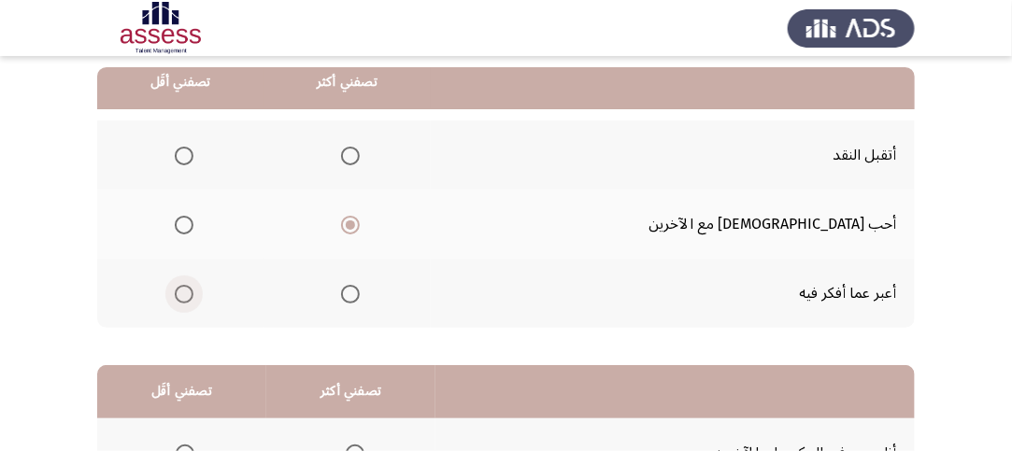
click at [193, 293] on span "Select an option" at bounding box center [184, 294] width 19 height 19
click at [193, 293] on input "Select an option" at bounding box center [184, 294] width 19 height 19
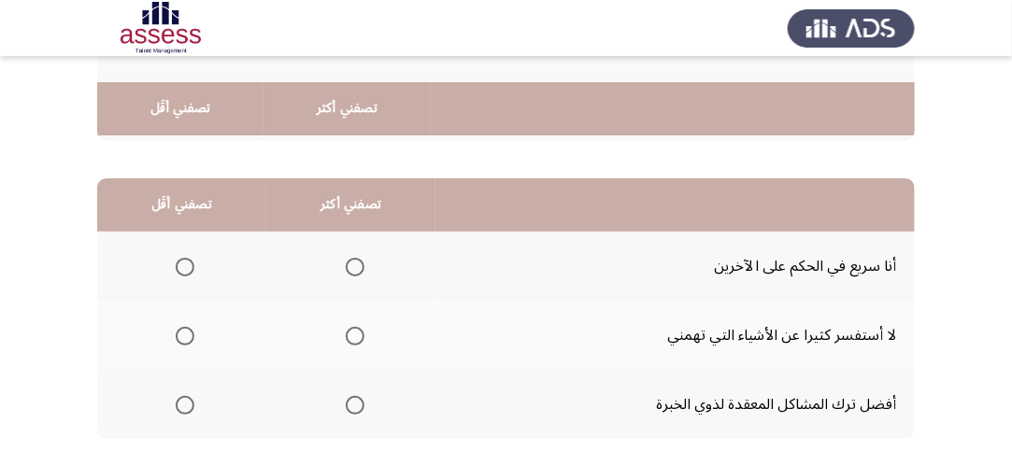
scroll to position [467, 0]
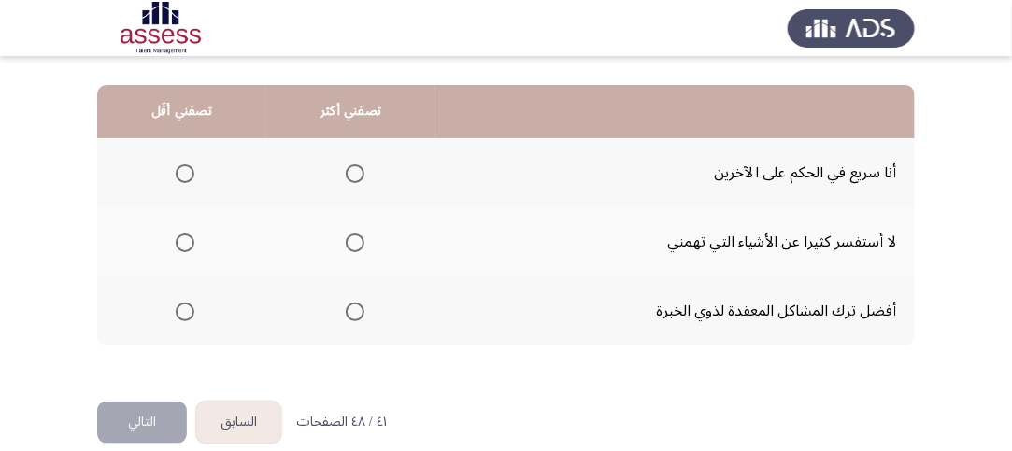
click at [358, 170] on span "Select an option" at bounding box center [355, 173] width 19 height 19
click at [358, 170] on input "Select an option" at bounding box center [355, 173] width 19 height 19
click at [351, 311] on span "Select an option" at bounding box center [355, 312] width 19 height 19
click at [351, 311] on input "Select an option" at bounding box center [355, 312] width 19 height 19
click at [183, 167] on span "Select an option" at bounding box center [185, 173] width 19 height 19
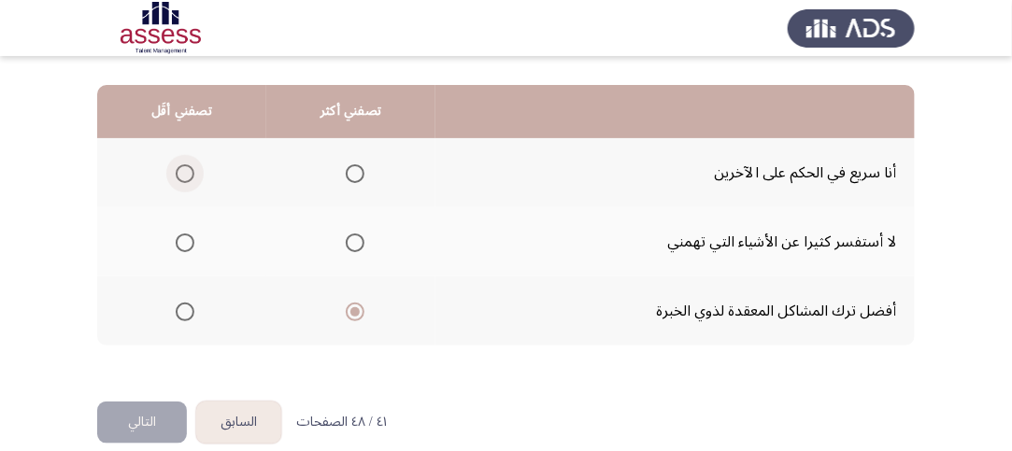
click at [183, 167] on input "Select an option" at bounding box center [185, 173] width 19 height 19
click at [144, 423] on button "التالي" at bounding box center [142, 423] width 90 height 42
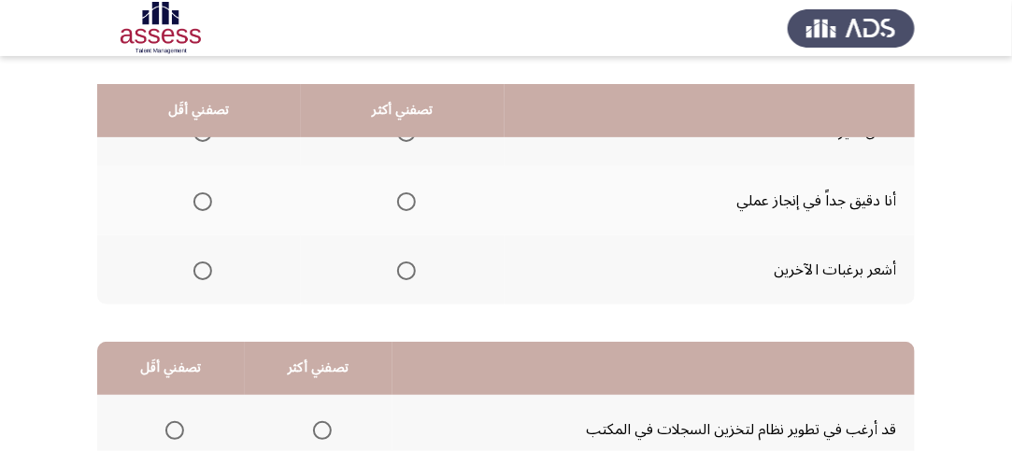
scroll to position [187, 0]
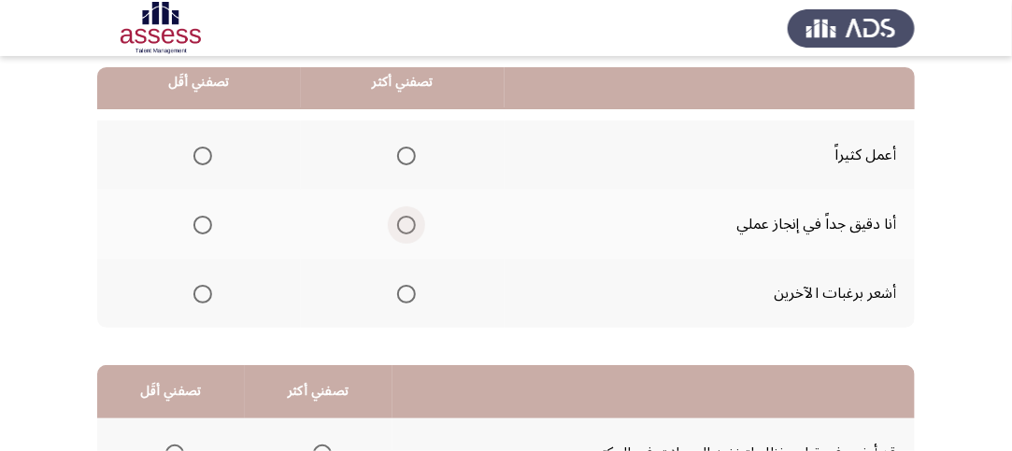
click at [407, 223] on span "Select an option" at bounding box center [406, 225] width 19 height 19
click at [407, 223] on input "Select an option" at bounding box center [406, 225] width 19 height 19
click at [200, 147] on span "Select an option" at bounding box center [202, 156] width 19 height 19
click at [200, 147] on input "Select an option" at bounding box center [202, 156] width 19 height 19
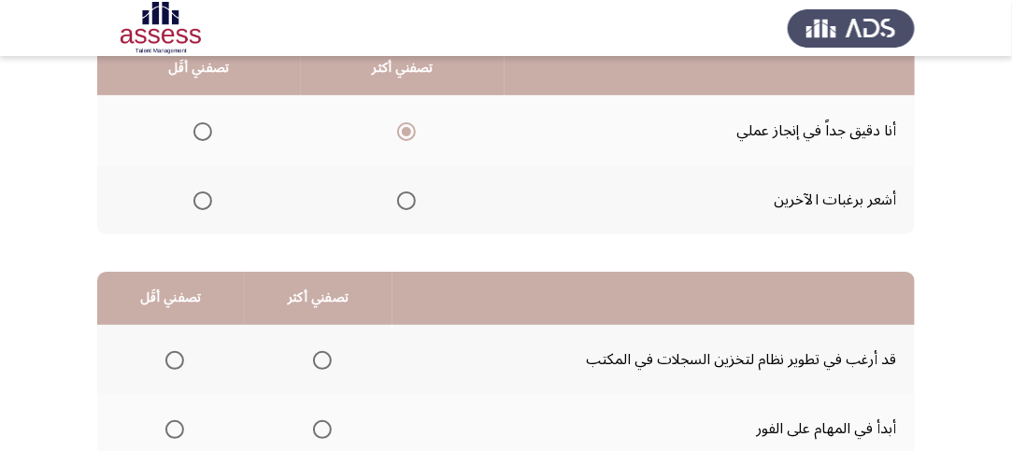
scroll to position [93, 0]
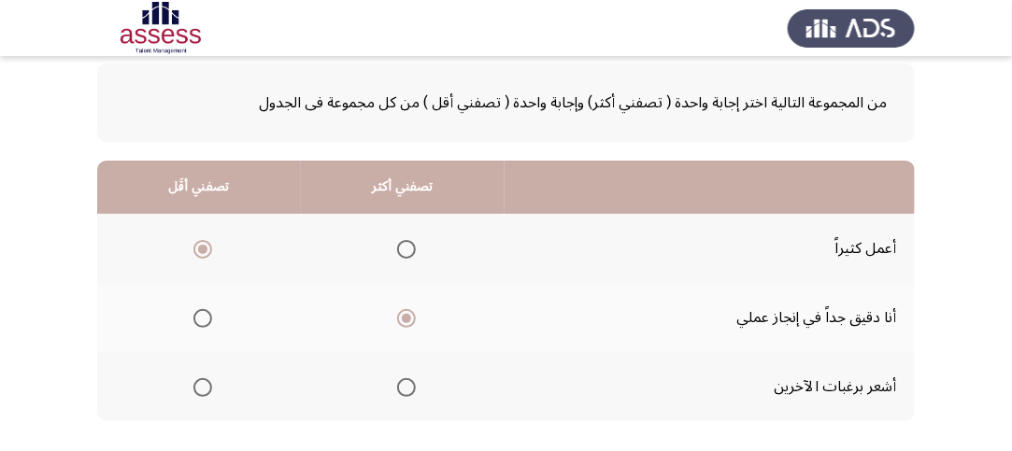
click at [203, 378] on span "Select an option" at bounding box center [202, 387] width 19 height 19
click at [203, 378] on input "Select an option" at bounding box center [202, 387] width 19 height 19
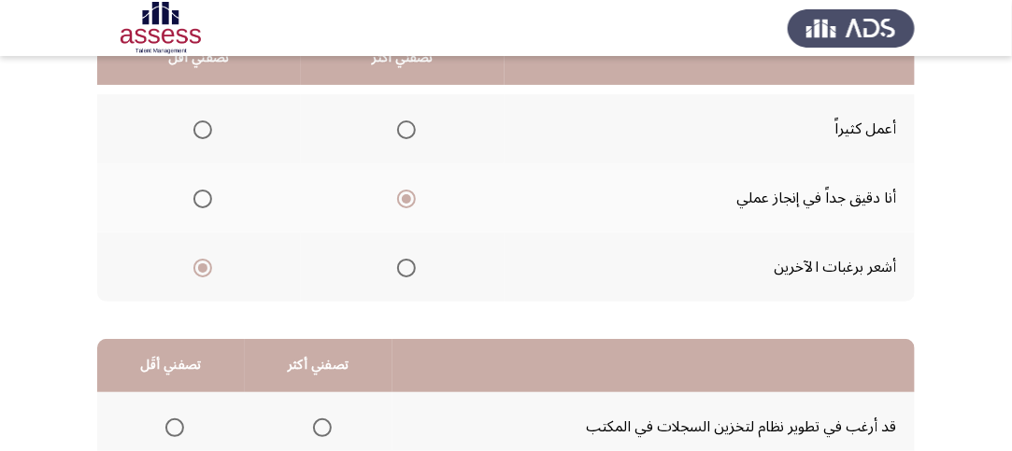
scroll to position [187, 0]
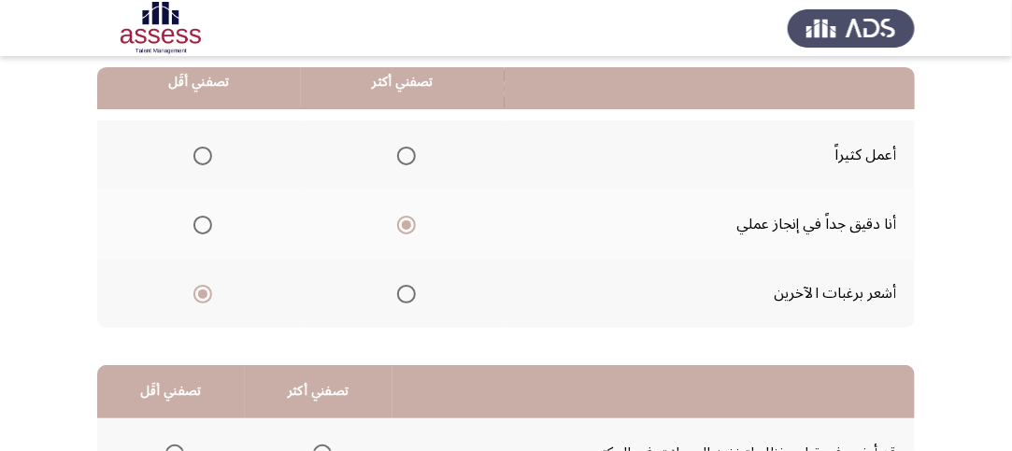
click at [201, 148] on span "Select an option" at bounding box center [202, 156] width 19 height 19
click at [201, 148] on input "Select an option" at bounding box center [202, 156] width 19 height 19
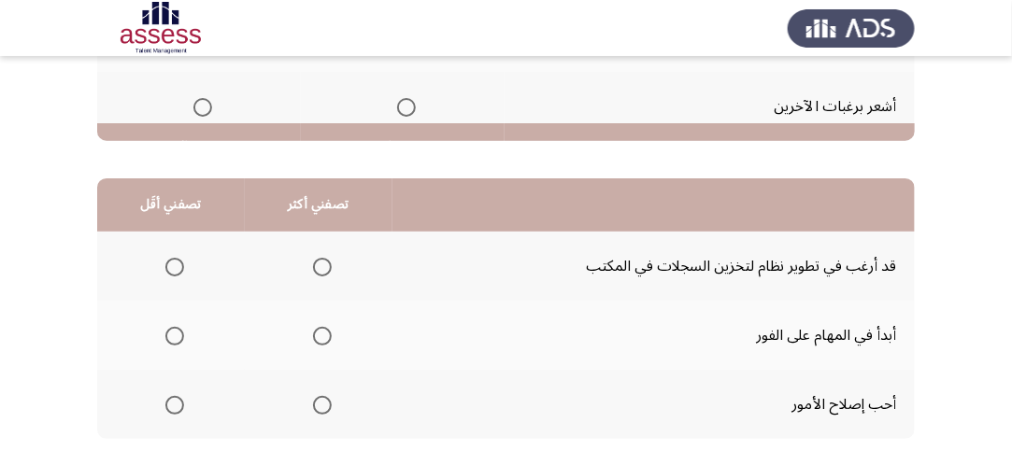
scroll to position [467, 0]
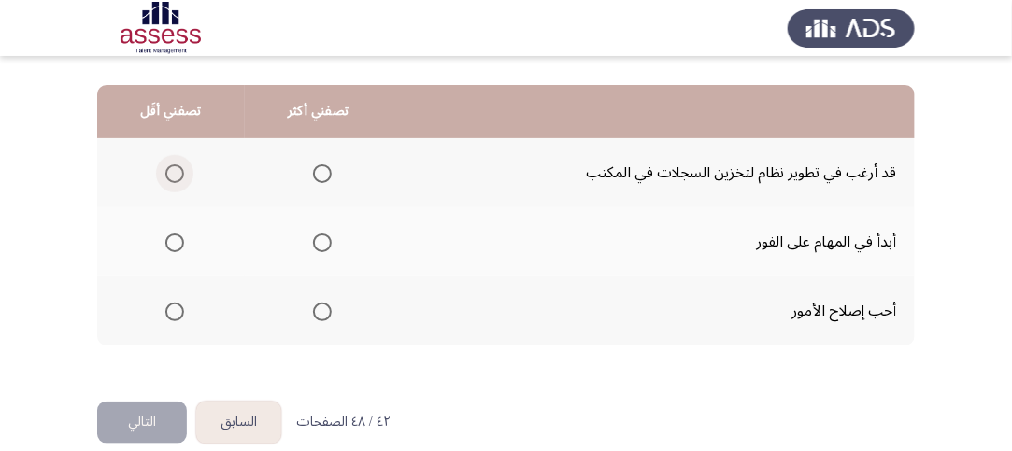
click at [159, 169] on label "Select an option" at bounding box center [171, 173] width 26 height 19
click at [165, 169] on input "Select an option" at bounding box center [174, 173] width 19 height 19
click at [321, 309] on span "Select an option" at bounding box center [322, 312] width 19 height 19
click at [321, 309] on input "Select an option" at bounding box center [322, 312] width 19 height 19
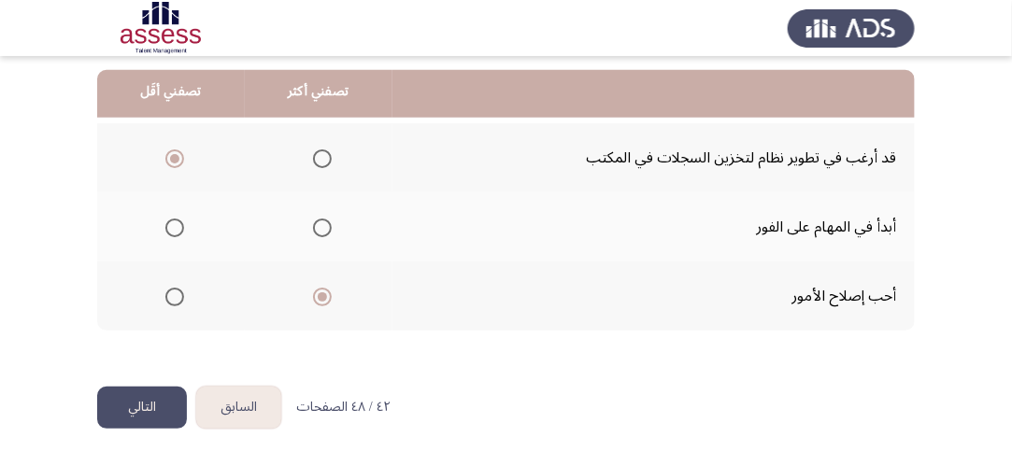
scroll to position [490, 0]
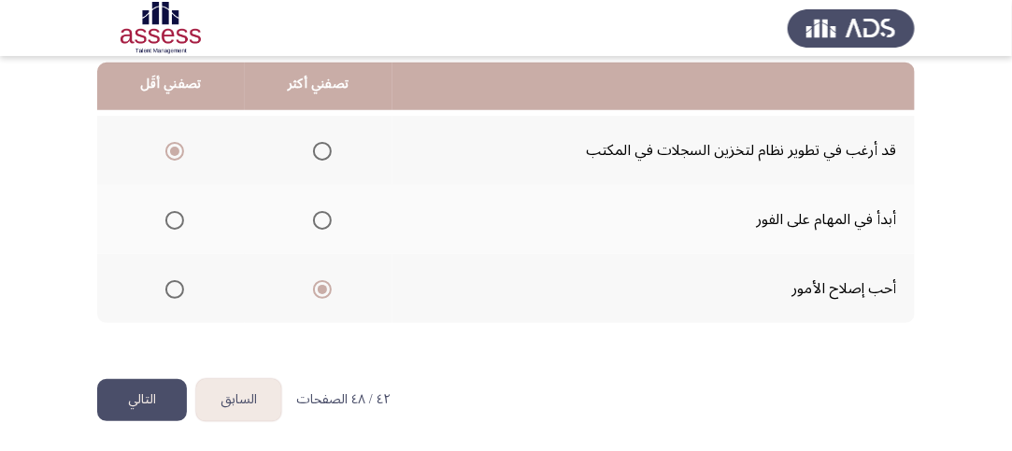
click at [140, 395] on button "التالي" at bounding box center [142, 400] width 90 height 42
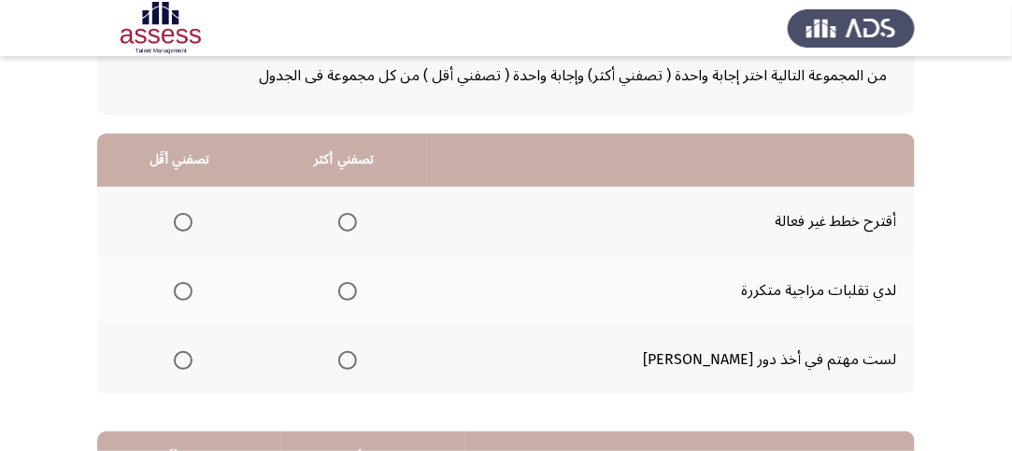
scroll to position [187, 0]
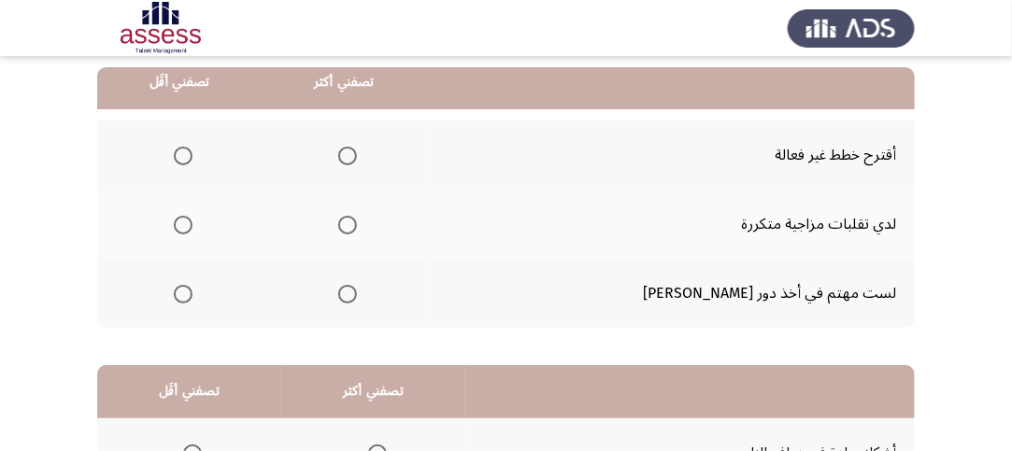
click at [357, 293] on span "Select an option" at bounding box center [347, 294] width 19 height 19
click at [357, 293] on input "Select an option" at bounding box center [347, 294] width 19 height 19
click at [193, 149] on span "Select an option" at bounding box center [183, 156] width 19 height 19
click at [193, 149] on input "Select an option" at bounding box center [183, 156] width 19 height 19
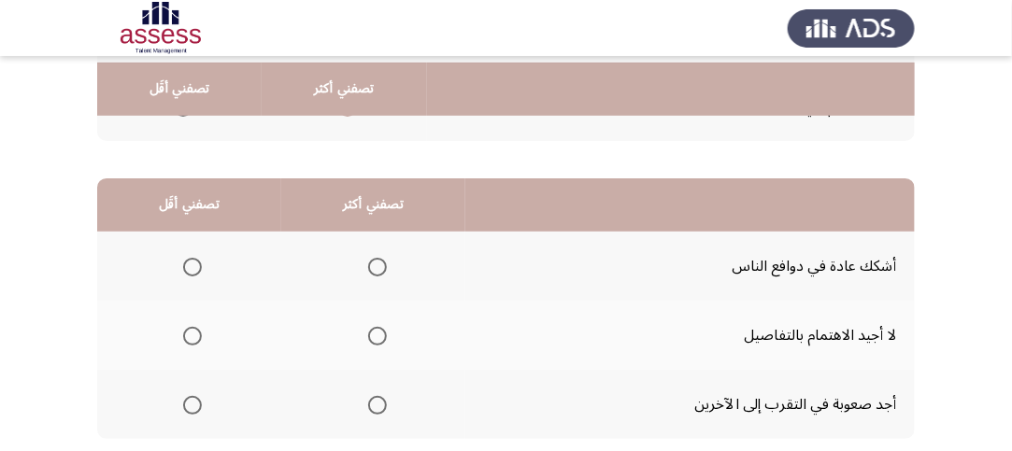
scroll to position [467, 0]
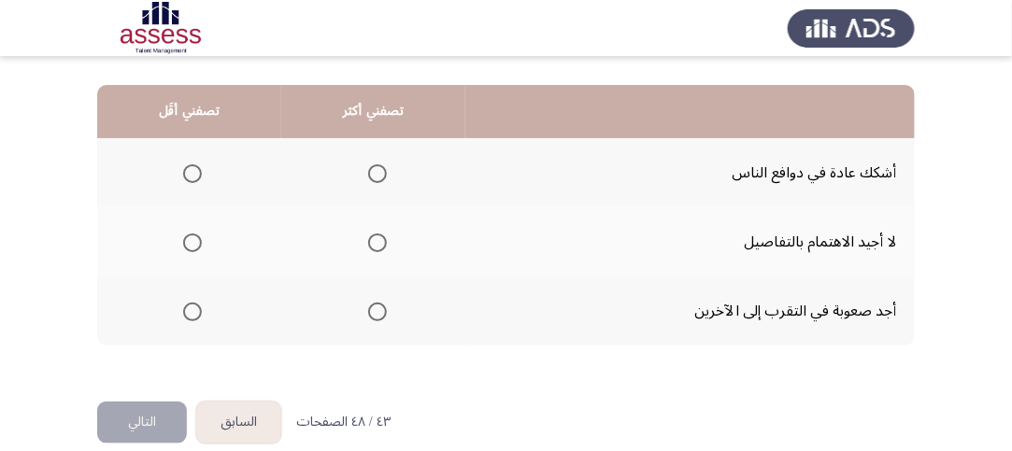
click at [382, 167] on span "Select an option" at bounding box center [377, 173] width 19 height 19
click at [382, 167] on input "Select an option" at bounding box center [377, 173] width 19 height 19
click at [191, 311] on span "Select an option" at bounding box center [192, 312] width 19 height 19
click at [191, 311] on input "Select an option" at bounding box center [192, 312] width 19 height 19
click at [174, 416] on button "التالي" at bounding box center [142, 423] width 90 height 42
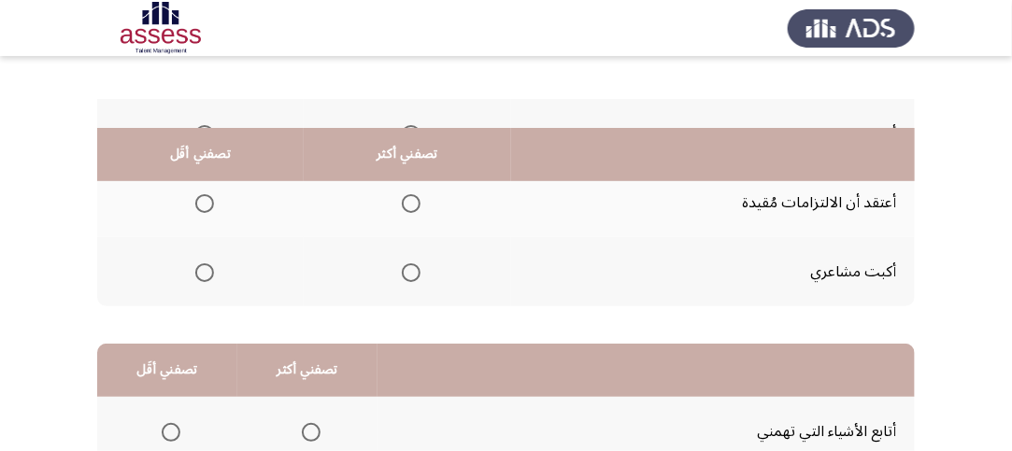
scroll to position [187, 0]
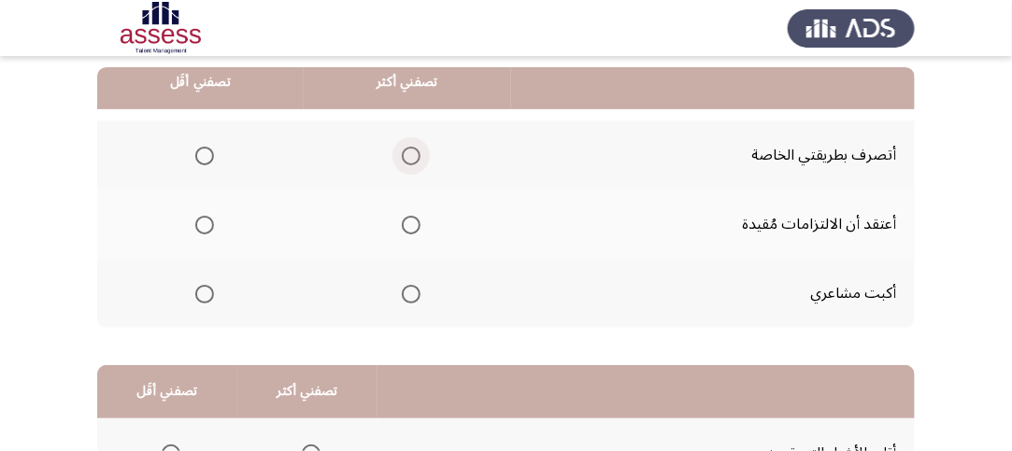
click at [415, 153] on span "Select an option" at bounding box center [411, 156] width 19 height 19
click at [415, 153] on input "Select an option" at bounding box center [411, 156] width 19 height 19
click at [204, 290] on span "Select an option" at bounding box center [204, 294] width 19 height 19
click at [204, 290] on input "Select an option" at bounding box center [204, 294] width 19 height 19
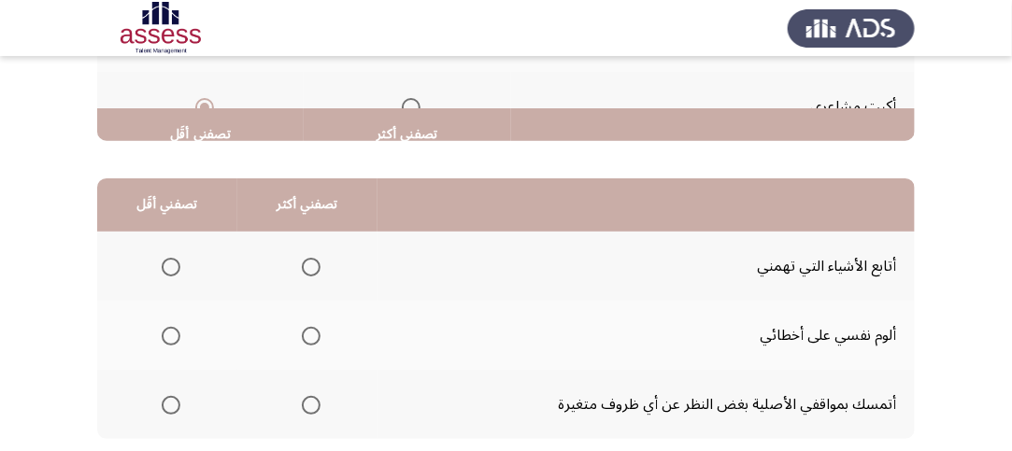
scroll to position [467, 0]
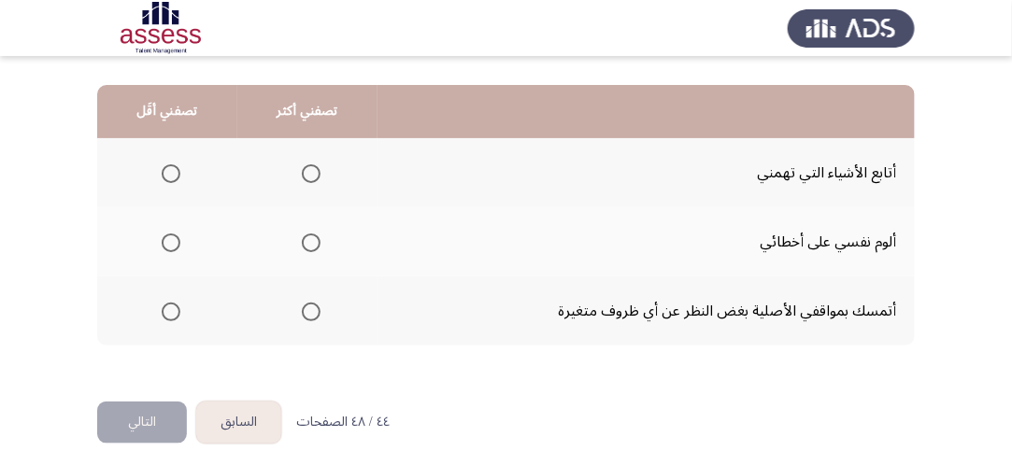
click at [294, 174] on label "Select an option" at bounding box center [307, 173] width 26 height 19
click at [302, 174] on input "Select an option" at bounding box center [311, 173] width 19 height 19
click at [175, 304] on span "Select an option" at bounding box center [171, 312] width 19 height 19
click at [175, 304] on input "Select an option" at bounding box center [171, 312] width 19 height 19
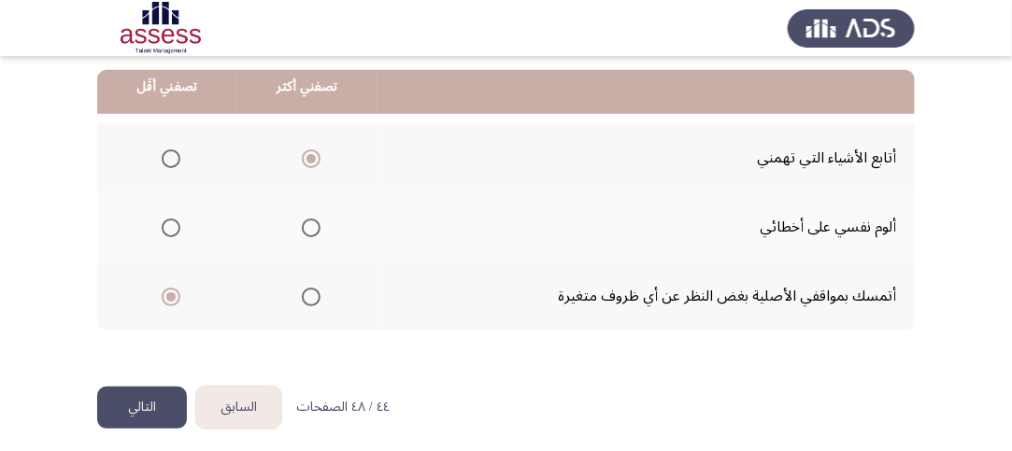
scroll to position [490, 0]
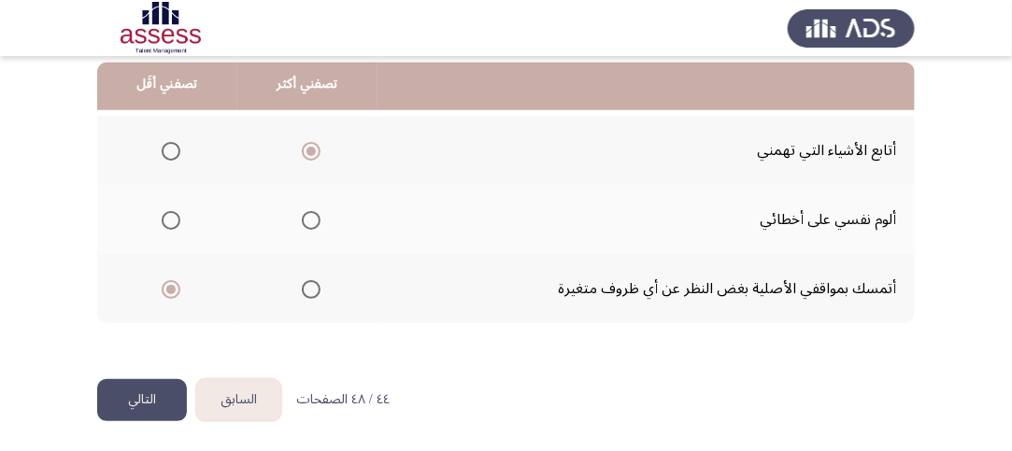
click at [168, 384] on button "التالي" at bounding box center [142, 400] width 90 height 42
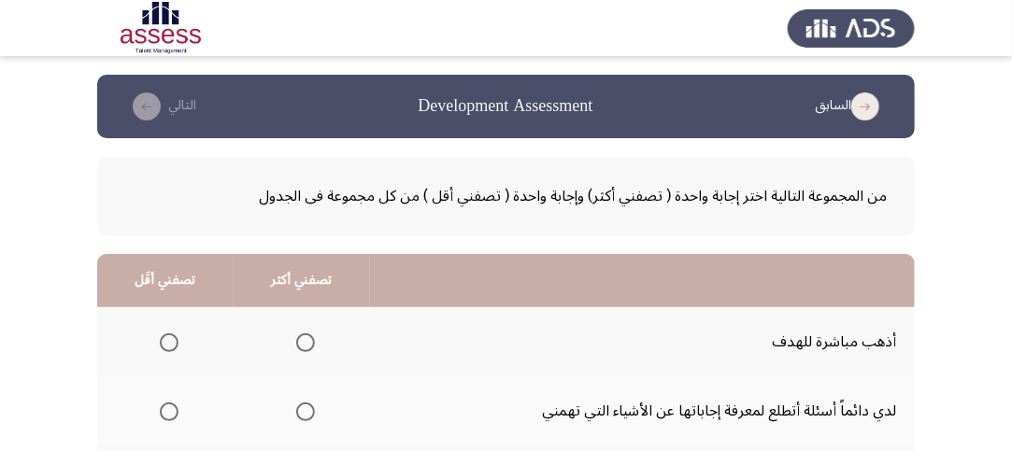
scroll to position [187, 0]
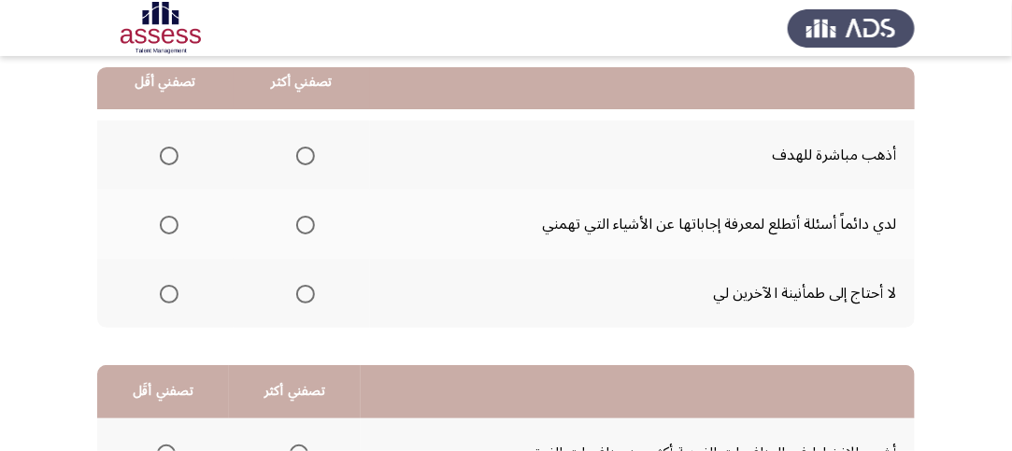
click at [305, 150] on span "Select an option" at bounding box center [305, 156] width 19 height 19
click at [305, 150] on input "Select an option" at bounding box center [305, 156] width 19 height 19
click at [171, 288] on span "Select an option" at bounding box center [169, 294] width 19 height 19
click at [171, 288] on input "Select an option" at bounding box center [169, 294] width 19 height 19
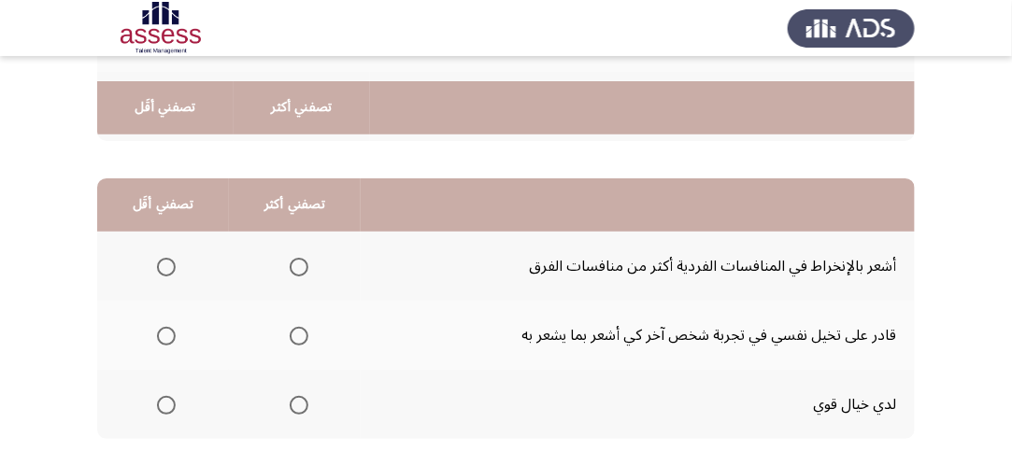
scroll to position [467, 0]
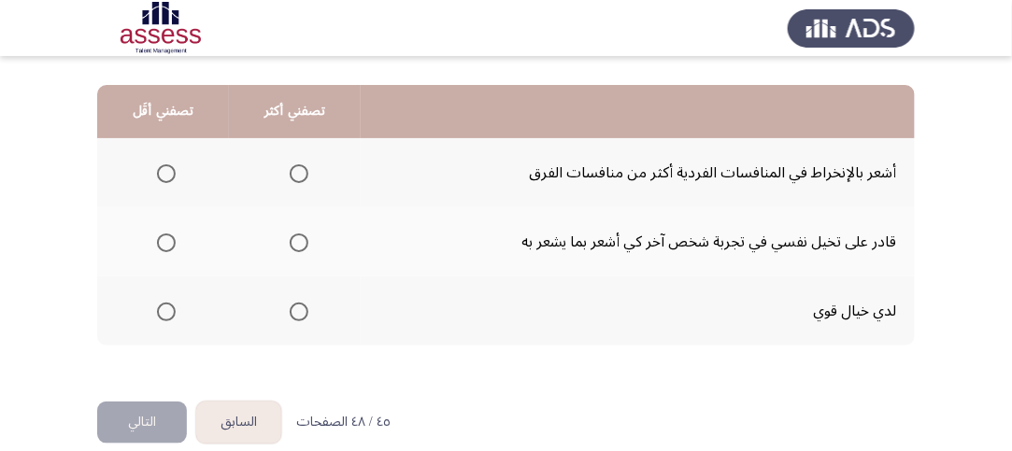
click at [293, 236] on span "Select an option" at bounding box center [299, 243] width 19 height 19
click at [293, 236] on input "Select an option" at bounding box center [299, 243] width 19 height 19
click at [301, 306] on span "Select an option" at bounding box center [299, 312] width 19 height 19
click at [301, 306] on input "Select an option" at bounding box center [299, 312] width 19 height 19
click at [158, 164] on span "Select an option" at bounding box center [166, 173] width 19 height 19
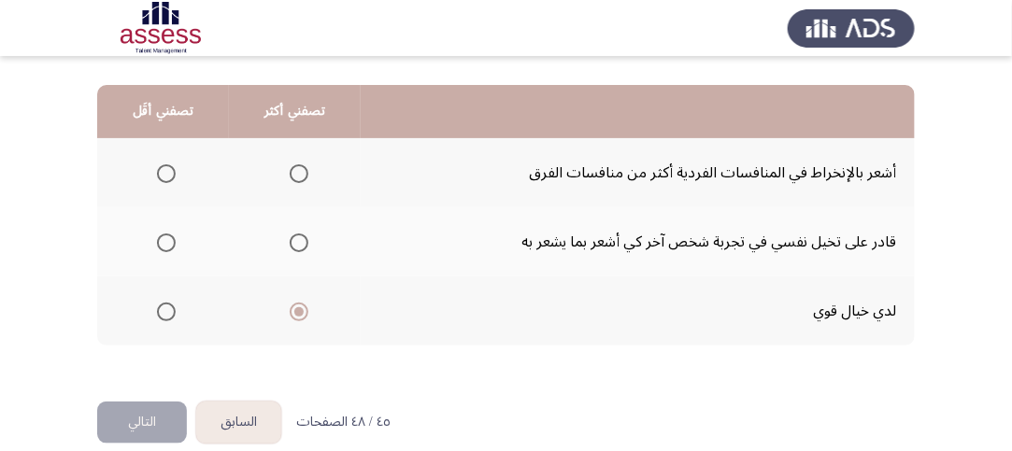
click at [158, 164] on input "Select an option" at bounding box center [166, 173] width 19 height 19
click at [161, 410] on button "التالي" at bounding box center [142, 423] width 90 height 42
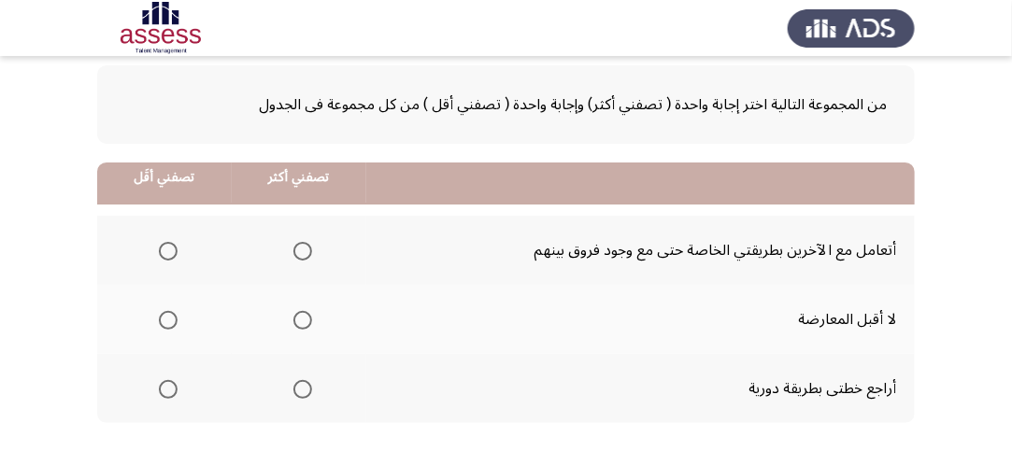
scroll to position [187, 0]
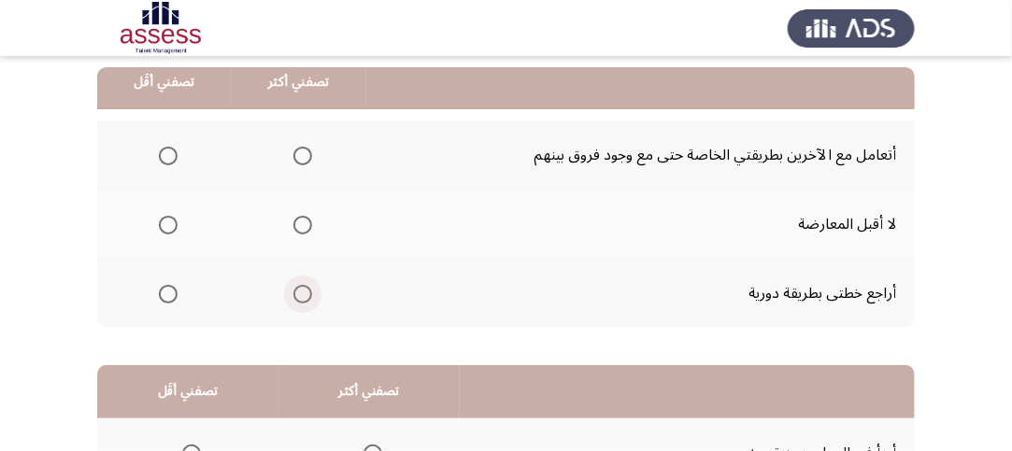
click at [300, 290] on span "Select an option" at bounding box center [302, 294] width 19 height 19
click at [300, 290] on input "Select an option" at bounding box center [302, 294] width 19 height 19
click at [170, 220] on span "Select an option" at bounding box center [168, 225] width 19 height 19
click at [170, 220] on input "Select an option" at bounding box center [168, 225] width 19 height 19
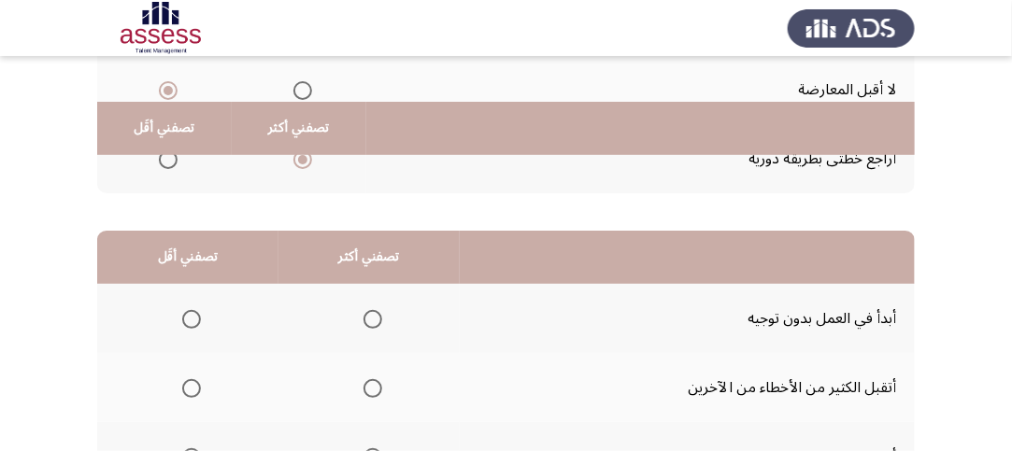
scroll to position [93, 0]
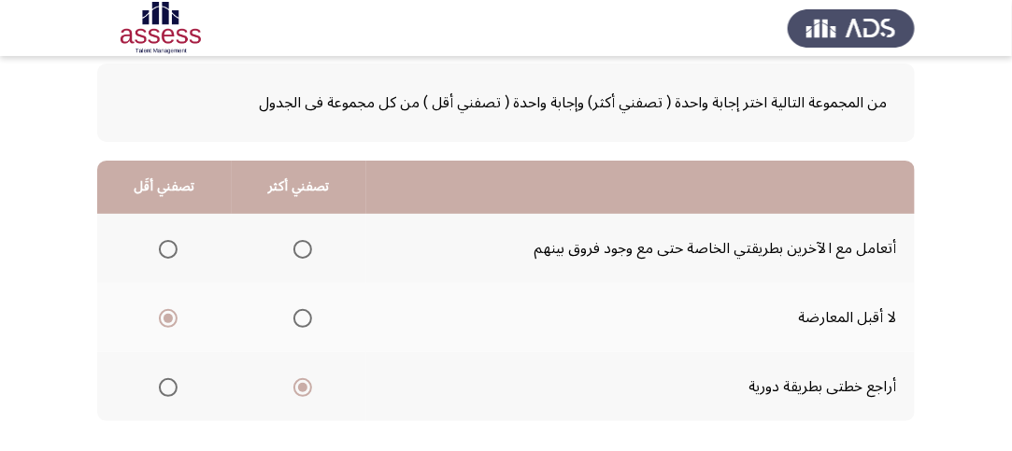
click at [177, 248] on span "Select an option" at bounding box center [168, 249] width 19 height 19
click at [177, 248] on input "Select an option" at bounding box center [168, 249] width 19 height 19
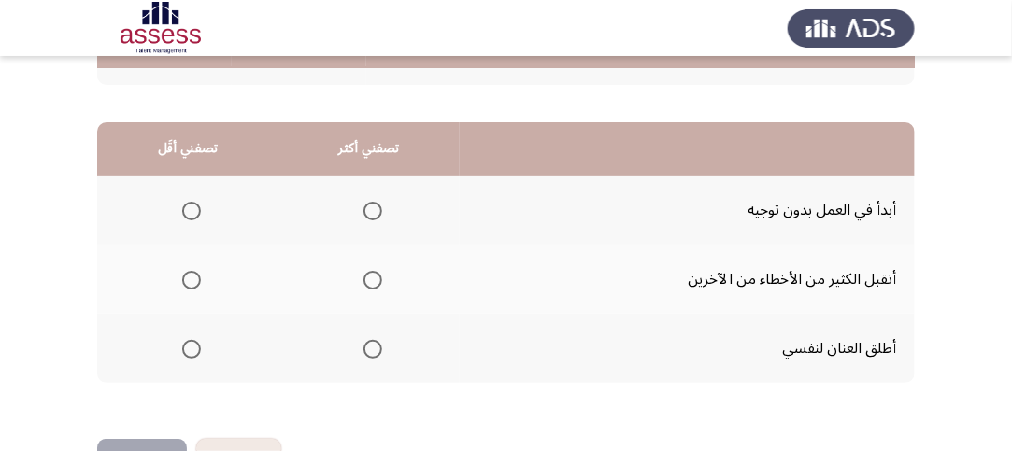
scroll to position [467, 0]
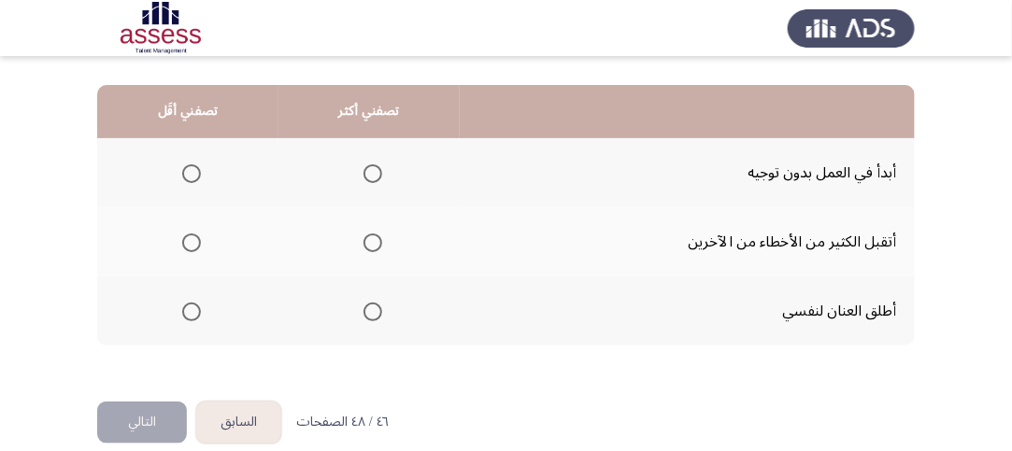
click at [372, 174] on span "Select an option" at bounding box center [373, 173] width 19 height 19
click at [372, 174] on input "Select an option" at bounding box center [373, 173] width 19 height 19
click at [189, 242] on span "Select an option" at bounding box center [191, 243] width 19 height 19
click at [189, 242] on input "Select an option" at bounding box center [191, 243] width 19 height 19
click at [150, 413] on button "التالي" at bounding box center [142, 423] width 90 height 42
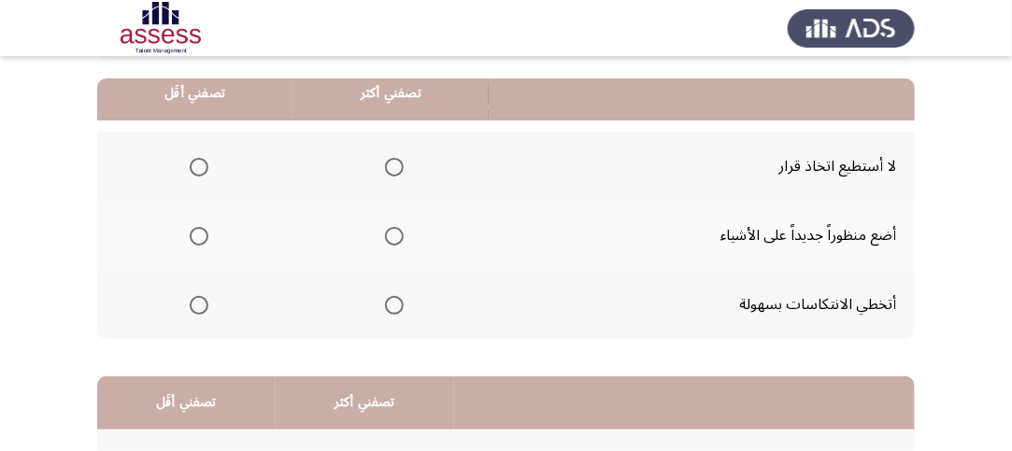
scroll to position [187, 0]
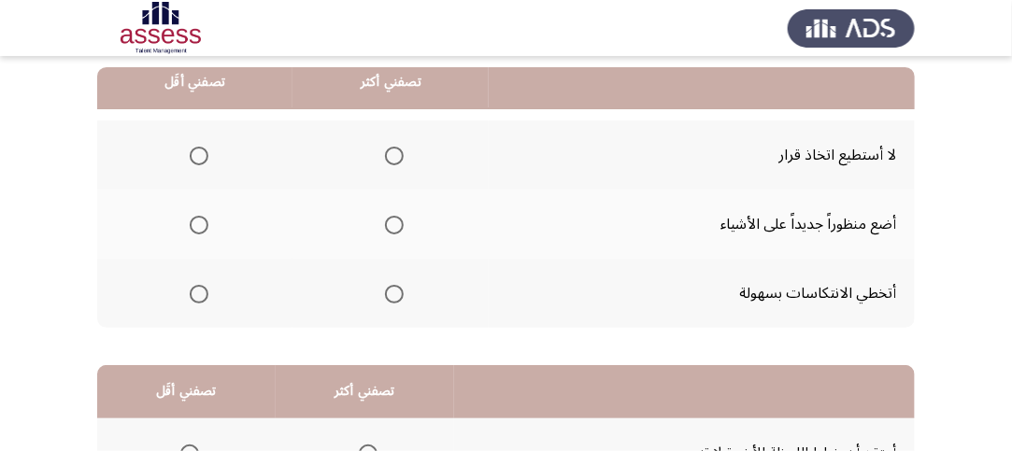
click at [198, 151] on span "Select an option" at bounding box center [199, 156] width 19 height 19
click at [198, 151] on input "Select an option" at bounding box center [199, 156] width 19 height 19
click at [398, 220] on span "Select an option" at bounding box center [394, 225] width 19 height 19
click at [398, 220] on input "Select an option" at bounding box center [394, 225] width 19 height 19
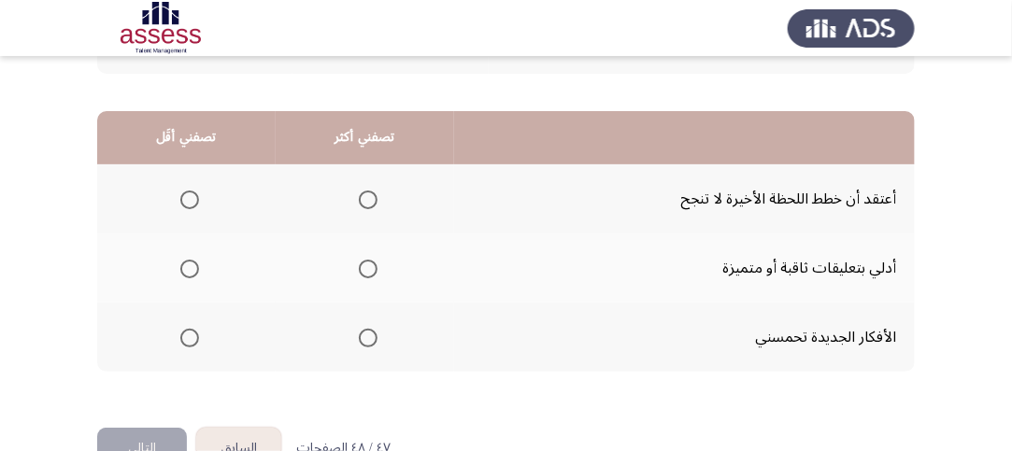
scroll to position [467, 0]
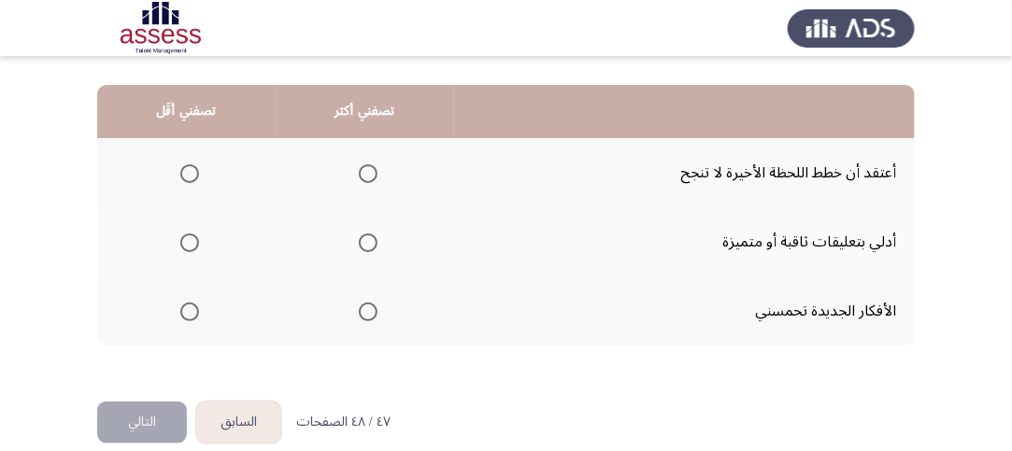
click at [370, 328] on th at bounding box center [365, 311] width 178 height 69
click at [364, 315] on span "Select an option" at bounding box center [368, 312] width 19 height 19
click at [364, 315] on input "Select an option" at bounding box center [368, 312] width 19 height 19
click at [194, 173] on span "Select an option" at bounding box center [189, 173] width 19 height 19
click at [194, 173] on input "Select an option" at bounding box center [189, 173] width 19 height 19
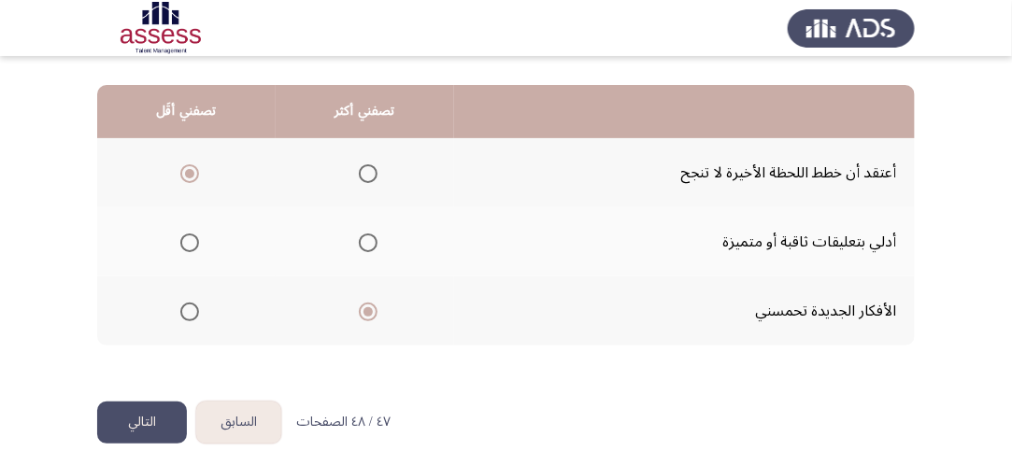
click at [136, 416] on button "التالي" at bounding box center [142, 423] width 90 height 42
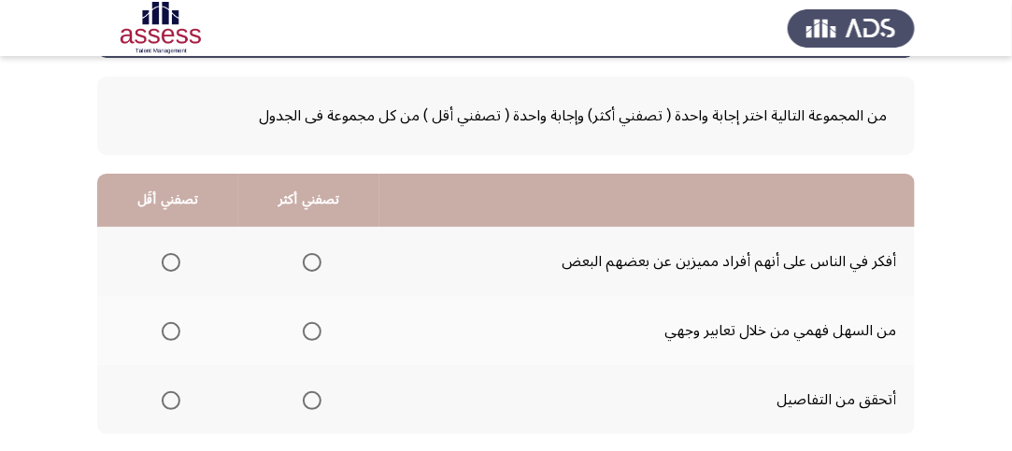
scroll to position [187, 0]
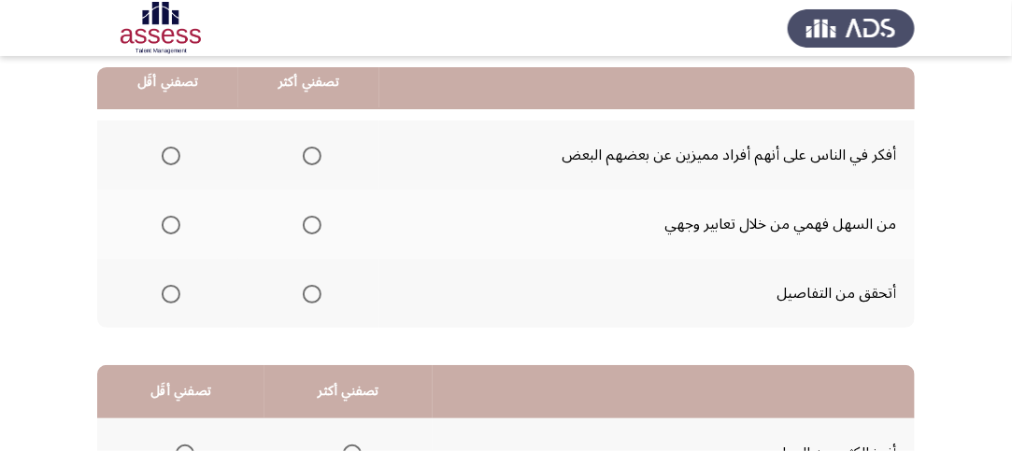
click at [313, 287] on span "Select an option" at bounding box center [312, 294] width 19 height 19
click at [313, 287] on input "Select an option" at bounding box center [312, 294] width 19 height 19
click at [166, 217] on span "Select an option" at bounding box center [171, 225] width 19 height 19
click at [166, 217] on input "Select an option" at bounding box center [171, 225] width 19 height 19
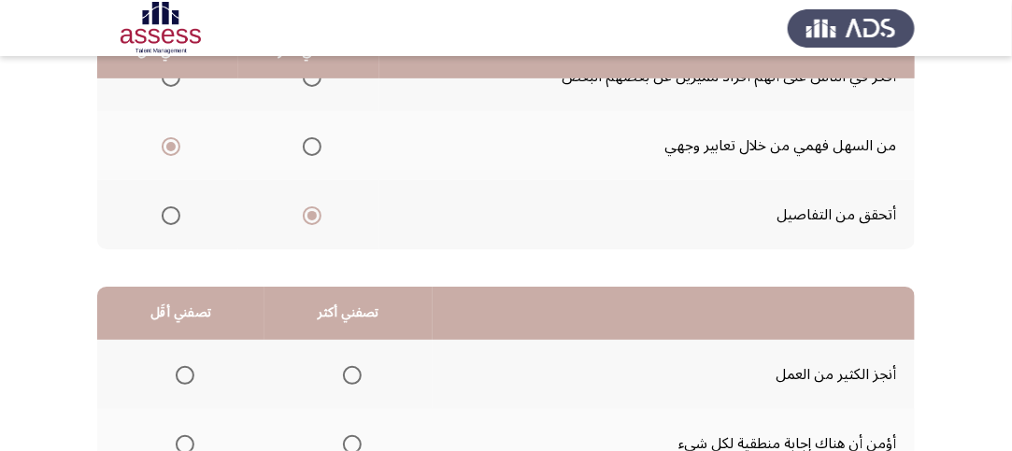
scroll to position [467, 0]
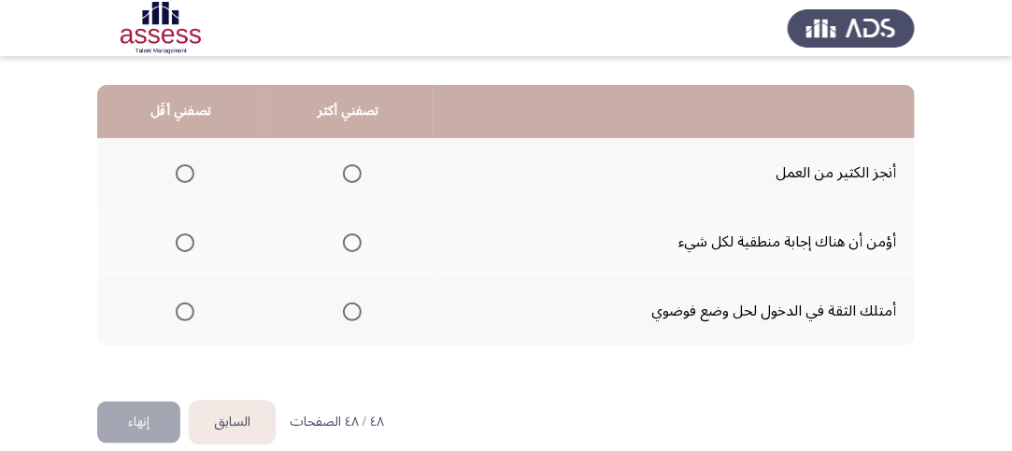
click at [361, 232] on th at bounding box center [348, 241] width 168 height 69
click at [350, 241] on span "Select an option" at bounding box center [352, 243] width 19 height 19
click at [350, 241] on input "Select an option" at bounding box center [352, 243] width 19 height 19
click at [353, 303] on span "Select an option" at bounding box center [352, 312] width 19 height 19
click at [353, 303] on input "Select an option" at bounding box center [352, 312] width 19 height 19
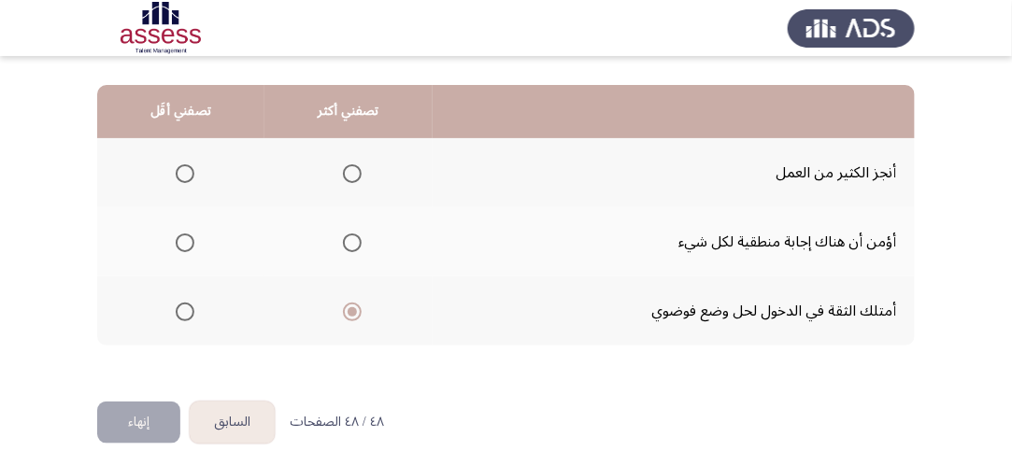
click at [184, 230] on mat-radio-group "Select an option" at bounding box center [181, 242] width 26 height 32
click at [186, 234] on span "Select an option" at bounding box center [185, 243] width 19 height 19
click at [186, 234] on input "Select an option" at bounding box center [185, 243] width 19 height 19
click at [154, 417] on button "إنهاء" at bounding box center [138, 423] width 83 height 42
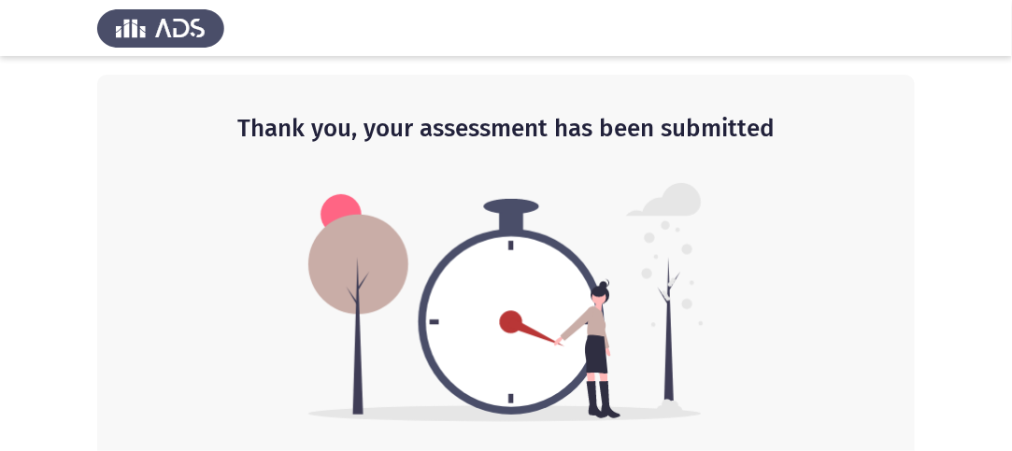
scroll to position [7, 0]
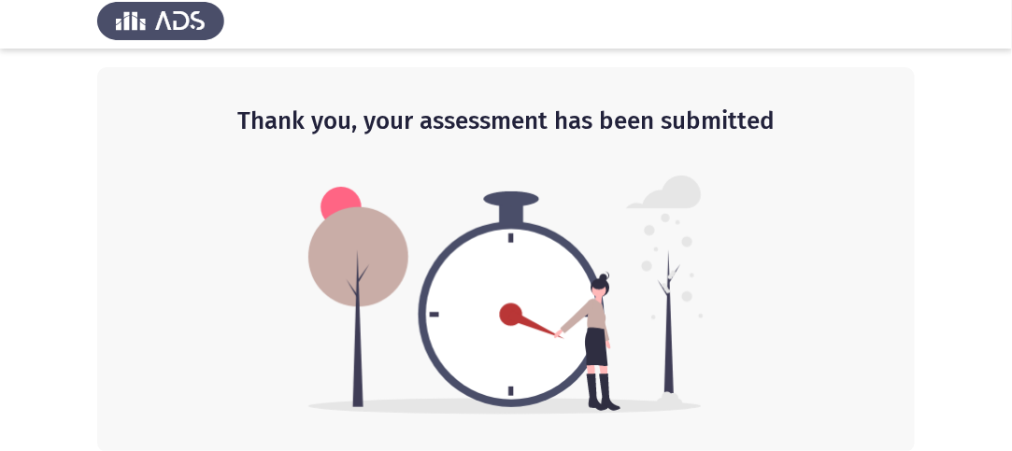
click at [763, 253] on div "Thank you, your assessment has been submitted" at bounding box center [506, 259] width 818 height 385
